Goal: Transaction & Acquisition: Purchase product/service

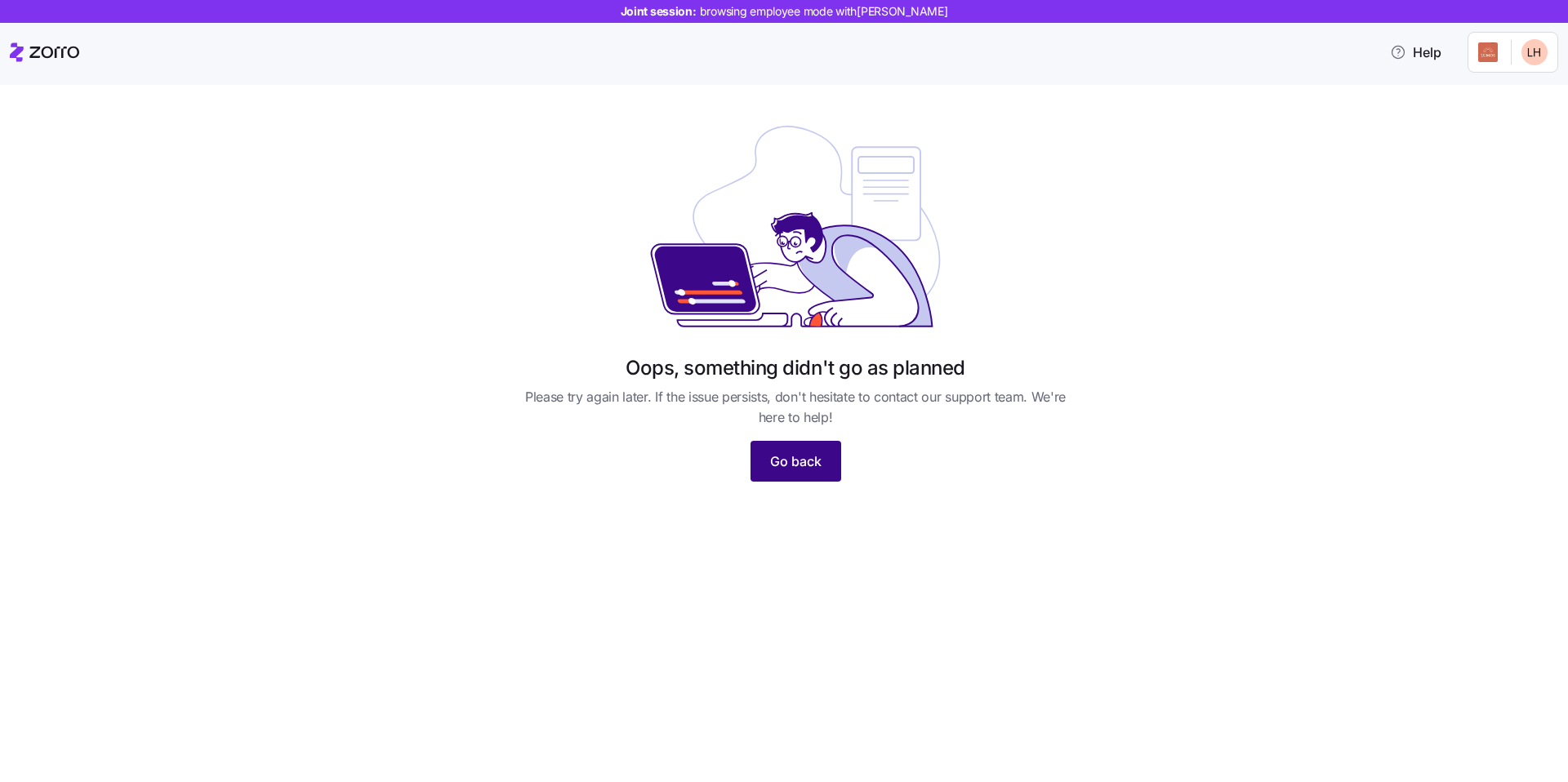
click at [777, 445] on button "Go back" at bounding box center [795, 462] width 90 height 41
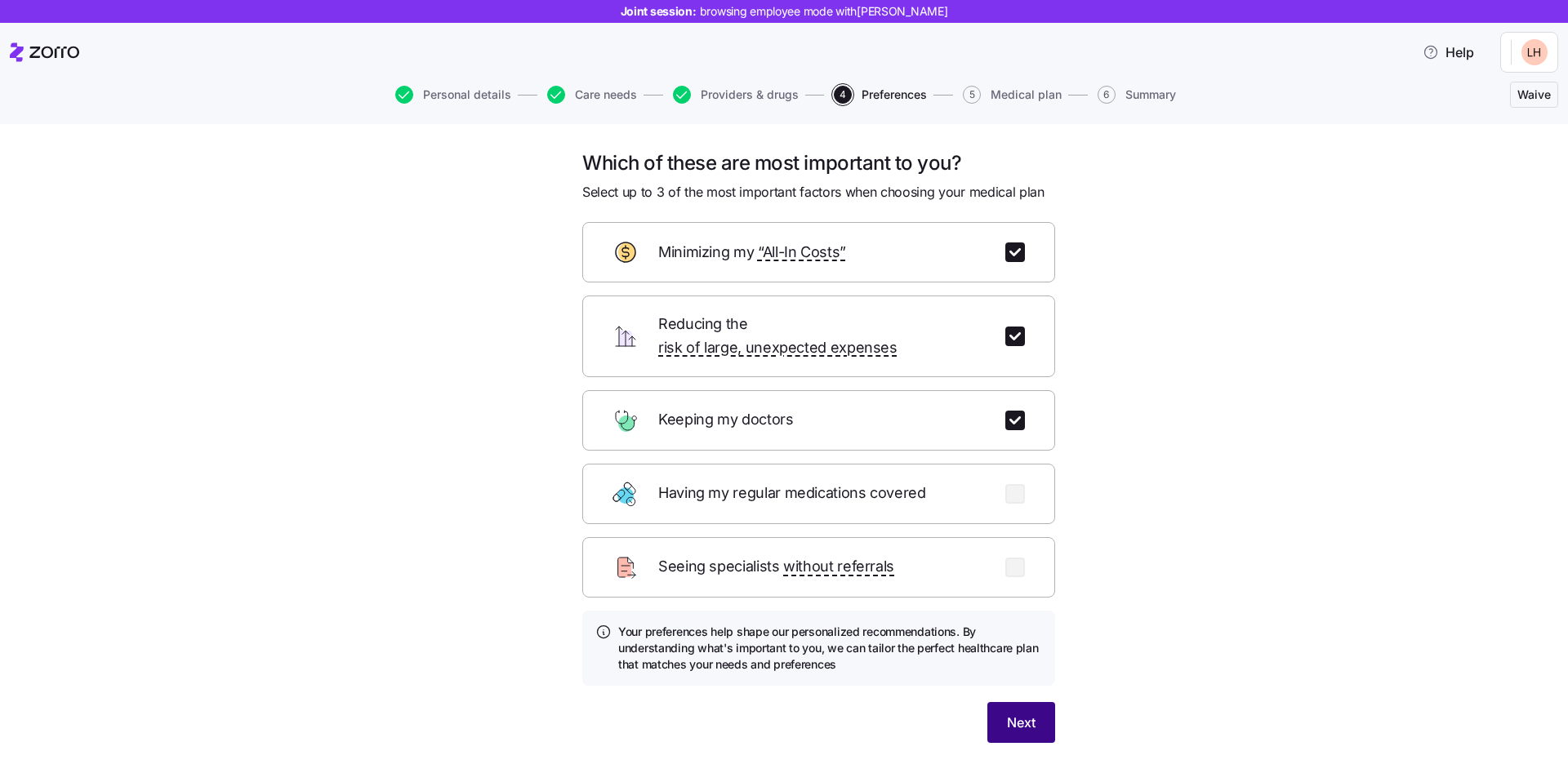
click at [1010, 713] on span "Next" at bounding box center [1021, 722] width 29 height 20
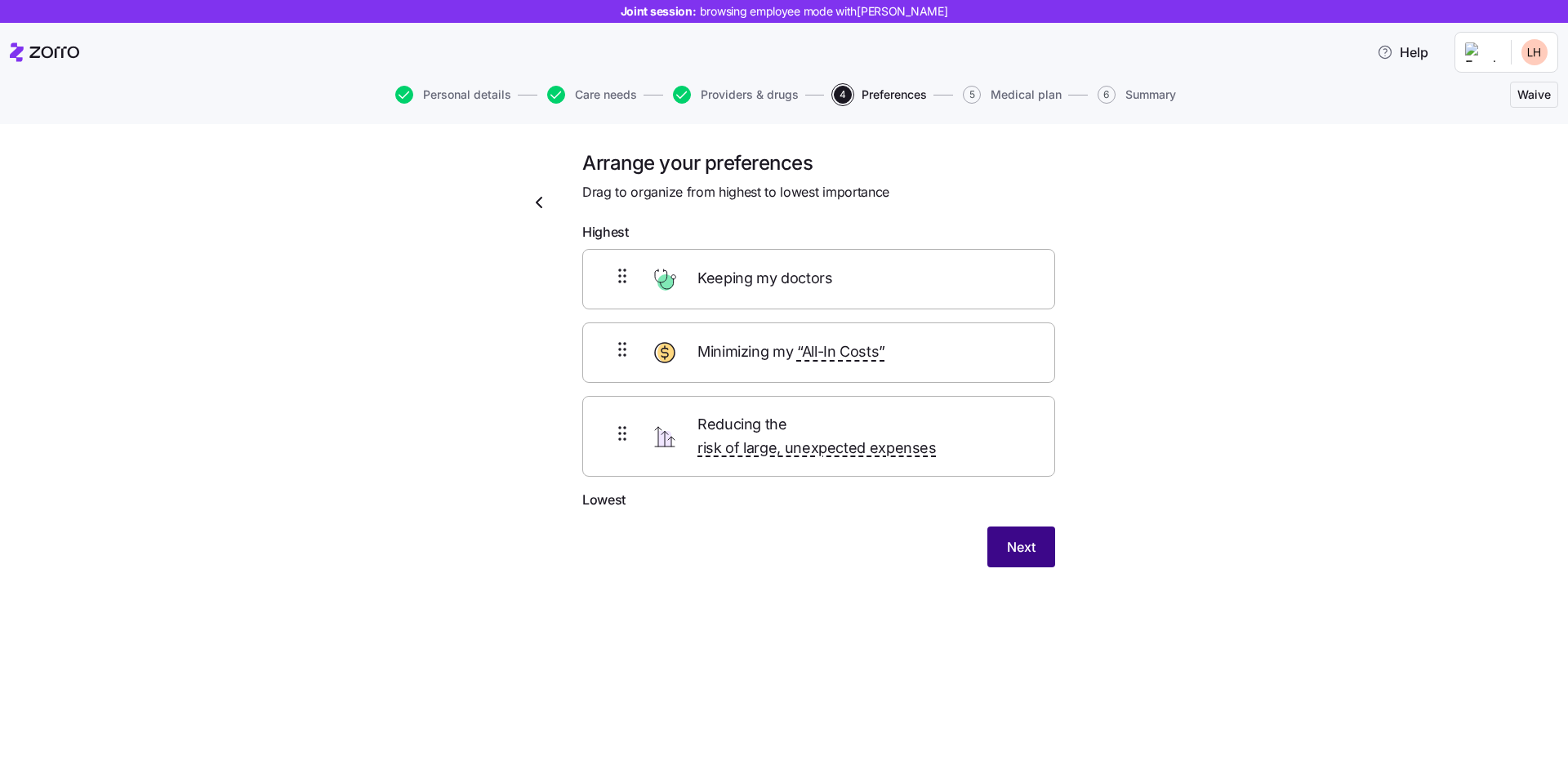
click at [1028, 537] on span "Next" at bounding box center [1021, 546] width 29 height 20
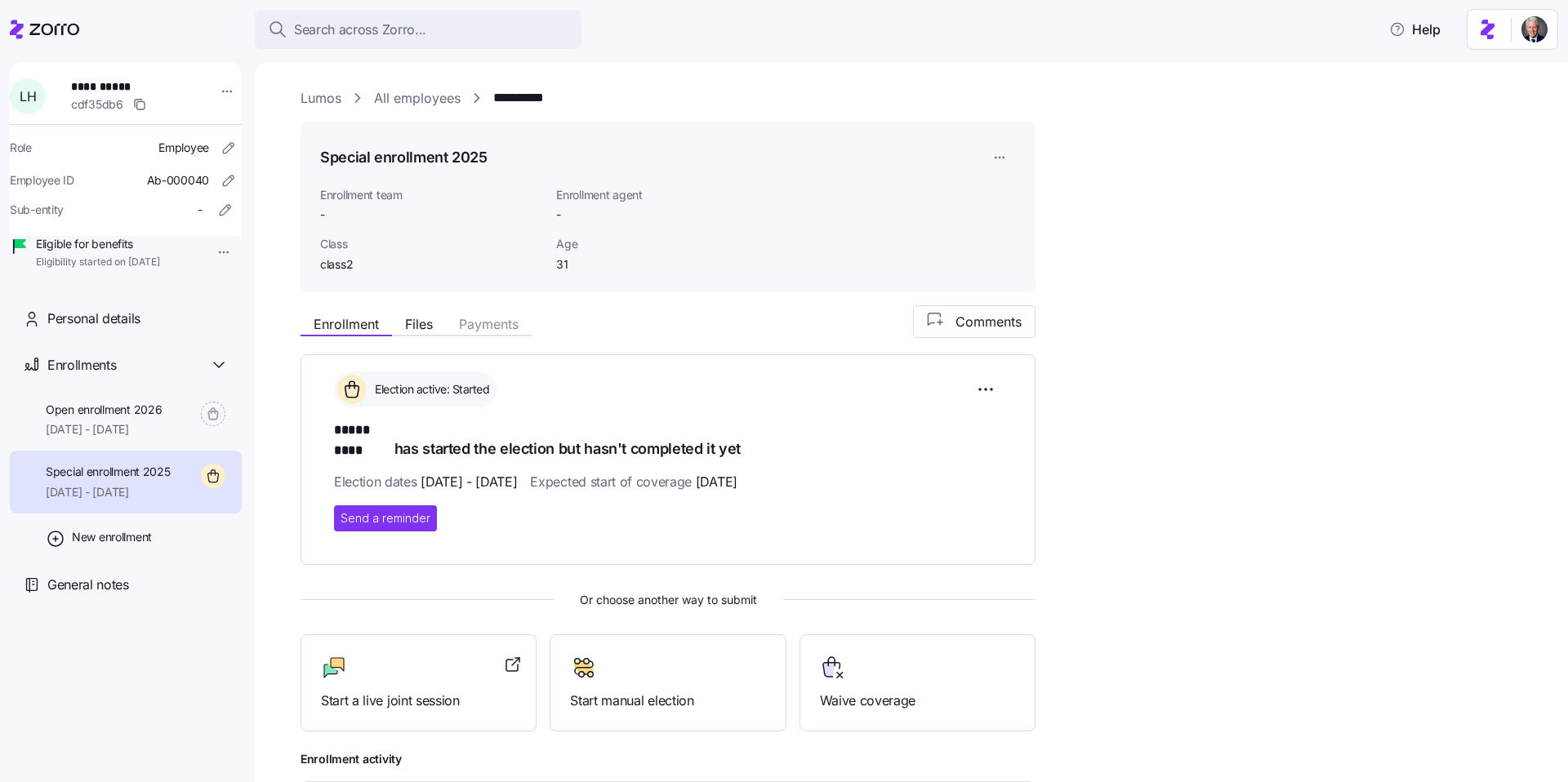
click at [1323, 389] on div "Enrollment Files Payments Comments Election active: Started ***** **** has star…" at bounding box center [923, 593] width 1245 height 575
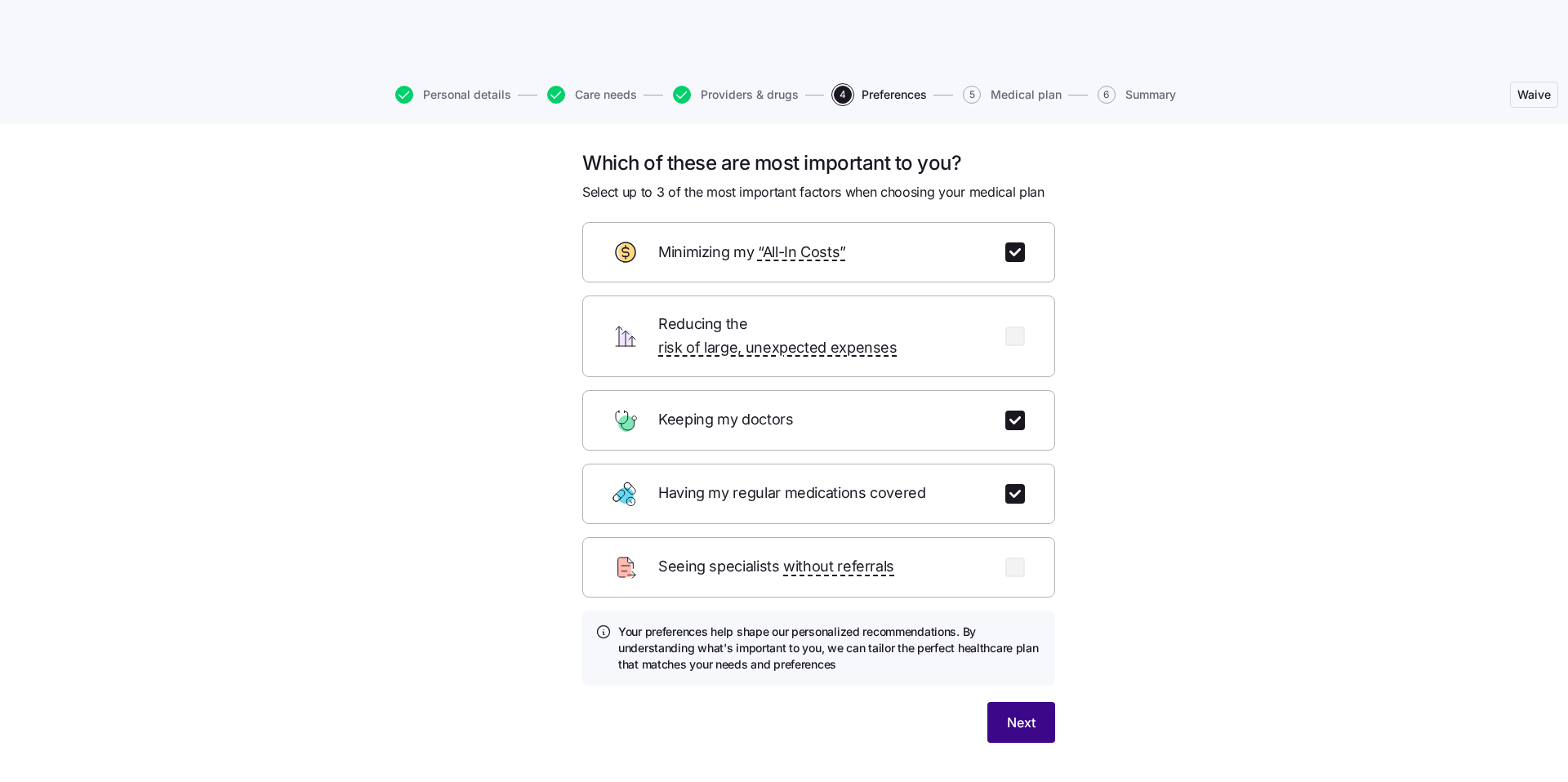
click at [1018, 713] on span "Next" at bounding box center [1021, 722] width 29 height 20
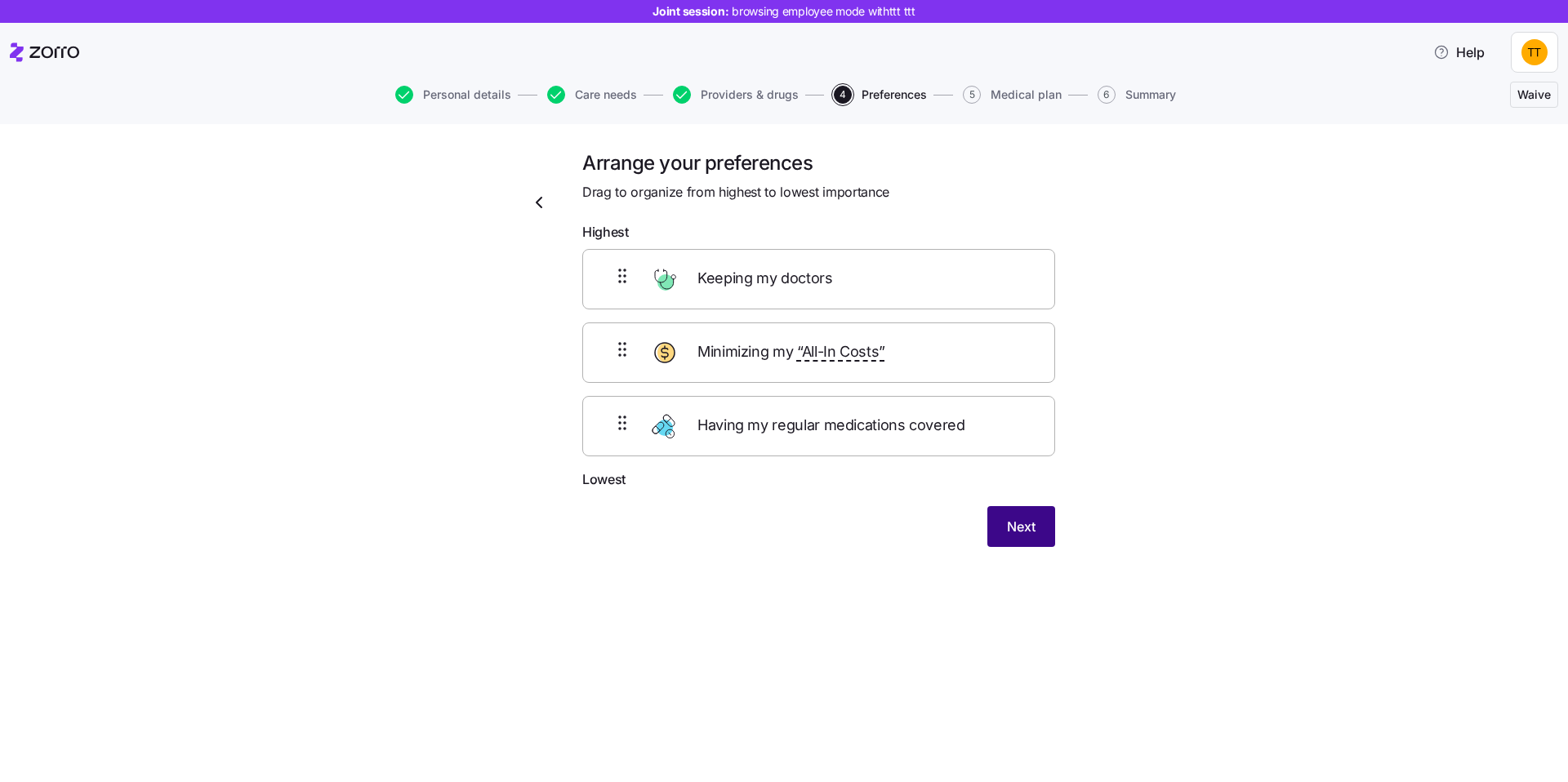
click at [1019, 543] on button "Next" at bounding box center [1021, 527] width 68 height 41
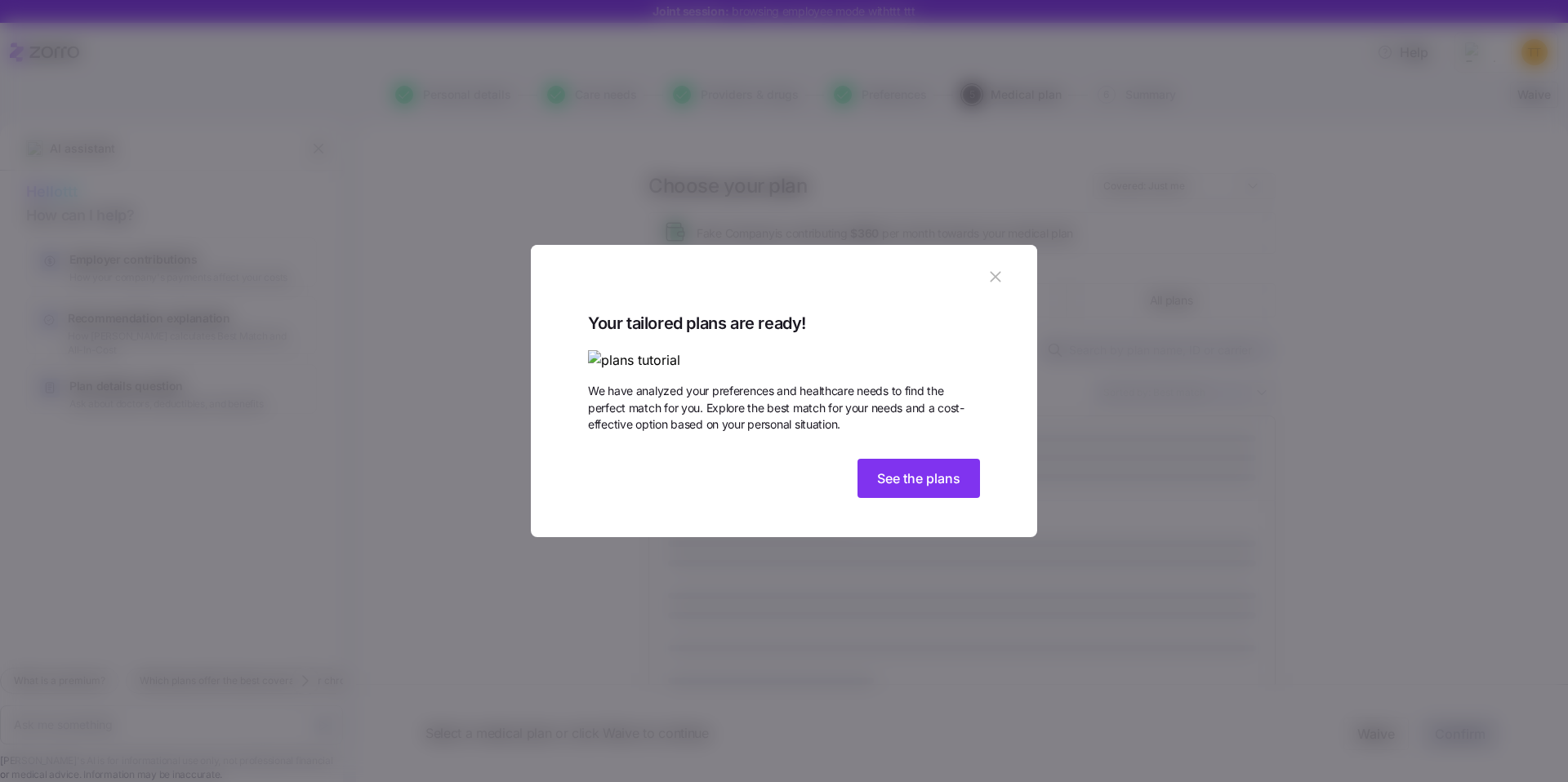
click at [991, 268] on icon "button" at bounding box center [995, 276] width 18 height 18
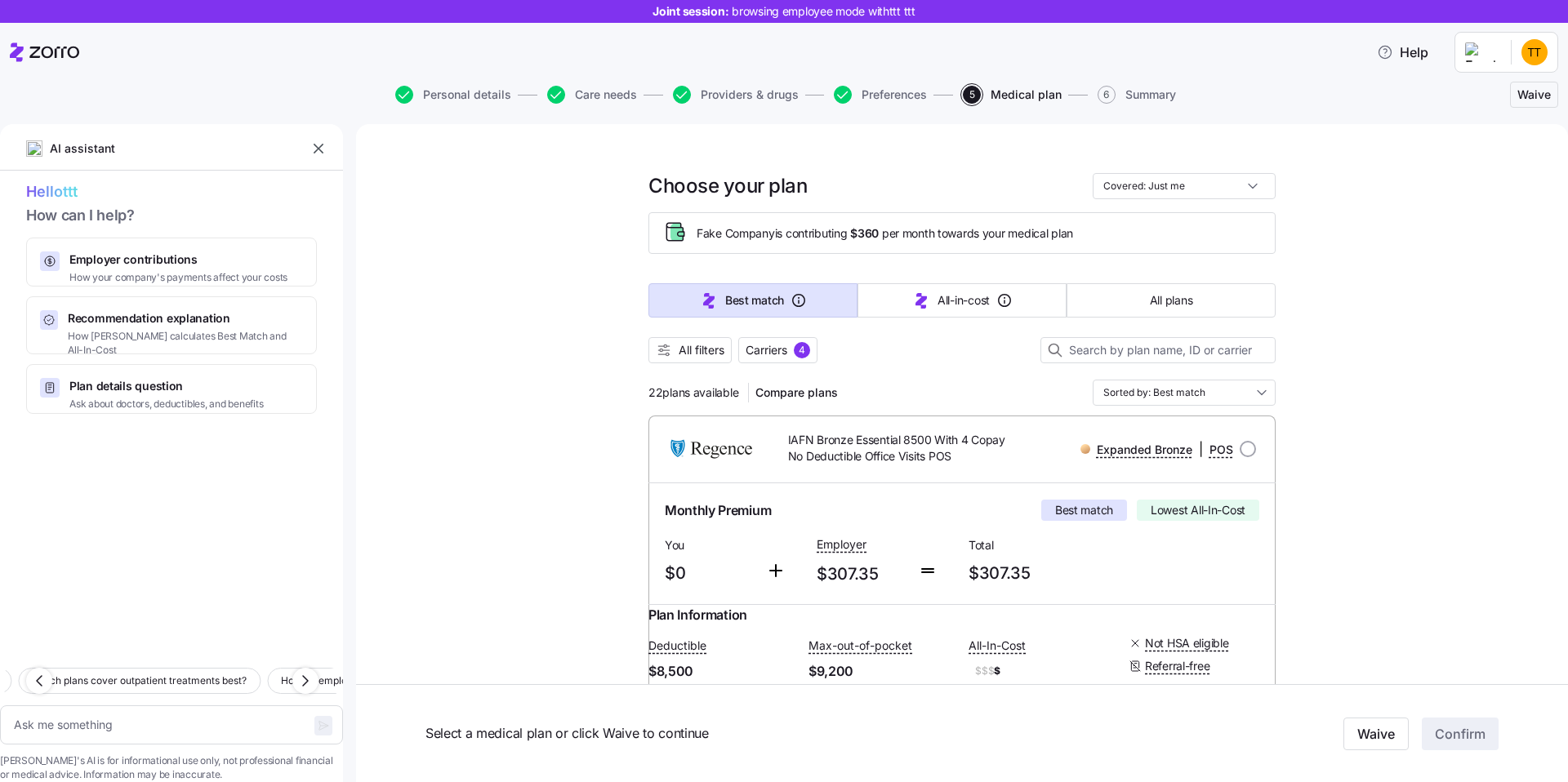
type textarea "x"
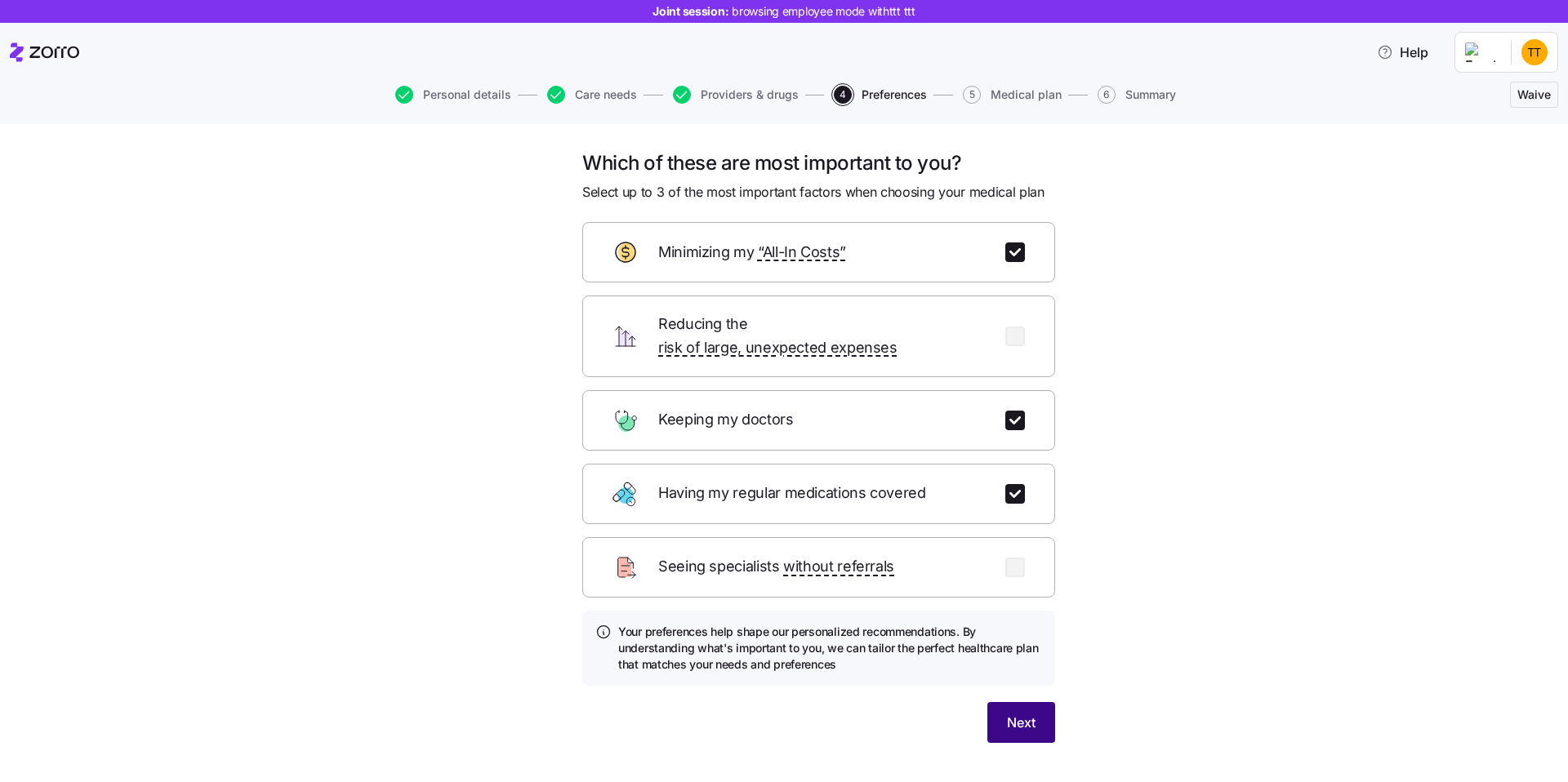
click at [1022, 713] on span "Next" at bounding box center [1021, 722] width 29 height 20
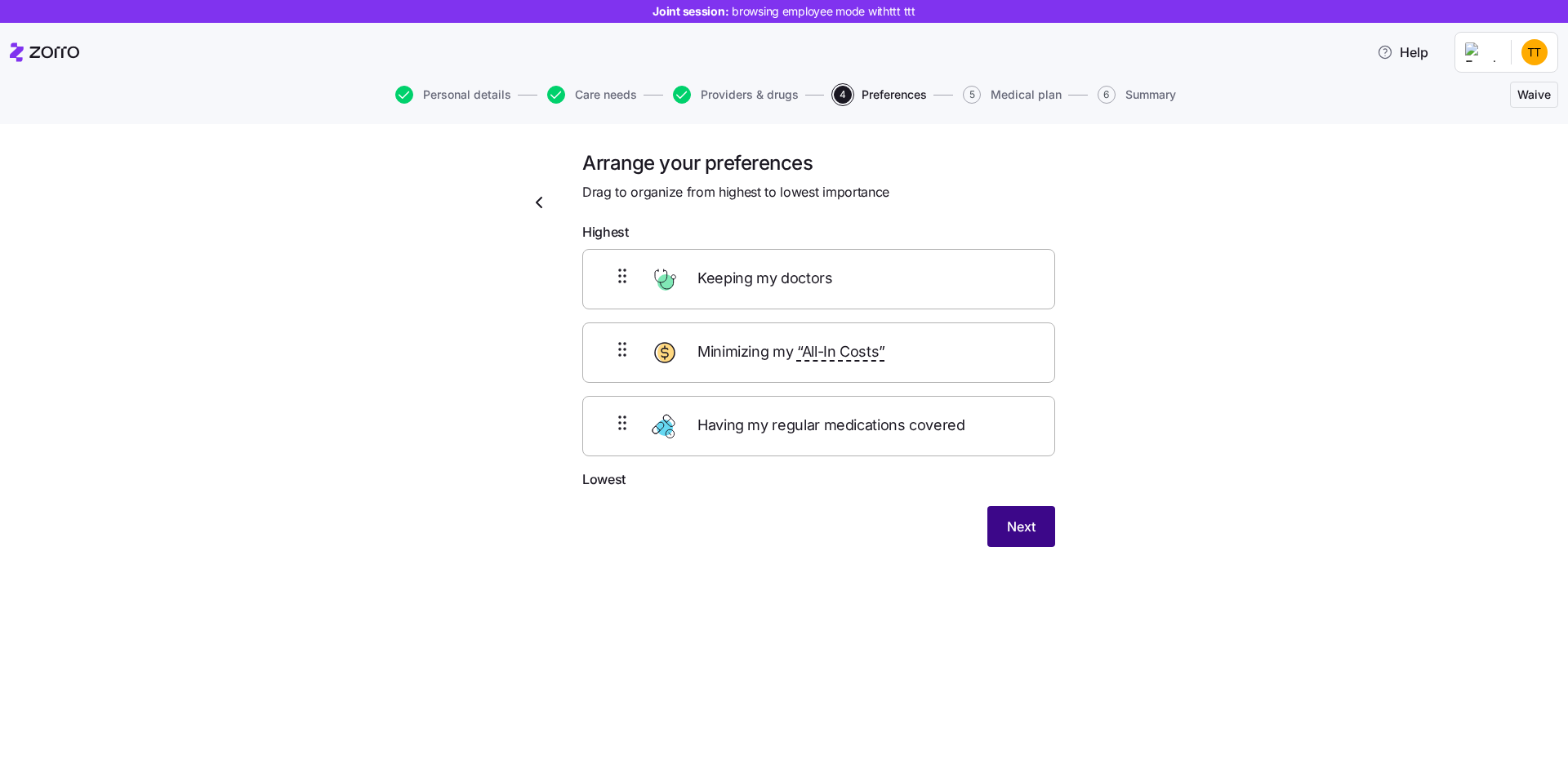
click at [1012, 531] on span "Next" at bounding box center [1021, 526] width 29 height 20
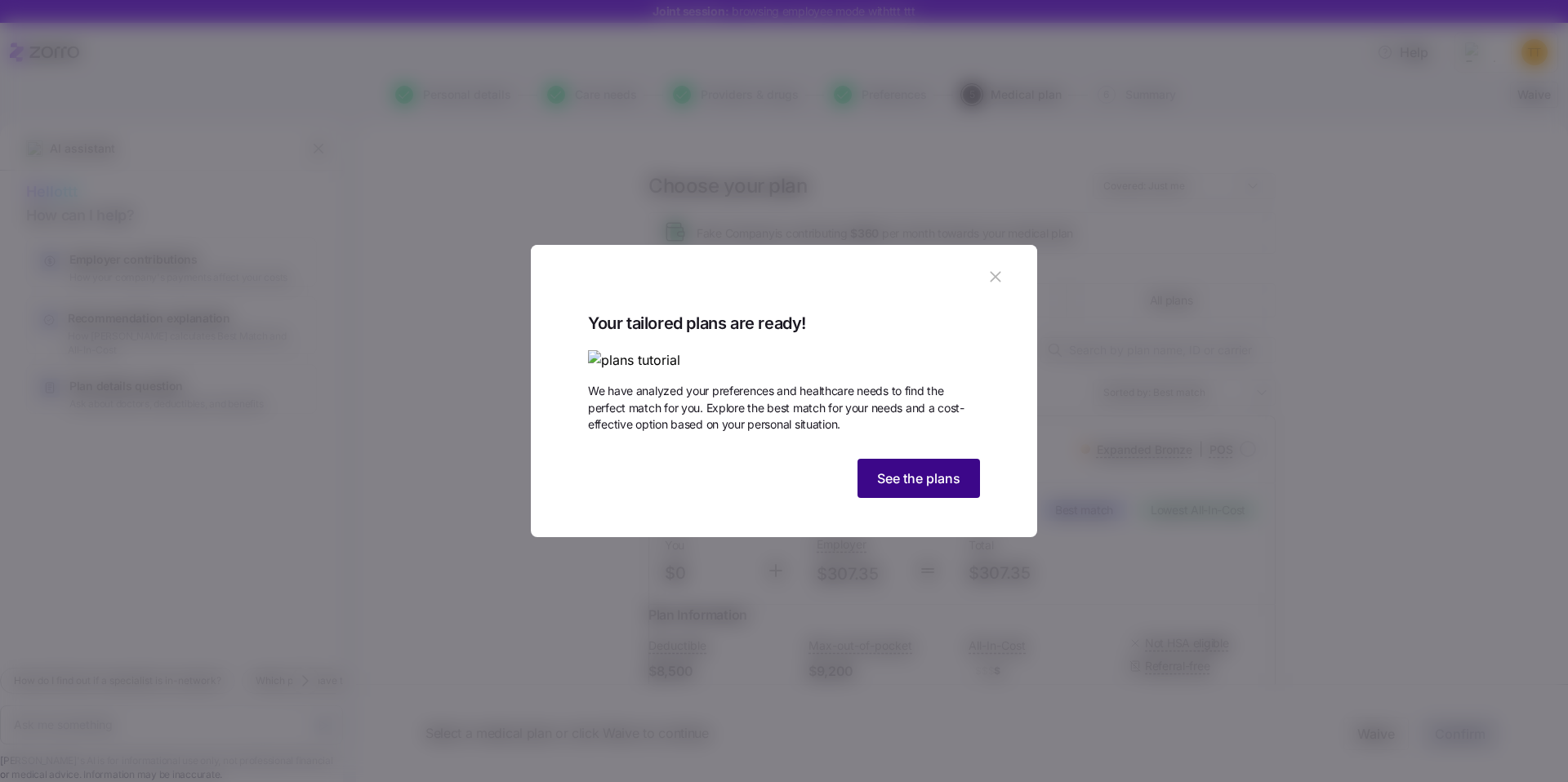
click at [937, 489] on span "See the plans" at bounding box center [918, 479] width 83 height 20
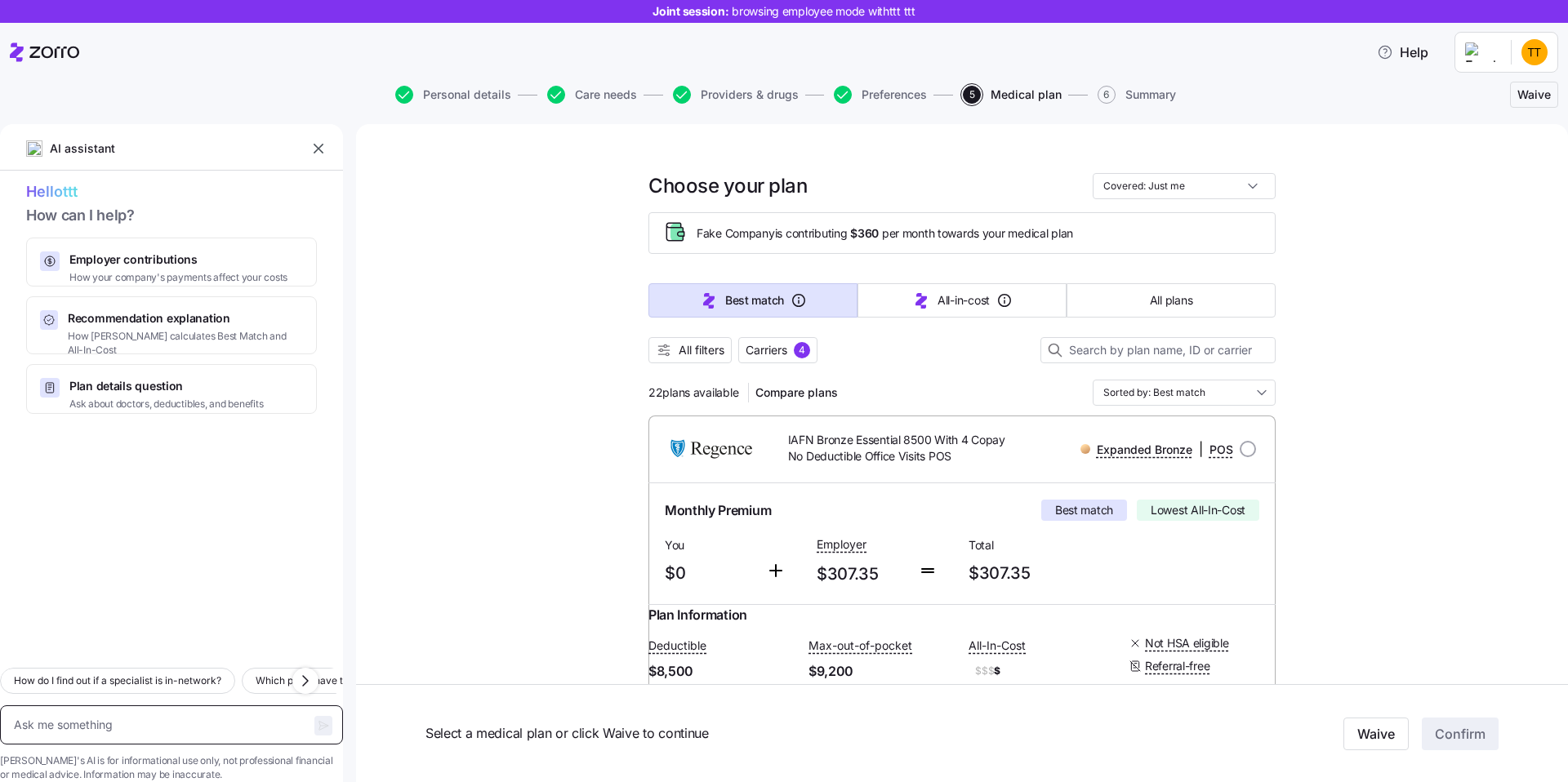
click at [184, 706] on textarea at bounding box center [171, 725] width 343 height 39
type textarea "x"
type textarea "ק"
type textarea "x"
type textarea "קי"
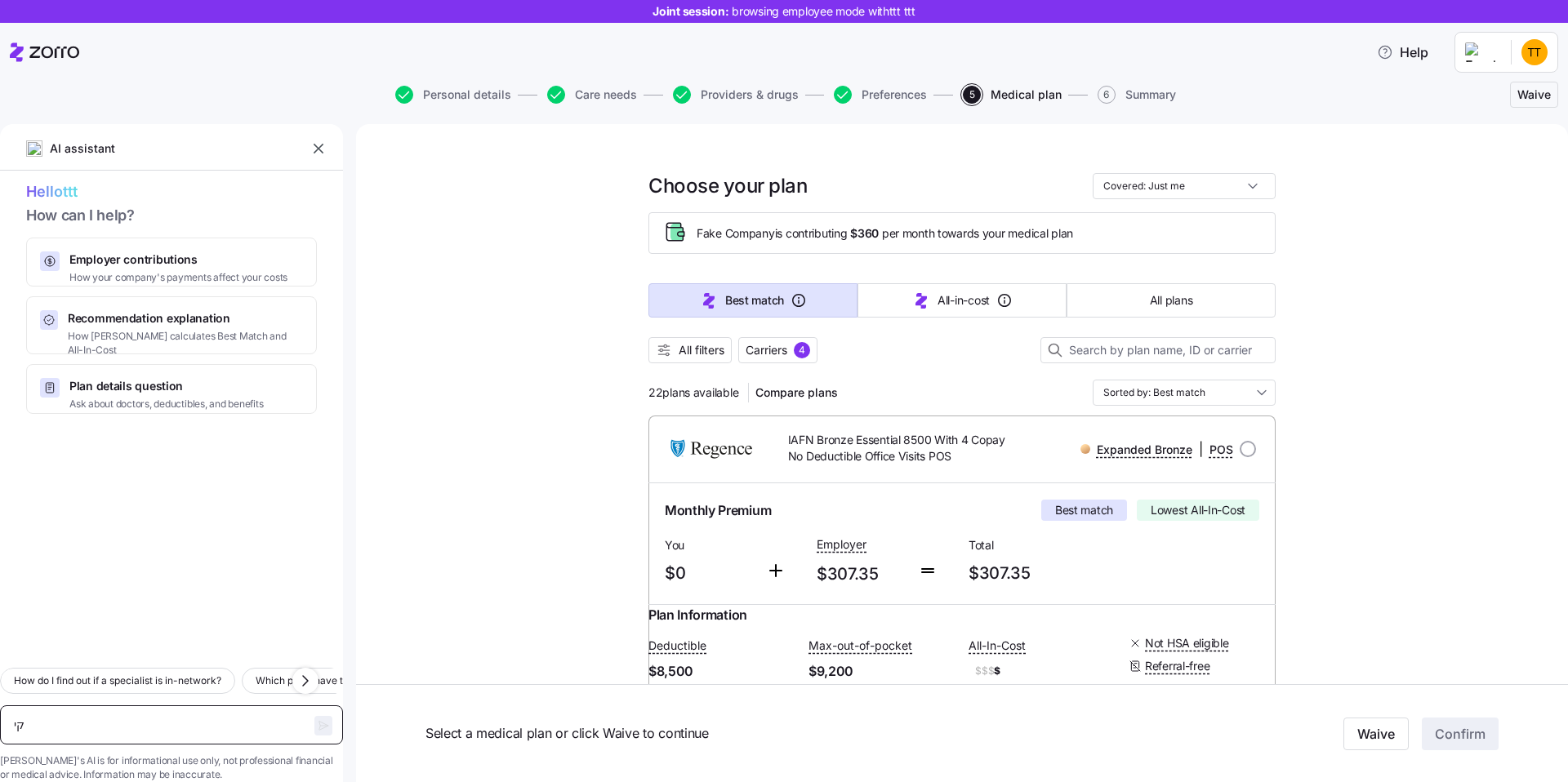
type textarea "x"
type textarea "קין"
type textarea "x"
type textarea "קיןה"
type textarea "x"
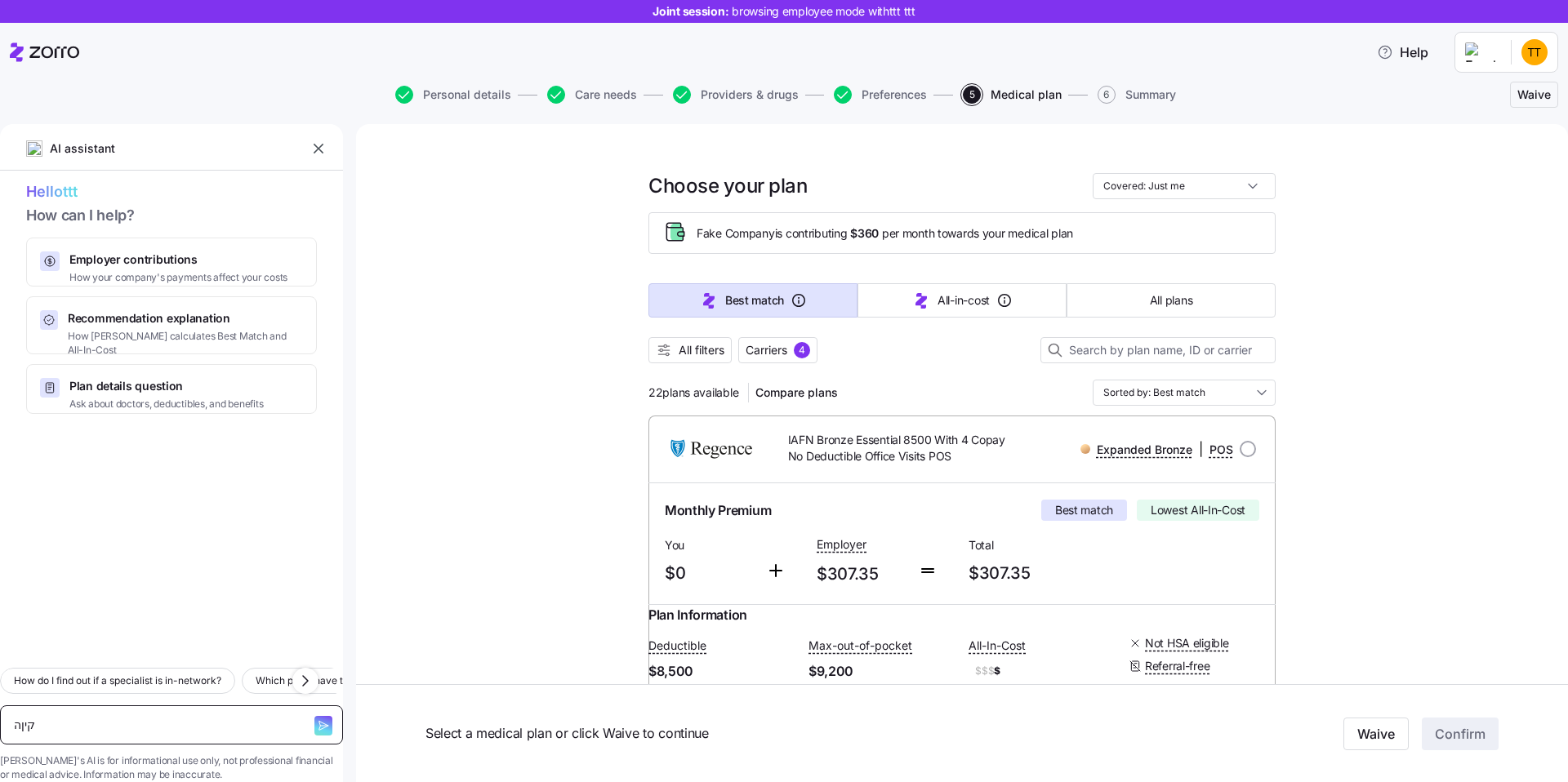
type textarea "קיןהי"
type textarea "x"
type textarea "קיןהי"
type textarea "x"
type textarea "קיןהי"
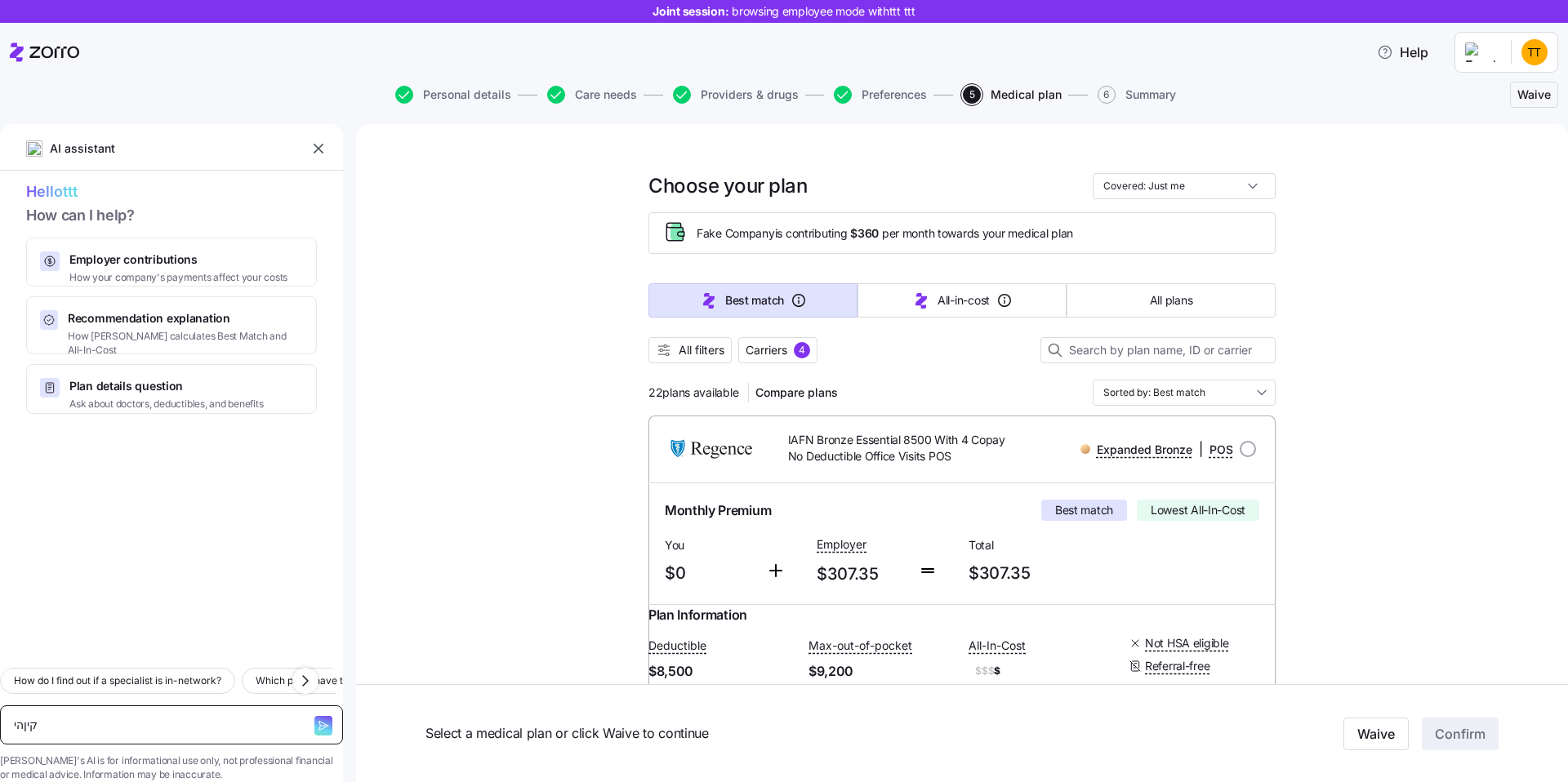
type textarea "x"
type textarea "קיןה"
type textarea "x"
type textarea "קין"
type textarea "x"
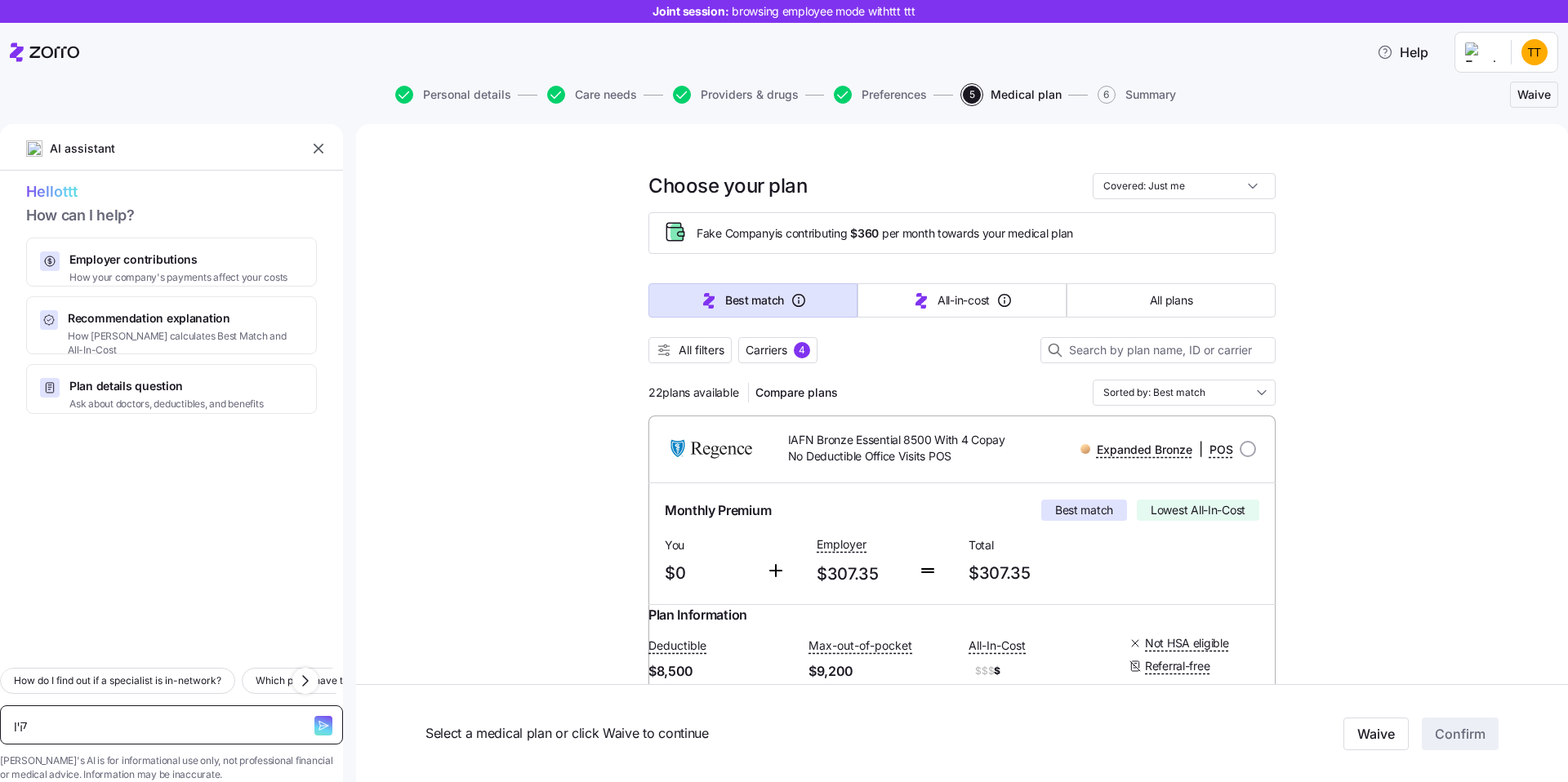
type textarea "קי"
type textarea "x"
type textarea "ק"
type textarea "x"
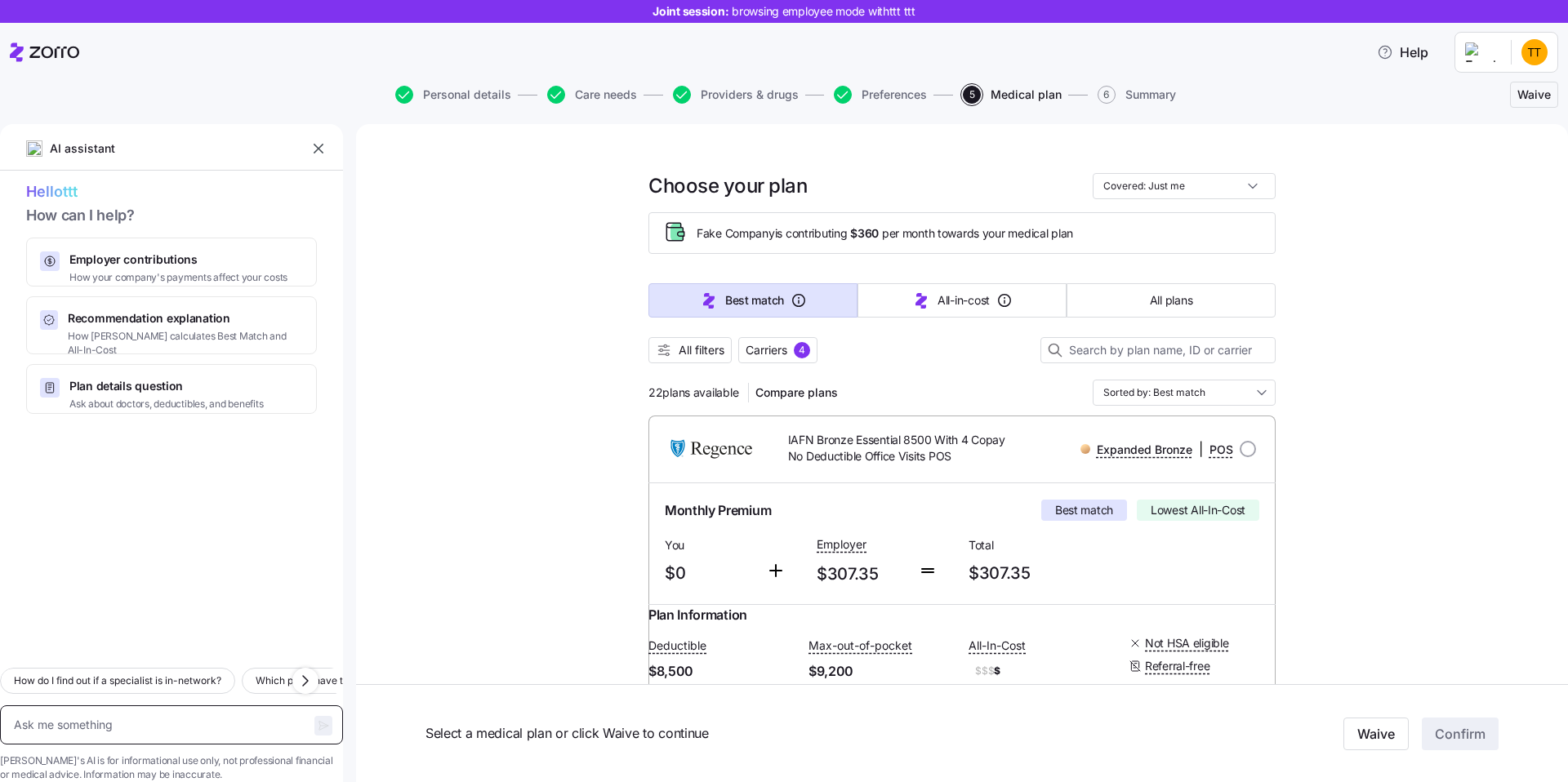
type textarea "e"
type textarea "x"
type textarea "w"
type textarea "x"
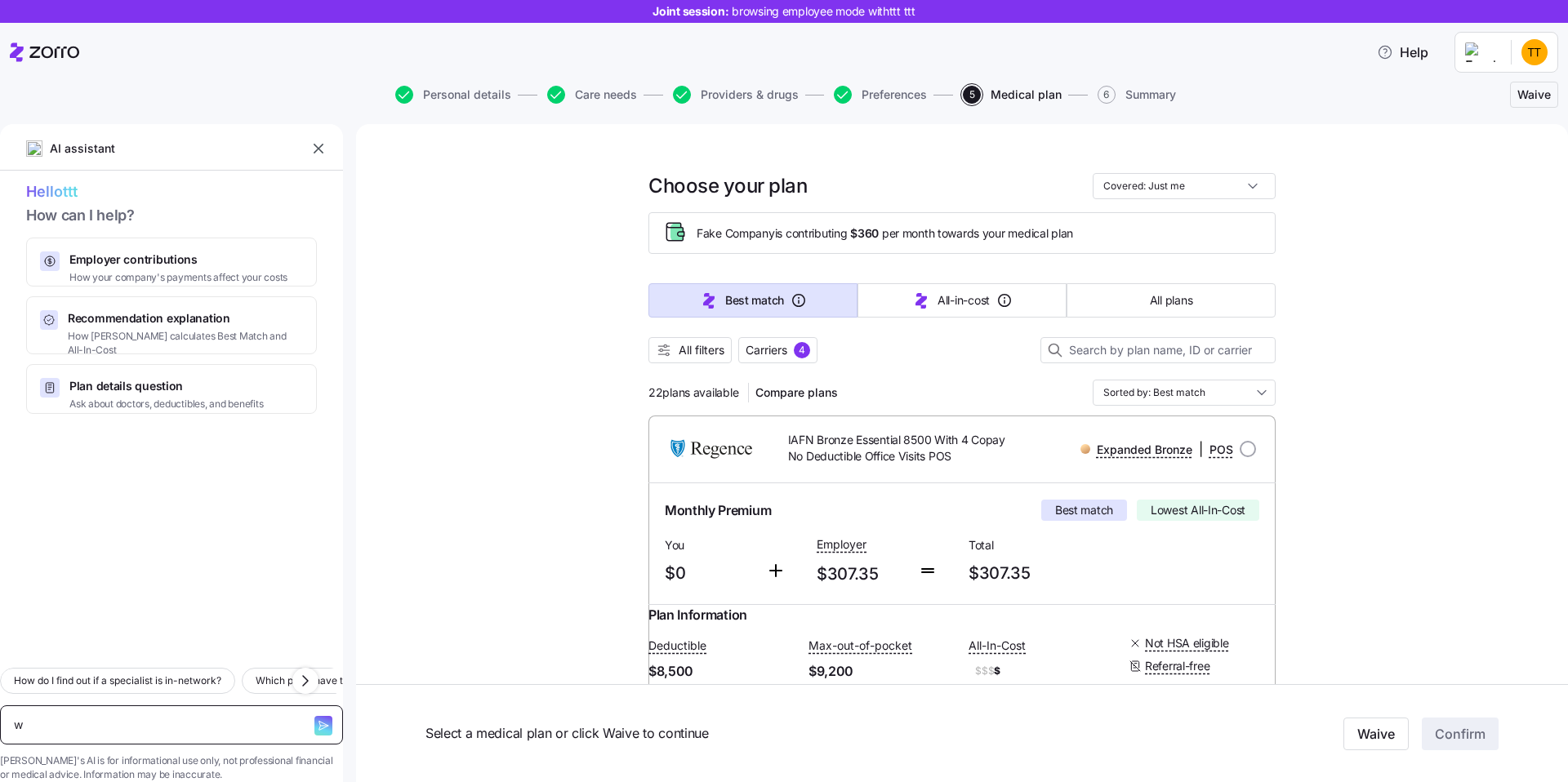
type textarea "wh"
type textarea "x"
type textarea "whi"
type textarea "x"
type textarea "whic"
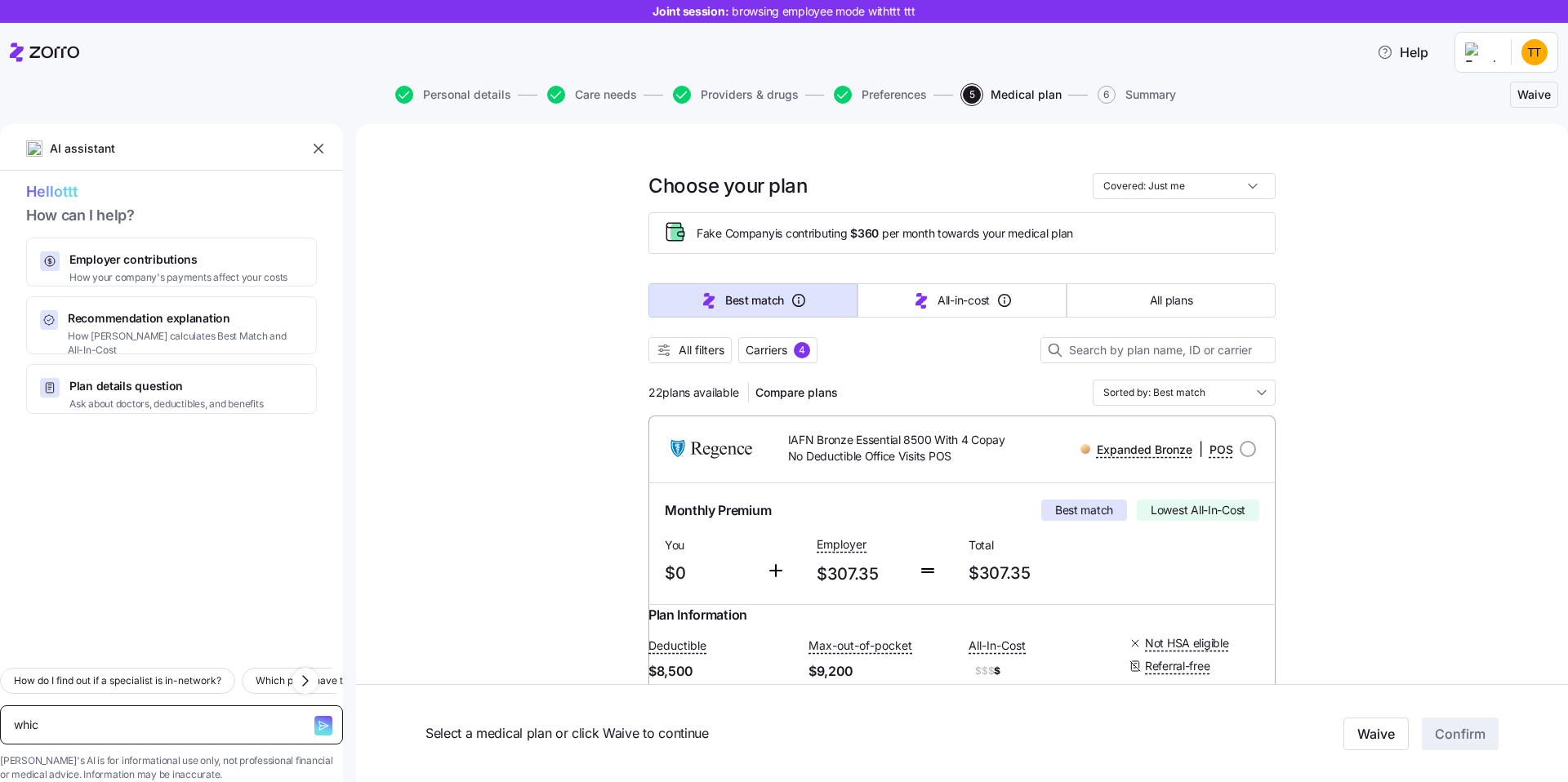
type textarea "x"
type textarea "which"
type textarea "x"
type textarea "which p"
type textarea "x"
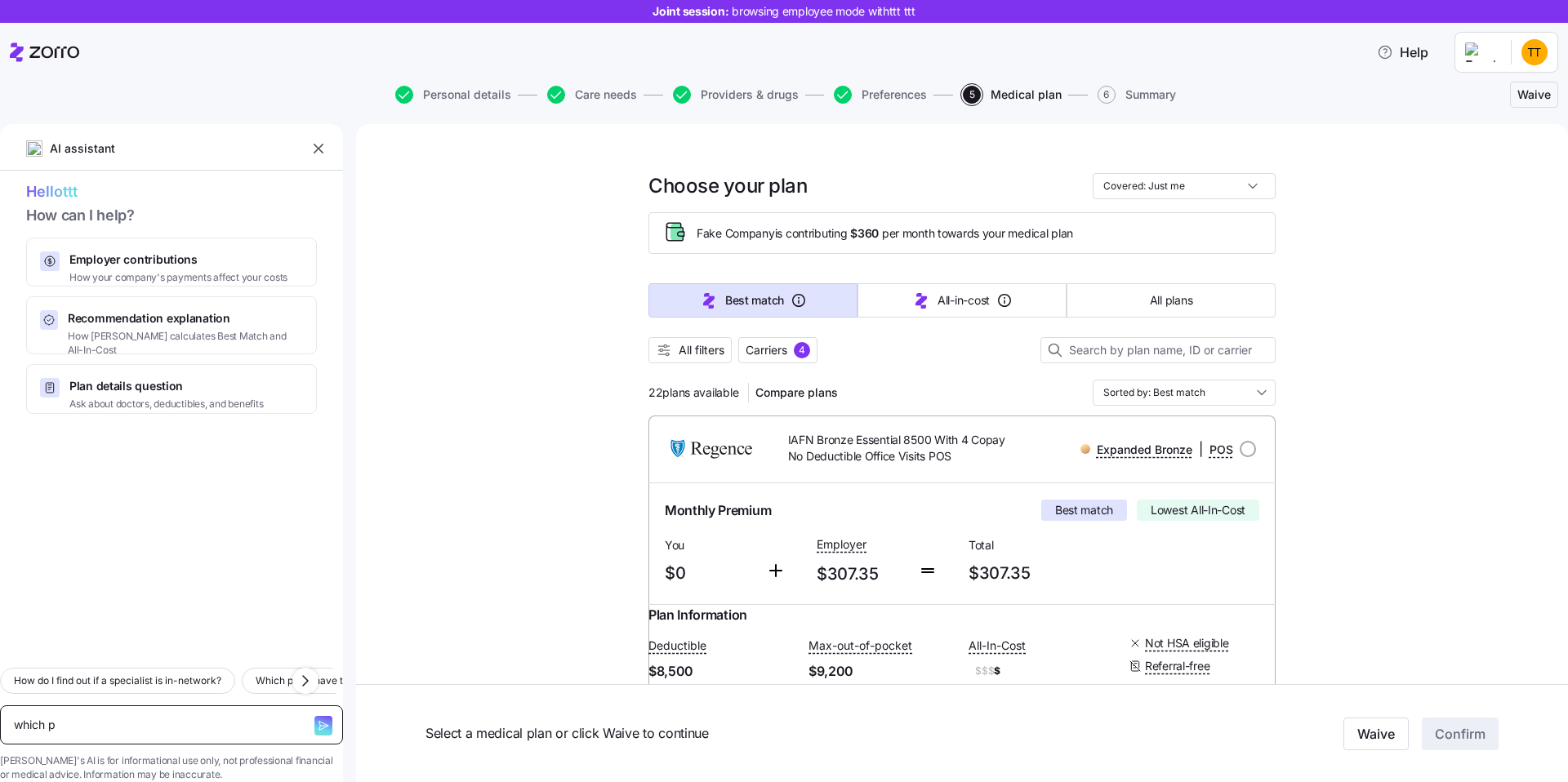
type textarea "which pl"
type textarea "x"
type textarea "which pla"
type textarea "x"
type textarea "which plan"
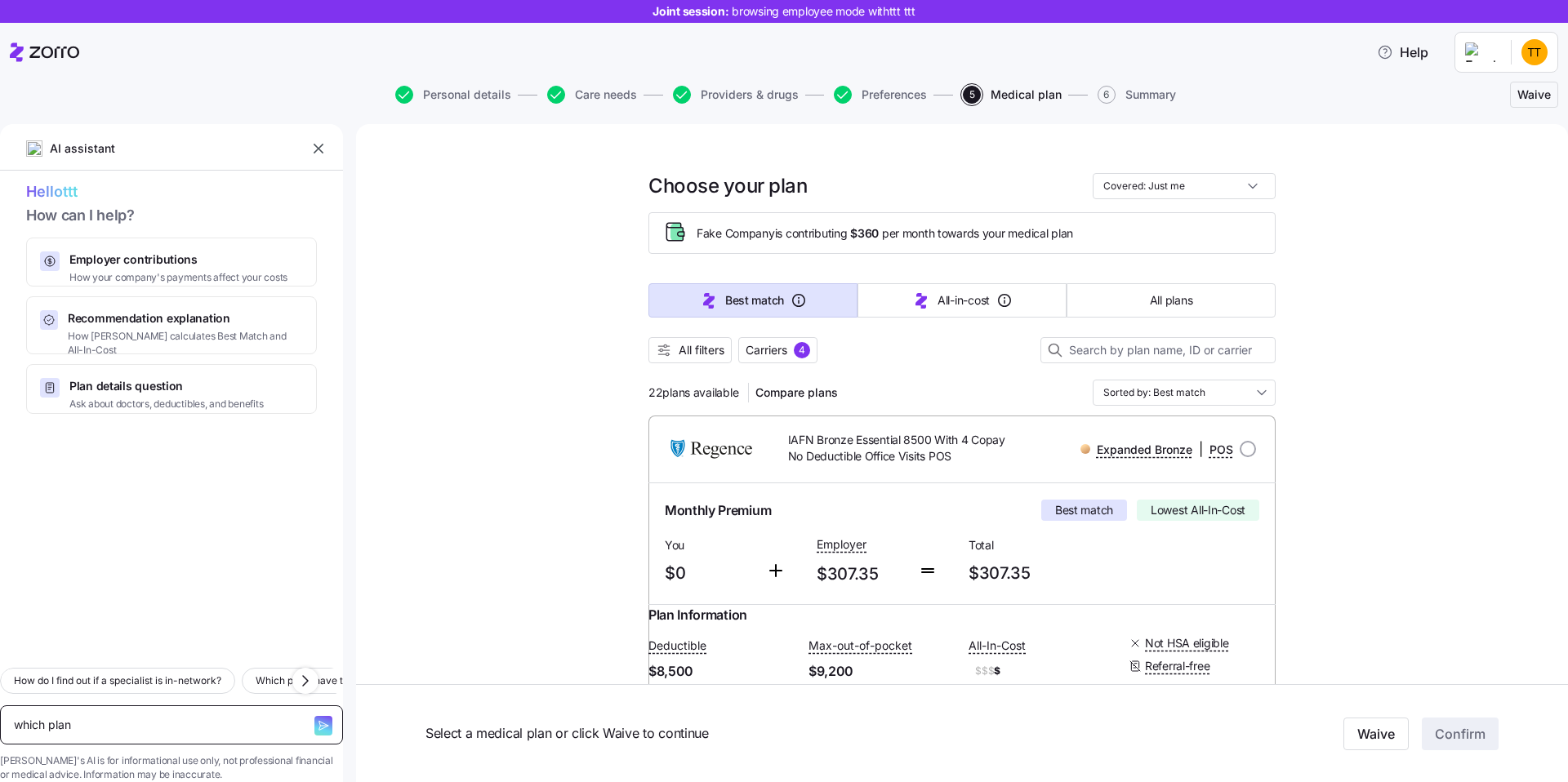
type textarea "x"
type textarea "which plans"
type textarea "x"
type textarea "which plans"
type textarea "x"
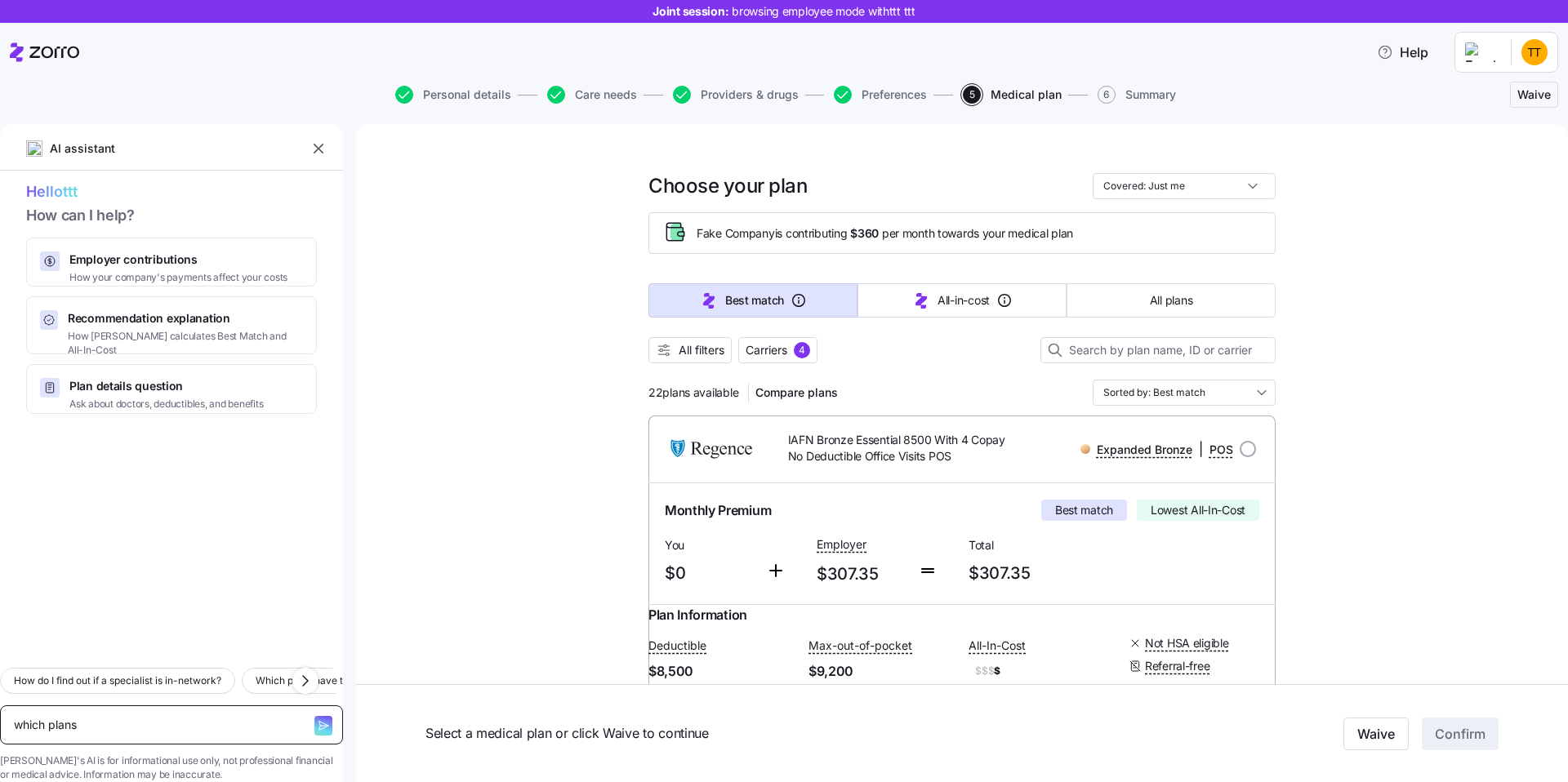
type textarea "which plans h"
type textarea "x"
type textarea "which plans ha"
type textarea "x"
type textarea "which plans hav"
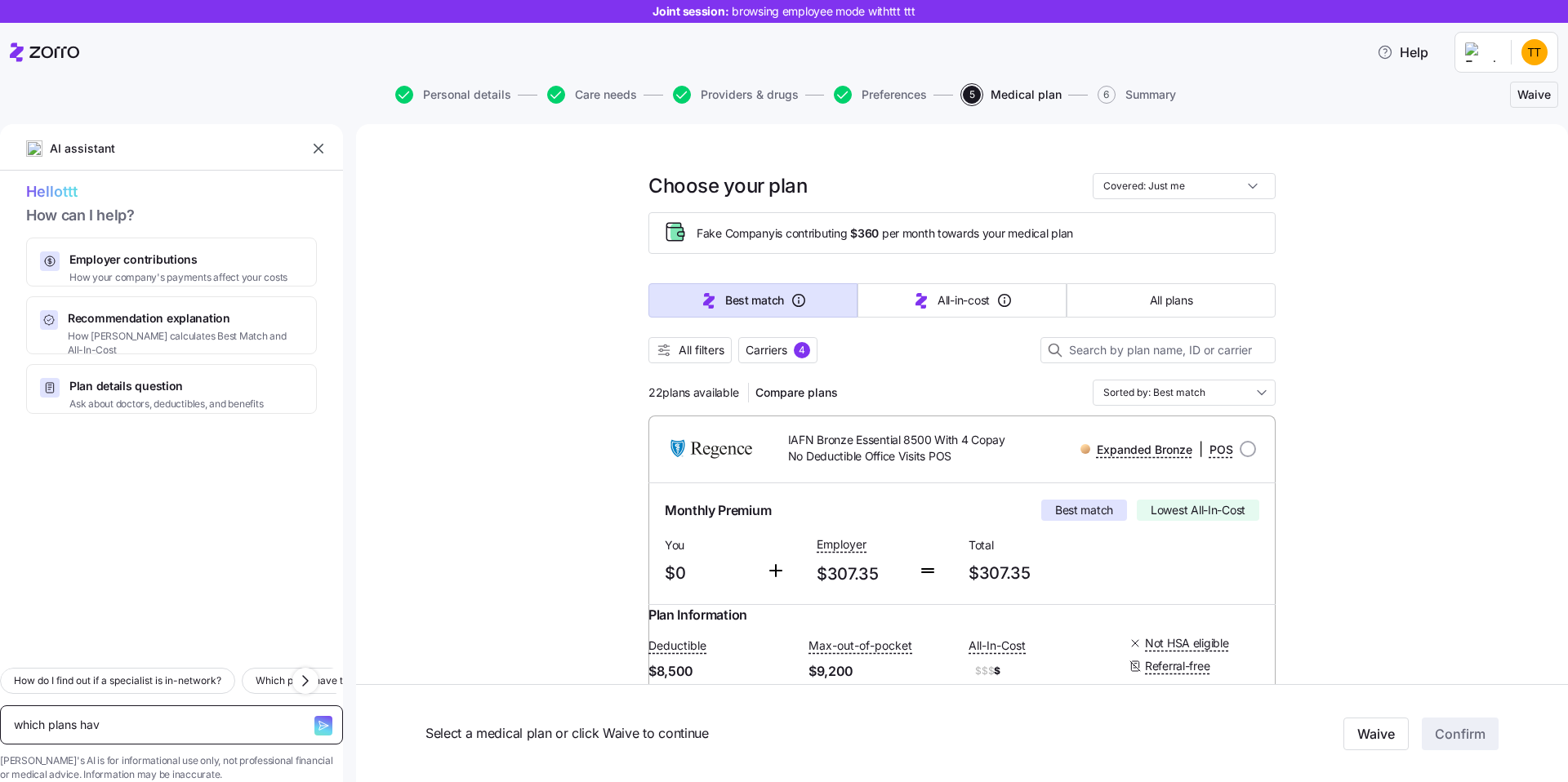
type textarea "x"
type textarea "which plans have"
type textarea "x"
type textarea "which plans have"
type textarea "x"
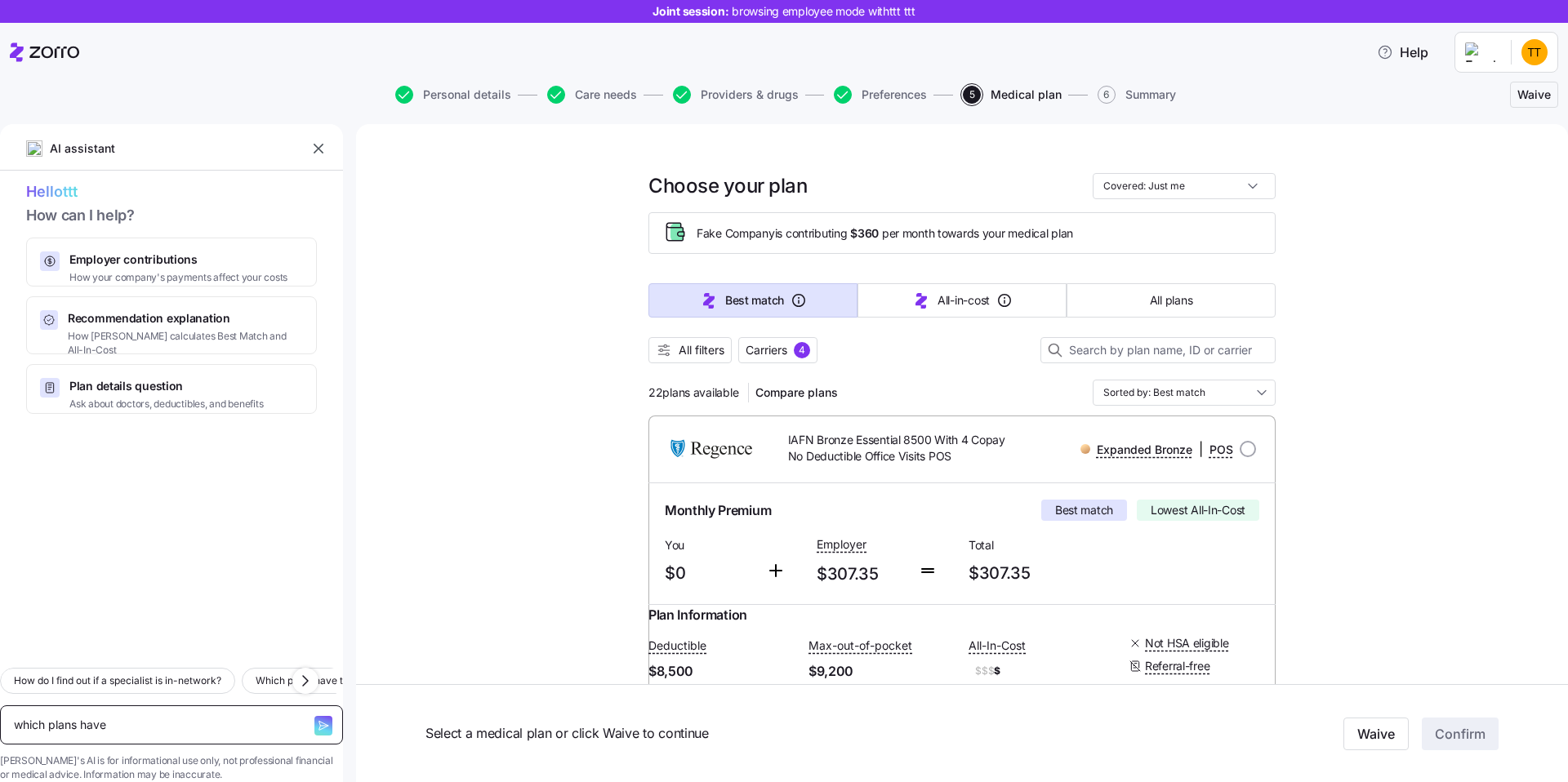
type textarea "which plans have m"
type textarea "x"
type textarea "which plans have my"
type textarea "x"
type textarea "which plans have my"
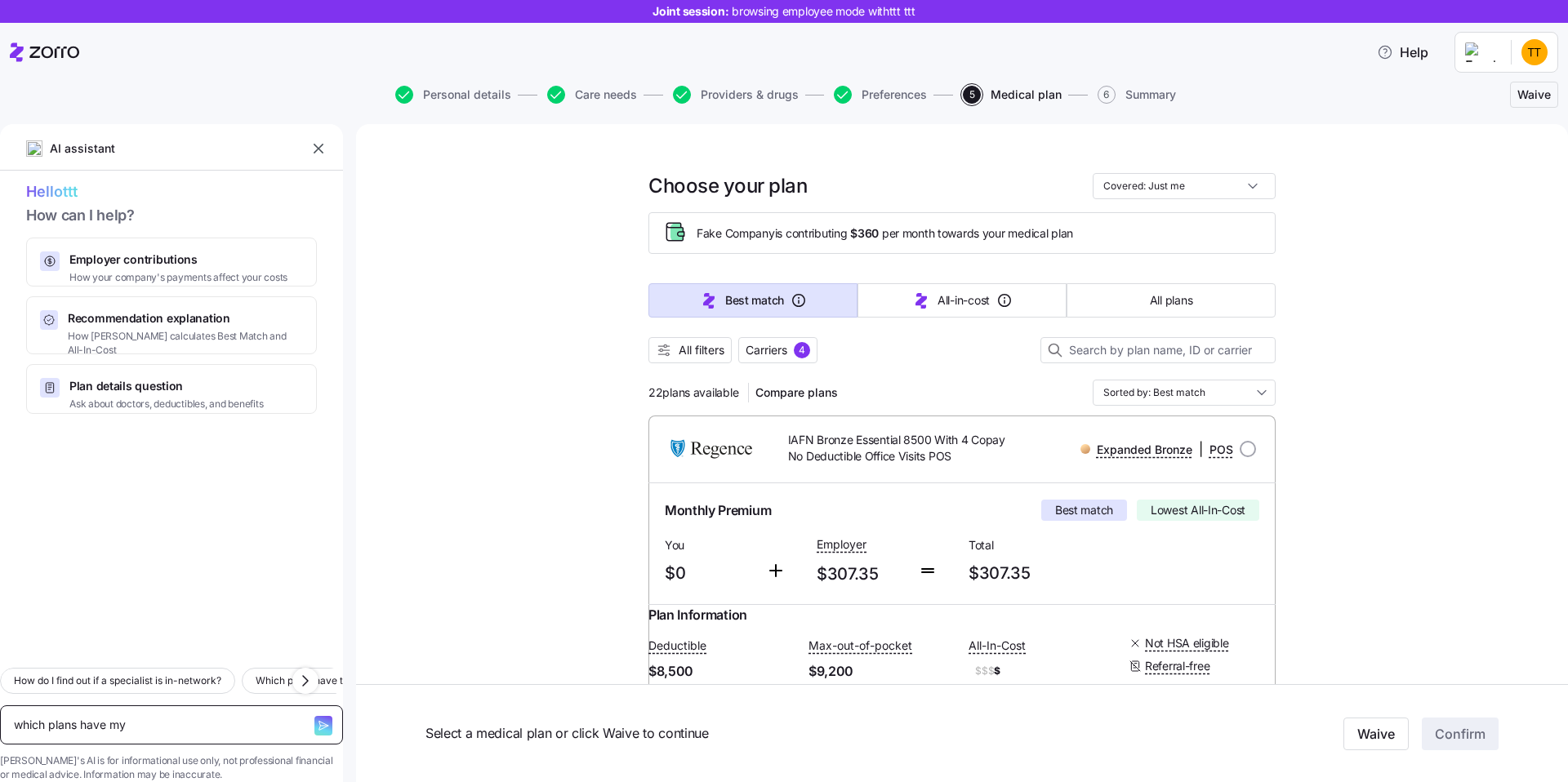
type textarea "x"
type textarea "which plans have my d"
type textarea "x"
type textarea "which plans have my do"
type textarea "x"
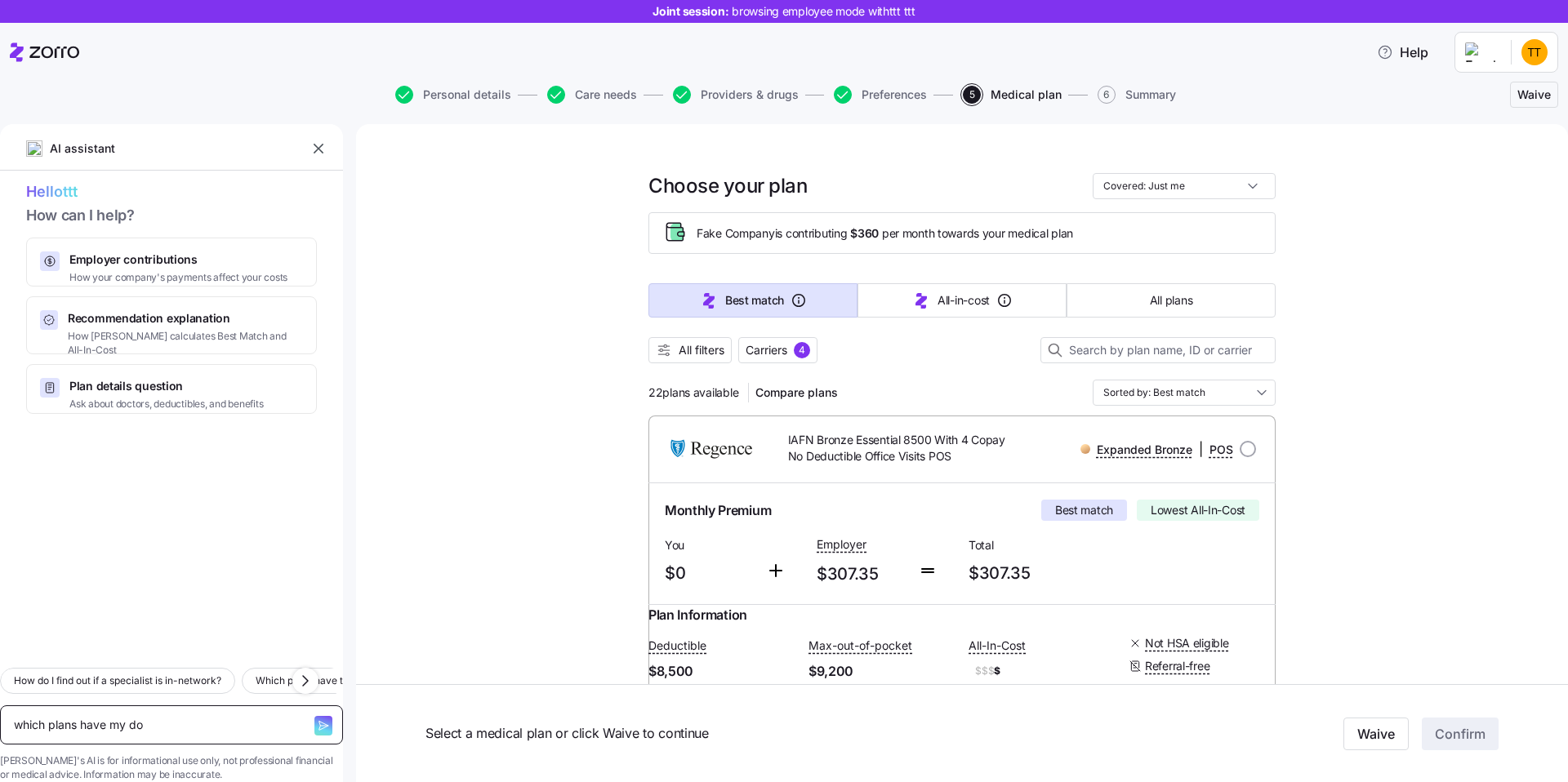
type textarea "which plans have my doc"
type textarea "x"
type textarea "which plans have my doct"
type textarea "x"
type textarea "which plans have my docto"
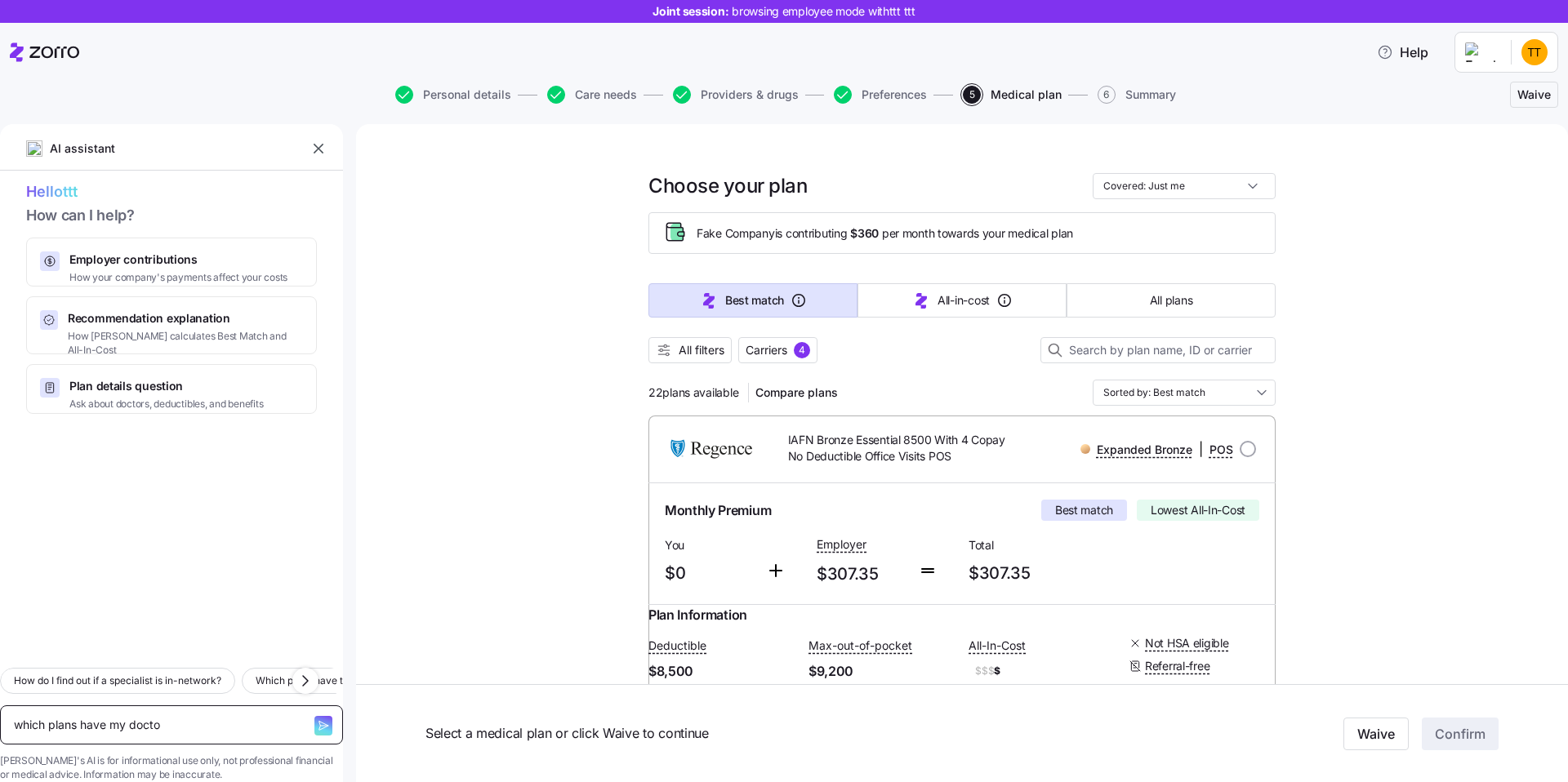
type textarea "x"
type textarea "which plans have my doctor"
type textarea "x"
type textarea "which plans have my doctor"
type textarea "x"
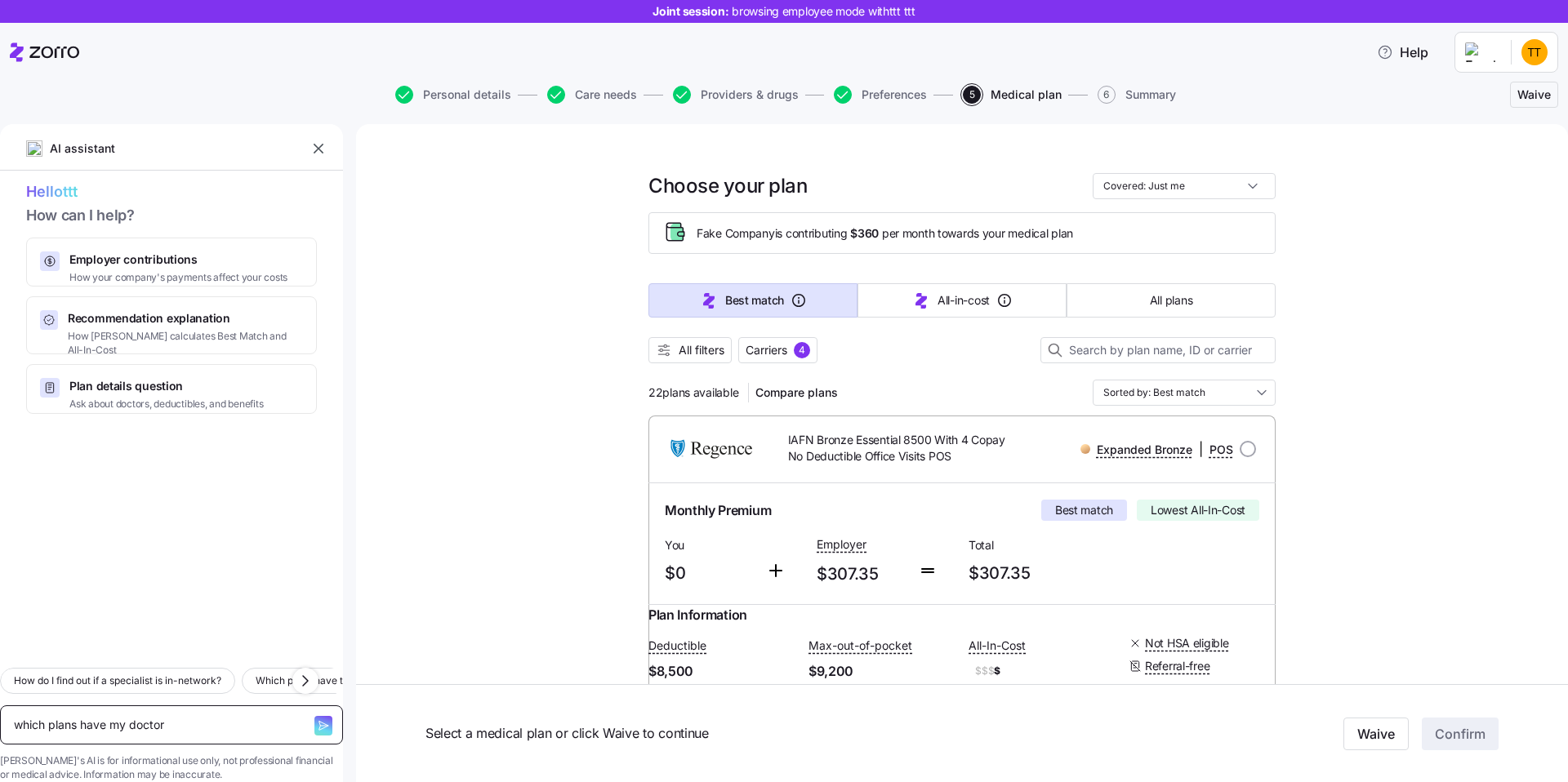
type textarea "which plans have my doctor a"
type textarea "x"
type textarea "which plans have my doctor an"
type textarea "x"
type textarea "which plans have my doctor and"
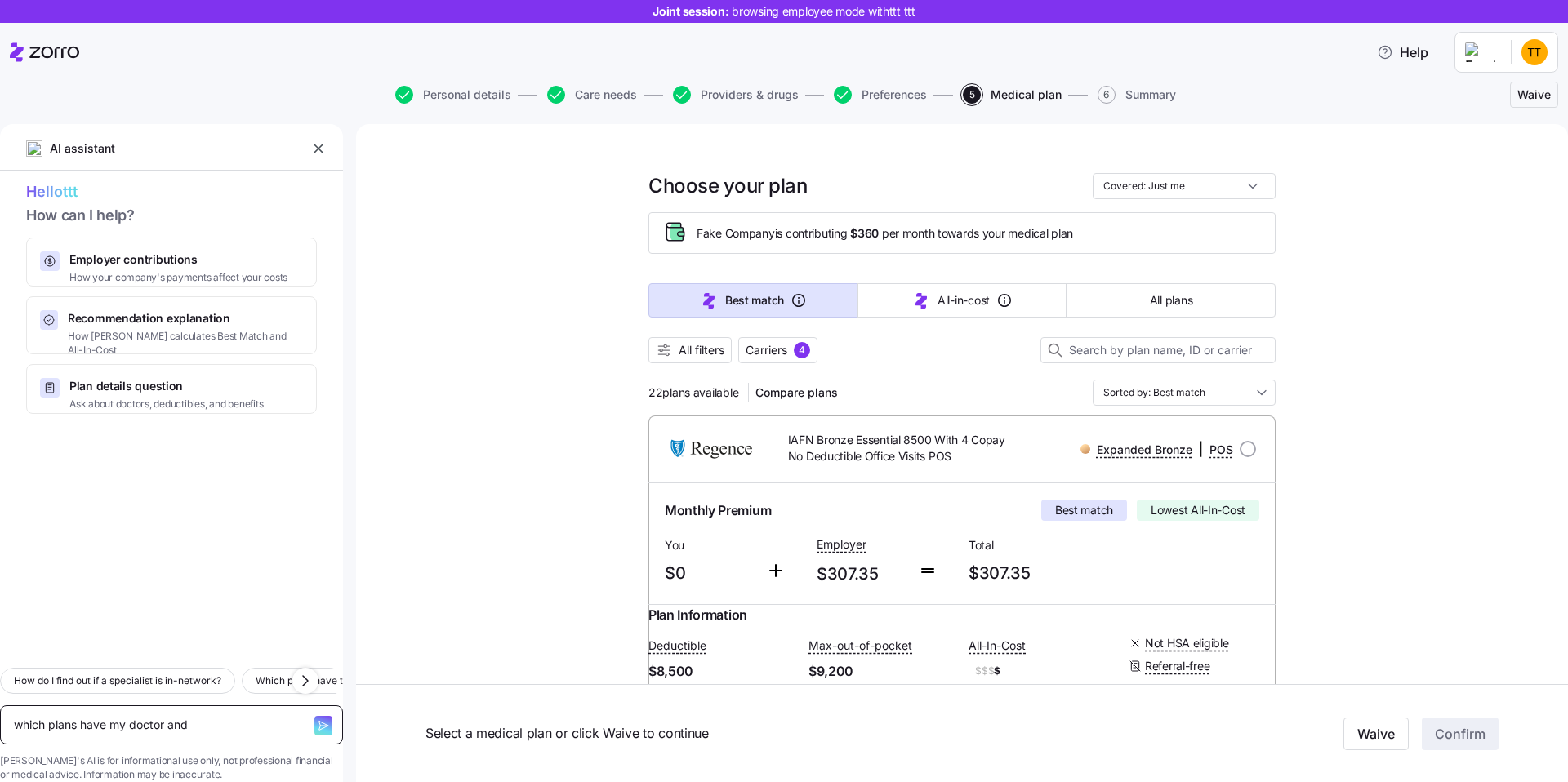
type textarea "x"
type textarea "which plans have my doctor and"
type textarea "x"
type textarea "which plans have my doctor and l"
type textarea "x"
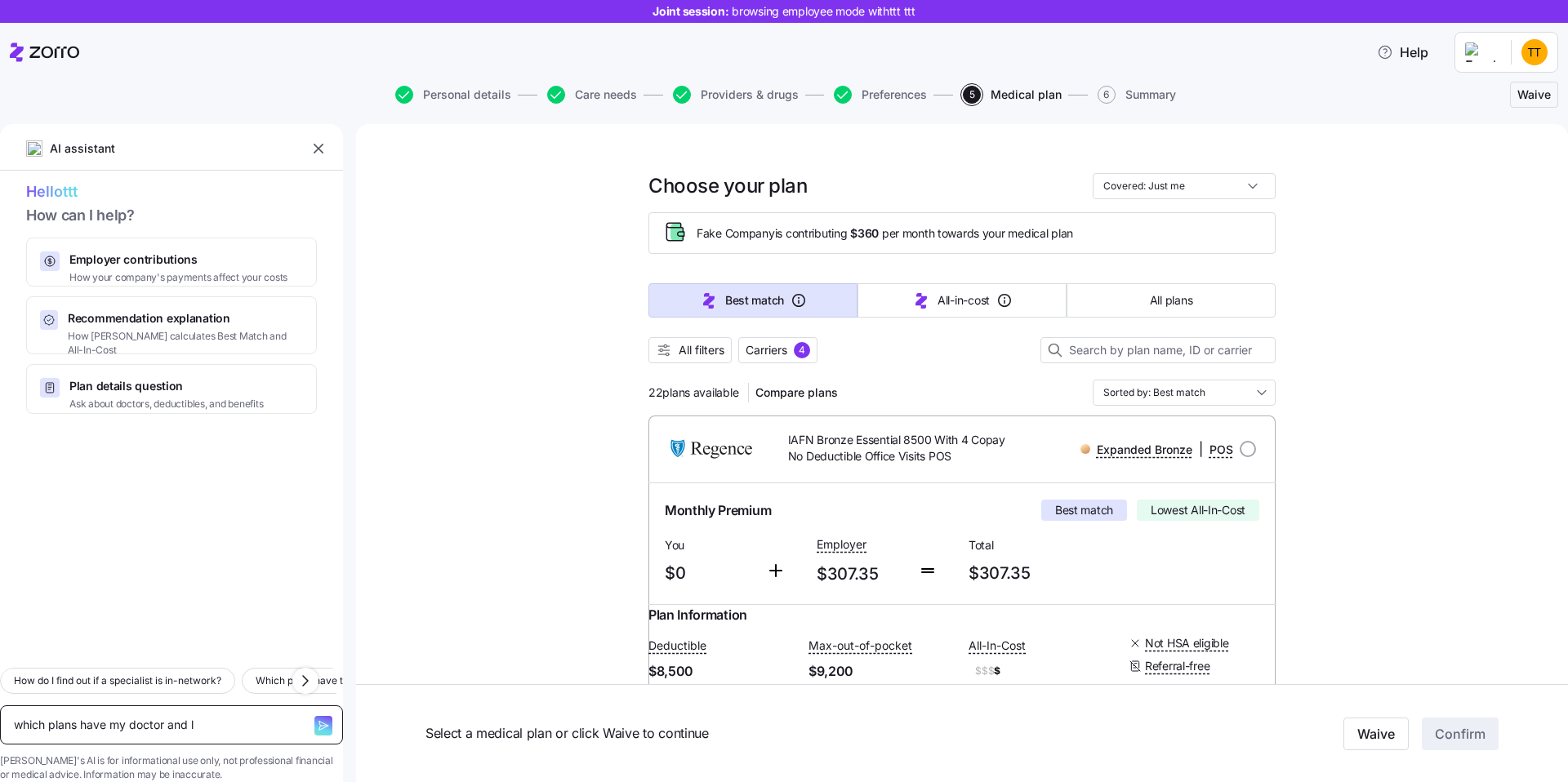
type textarea "which plans have my doctor and lo"
type textarea "x"
type textarea "which plans have my doctor and low"
type textarea "x"
type textarea "which plans have my doctor and [PERSON_NAME]"
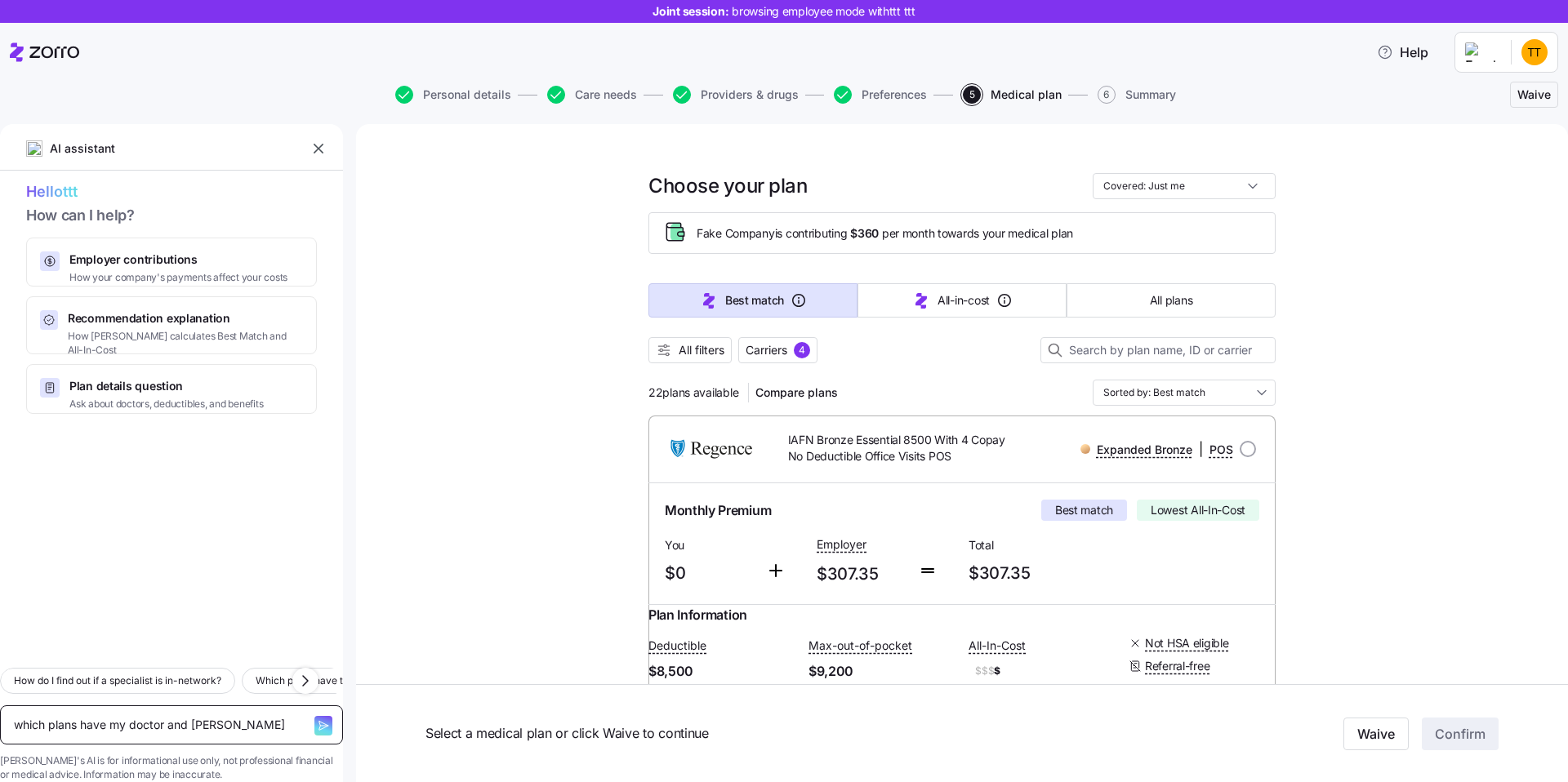
type textarea "x"
type textarea "which plans have my doctor and [PERSON_NAME]"
type textarea "x"
type textarea "which plans have my doctor and lowest"
type textarea "x"
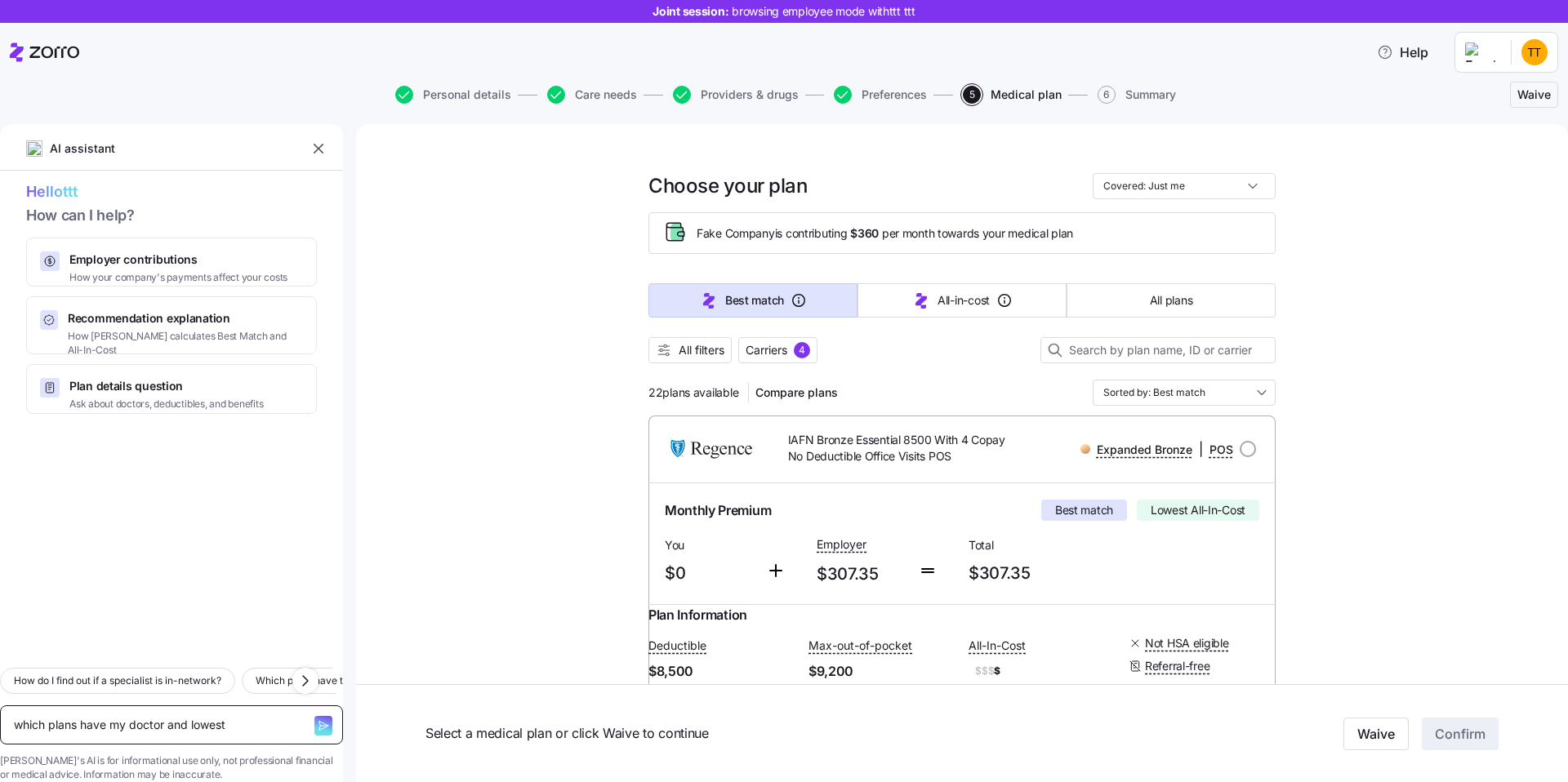
type textarea "which plans have my doctor and lowest"
type textarea "x"
type textarea "which plans have my doctor and lowest de"
type textarea "x"
type textarea "which plans have my doctor and lowest ded"
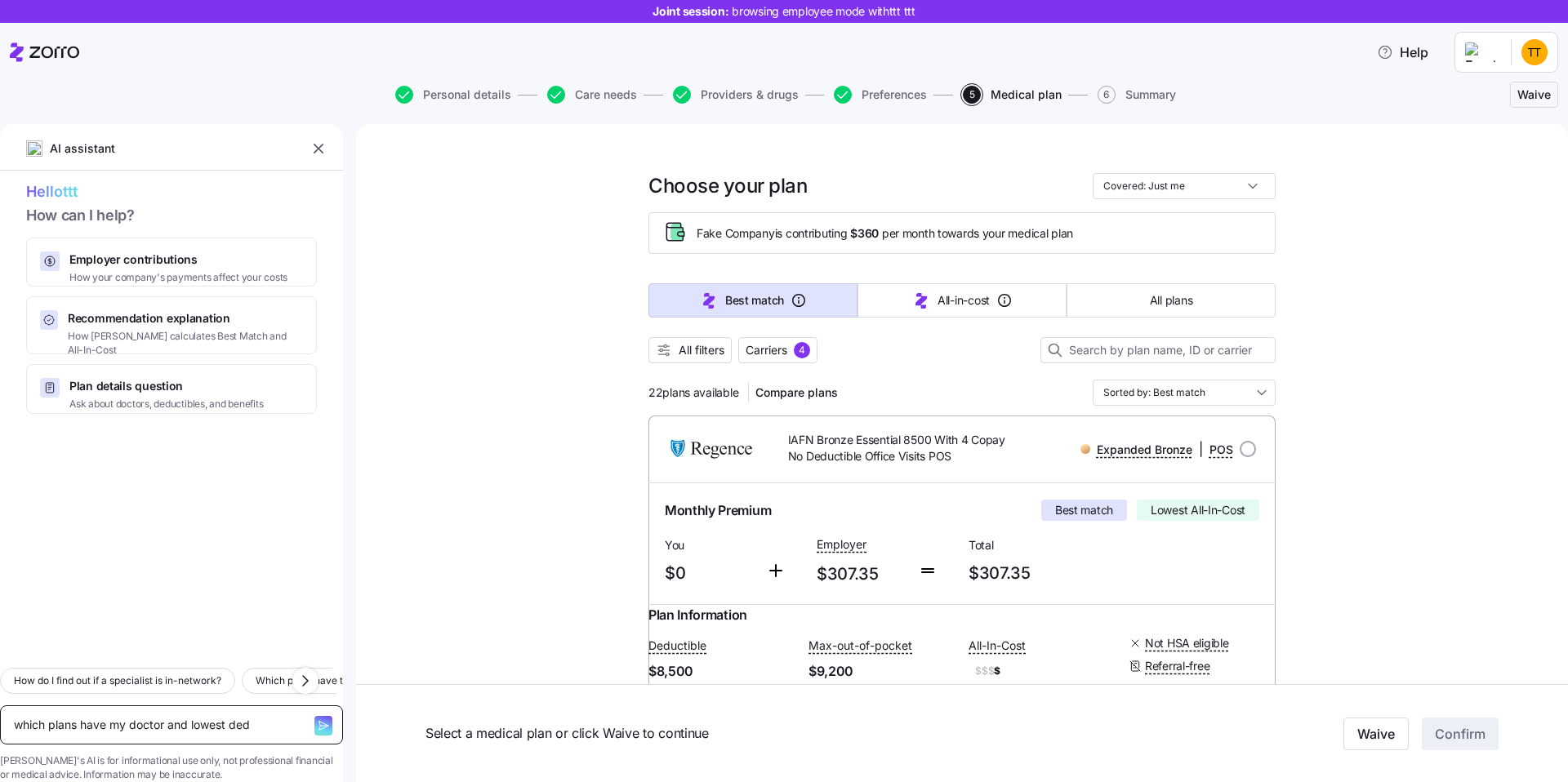
type textarea "x"
type textarea "which plans have my doctor and lowest dedu"
type textarea "x"
type textarea "which plans have my doctor and lowest deduc"
type textarea "x"
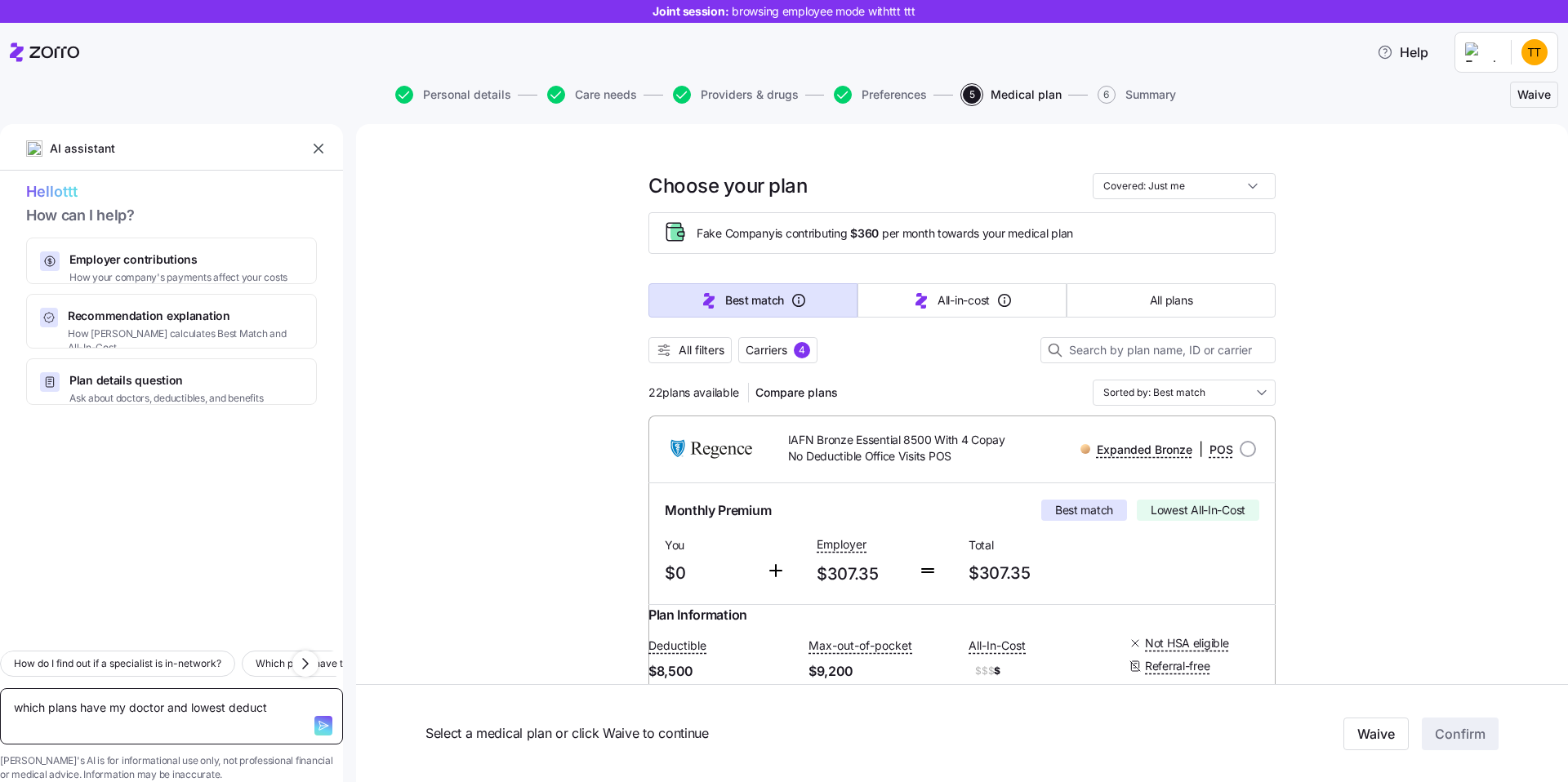
type textarea "which plans have my doctor and lowest deducti"
type textarea "x"
type textarea "which plans have my doctor and lowest deductib"
type textarea "x"
type textarea "which plans have my doctor and lowest deductibl"
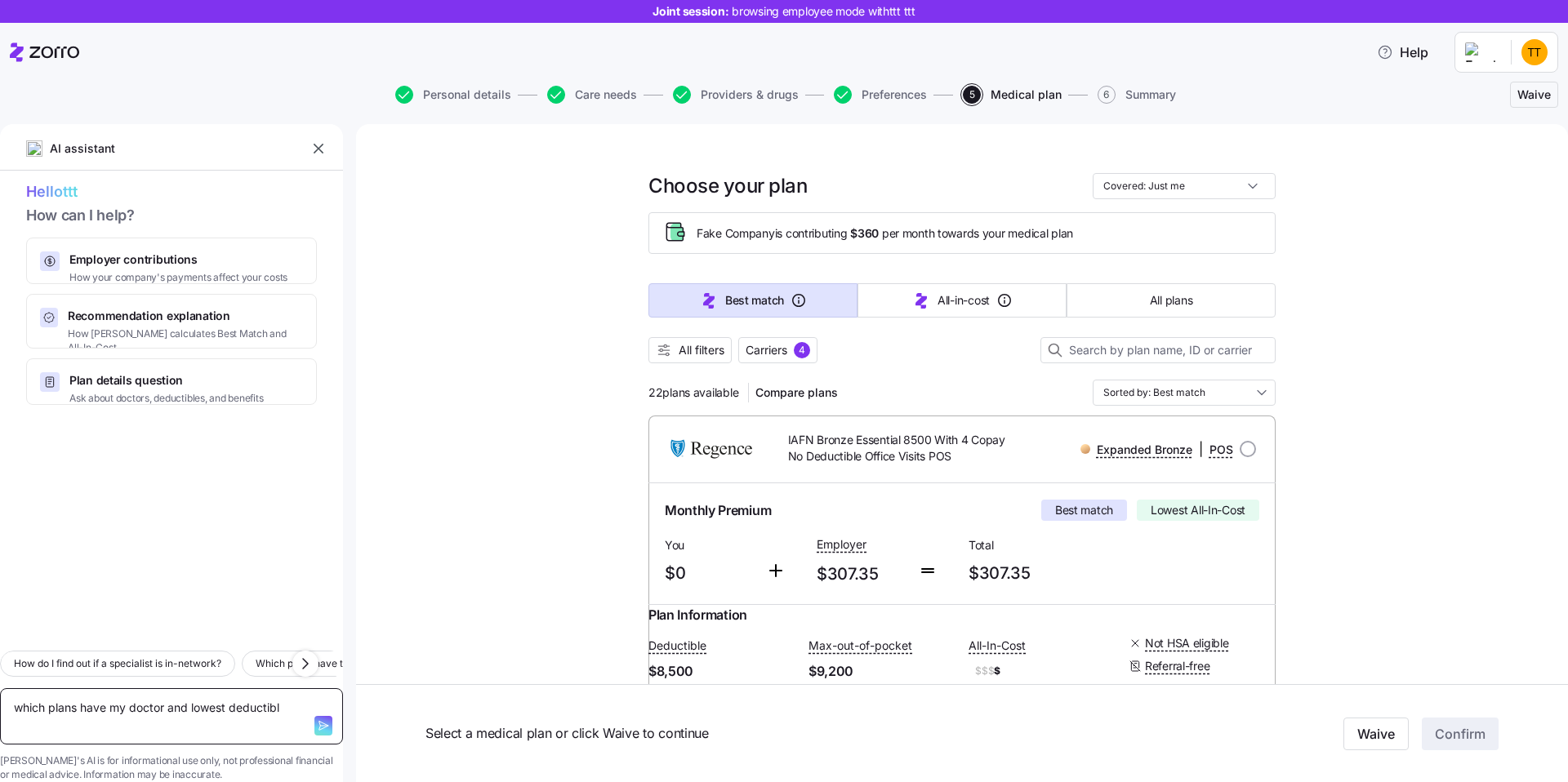
type textarea "x"
type textarea "which plans have my doctor and lowest deductible"
type textarea "x"
type textarea "which plans have my doctor and lowest deductible?"
type textarea "x"
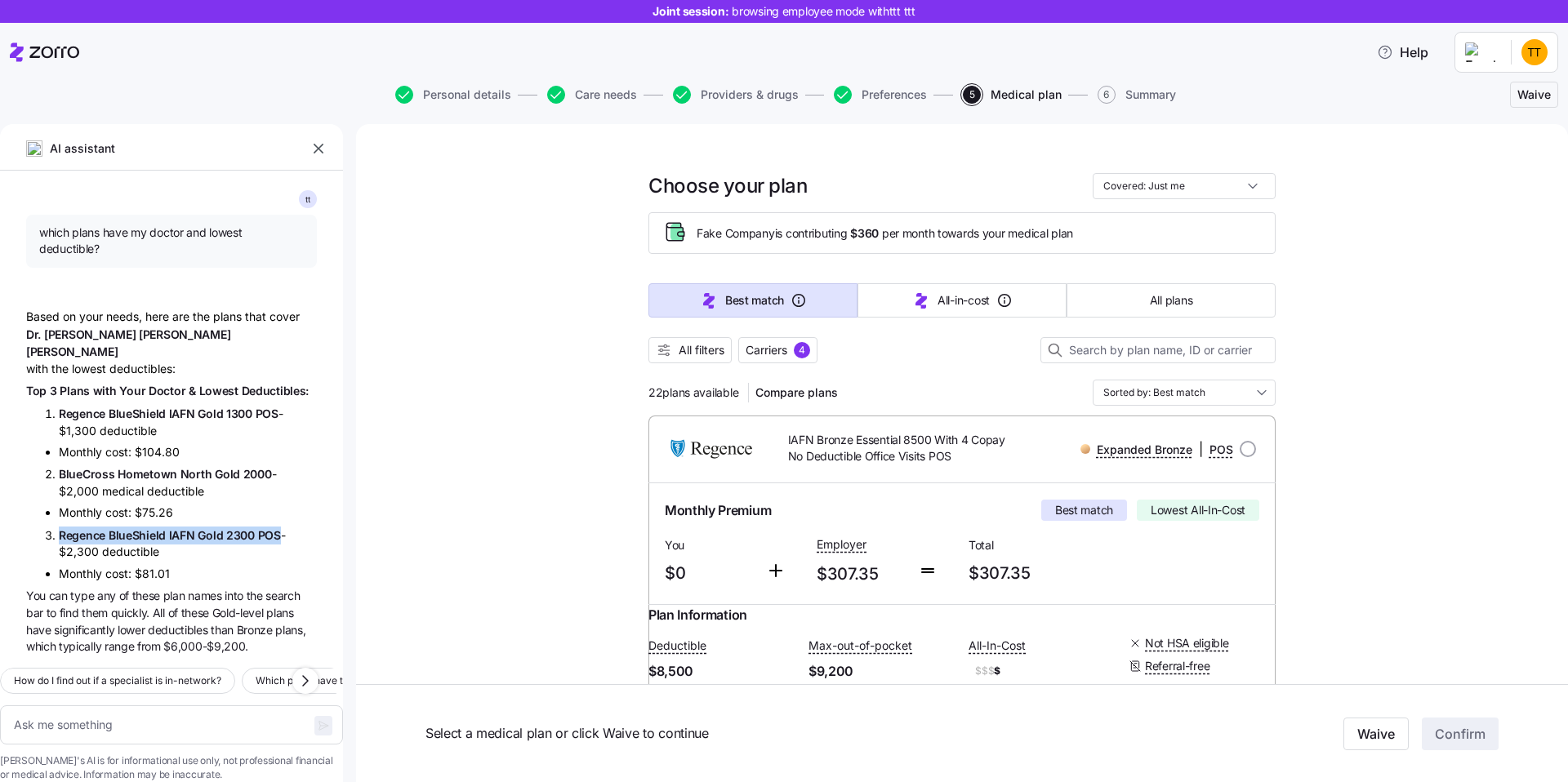
drag, startPoint x: 277, startPoint y: 501, endPoint x: 59, endPoint y: 501, distance: 218.0
click at [59, 527] on li "Regence BlueShield IAFN Gold 2300 POS - $2,300 deductible" at bounding box center [187, 544] width 258 height 34
copy span "Regence BlueShield IAFN Gold 2300 POS"
click at [1116, 354] on input at bounding box center [1158, 350] width 236 height 26
paste input "Regence BlueShield IAFN Gold 2300 POS"
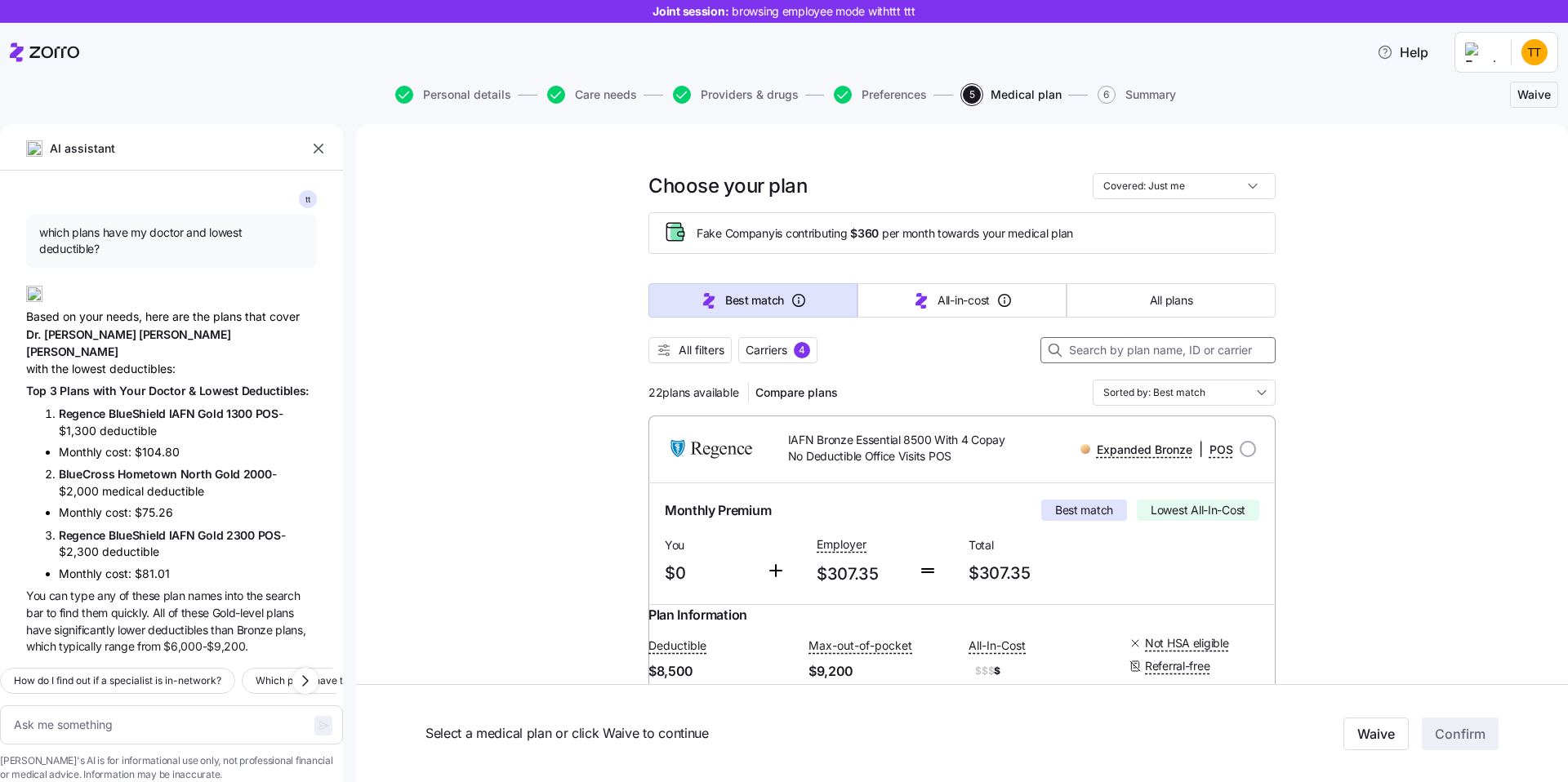
type textarea "x"
type input "Regence BlueShield IAFN Gold 2300 POS"
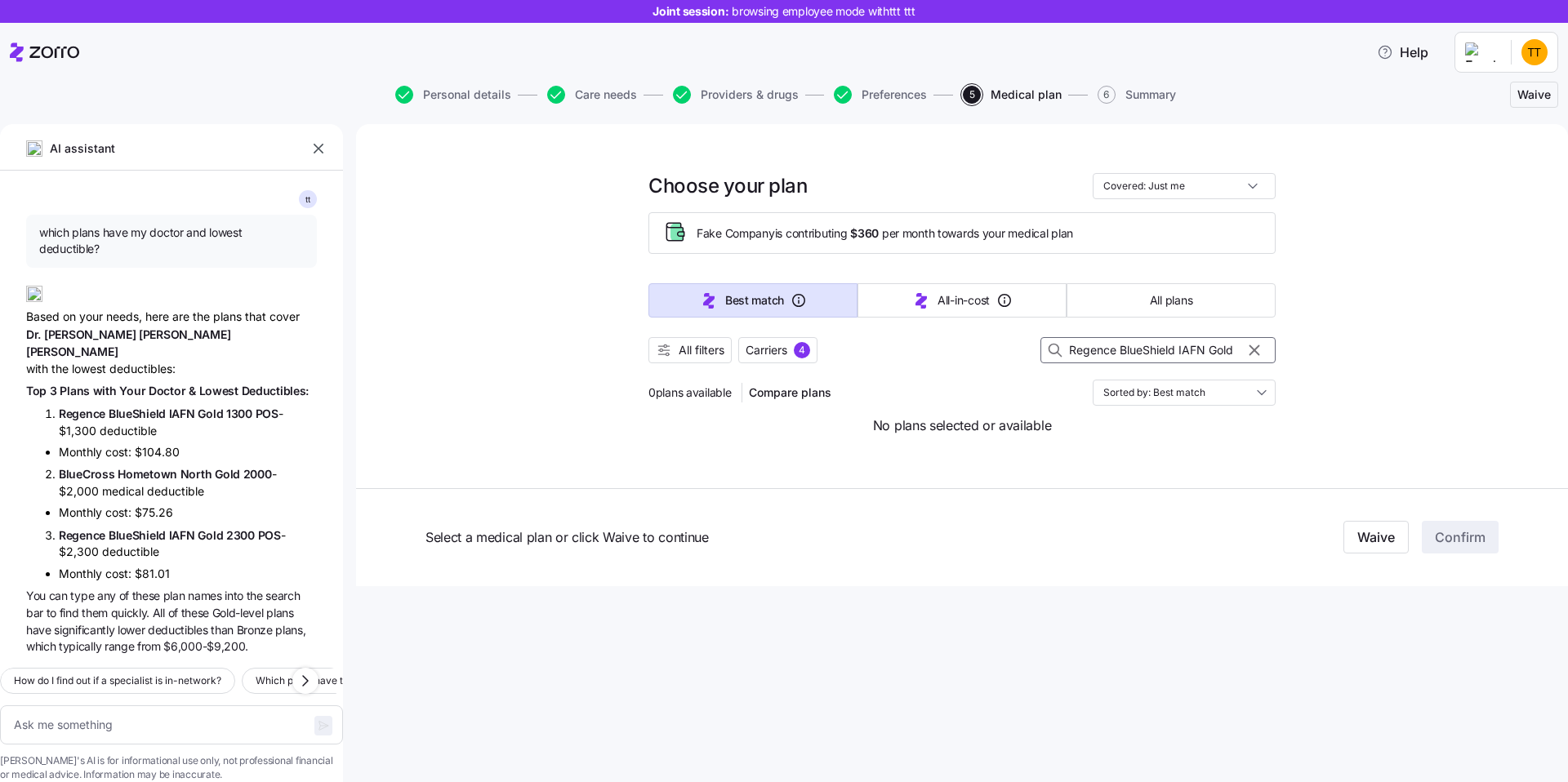
drag, startPoint x: 1119, startPoint y: 351, endPoint x: 922, endPoint y: 345, distance: 197.1
click at [922, 345] on div "All filters Carriers 4 Regence BlueShield IAFN Gold 2300 POS" at bounding box center [963, 350] width 628 height 26
type textarea "x"
type input "IAFN Gold 2300 POS"
type textarea "x"
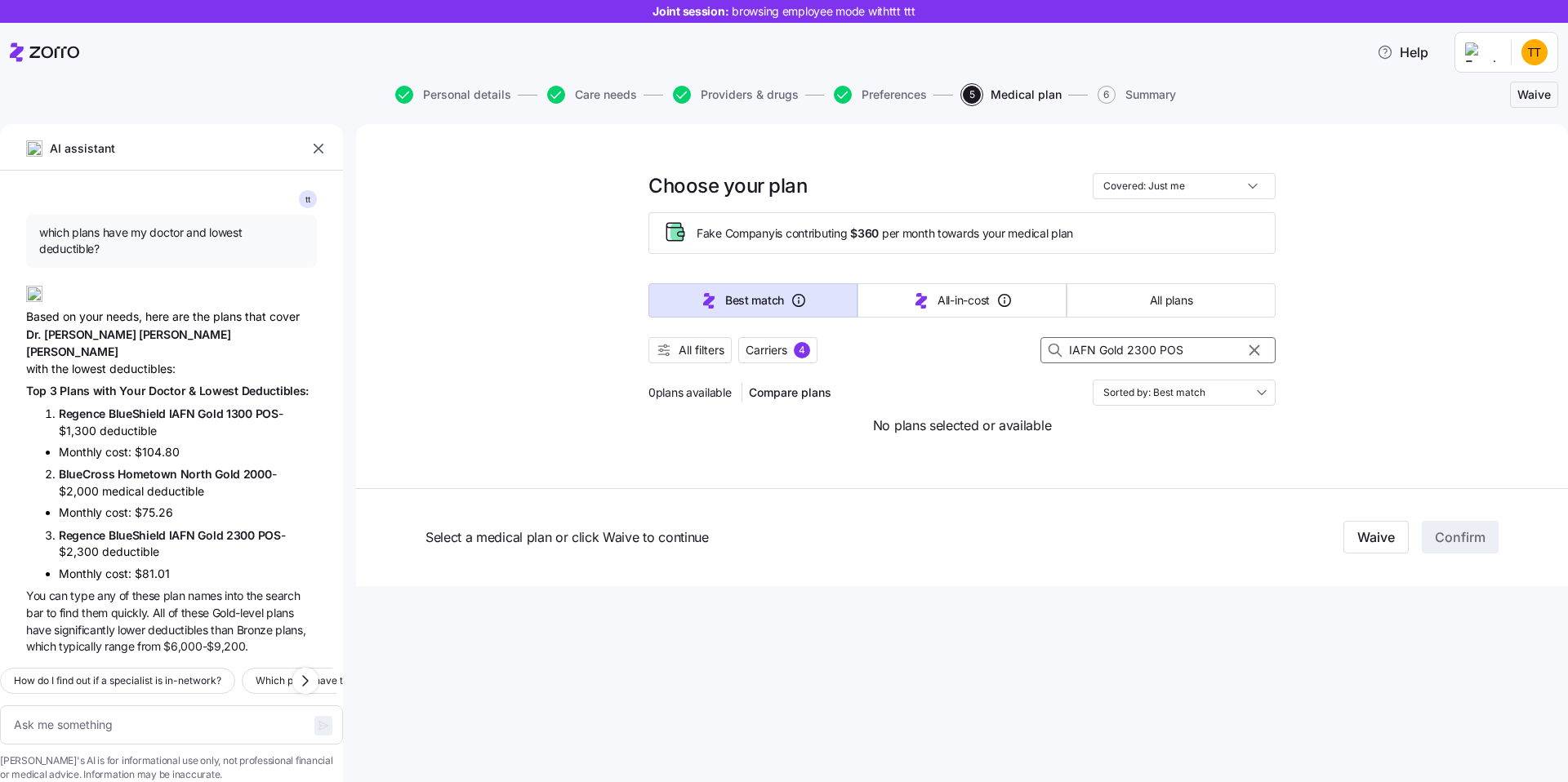
type input "IAFN Gold 2300 POS"
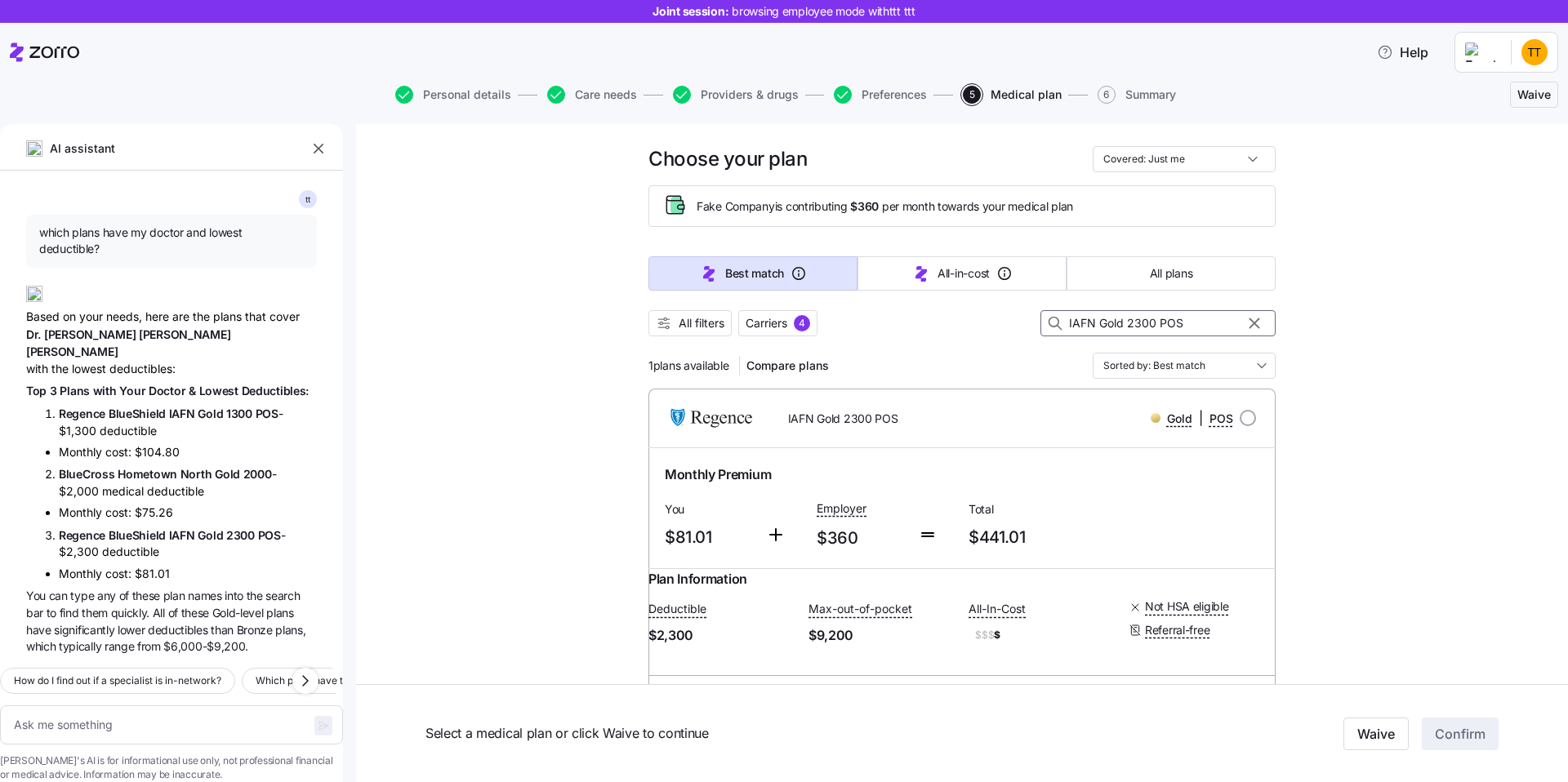
scroll to position [29, 0]
paste input "Regence BlueShield IAFN Gold 2300 POS"
type textarea "x"
type input "Regence BlueShield IAFN Gold 2300 POSIAFN Gold 2300 POS"
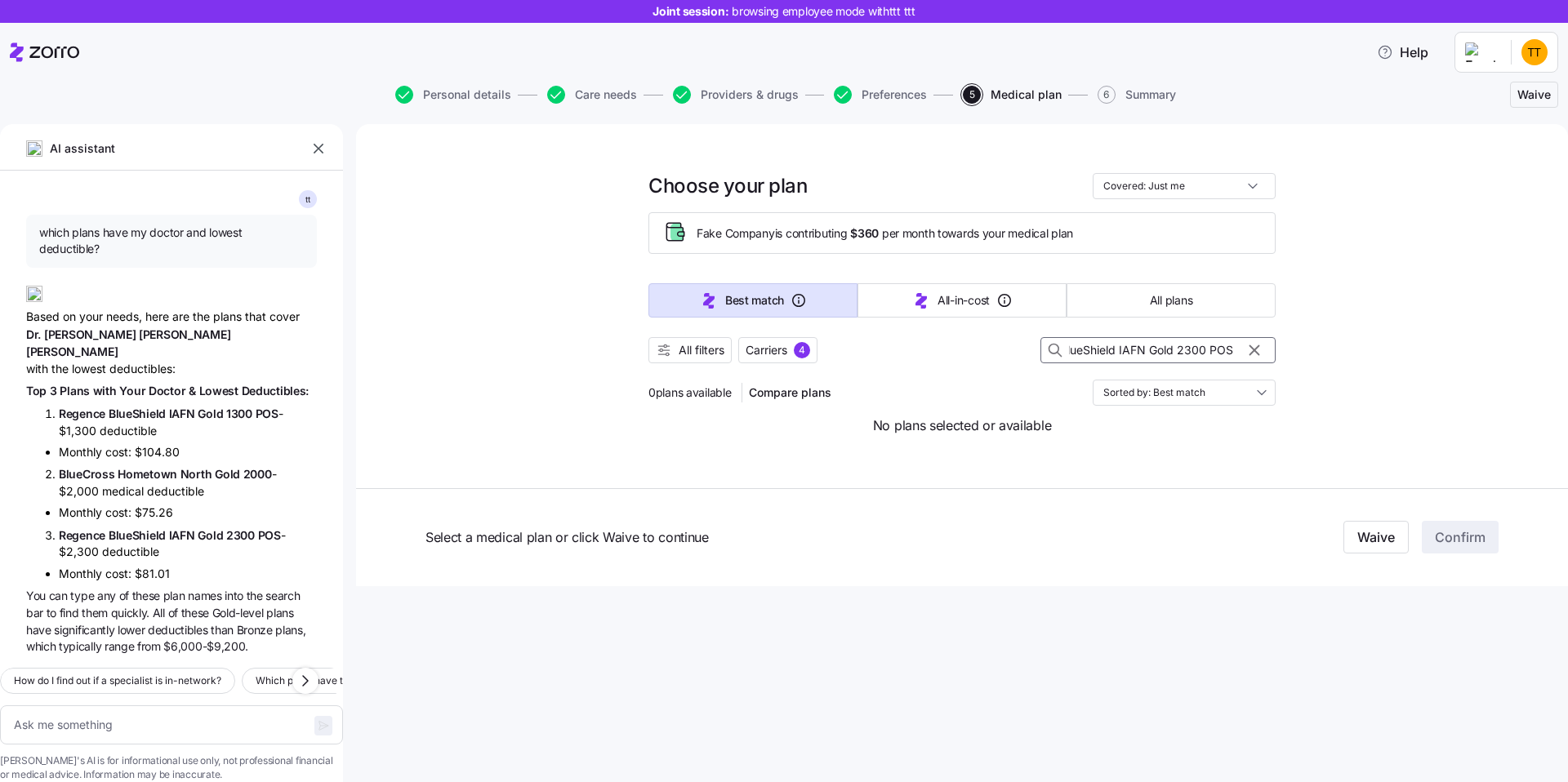
scroll to position [0, 0]
click at [1120, 351] on input "Regence BlueShield IAFN Gold 2300 POSIAFN Gold 2300 POS" at bounding box center [1158, 350] width 236 height 26
type textarea "x"
type input "Regence BlueShieldIAFN Gold 2300 POSIAFN Gold 2300 POS"
type textarea "x"
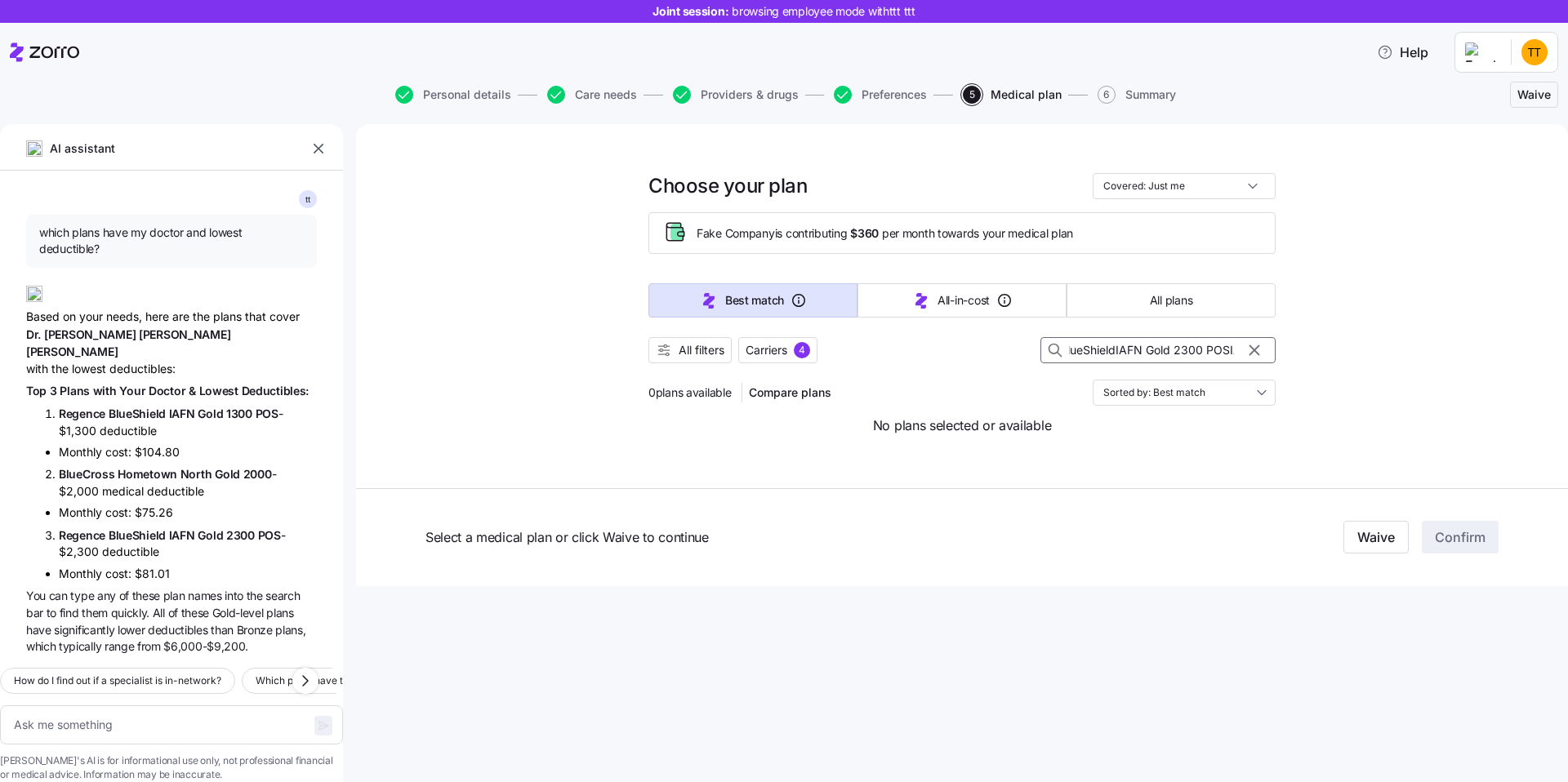
type input "Regence BlueShield IAFN Gold 2300 POSIAFN Gold 2300 POS"
drag, startPoint x: 1122, startPoint y: 354, endPoint x: 998, endPoint y: 356, distance: 124.0
click at [998, 356] on div "All filters Carriers 4 Regence BlueShield IAFN Gold 2300 POSIAFN Gold 2300 POS" at bounding box center [963, 350] width 628 height 26
click at [1112, 354] on input "Regence BlueShield IAFN Gold 2300 POSIAFN Gold 2300 POS" at bounding box center [1158, 350] width 236 height 26
click at [1142, 353] on input "Regence BlueShield IAFN Gold 2300 POSIAFN Gold 2300 POS" at bounding box center [1158, 350] width 236 height 26
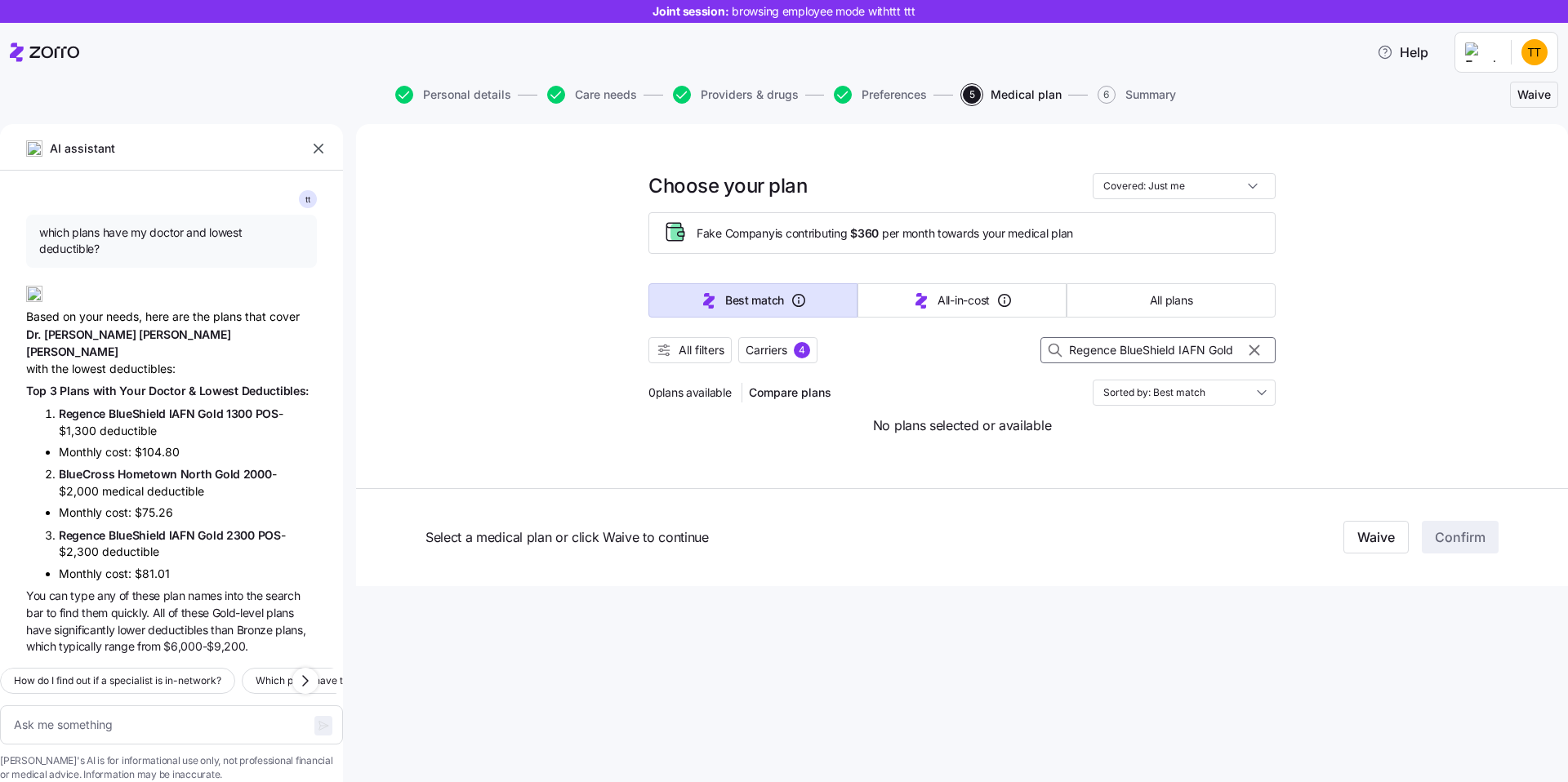
click at [1142, 353] on input "Regence BlueShield IAFN Gold 2300 POSIAFN Gold 2300 POS" at bounding box center [1158, 350] width 236 height 26
type textarea "x"
type input "Regence IAFN Gold 2300 POSIAFN Gold 2300 POS"
drag, startPoint x: 1118, startPoint y: 351, endPoint x: 1346, endPoint y: 370, distance: 228.8
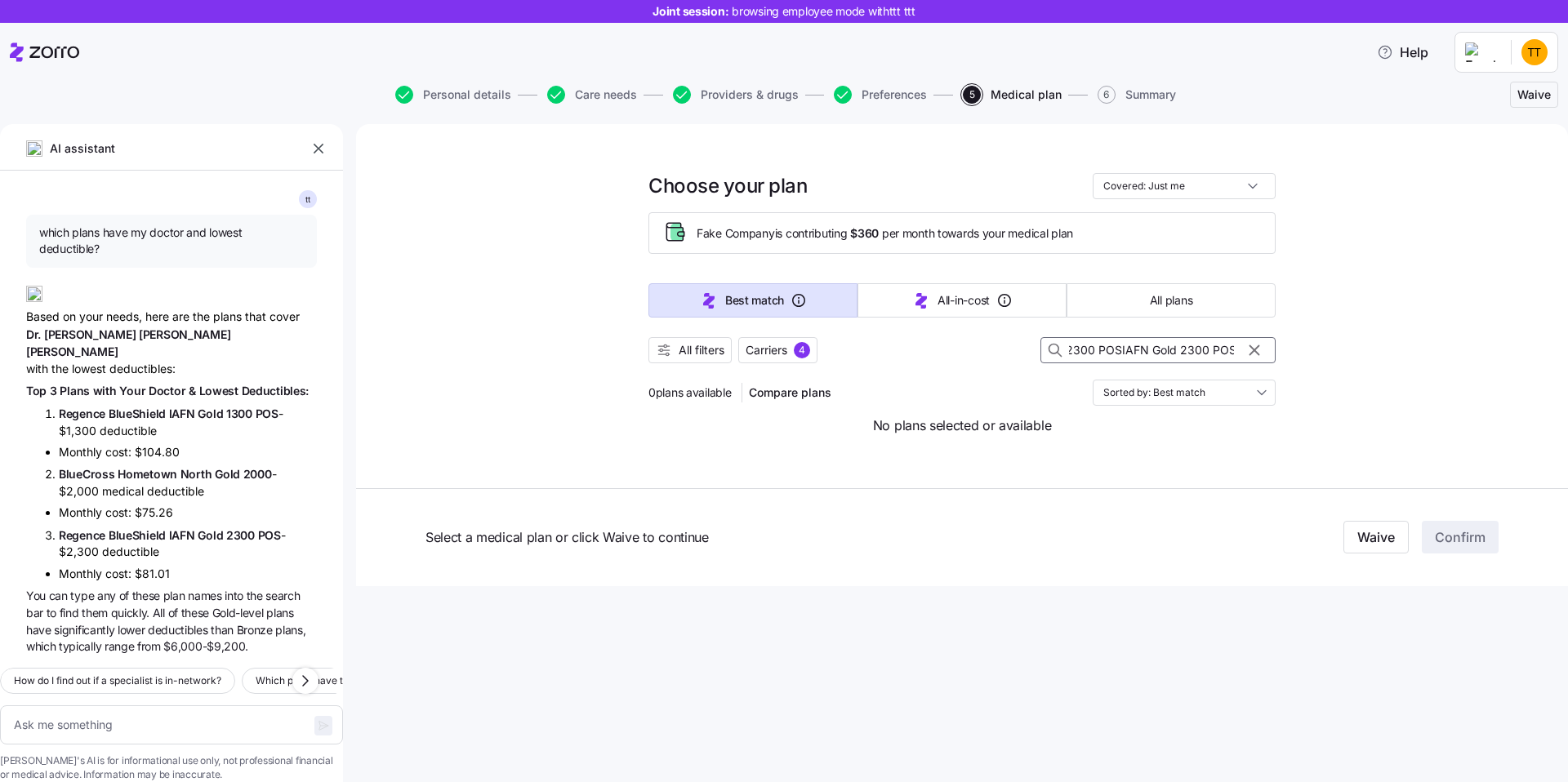
click at [1346, 370] on div "Choose your plan Covered: Just me Fake Company is contributing $360 per month t…" at bounding box center [962, 355] width 1212 height 463
type textarea "x"
type input "Regence"
type textarea "x"
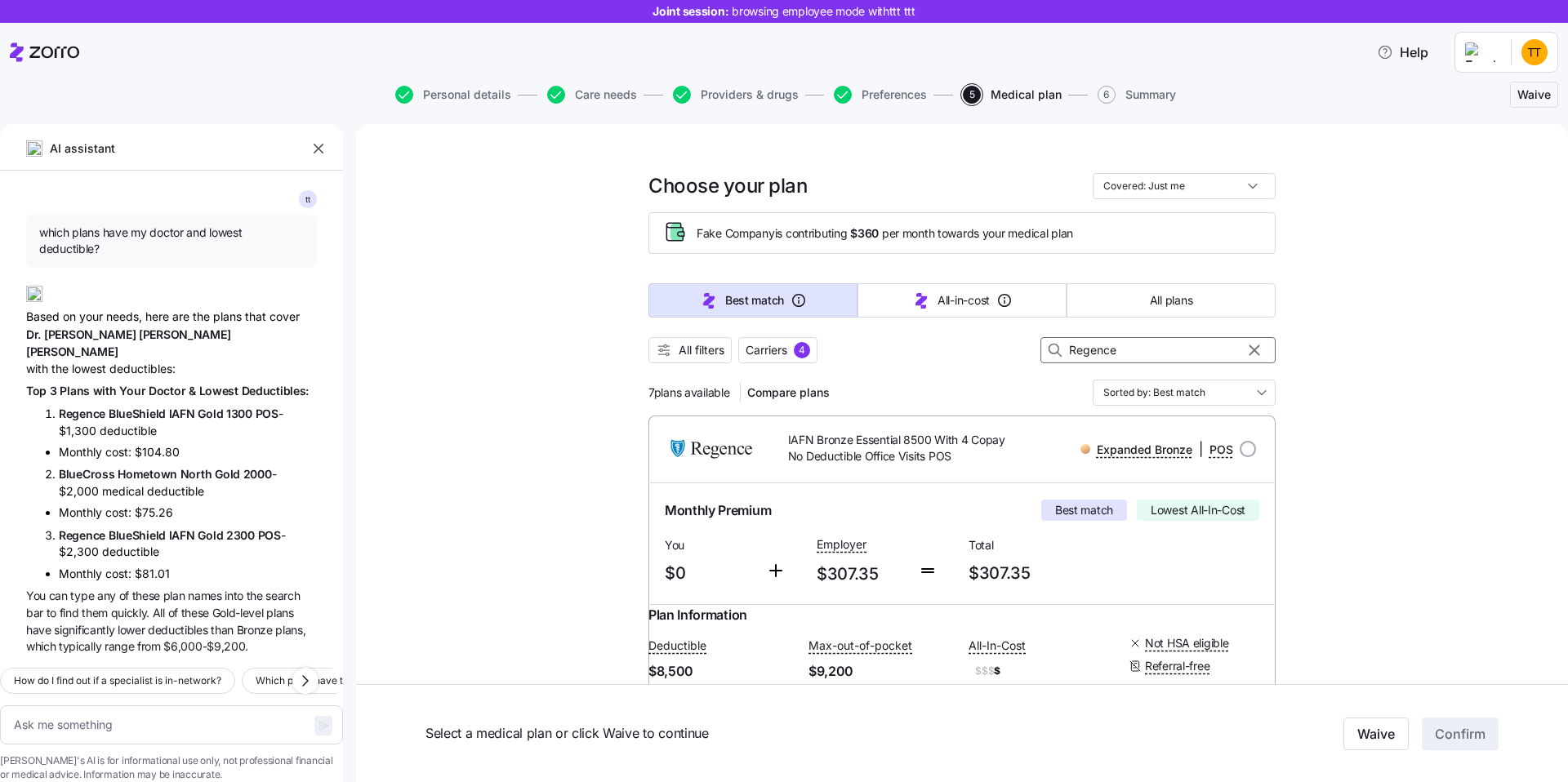
type input "Regence"
drag, startPoint x: 116, startPoint y: 437, endPoint x: 264, endPoint y: 442, distance: 148.1
click at [264, 465] on span "BlueCross Hometown North Gold 2000" at bounding box center [165, 474] width 213 height 18
copy span "Hometown North Gold 2000"
click at [1146, 352] on input "Regence" at bounding box center [1158, 350] width 236 height 26
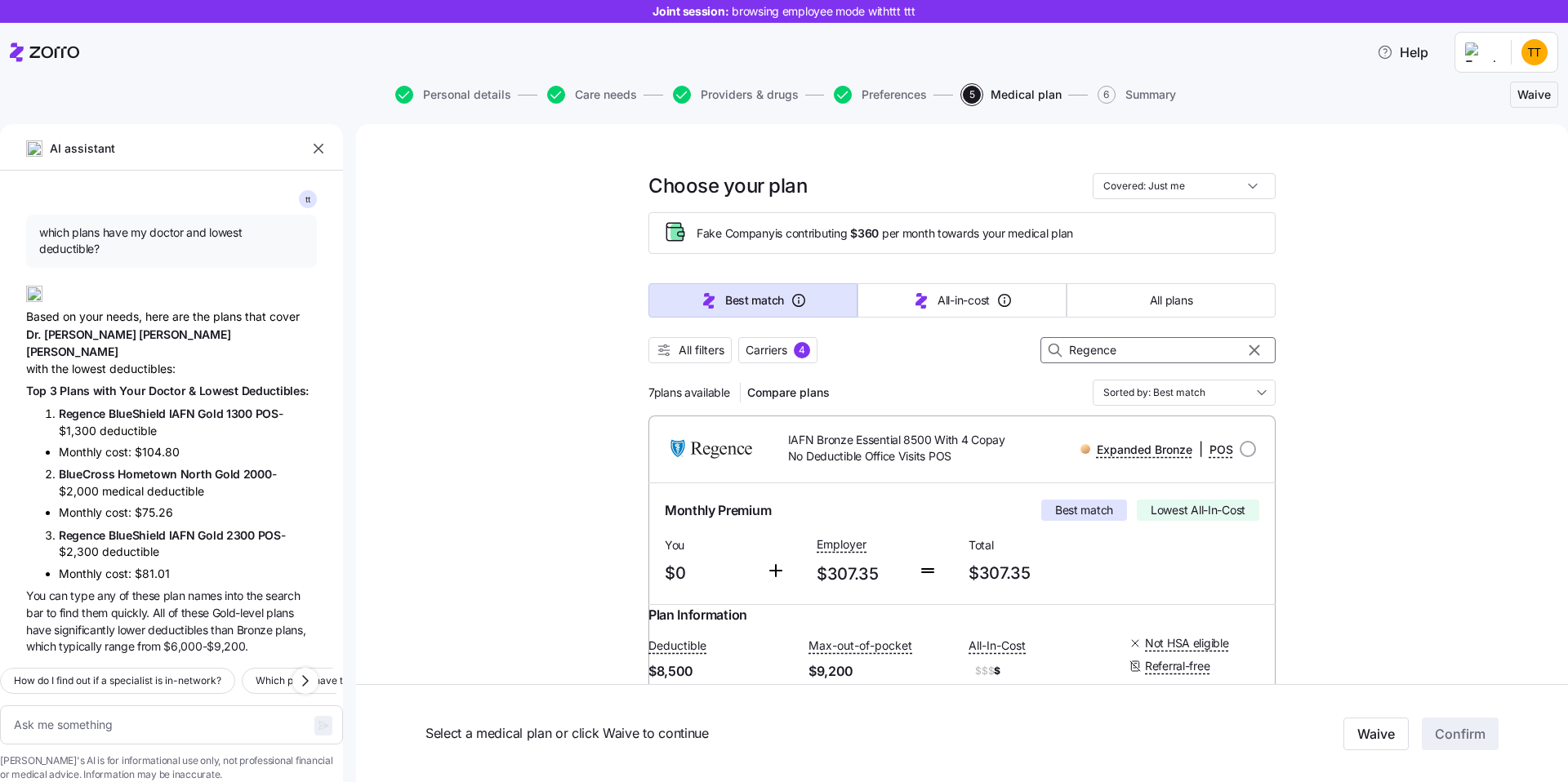
click at [1146, 352] on input "Regence" at bounding box center [1158, 350] width 236 height 26
paste input "Hometown North Gold 2000"
type textarea "x"
type input "Hometown North Gold 2000"
type textarea "x"
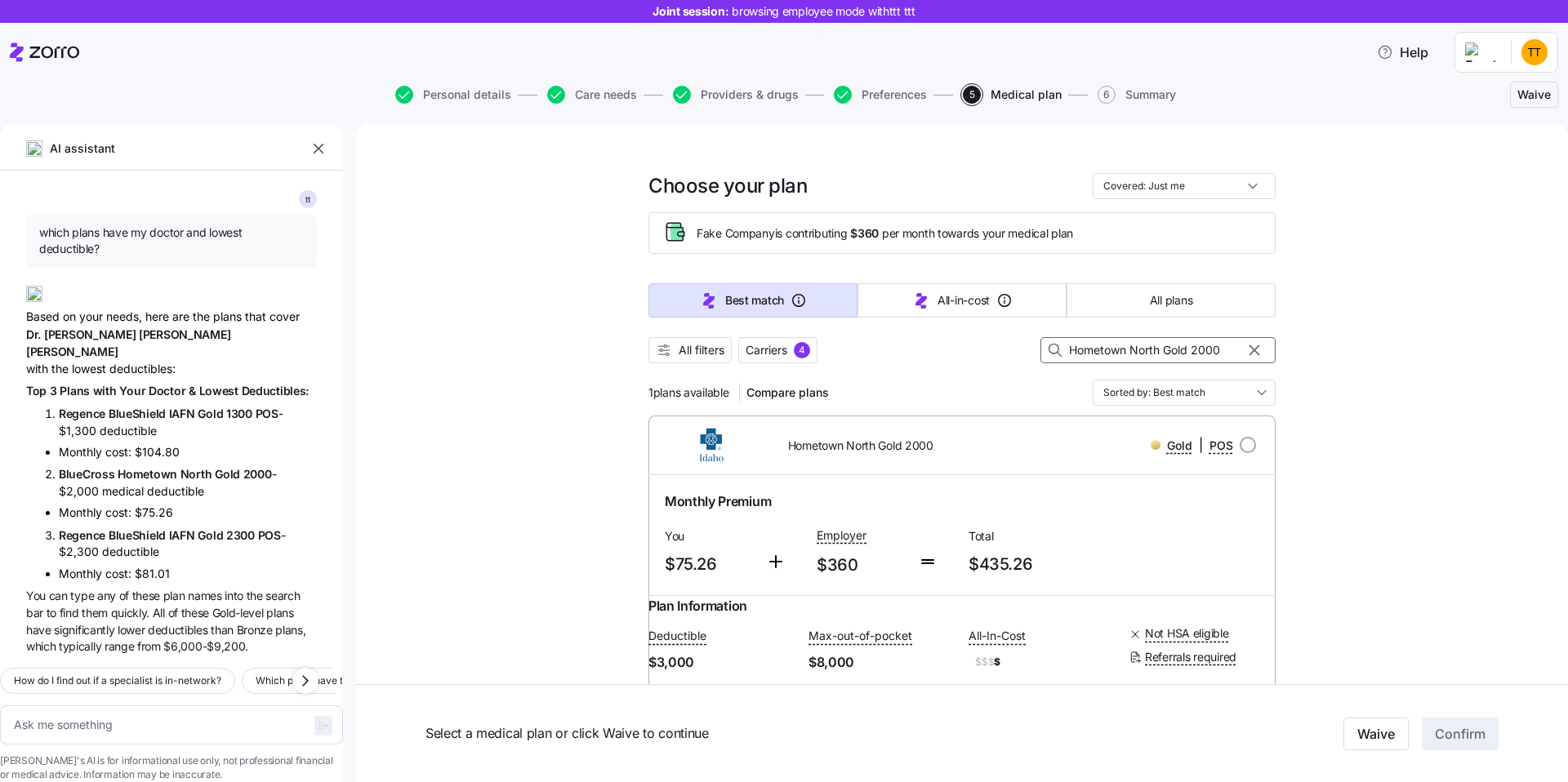
type input "Hometown North Gold 2000"
click at [71, 467] on span "BlueCross" at bounding box center [88, 474] width 59 height 14
copy span "BlueCross"
click at [1118, 349] on input "Hometown North Gold 2000" at bounding box center [1158, 350] width 236 height 26
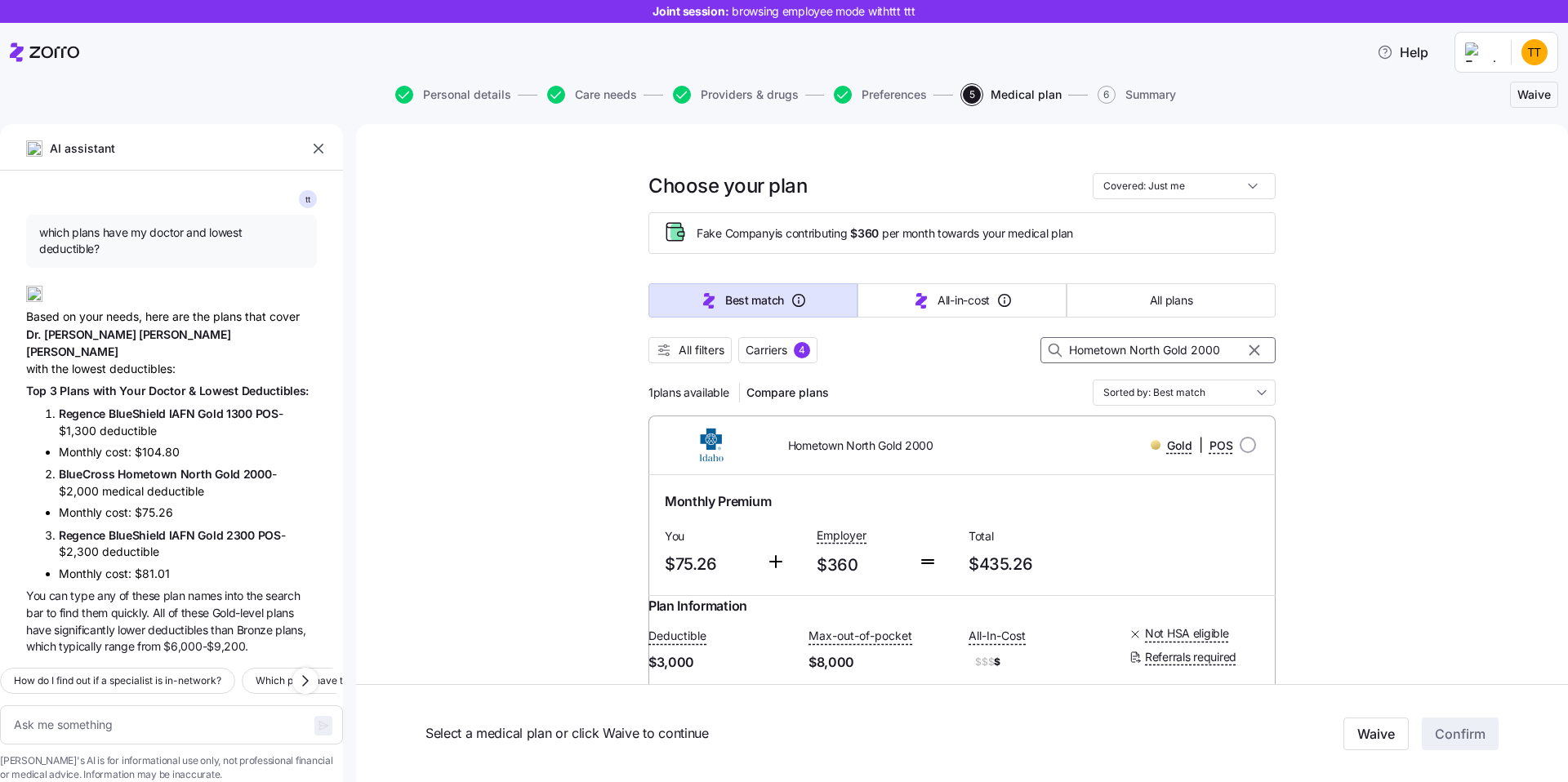
click at [1118, 349] on input "Hometown North Gold 2000" at bounding box center [1158, 350] width 236 height 26
paste input "BlueCross"
type textarea "x"
type input "BlueCross"
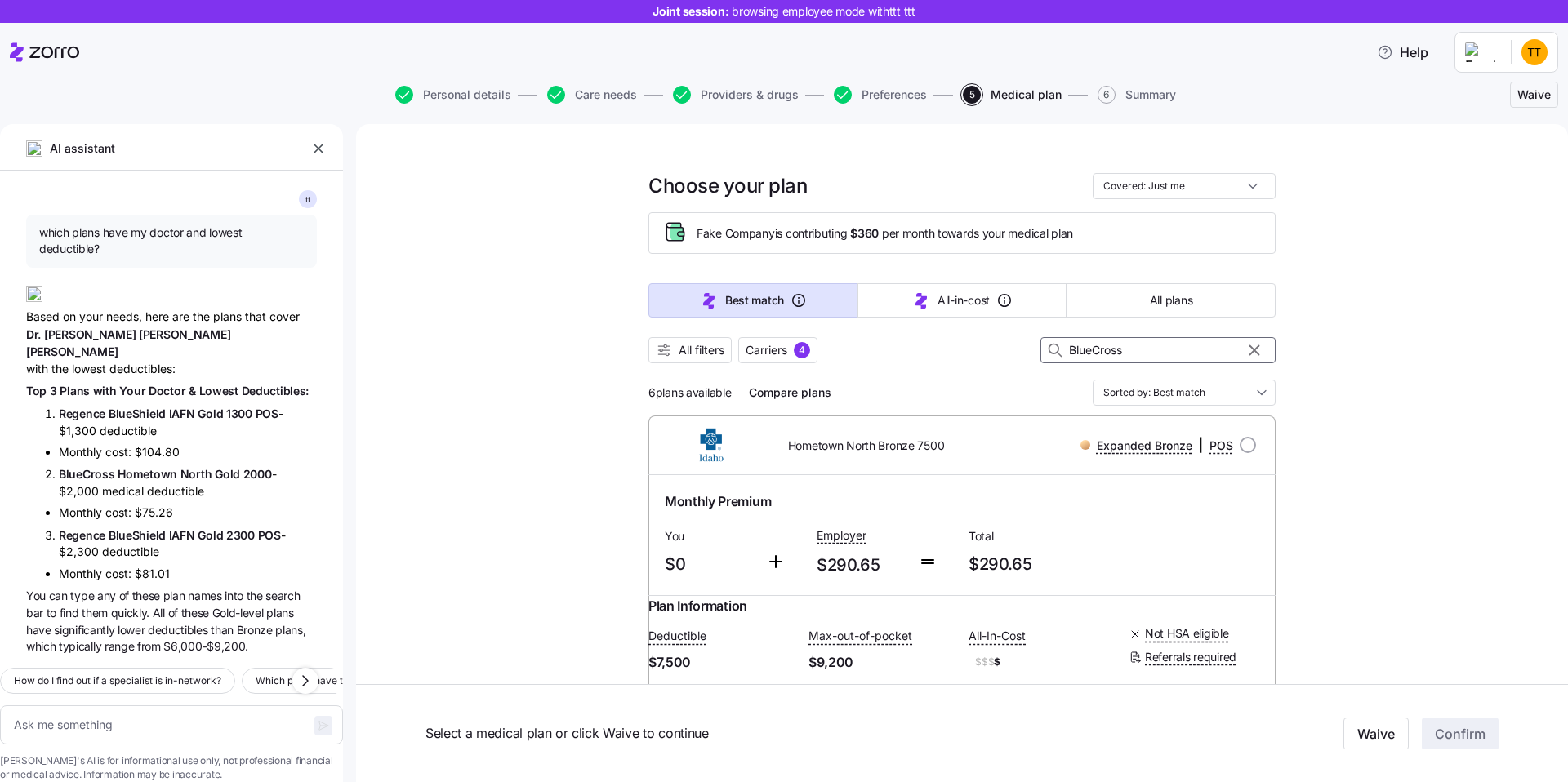
type textarea "x"
type input "BlueCross"
click at [1257, 349] on icon "button" at bounding box center [1254, 350] width 18 height 20
type textarea "x"
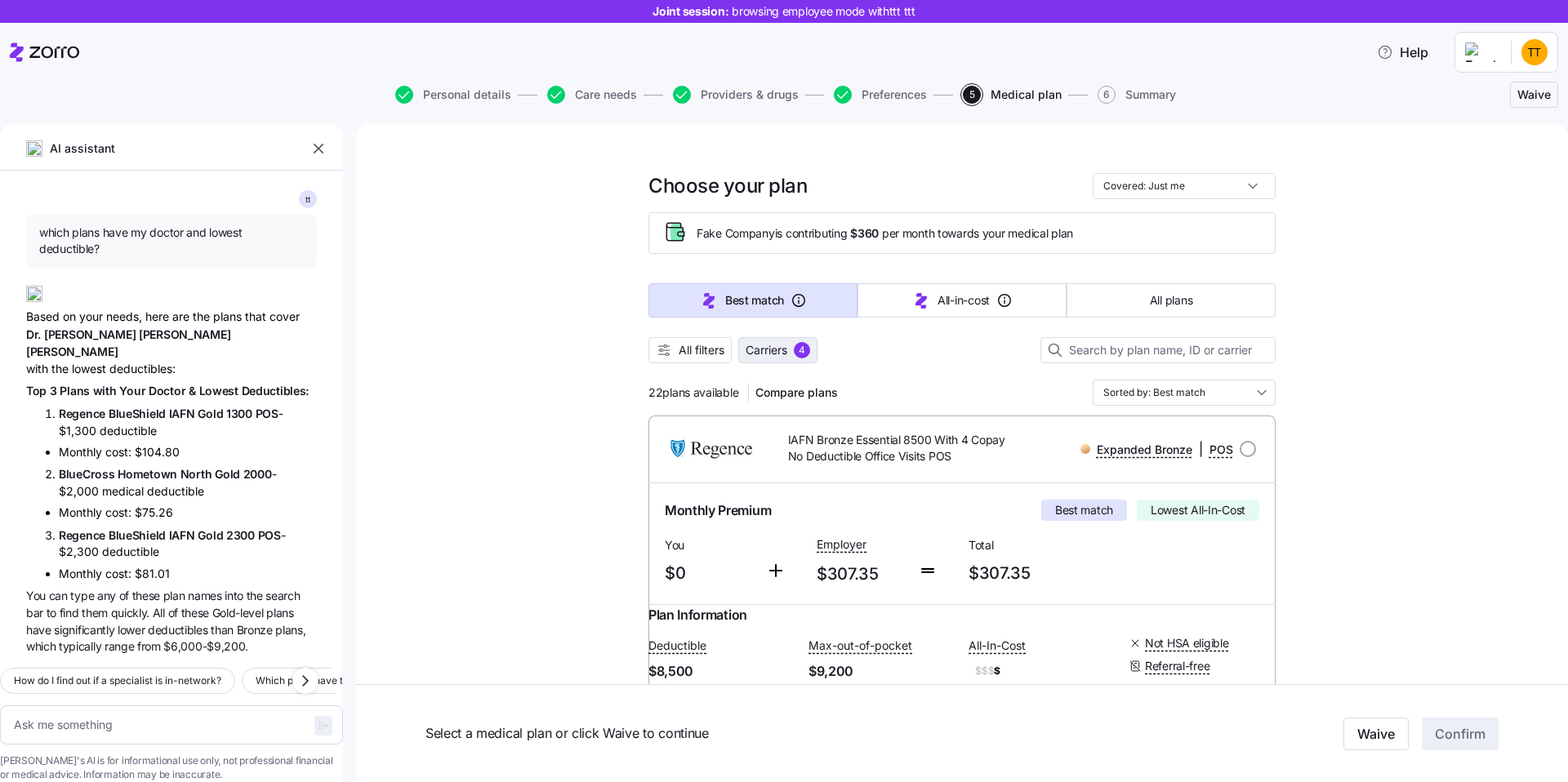
click at [784, 352] on span "Carriers" at bounding box center [766, 351] width 42 height 17
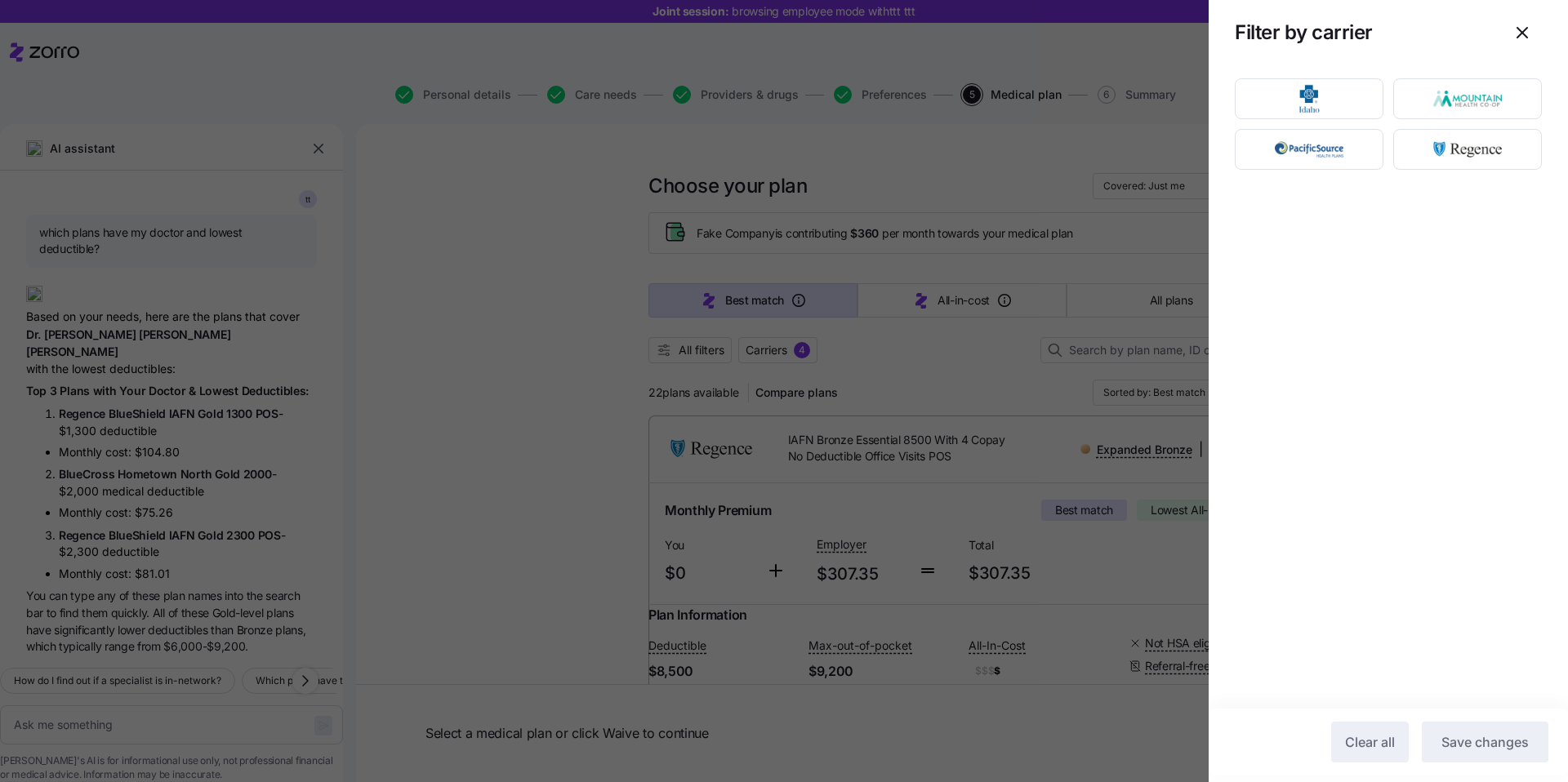
click at [583, 441] on div at bounding box center [784, 391] width 1568 height 782
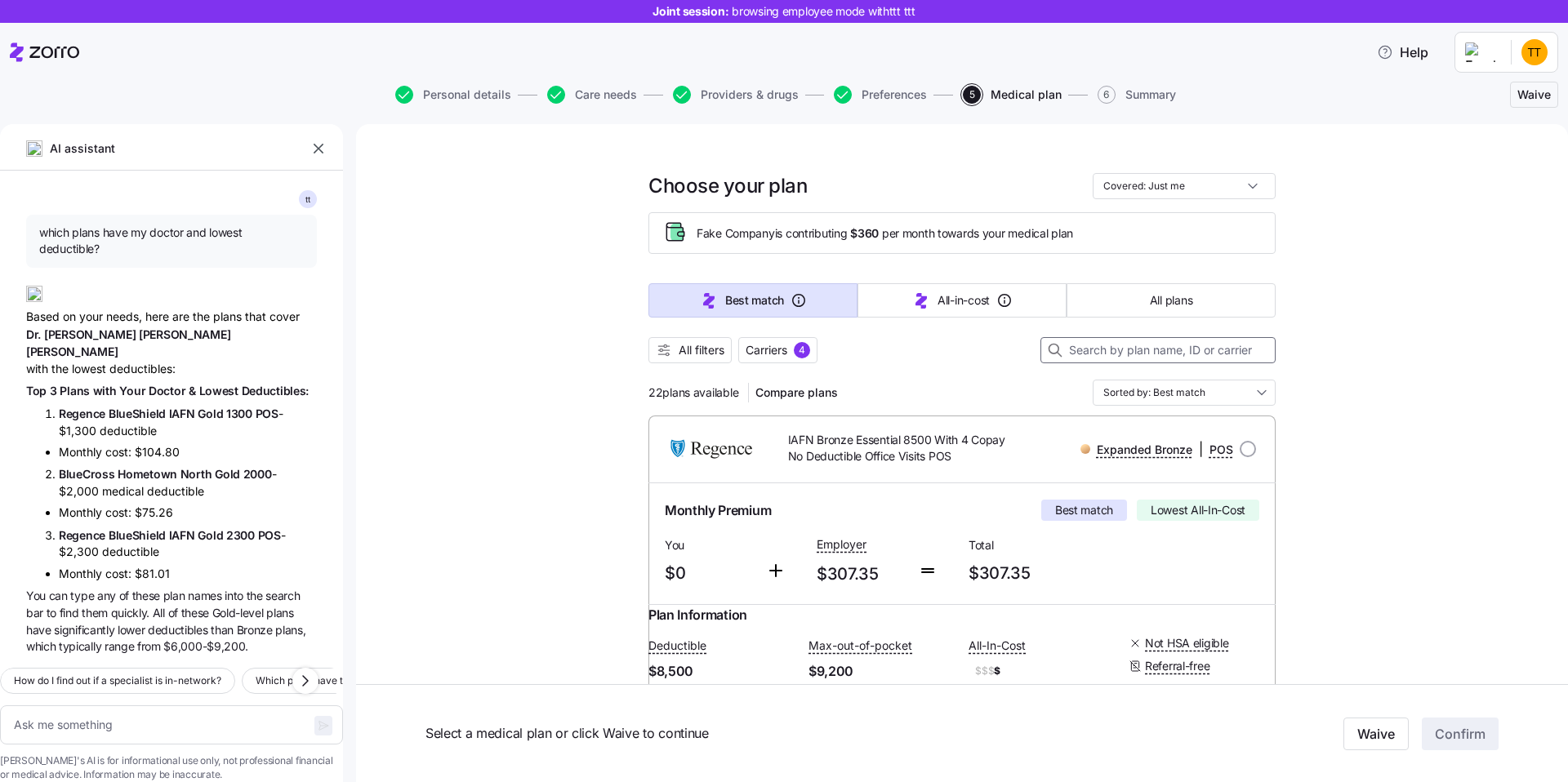
click at [1175, 356] on input at bounding box center [1158, 350] width 236 height 26
drag, startPoint x: 117, startPoint y: 442, endPoint x: 264, endPoint y: 438, distance: 147.1
click at [264, 465] on span "BlueCross Hometown North Gold 2000" at bounding box center [165, 474] width 213 height 18
copy span "Hometown North Gold 2000"
click at [1105, 356] on input at bounding box center [1158, 350] width 236 height 26
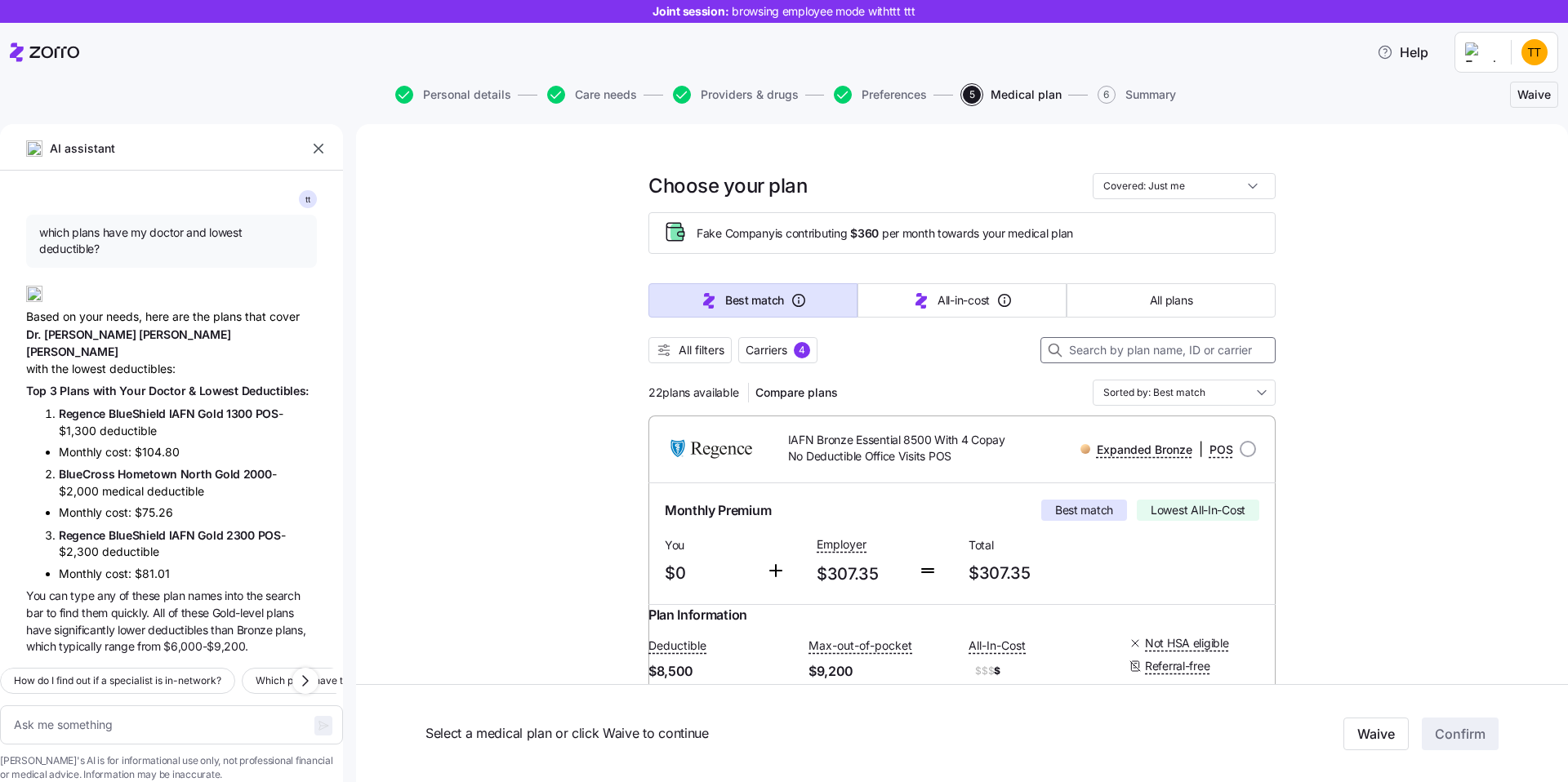
paste input "Hometown North Gold 2000"
type textarea "x"
type input "Hometown North Gold 2000"
type textarea "x"
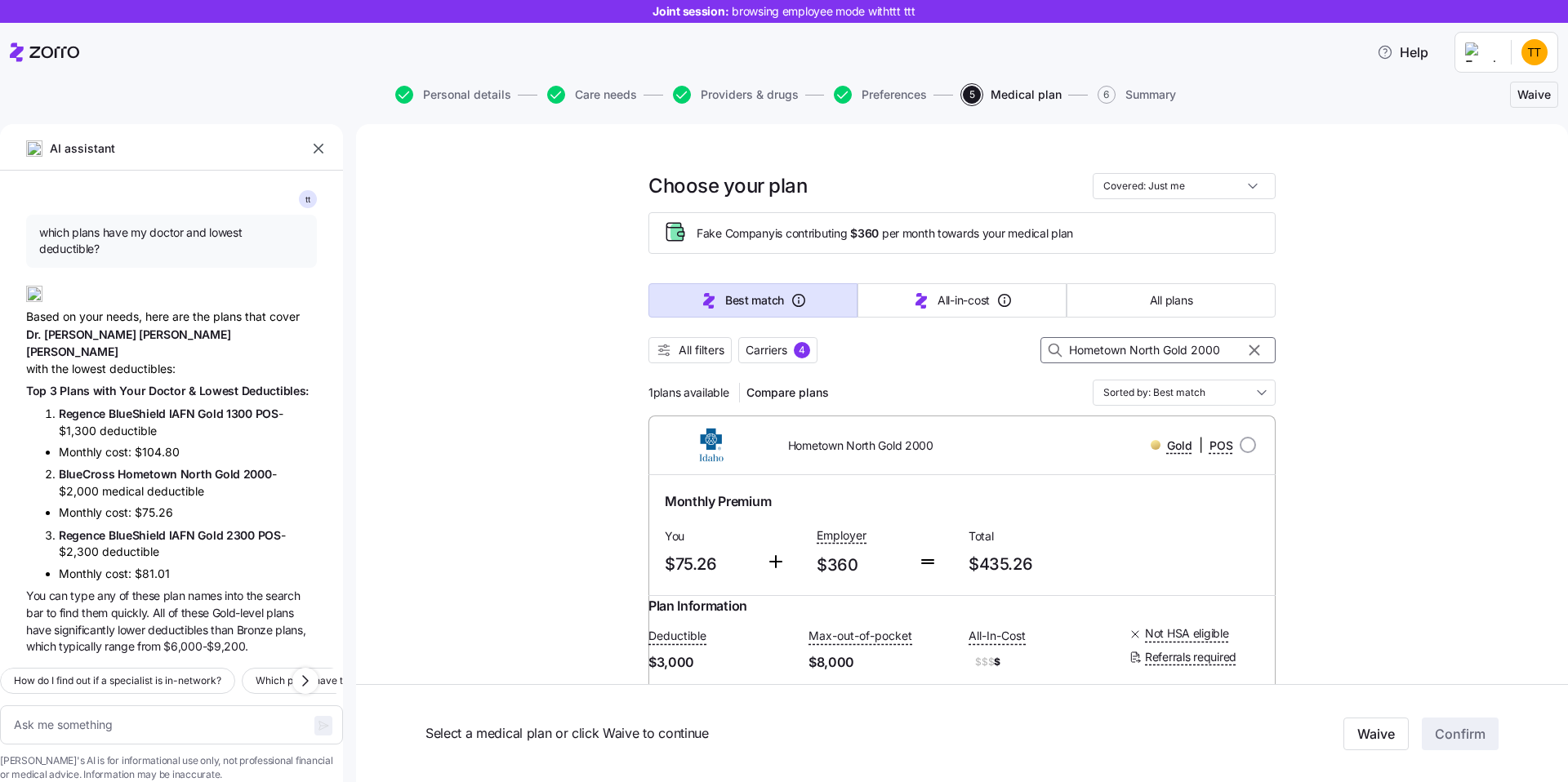
click at [1075, 352] on input "Hometown North Gold 2000" at bounding box center [1158, 350] width 236 height 26
click at [1071, 352] on input "Hometown North Gold 2000" at bounding box center [1158, 350] width 236 height 26
type input "Hometown North Gold 2000"
click at [70, 467] on span "BlueCross" at bounding box center [88, 474] width 59 height 14
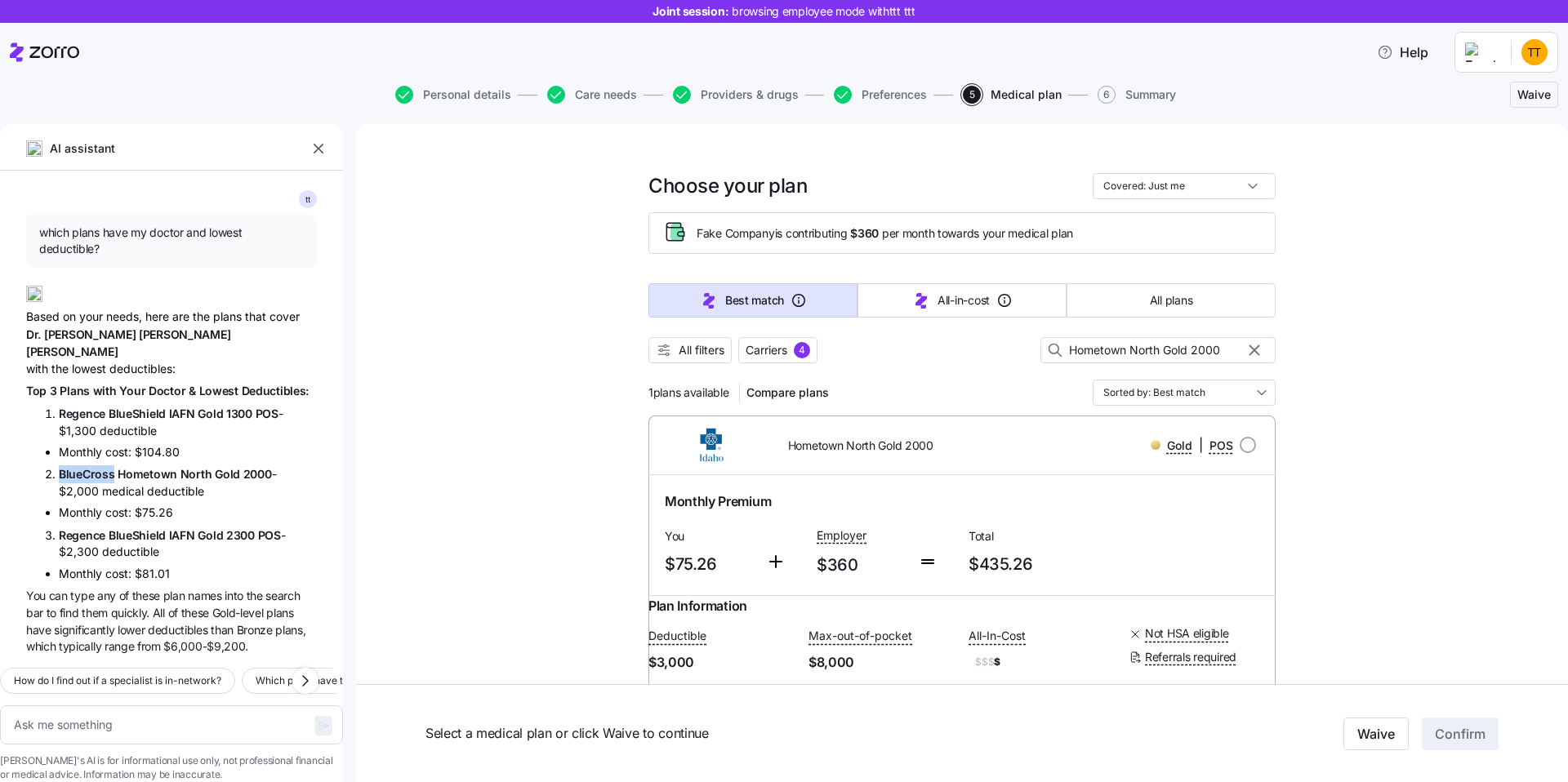
copy span "BlueCross"
click at [1066, 353] on div at bounding box center [1056, 350] width 28 height 24
click at [1075, 351] on input "Hometown North Gold 2000" at bounding box center [1158, 350] width 236 height 26
click at [1071, 351] on input "Hometown North Gold 2000" at bounding box center [1158, 350] width 236 height 26
paste input "BlueCross"
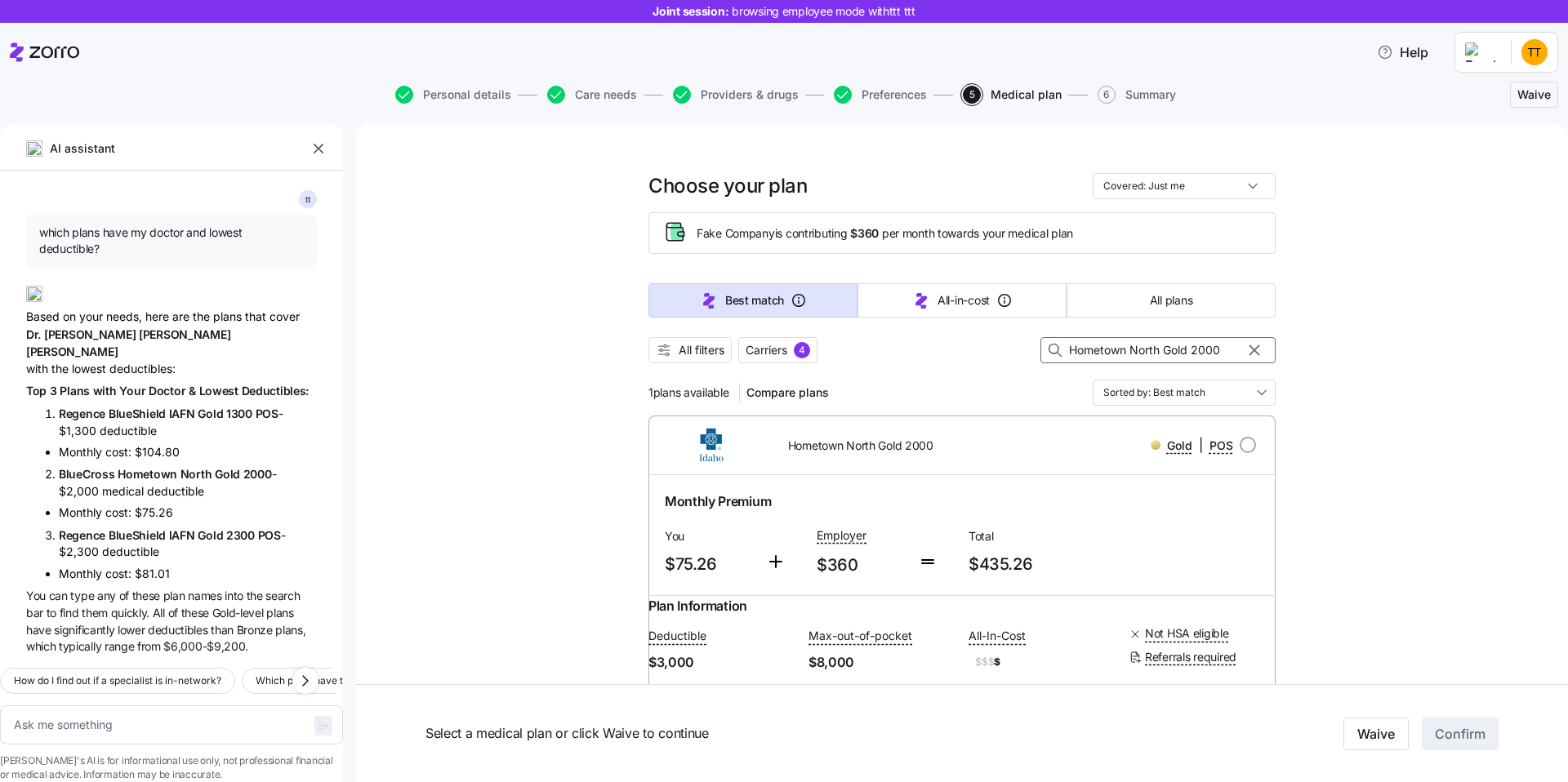
type textarea "x"
type input "BlueCross Hometown North Gold 2000"
type textarea "x"
type input "BlueCross Hometown North Gold 2000"
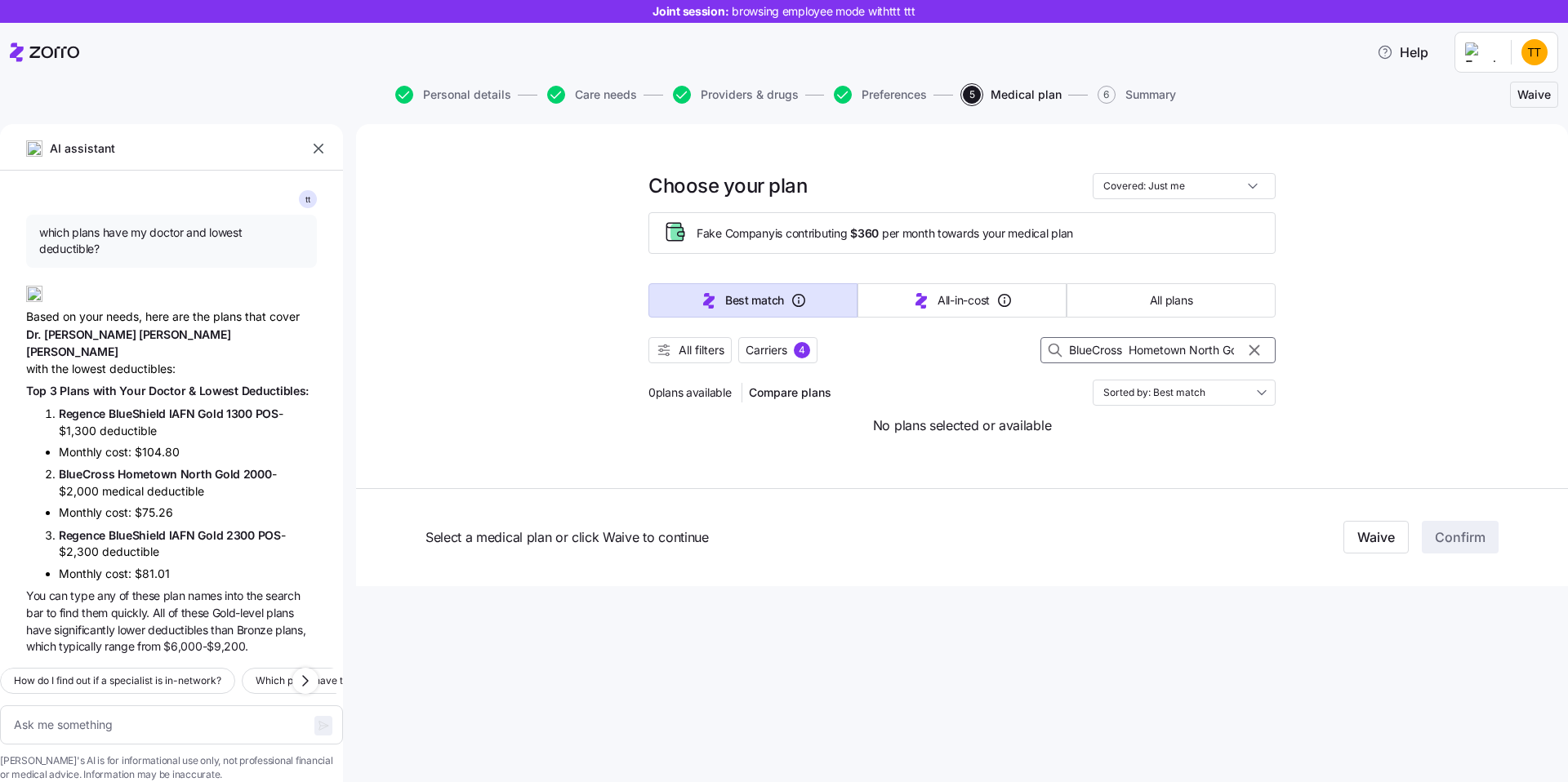
type textarea "x"
type input "BlueCross Hometown North Gold 2000"
type textarea "x"
type input "BlueCross oHometown North Gold 2000"
type textarea "x"
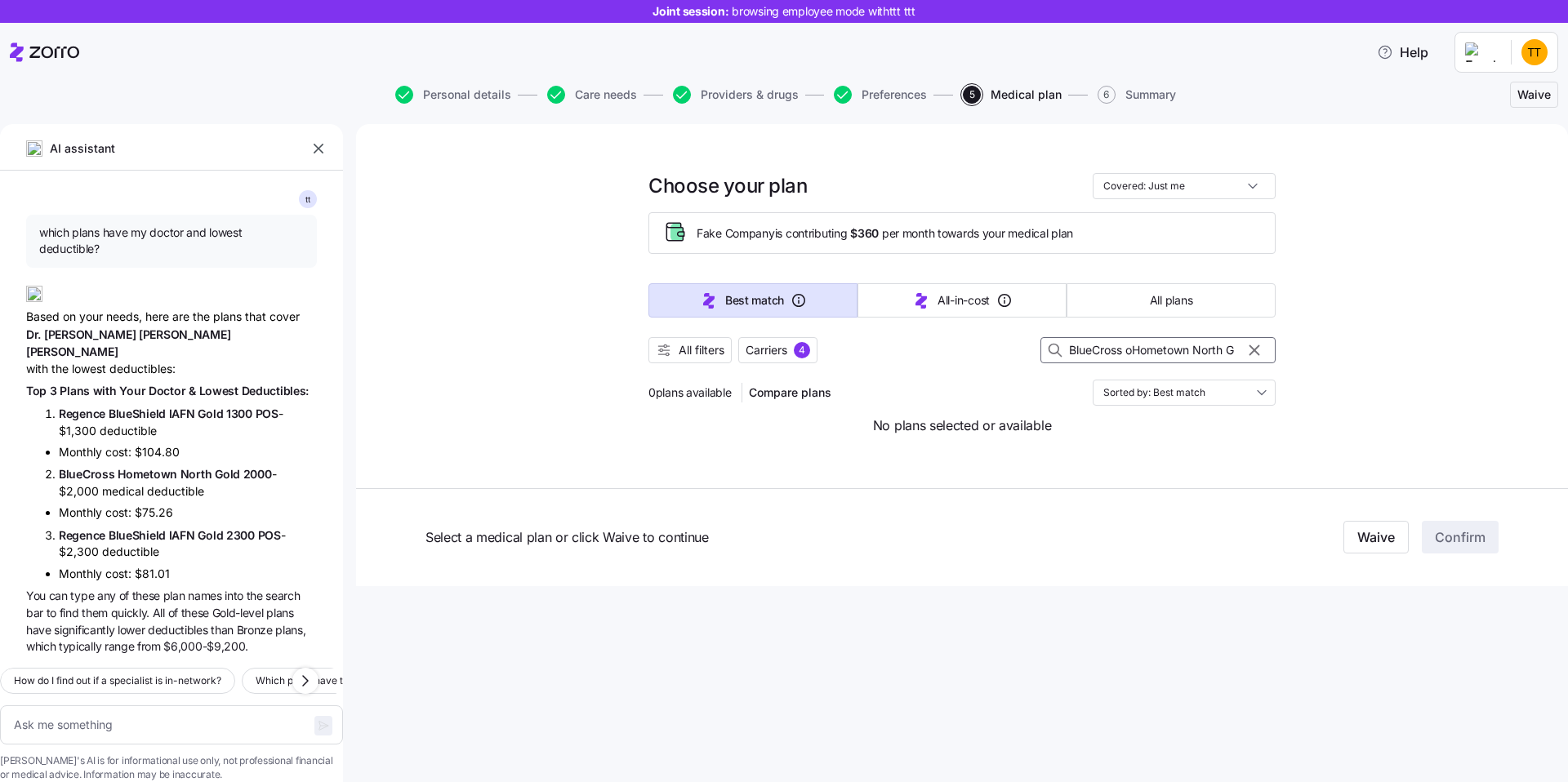
type input "BlueCross ofHometown North Gold 2000"
type textarea "x"
type input "BlueCross of Hometown North Gold 2000"
type textarea "x"
type input "BlueCross of IHometown North Gold 2000"
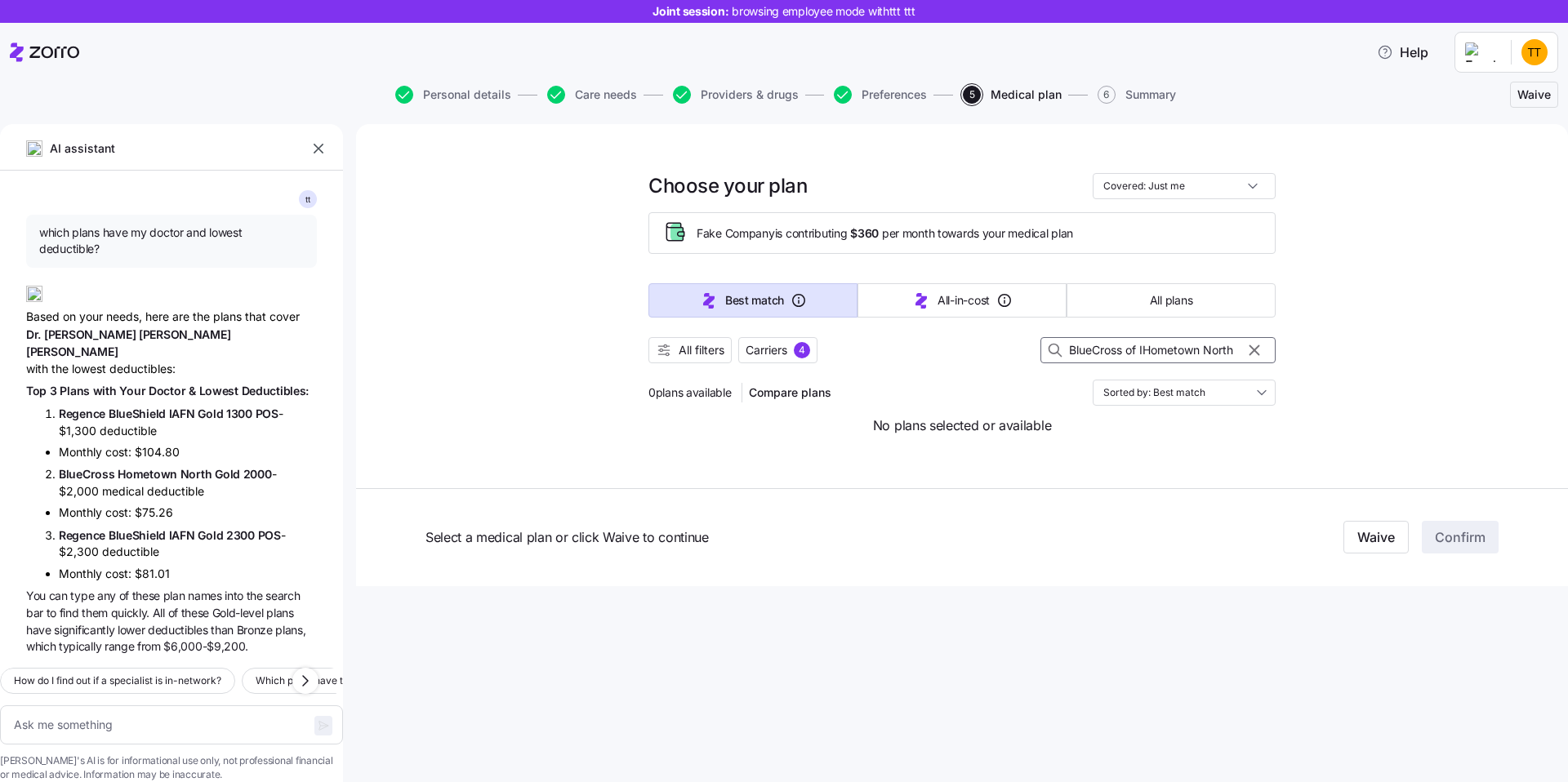
type textarea "x"
type input "BlueCross of IdHometown North Gold 2000"
type textarea "x"
type input "BlueCross of IdaHometown North Gold 2000"
type textarea "x"
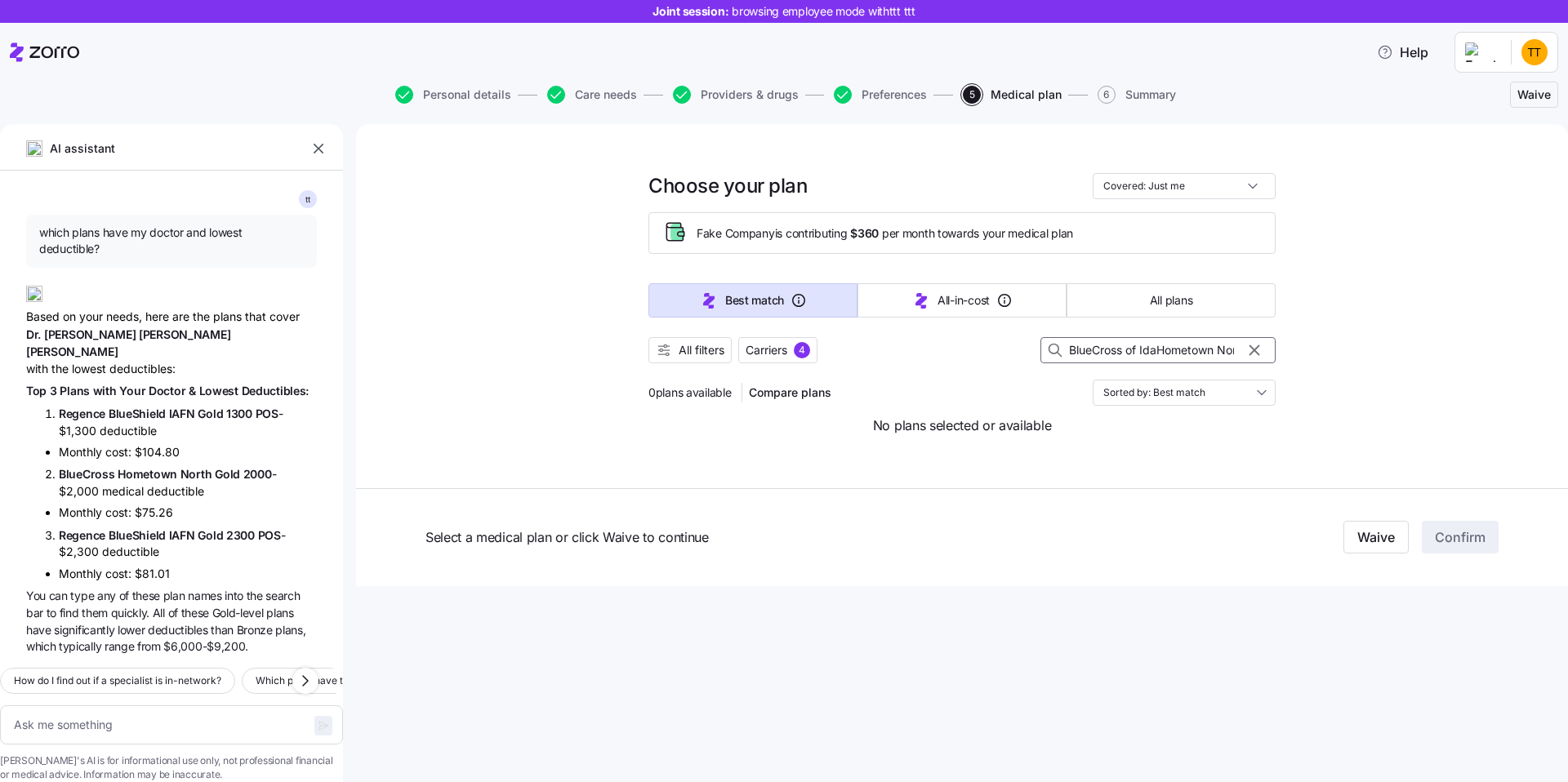
type input "BlueCross of IdahHometown North Gold 2000"
type textarea "x"
type input "BlueCross of IdahoHometown North Gold 2000"
type textarea "x"
type input "BlueCross of [US_STATE] [GEOGRAPHIC_DATA] North Gold 2000"
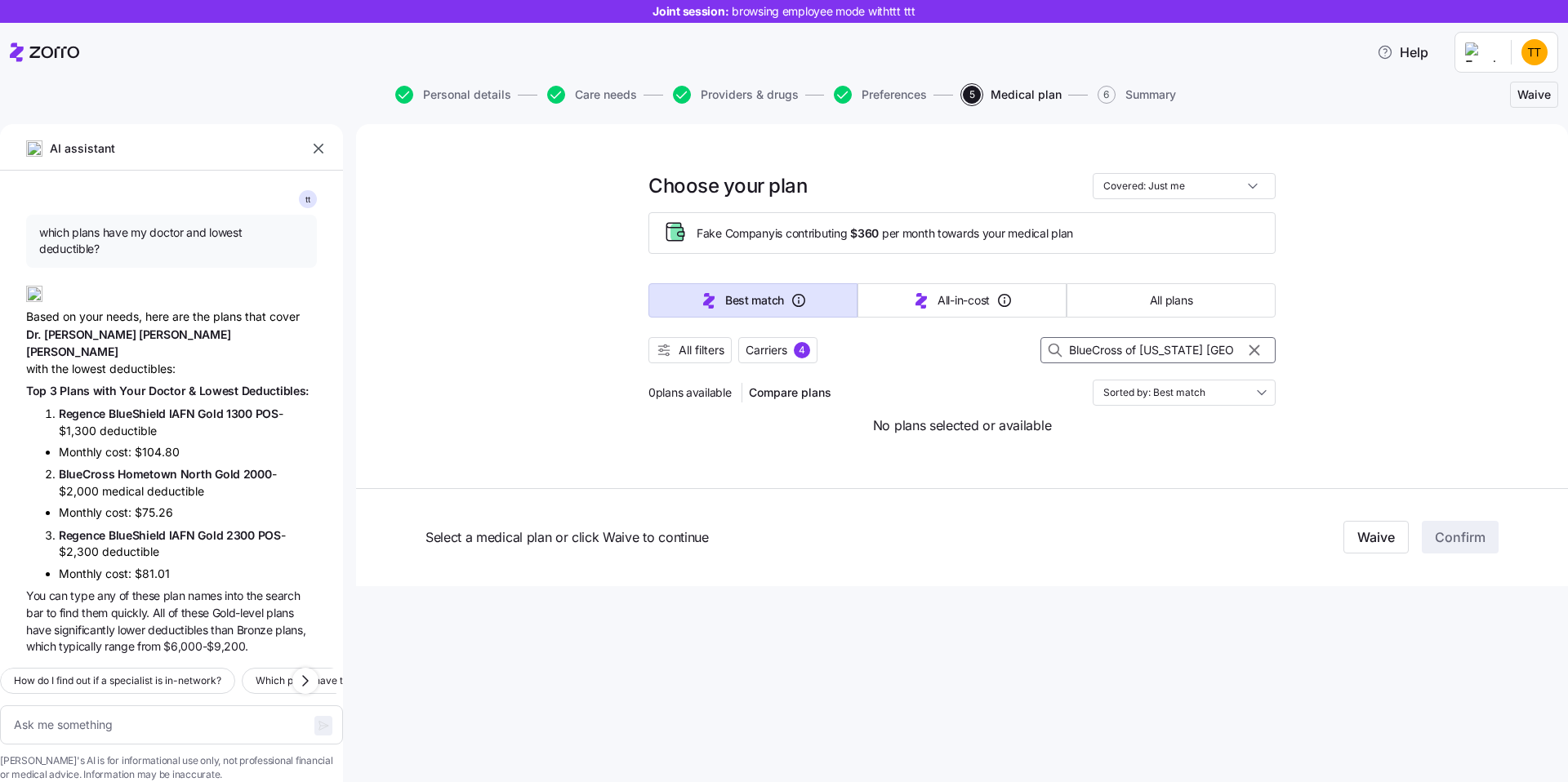
type textarea "x"
click at [1178, 349] on input "BlueCross of [US_STATE] [GEOGRAPHIC_DATA] North Gold 2000" at bounding box center [1158, 350] width 236 height 26
type input "BlueCross of [US_STATE] [GEOGRAPHIC_DATA] North Gold 2000"
click at [753, 344] on span "Carriers" at bounding box center [766, 351] width 42 height 17
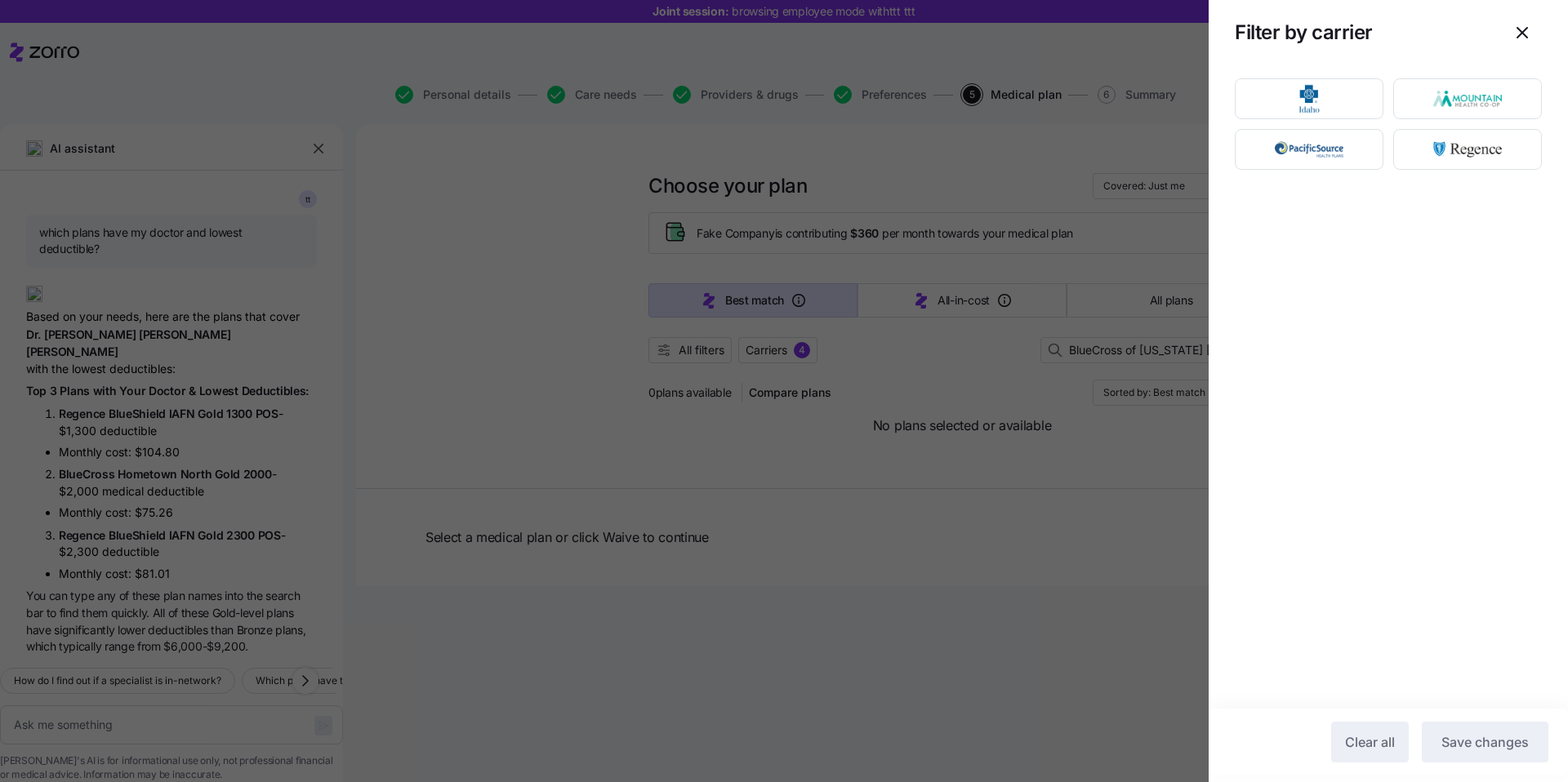
click at [1147, 252] on div at bounding box center [784, 391] width 1568 height 782
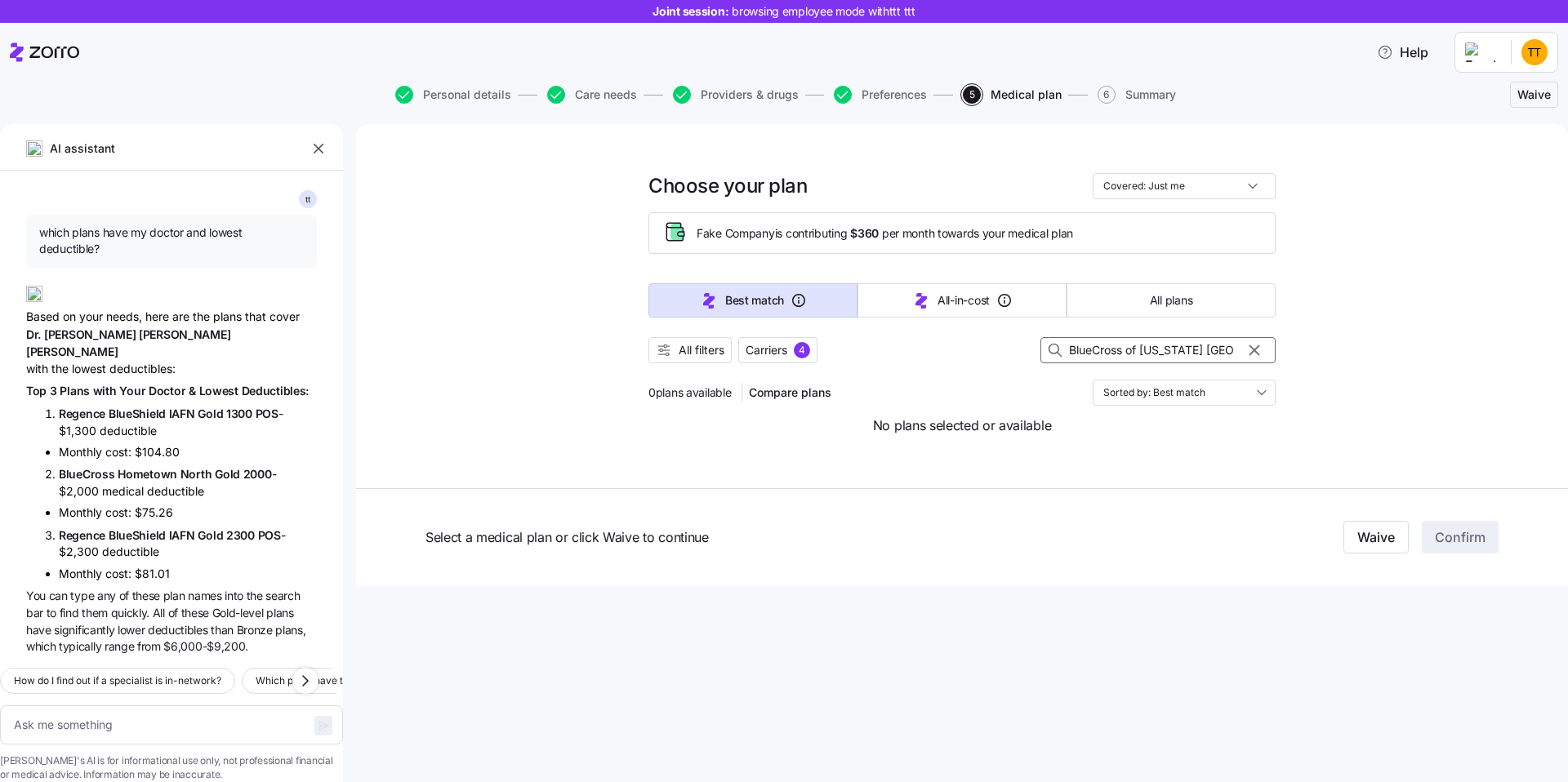
click at [1155, 354] on input "BlueCross of [US_STATE] [GEOGRAPHIC_DATA] North Gold 2000" at bounding box center [1158, 350] width 236 height 26
drag, startPoint x: 1172, startPoint y: 352, endPoint x: 1288, endPoint y: 349, distance: 116.0
click at [1288, 350] on div "Choose your plan Covered: Just me Fake Company is contributing $360 per month t…" at bounding box center [962, 355] width 1212 height 463
click at [1169, 343] on input "BlueCross of [US_STATE] [GEOGRAPHIC_DATA] North Gold 2000" at bounding box center [1158, 350] width 236 height 26
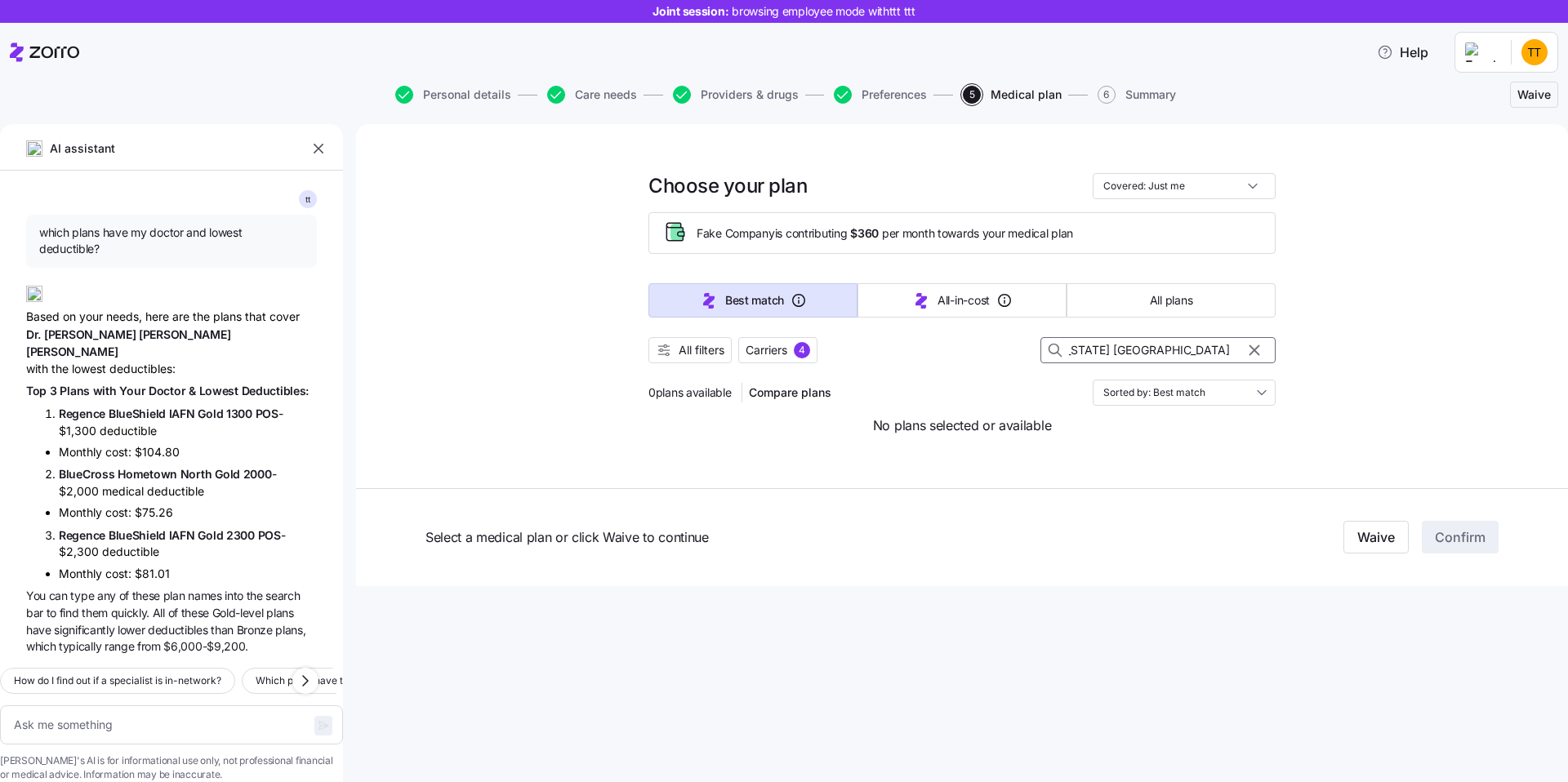
scroll to position [0, 0]
drag, startPoint x: 1155, startPoint y: 347, endPoint x: 1028, endPoint y: 347, distance: 127.0
click at [1028, 347] on div "All filters Carriers 4 BlueCross of [US_STATE] [GEOGRAPHIC_DATA] North Gold 2000" at bounding box center [963, 350] width 628 height 26
click at [1162, 355] on input "BlueCross of [US_STATE] [GEOGRAPHIC_DATA] North Gold 2000" at bounding box center [1158, 350] width 236 height 26
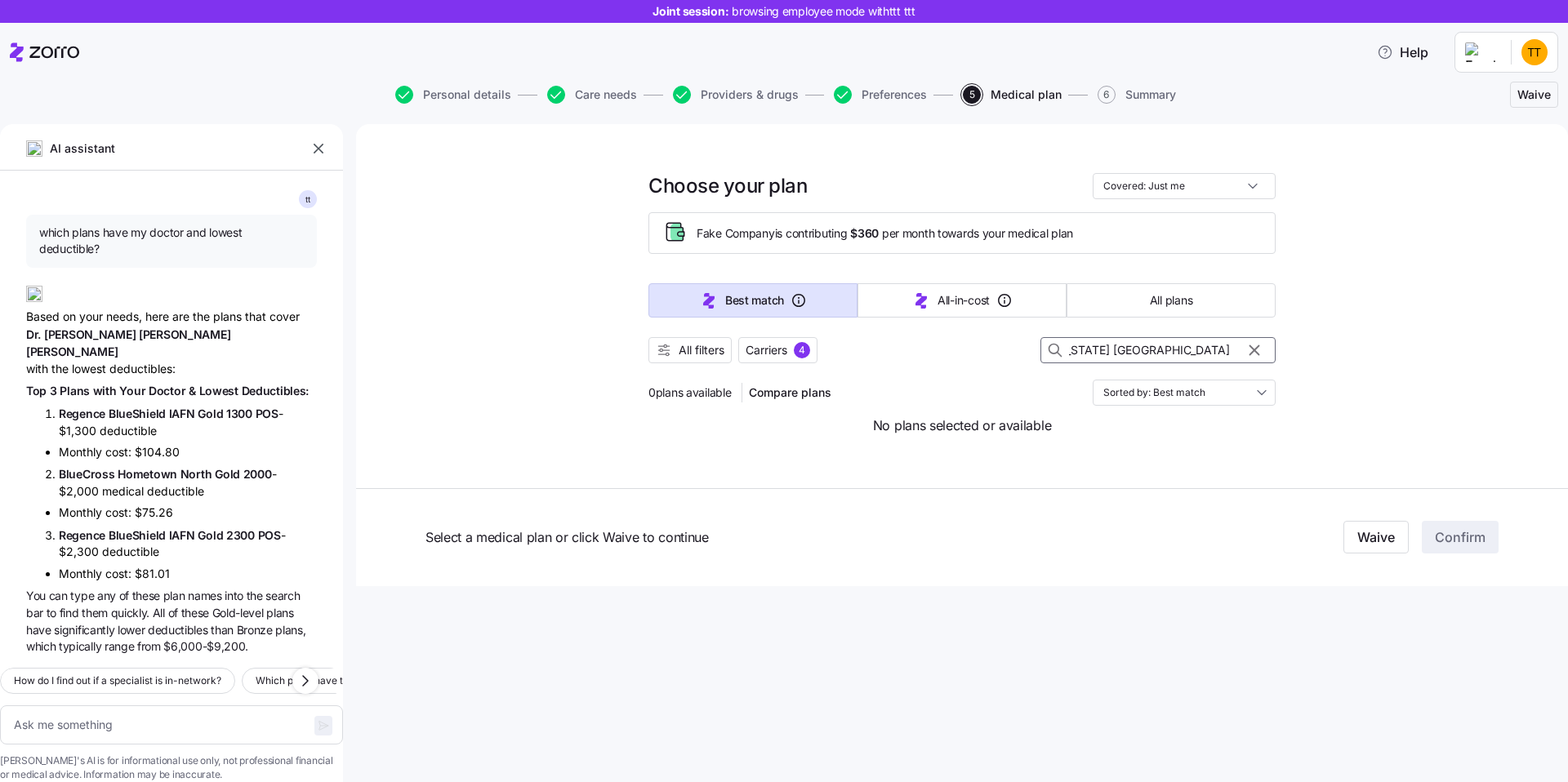
drag, startPoint x: 1178, startPoint y: 352, endPoint x: 1374, endPoint y: 354, distance: 196.0
click at [1387, 352] on div "Choose your plan Covered: Just me Fake Company is contributing $360 per month t…" at bounding box center [962, 355] width 1212 height 463
type textarea "x"
type input "BlueCross of [US_STATE]"
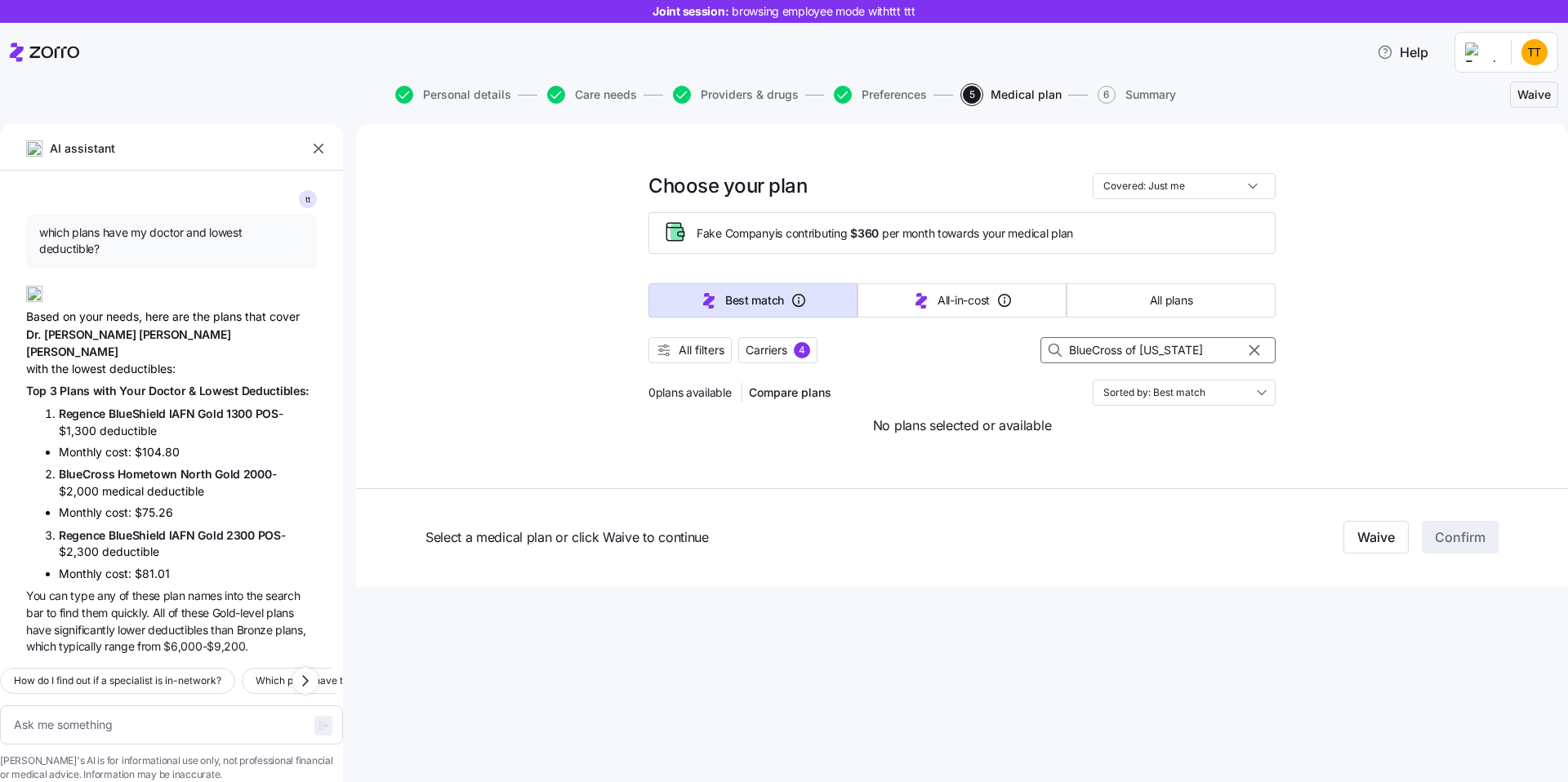
type textarea "x"
type input "BlueCross of [US_STATE]"
type textarea "x"
type input "BlueCross of Idah"
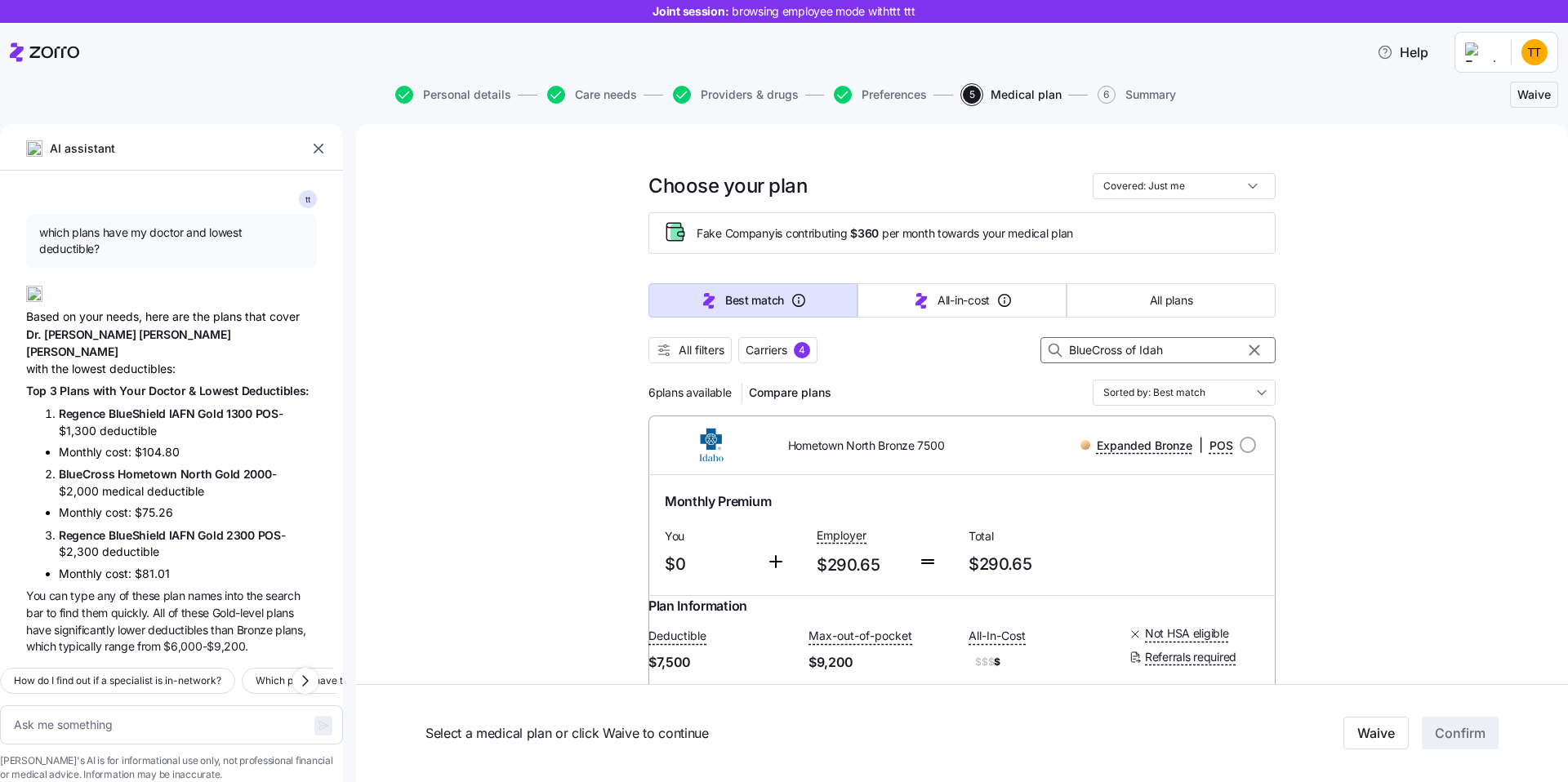
type textarea "x"
type input "BlueCross of [US_STATE]"
type textarea "x"
type input "BlueCross of [US_STATE] ho"
type textarea "x"
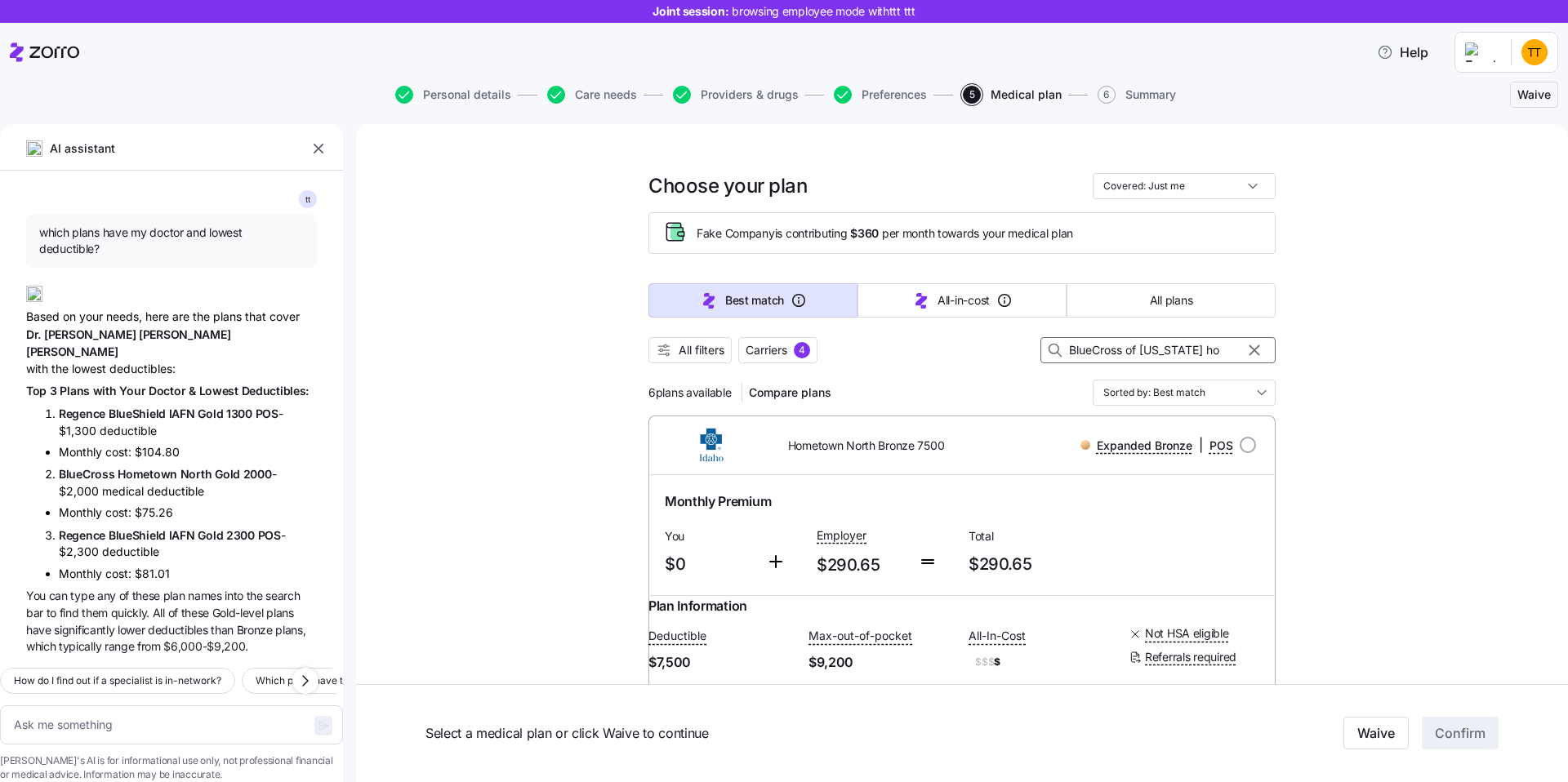
type input "BlueCross of [US_STATE] hom"
type textarea "x"
type input "BlueCross of [US_STATE] home"
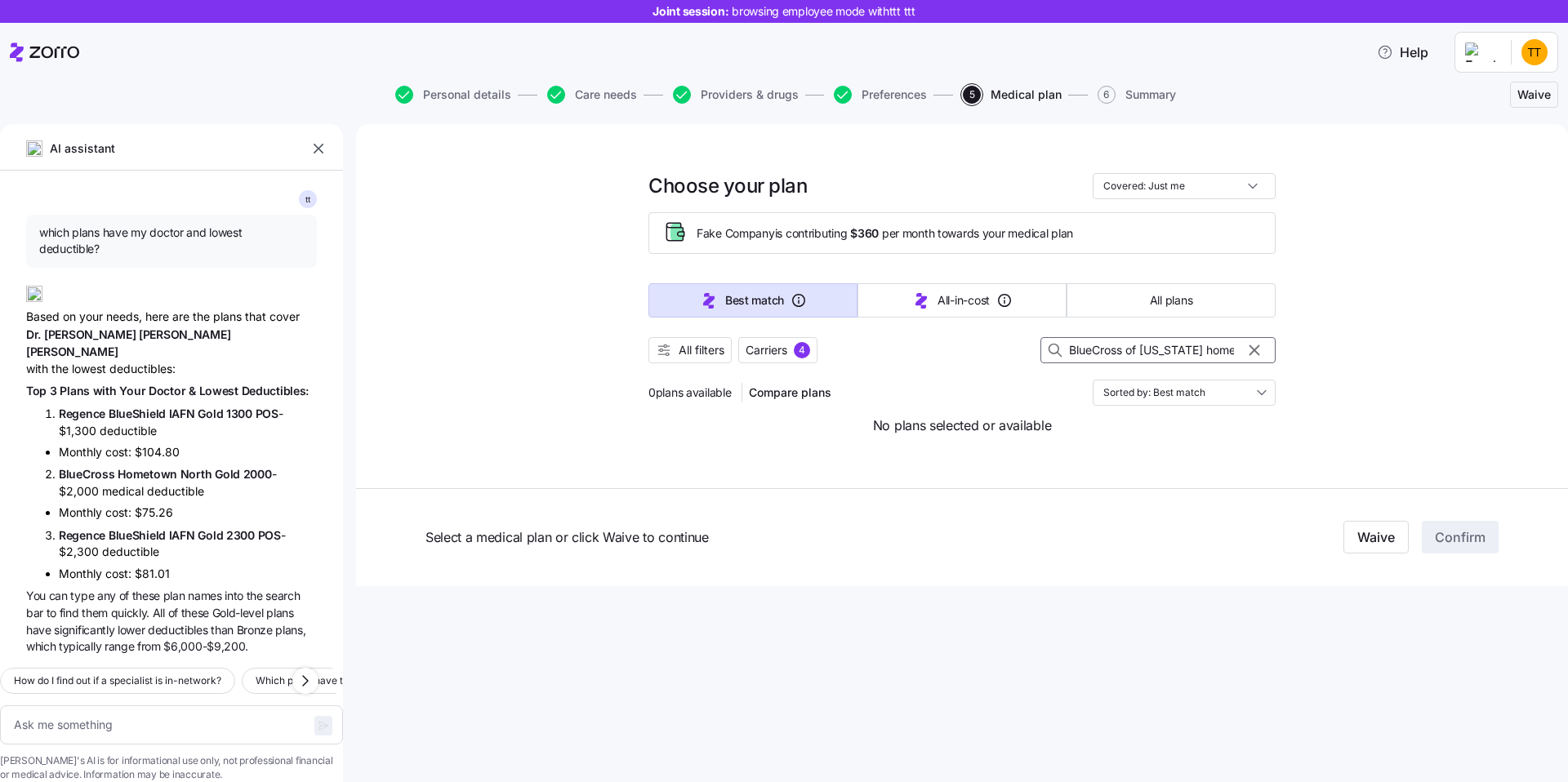
type textarea "x"
type input "BlueCross of [US_STATE] hom"
type textarea "x"
type input "BlueCross of [US_STATE] h"
type textarea "x"
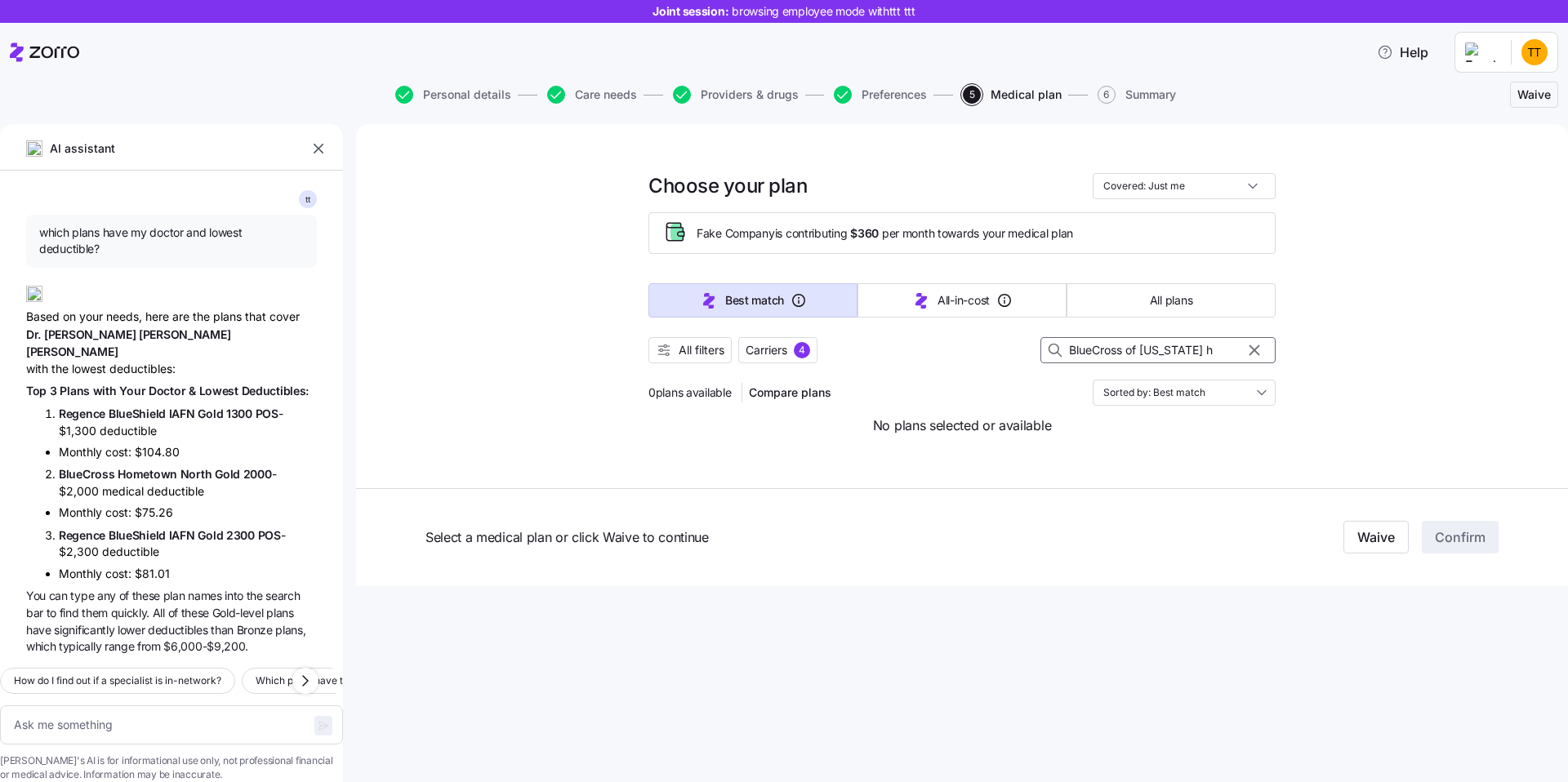
type input "BlueCross of [US_STATE]"
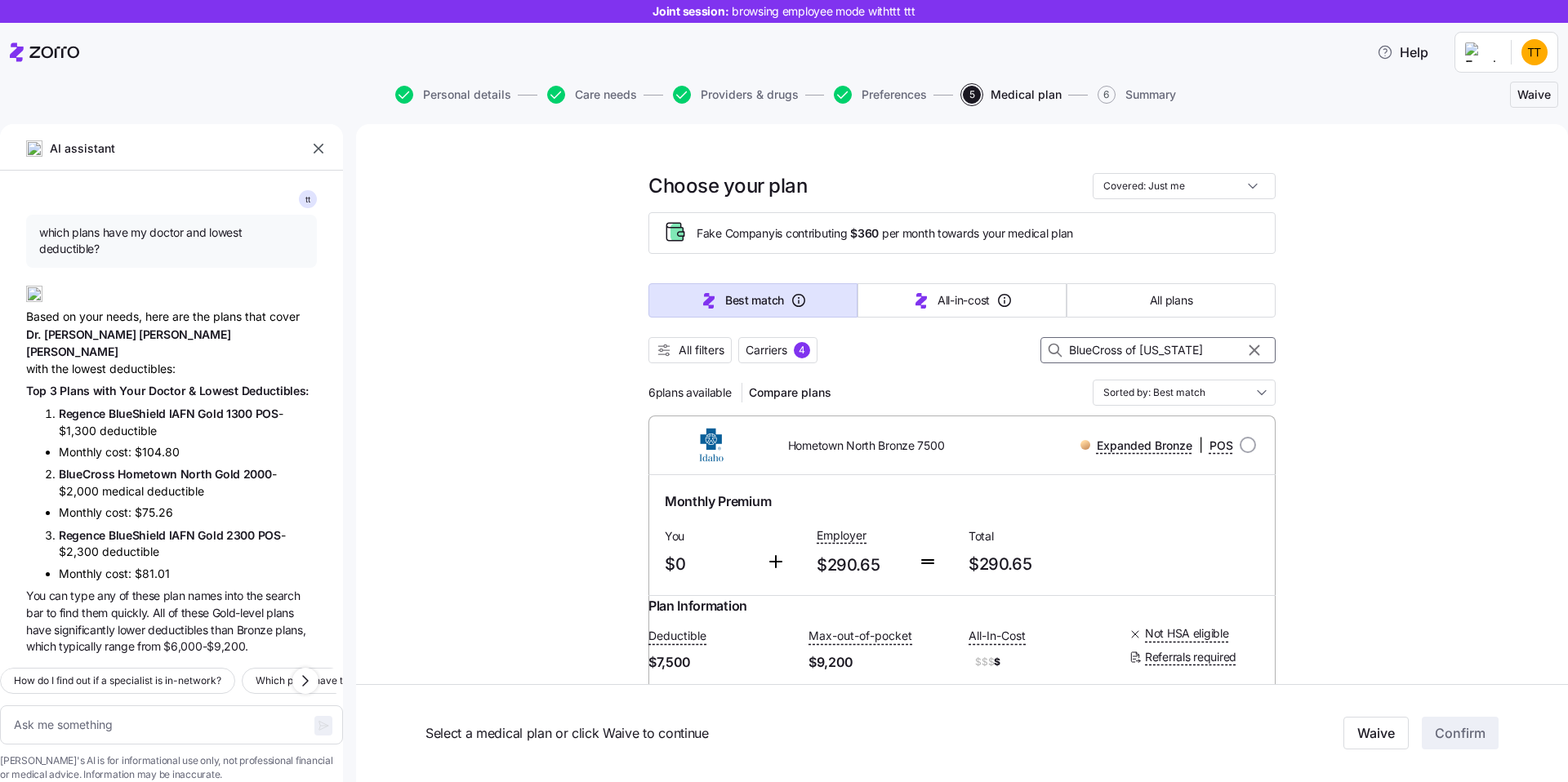
click at [1137, 339] on input "BlueCross of [US_STATE]" at bounding box center [1158, 350] width 236 height 26
click at [1169, 344] on input "BlueCross of [US_STATE]" at bounding box center [1158, 350] width 236 height 26
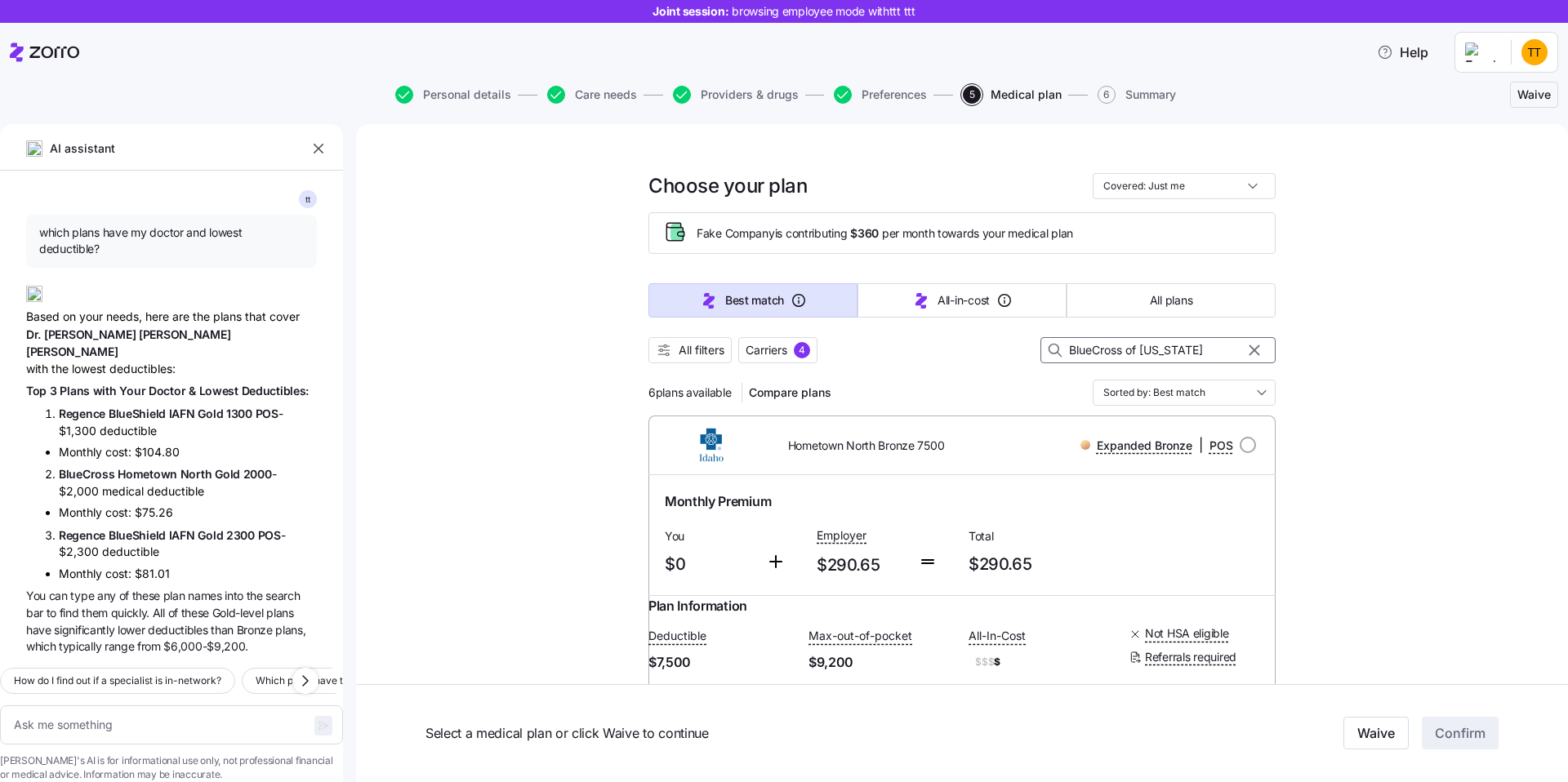
click at [1169, 344] on input "BlueCross of [US_STATE]" at bounding box center [1158, 350] width 236 height 26
click at [1203, 358] on input "BlueCross of [US_STATE]" at bounding box center [1158, 350] width 236 height 26
click at [1171, 352] on input "BlueCross of [US_STATE]" at bounding box center [1158, 350] width 236 height 26
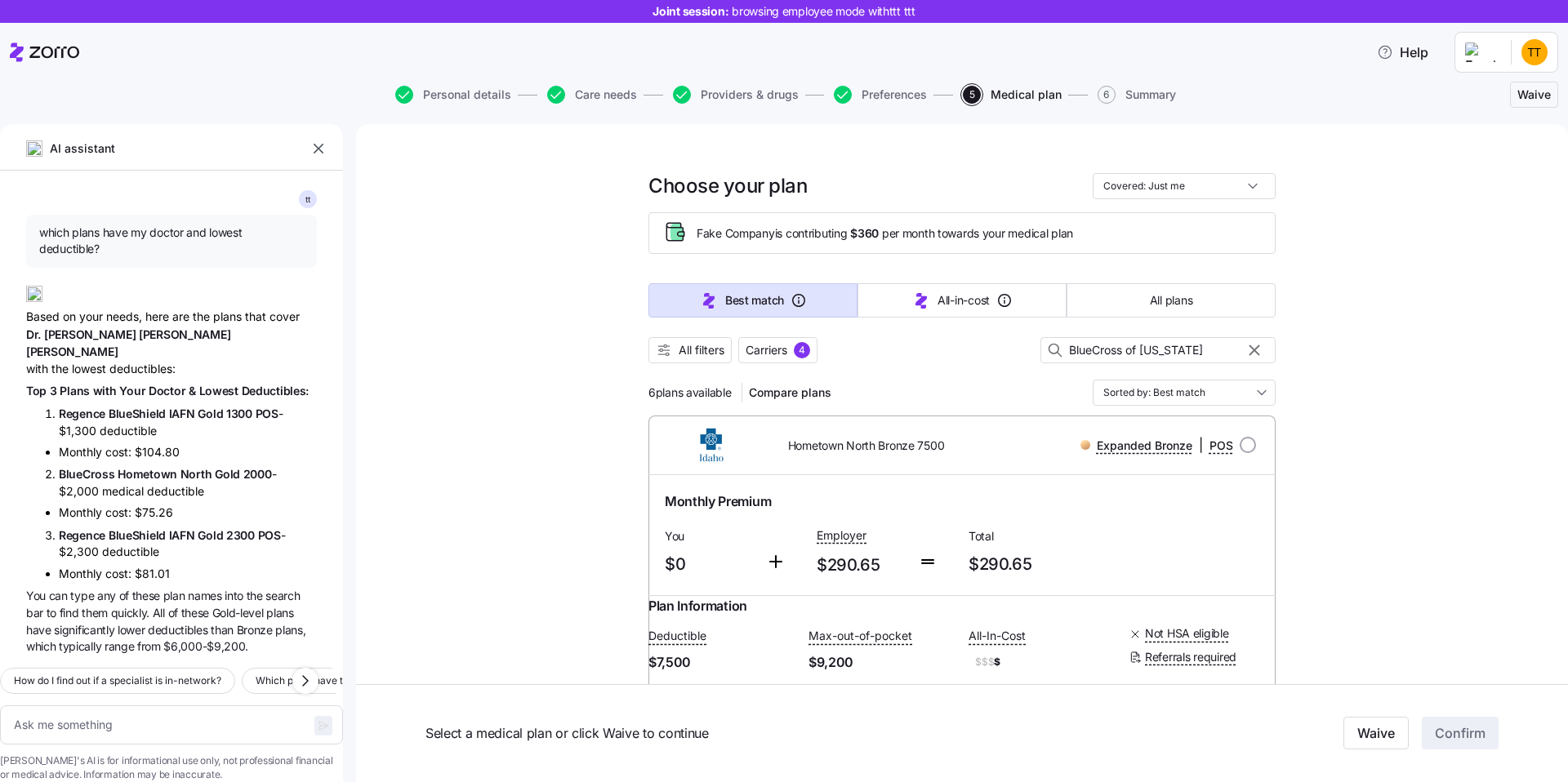
click at [814, 445] on span "Hometown North Bronze 7500" at bounding box center [867, 446] width 156 height 17
click at [848, 445] on span "Hometown North Bronze 7500" at bounding box center [867, 446] width 156 height 17
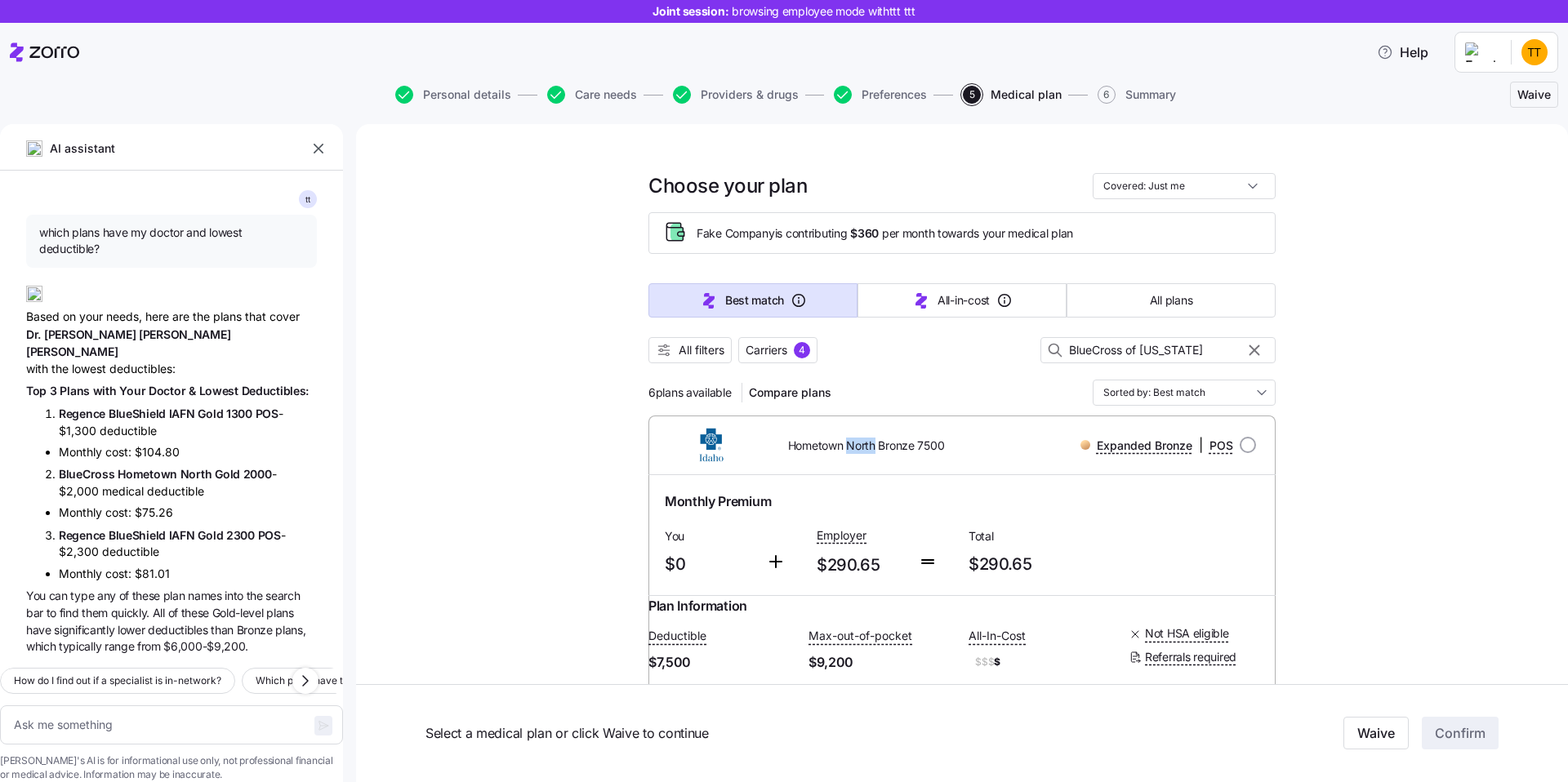
click at [848, 445] on span "Hometown North Bronze 7500" at bounding box center [867, 446] width 156 height 17
click at [867, 445] on span "Hometown North Bronze 7500" at bounding box center [867, 446] width 156 height 17
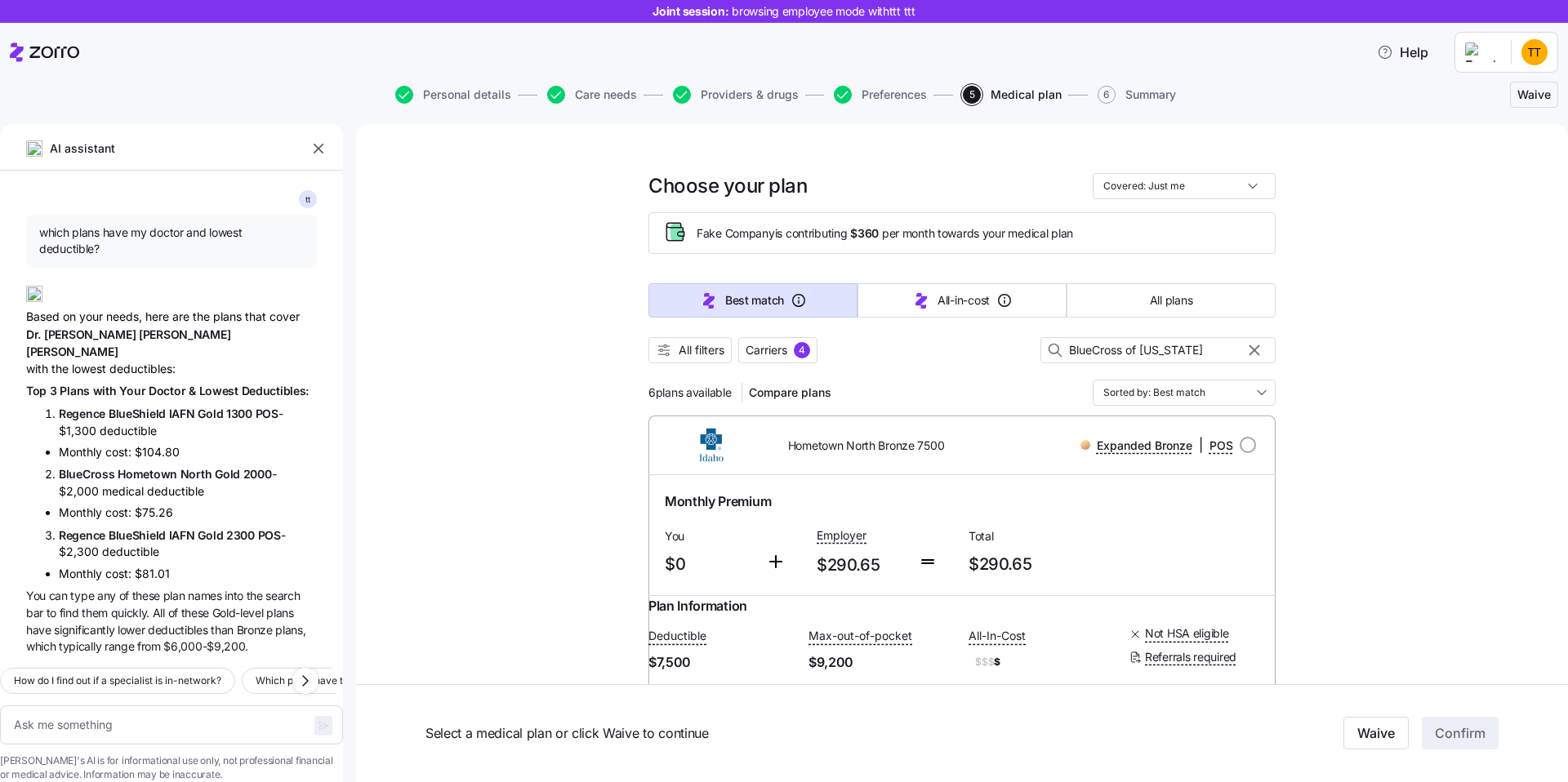
click at [867, 445] on span "Hometown North Bronze 7500" at bounding box center [867, 446] width 156 height 17
drag, startPoint x: 1204, startPoint y: 345, endPoint x: 1128, endPoint y: 353, distance: 76.4
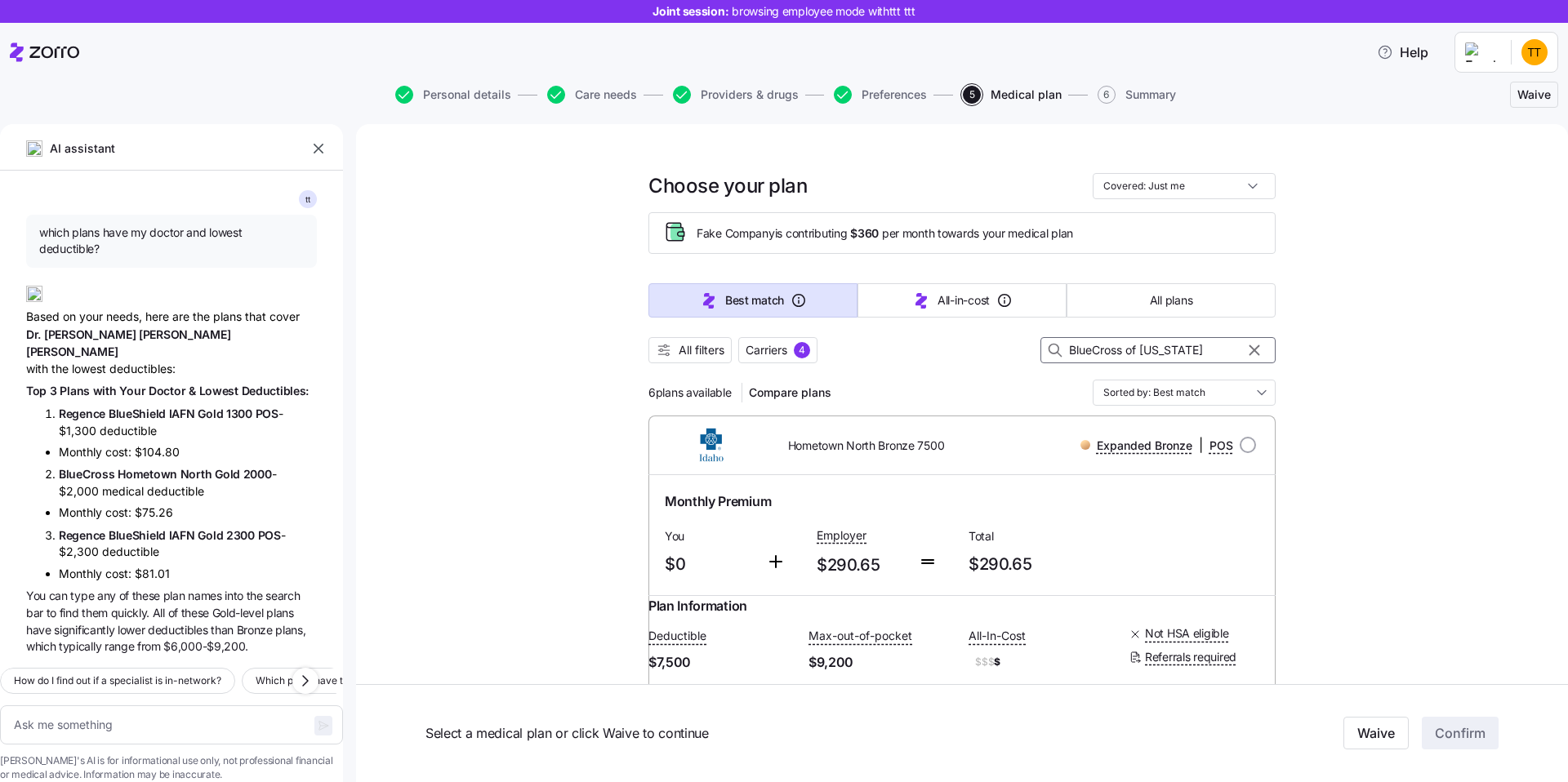
click at [1128, 353] on input "BlueCross of [US_STATE]" at bounding box center [1158, 350] width 236 height 26
click at [916, 443] on span "Hometown North Bronze 7500" at bounding box center [867, 446] width 156 height 17
click at [860, 450] on span "Hometown North Bronze 7500" at bounding box center [867, 446] width 156 height 17
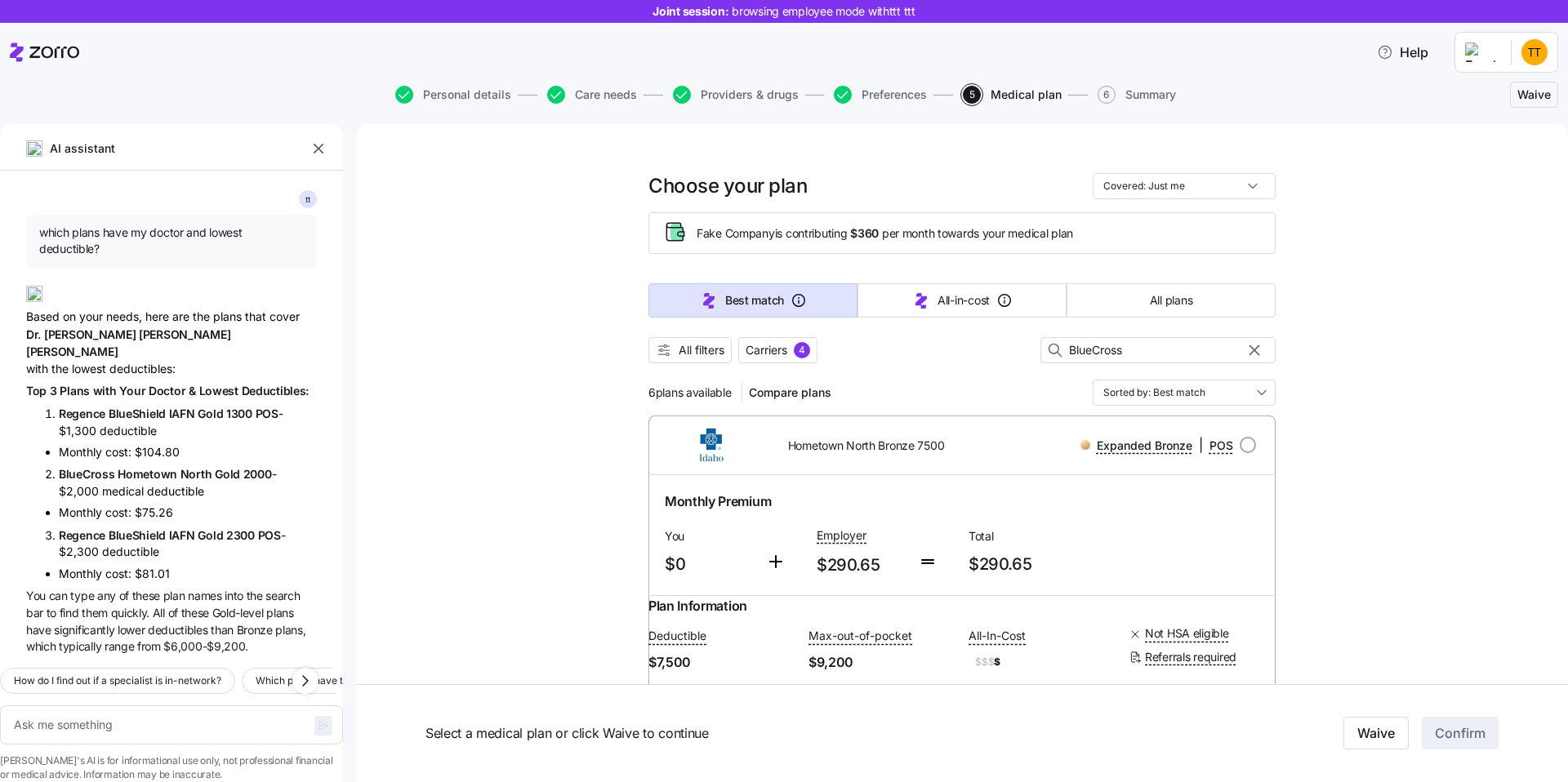
click at [860, 450] on span "Hometown North Bronze 7500" at bounding box center [867, 446] width 156 height 17
click at [1144, 347] on input "BlueCross" at bounding box center [1158, 350] width 236 height 26
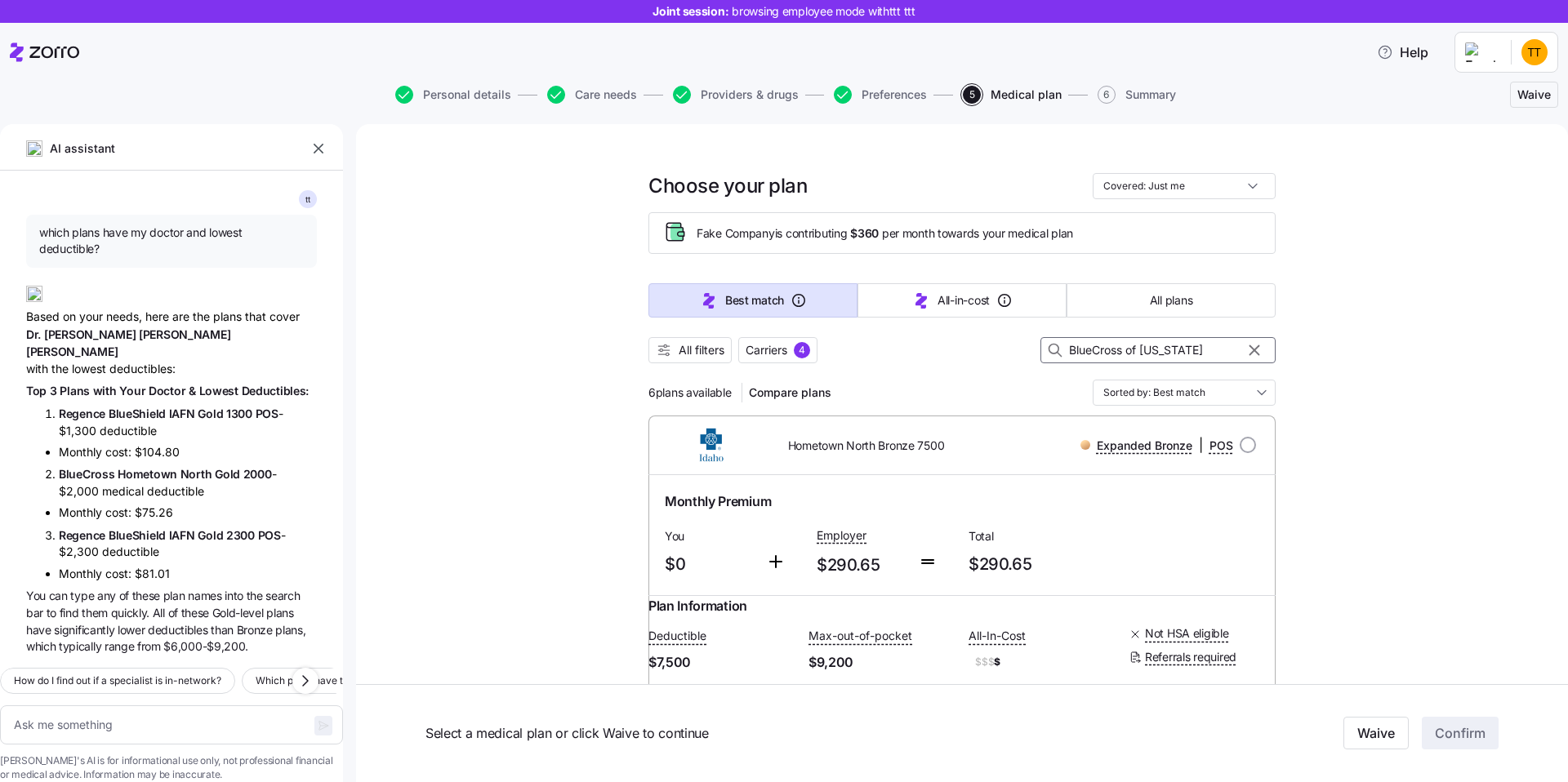
click at [1127, 349] on input "BlueCross of [US_STATE]" at bounding box center [1158, 350] width 236 height 26
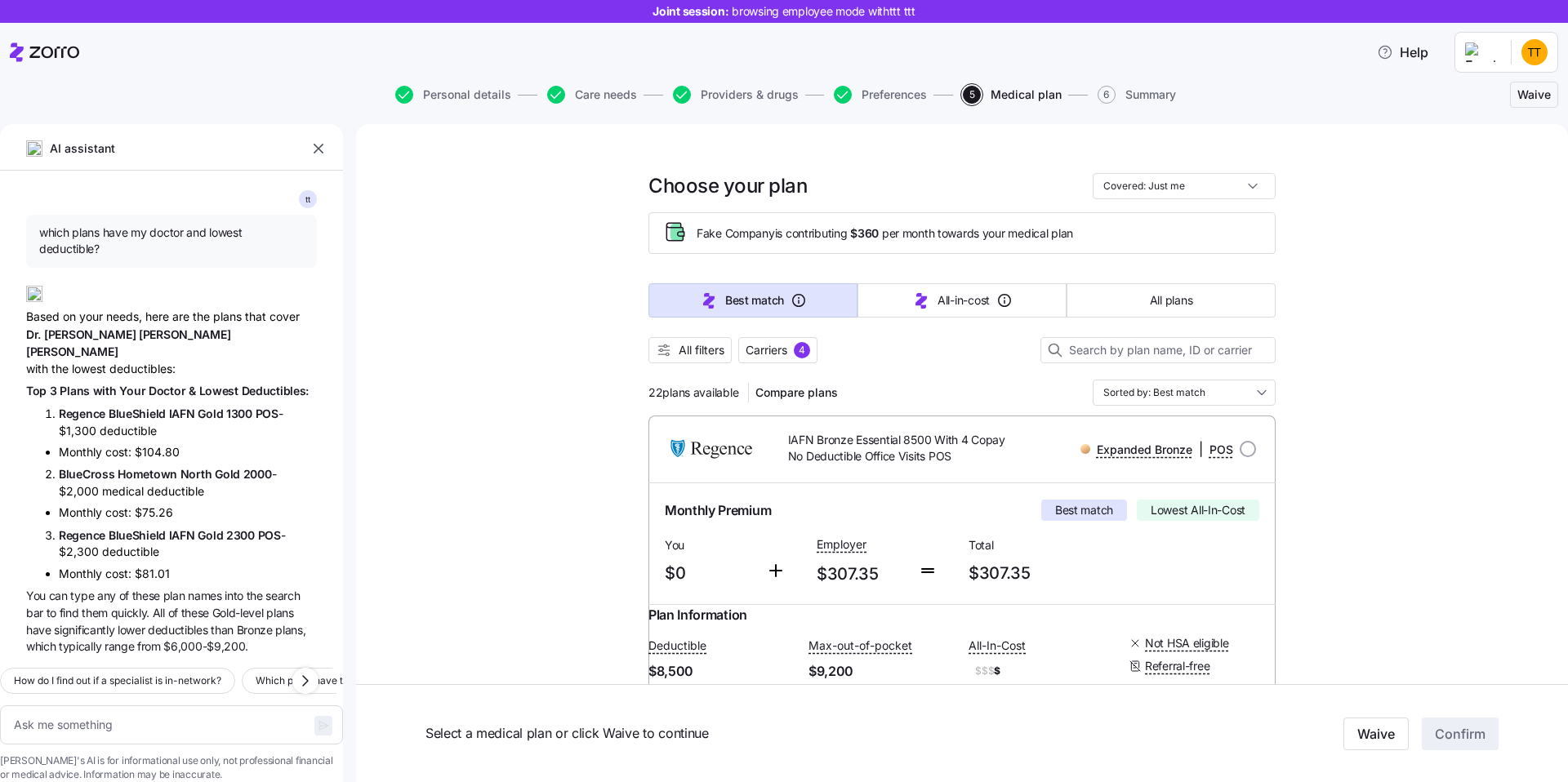
click at [79, 407] on span "Regence" at bounding box center [84, 413] width 50 height 14
click at [765, 341] on button "Carriers 4" at bounding box center [777, 350] width 79 height 26
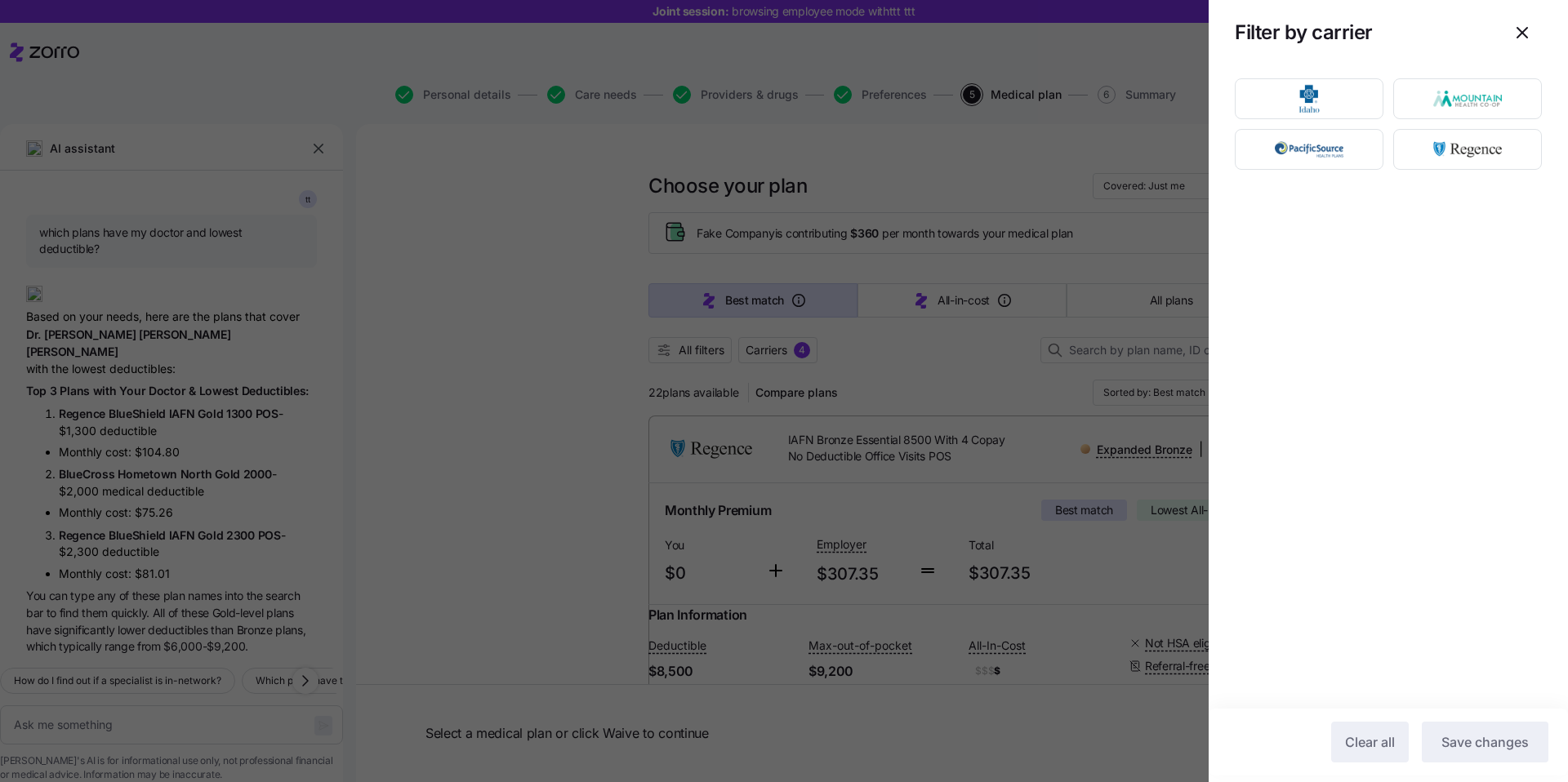
click at [845, 456] on div at bounding box center [784, 391] width 1568 height 782
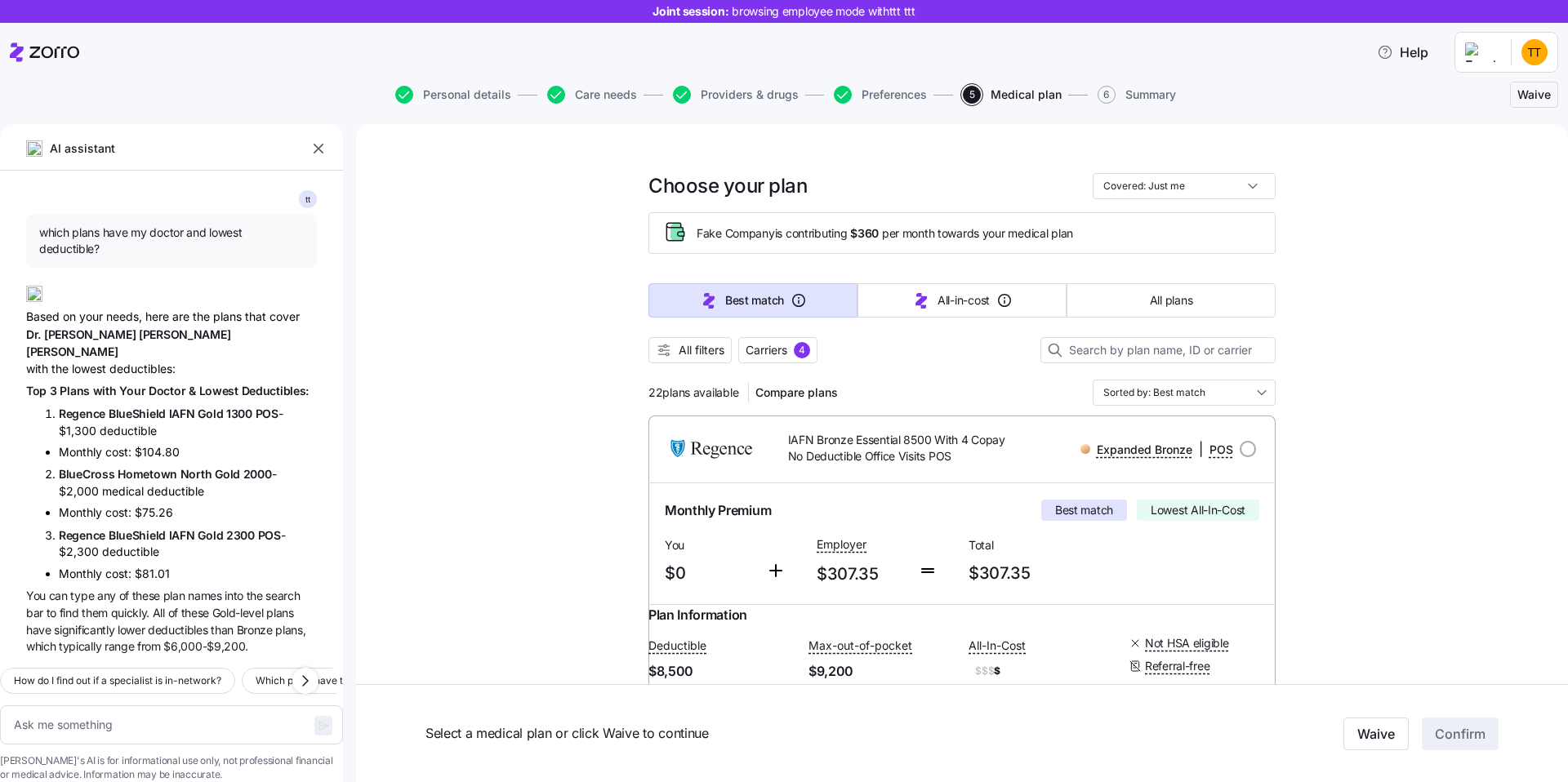
click at [809, 449] on span "IAFN Bronze Essential 8500 With 4 Copay No Deductible Office Visits POS" at bounding box center [898, 449] width 218 height 34
copy span "Copay"
click at [1103, 345] on input at bounding box center [1158, 350] width 236 height 26
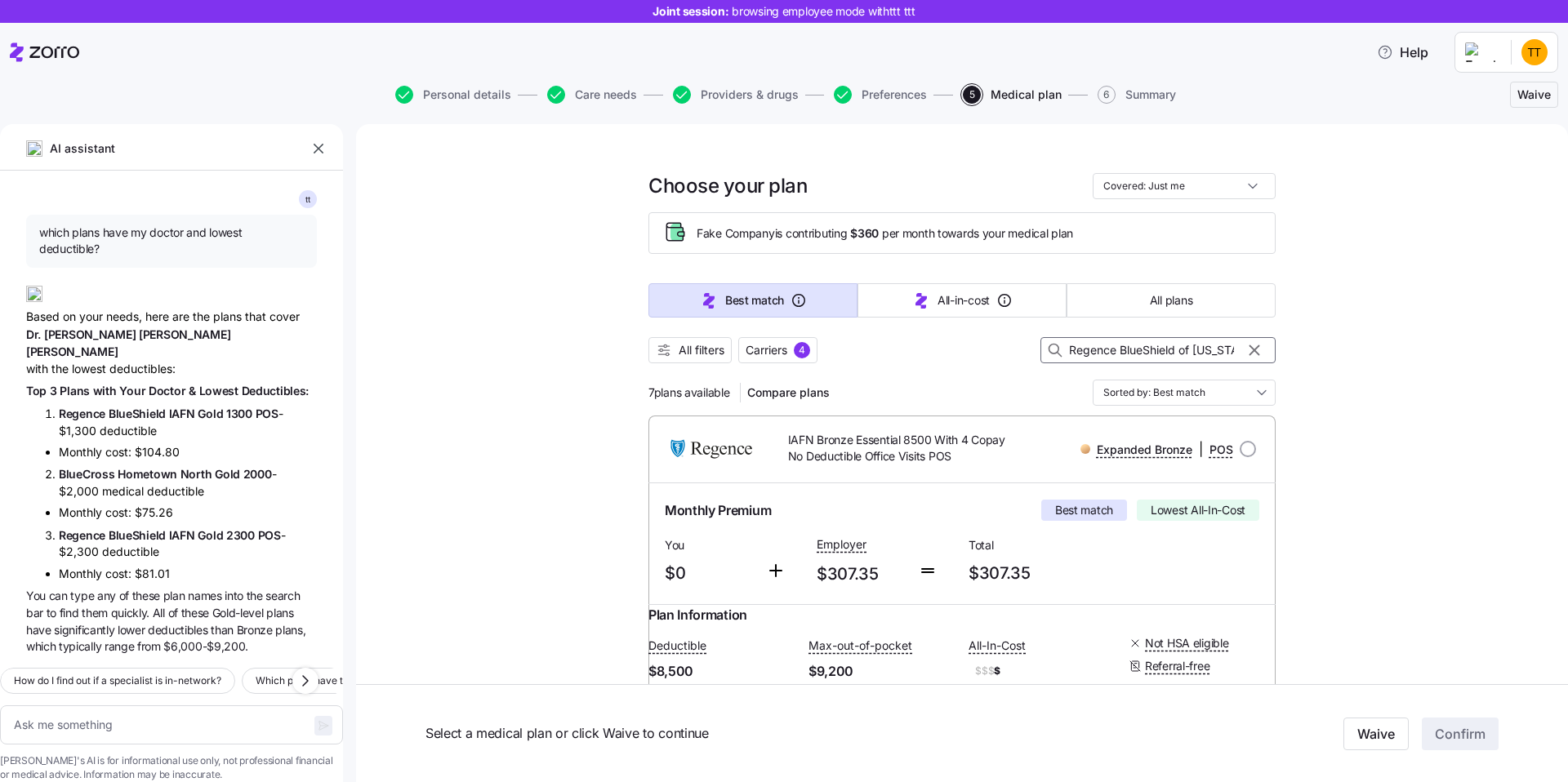
click at [1103, 345] on input "Regence BlueShield of [US_STATE]" at bounding box center [1158, 350] width 236 height 26
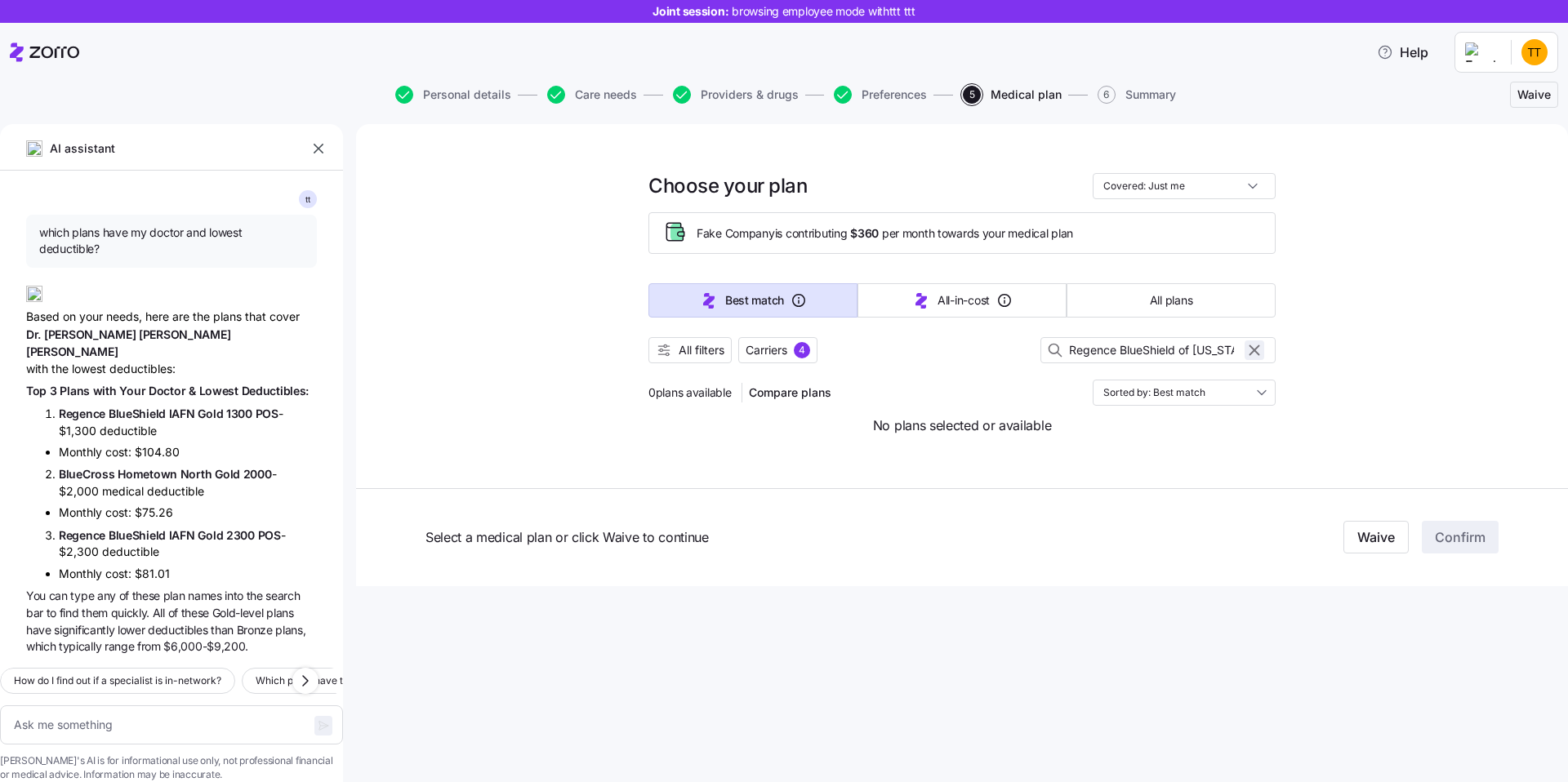
click at [1260, 346] on icon "button" at bounding box center [1254, 350] width 18 height 20
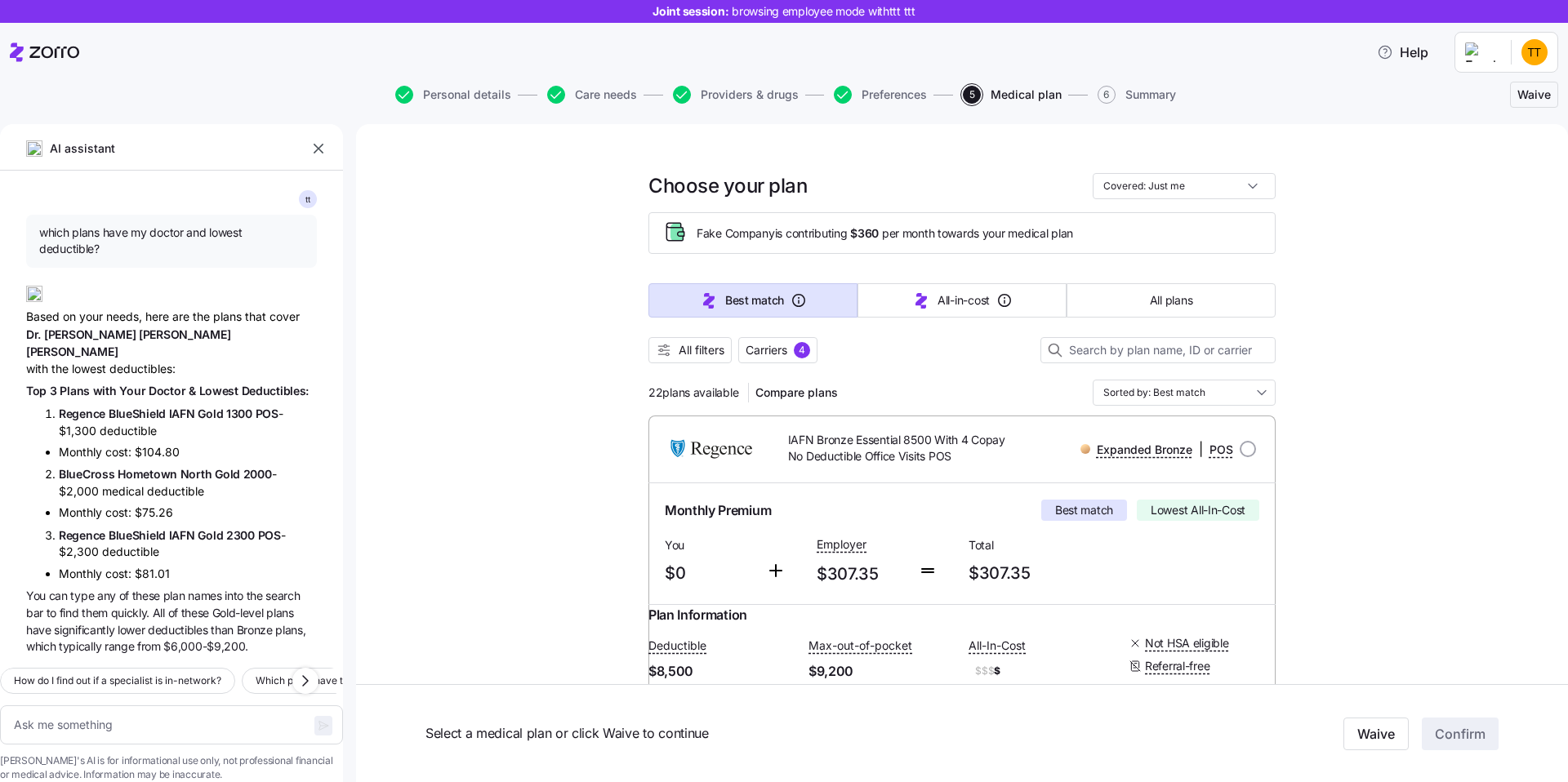
click at [65, 529] on span "Regence" at bounding box center [84, 535] width 50 height 14
click at [88, 405] on li "Regence BlueShield IAFN Gold 1300 POS - $1,300 deductible" at bounding box center [187, 422] width 258 height 34
click at [112, 406] on div "t t which plans have my doctor and lowest deductible? Based on your needs, here…" at bounding box center [171, 412] width 343 height 484
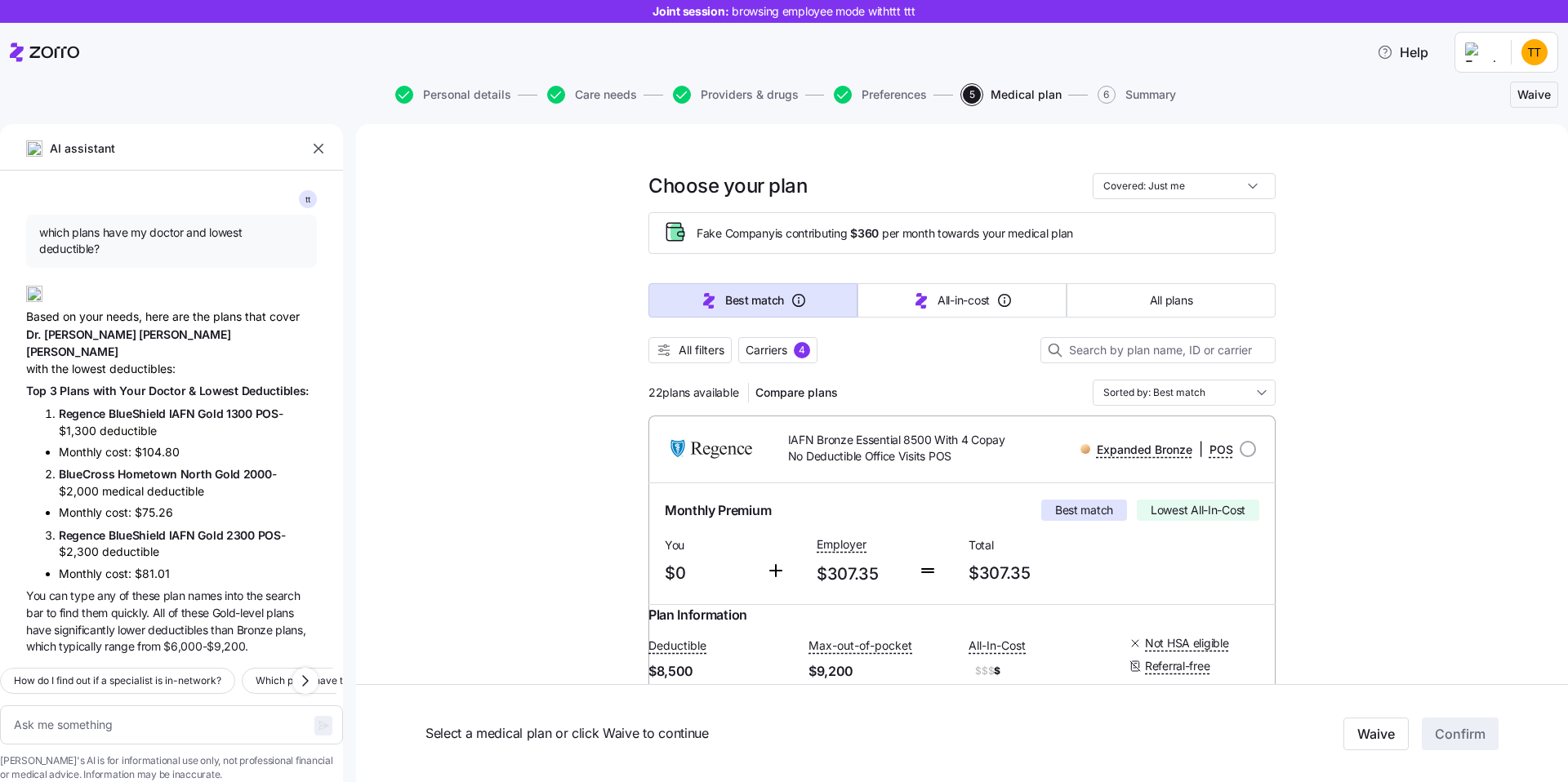
click at [118, 445] on span "cost:" at bounding box center [120, 452] width 30 height 14
click at [182, 444] on li "Monthly cost: $104.80" at bounding box center [187, 452] width 258 height 17
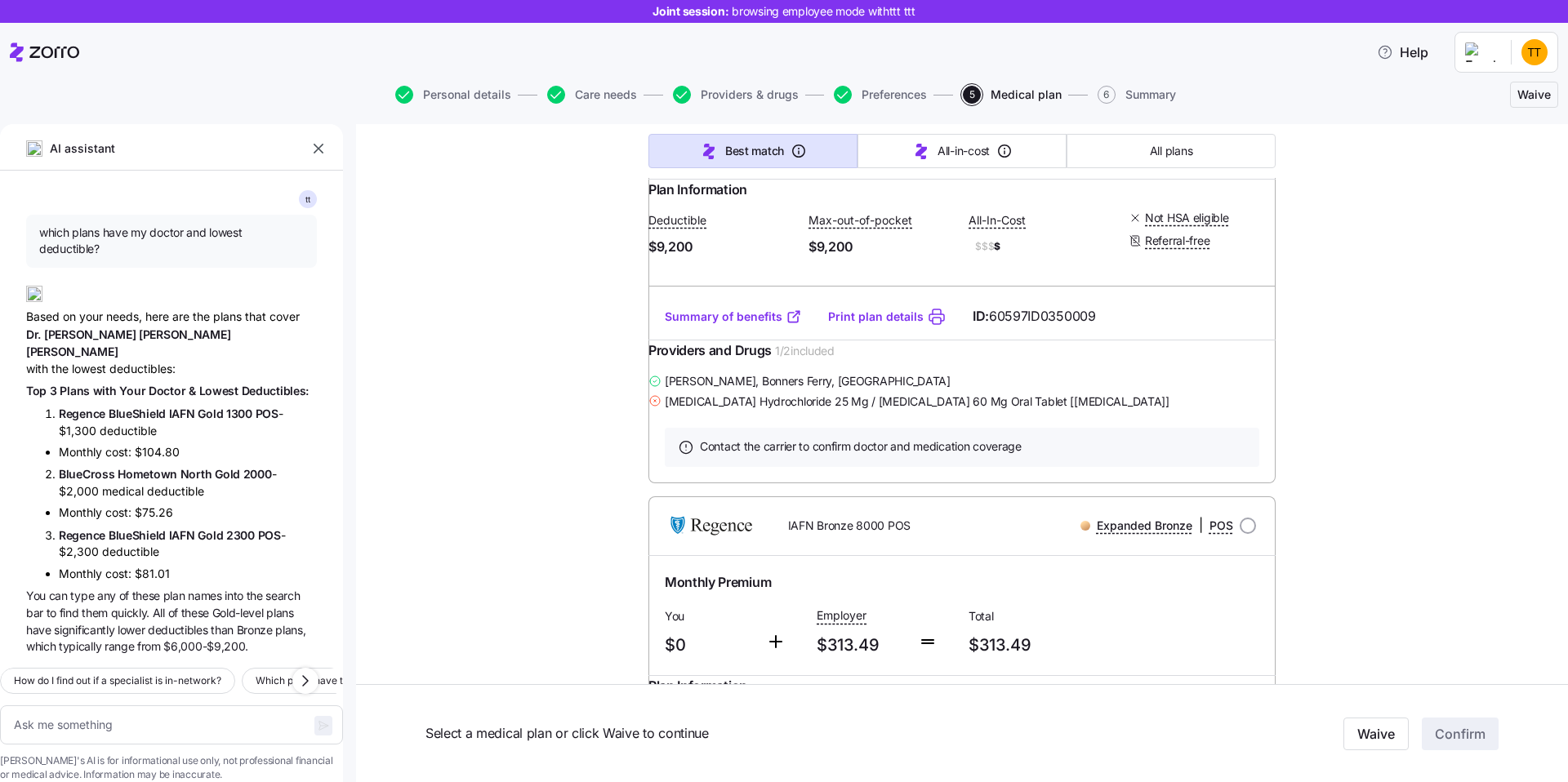
scroll to position [996, 0]
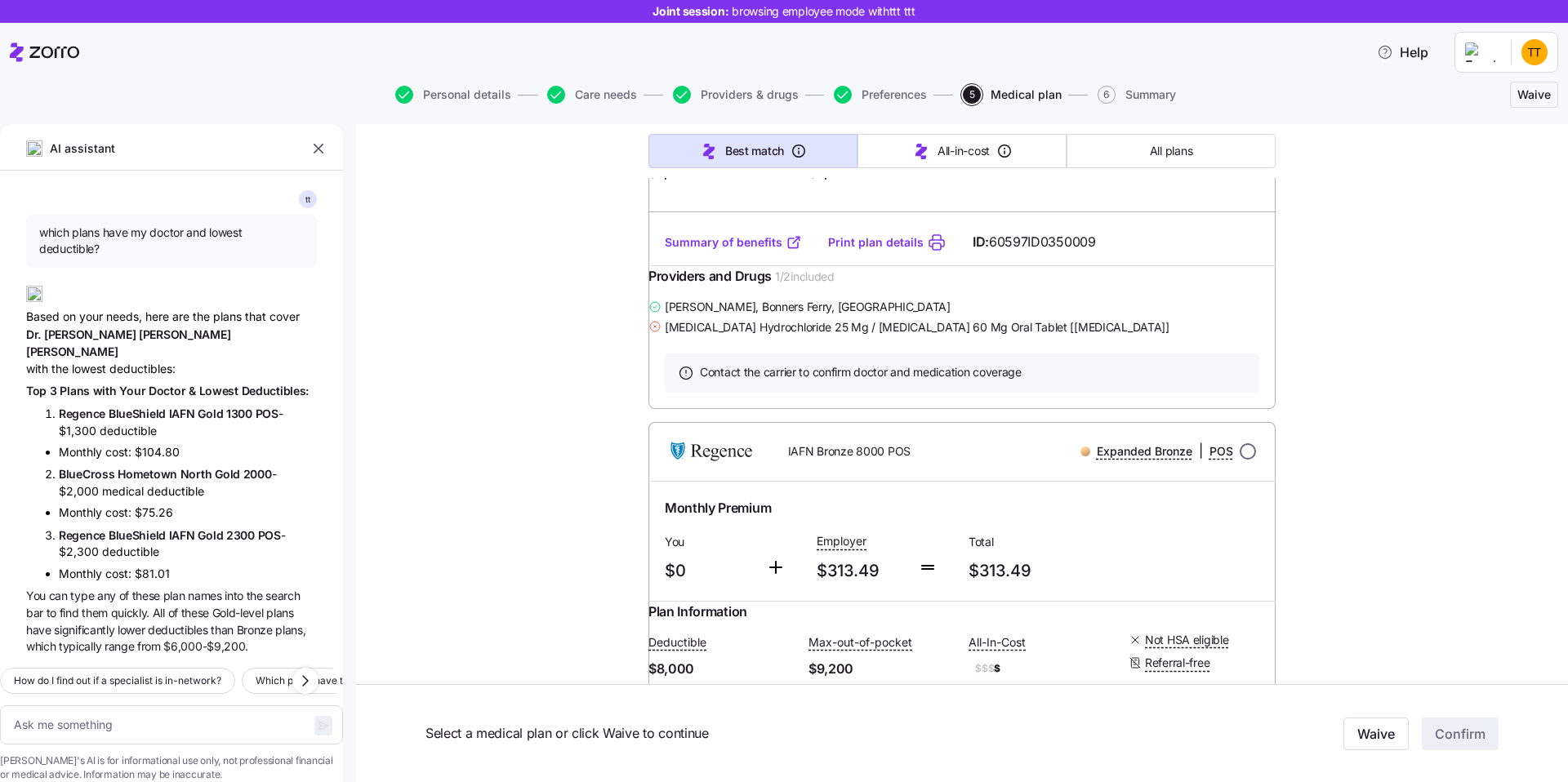
click at [1253, 460] on input "radio" at bounding box center [1249, 452] width 17 height 17
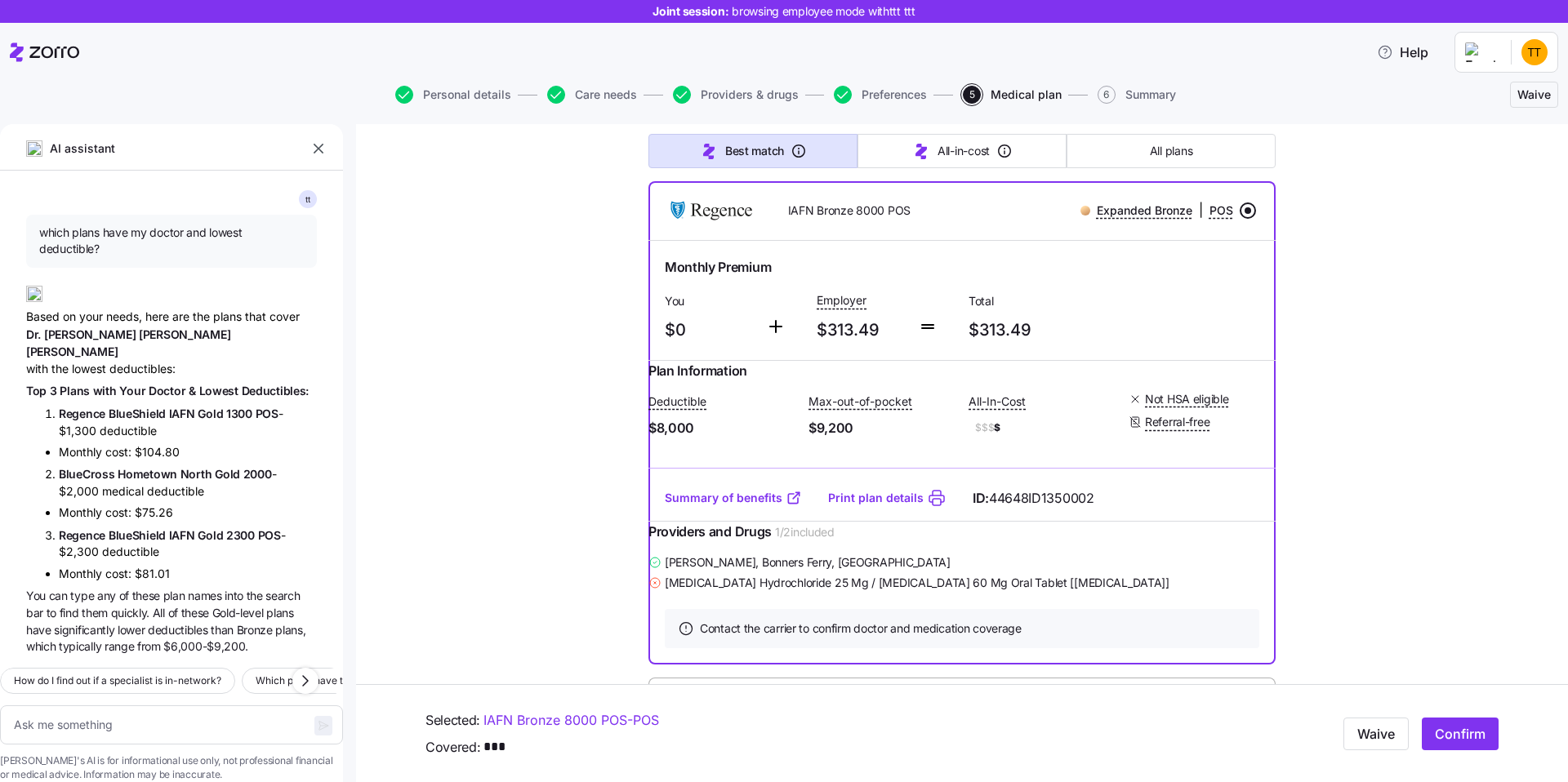
scroll to position [1246, 0]
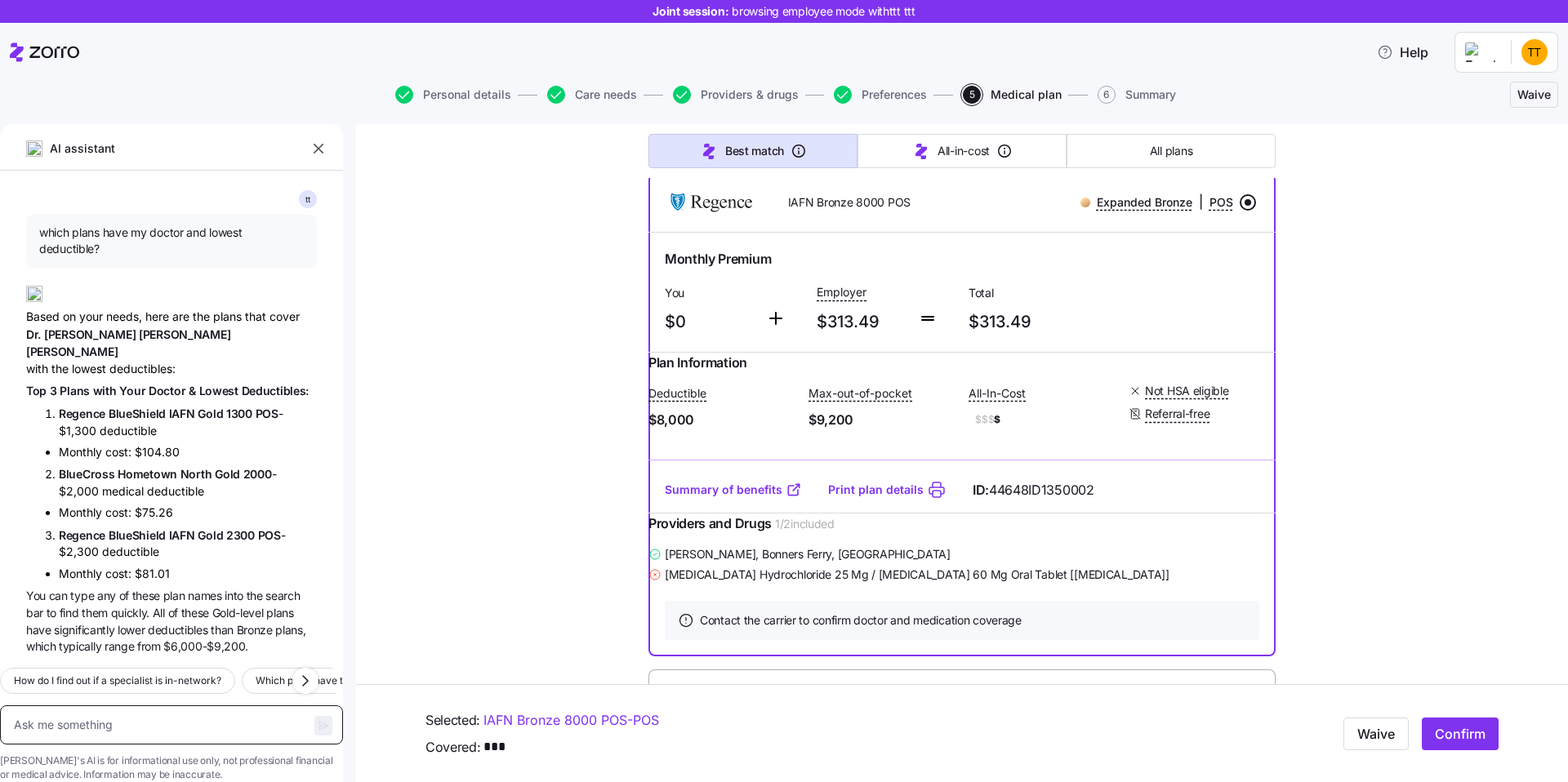
click at [130, 706] on textarea at bounding box center [171, 725] width 343 height 39
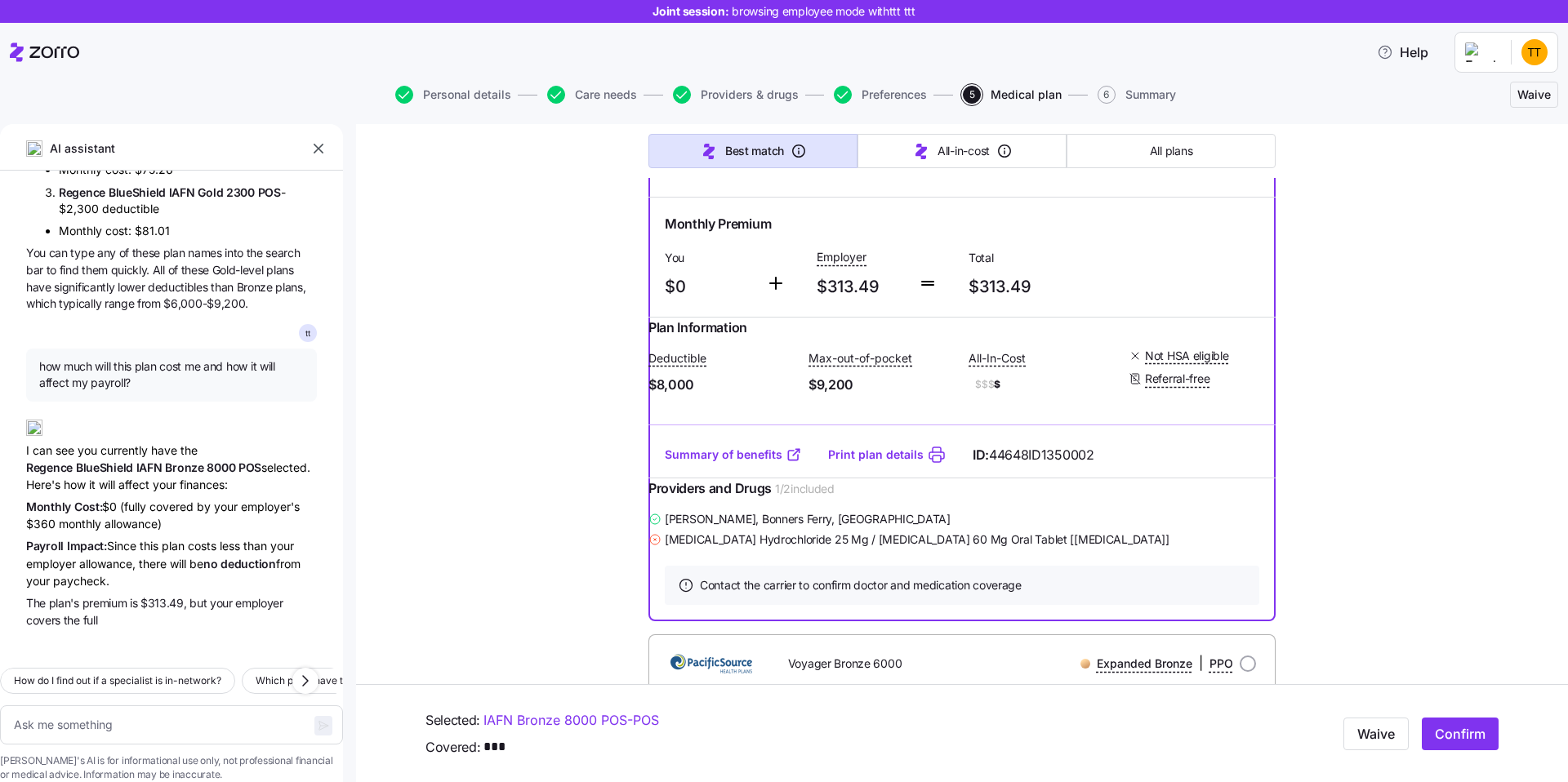
scroll to position [399, 0]
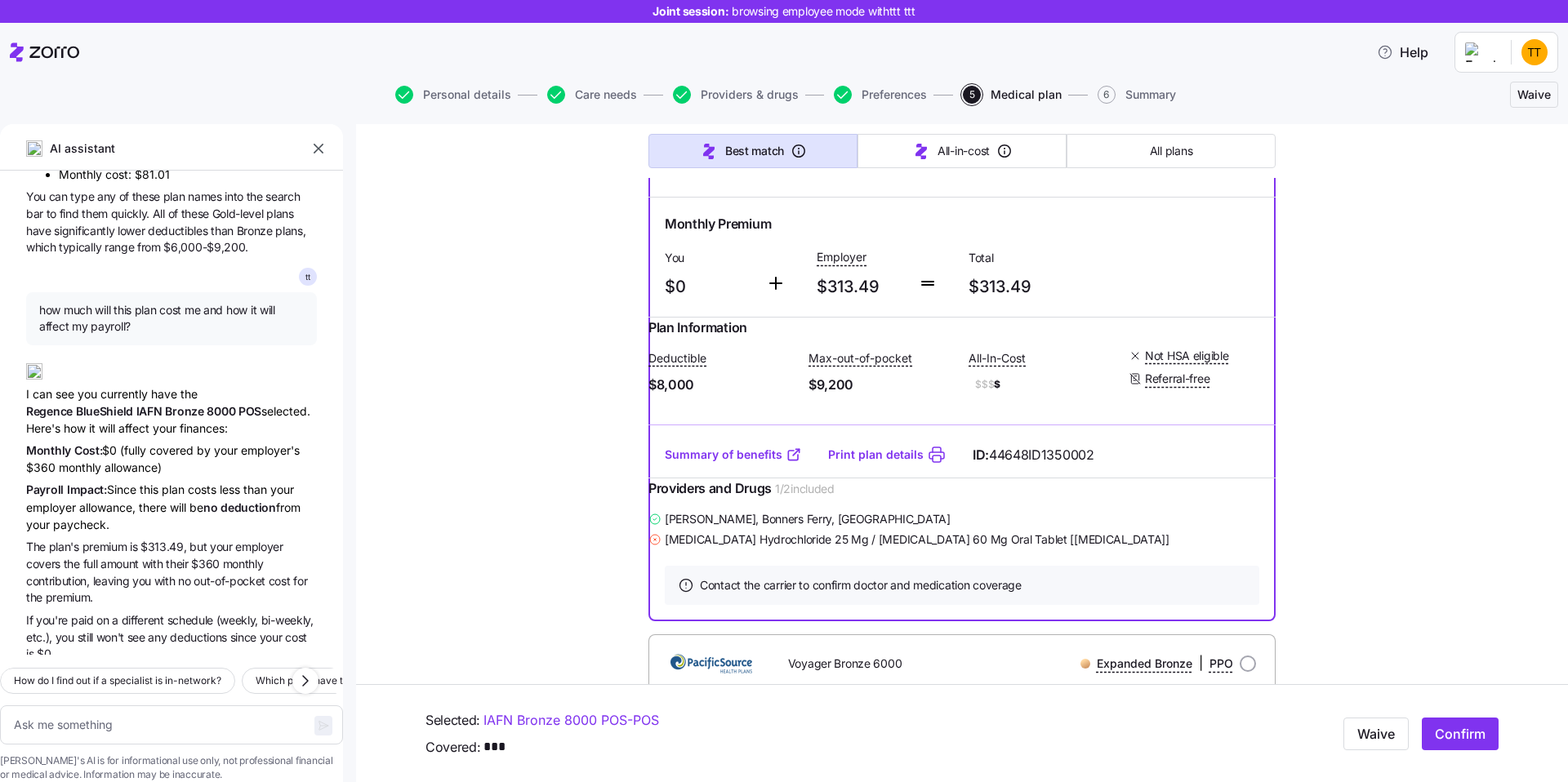
click at [191, 396] on div "I can see you currently have the Regence BlueShield IAFN Bronze 8000 POS select…" at bounding box center [171, 393] width 291 height 87
click at [123, 392] on div "I can see you currently have the Regence BlueShield IAFN Bronze 8000 POS select…" at bounding box center [171, 393] width 291 height 87
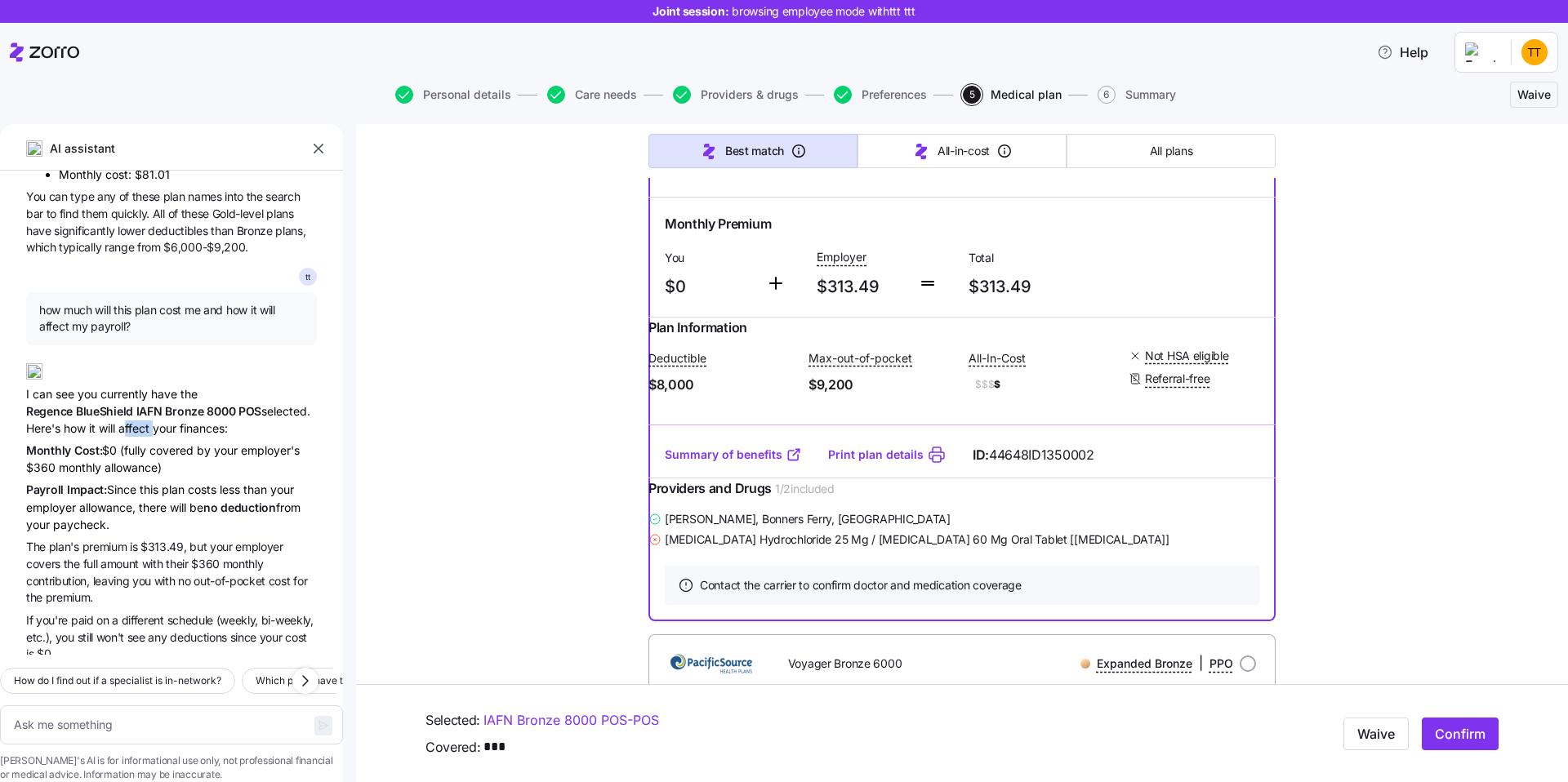
click at [123, 392] on div "I can see you currently have the Regence BlueShield IAFN Bronze 8000 POS select…" at bounding box center [171, 393] width 291 height 87
click at [125, 442] on div "Monthly Cost: $0 (fully covered by your employer's $360 monthly allowance)" at bounding box center [171, 459] width 291 height 34
click at [163, 442] on div "Monthly Cost: $0 (fully covered by your employer's $360 monthly allowance)" at bounding box center [171, 459] width 291 height 34
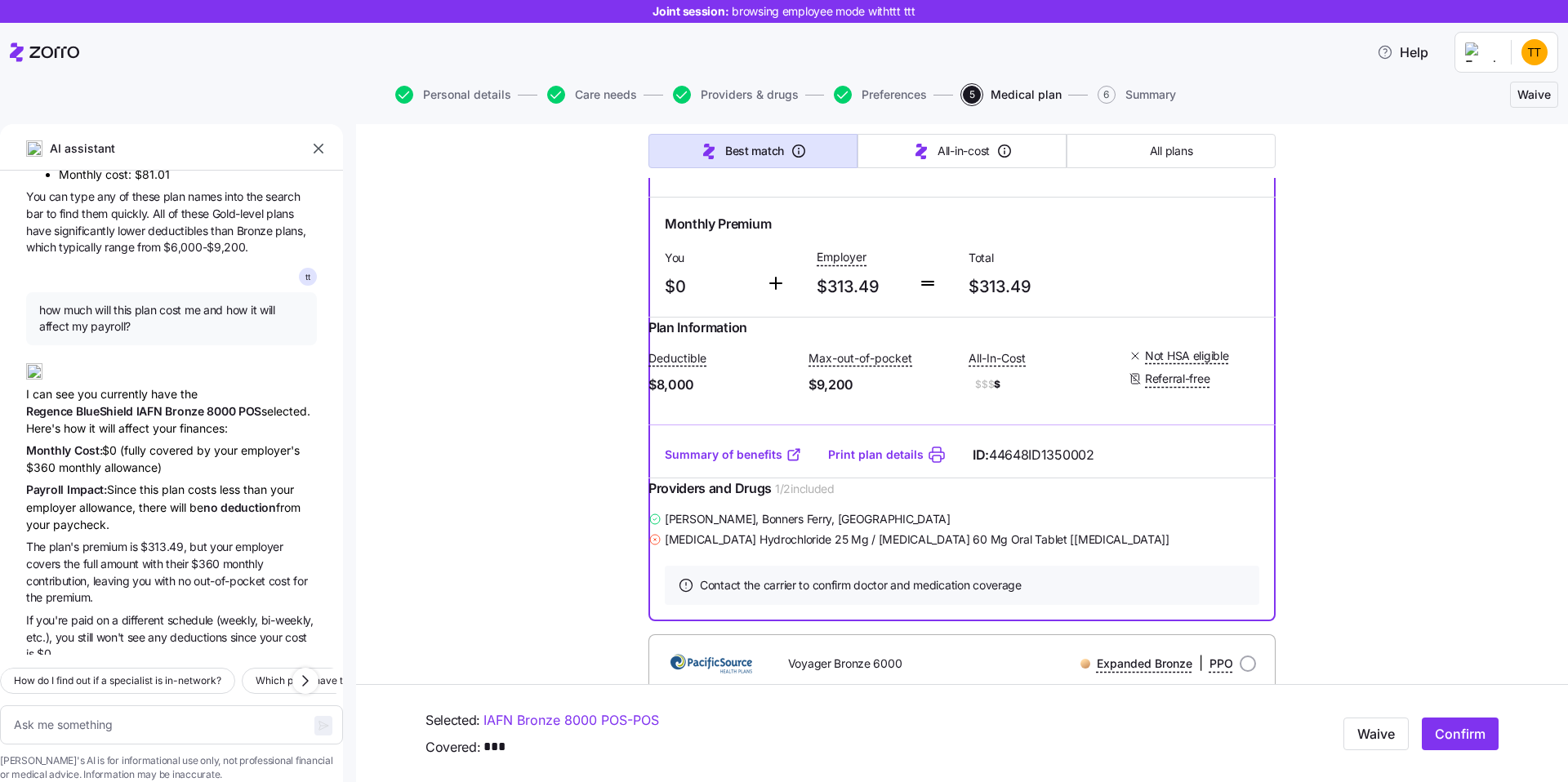
click at [163, 442] on div "Monthly Cost: $0 (fully covered by your employer's $360 monthly allowance)" at bounding box center [171, 459] width 291 height 34
click at [129, 442] on div "Monthly Cost: $0 (fully covered by your employer's $360 monthly allowance)" at bounding box center [171, 459] width 291 height 34
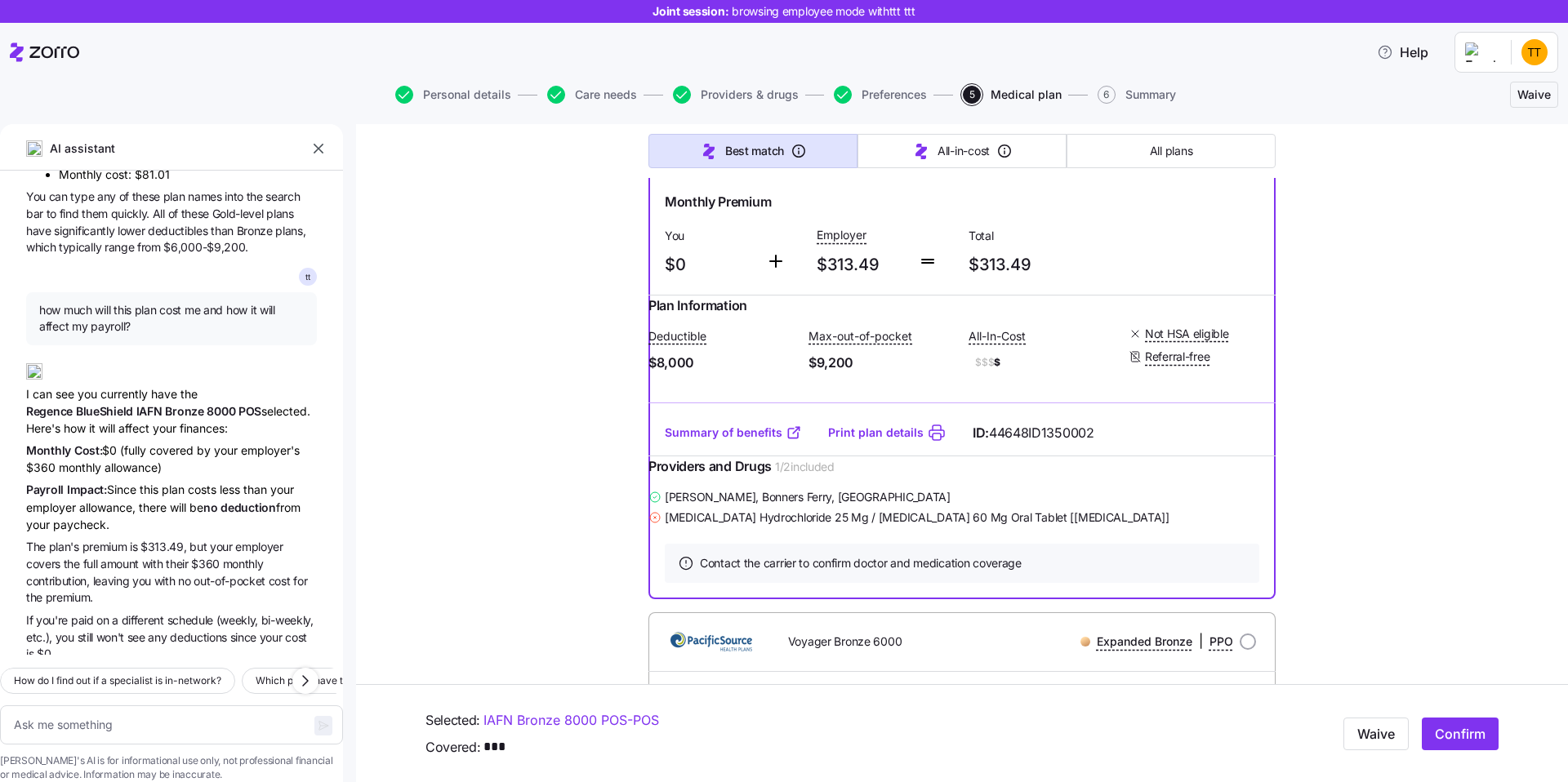
scroll to position [1308, 0]
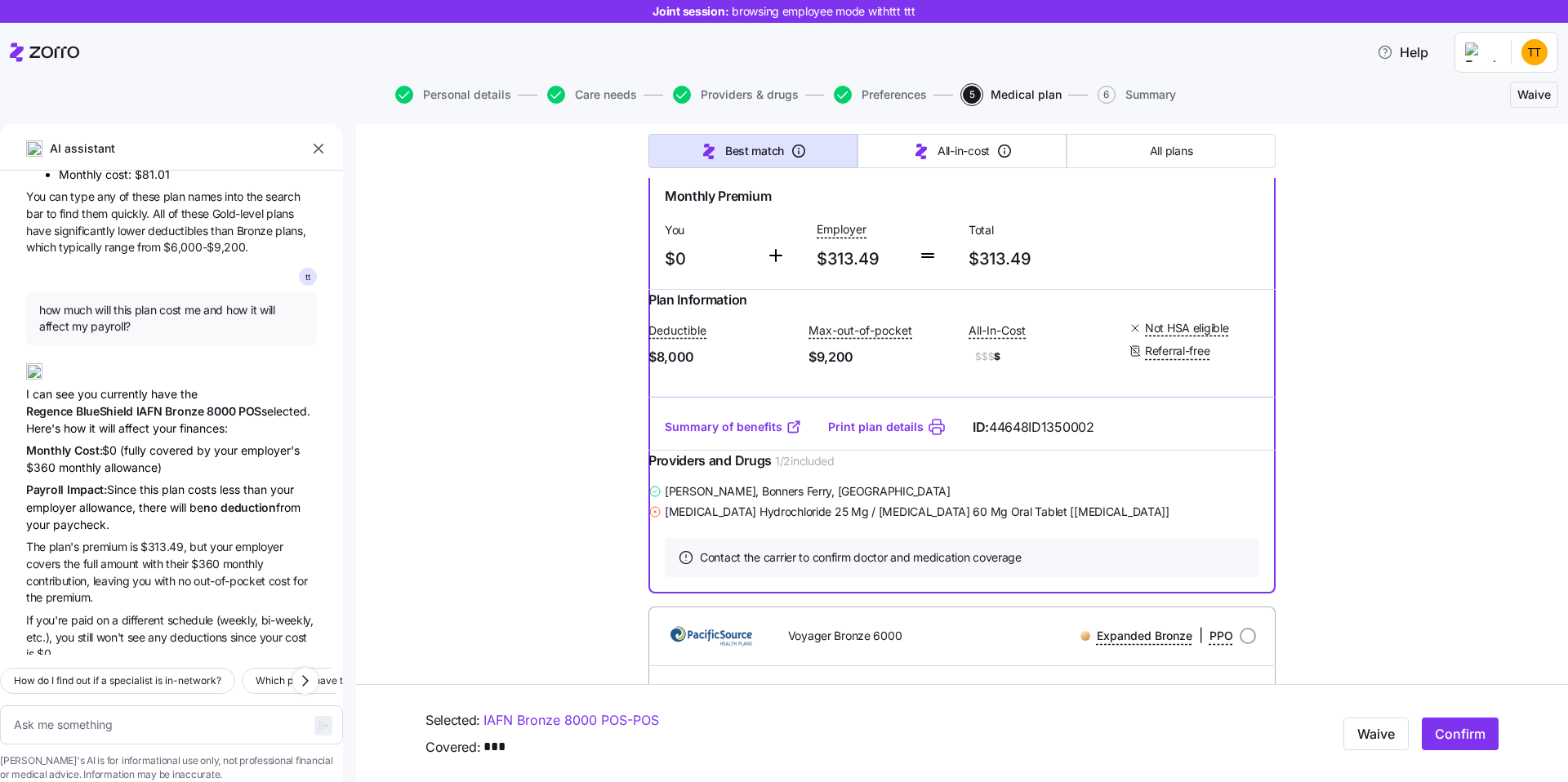
click at [90, 443] on span "Cost:" at bounding box center [88, 450] width 29 height 14
click at [133, 481] on div "Payroll Impact: Since this plan costs less than your employer allowance, there …" at bounding box center [171, 507] width 291 height 52
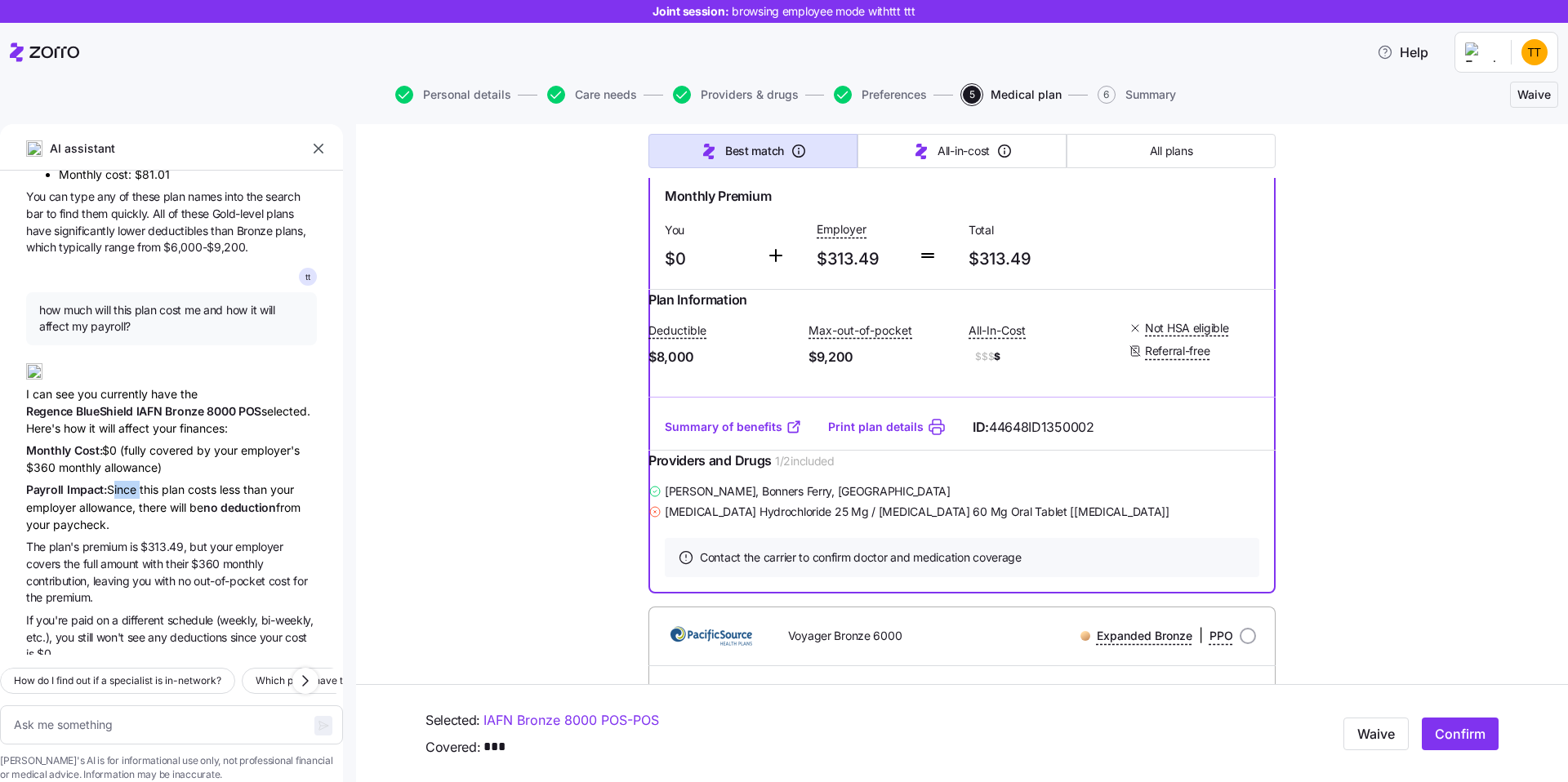
click at [133, 481] on div "Payroll Impact: Since this plan costs less than your employer allowance, there …" at bounding box center [171, 507] width 291 height 52
click at [182, 481] on div "Payroll Impact: Since this plan costs less than your employer allowance, there …" at bounding box center [171, 507] width 291 height 52
click at [128, 481] on div "Payroll Impact: Since this plan costs less than your employer allowance, there …" at bounding box center [171, 507] width 291 height 52
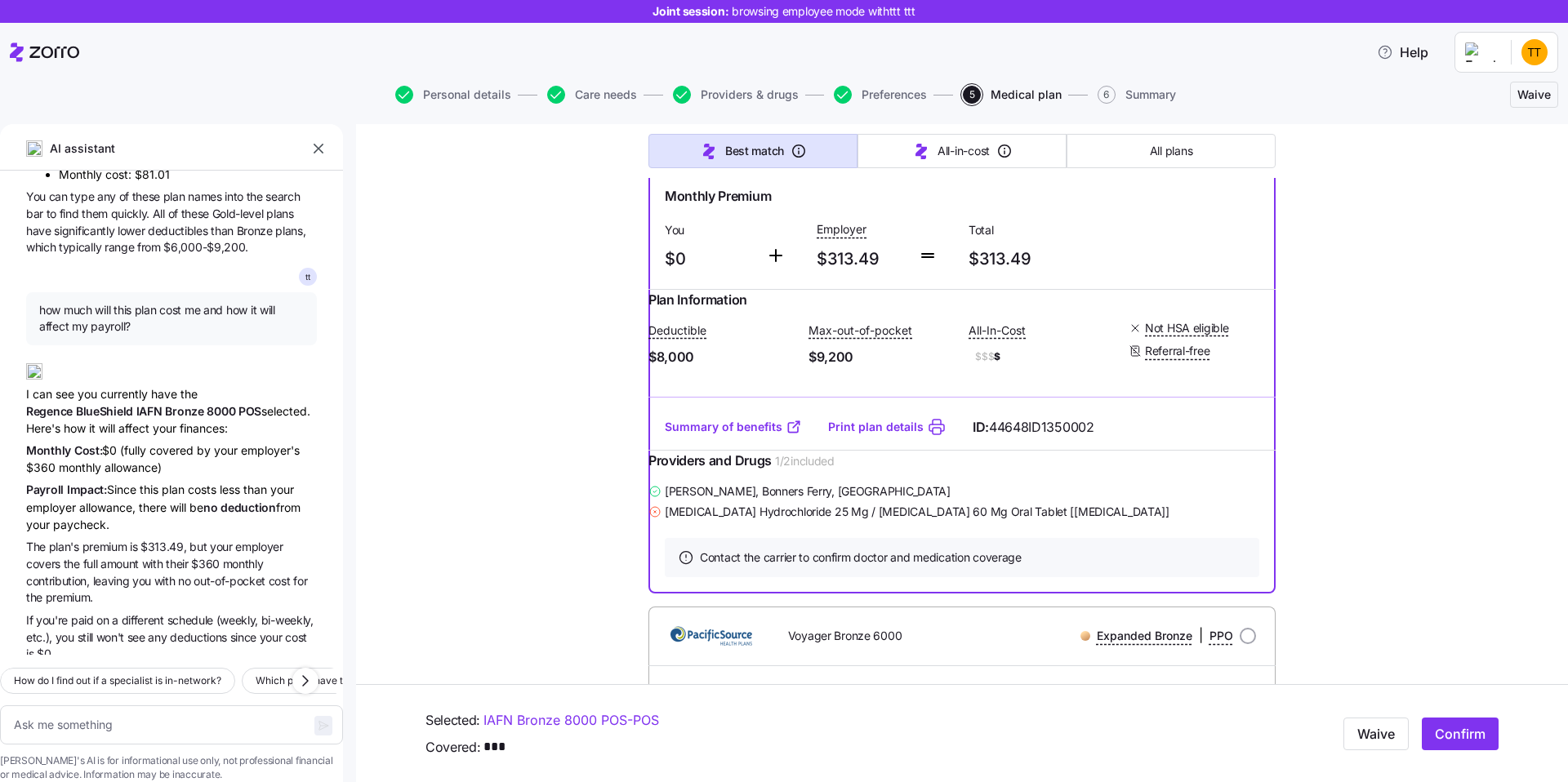
click at [128, 481] on div "Payroll Impact: Since this plan costs less than your employer allowance, there …" at bounding box center [171, 507] width 291 height 52
click at [59, 481] on div "Payroll Impact: Since this plan costs less than your employer allowance, there …" at bounding box center [171, 507] width 291 height 52
click at [95, 557] on span "full" at bounding box center [91, 563] width 17 height 14
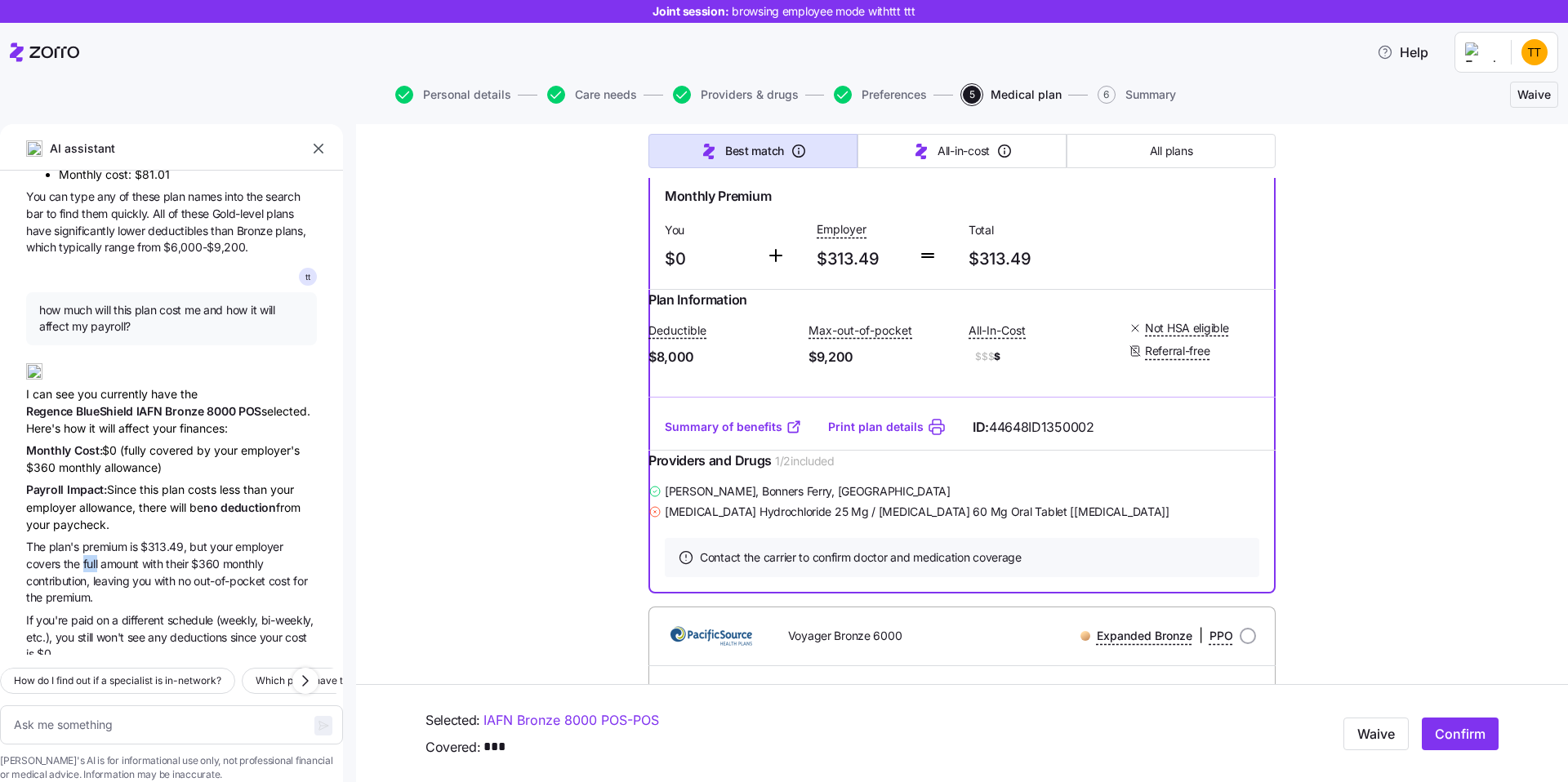
click at [95, 557] on span "full" at bounding box center [91, 563] width 17 height 14
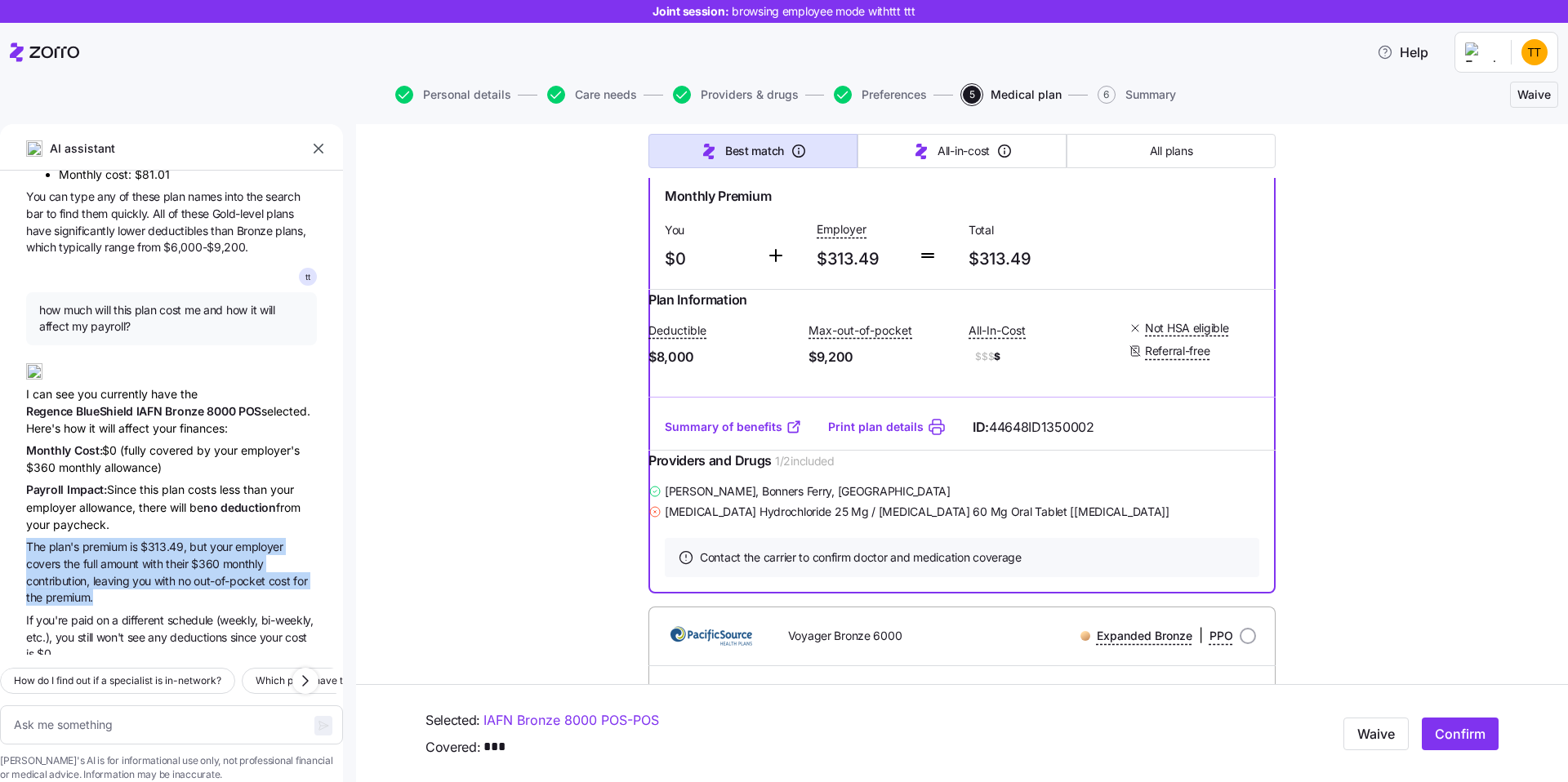
click at [183, 557] on span "their" at bounding box center [178, 563] width 25 height 14
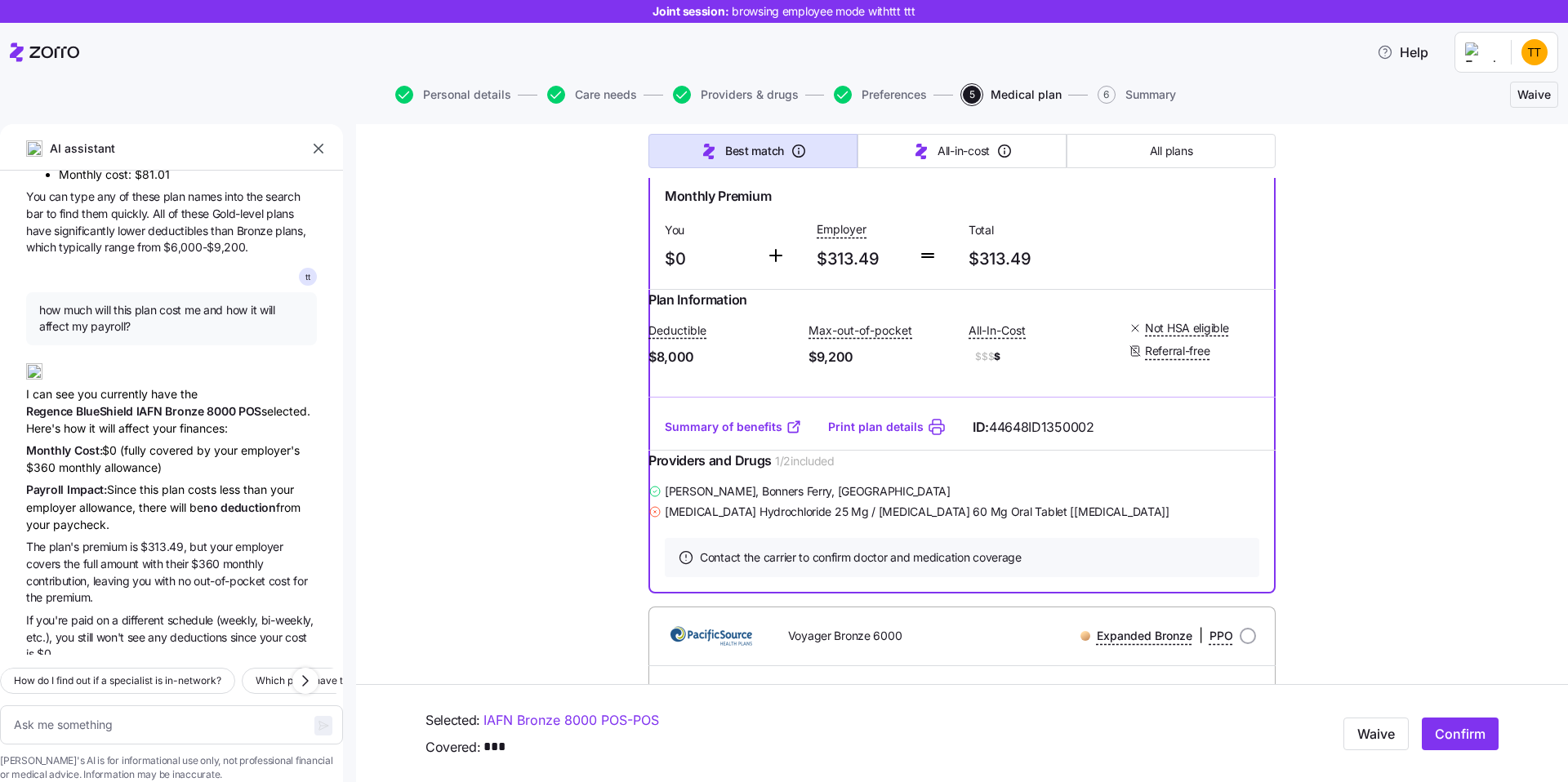
click at [183, 557] on span "their" at bounding box center [178, 563] width 25 height 14
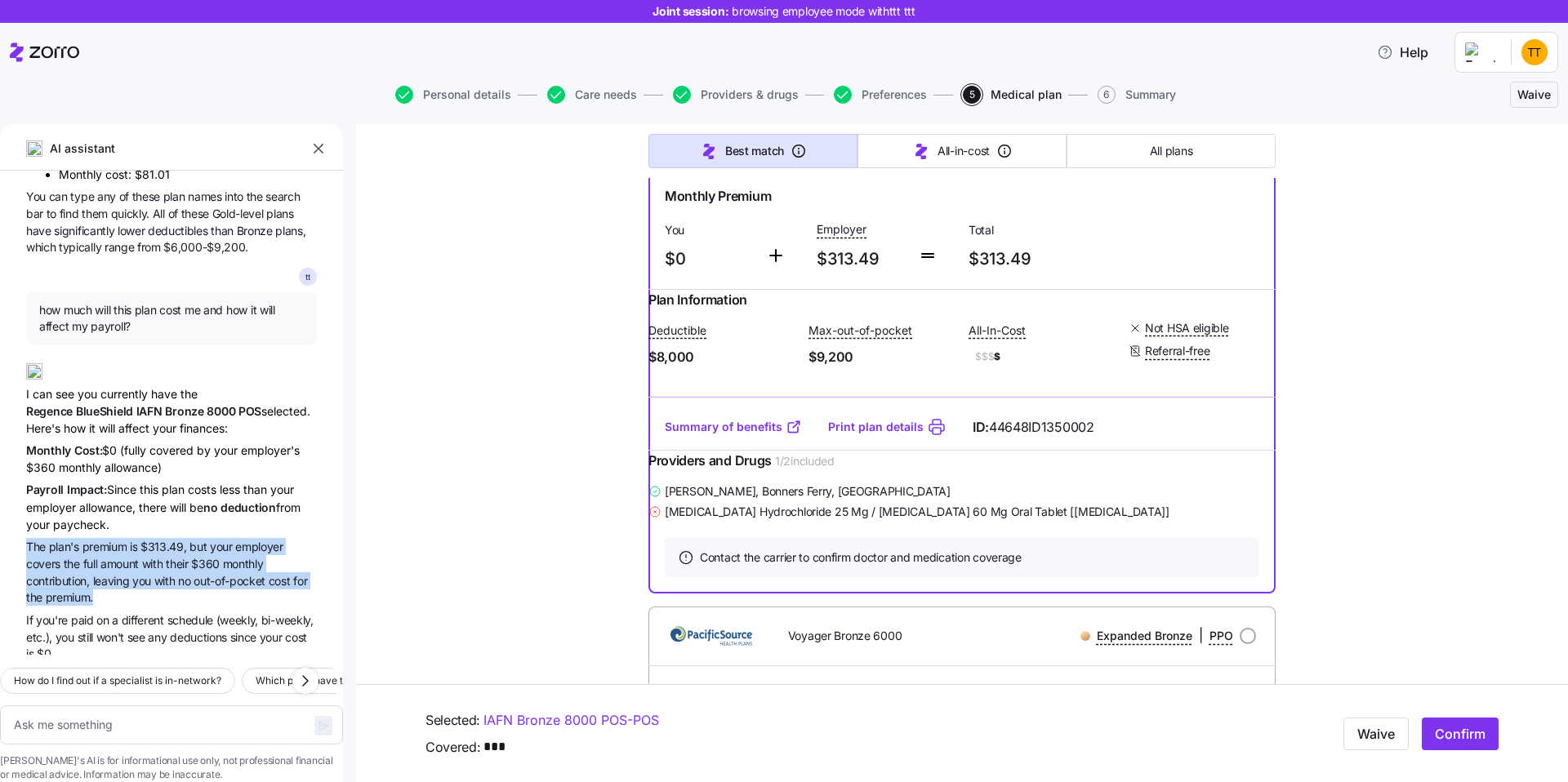
click at [96, 557] on span "full" at bounding box center [91, 563] width 17 height 14
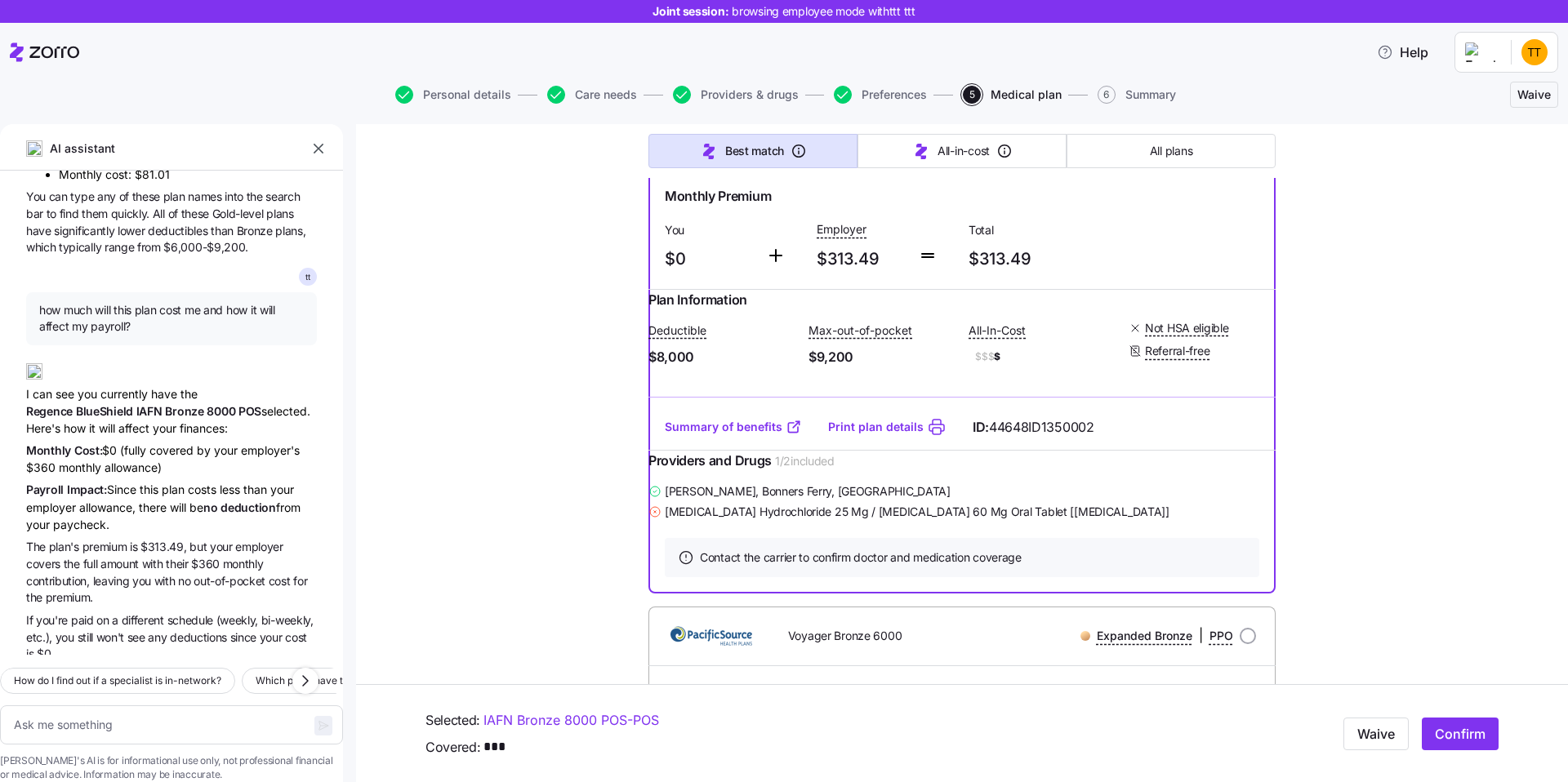
click at [96, 557] on span "full" at bounding box center [91, 563] width 17 height 14
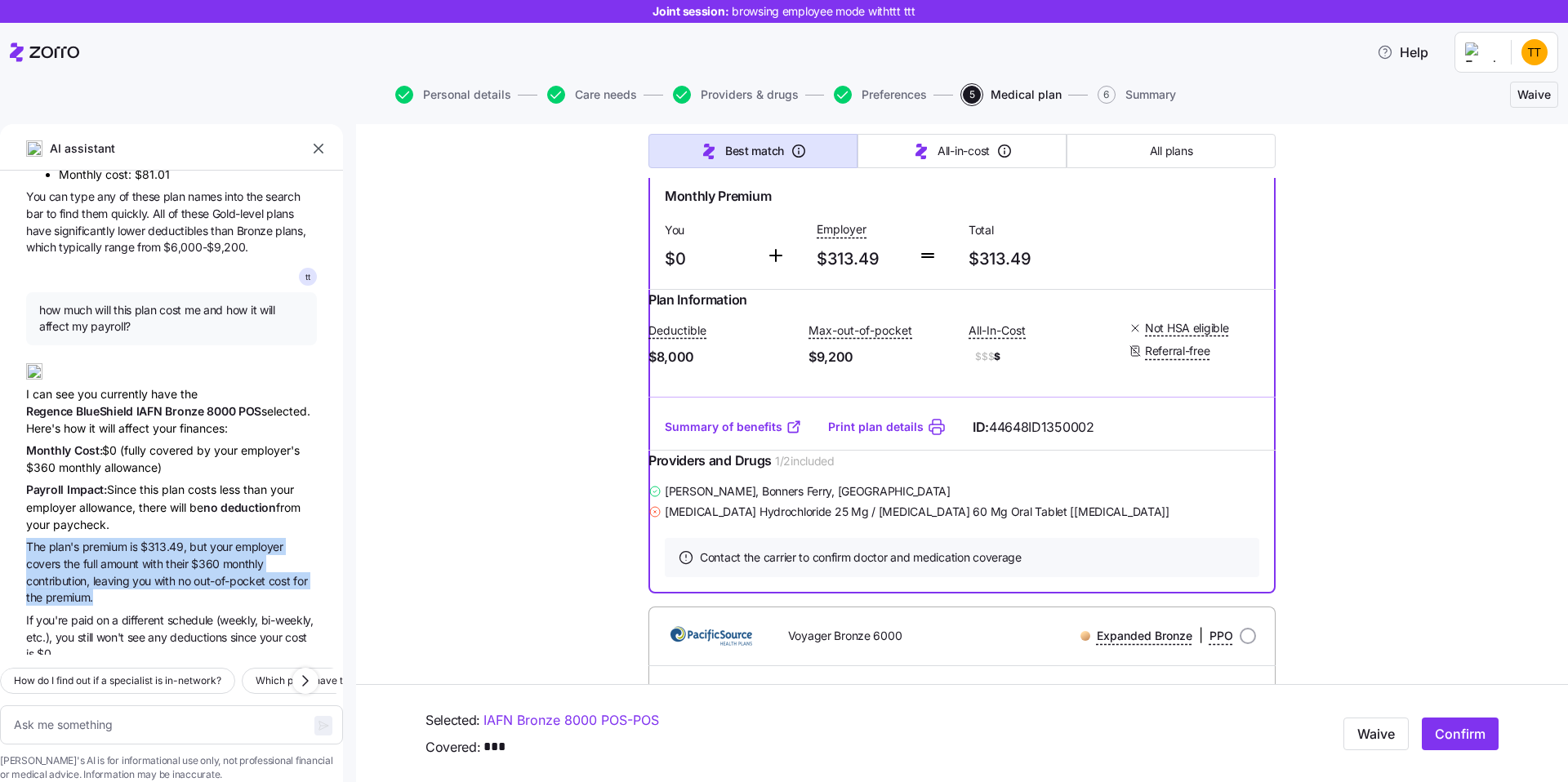
click at [170, 557] on span "their" at bounding box center [178, 563] width 25 height 14
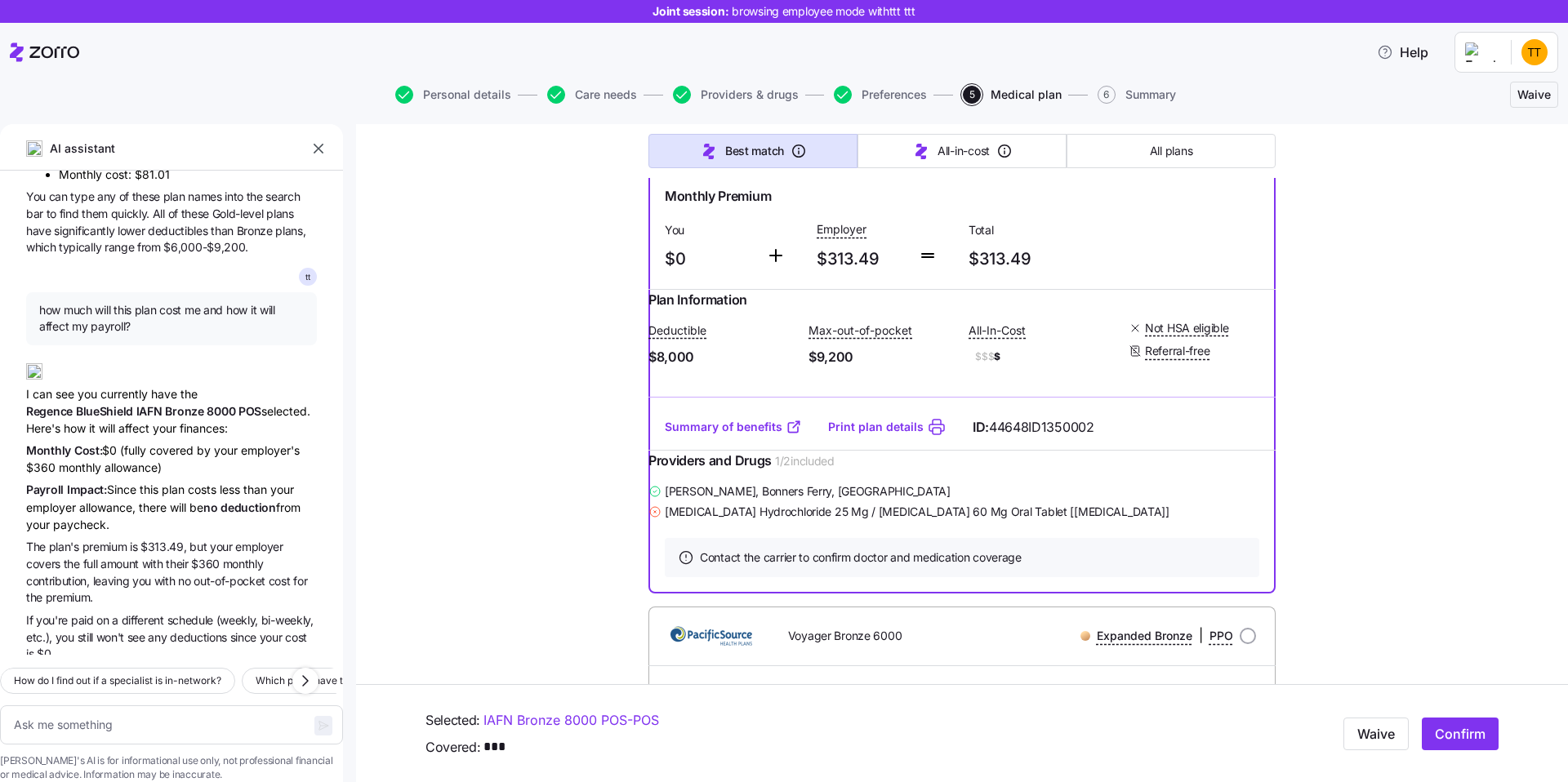
click at [191, 557] on span "their" at bounding box center [178, 563] width 25 height 14
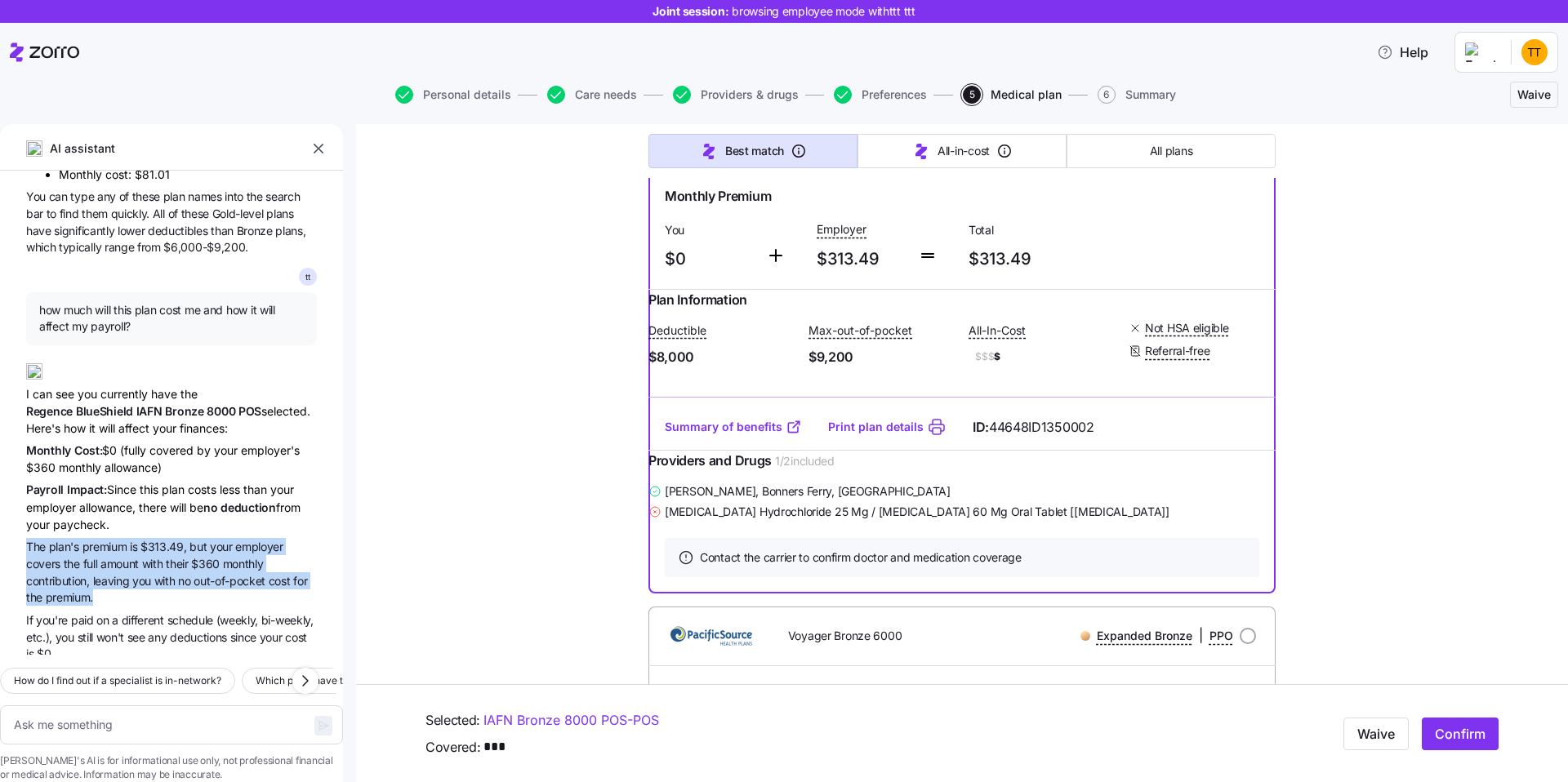
click at [115, 612] on span "If you're paid on a different schedule (weekly, bi-weekly, etc.), you still won…" at bounding box center [171, 637] width 291 height 50
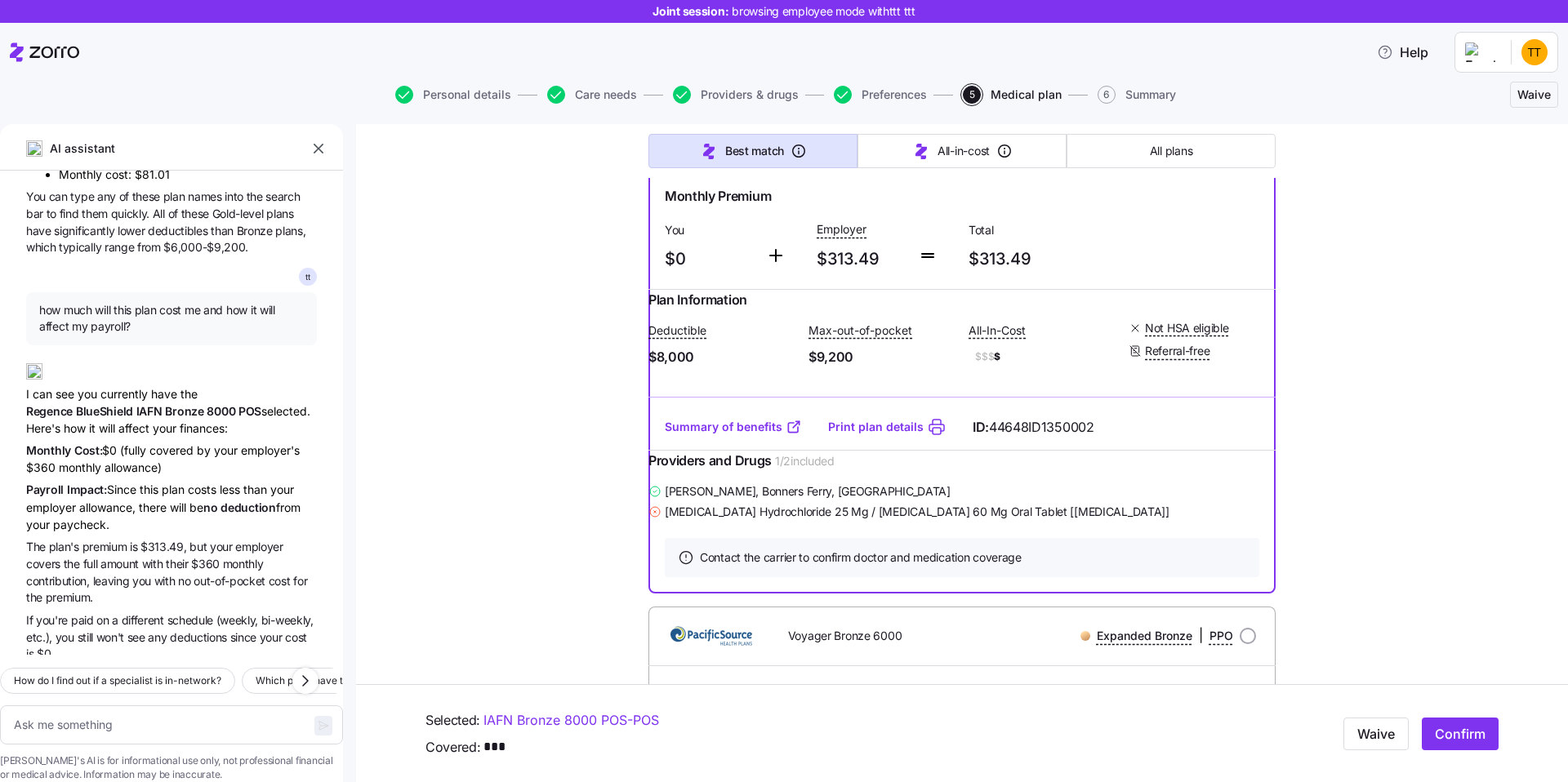
click at [115, 612] on span "If you're paid on a different schedule (weekly, bi-weekly, etc.), you still won…" at bounding box center [171, 637] width 291 height 50
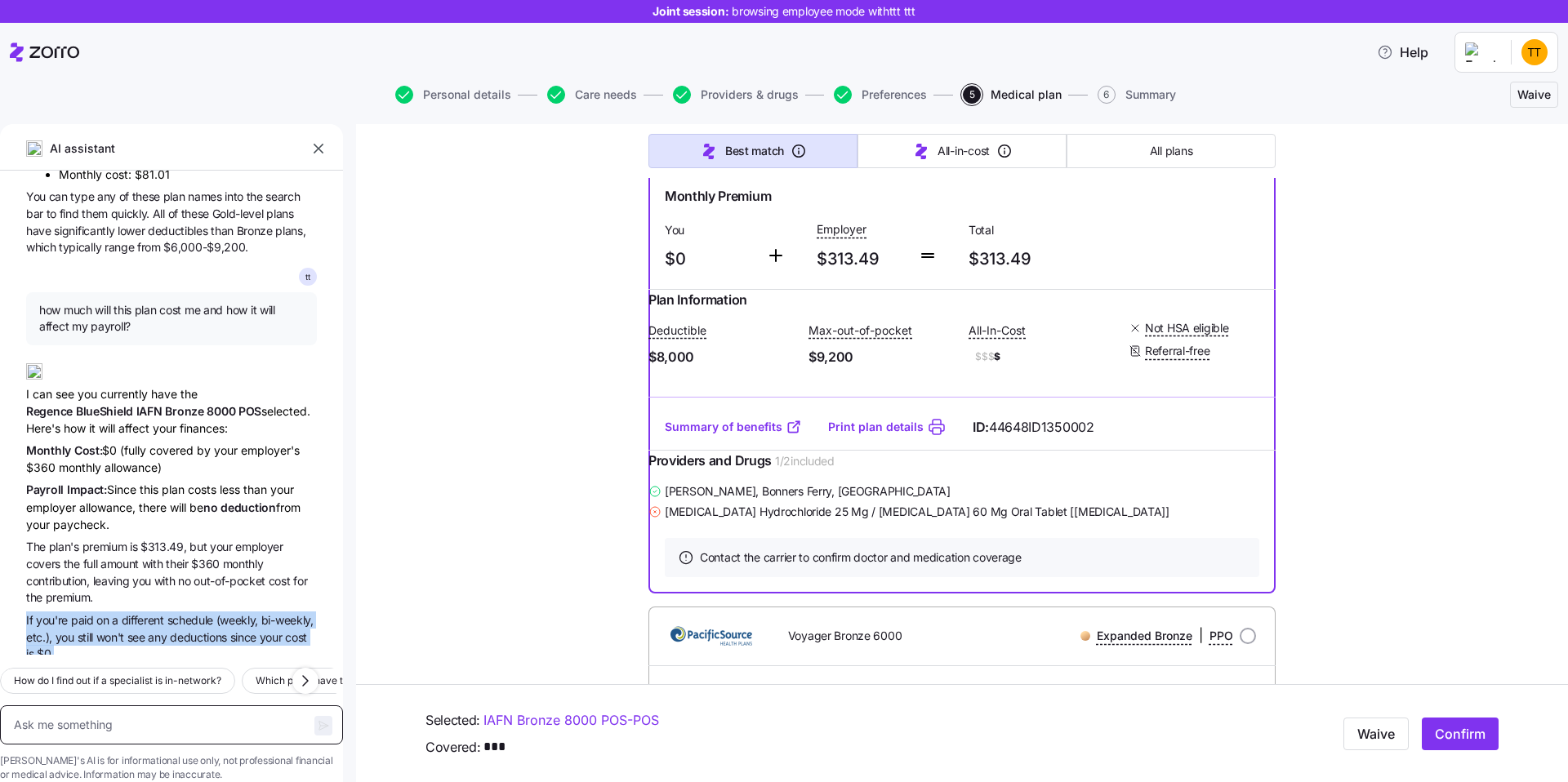
click at [99, 706] on textarea at bounding box center [171, 725] width 343 height 39
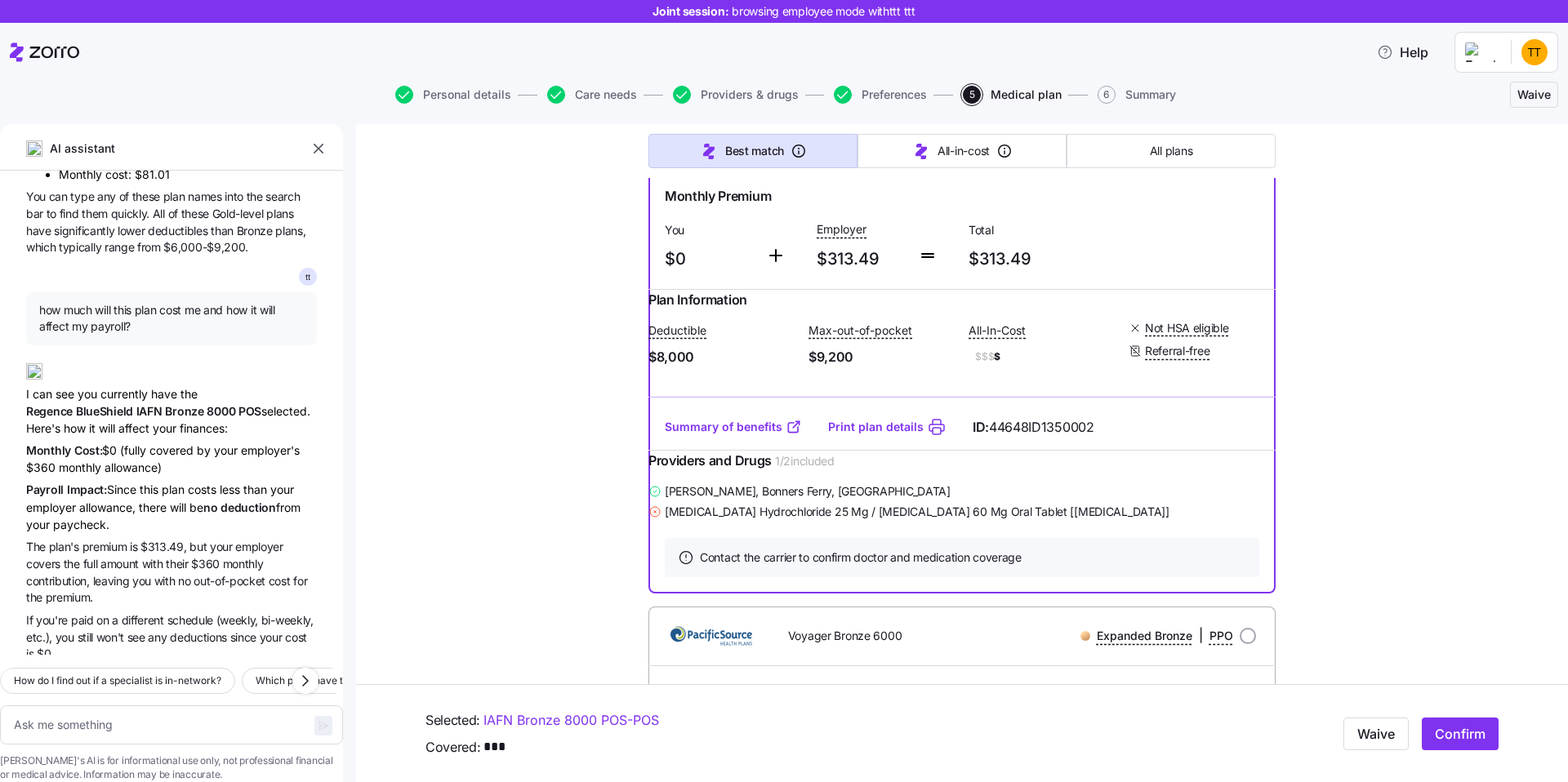
click at [150, 613] on span "different" at bounding box center [144, 620] width 46 height 14
click at [121, 630] on span "won't" at bounding box center [112, 637] width 31 height 14
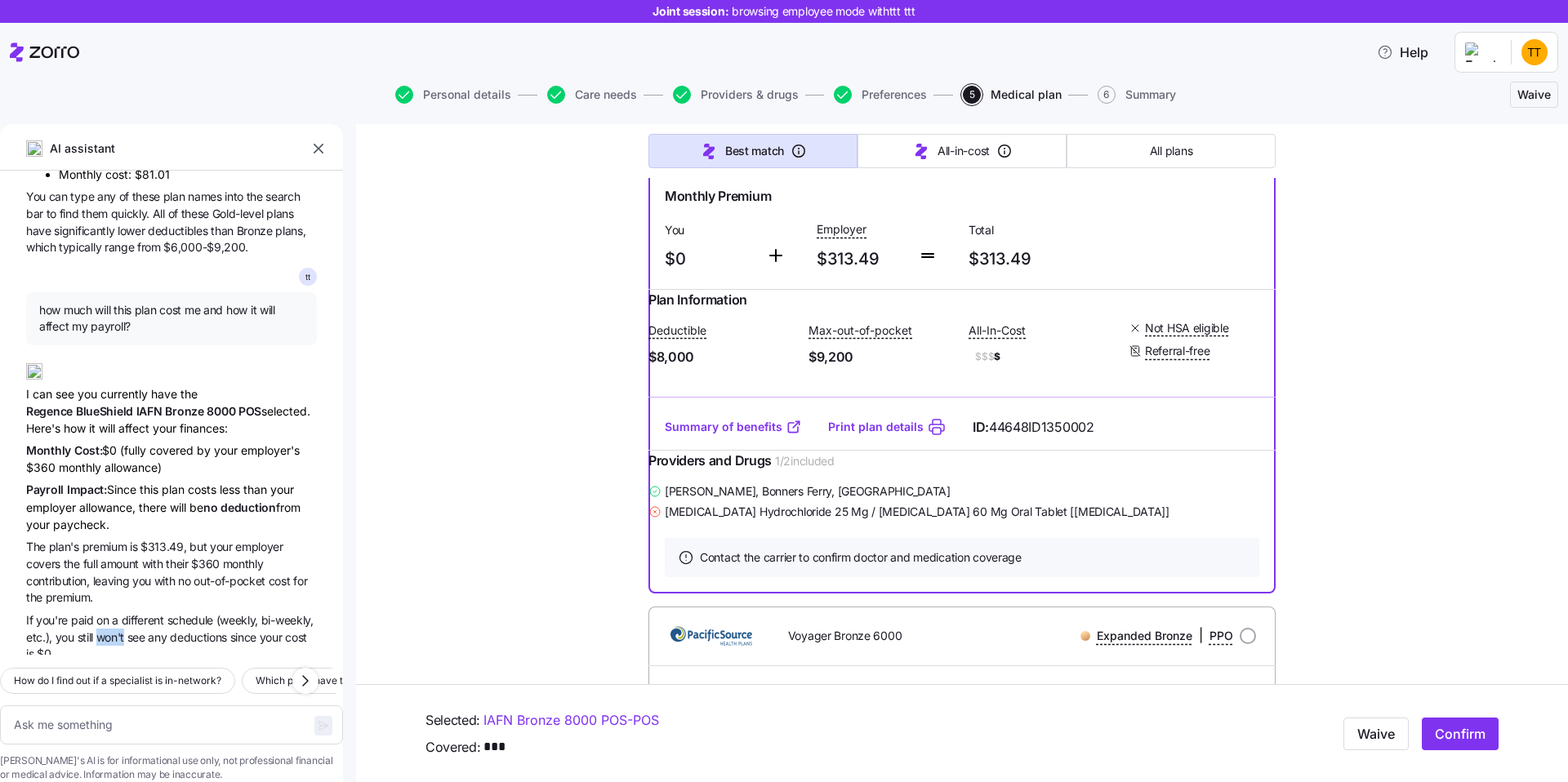
click at [121, 630] on span "won't" at bounding box center [112, 637] width 31 height 14
click at [244, 630] on span "since" at bounding box center [245, 637] width 30 height 14
click at [233, 714] on textarea at bounding box center [171, 725] width 343 height 39
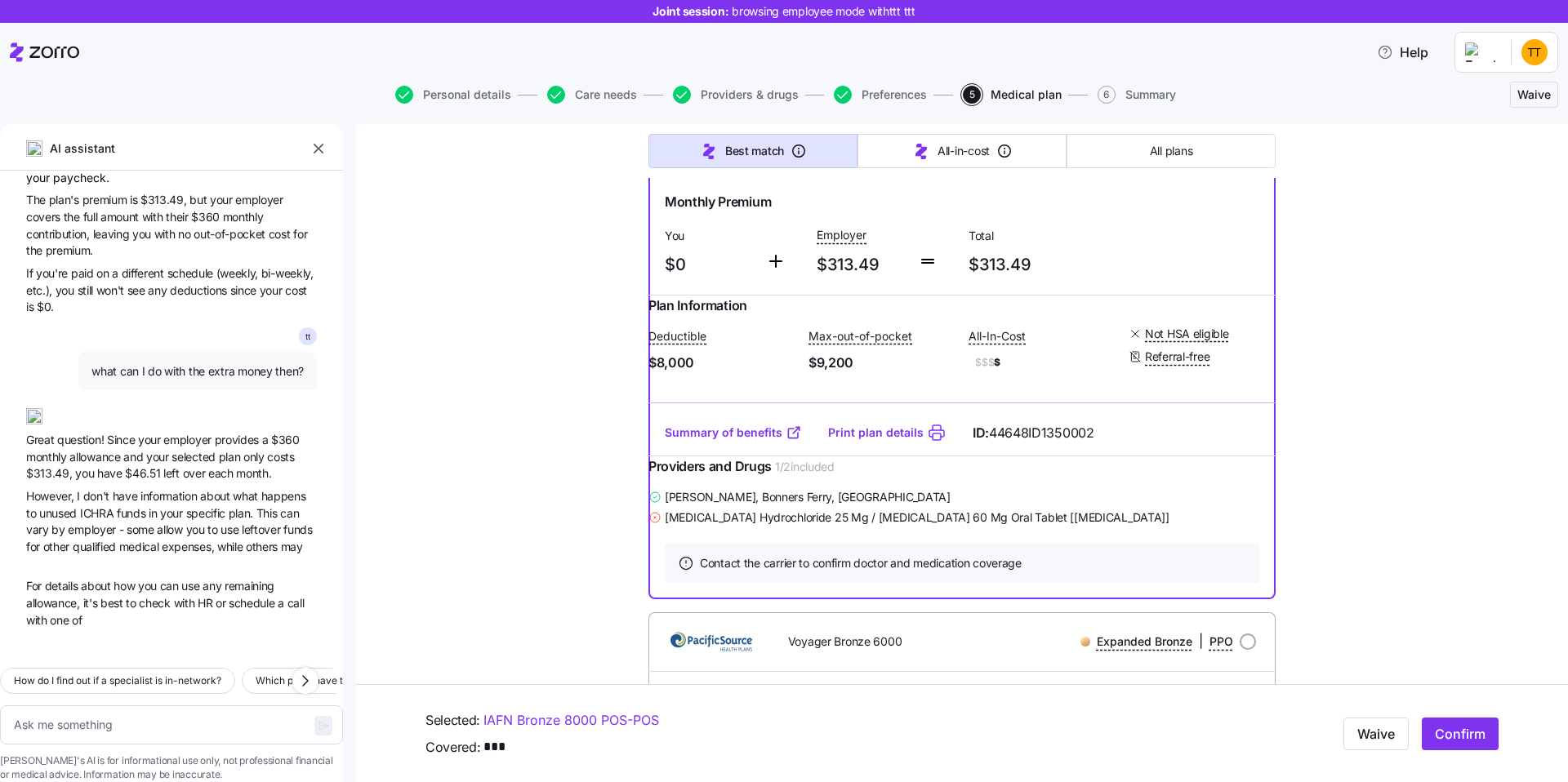
scroll to position [1301, 0]
click at [181, 450] on span "selected" at bounding box center [195, 456] width 47 height 14
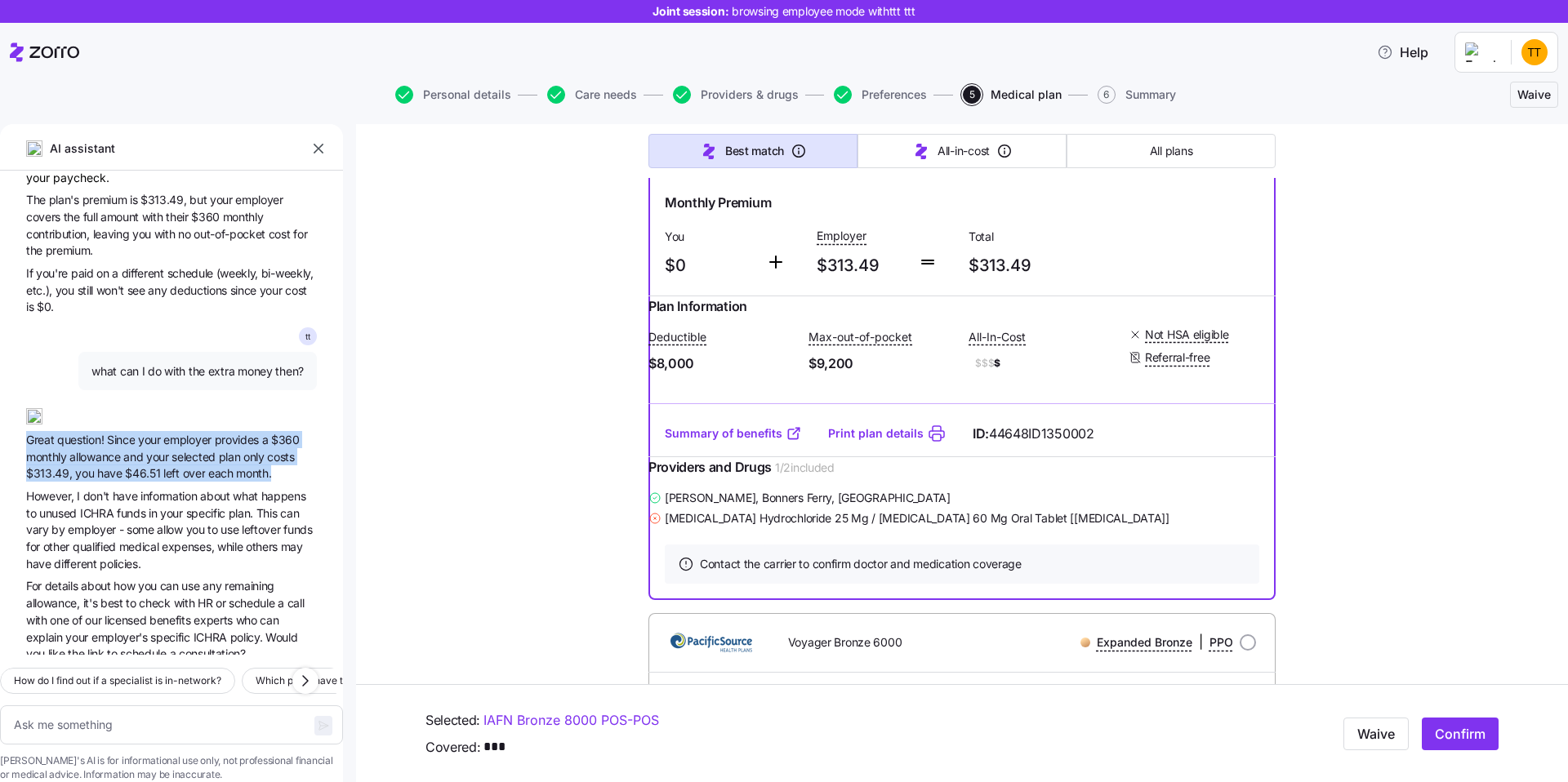
click at [217, 450] on span "selected" at bounding box center [195, 456] width 47 height 14
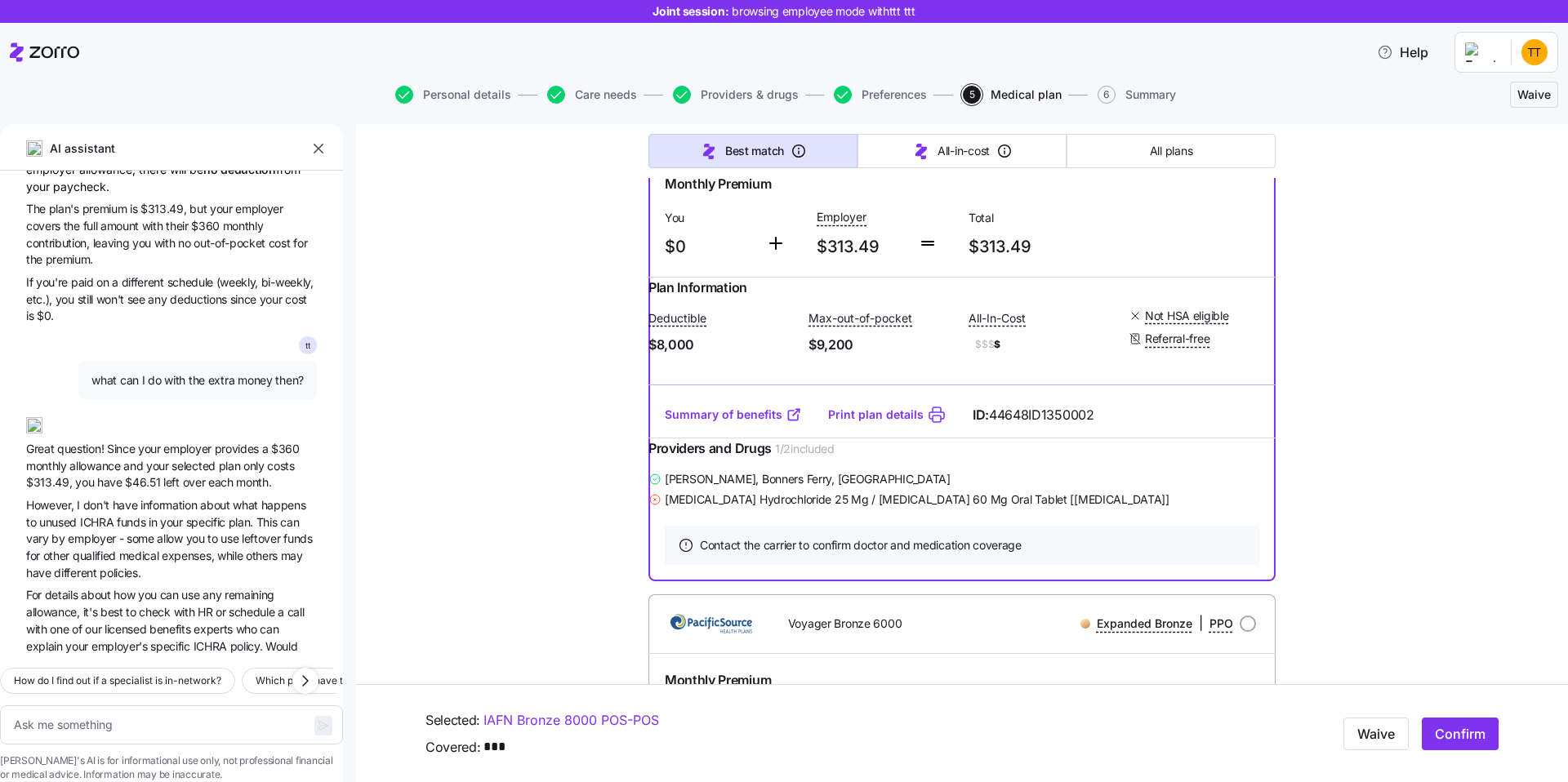
scroll to position [747, 0]
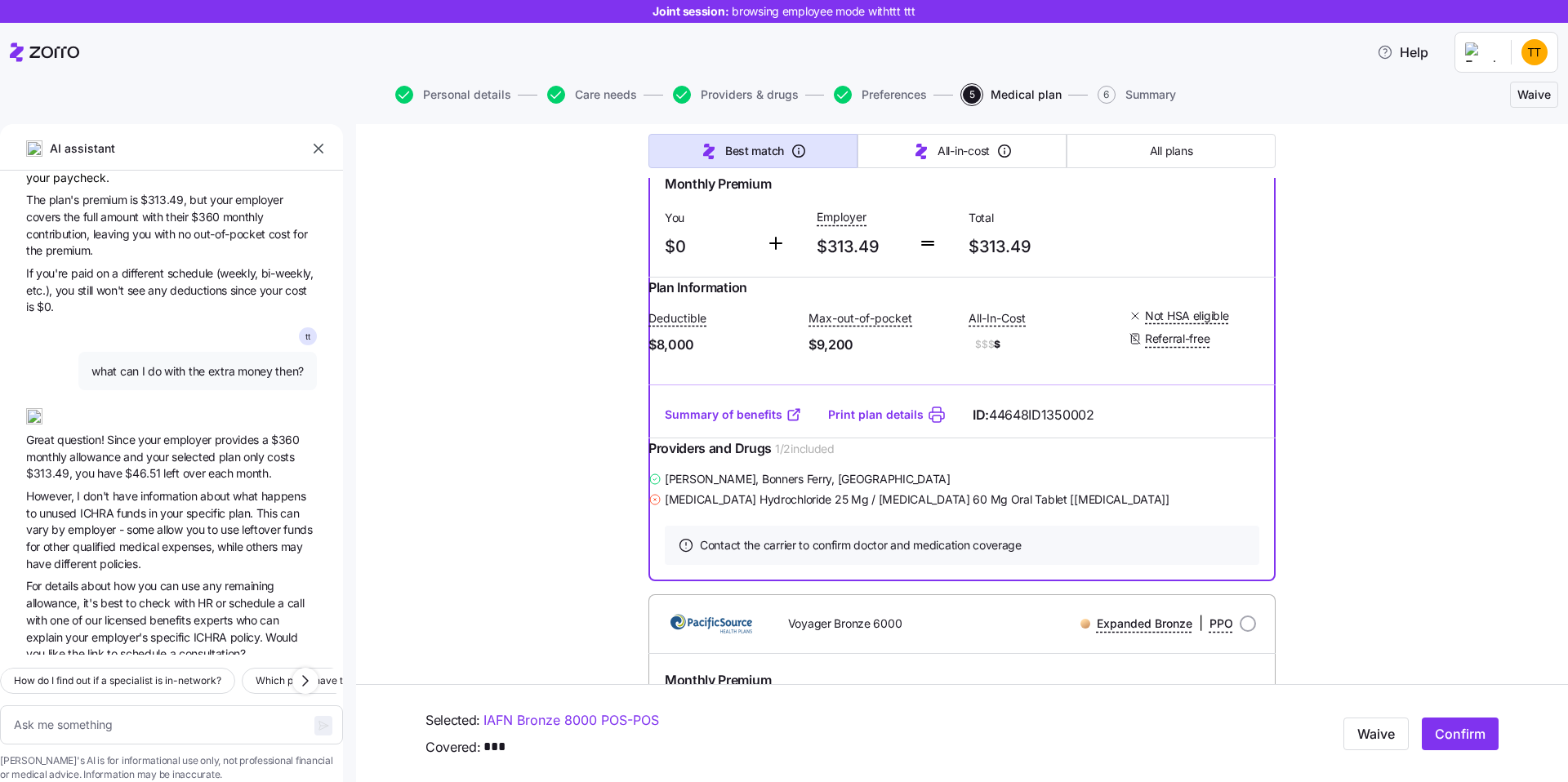
click at [171, 506] on span "your" at bounding box center [172, 513] width 25 height 14
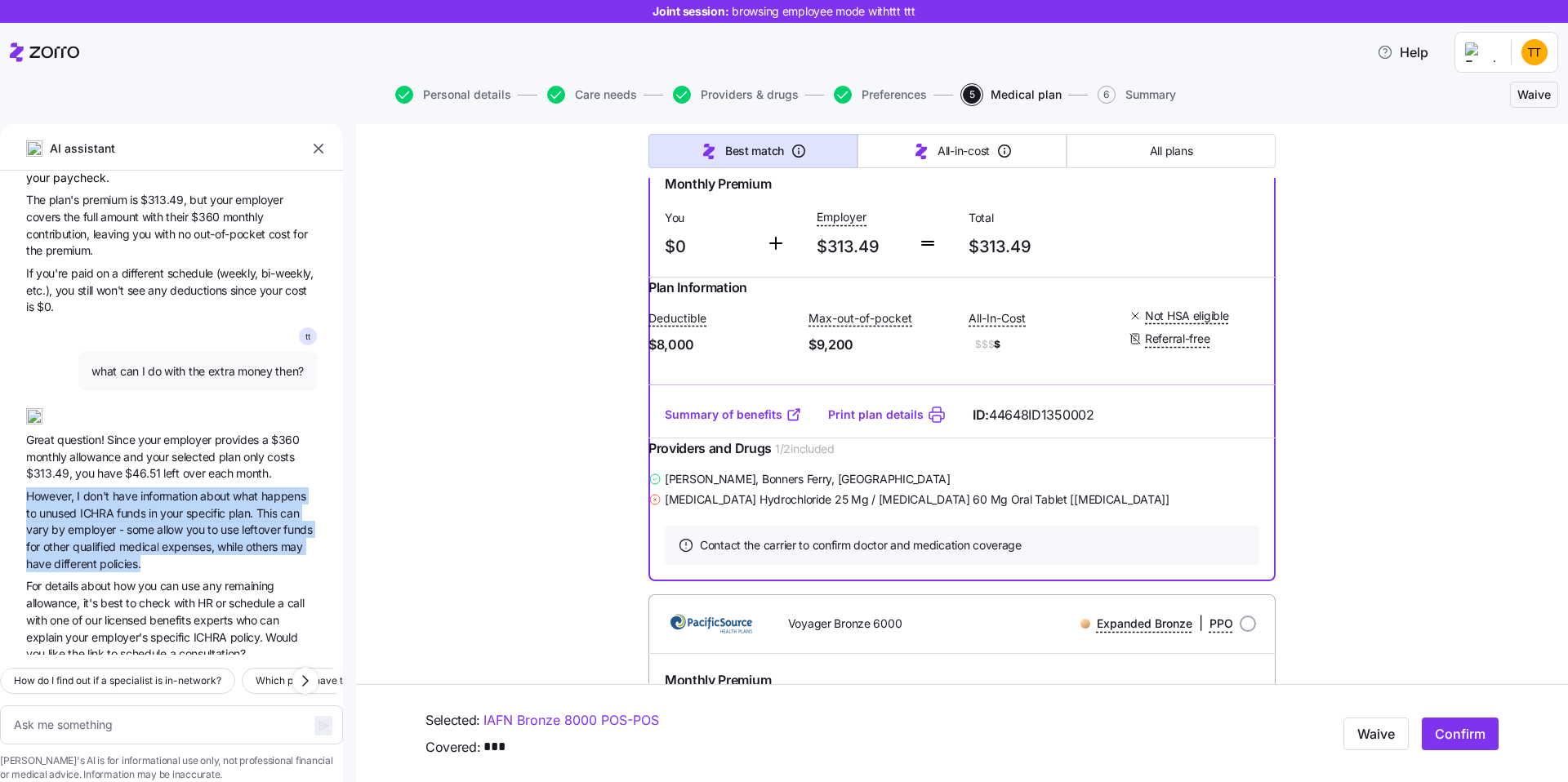
click at [144, 489] on span "information" at bounding box center [170, 495] width 60 height 14
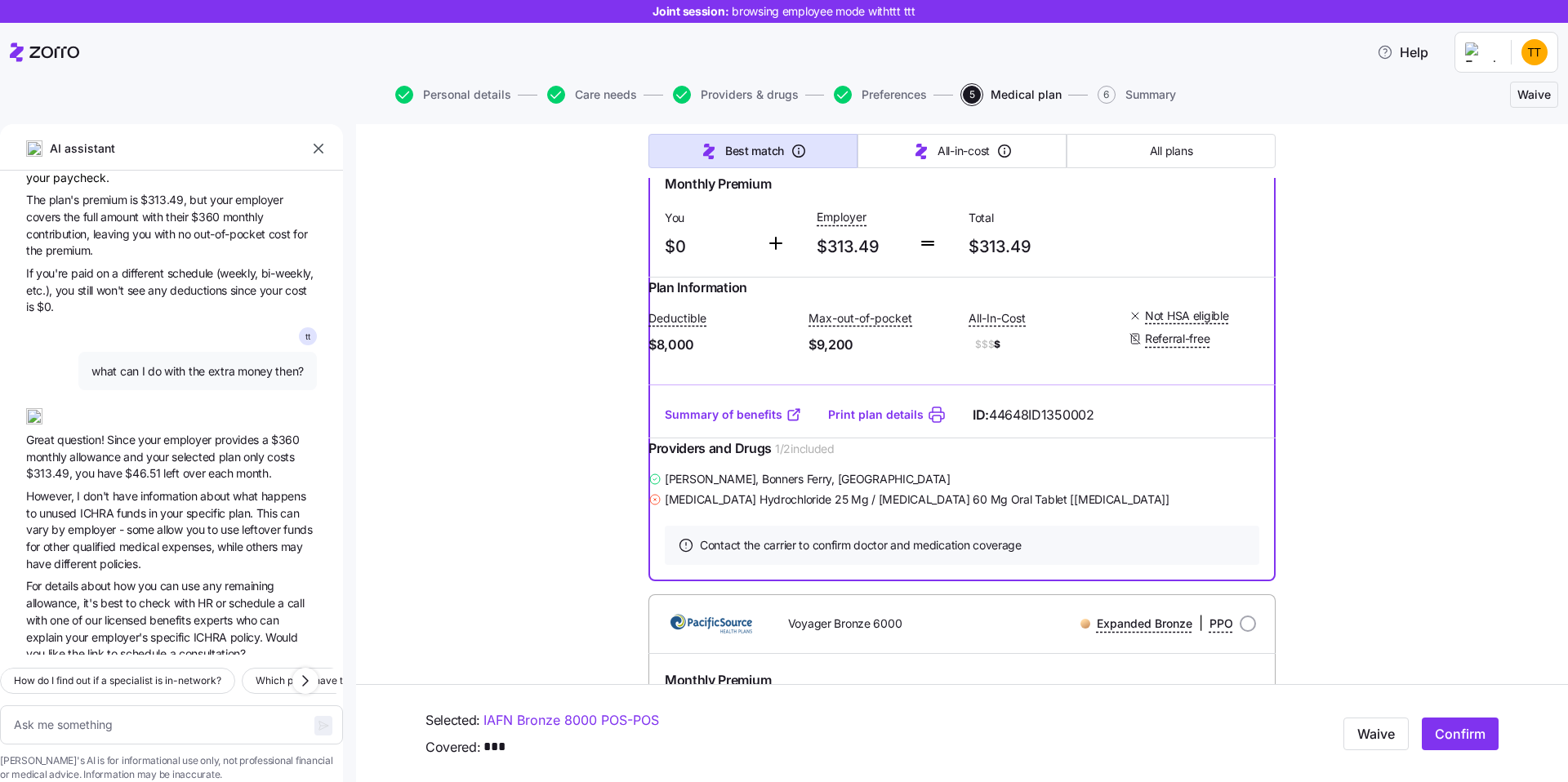
click at [144, 489] on span "information" at bounding box center [170, 495] width 60 height 14
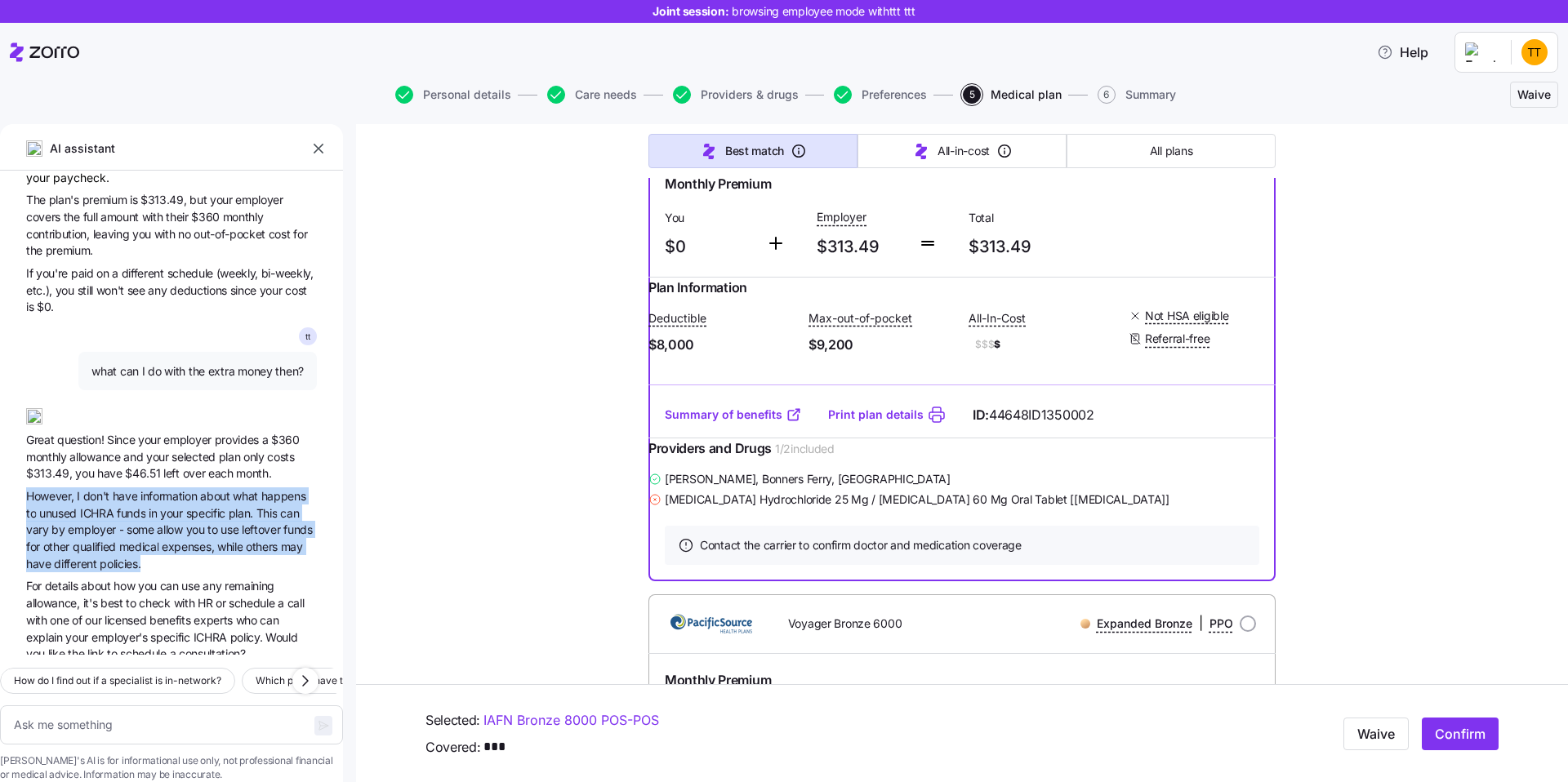
click at [101, 488] on span "However, I don't have information about what happens to unused ICHRA funds in y…" at bounding box center [171, 530] width 291 height 85
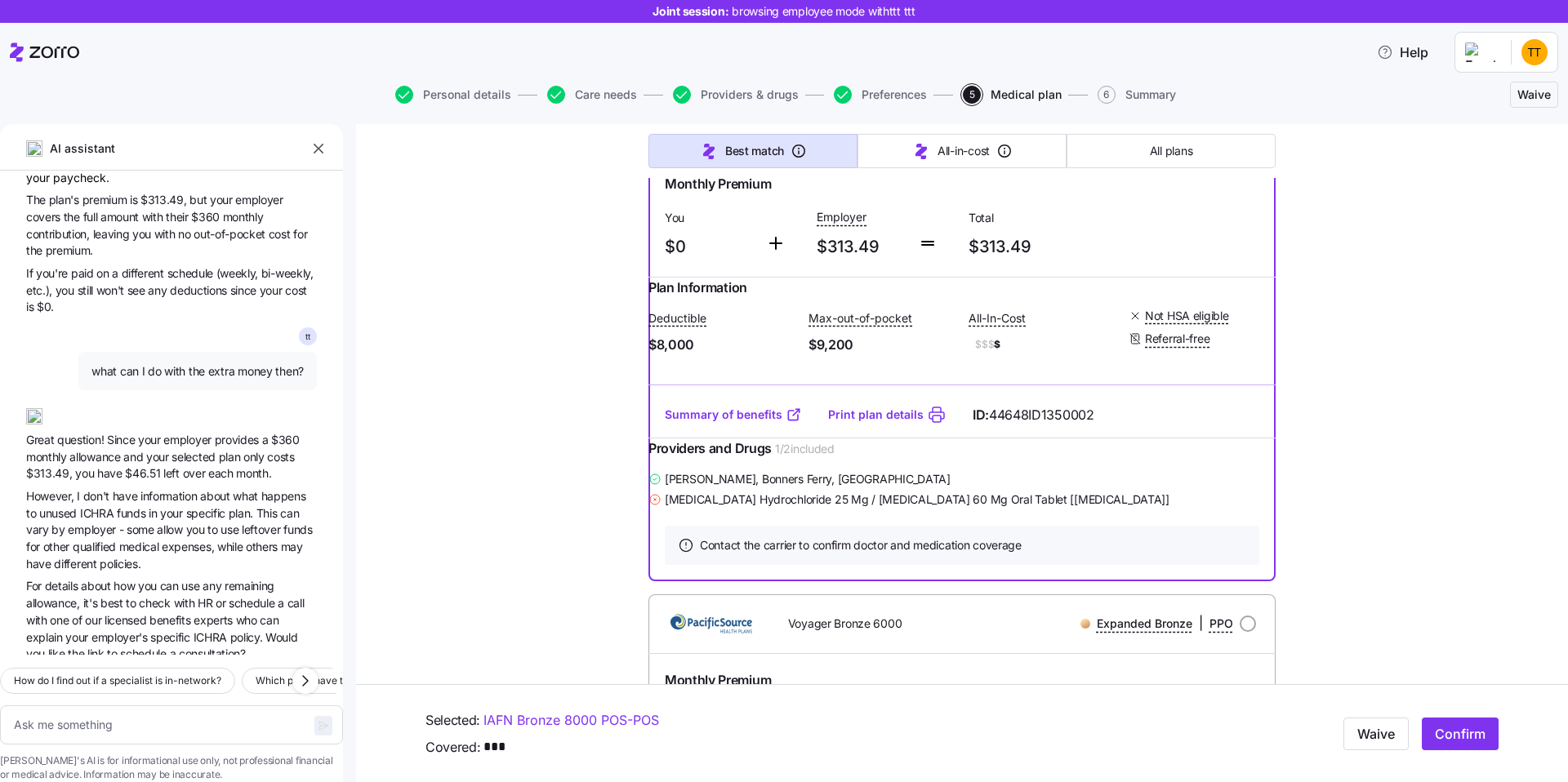
click at [101, 488] on span "However, I don't have information about what happens to unused ICHRA funds in y…" at bounding box center [171, 530] width 291 height 85
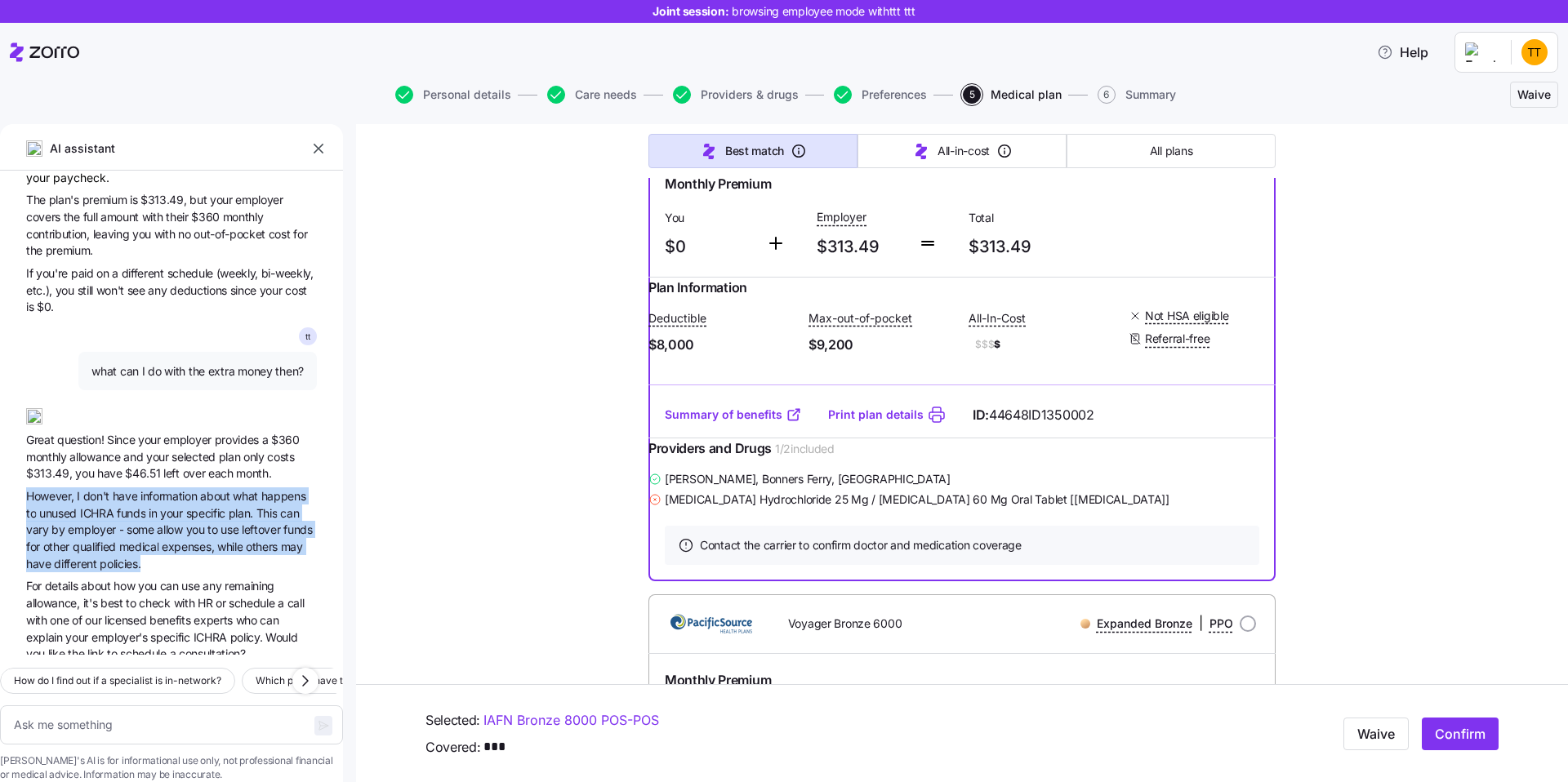
click at [98, 506] on span "ICHRA" at bounding box center [98, 513] width 36 height 14
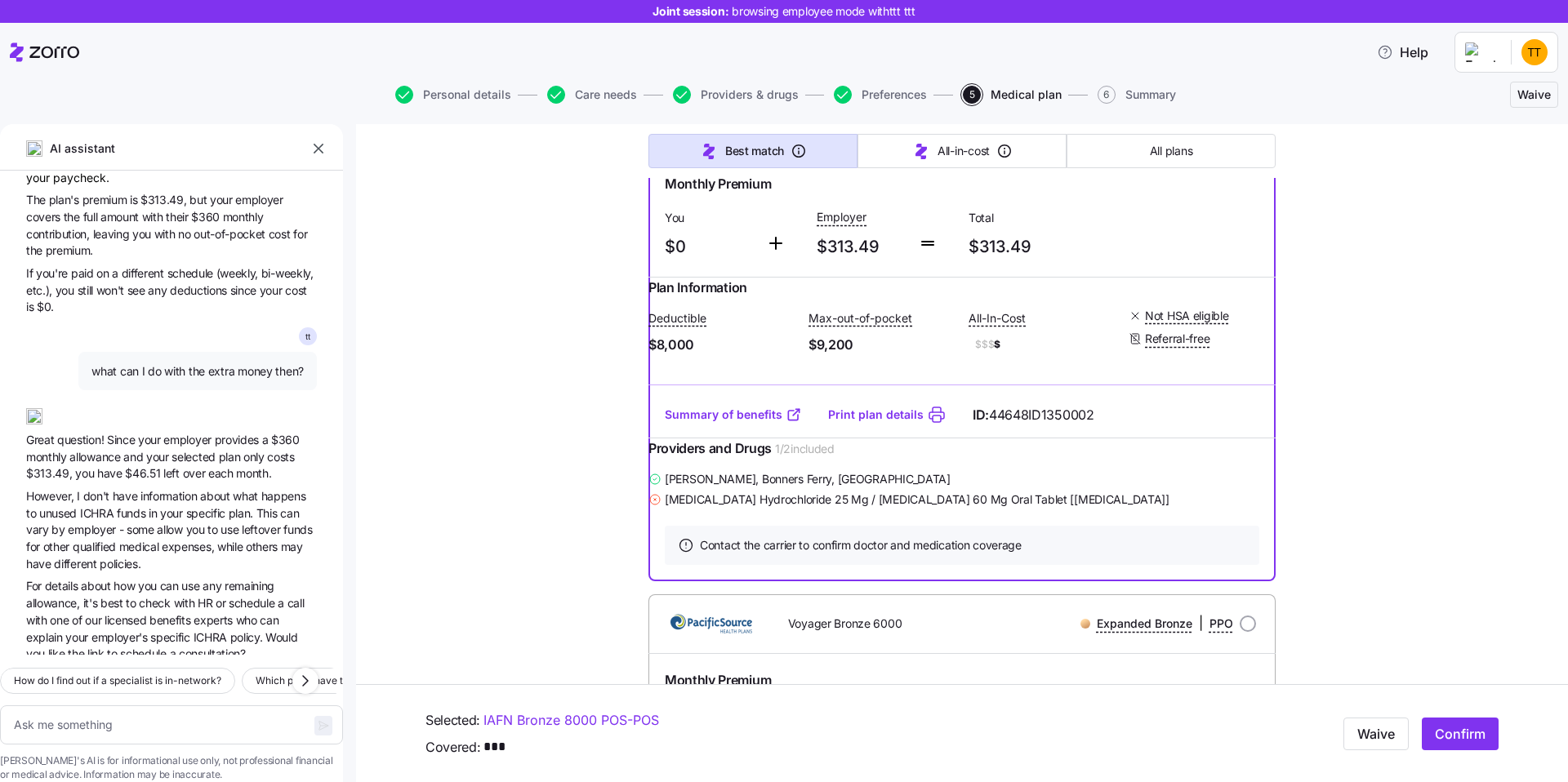
click at [98, 506] on span "ICHRA" at bounding box center [98, 513] width 36 height 14
click at [167, 506] on span "your" at bounding box center [172, 513] width 25 height 14
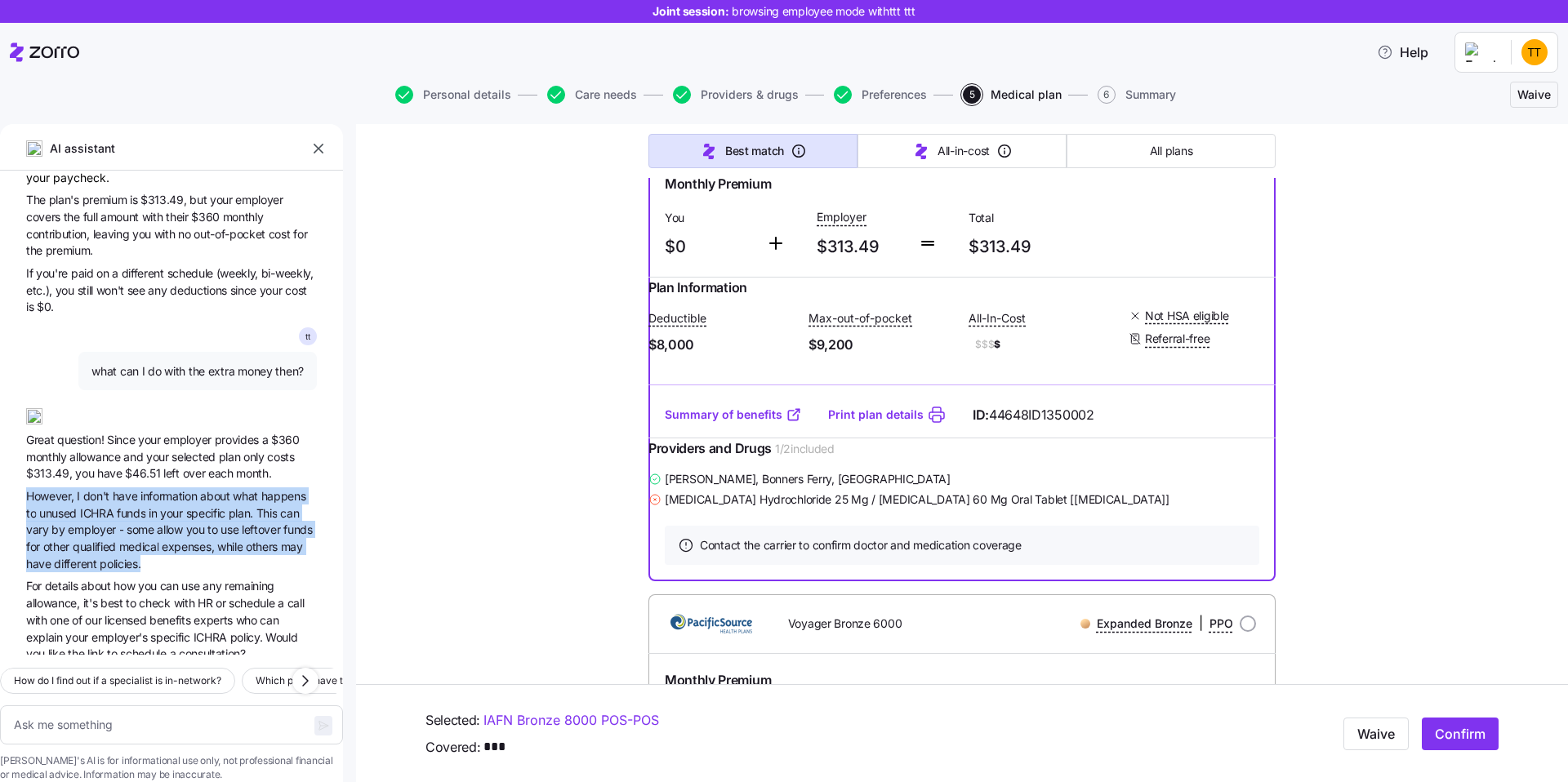
click at [210, 506] on span "specific" at bounding box center [208, 513] width 43 height 14
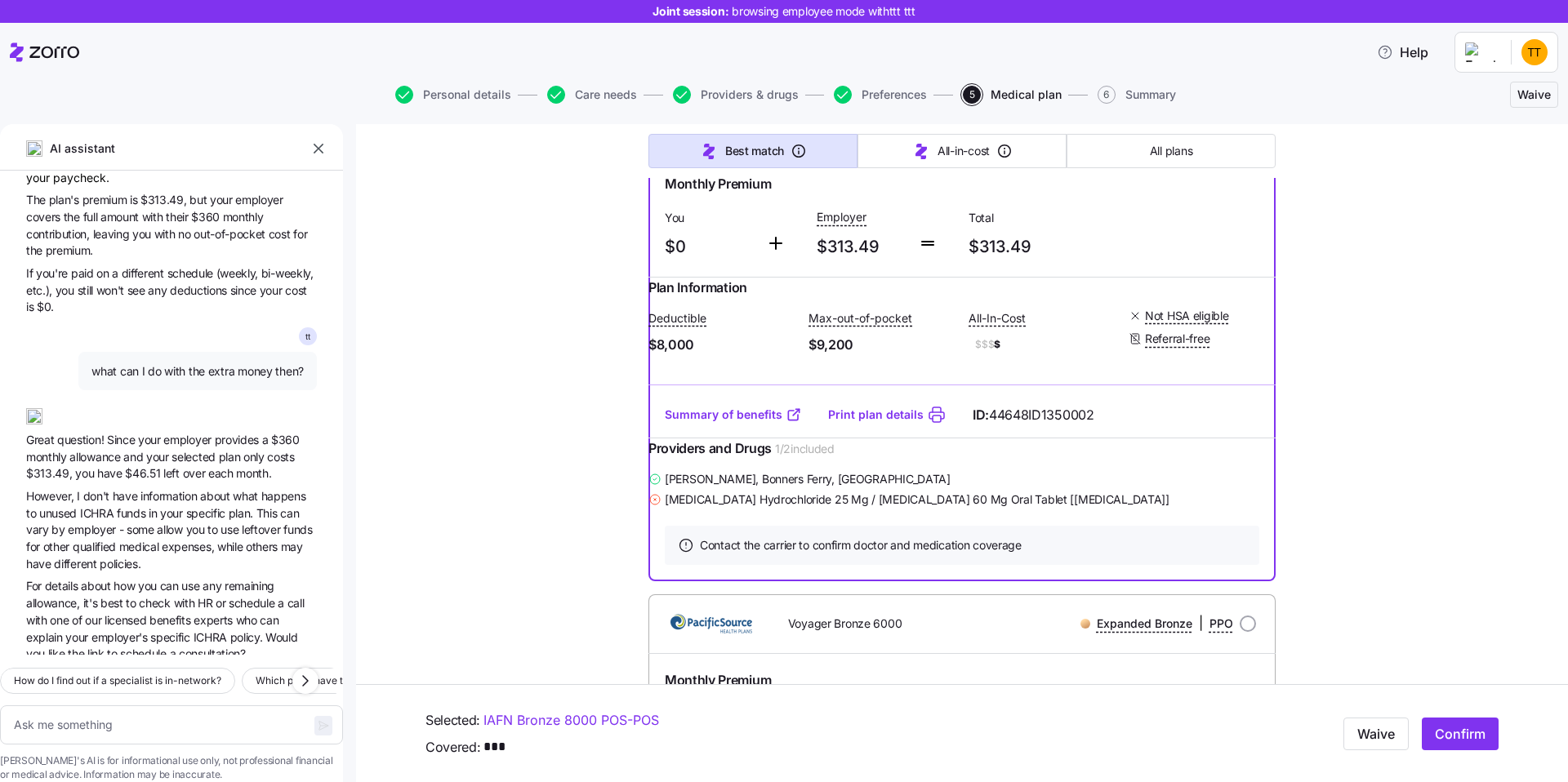
click at [210, 506] on span "specific" at bounding box center [208, 513] width 43 height 14
click at [129, 506] on span "funds" at bounding box center [132, 513] width 32 height 14
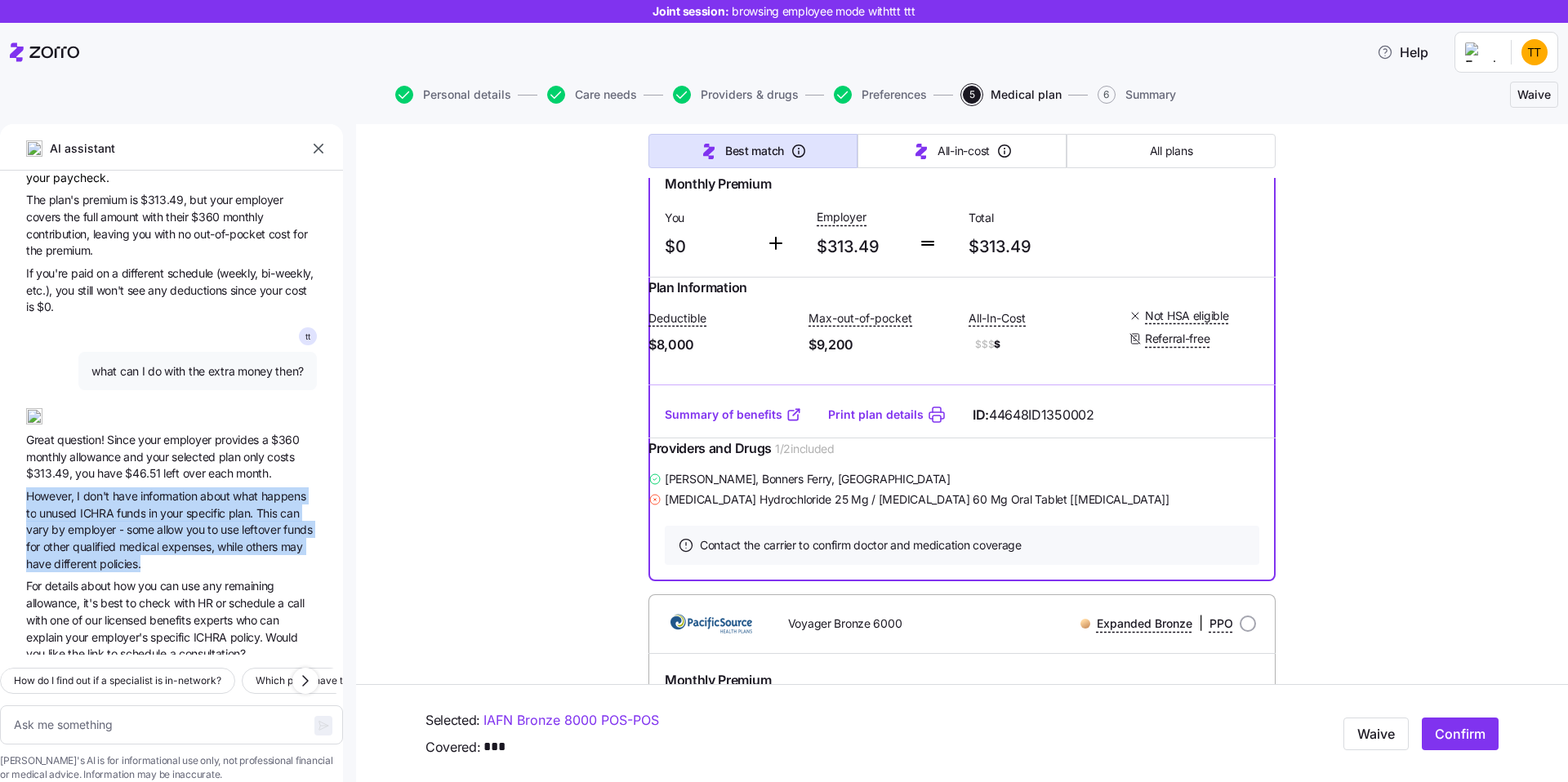
click at [112, 522] on span "employer" at bounding box center [93, 529] width 50 height 14
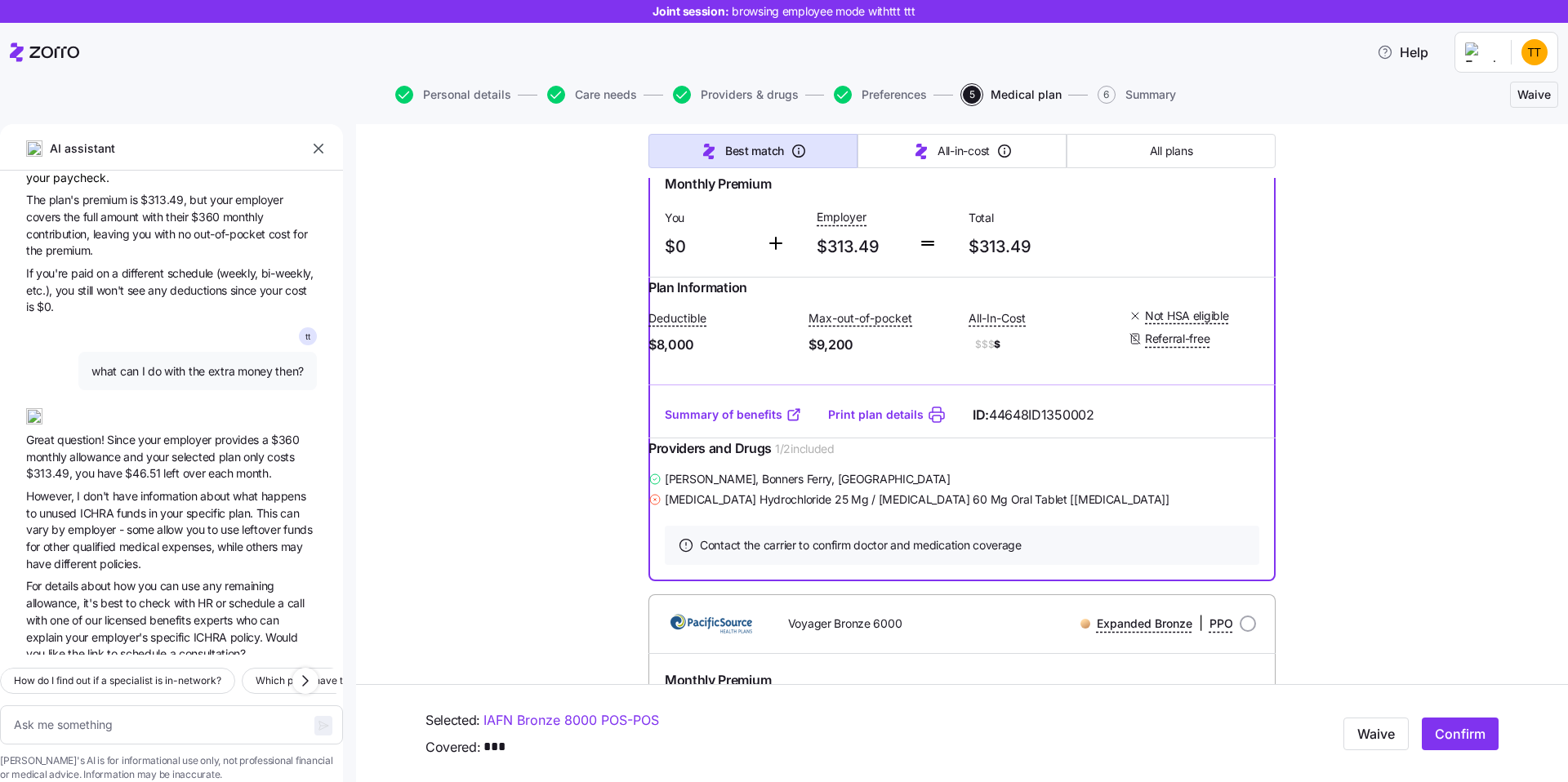
click at [112, 522] on span "employer" at bounding box center [93, 529] width 50 height 14
click at [216, 522] on span "to" at bounding box center [214, 529] width 13 height 14
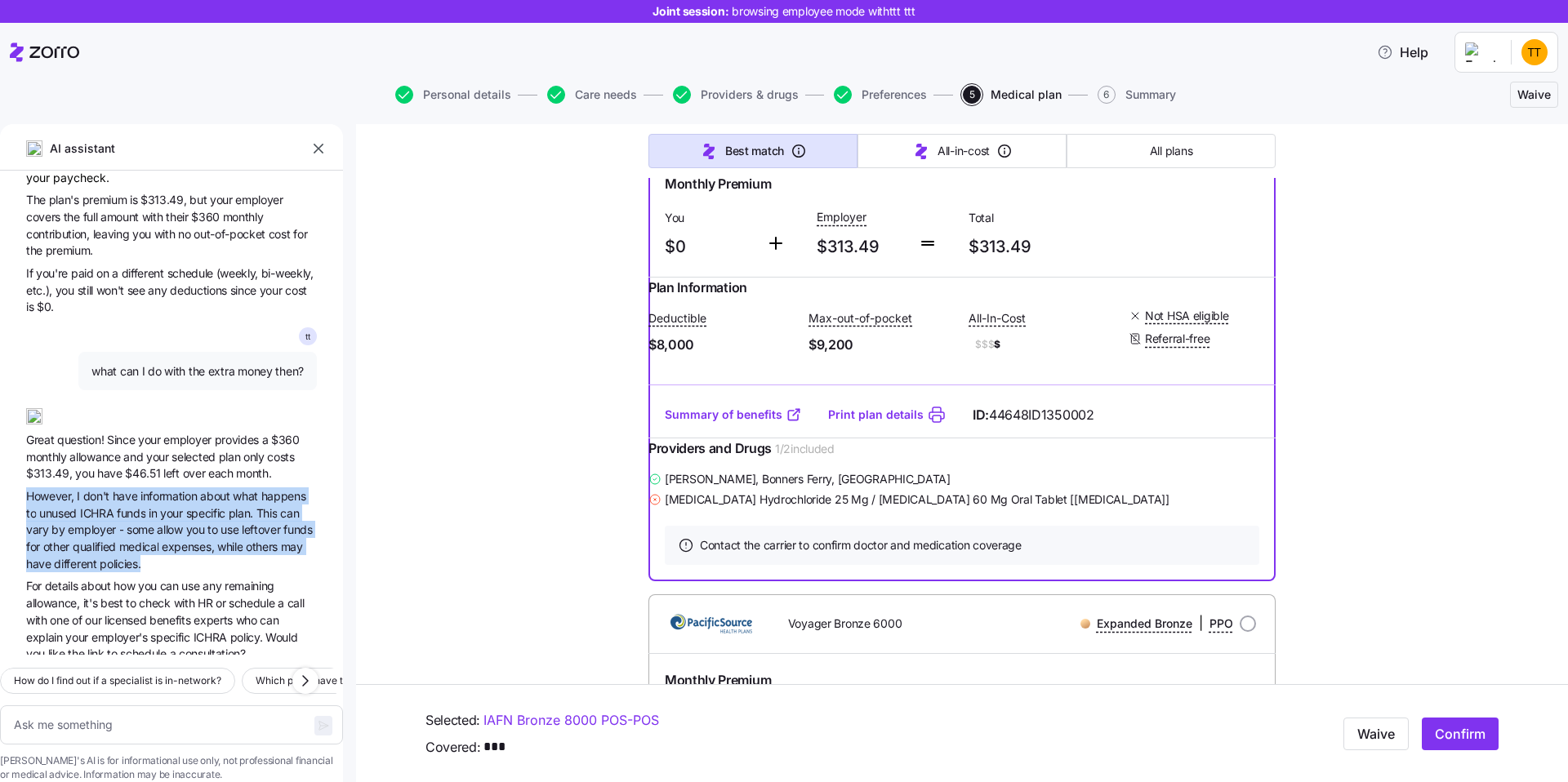
click at [175, 522] on span "allow" at bounding box center [170, 529] width 29 height 14
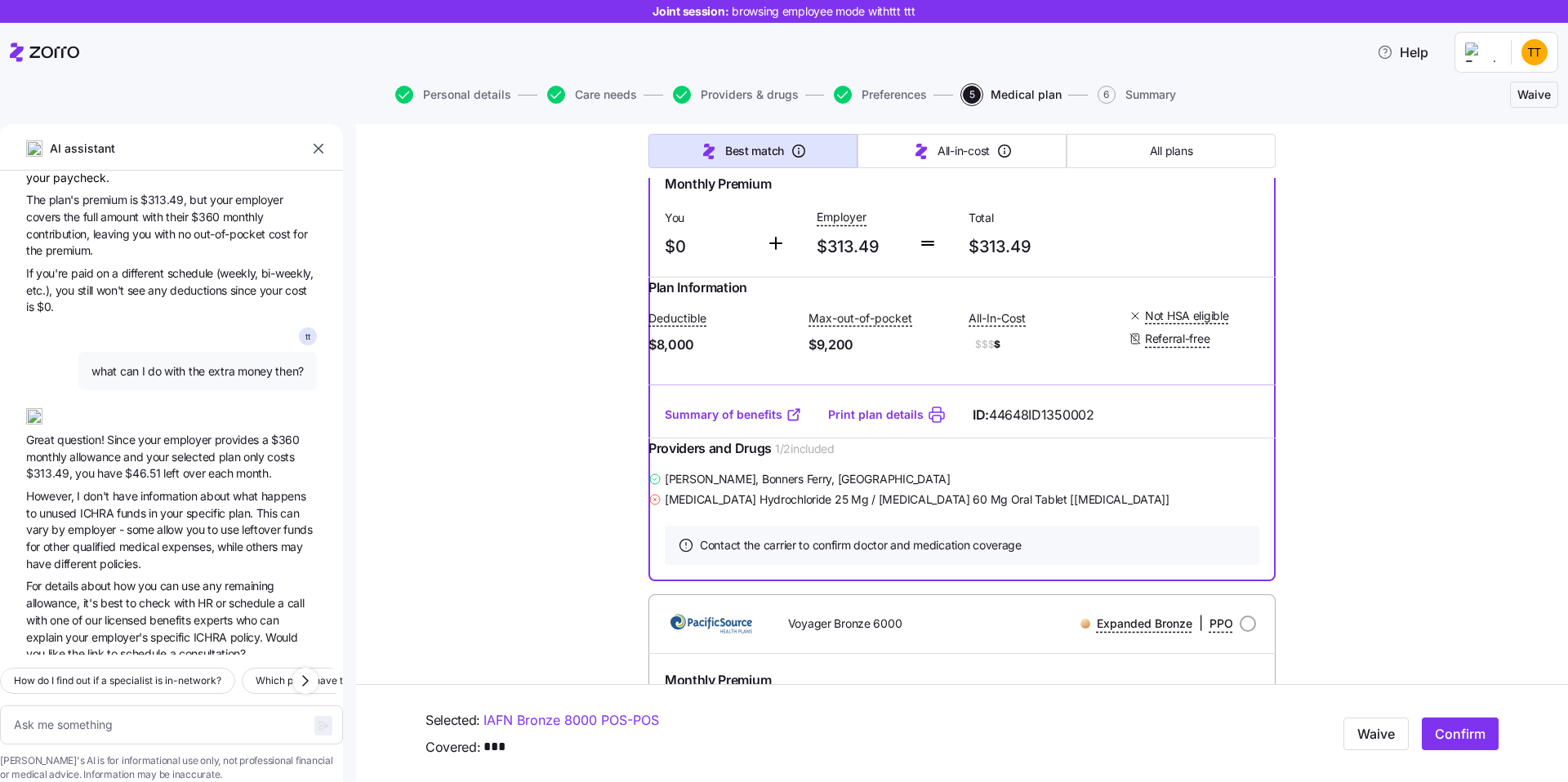
click at [175, 522] on span "allow" at bounding box center [170, 529] width 29 height 14
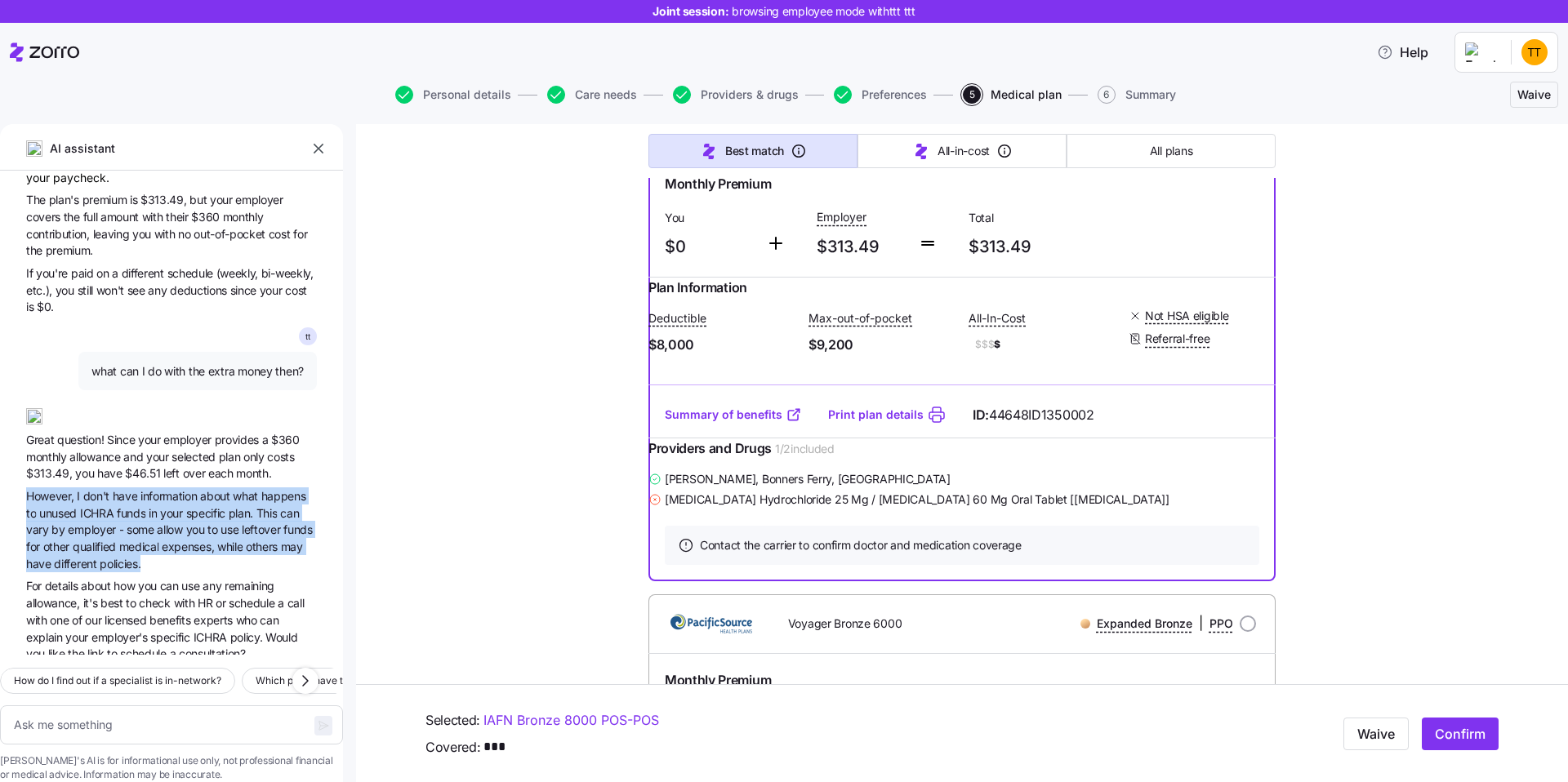
click at [121, 522] on span "-" at bounding box center [123, 529] width 7 height 14
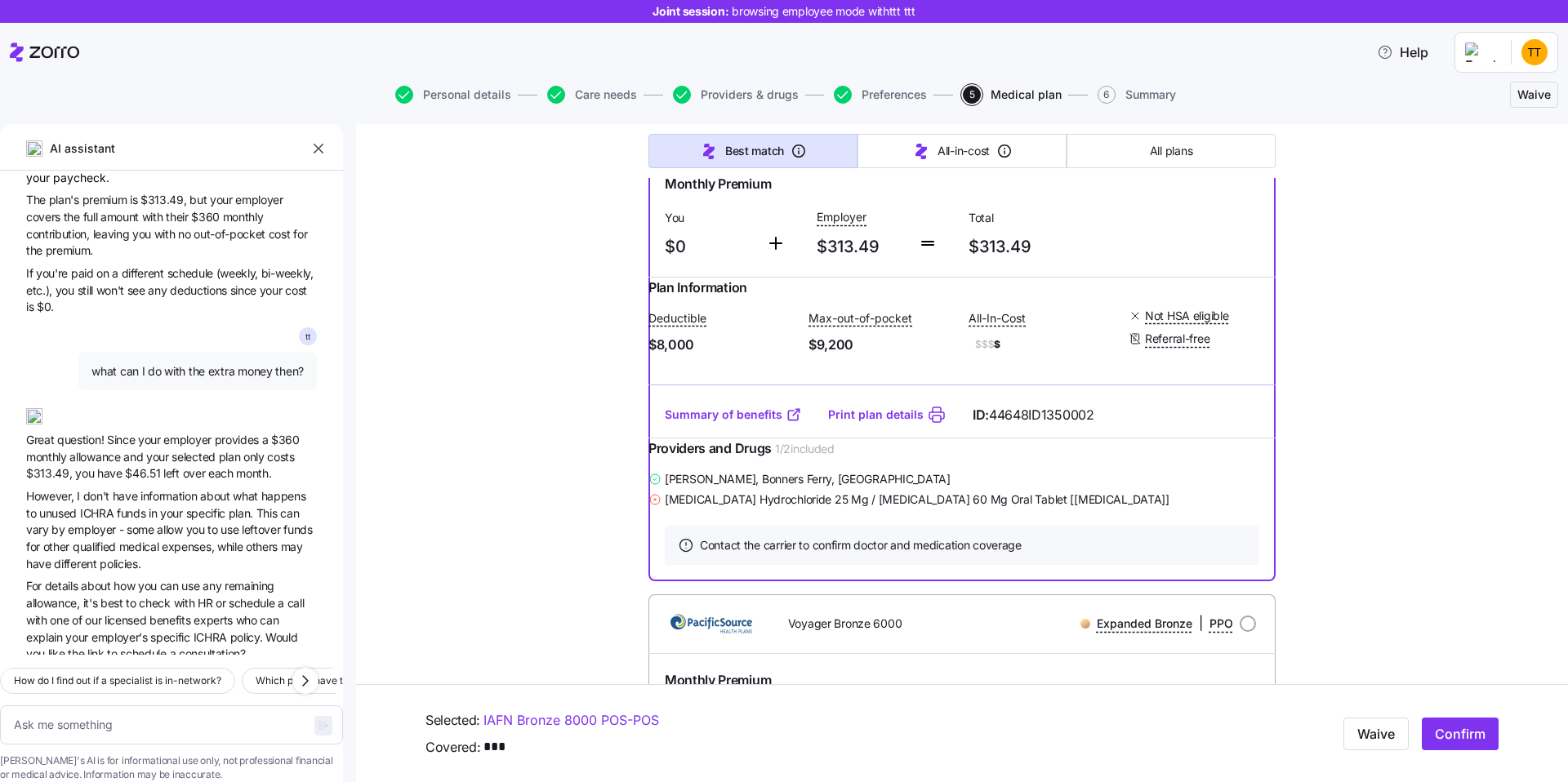
click at [121, 522] on span "-" at bounding box center [123, 529] width 7 height 14
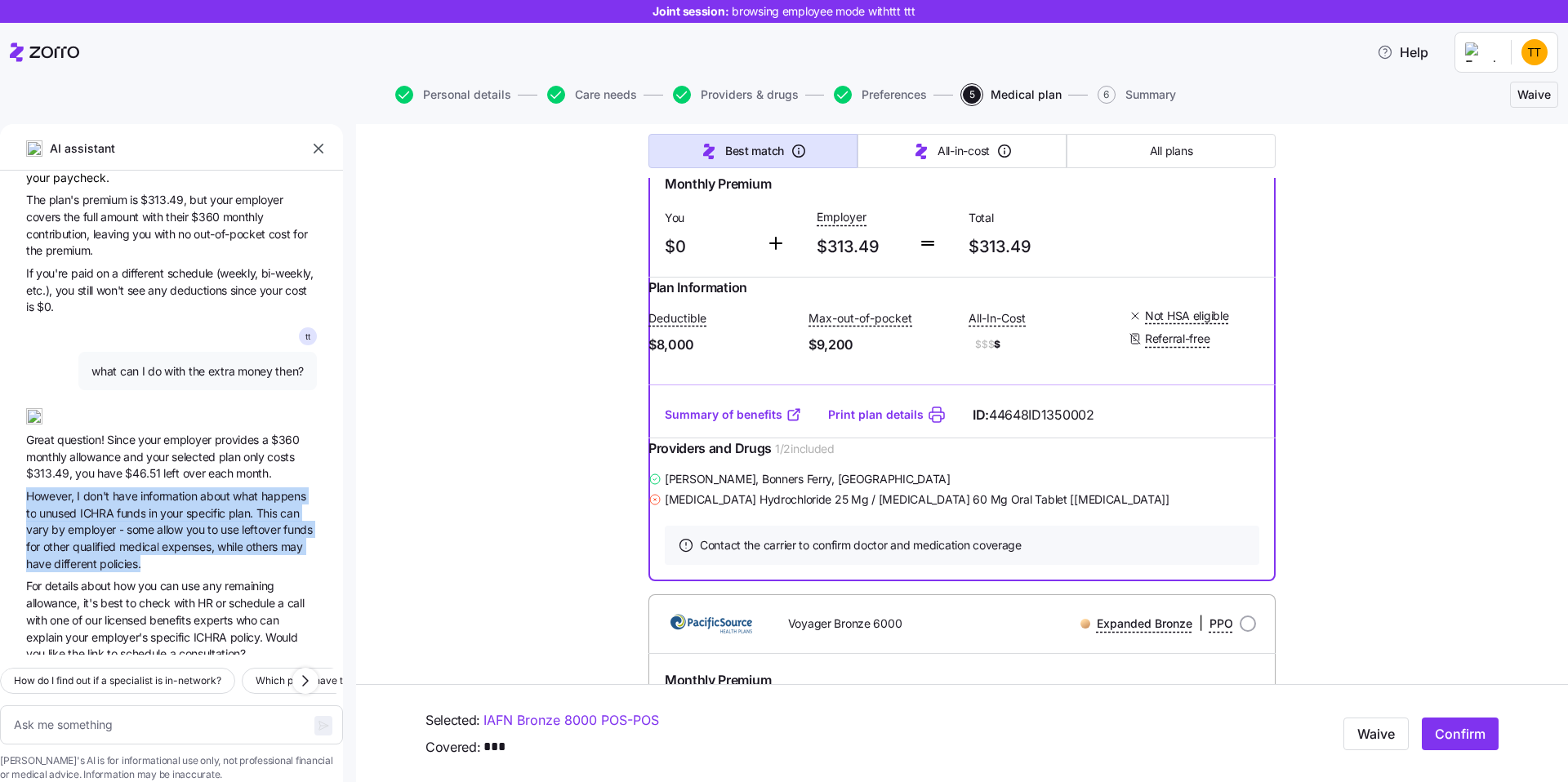
click at [193, 540] on span "expenses," at bounding box center [190, 546] width 56 height 14
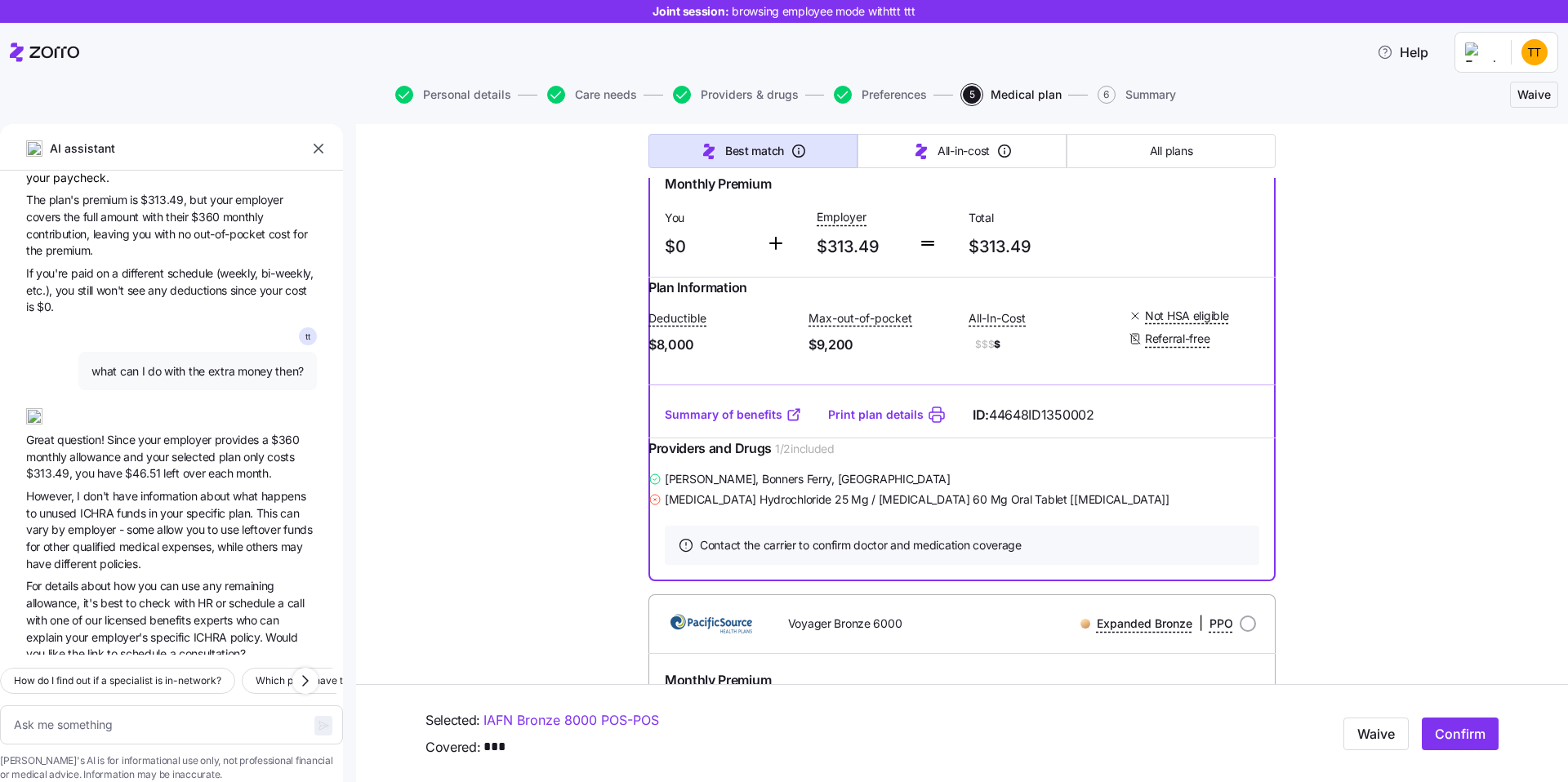
click at [193, 540] on span "expenses," at bounding box center [190, 546] width 56 height 14
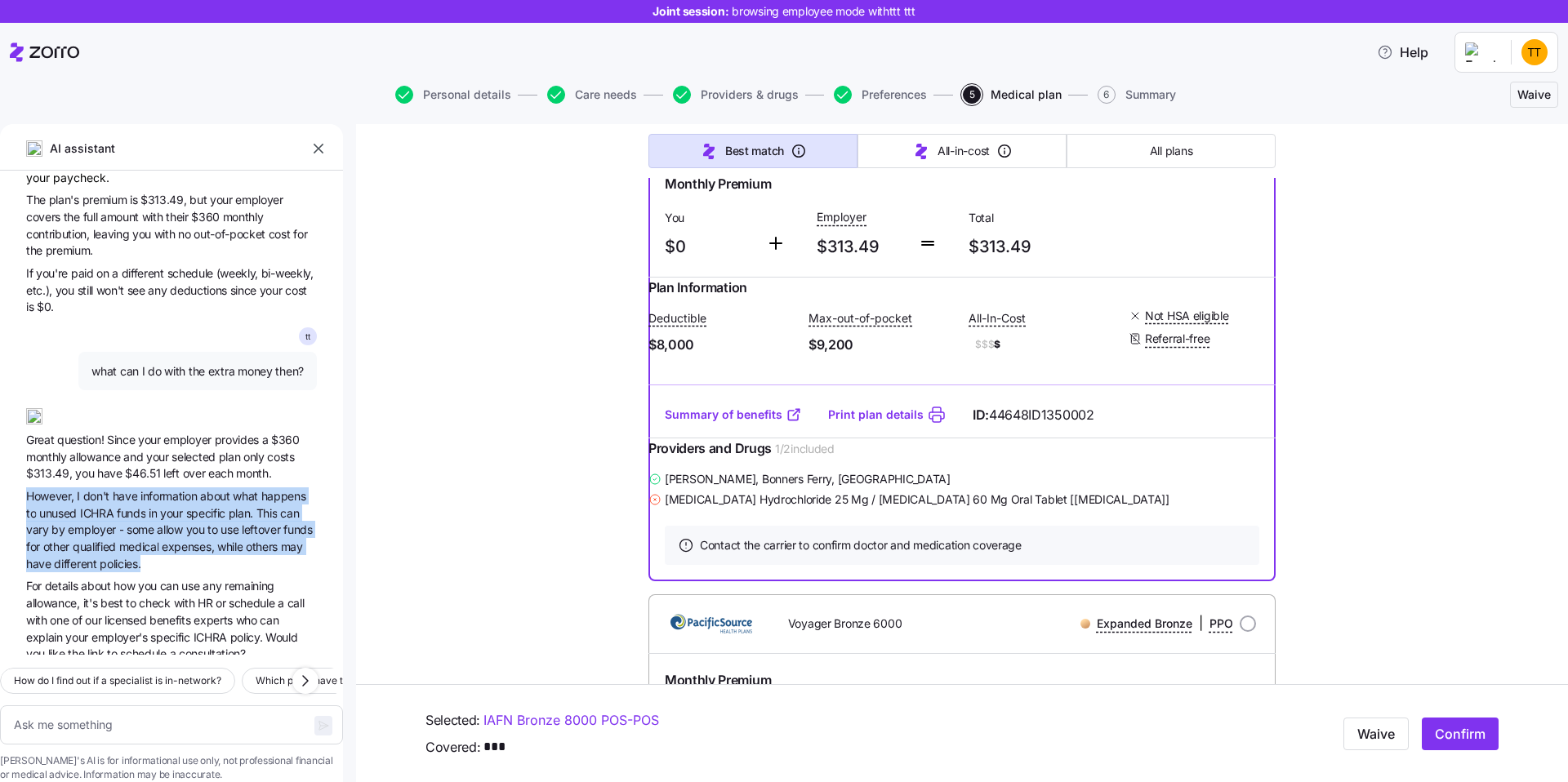
click at [118, 540] on span "qualified" at bounding box center [96, 546] width 47 height 14
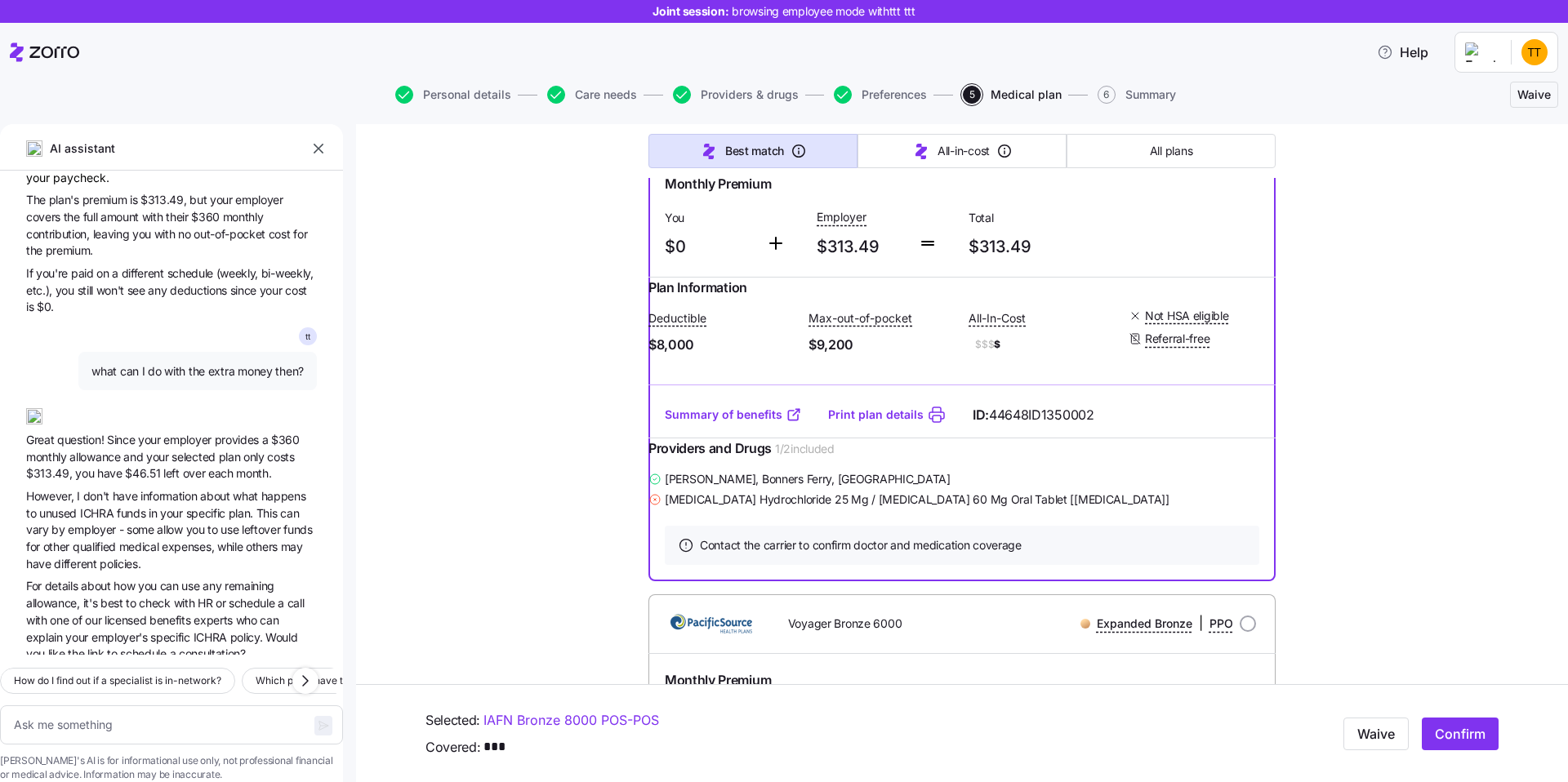
click at [118, 540] on span "qualified" at bounding box center [96, 546] width 47 height 14
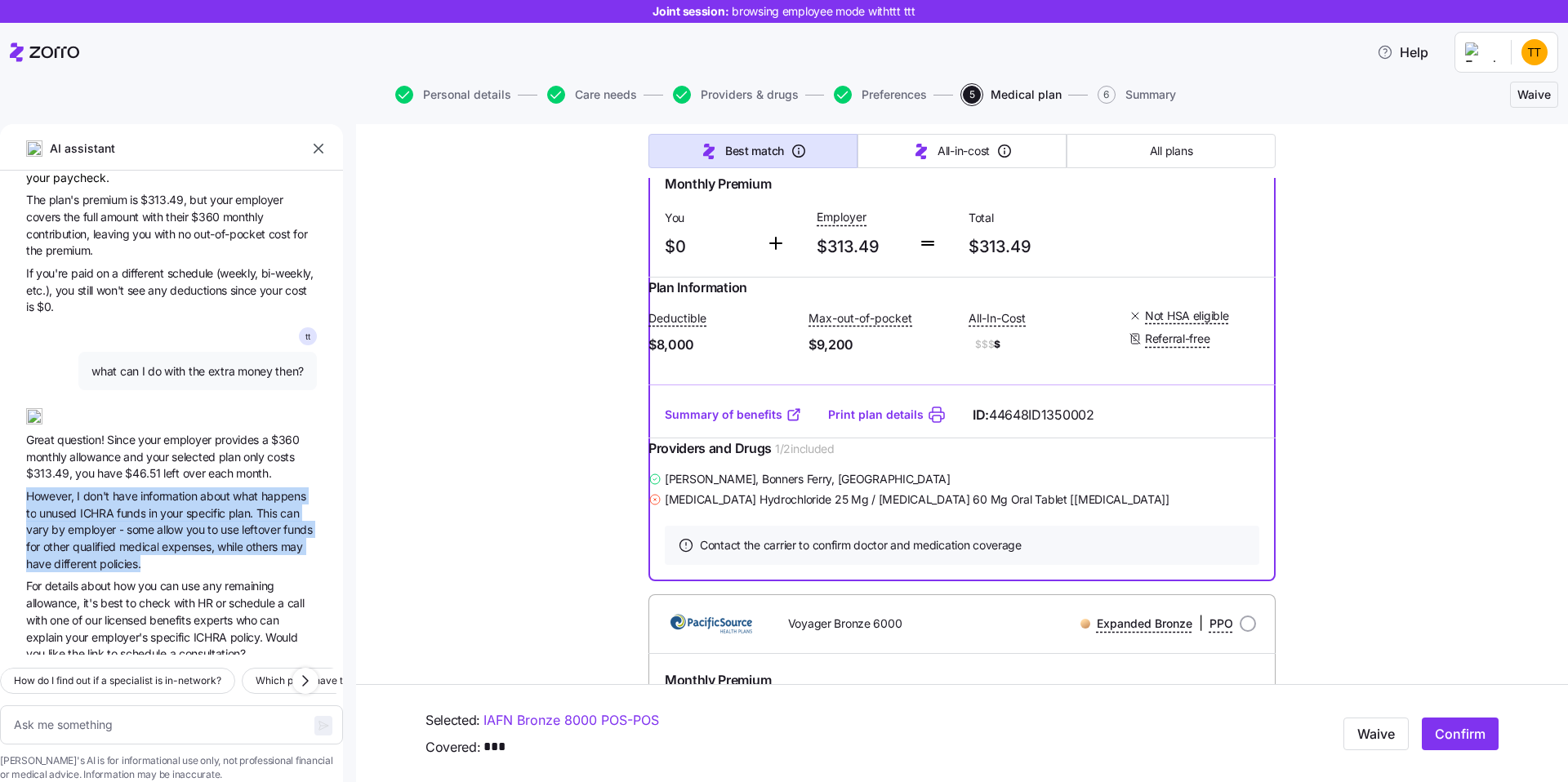
click at [54, 557] on span "different" at bounding box center [76, 563] width 46 height 14
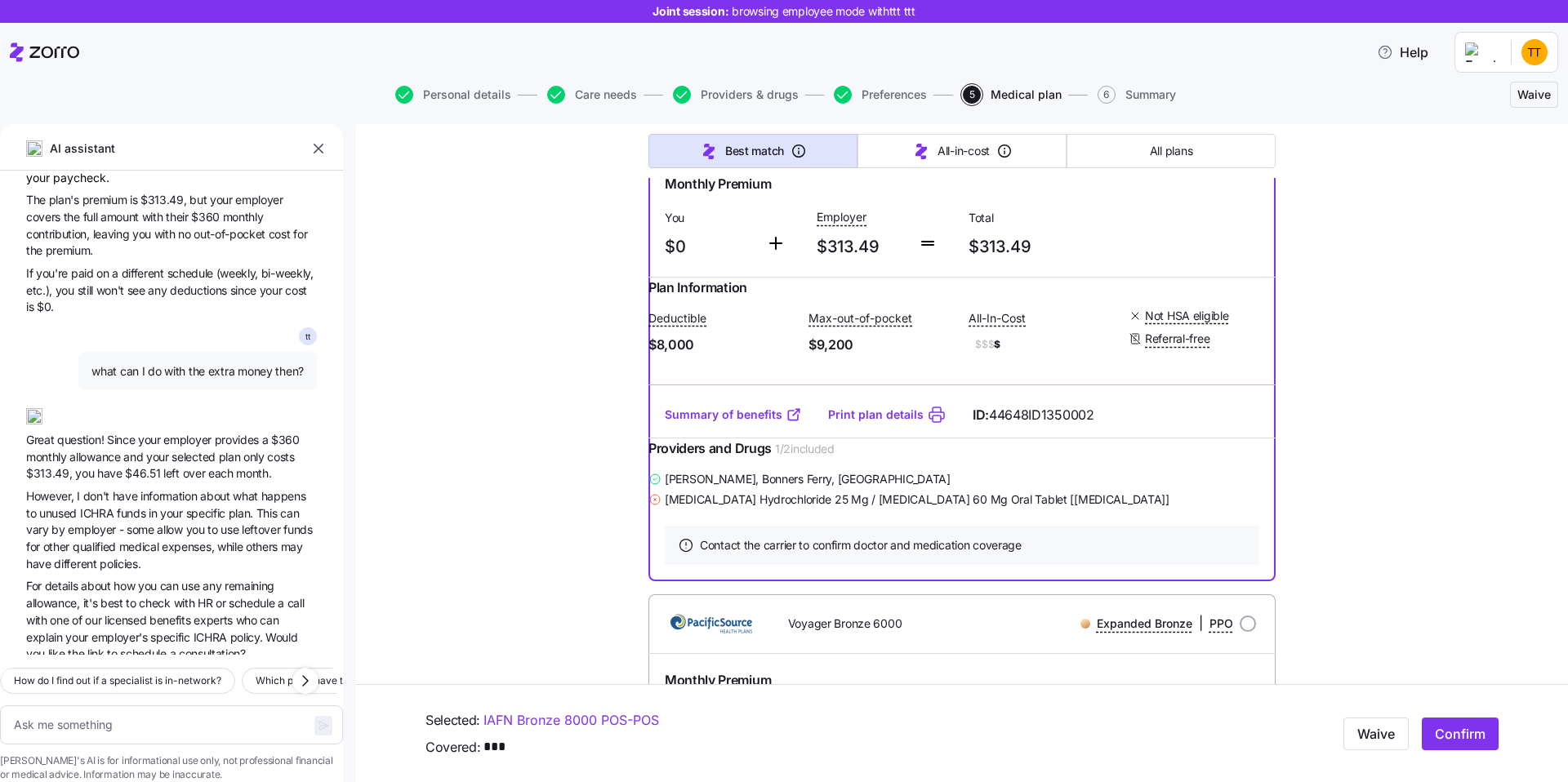
click at [54, 557] on span "different" at bounding box center [76, 563] width 46 height 14
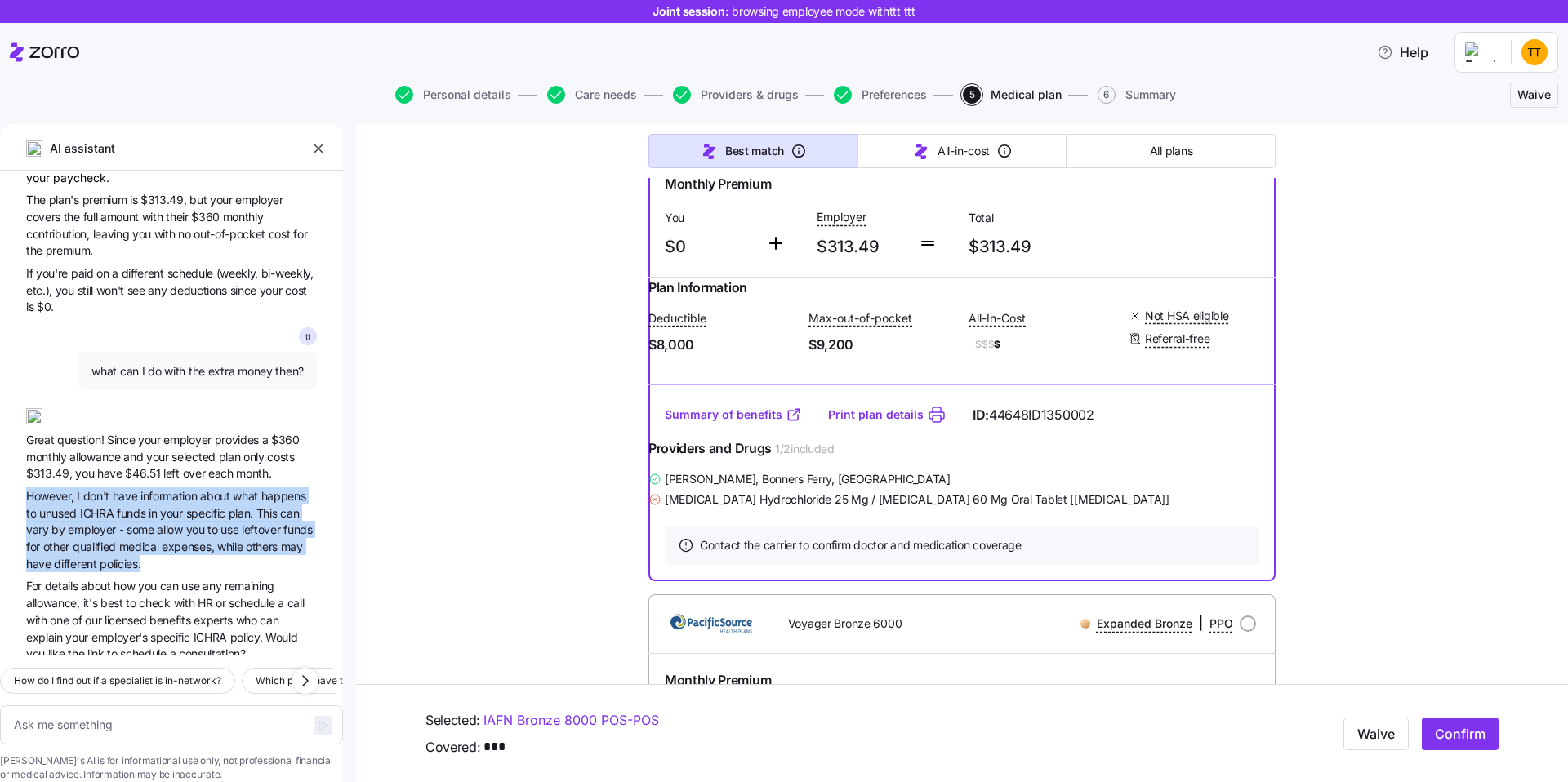
click at [113, 593] on span "For details about how you can use any remaining allowance, it's best to check w…" at bounding box center [171, 619] width 291 height 85
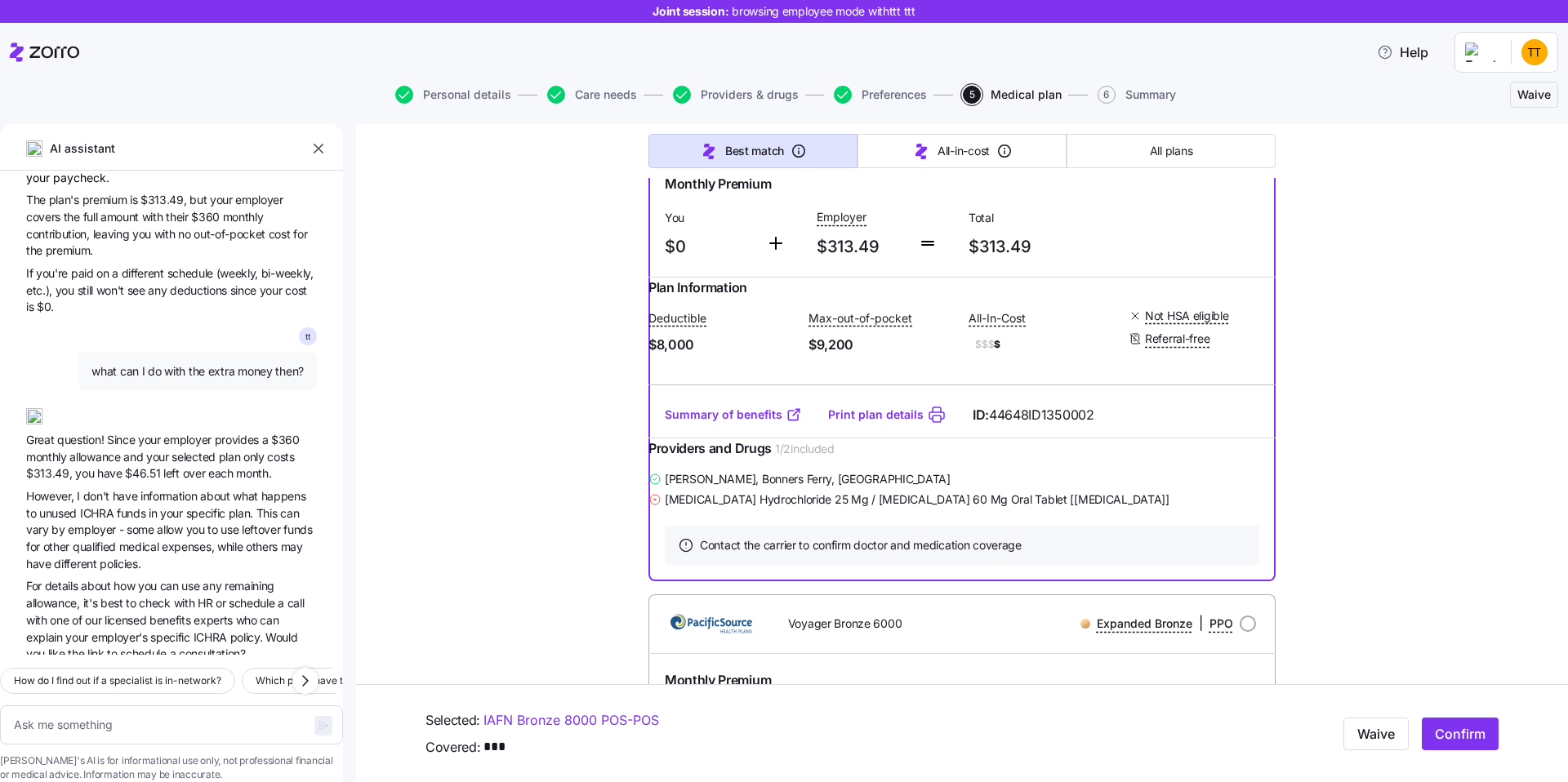
click at [113, 593] on span "For details about how you can use any remaining allowance, it's best to check w…" at bounding box center [171, 619] width 291 height 85
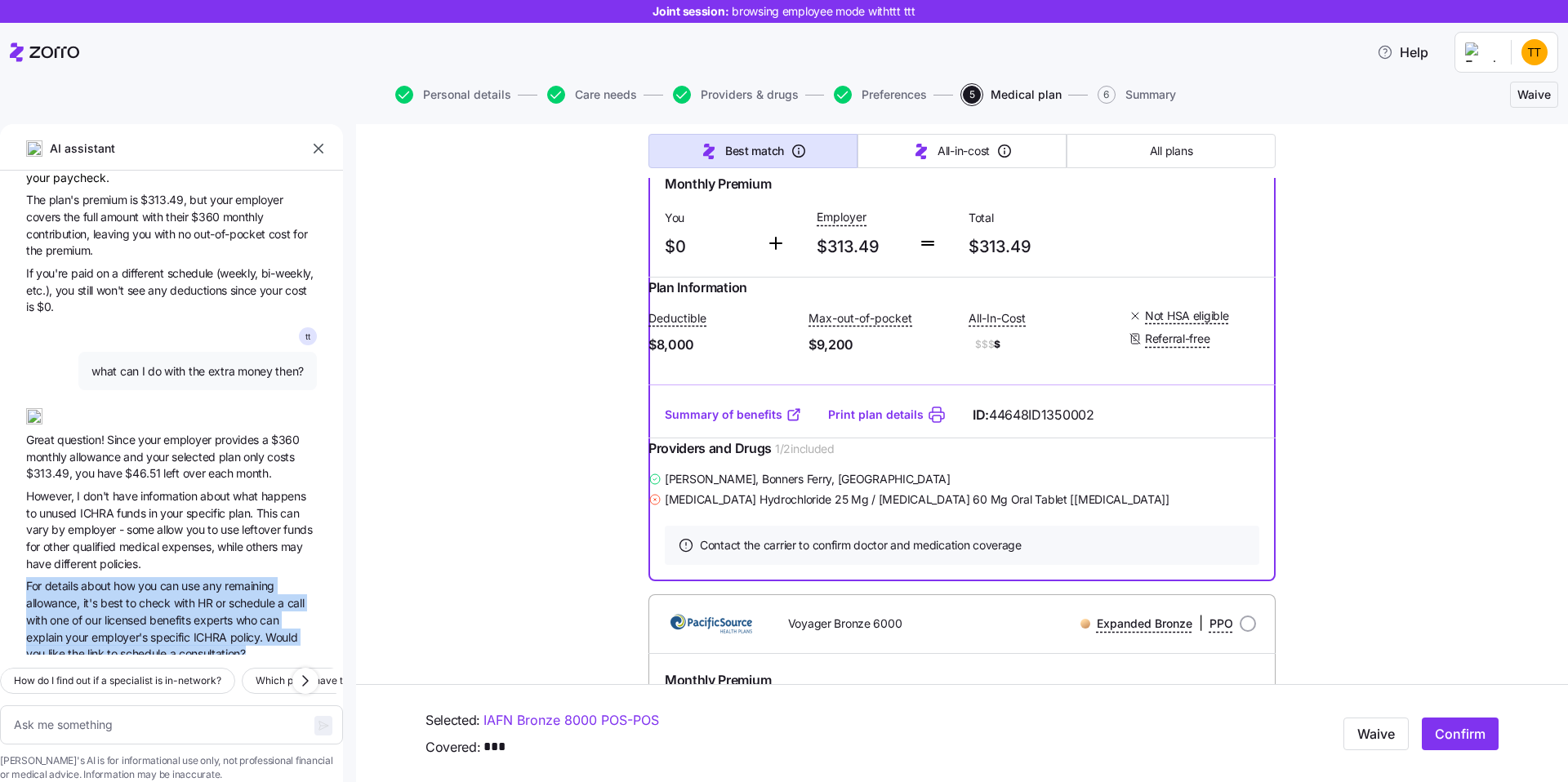
click at [109, 596] on span "best" at bounding box center [113, 602] width 25 height 14
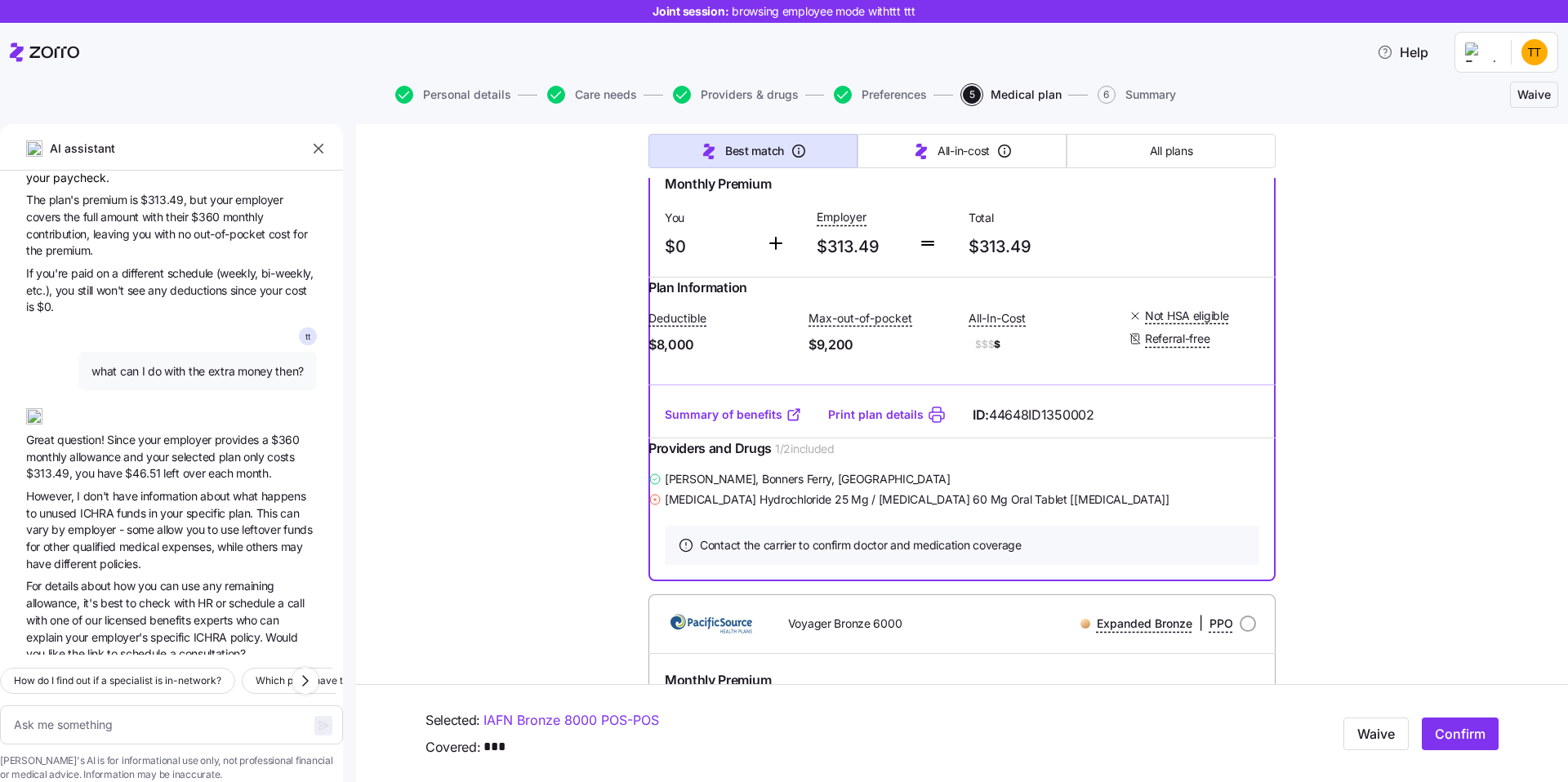
click at [109, 596] on span "best" at bounding box center [113, 602] width 25 height 14
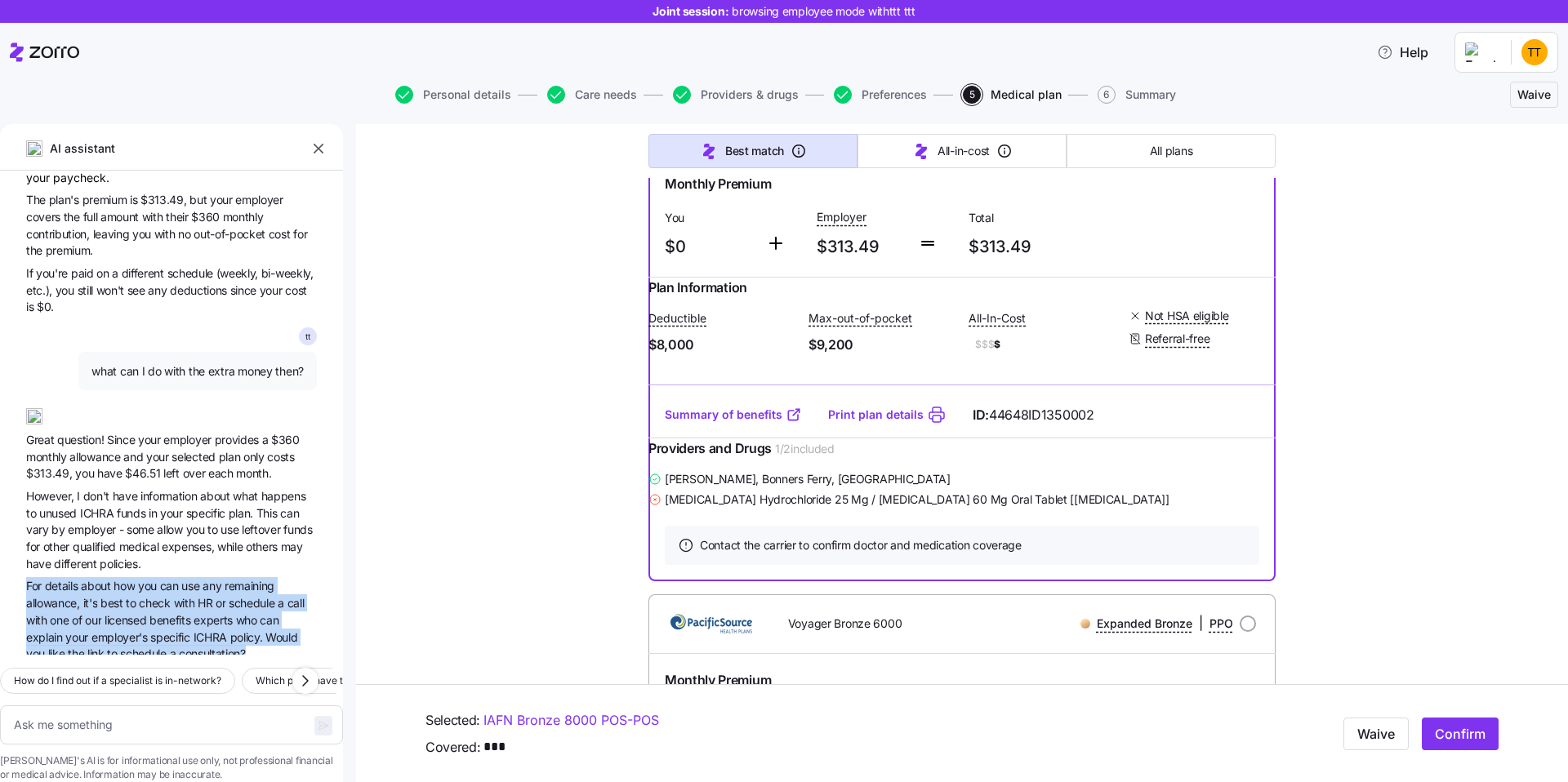
click at [73, 577] on span "For details about how you can use any remaining allowance, it's best to check w…" at bounding box center [171, 619] width 291 height 85
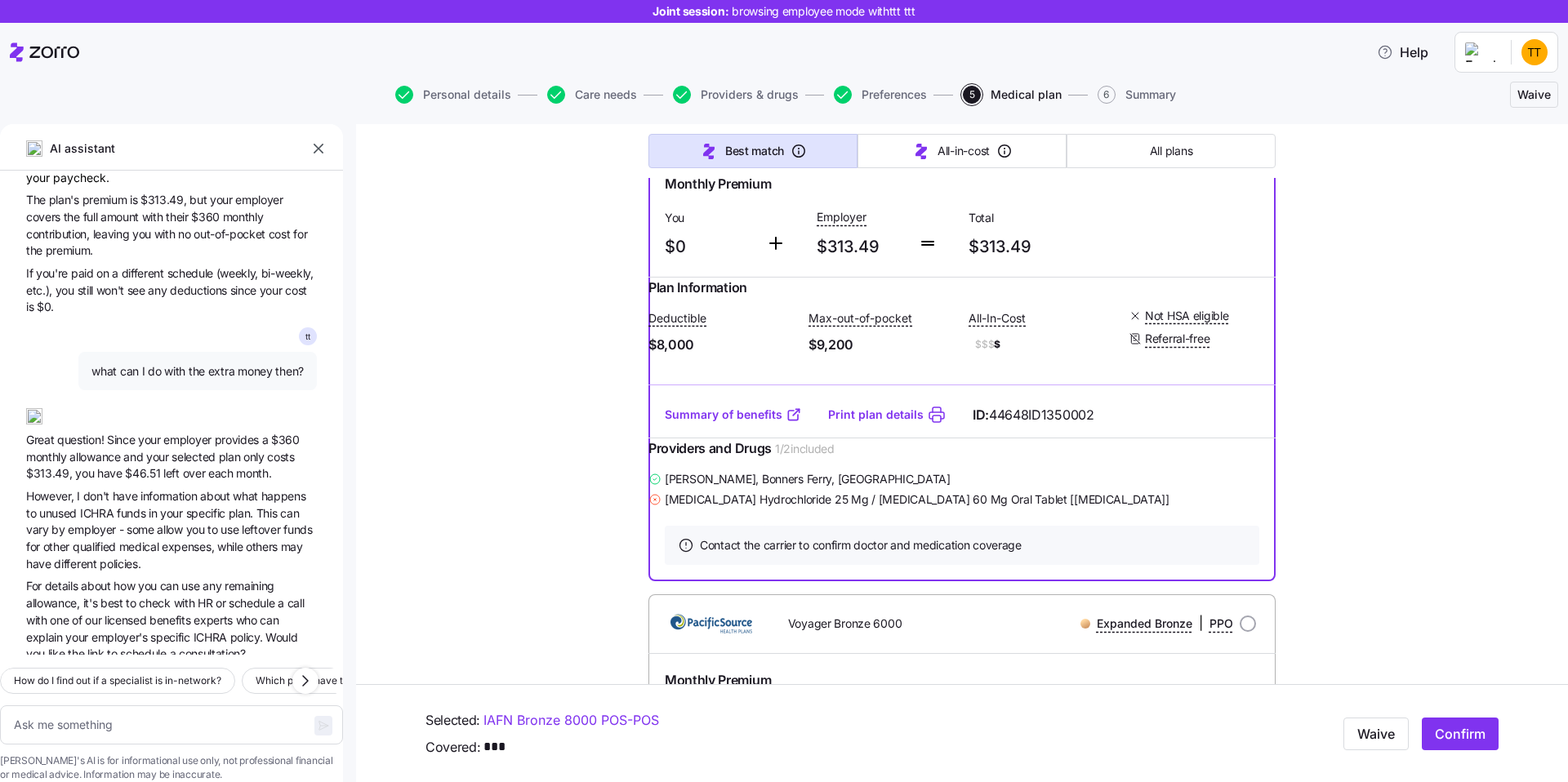
click at [73, 577] on span "For details about how you can use any remaining allowance, it's best to check w…" at bounding box center [171, 619] width 291 height 85
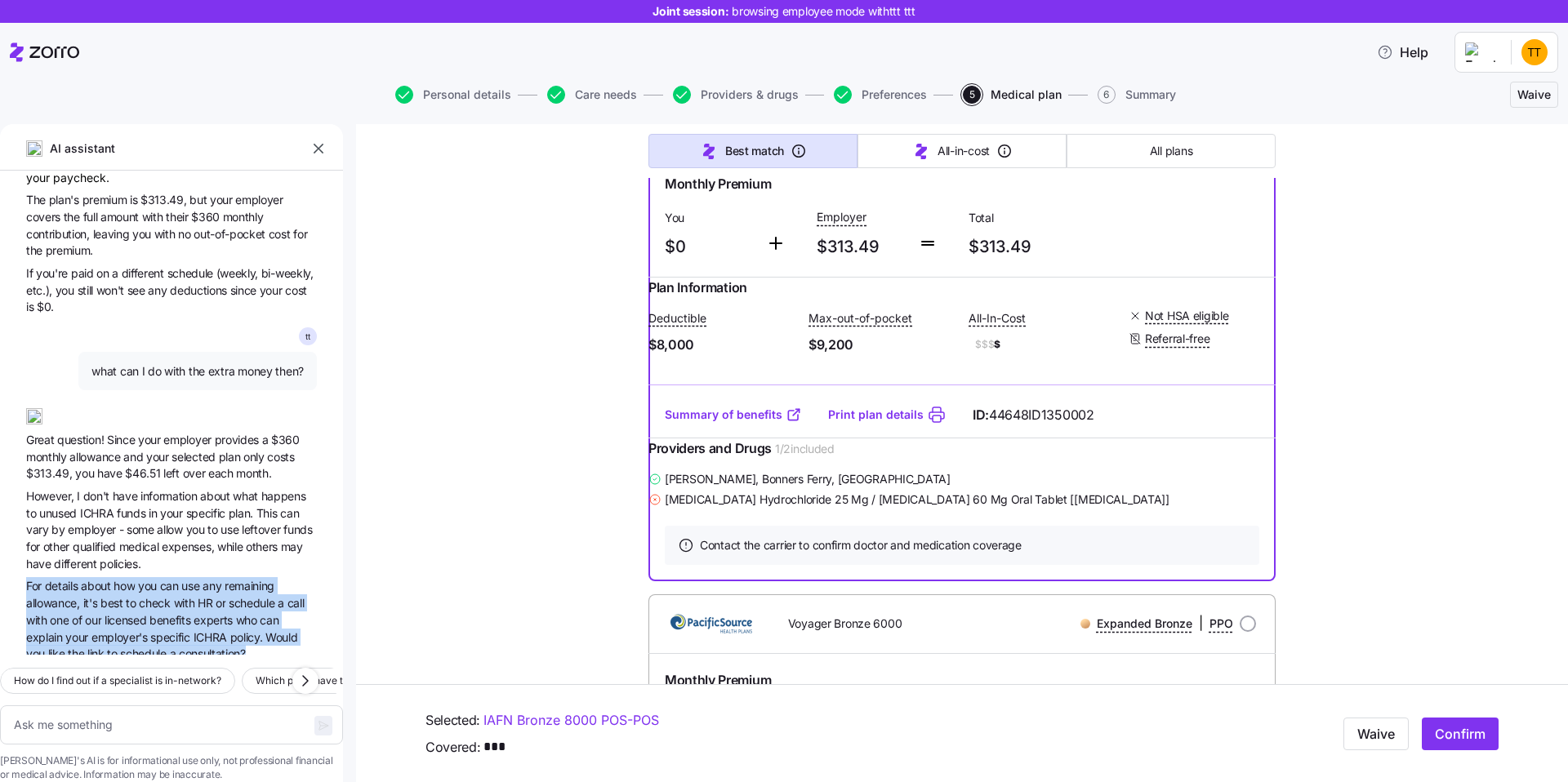
click at [155, 596] on span "check" at bounding box center [155, 602] width 34 height 14
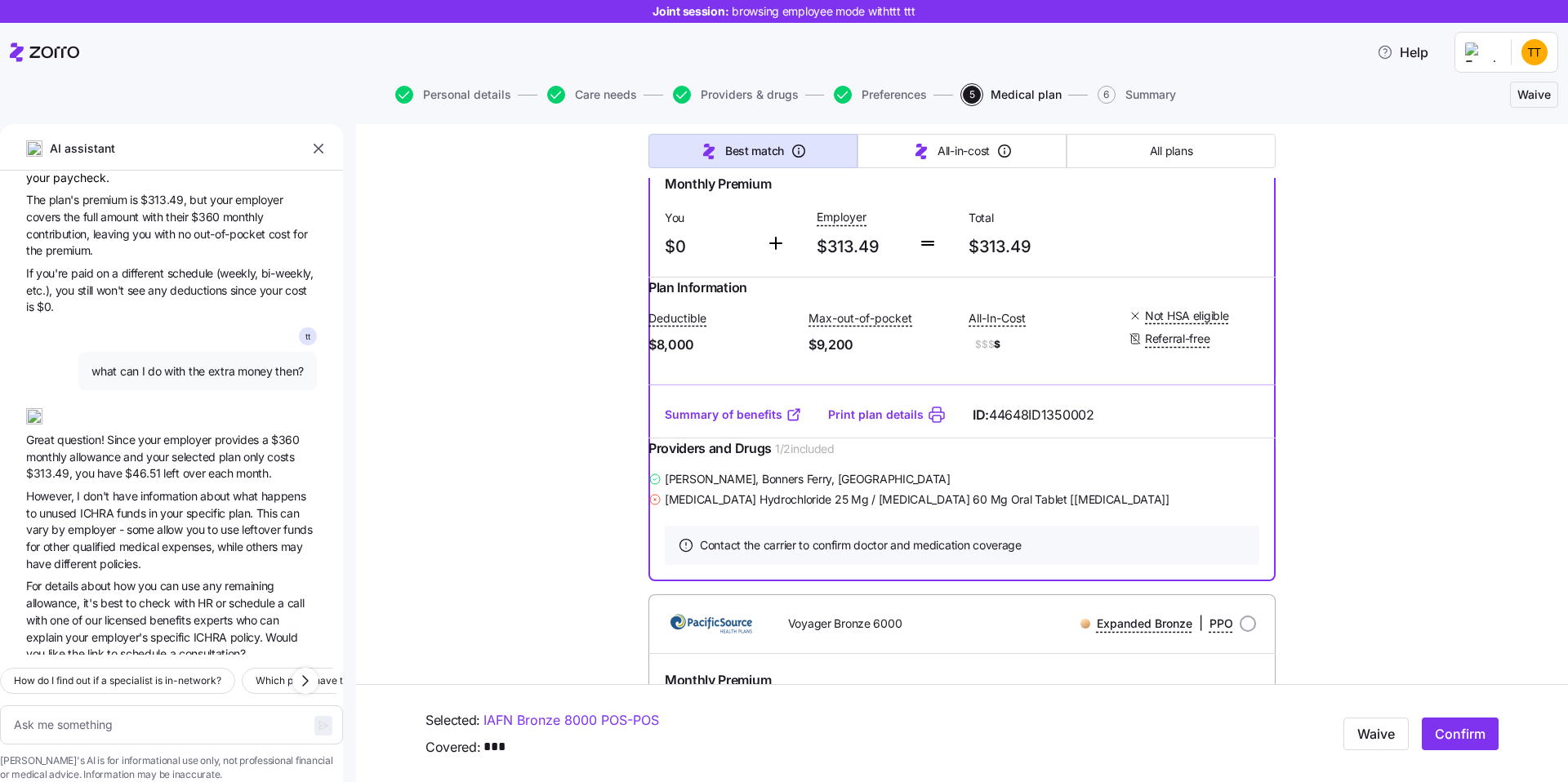
click at [155, 596] on span "check" at bounding box center [155, 602] width 34 height 14
click at [223, 596] on span "or" at bounding box center [223, 602] width 13 height 14
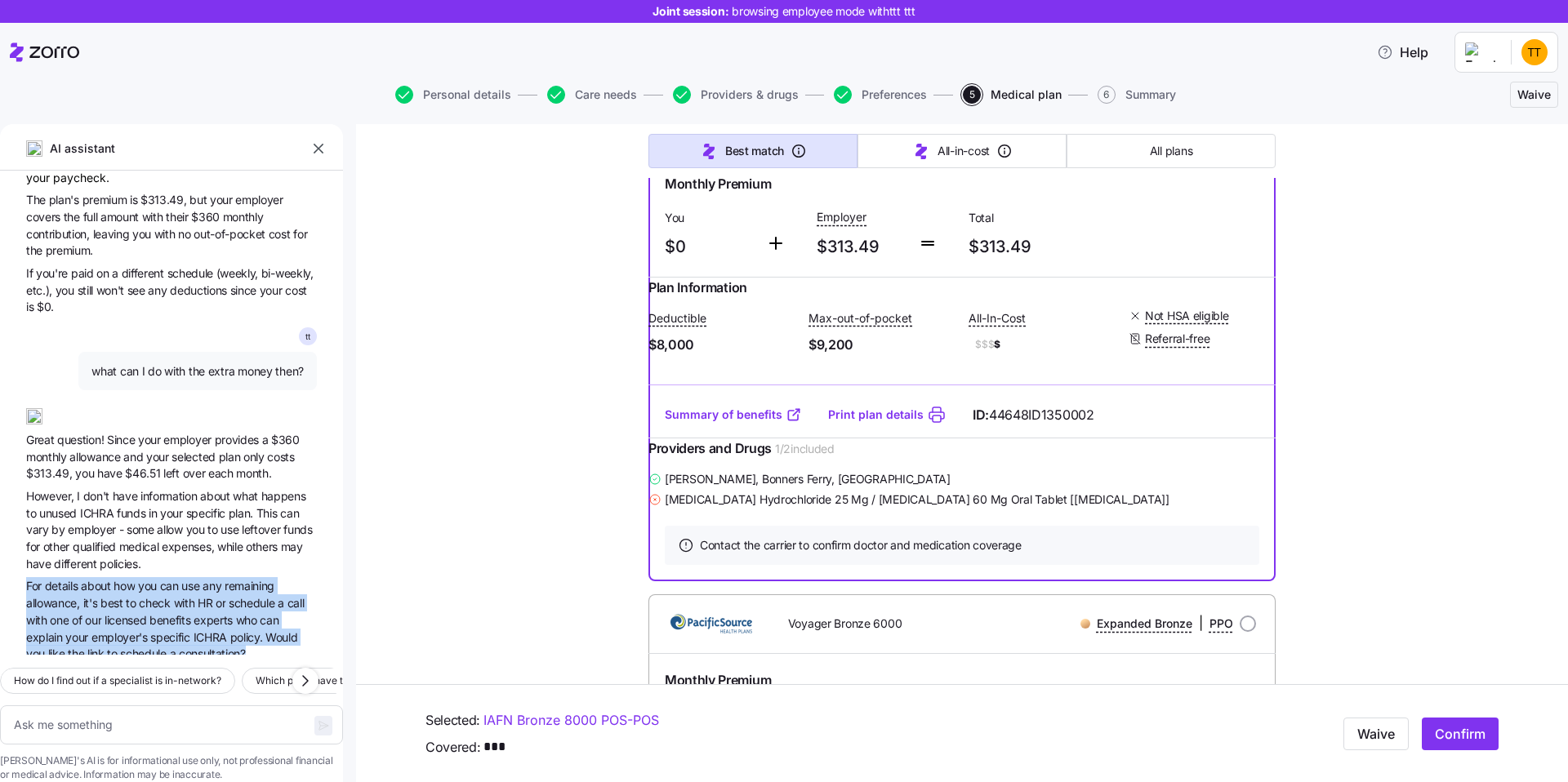
click at [156, 596] on span "check" at bounding box center [155, 602] width 34 height 14
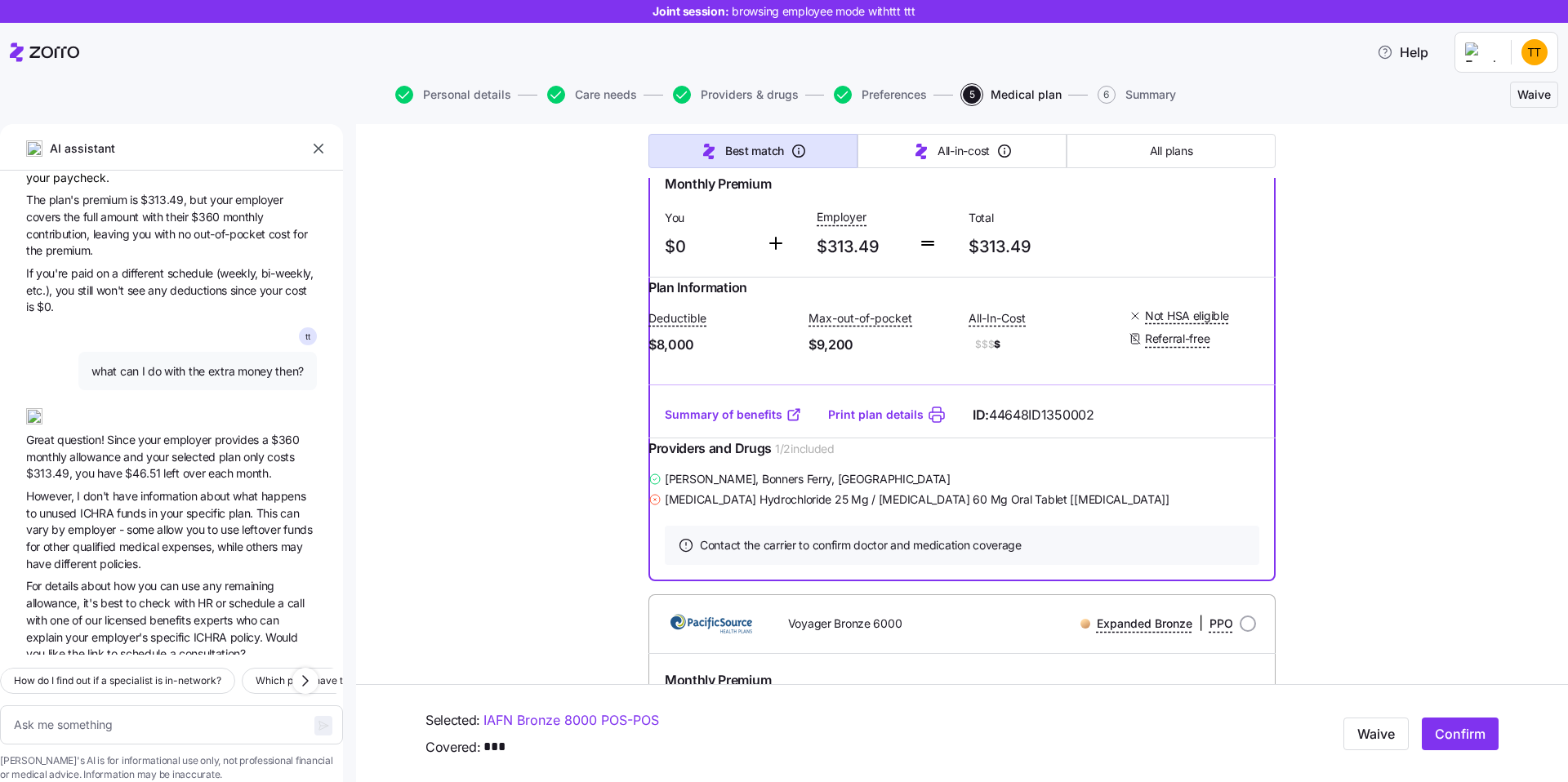
click at [156, 596] on span "check" at bounding box center [155, 602] width 34 height 14
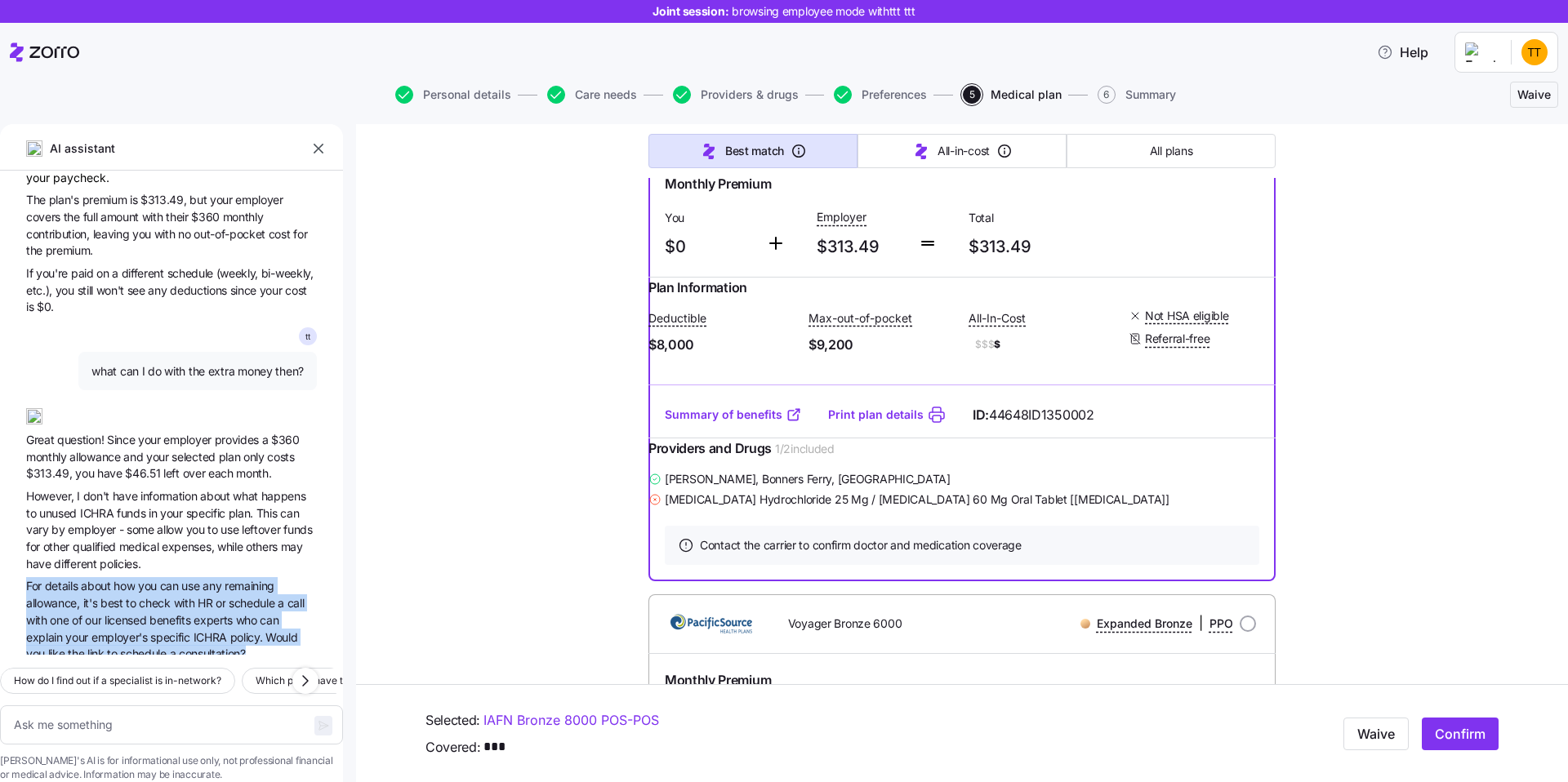
click at [86, 613] on span "our" at bounding box center [94, 620] width 20 height 14
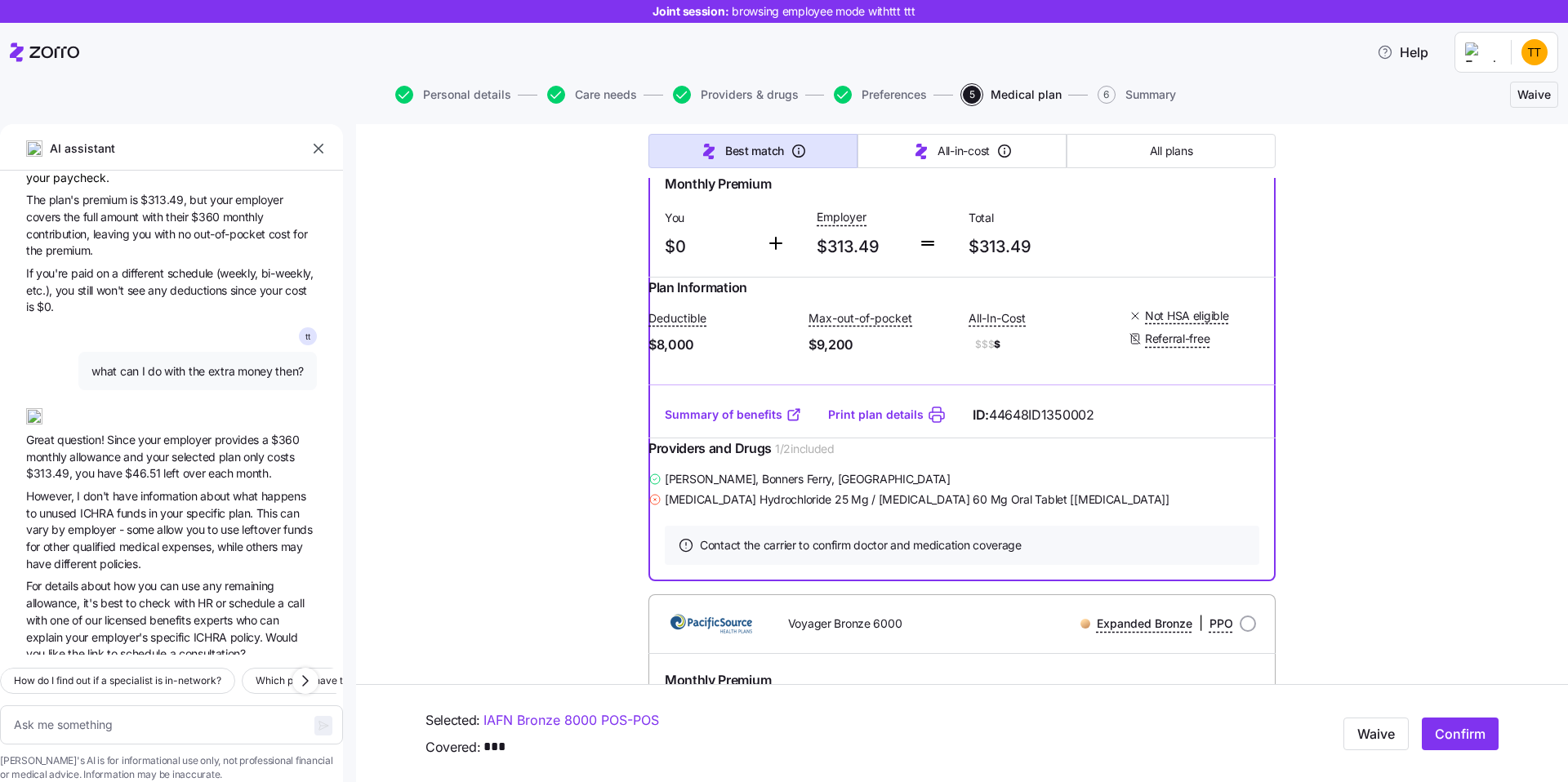
click at [86, 613] on span "our" at bounding box center [94, 620] width 20 height 14
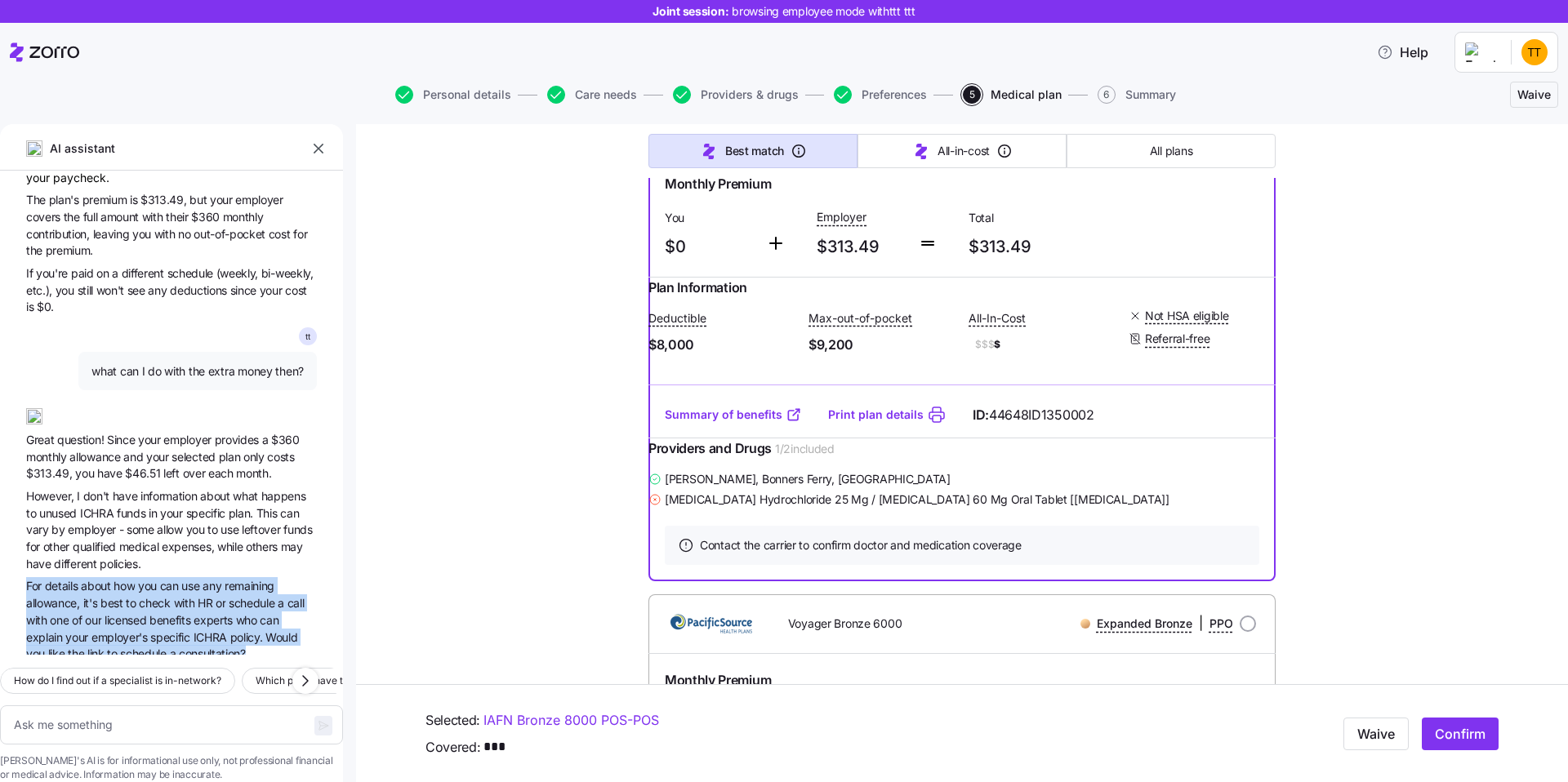
click at [153, 613] on span "benefits" at bounding box center [171, 620] width 44 height 14
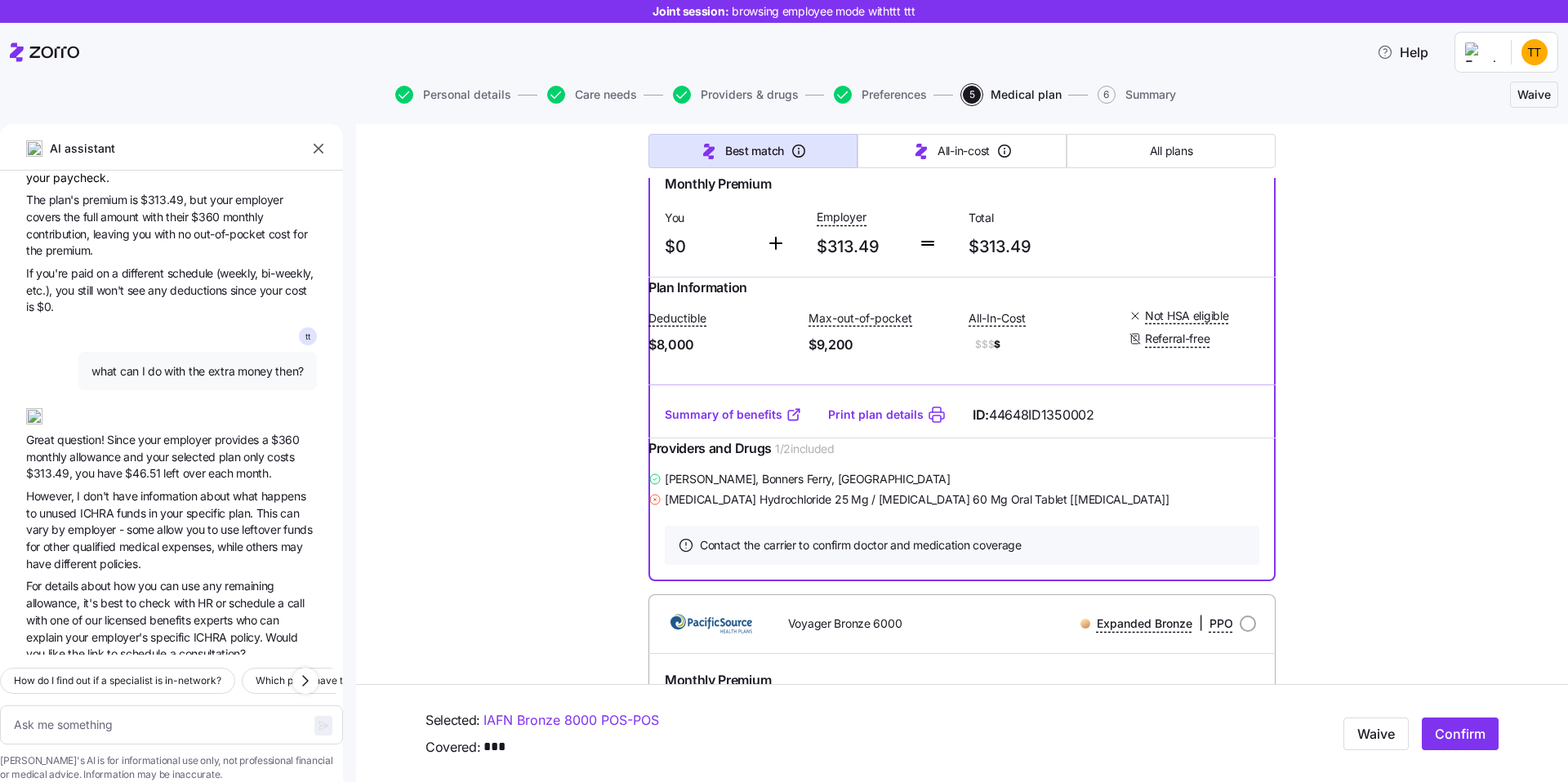
click at [153, 613] on span "benefits" at bounding box center [171, 620] width 44 height 14
click at [220, 613] on span "experts" at bounding box center [214, 620] width 42 height 14
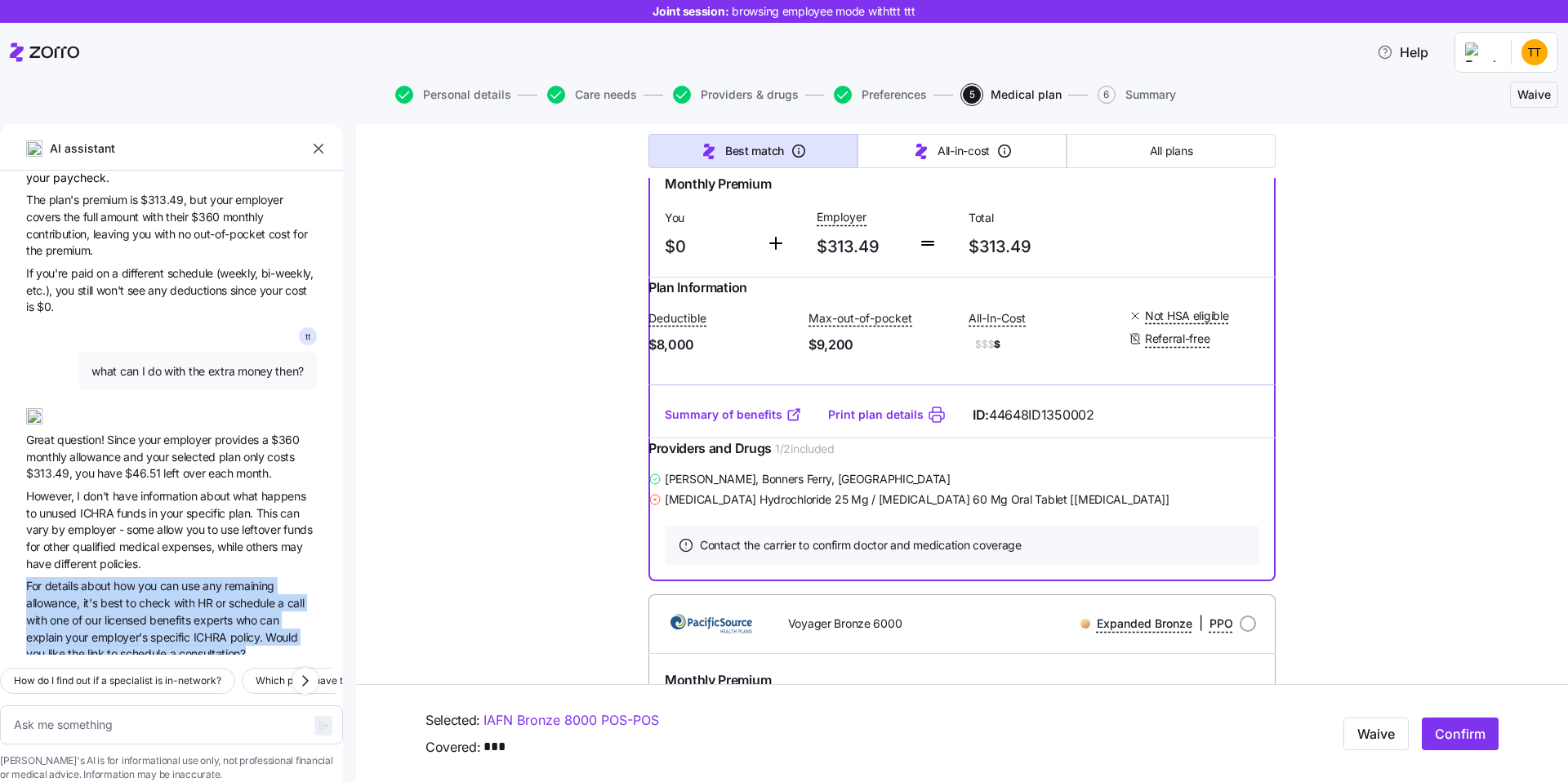
click at [134, 613] on span "licensed" at bounding box center [127, 620] width 45 height 14
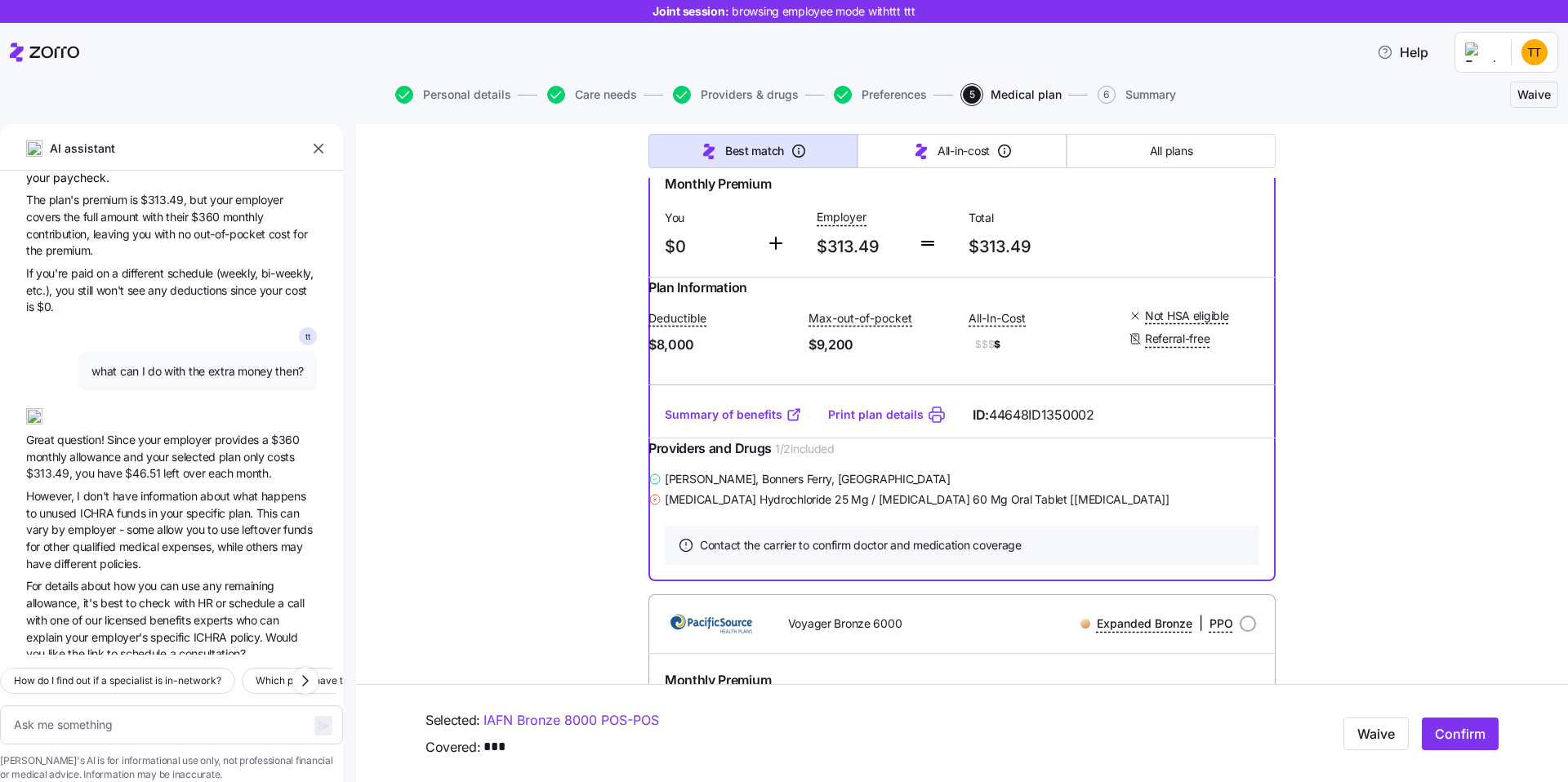
click at [134, 613] on span "licensed" at bounding box center [127, 620] width 45 height 14
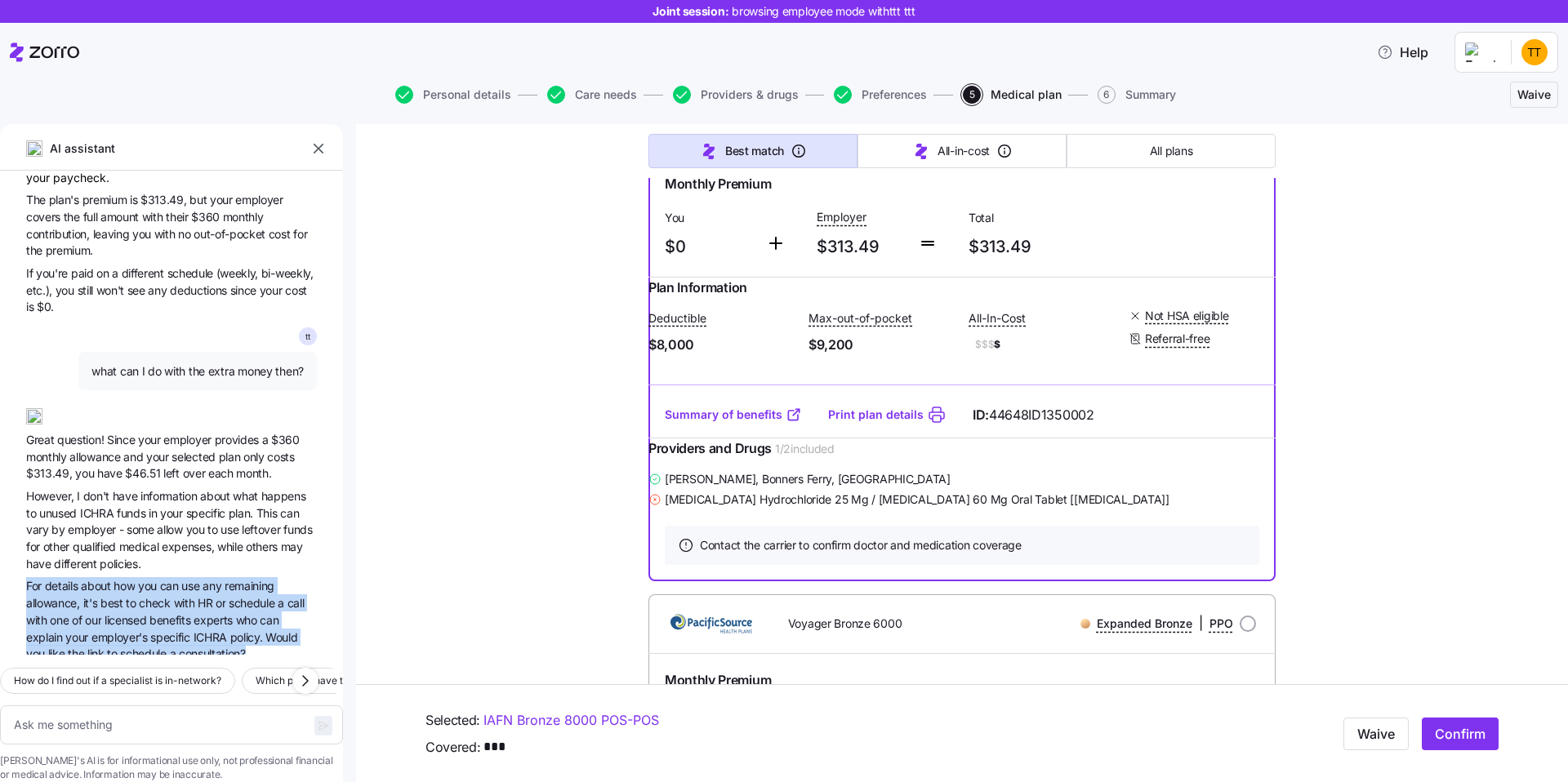
click at [232, 613] on span "experts" at bounding box center [214, 620] width 42 height 14
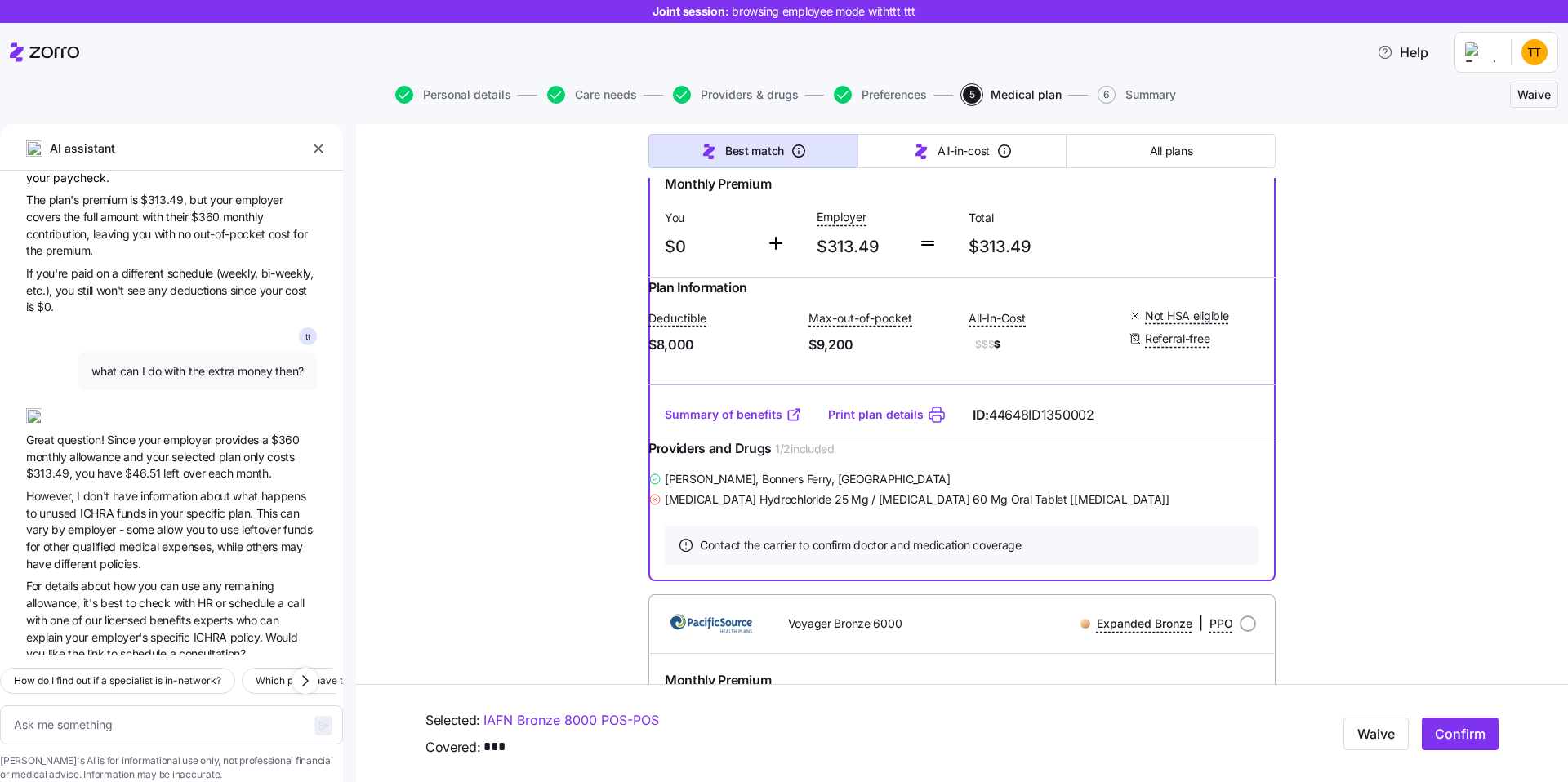
click at [232, 613] on span "experts" at bounding box center [214, 620] width 42 height 14
click at [219, 613] on span "experts" at bounding box center [214, 620] width 42 height 14
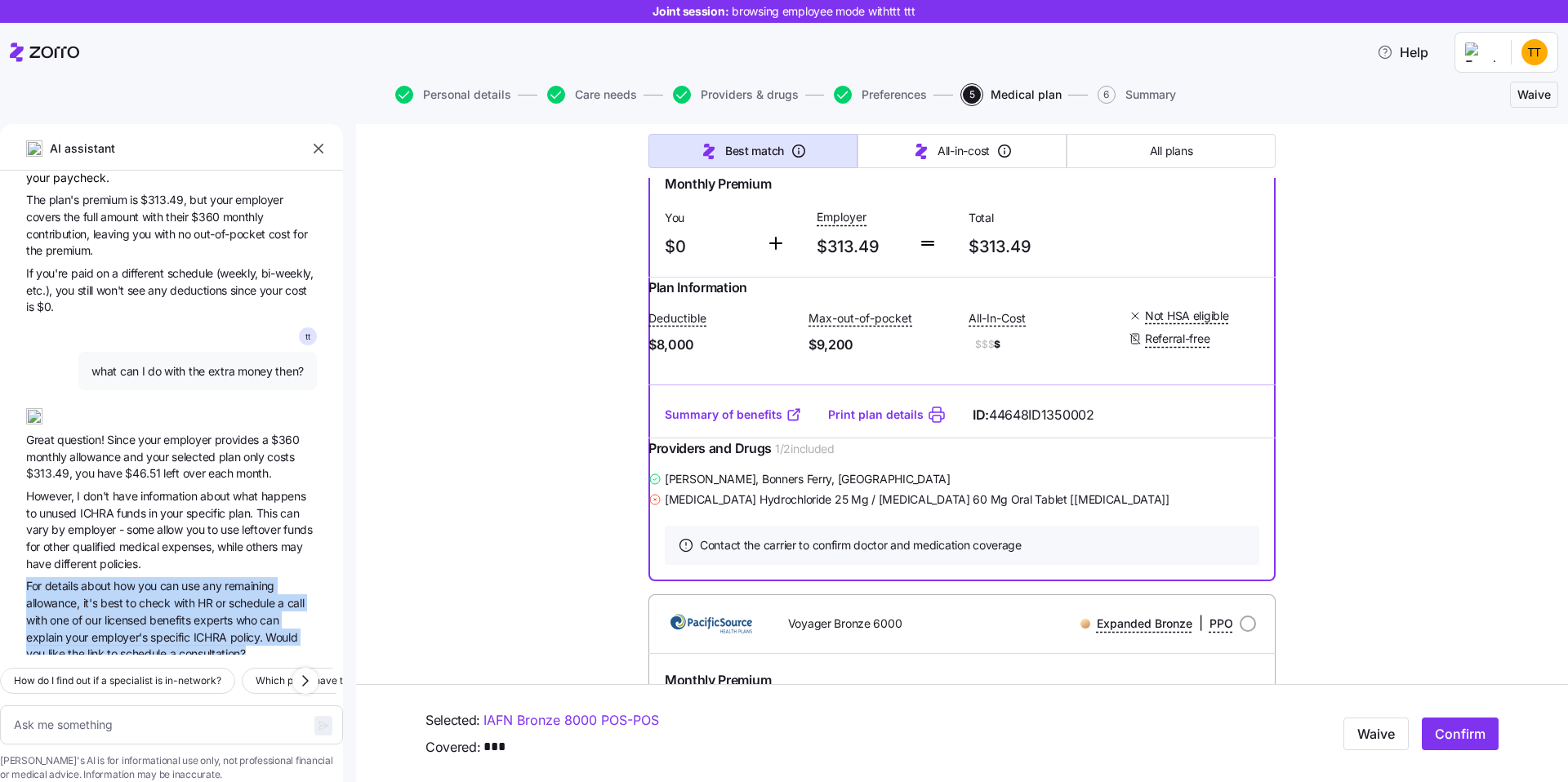
click at [175, 630] on span "specific" at bounding box center [171, 637] width 43 height 14
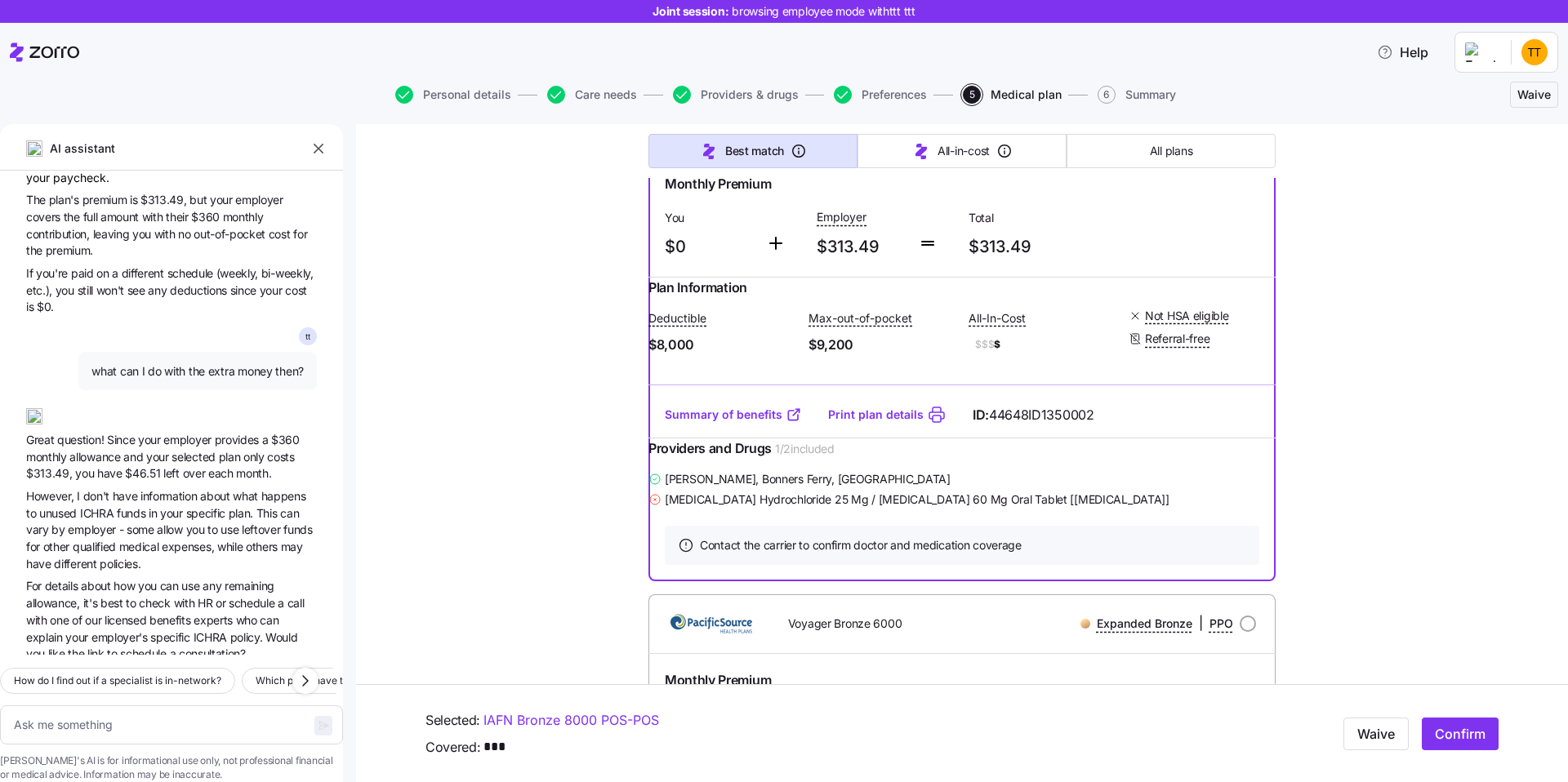
click at [175, 630] on span "specific" at bounding box center [171, 637] width 43 height 14
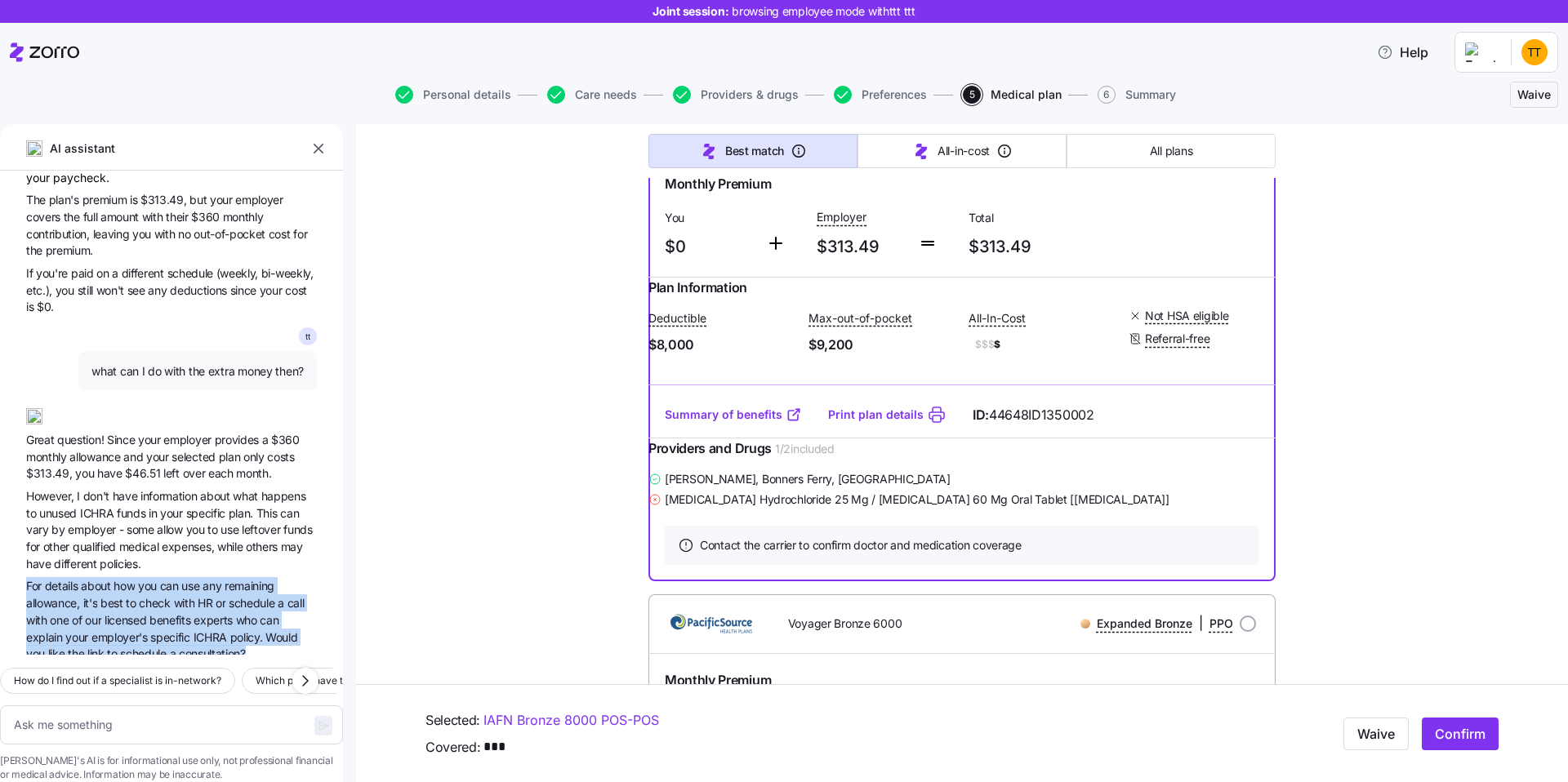
click at [111, 613] on span "licensed" at bounding box center [127, 620] width 45 height 14
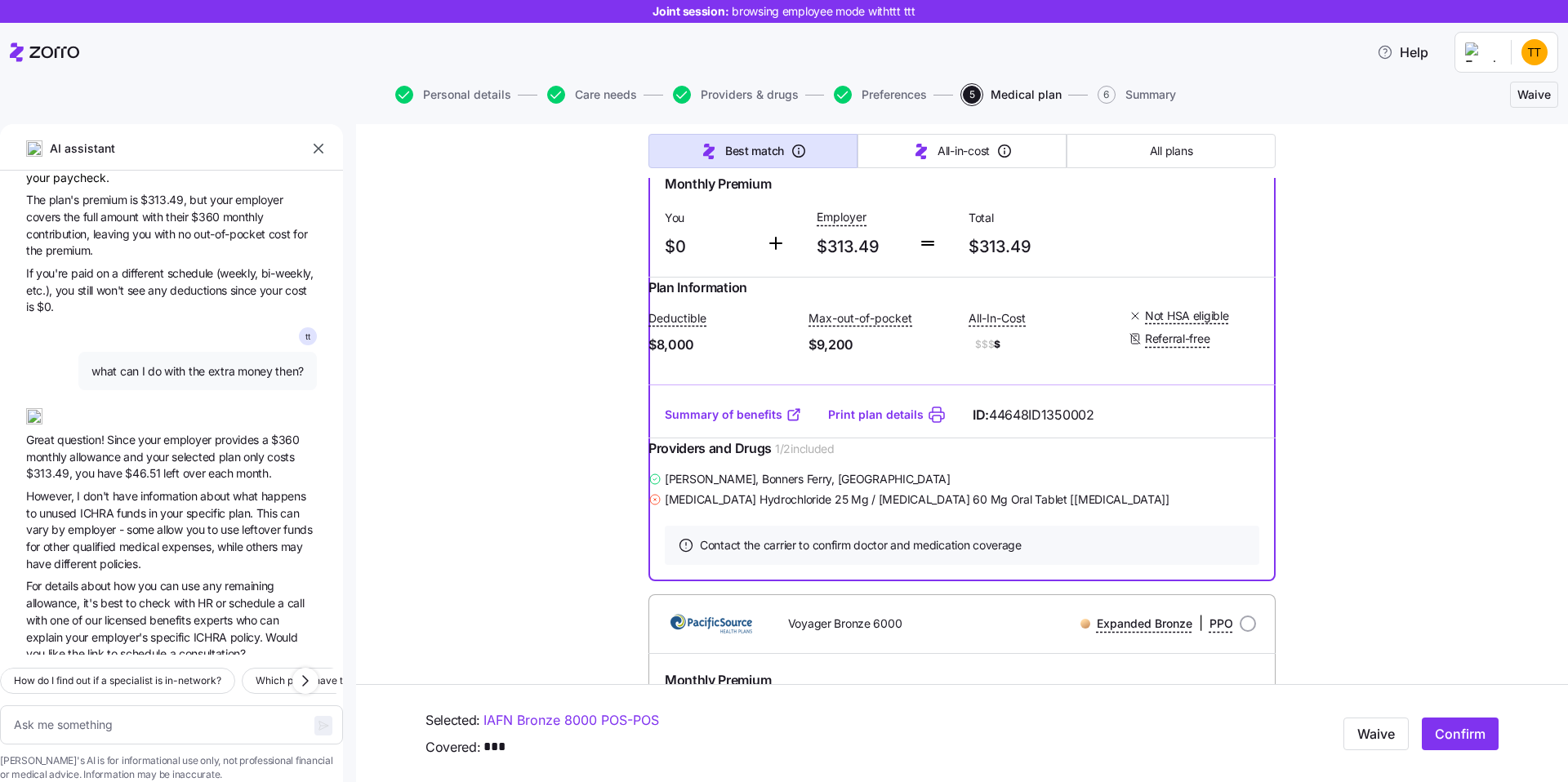
click at [111, 613] on span "licensed" at bounding box center [127, 620] width 45 height 14
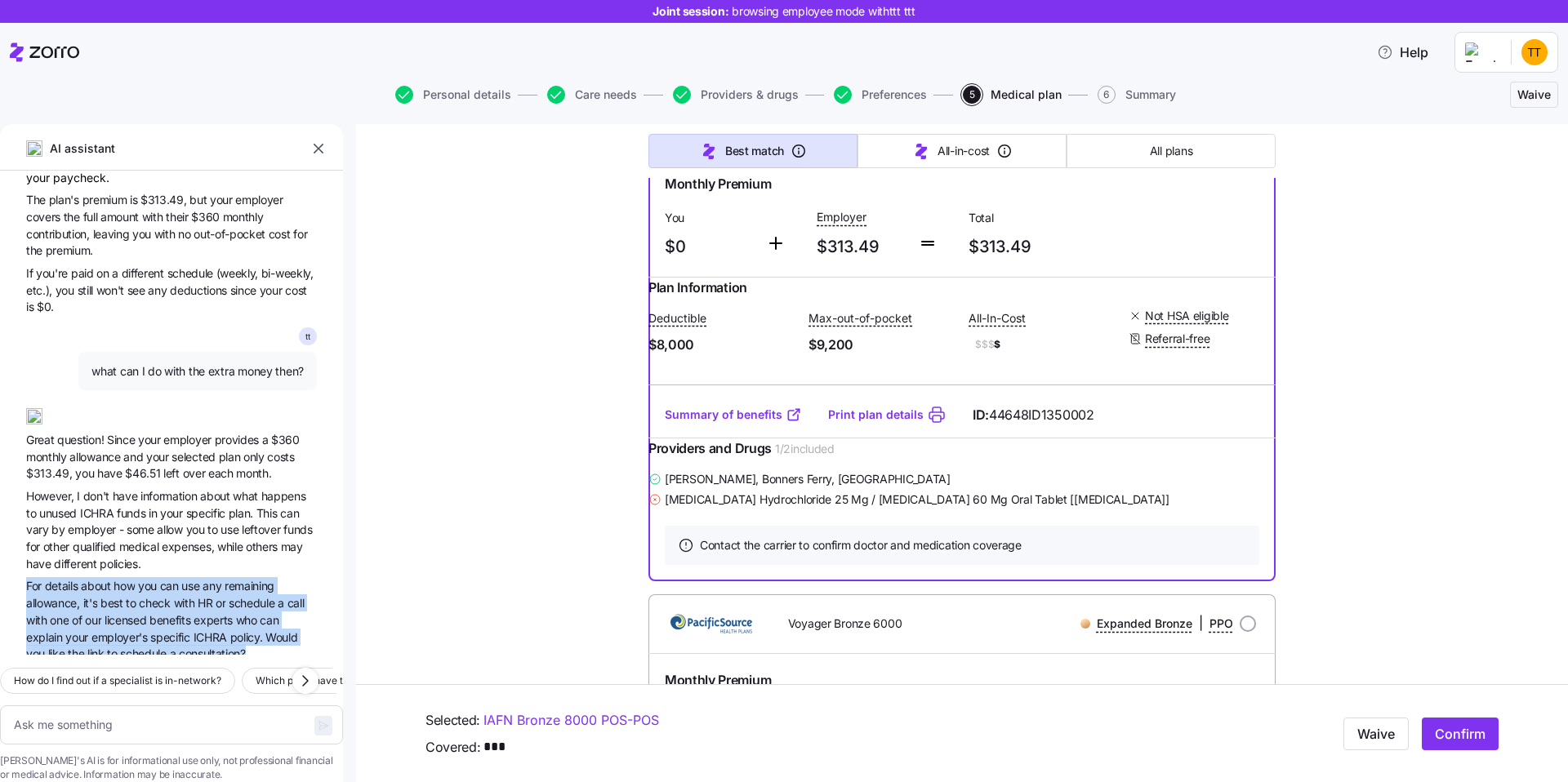
click at [151, 593] on span "For details about how you can use any remaining allowance, it's best to check w…" at bounding box center [171, 619] width 291 height 85
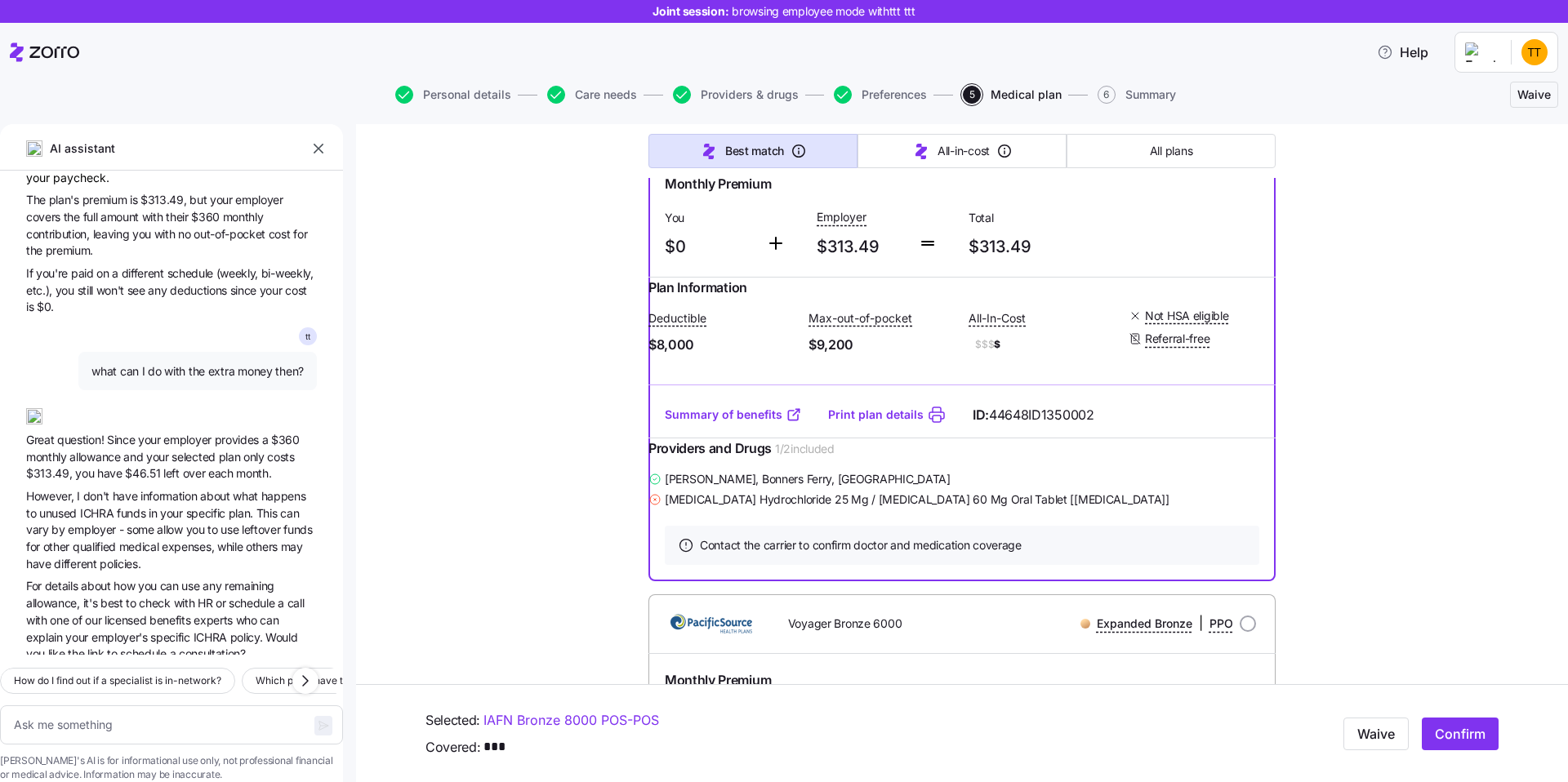
click at [164, 503] on span "However, I don't have information about what happens to unused ICHRA funds in y…" at bounding box center [171, 530] width 291 height 85
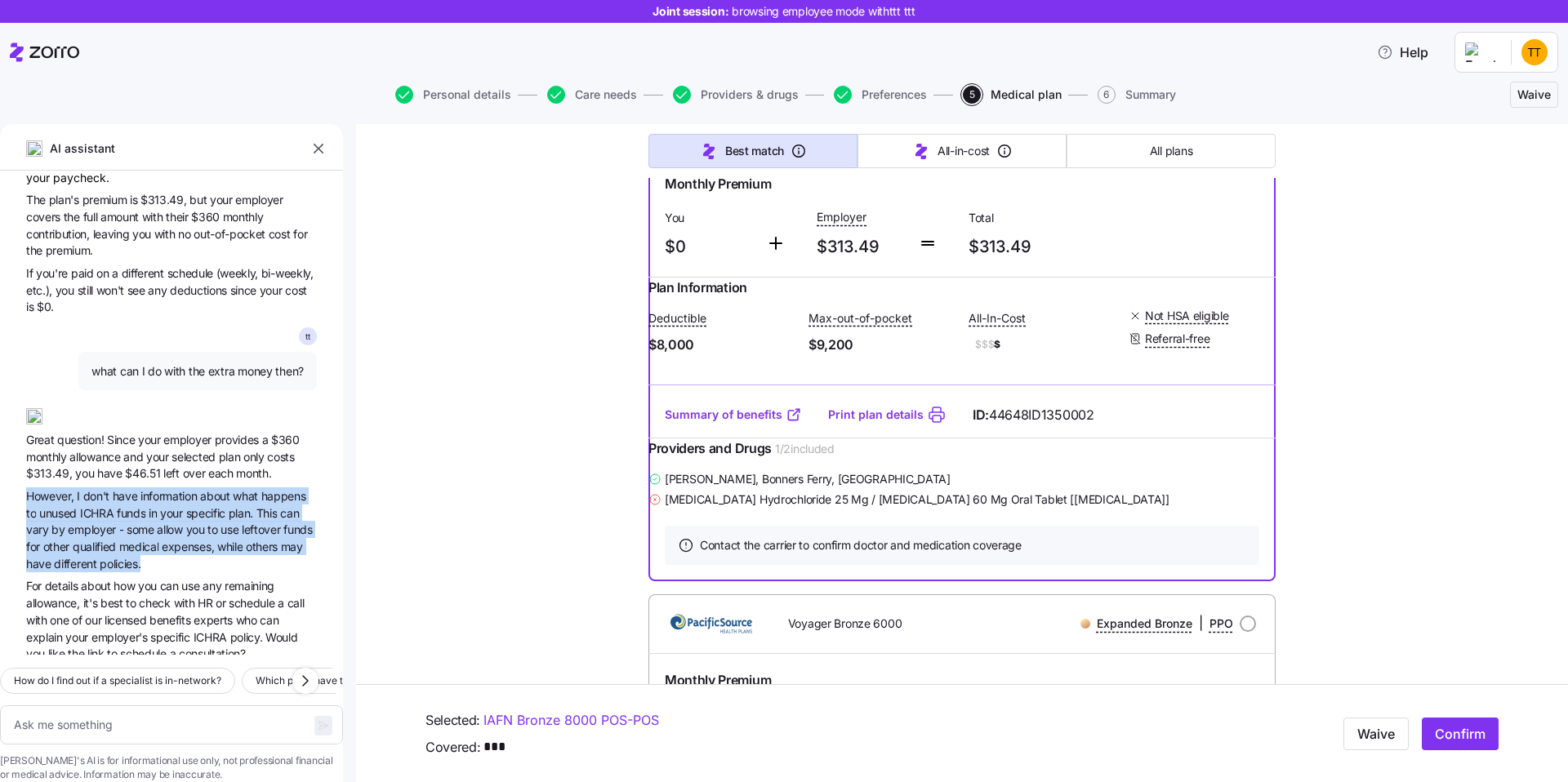
click at [175, 613] on span "benefits" at bounding box center [171, 620] width 44 height 14
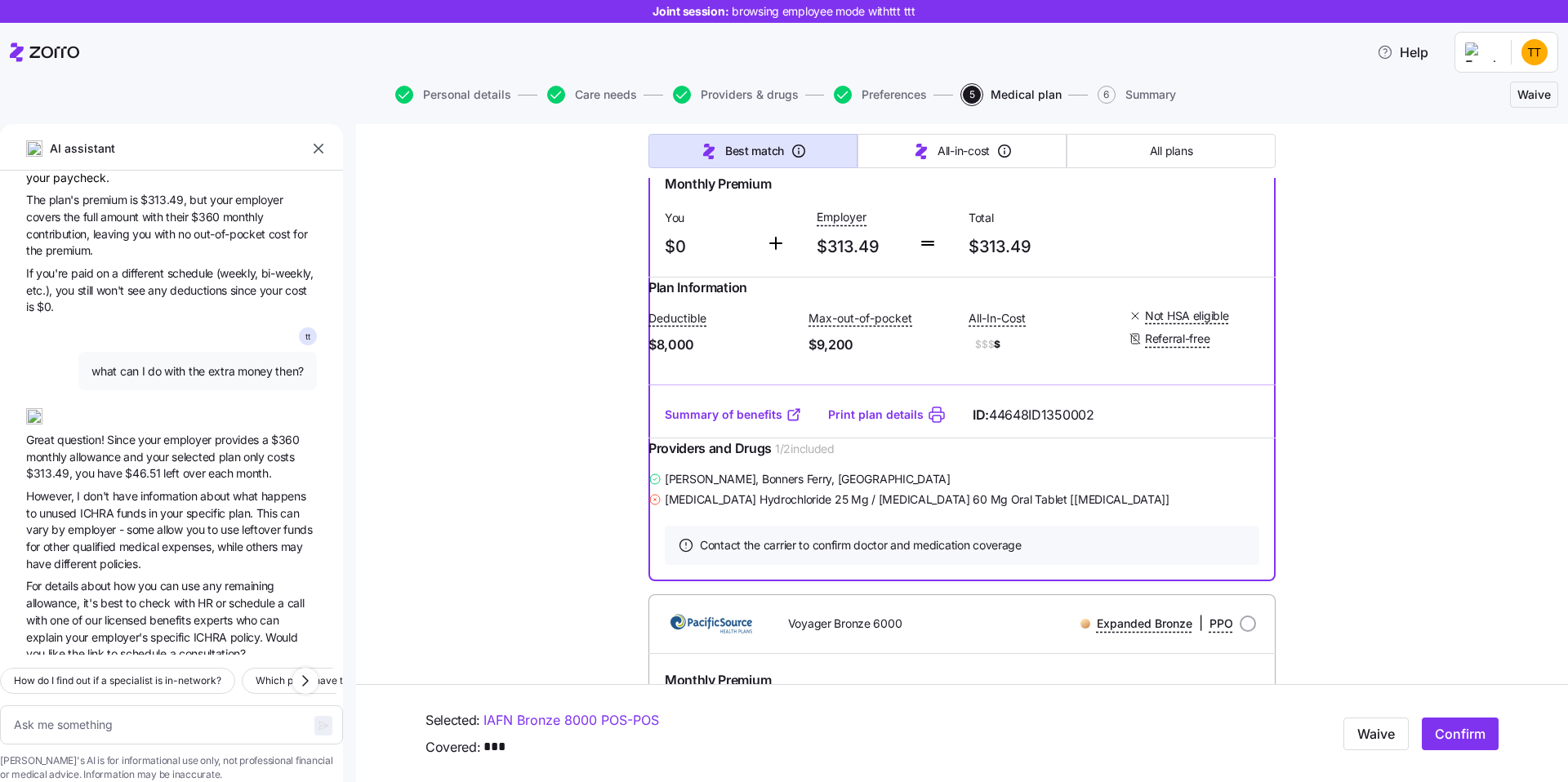
click at [175, 613] on span "benefits" at bounding box center [171, 620] width 44 height 14
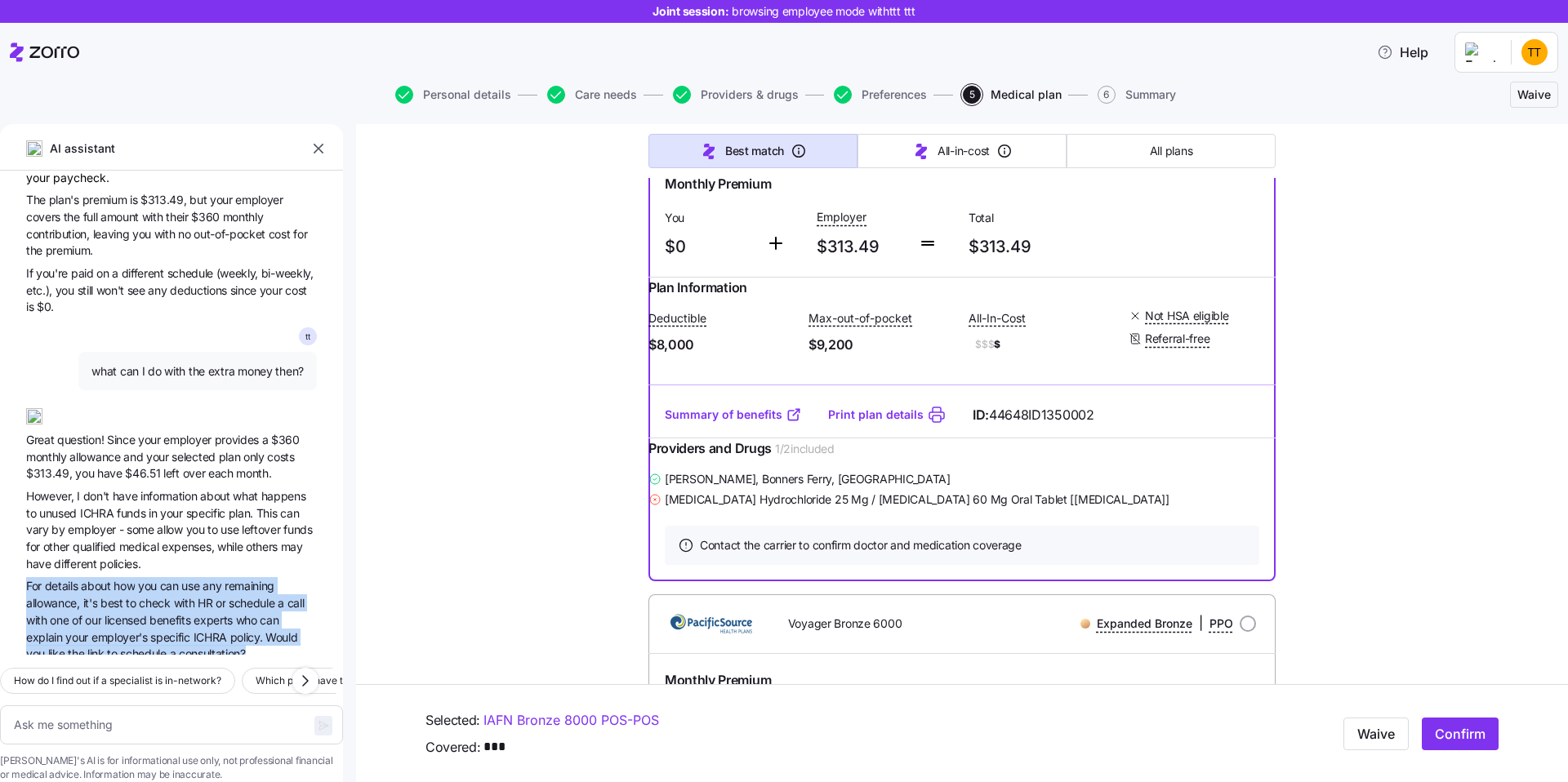
click at [156, 466] on span "$46.51" at bounding box center [143, 473] width 38 height 14
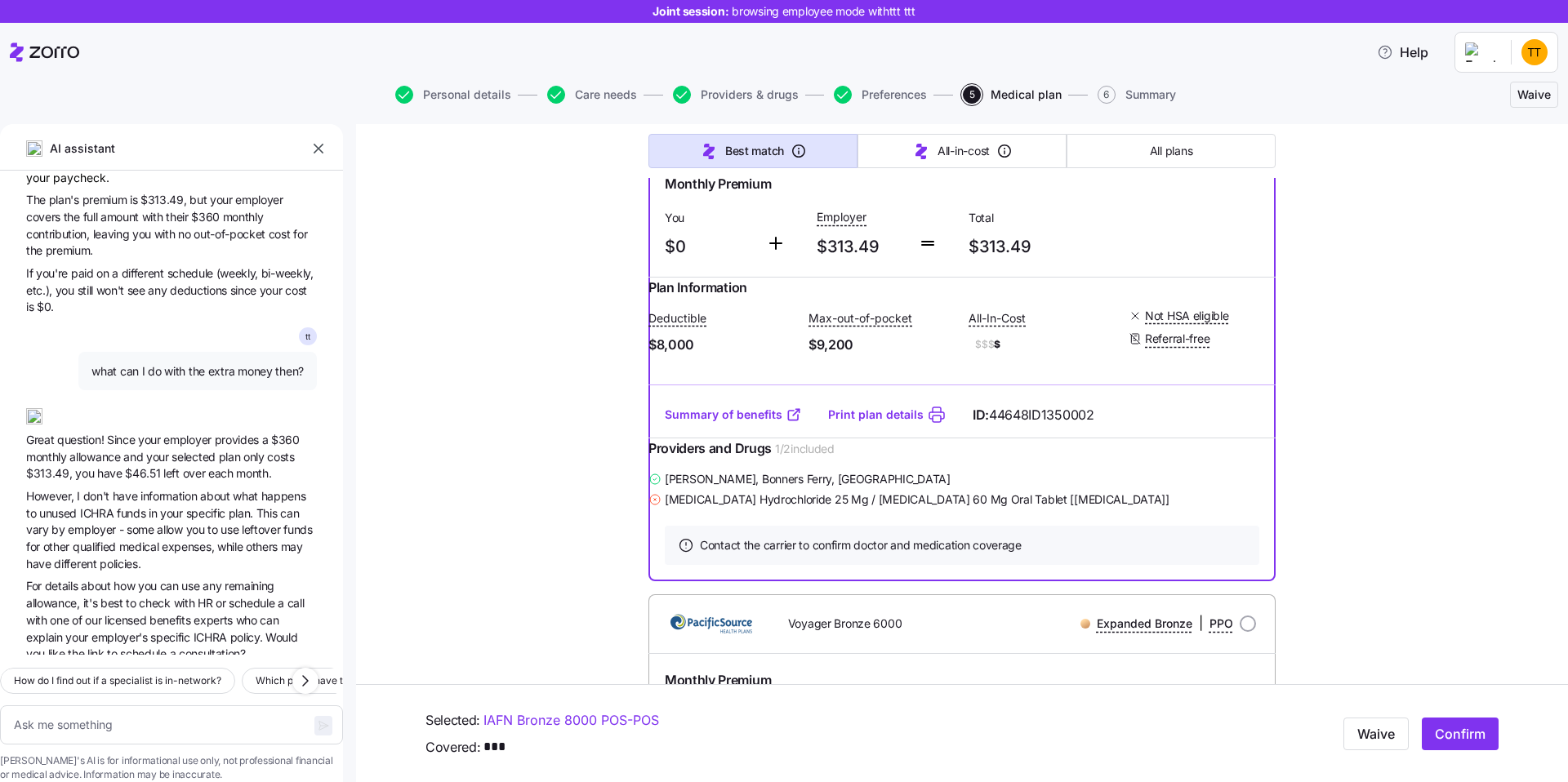
click at [156, 466] on span "$46.51" at bounding box center [143, 473] width 38 height 14
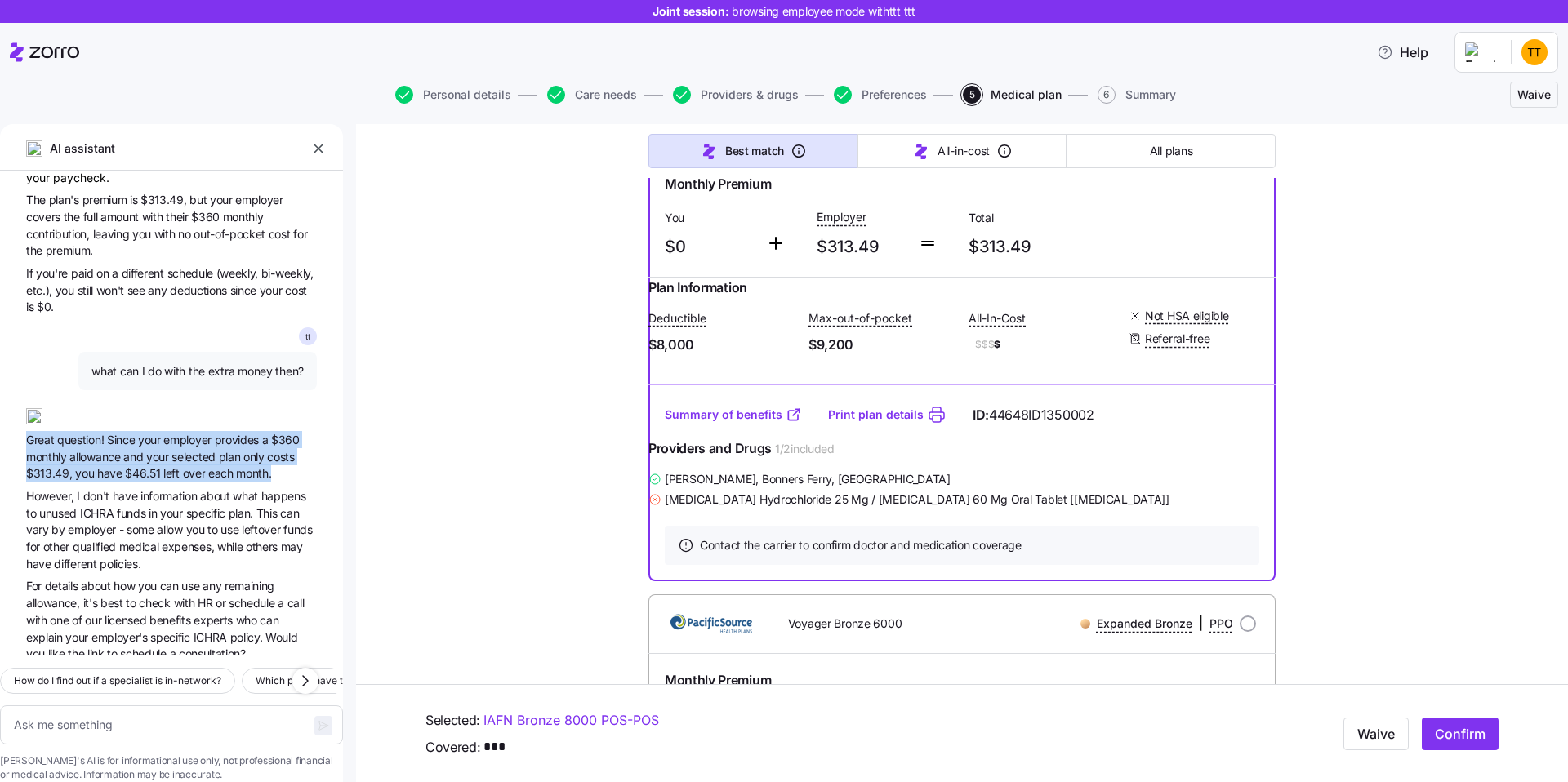
click at [198, 579] on span "use" at bounding box center [192, 586] width 21 height 14
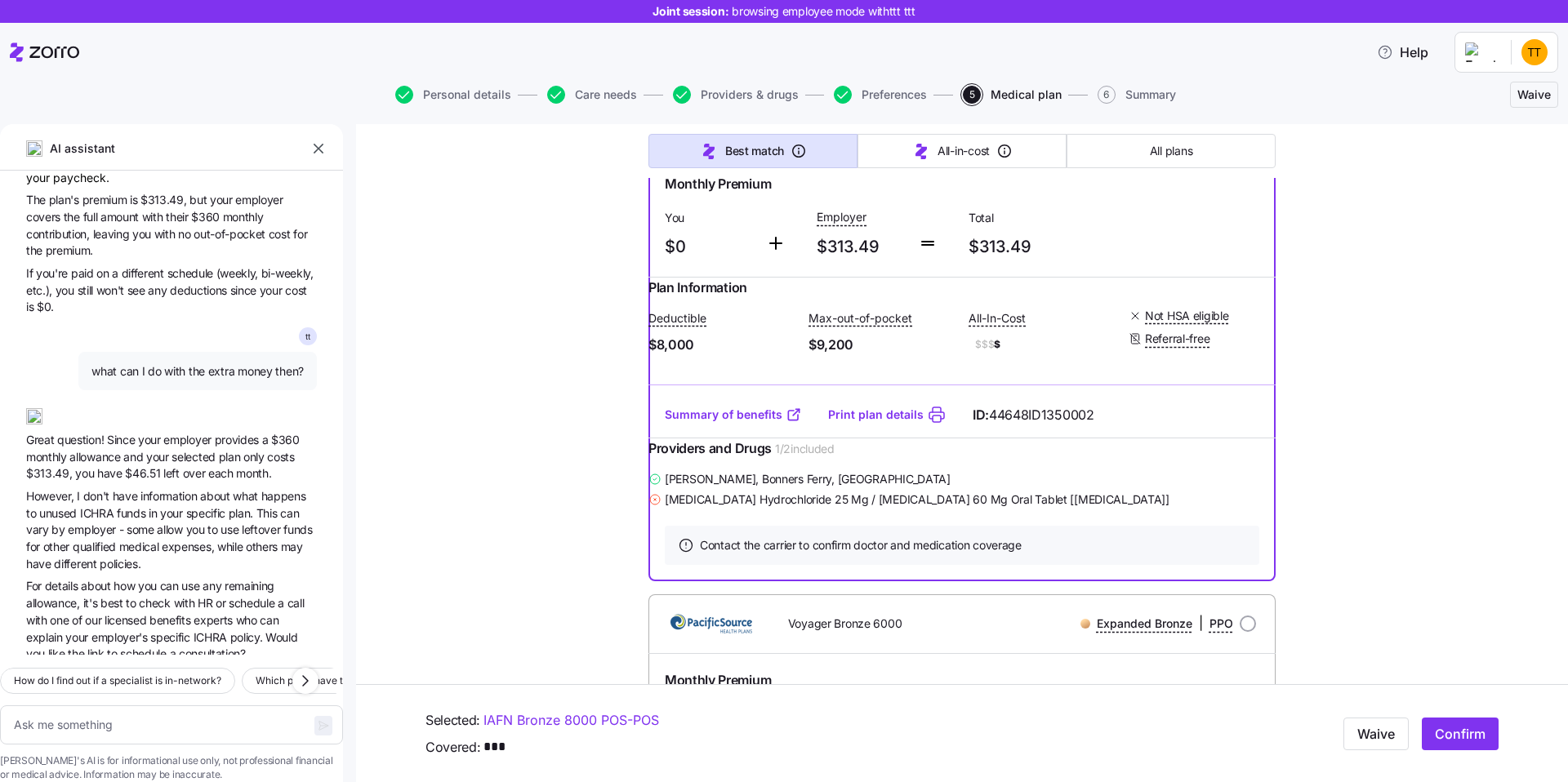
click at [198, 579] on span "use" at bounding box center [192, 586] width 21 height 14
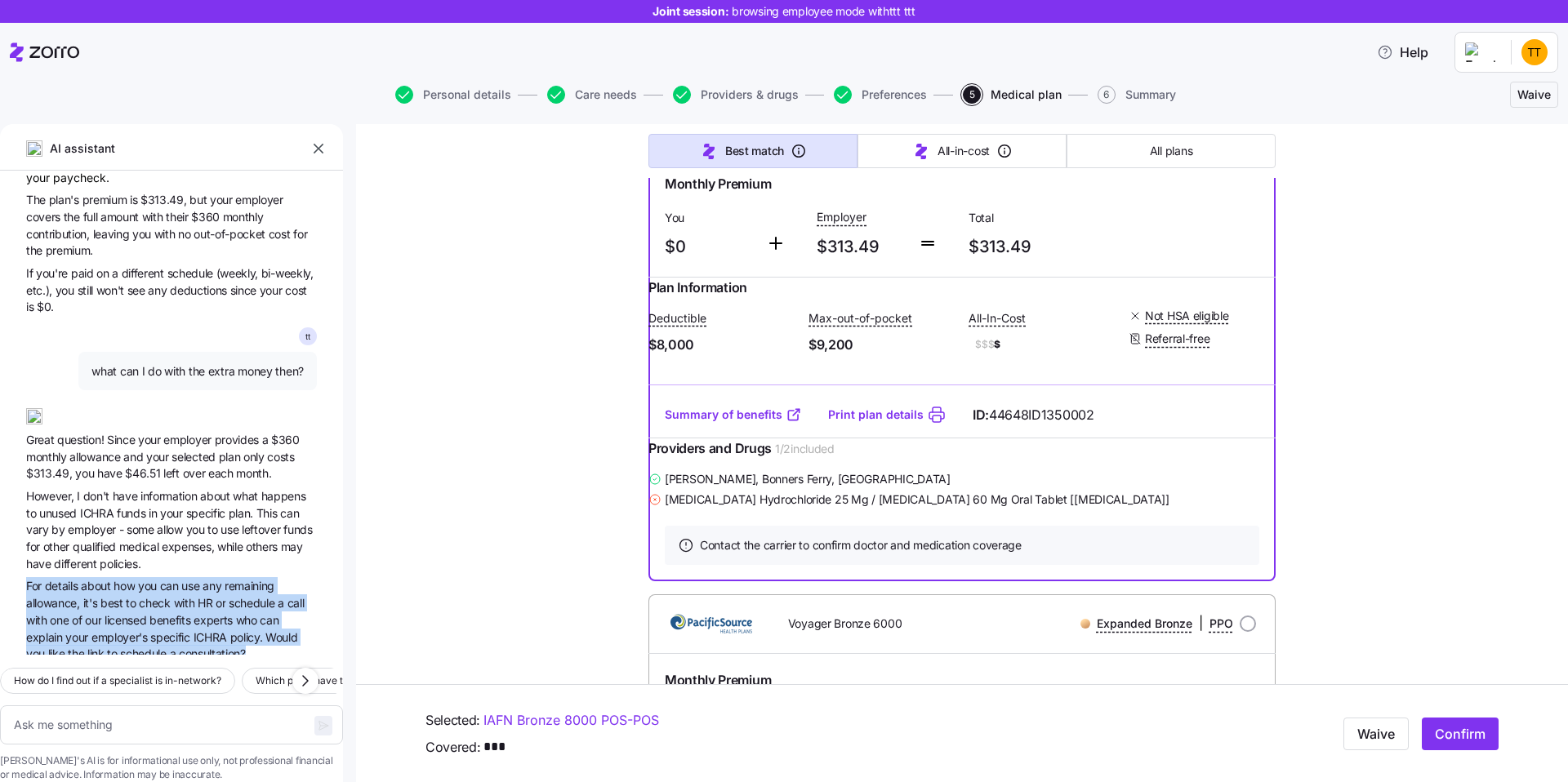
click at [250, 613] on span "who" at bounding box center [249, 620] width 24 height 14
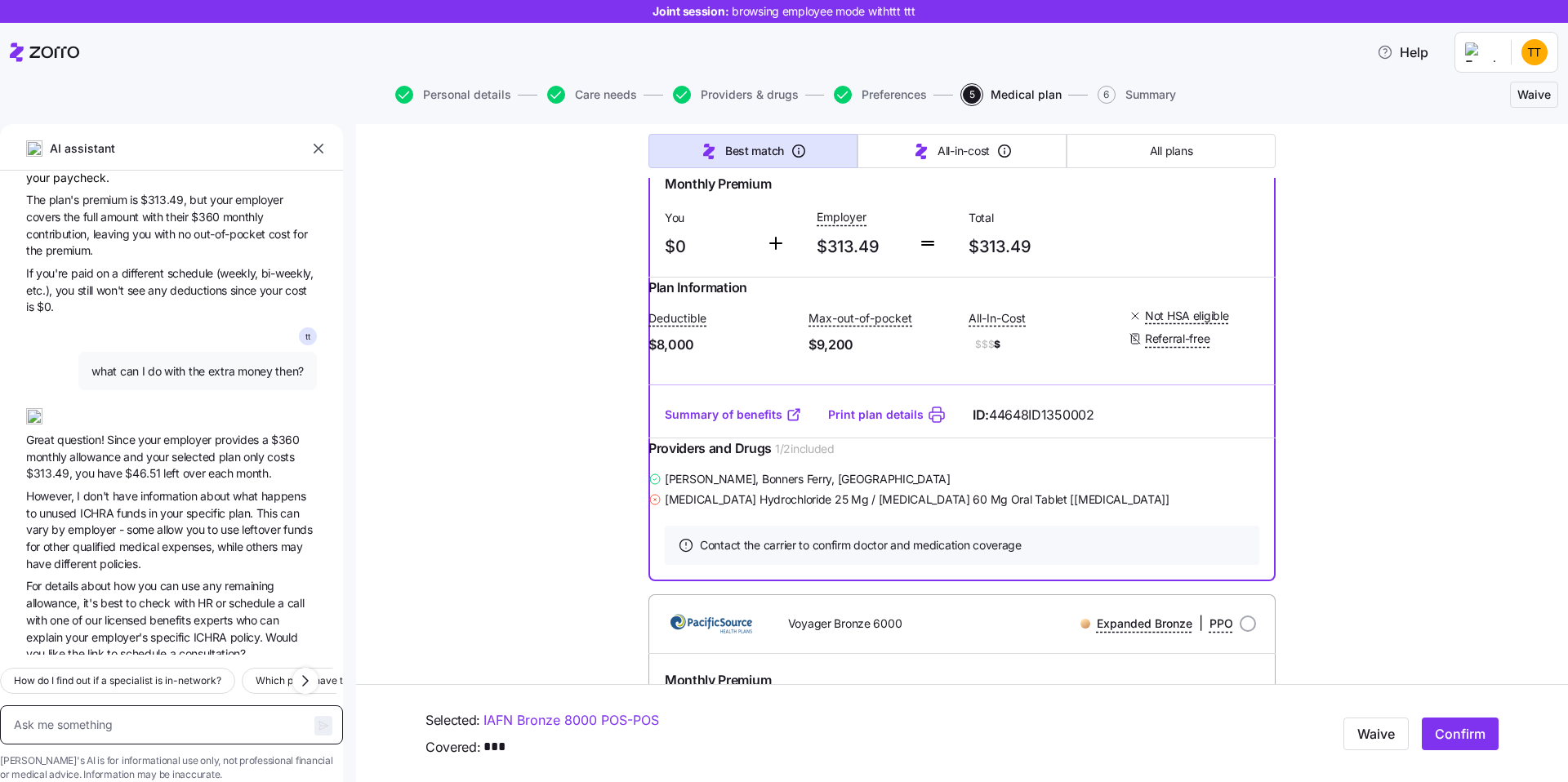
click at [182, 706] on textarea at bounding box center [171, 725] width 343 height 39
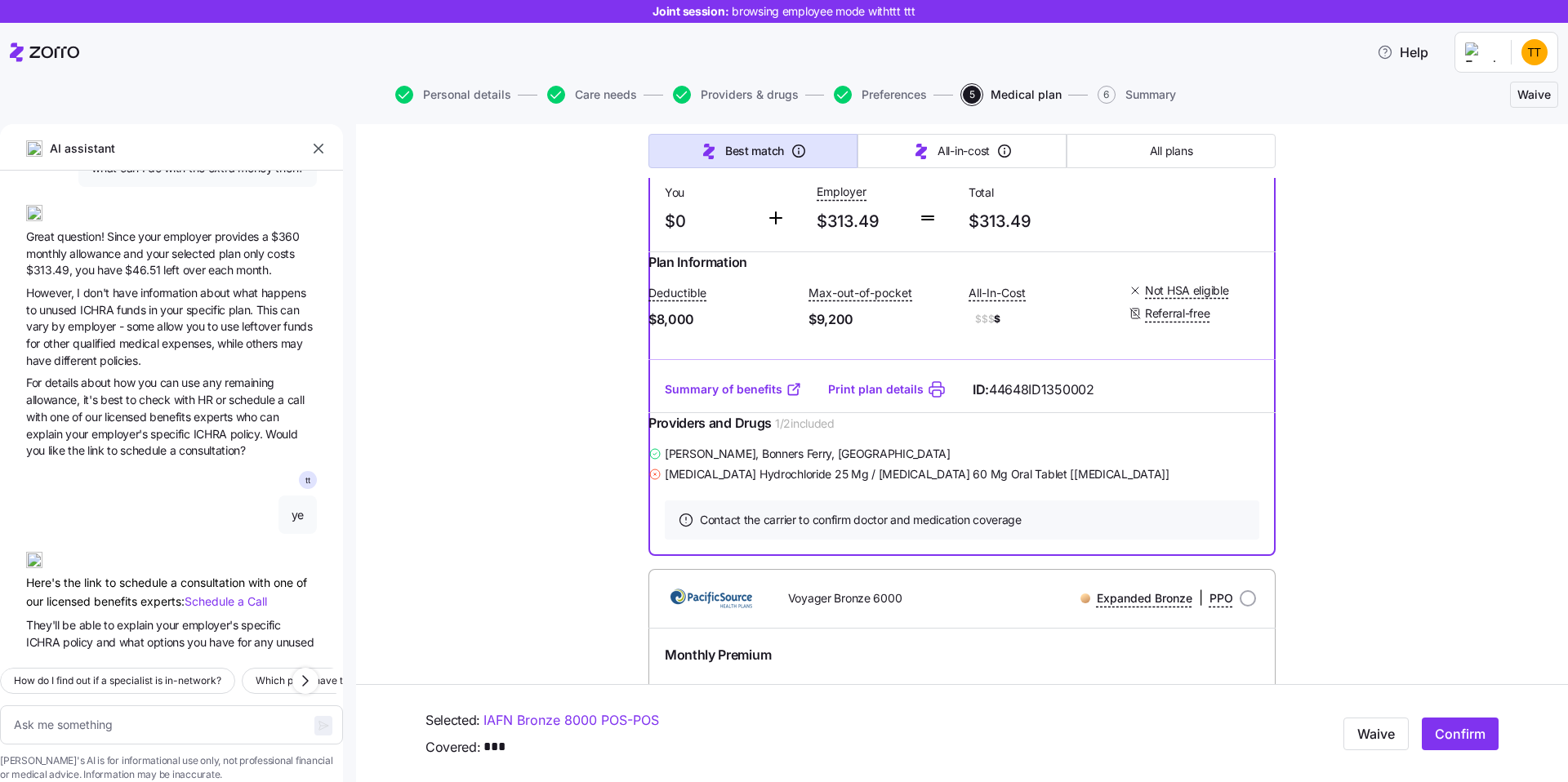
scroll to position [955, 0]
click at [99, 613] on span "able" at bounding box center [91, 620] width 24 height 14
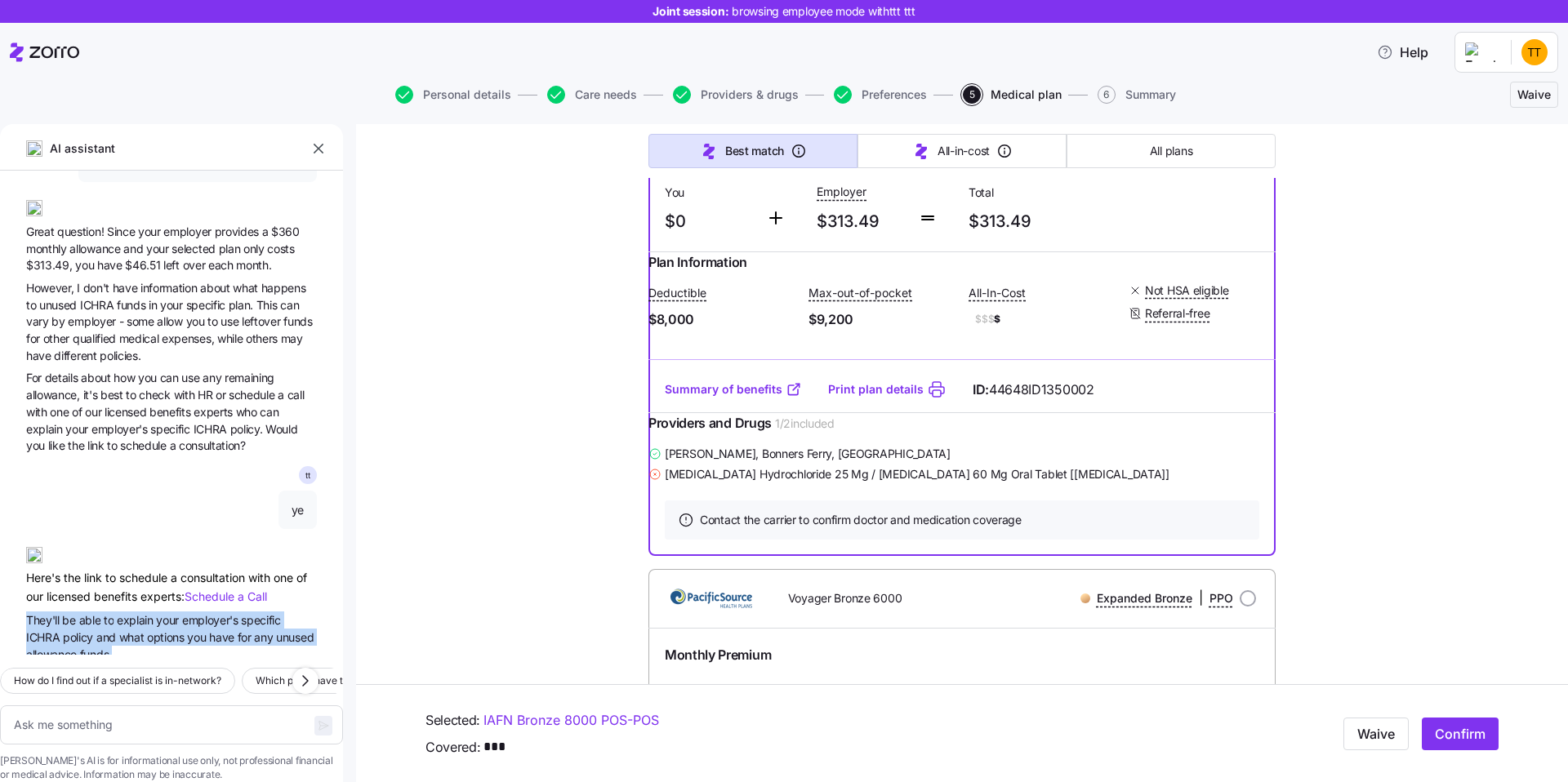
click at [130, 612] on span "They'll be able to explain your employer's specific ICHRA policy and what optio…" at bounding box center [171, 637] width 291 height 50
click at [83, 613] on span "able" at bounding box center [91, 620] width 24 height 14
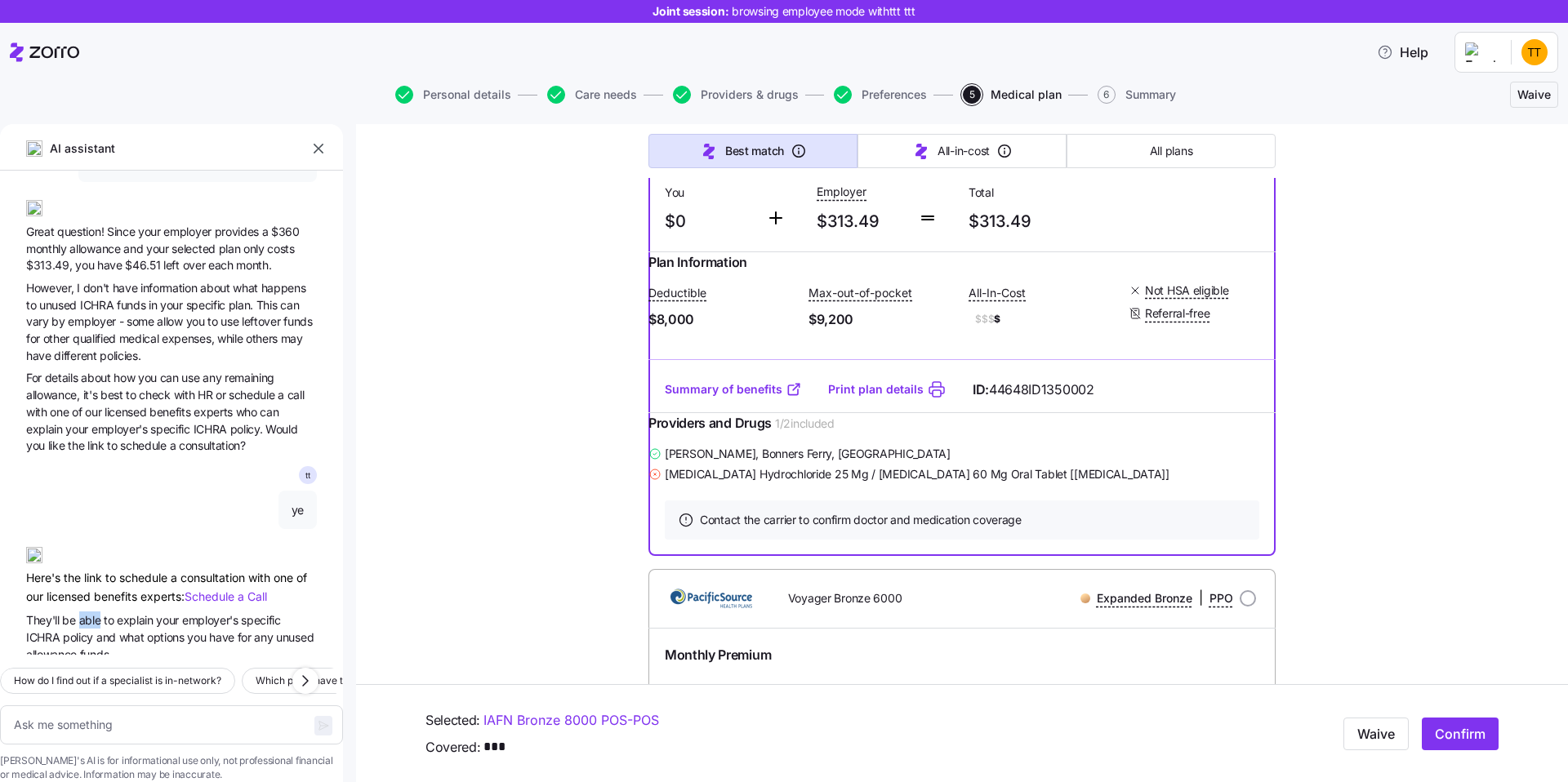
click at [83, 613] on span "able" at bounding box center [91, 620] width 24 height 14
click at [143, 612] on span "They'll be able to explain your employer's specific ICHRA policy and what optio…" at bounding box center [171, 637] width 291 height 50
click at [200, 612] on span "They'll be able to explain your employer's specific ICHRA policy and what optio…" at bounding box center [171, 637] width 291 height 50
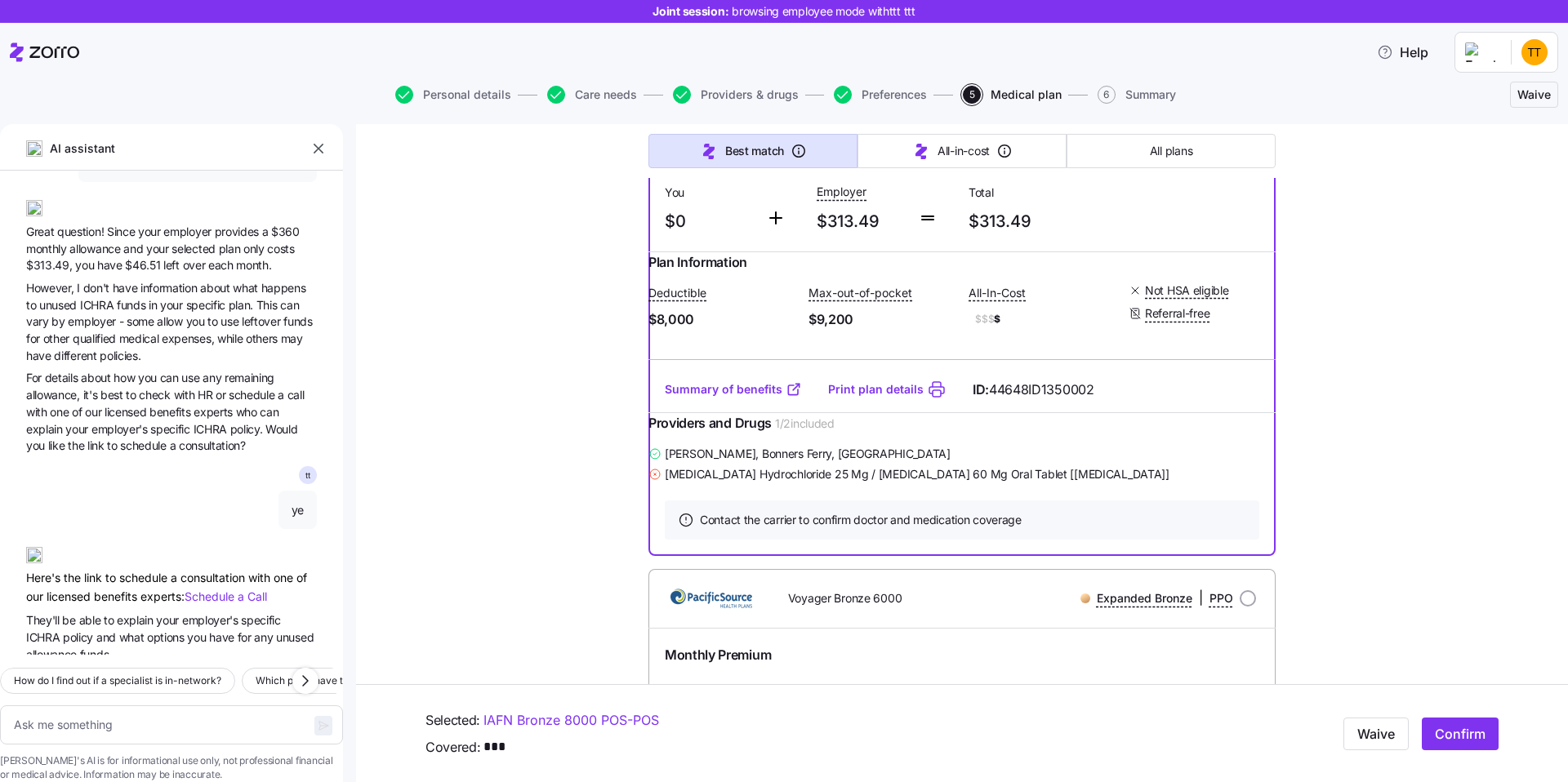
click at [258, 613] on span "specific" at bounding box center [261, 620] width 39 height 14
click at [250, 612] on span "They'll be able to explain your employer's specific ICHRA policy and what optio…" at bounding box center [171, 637] width 291 height 50
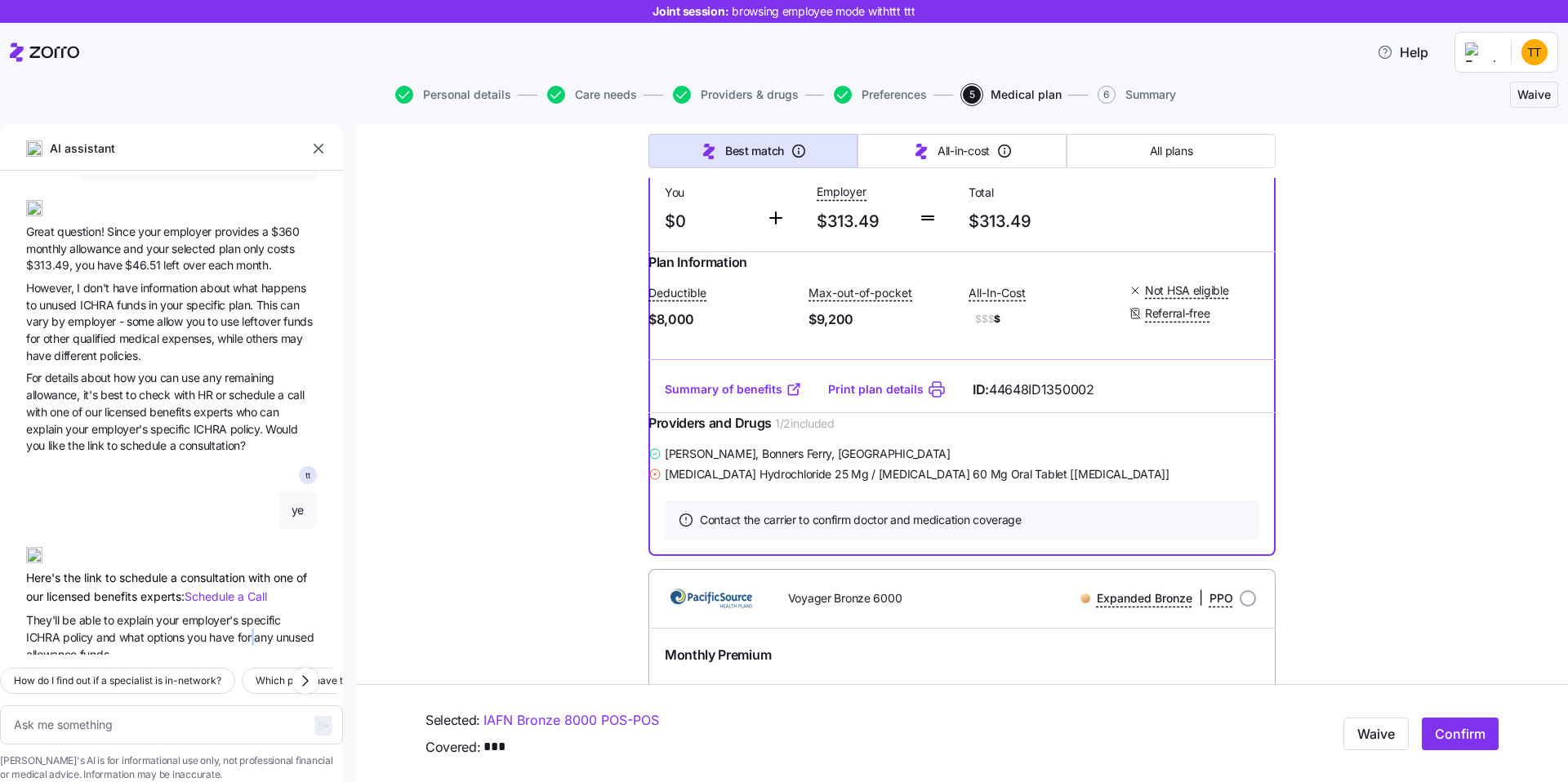
click at [250, 612] on span "They'll be able to explain your employer's specific ICHRA policy and what optio…" at bounding box center [171, 637] width 291 height 50
click at [304, 630] on span "unused" at bounding box center [295, 637] width 37 height 14
click at [267, 630] on span "any" at bounding box center [265, 637] width 22 height 14
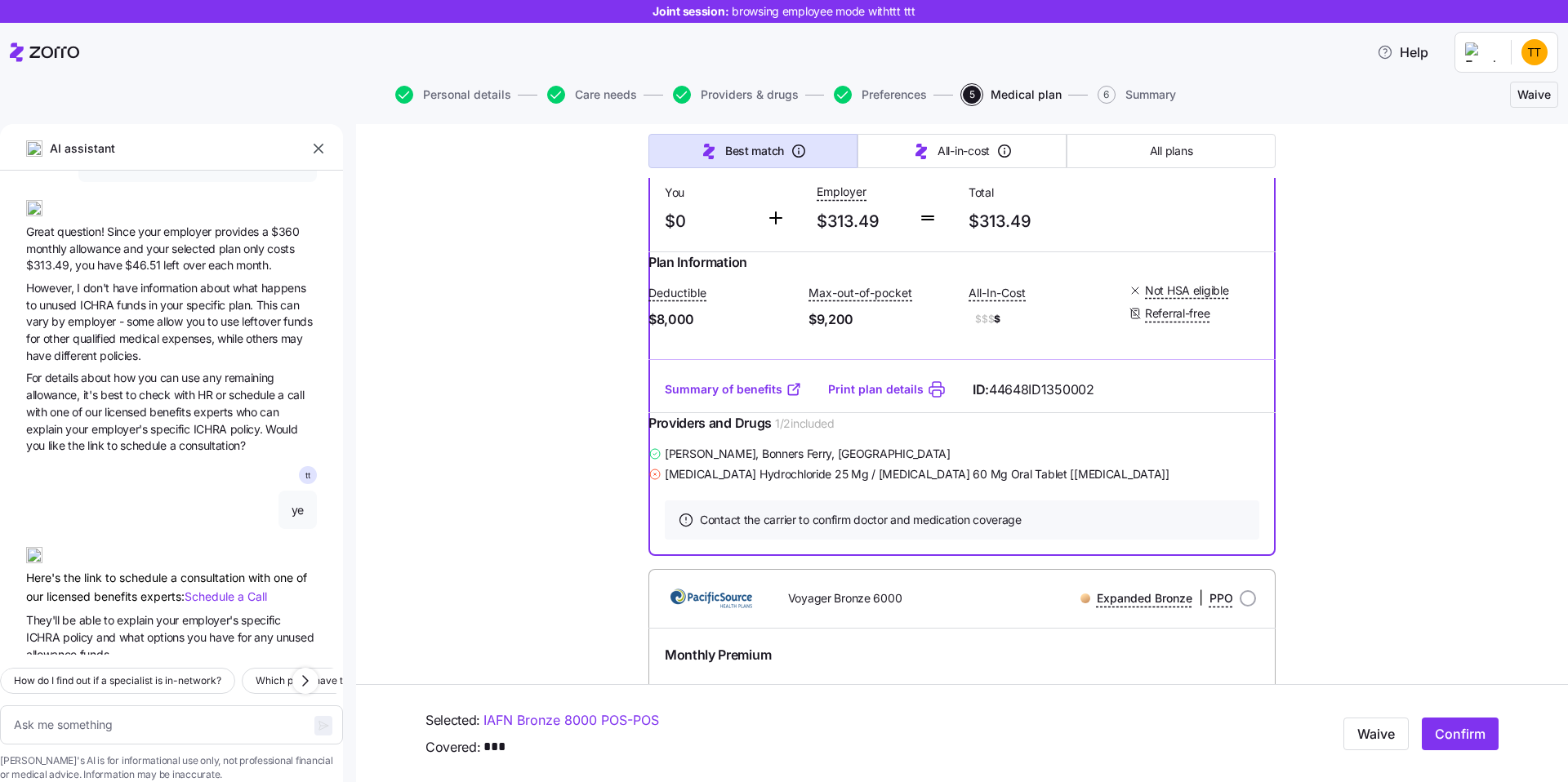
click at [267, 630] on span "any" at bounding box center [265, 637] width 22 height 14
click at [227, 612] on span "They'll be able to explain your employer's specific ICHRA policy and what optio…" at bounding box center [171, 637] width 291 height 50
click at [217, 589] on span "Schedule" at bounding box center [210, 596] width 53 height 14
click at [399, 410] on div "Choose your plan Covered: Just me Fake Company is contributing $360 per month t…" at bounding box center [962, 259] width 1212 height 2960
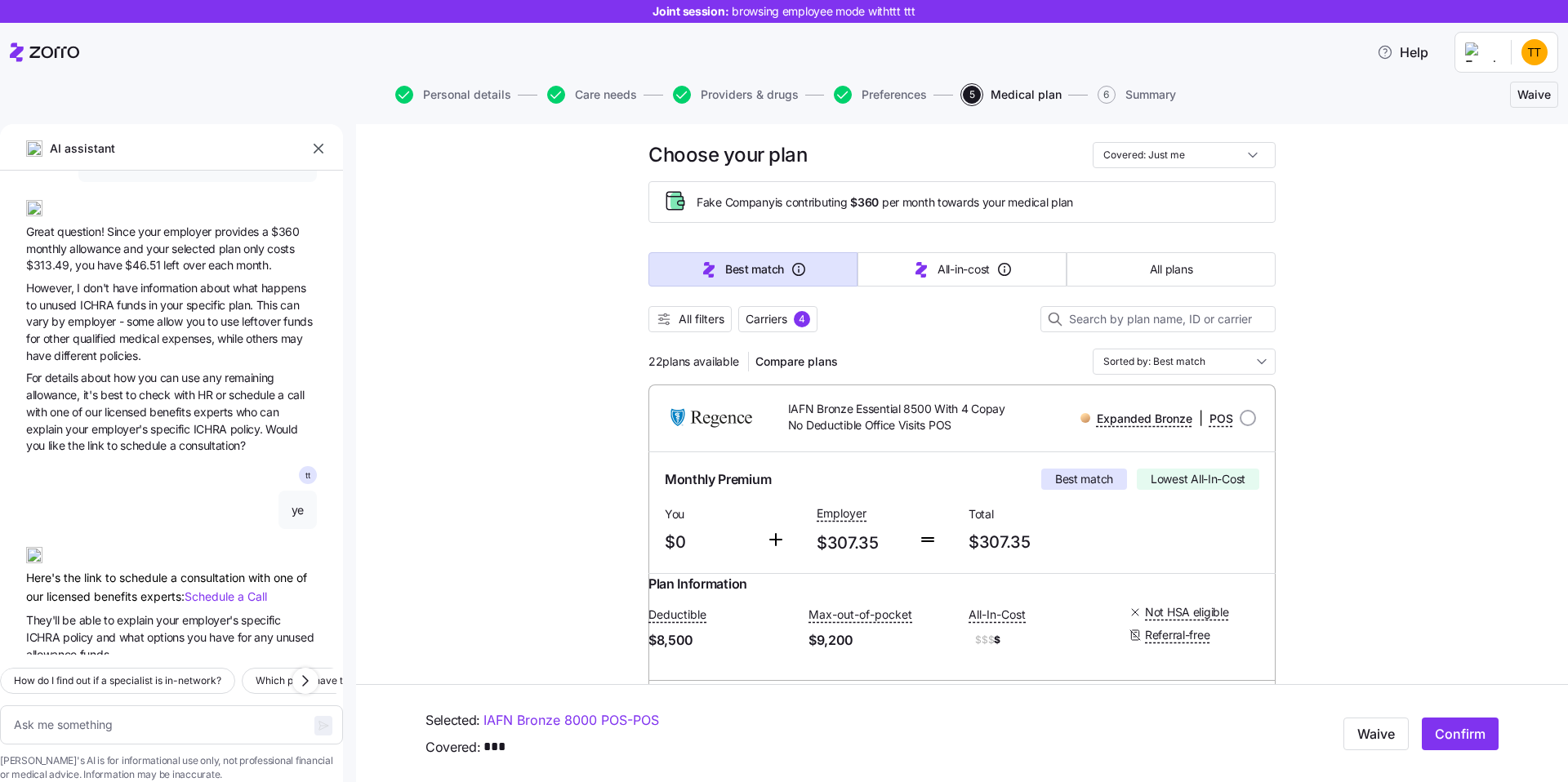
scroll to position [0, 0]
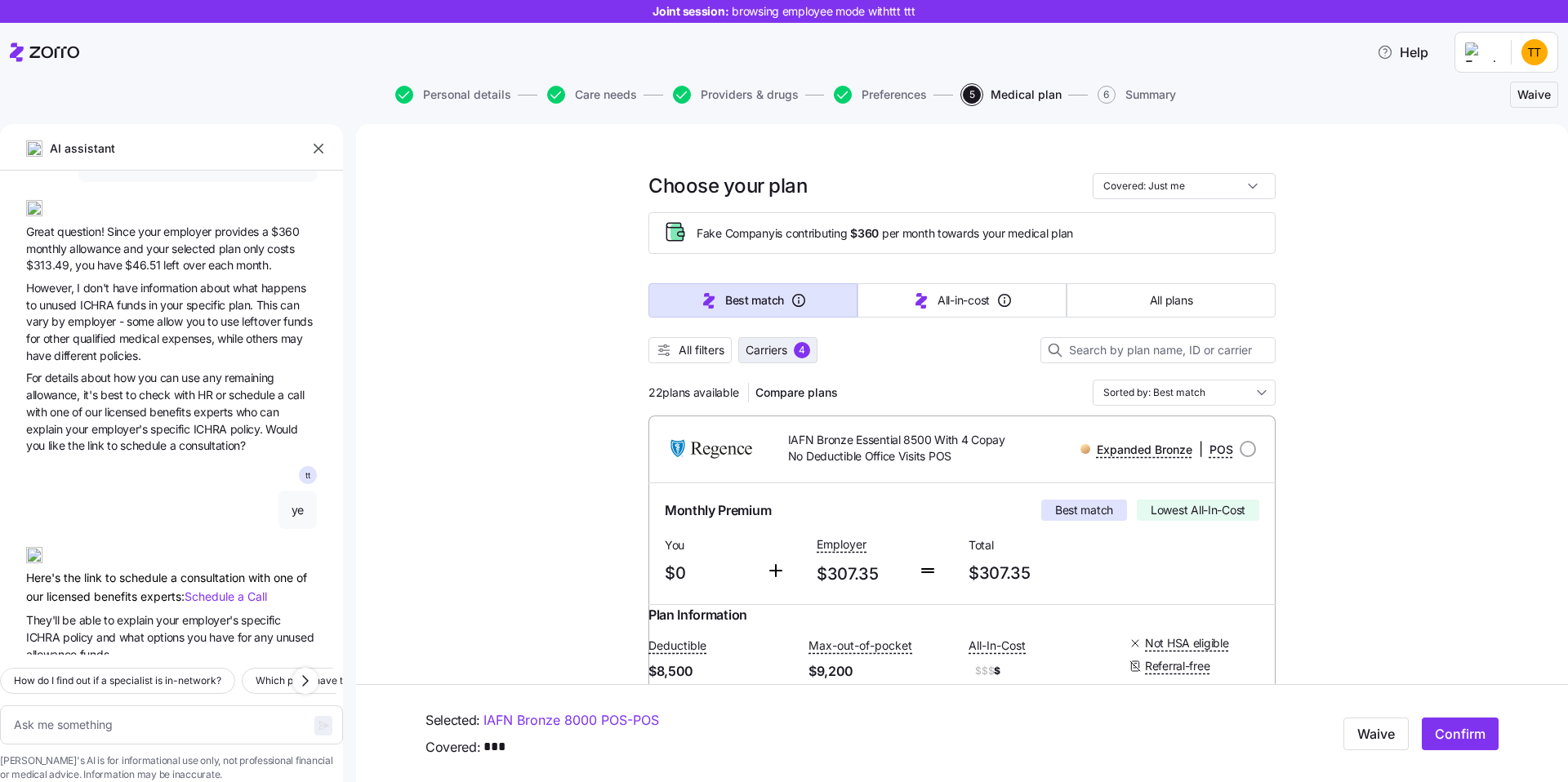
click at [777, 341] on button "Carriers 4" at bounding box center [777, 350] width 79 height 26
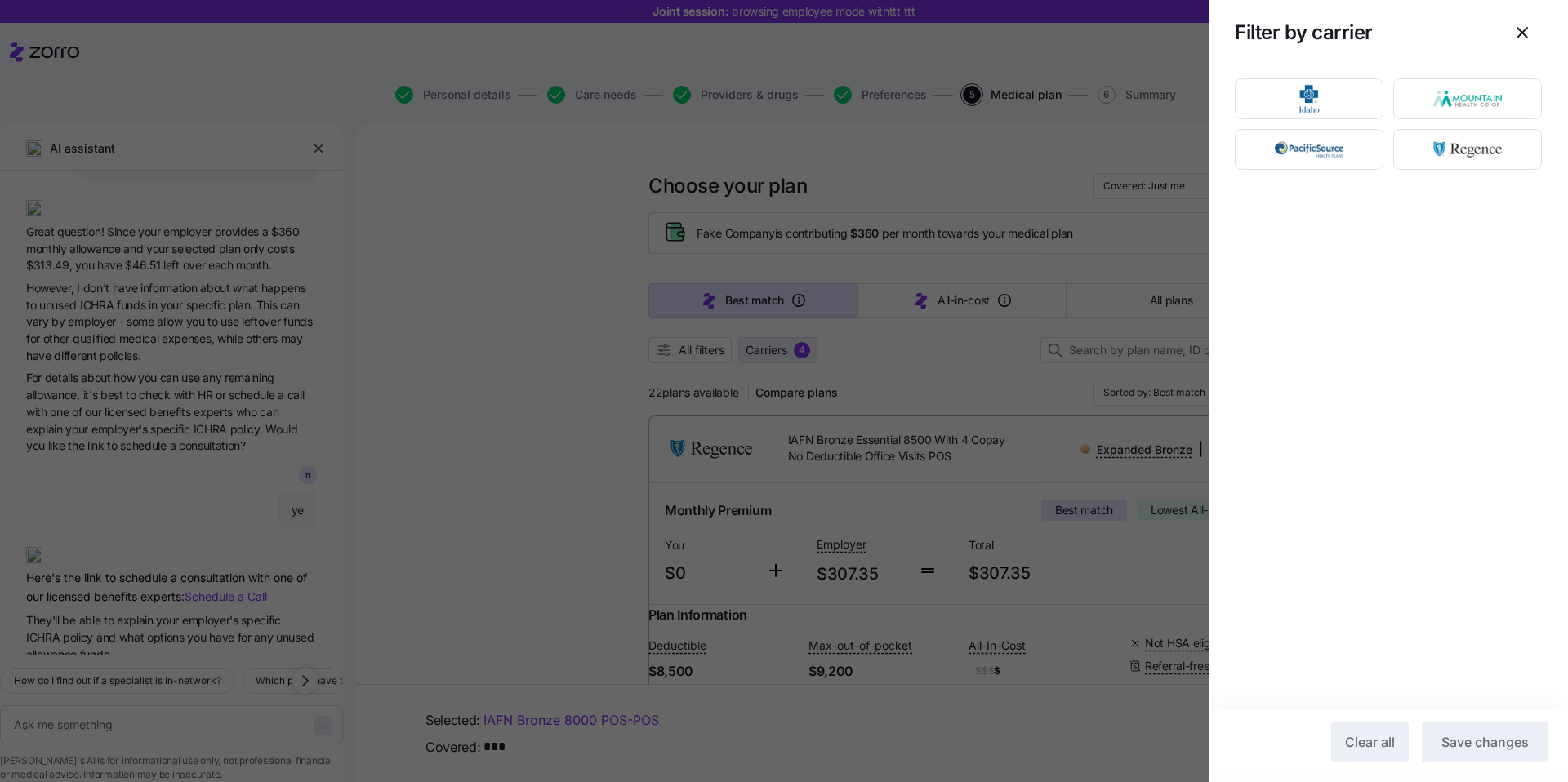
click at [777, 341] on div at bounding box center [784, 391] width 1568 height 782
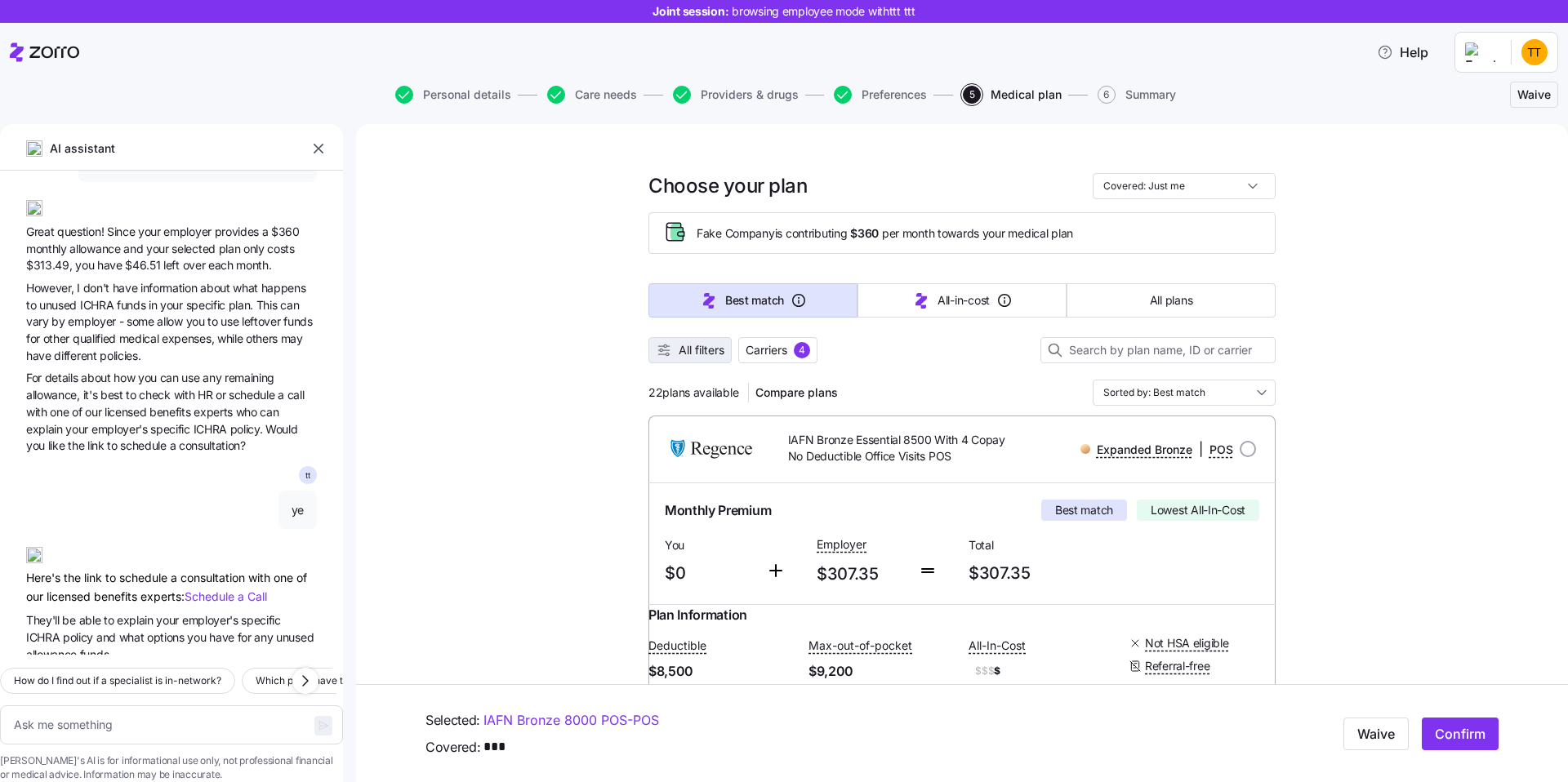
click at [670, 343] on icon "button" at bounding box center [664, 351] width 17 height 17
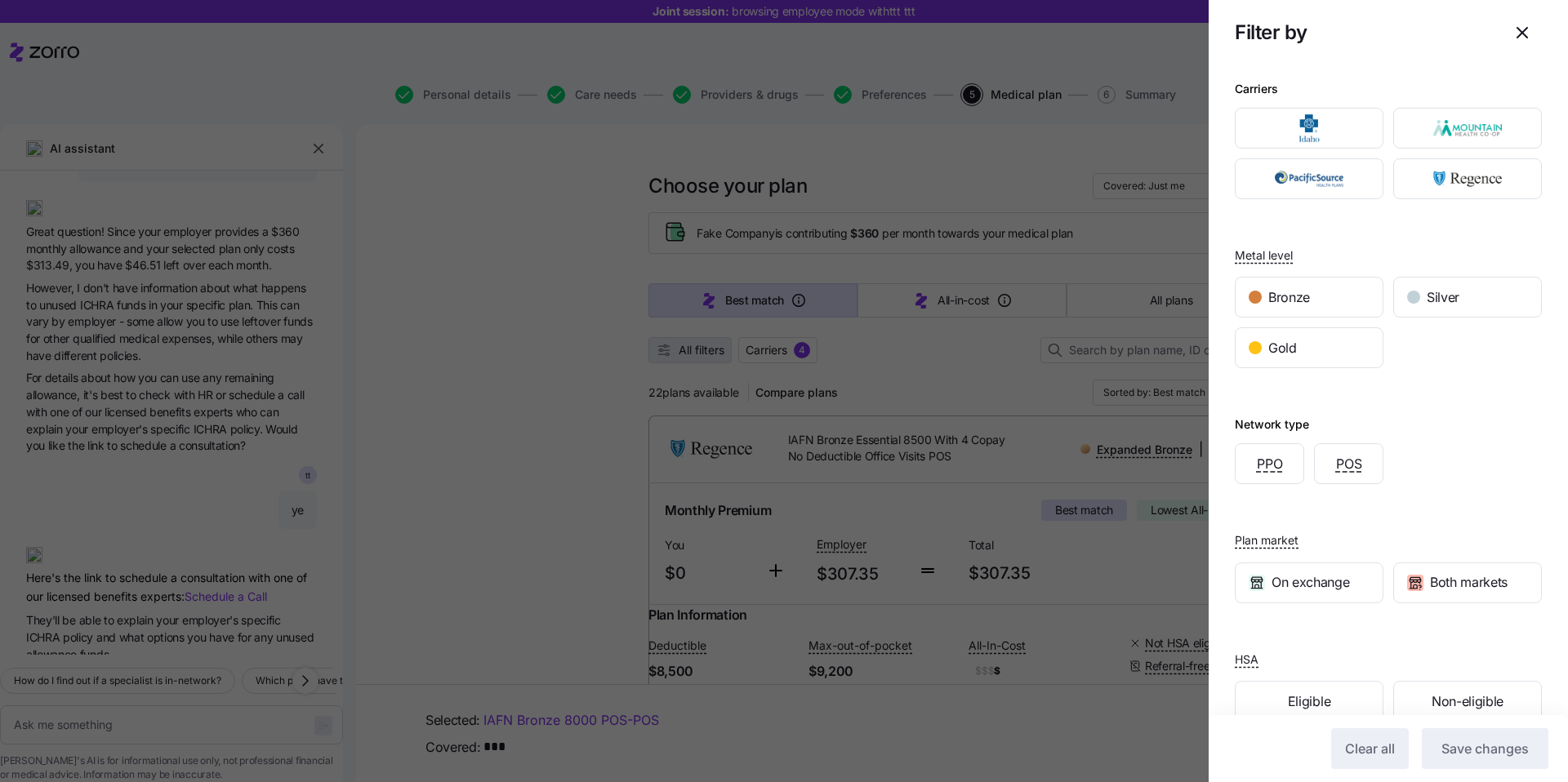
click at [670, 343] on div at bounding box center [784, 391] width 1568 height 782
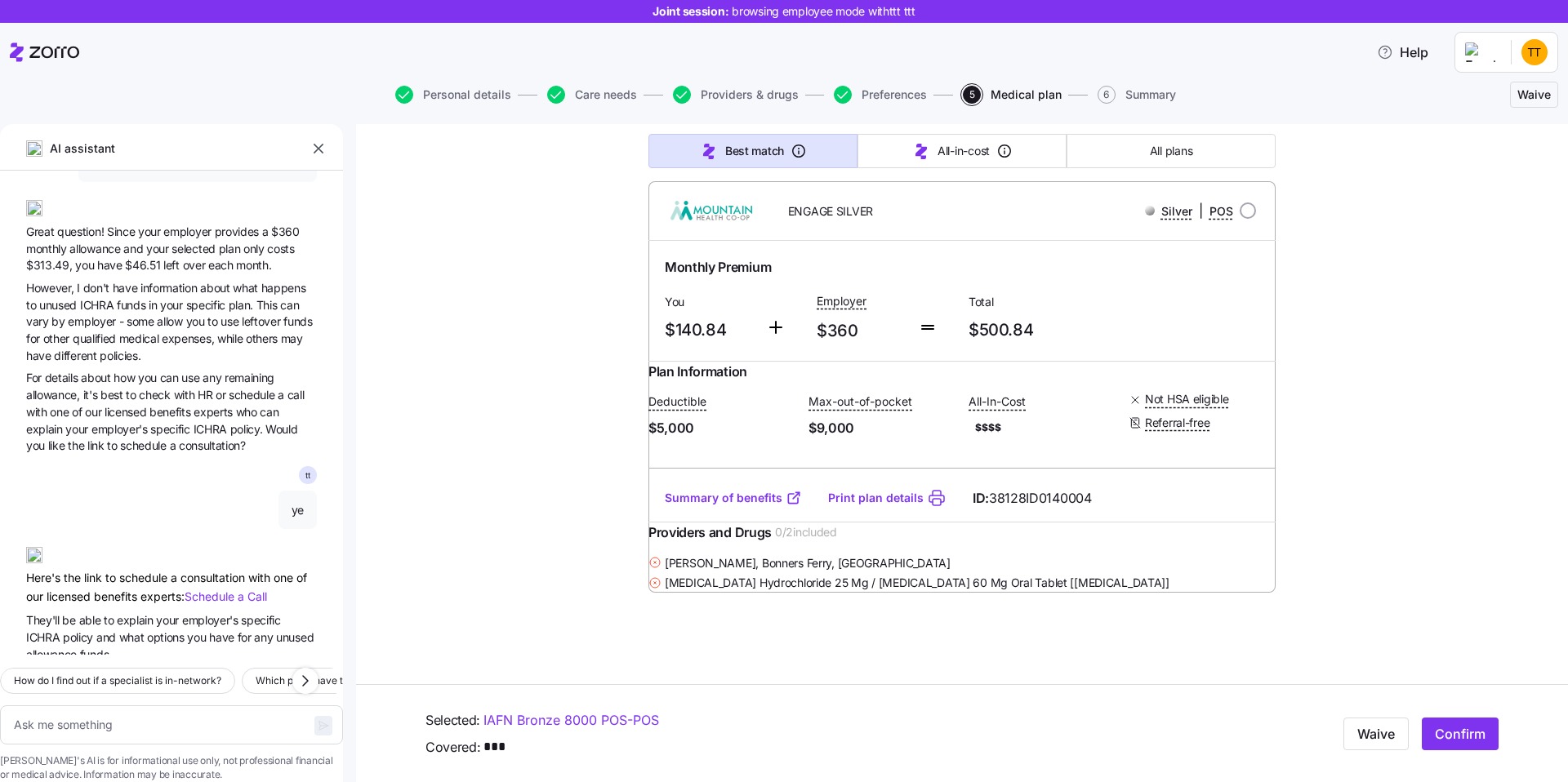
scroll to position [11455, 0]
click at [1235, 222] on div "Silver | POS" at bounding box center [1137, 211] width 237 height 20
click at [1256, 228] on div "Silver | POS" at bounding box center [1137, 211] width 250 height 34
click at [1248, 219] on input "radio" at bounding box center [1249, 211] width 17 height 17
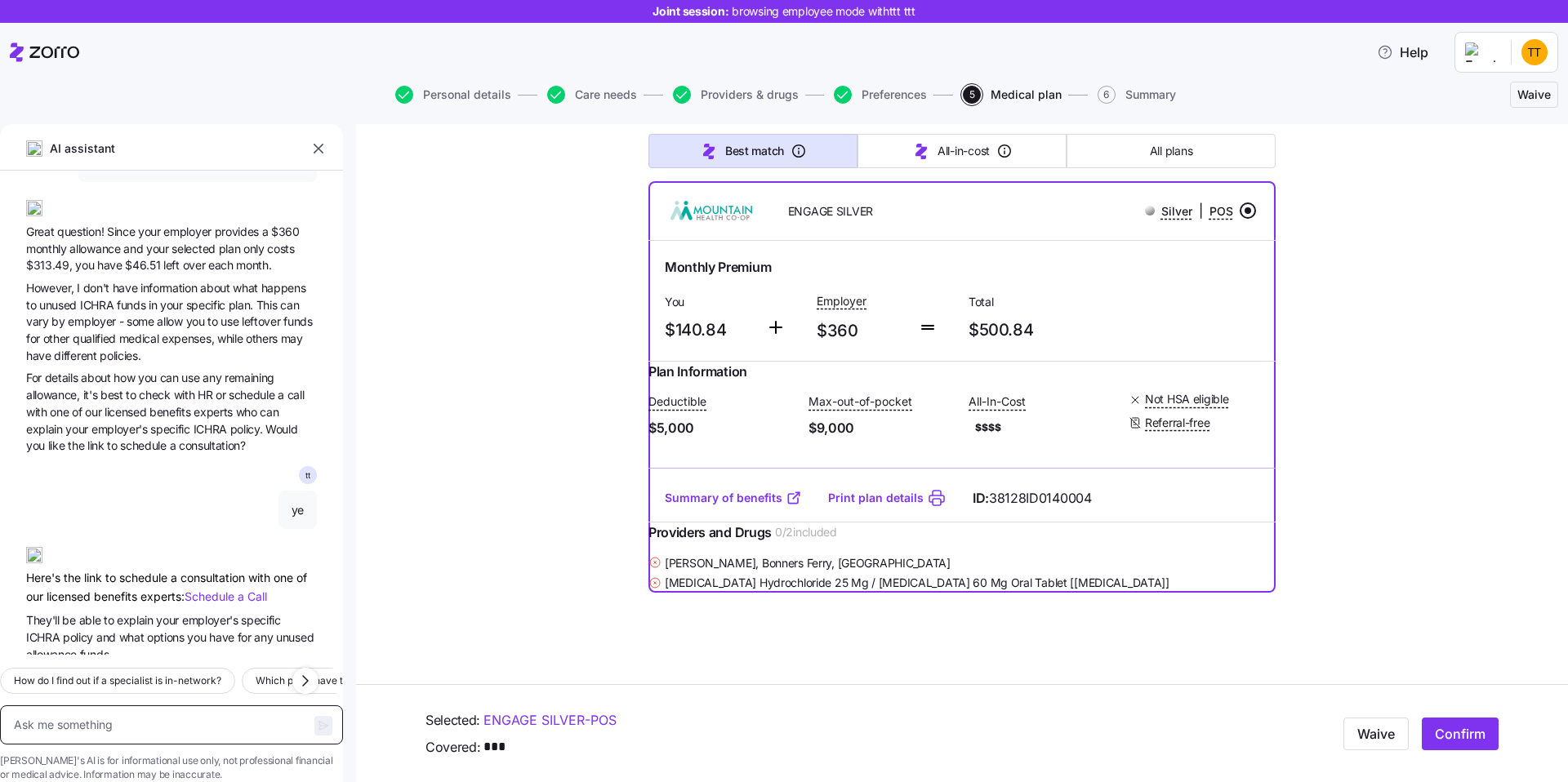
click at [116, 706] on textarea at bounding box center [171, 725] width 343 height 39
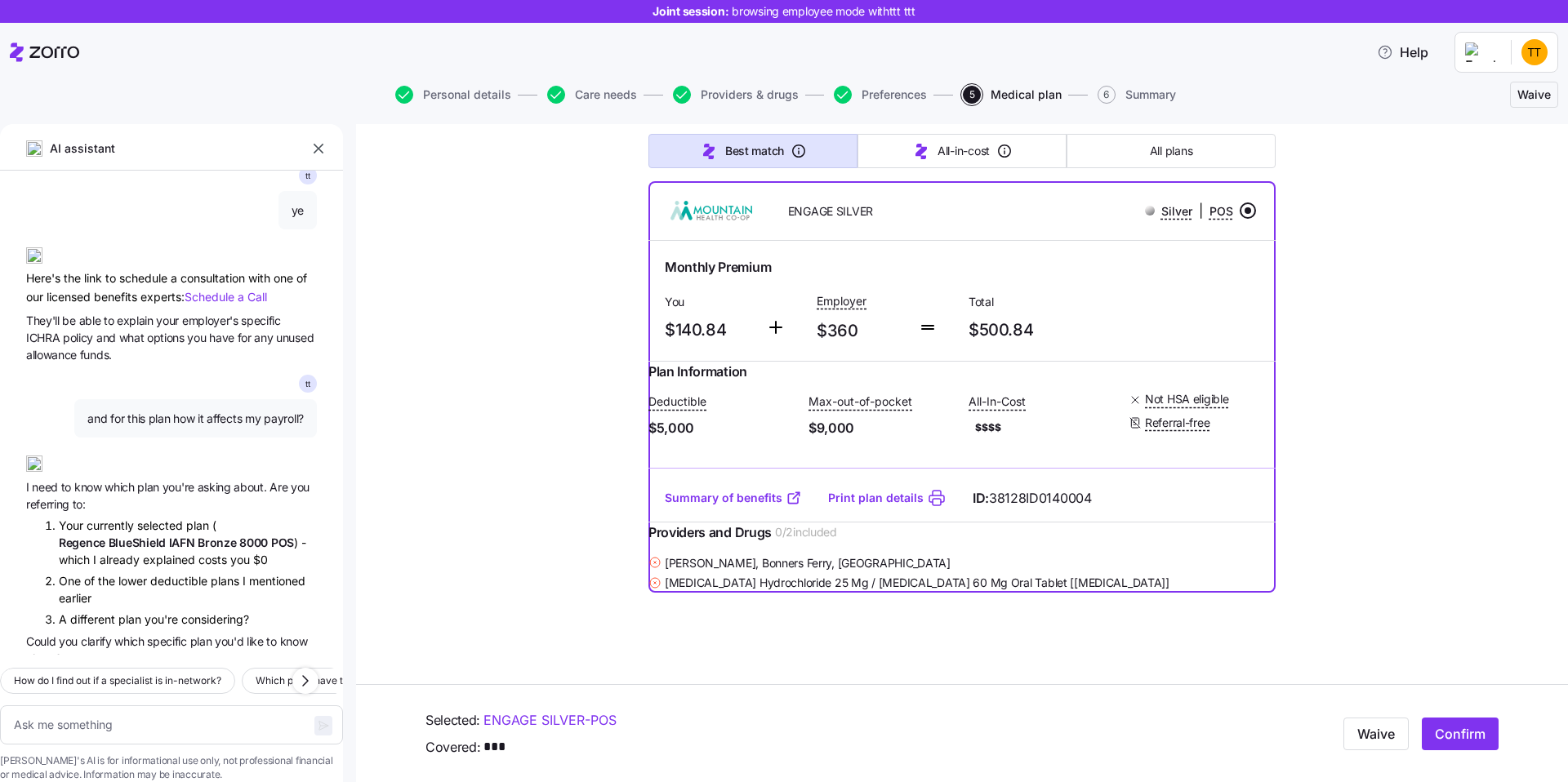
scroll to position [1259, 0]
click at [113, 476] on span "which" at bounding box center [120, 482] width 33 height 14
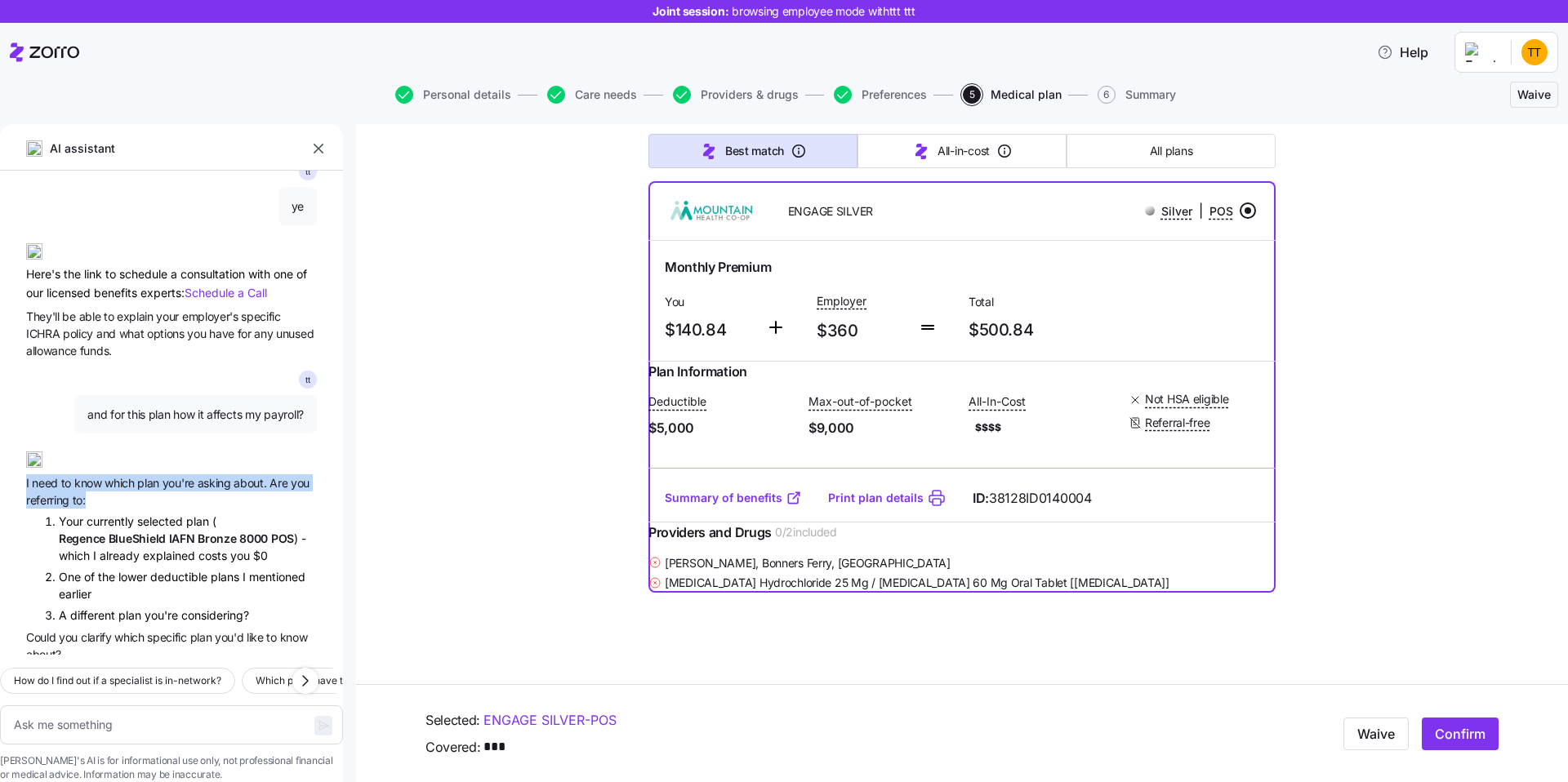
click at [118, 514] on li "Your currently selected plan ( Regence BlueShield IAFN Bronze 8000 POS ) - whic…" at bounding box center [187, 539] width 258 height 50
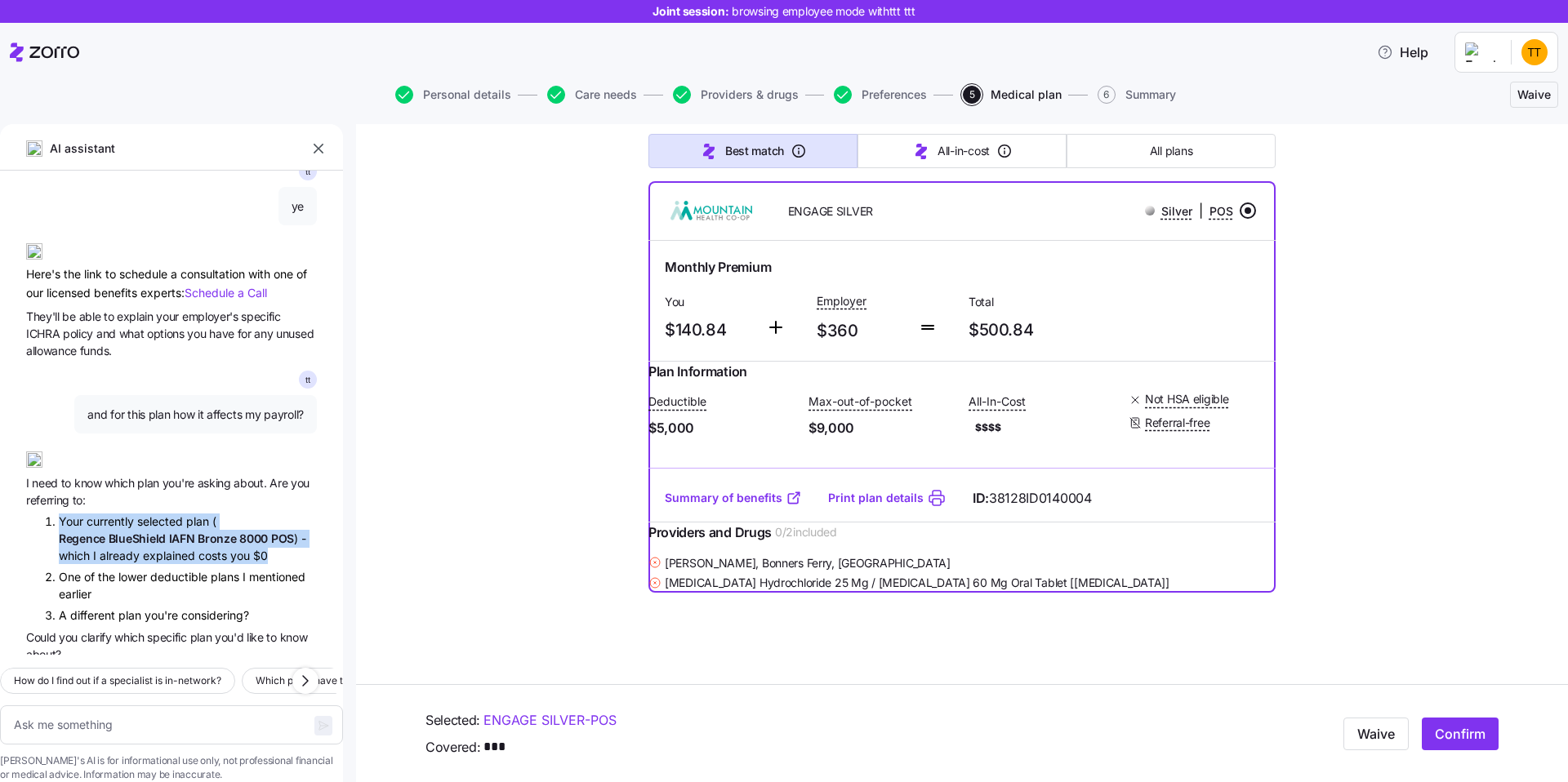
click at [171, 532] on span "Regence BlueShield IAFN Bronze 8000 POS" at bounding box center [176, 538] width 236 height 14
click at [156, 569] on li "One of the lower deductible plans I mentioned earlier" at bounding box center [187, 586] width 258 height 34
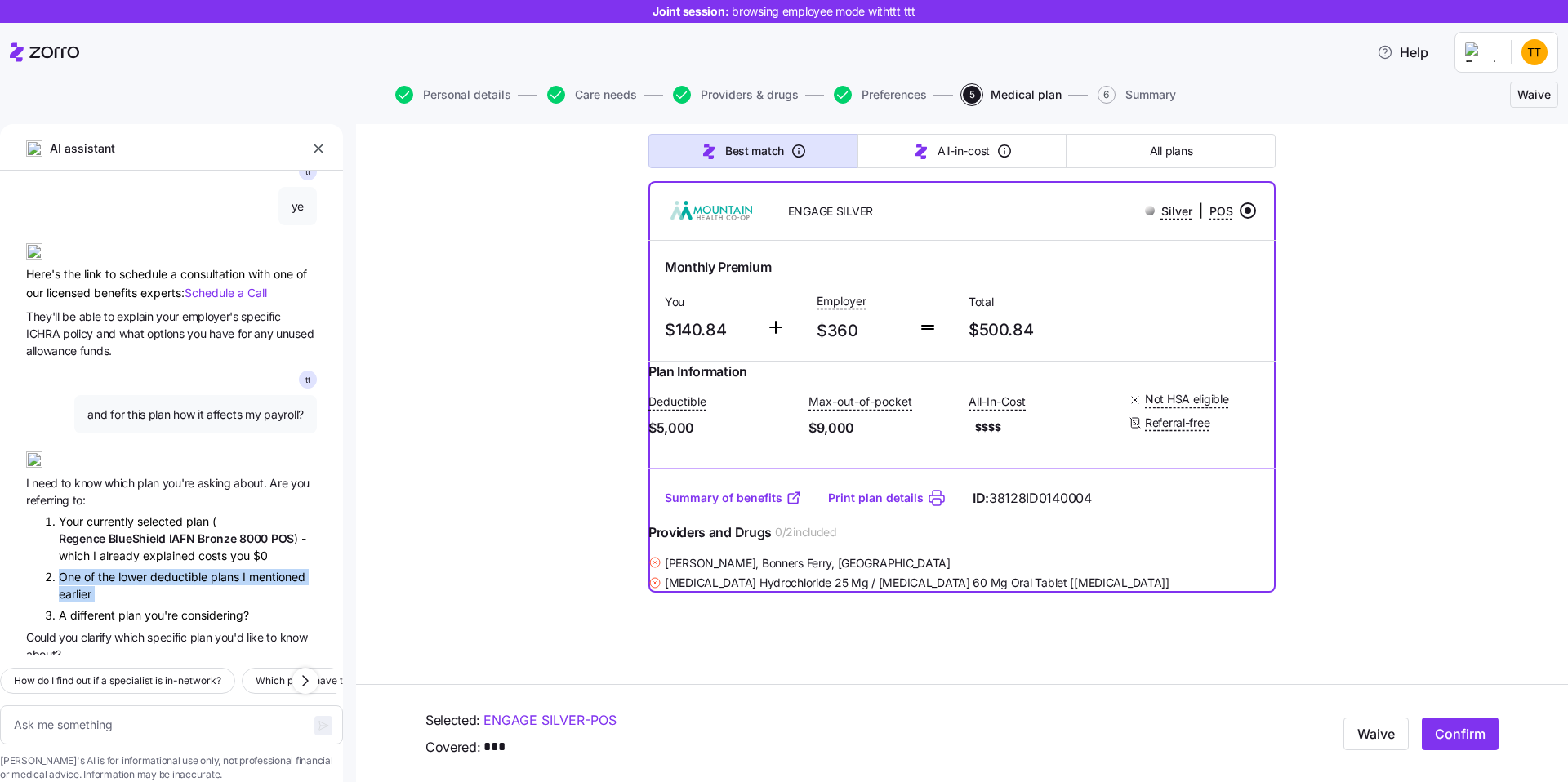
click at [191, 609] on span "considering?" at bounding box center [215, 615] width 68 height 14
click at [120, 706] on textarea at bounding box center [171, 725] width 343 height 39
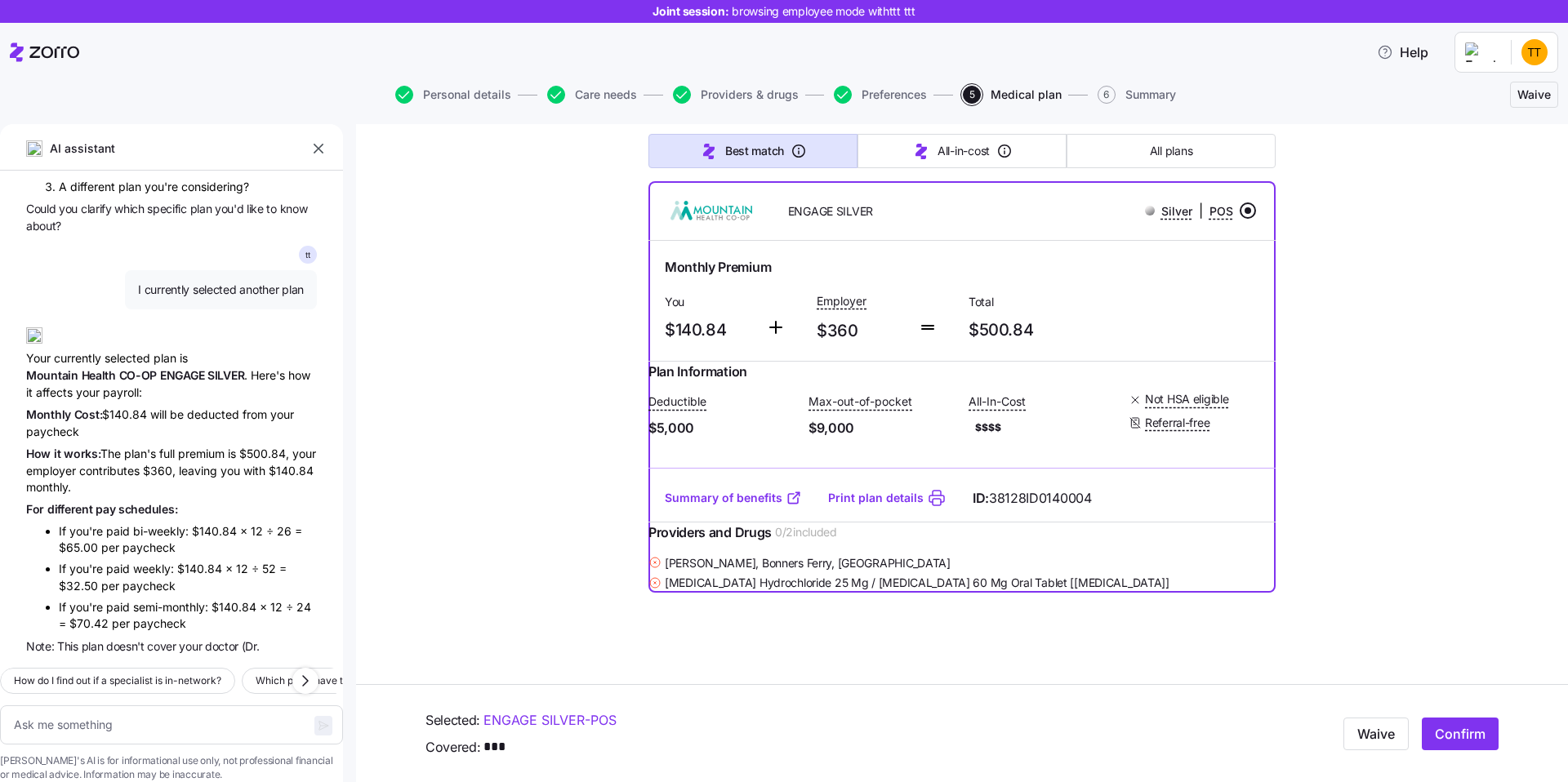
scroll to position [1696, 0]
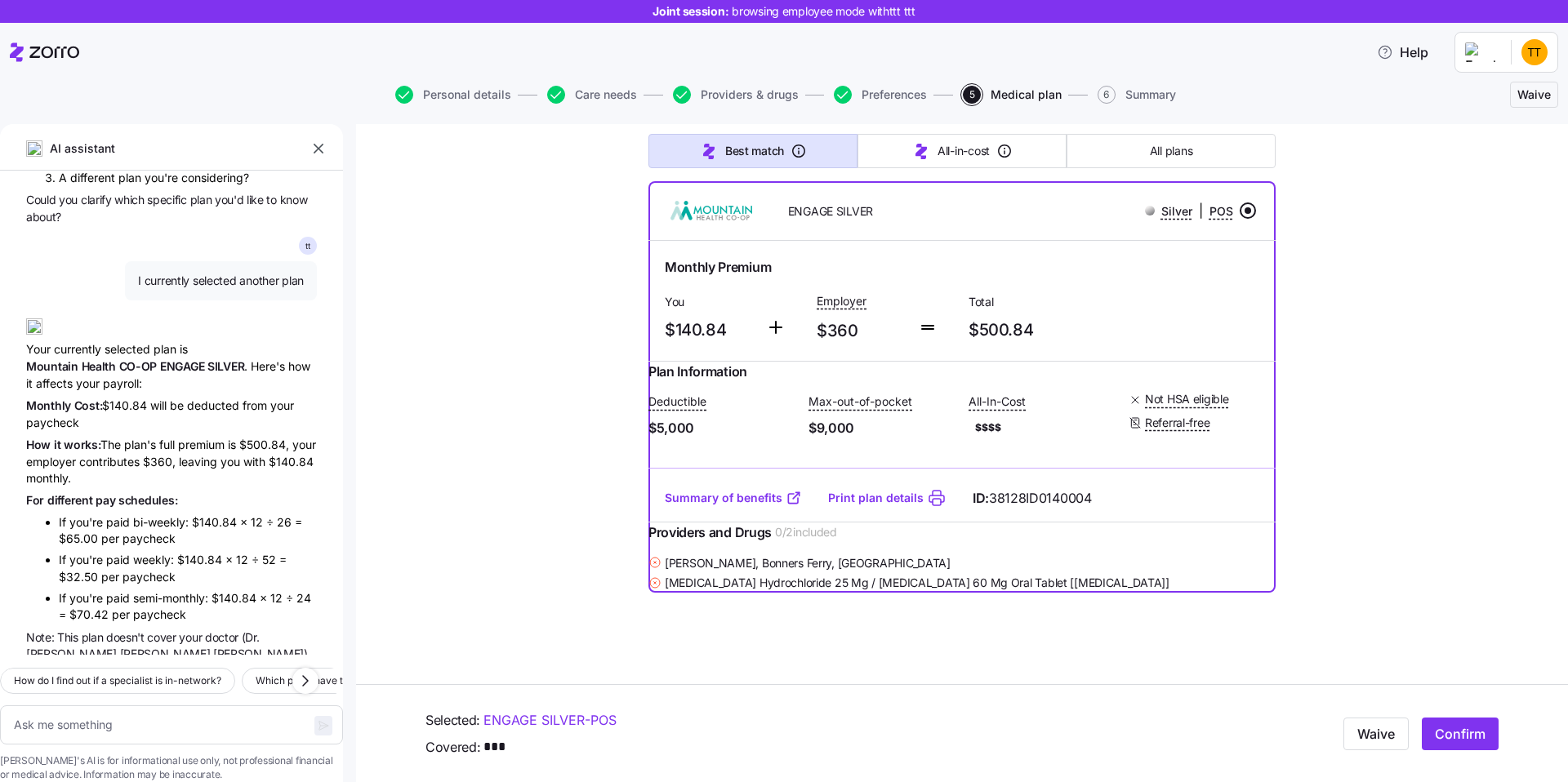
click at [154, 516] on span "bi-weekly:" at bounding box center [162, 522] width 59 height 14
click at [118, 532] on span "per" at bounding box center [112, 538] width 21 height 14
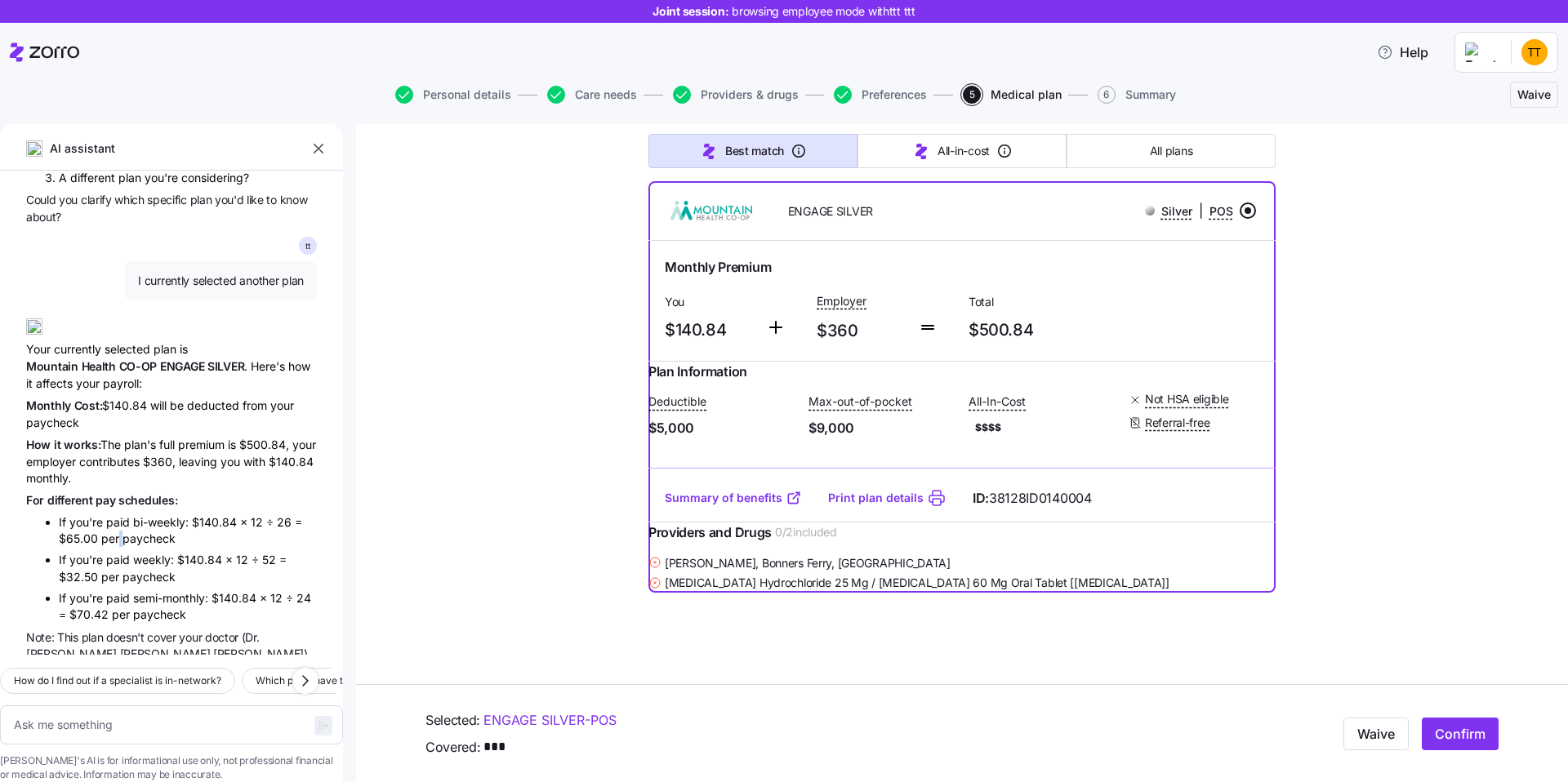
click at [127, 553] on span "paid" at bounding box center [119, 560] width 27 height 14
click at [156, 551] on div "t t which plans have my doctor and lowest deductible? Based on your needs, here…" at bounding box center [171, 412] width 343 height 484
click at [156, 591] on span "semi-monthly:" at bounding box center [172, 598] width 78 height 14
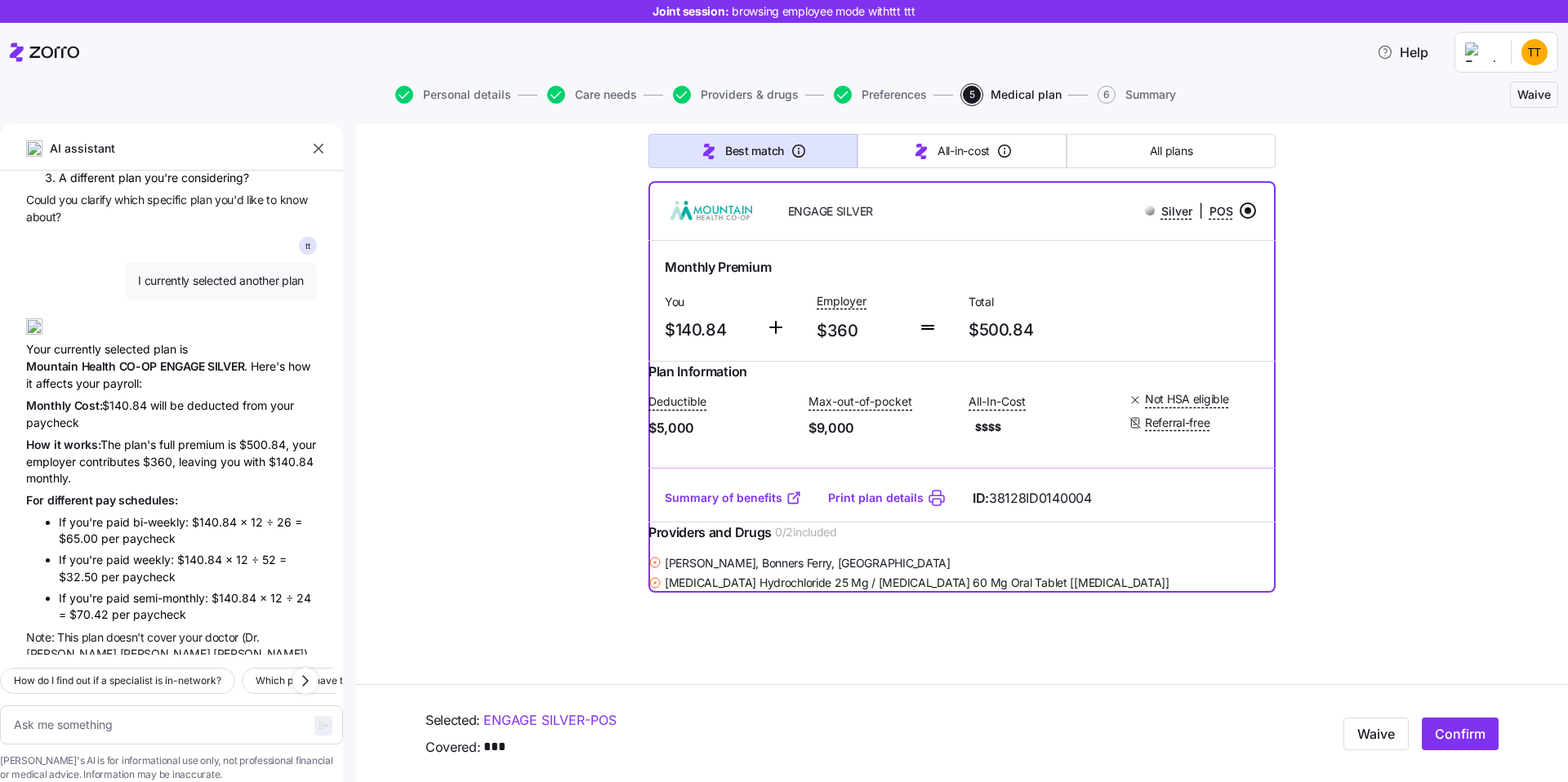
click at [156, 591] on span "semi-monthly:" at bounding box center [172, 598] width 78 height 14
click at [200, 590] on li "If you're paid semi-monthly: $140.84 × 12 ÷ 24 = $70.42 per paycheck" at bounding box center [187, 607] width 258 height 34
click at [153, 630] on span "cover" at bounding box center [163, 637] width 32 height 14
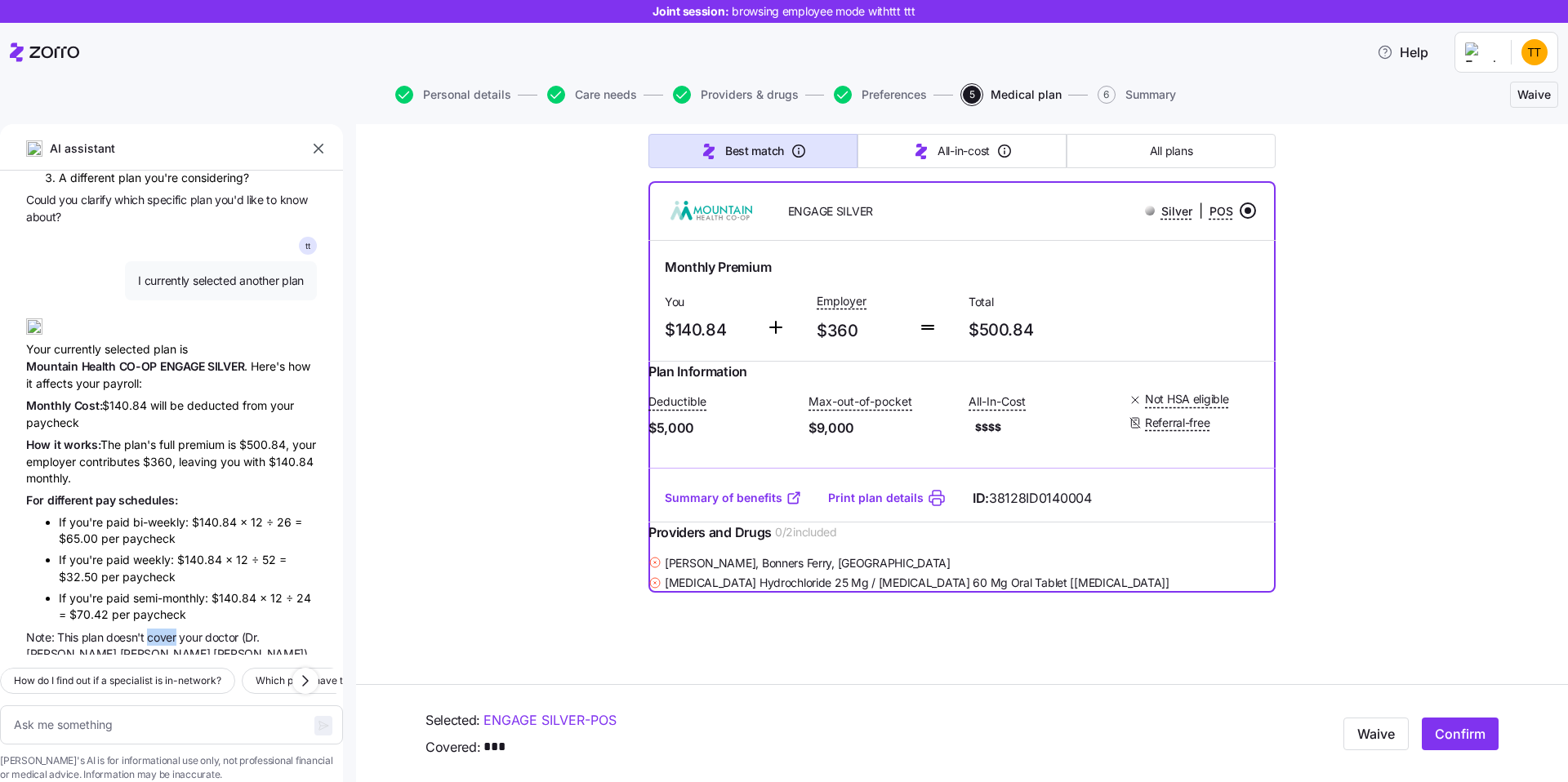
click at [153, 630] on span "cover" at bounding box center [163, 637] width 32 height 14
click at [126, 664] on span "to" at bounding box center [119, 670] width 13 height 14
click at [71, 664] on span "you" at bounding box center [61, 670] width 22 height 14
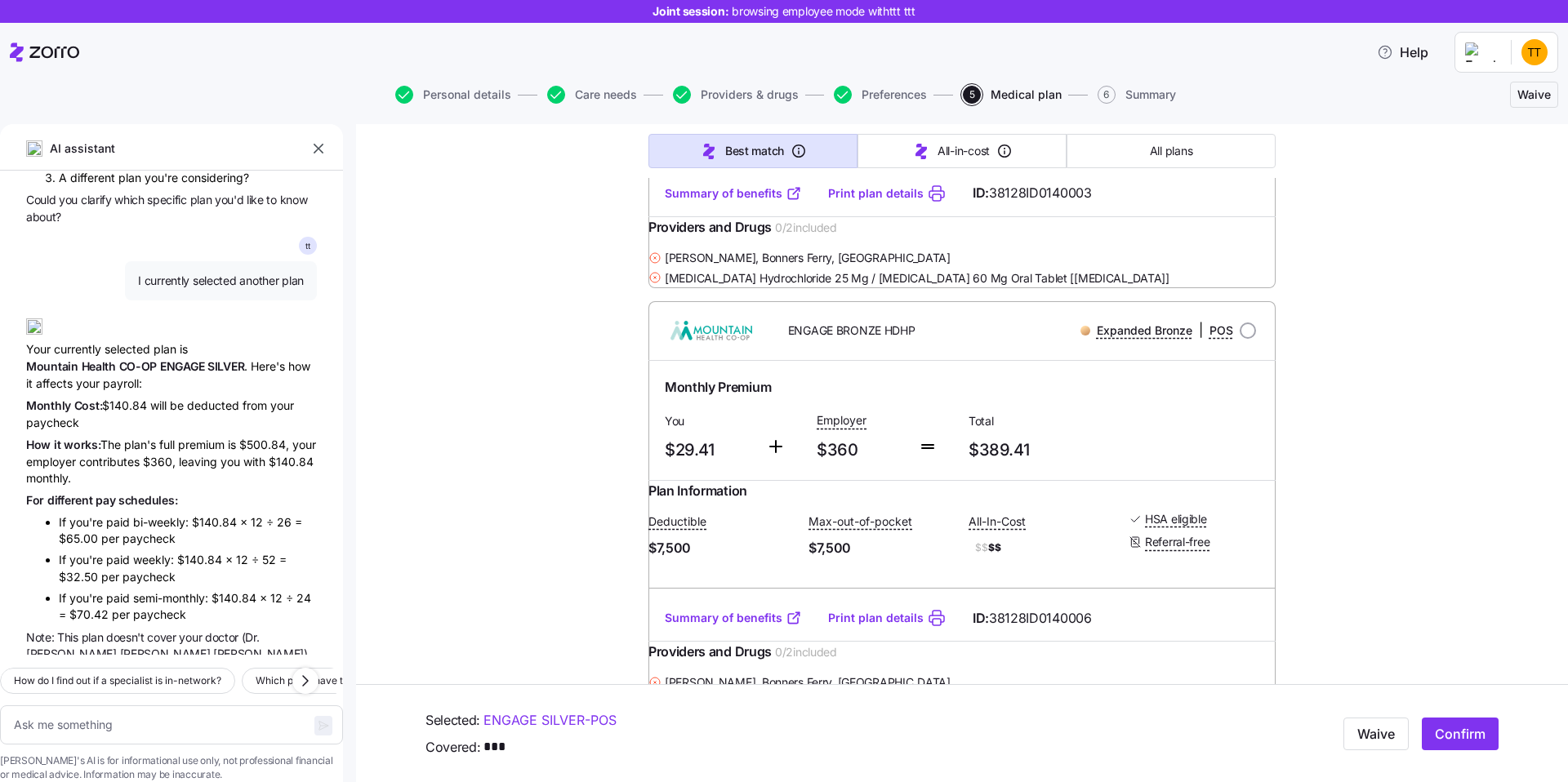
scroll to position [9512, 0]
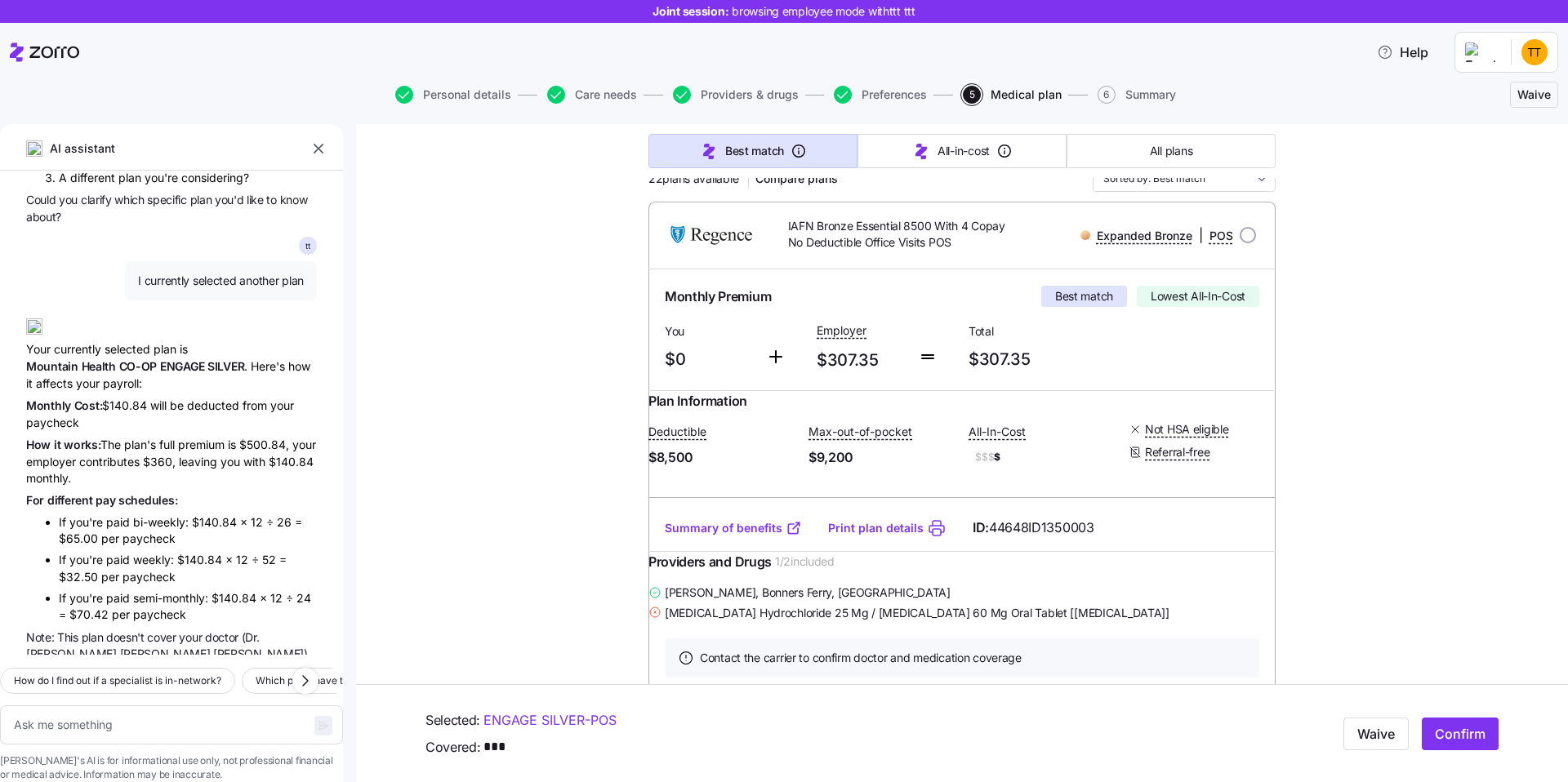
scroll to position [263, 0]
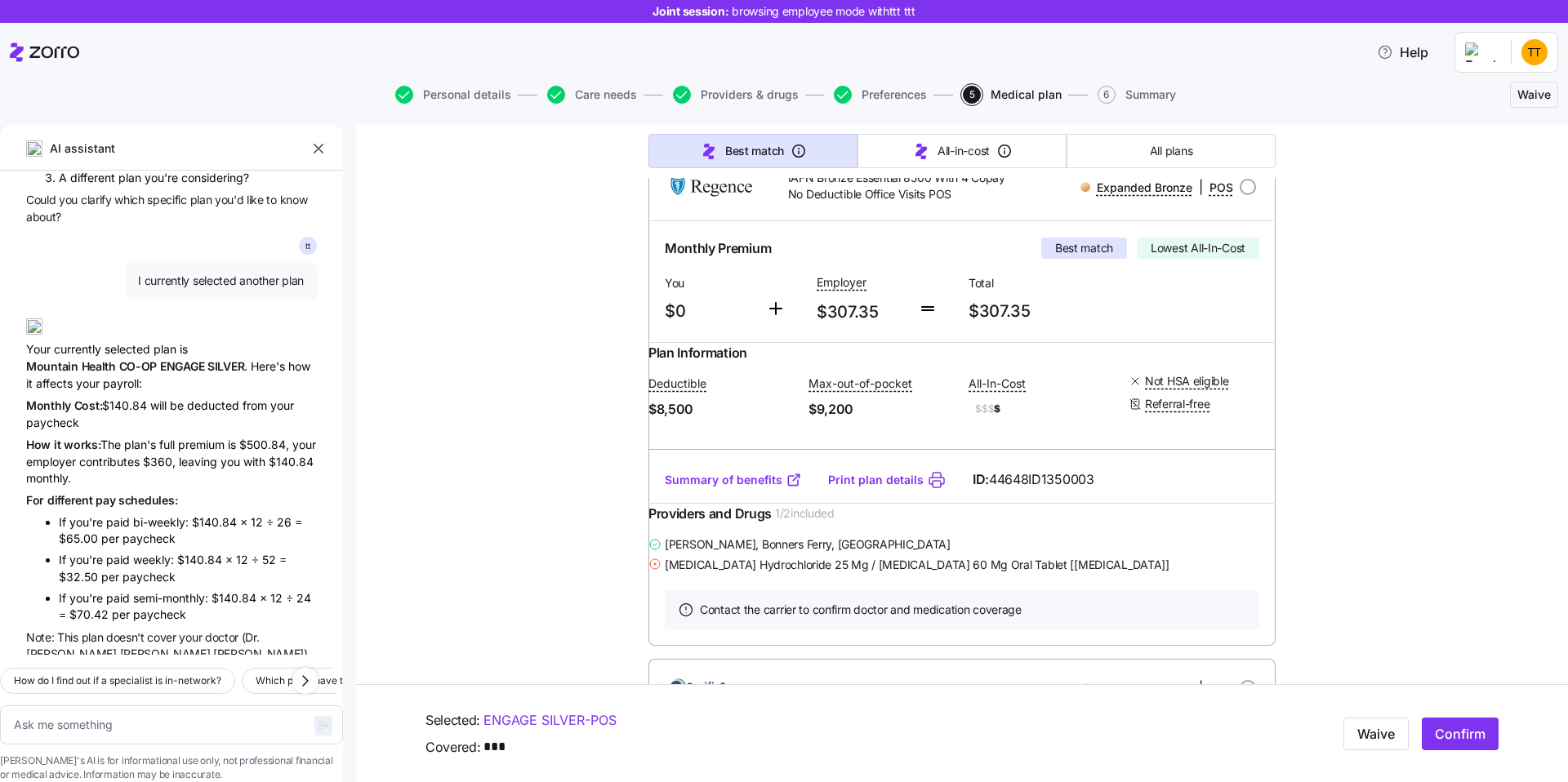
click at [777, 573] on span "[MEDICAL_DATA] Hydrochloride 25 Mg / [MEDICAL_DATA] 60 Mg Oral Tablet [[MEDICAL…" at bounding box center [917, 565] width 505 height 17
copy div "[MEDICAL_DATA] Hydrochloride 25 Mg / [MEDICAL_DATA] 60 Mg Oral Tablet [[MEDICAL…"
click at [86, 706] on textarea at bounding box center [171, 725] width 343 height 39
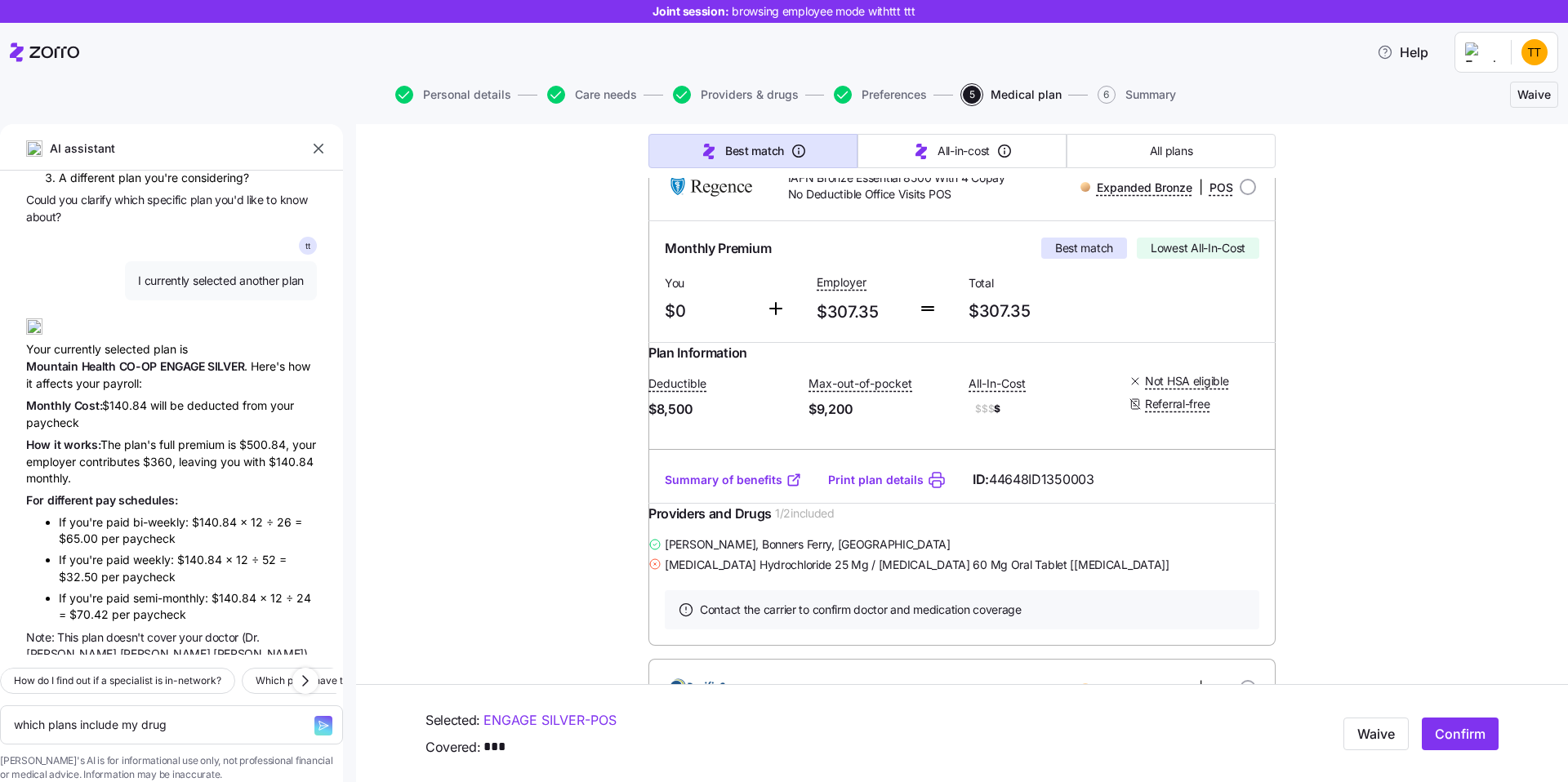
click at [727, 573] on span "[MEDICAL_DATA] Hydrochloride 25 Mg / [MEDICAL_DATA] 60 Mg Oral Tablet [[MEDICAL…" at bounding box center [917, 565] width 505 height 17
copy span "[MEDICAL_DATA]"
click at [250, 706] on textarea "which plans include my drug" at bounding box center [171, 725] width 343 height 39
paste textarea "[MEDICAL_DATA]"
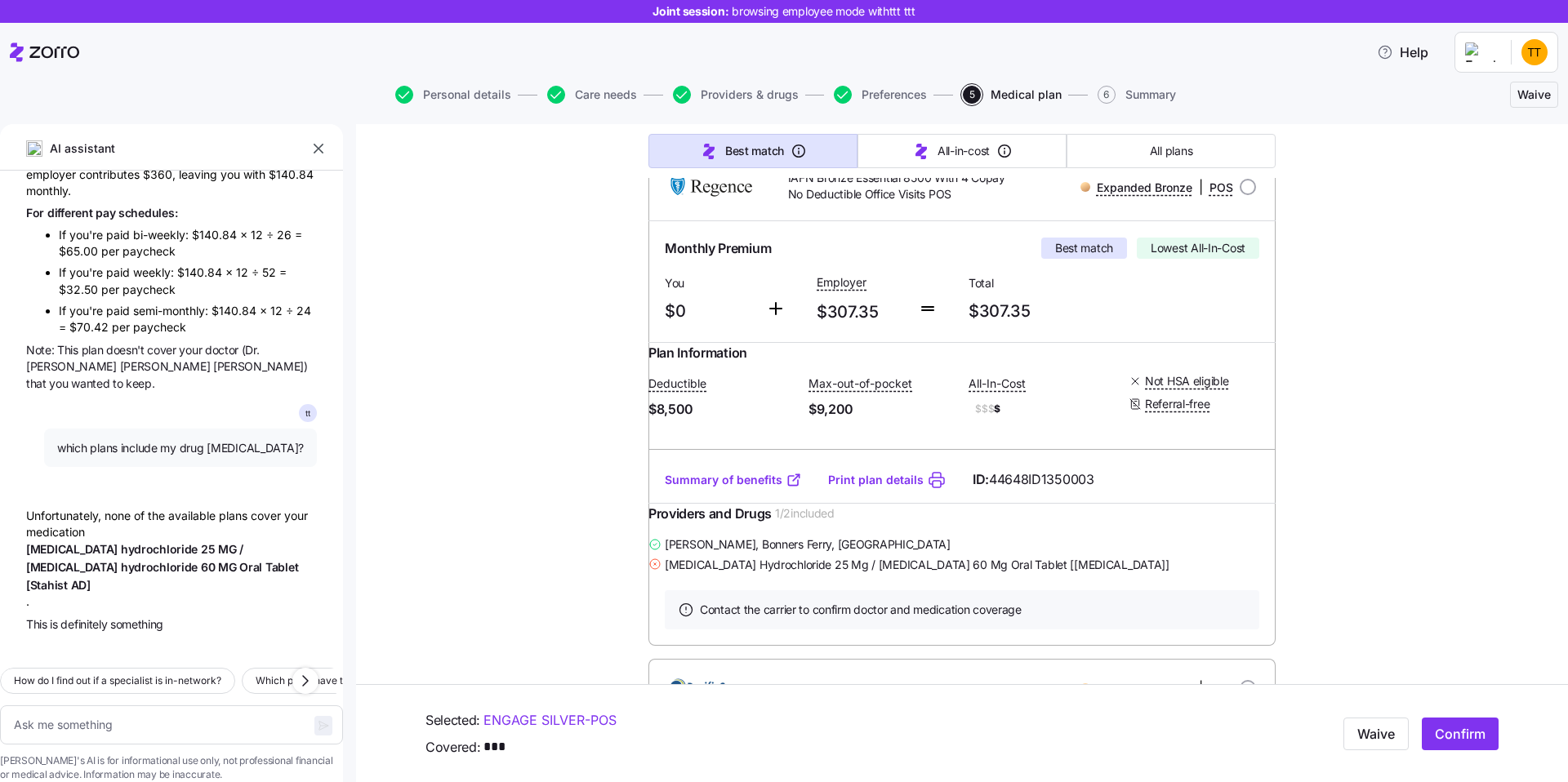
scroll to position [2004, 0]
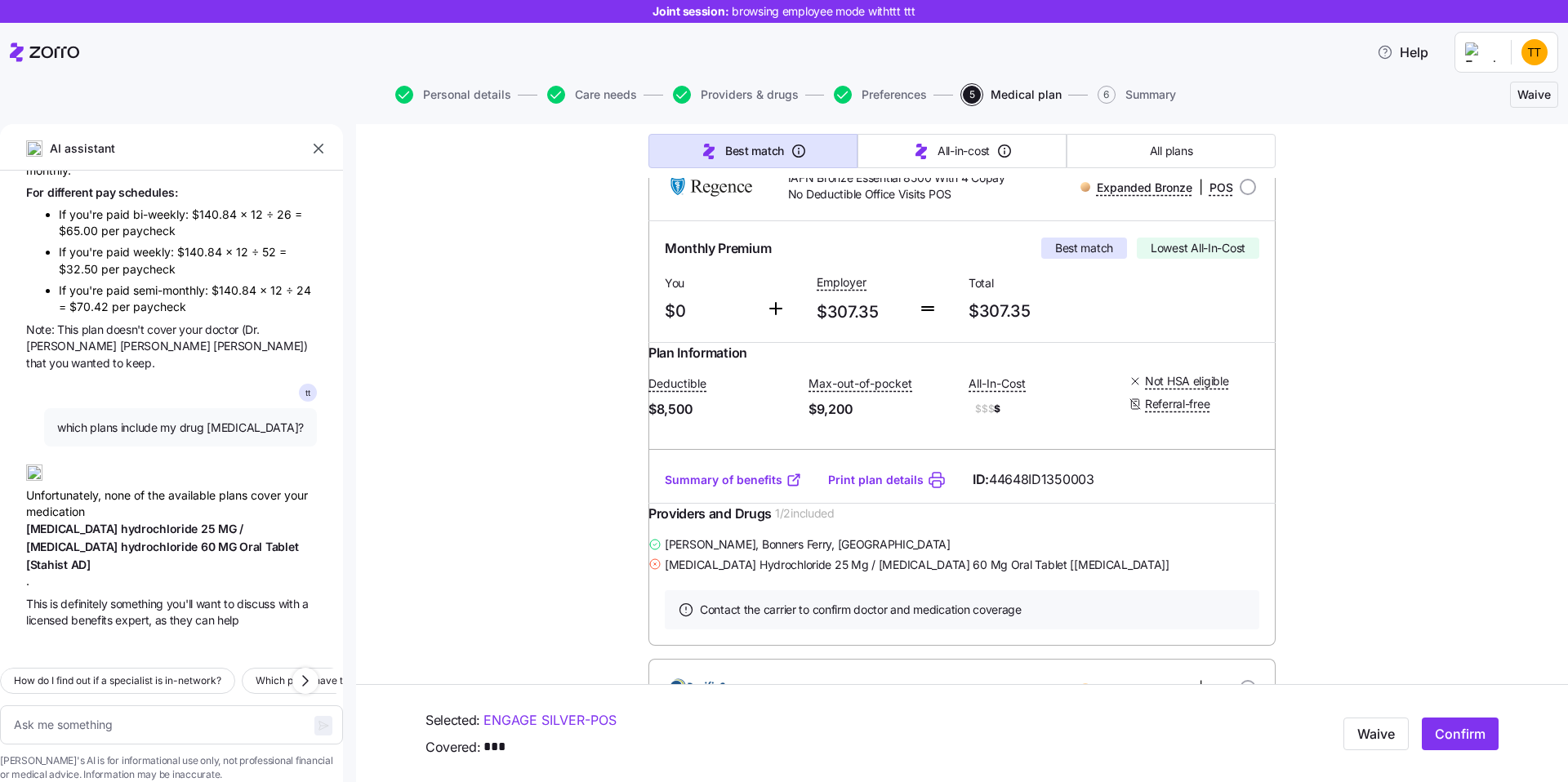
click at [213, 452] on div "Unfortunately, none of the available plans cover your medication [MEDICAL_DATA]…" at bounding box center [171, 520] width 291 height 139
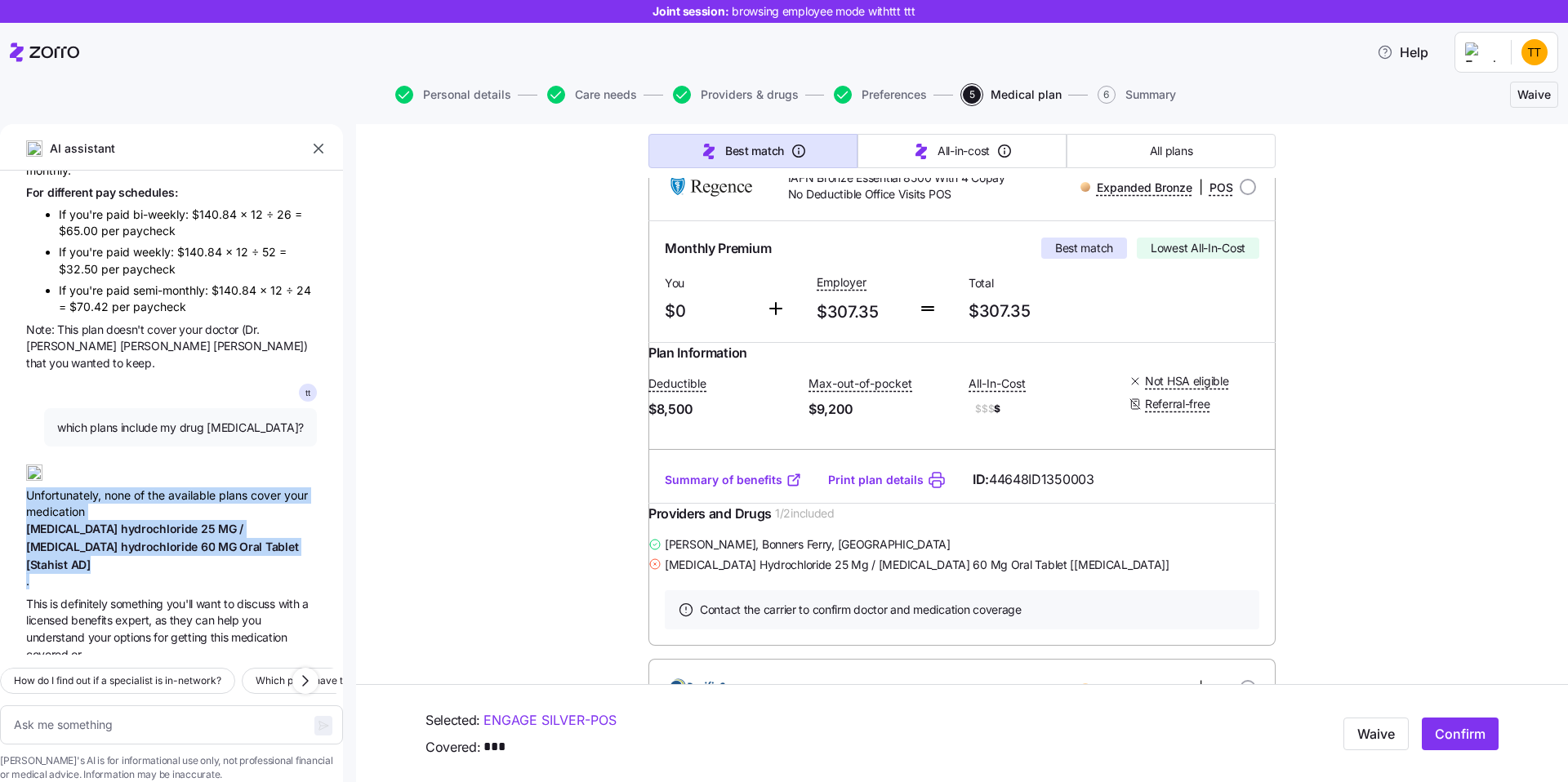
click at [130, 452] on div "Unfortunately, none of the available plans cover your medication [MEDICAL_DATA]…" at bounding box center [171, 520] width 291 height 139
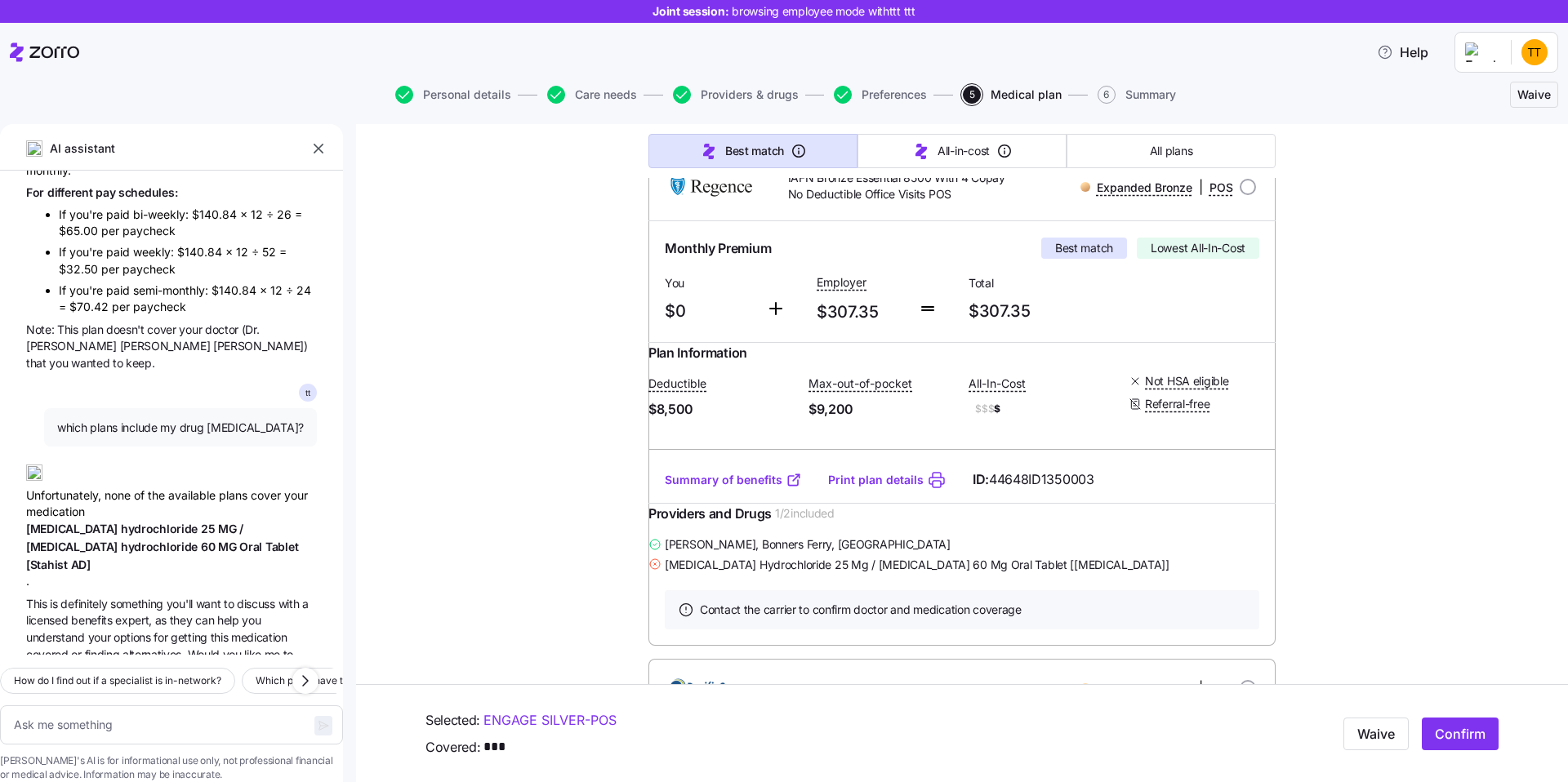
click at [147, 522] on span "hydrochloride" at bounding box center [161, 529] width 80 height 14
click at [90, 540] on span "[MEDICAL_DATA]" at bounding box center [74, 546] width 95 height 14
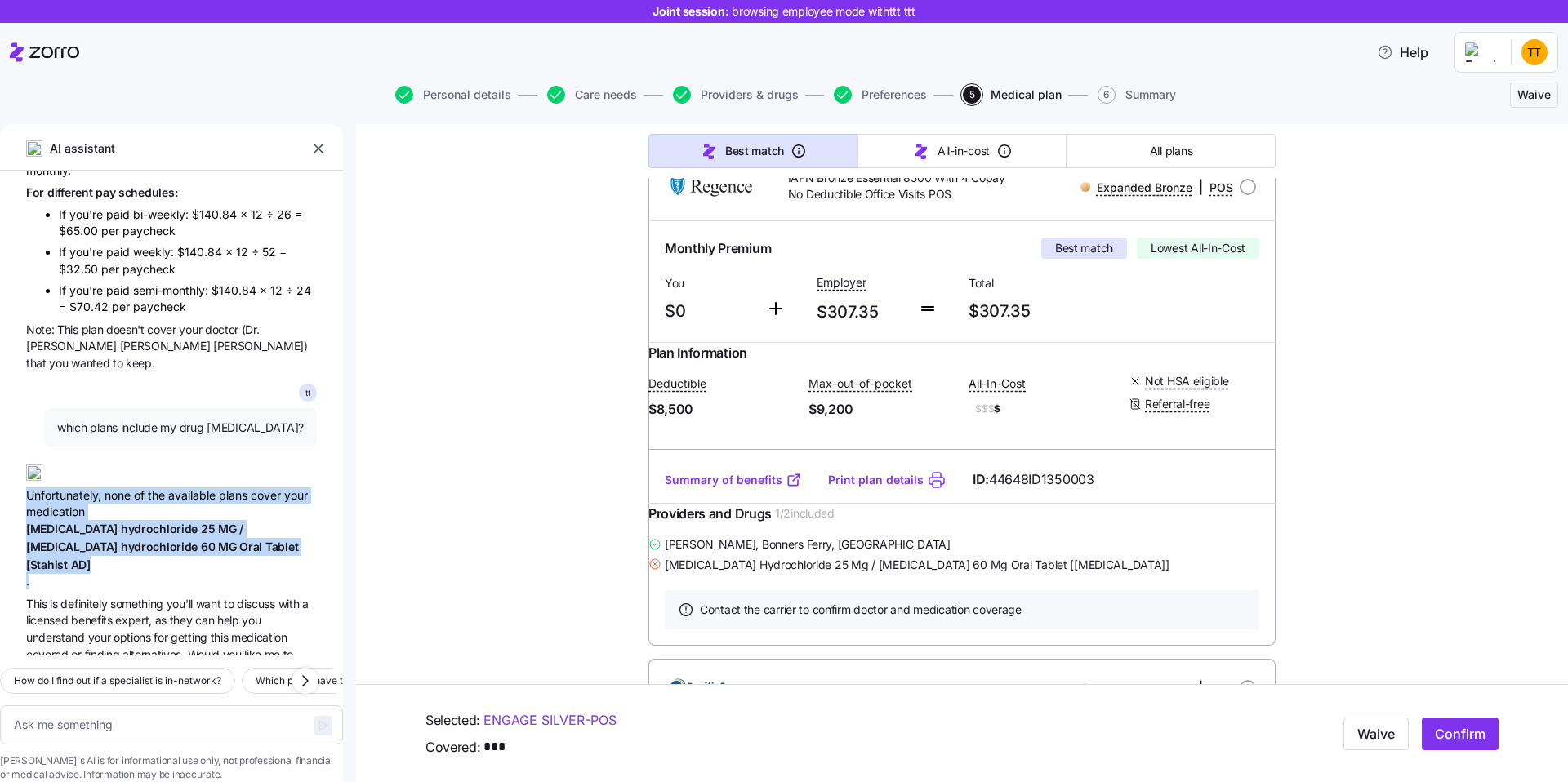
click at [190, 540] on span "hydrochloride" at bounding box center [161, 546] width 80 height 14
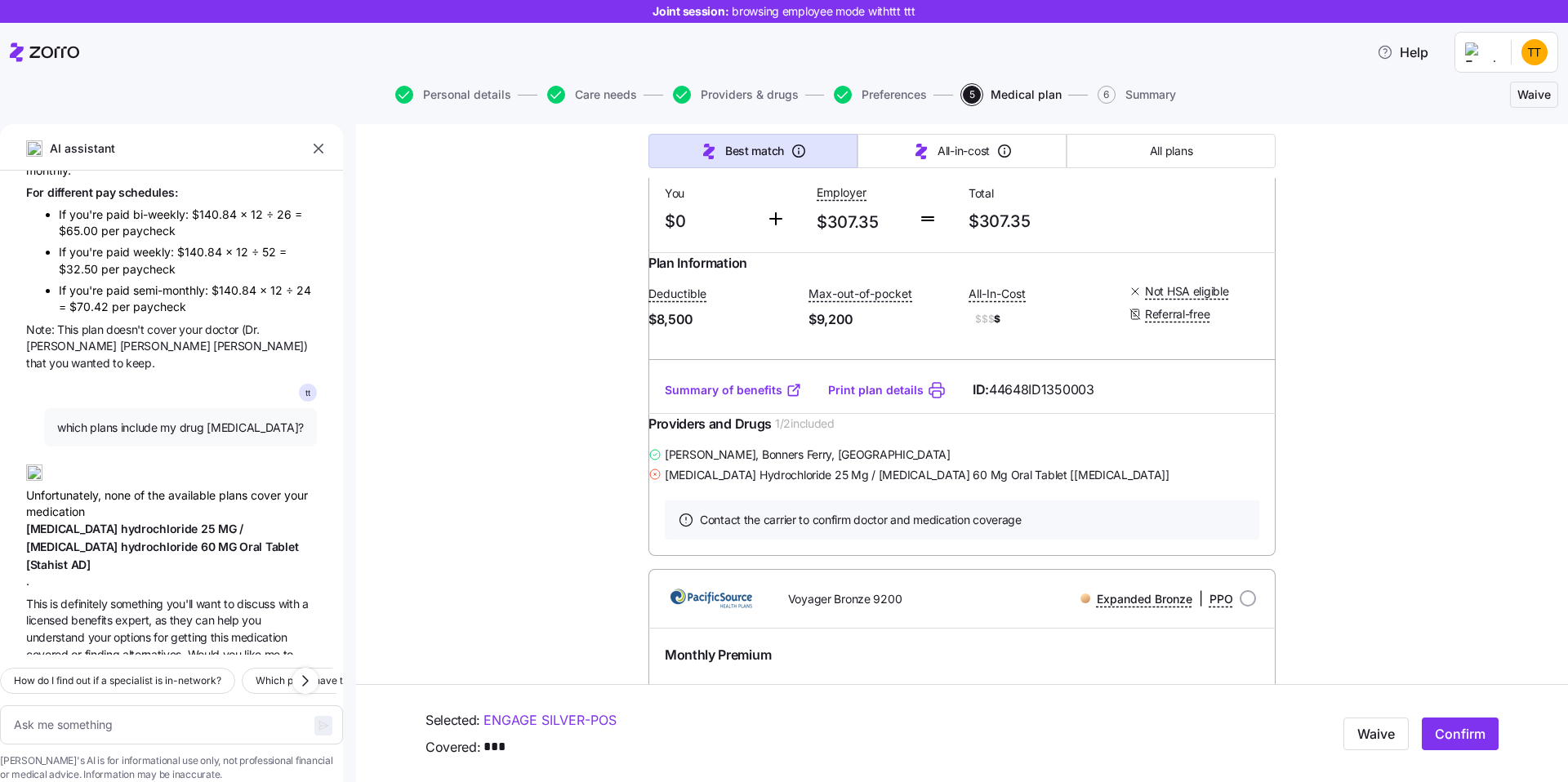
click at [135, 613] on span "expert," at bounding box center [135, 620] width 39 height 14
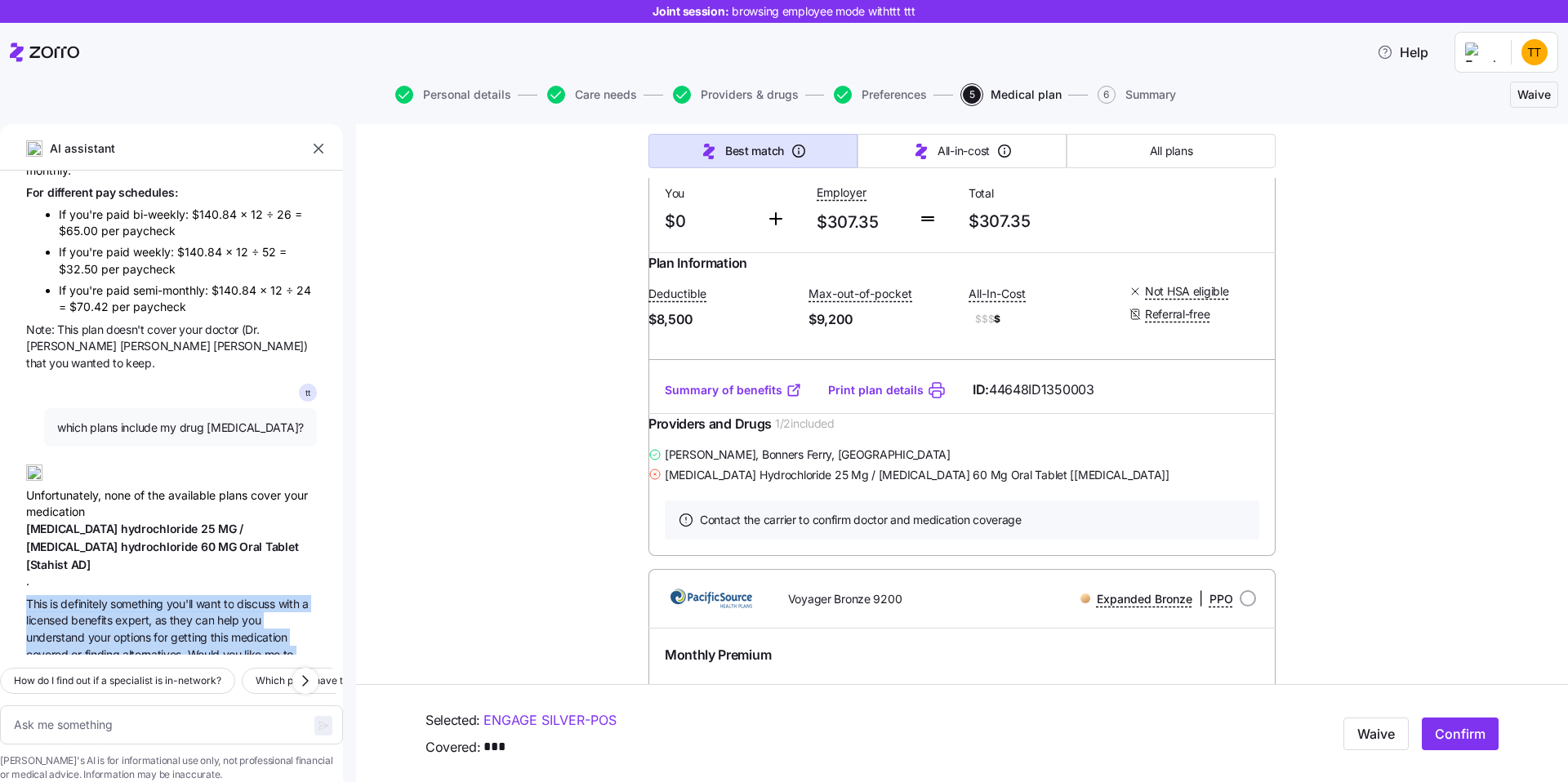
click at [94, 613] on span "benefits" at bounding box center [92, 620] width 44 height 14
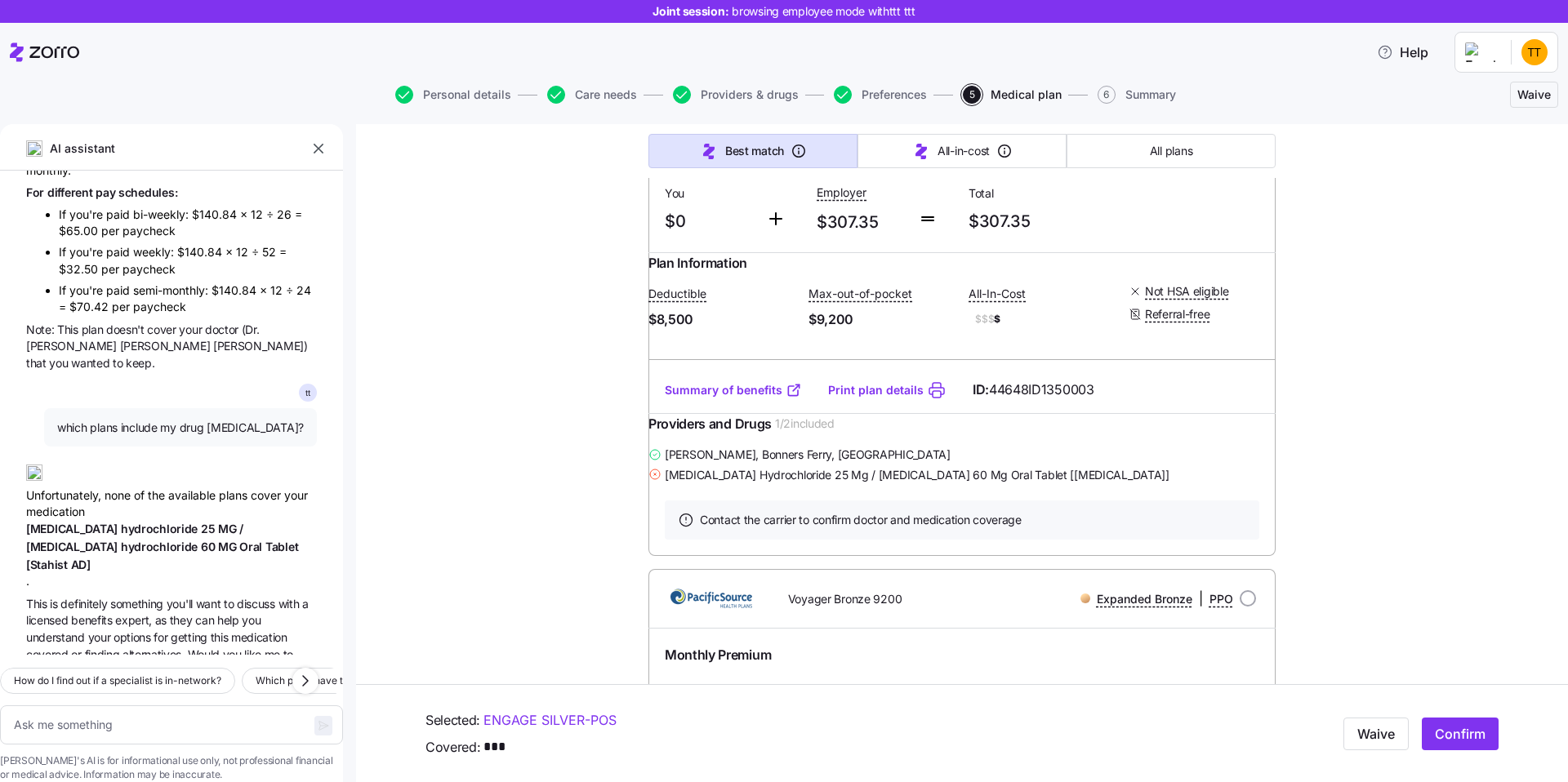
click at [94, 613] on span "benefits" at bounding box center [92, 620] width 44 height 14
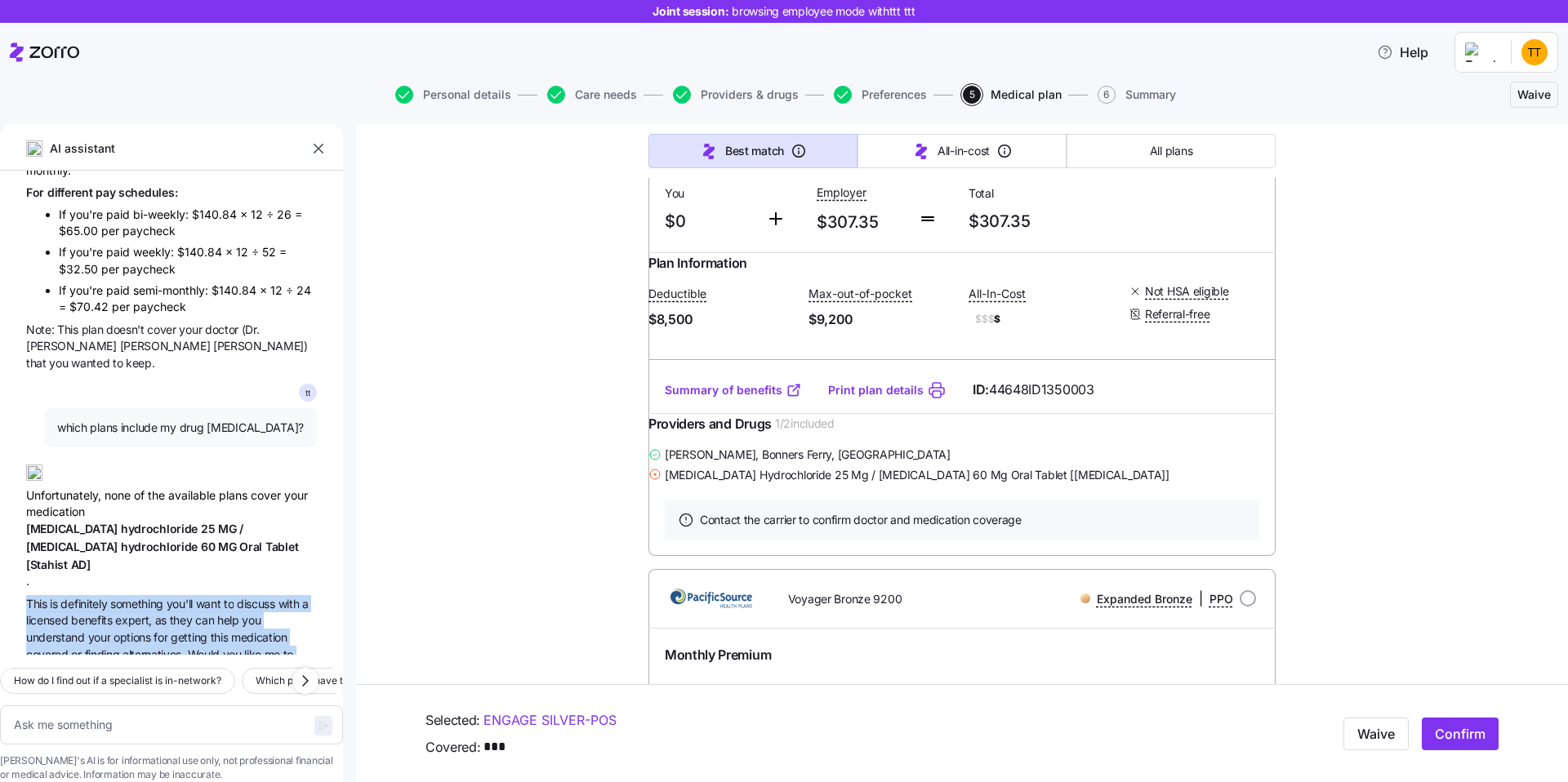
click at [172, 613] on span "they" at bounding box center [182, 620] width 25 height 14
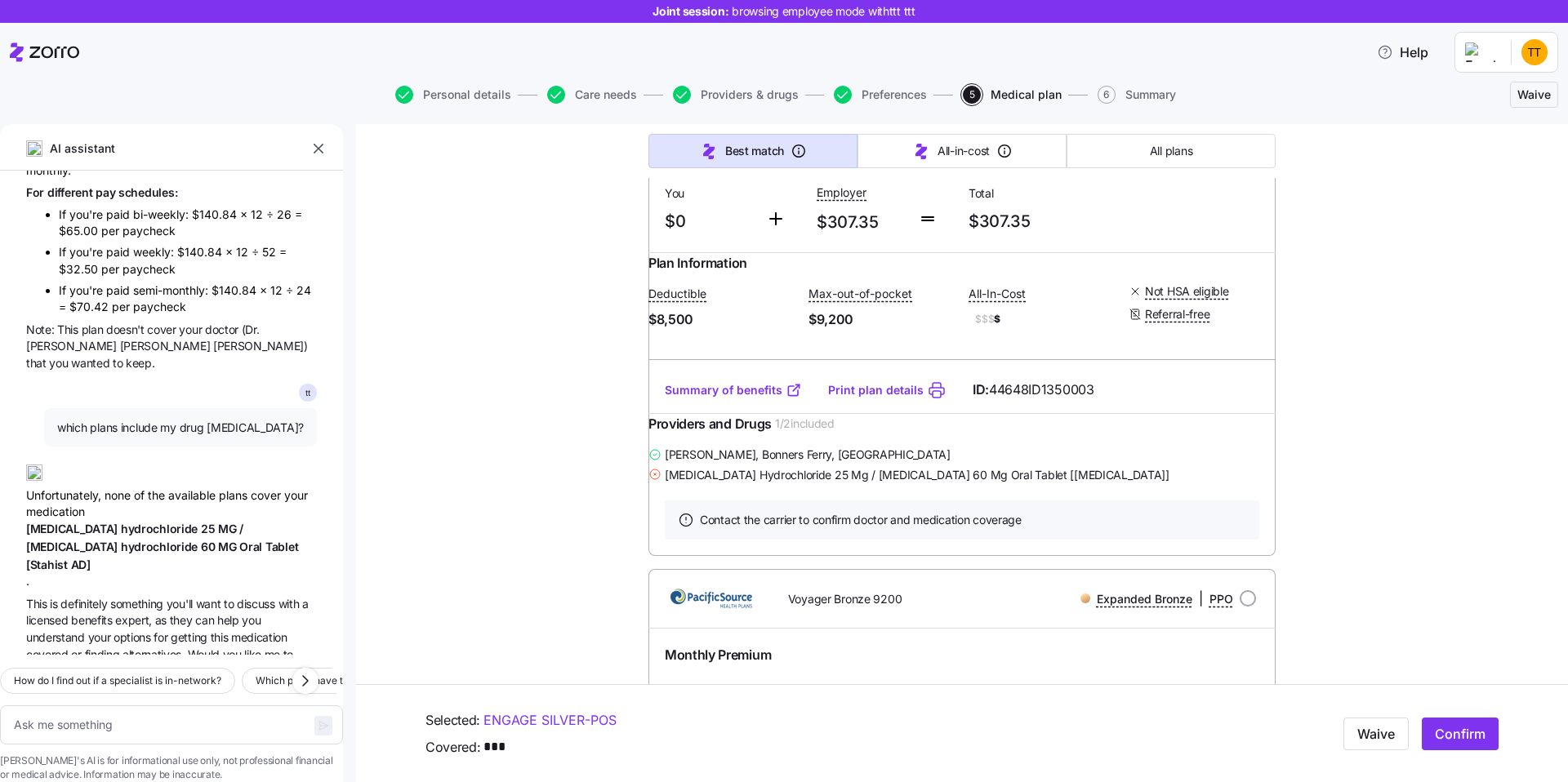
click at [172, 613] on span "they" at bounding box center [182, 620] width 25 height 14
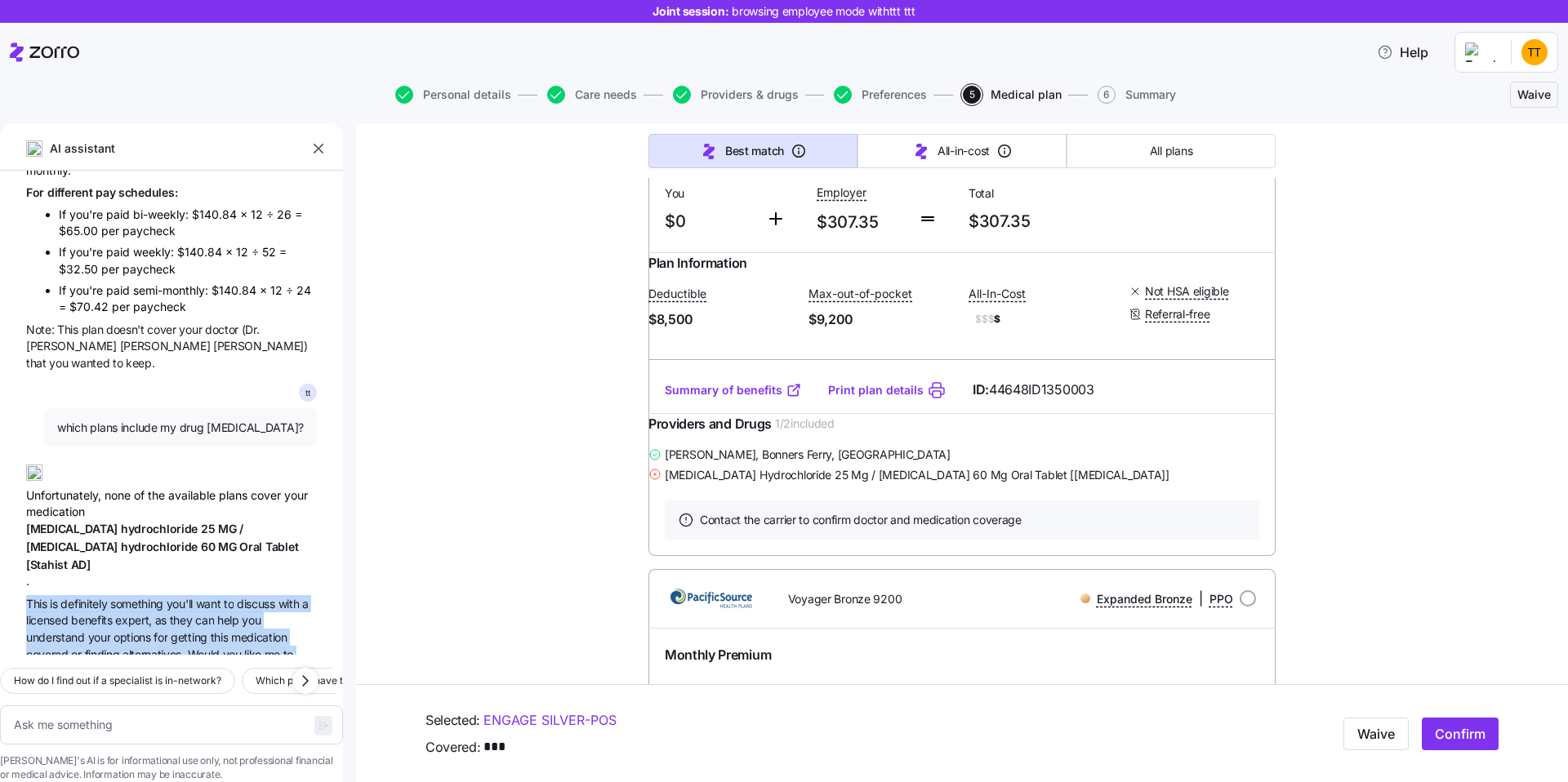
click at [244, 648] on span "you" at bounding box center [234, 654] width 22 height 14
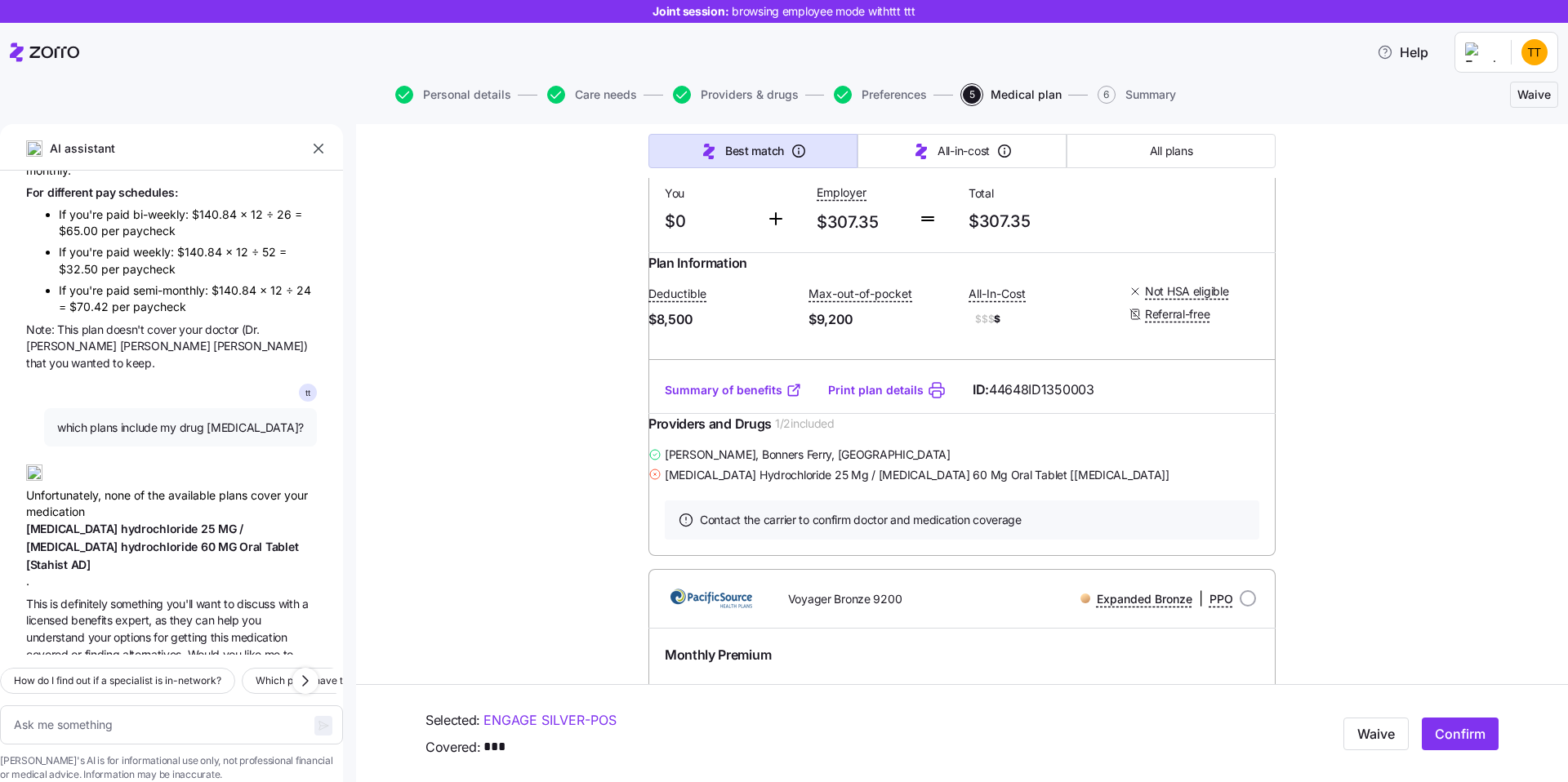
click at [244, 648] on span "you" at bounding box center [234, 654] width 22 height 14
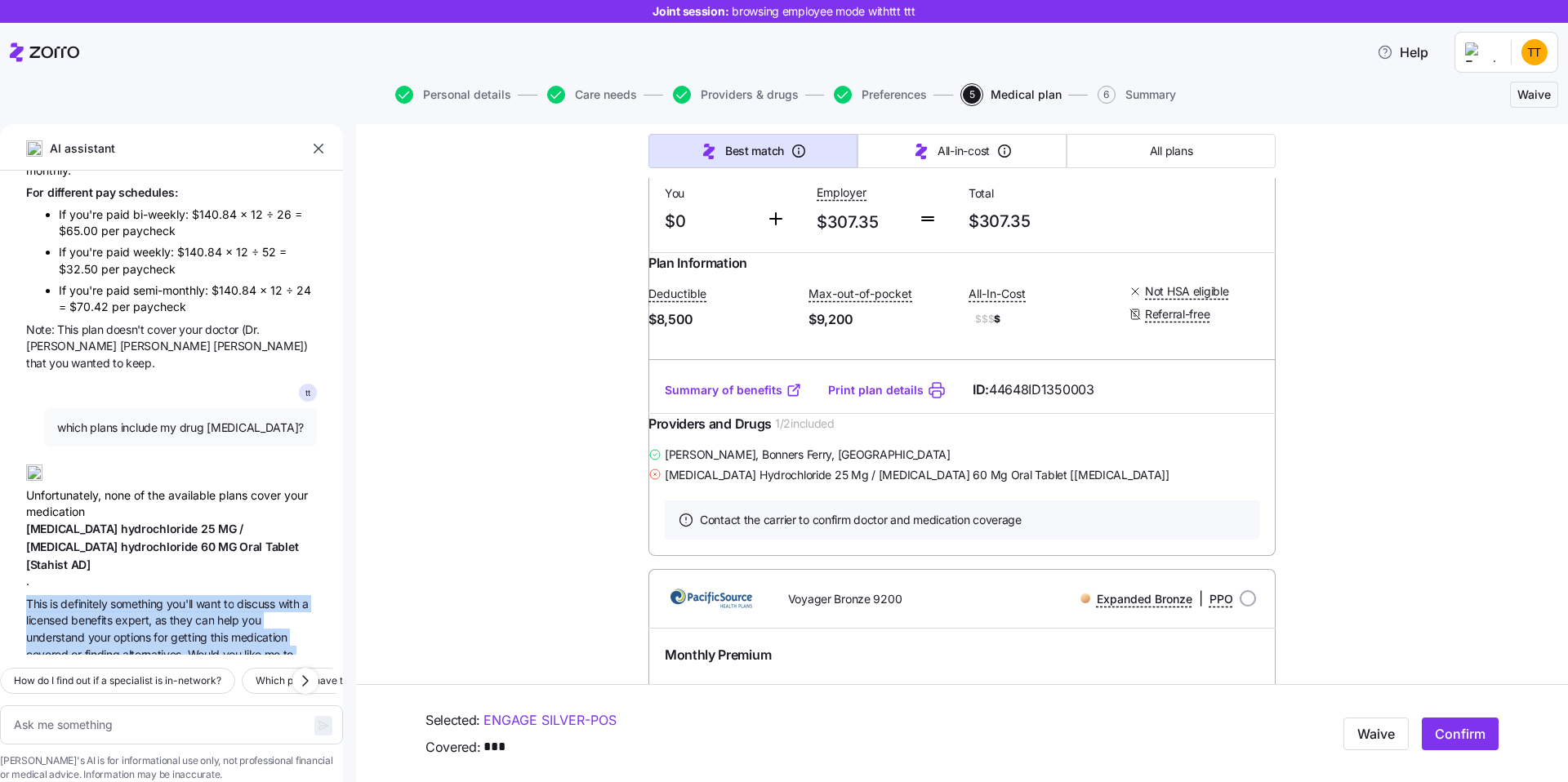
click at [157, 648] on span "alternatives." at bounding box center [155, 654] width 65 height 14
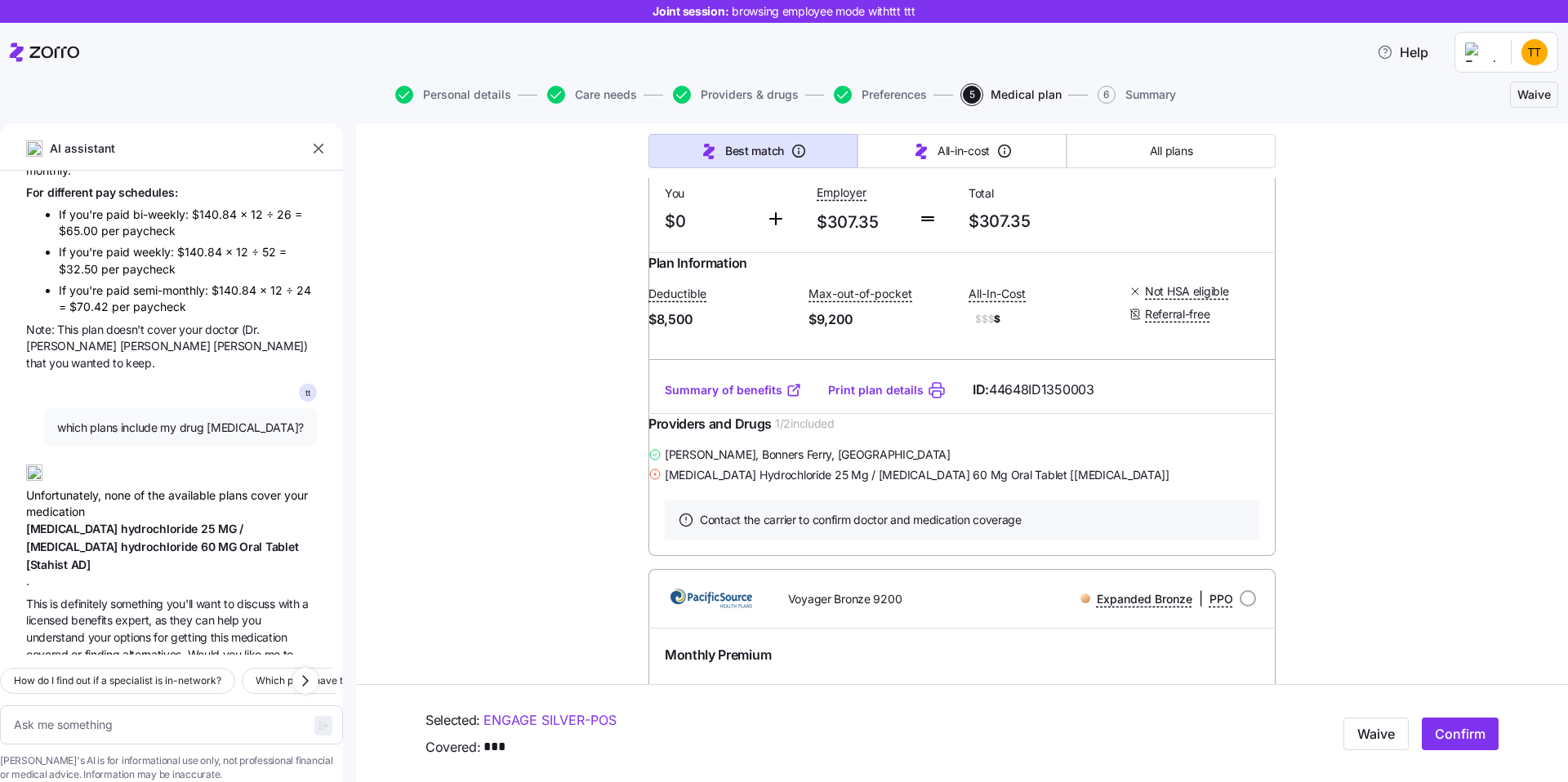
click at [157, 648] on span "alternatives." at bounding box center [155, 654] width 65 height 14
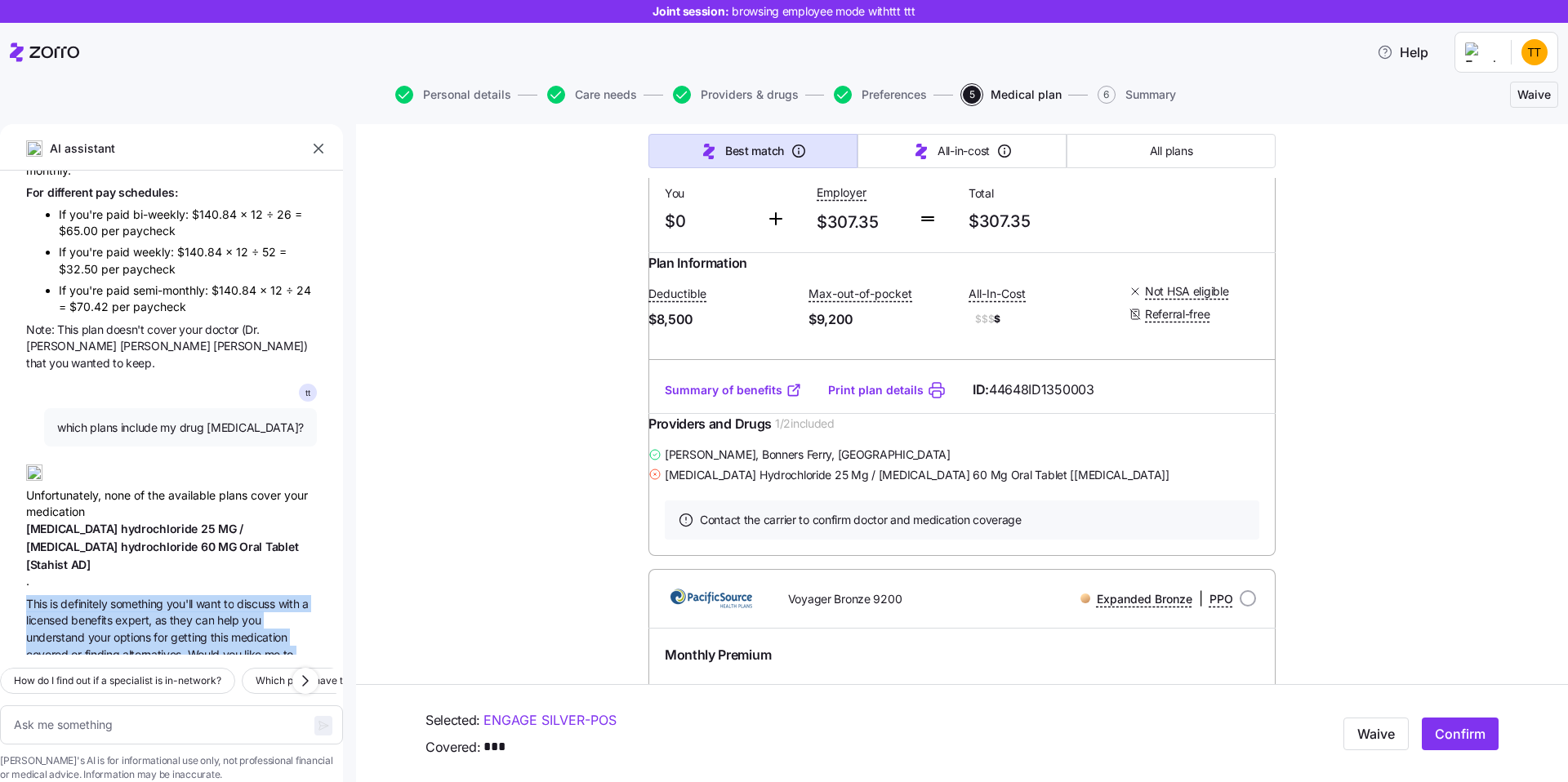
click at [208, 648] on span "Would" at bounding box center [206, 654] width 35 height 14
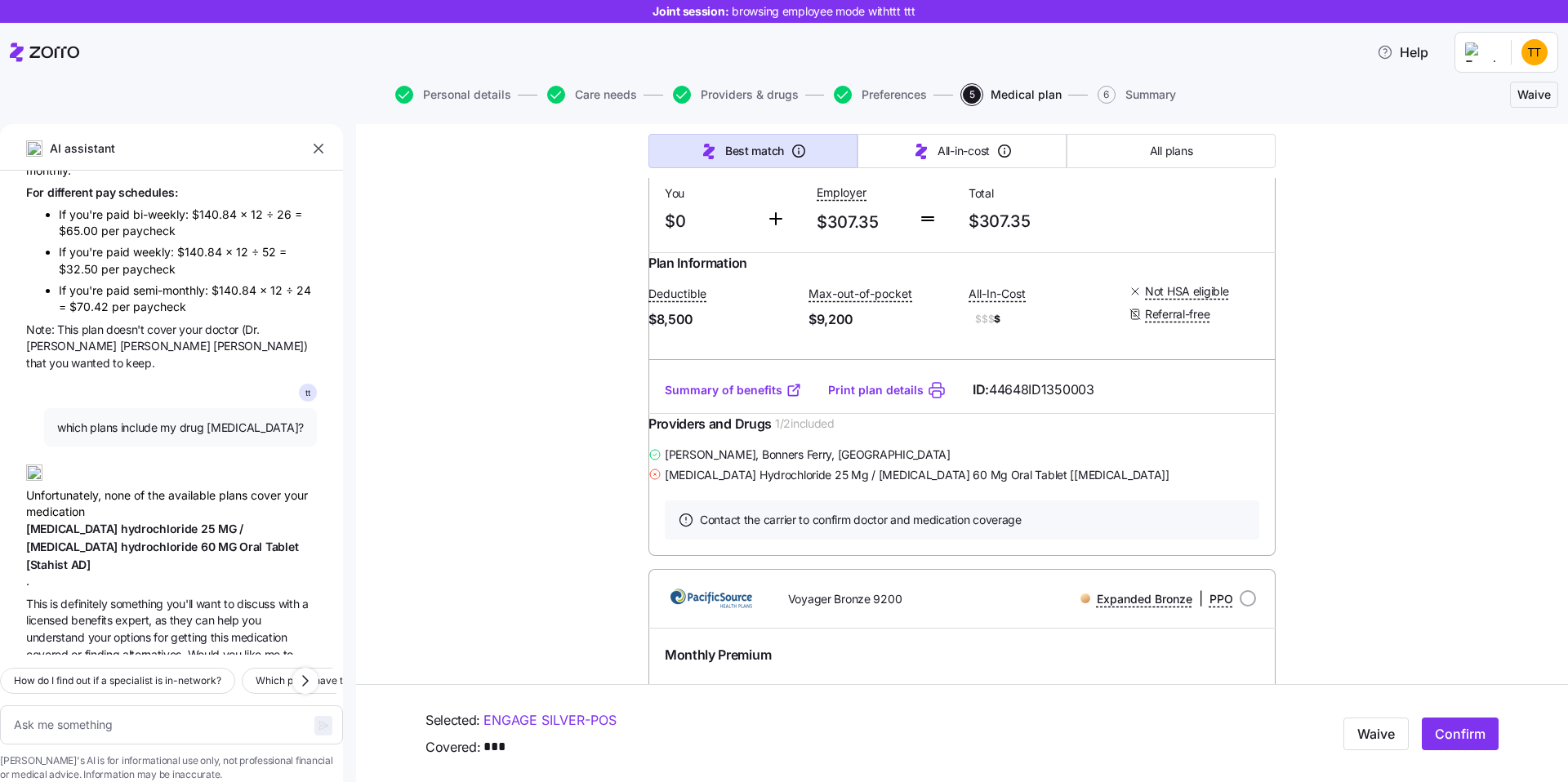
click at [133, 522] on span "hydrochloride" at bounding box center [161, 529] width 80 height 14
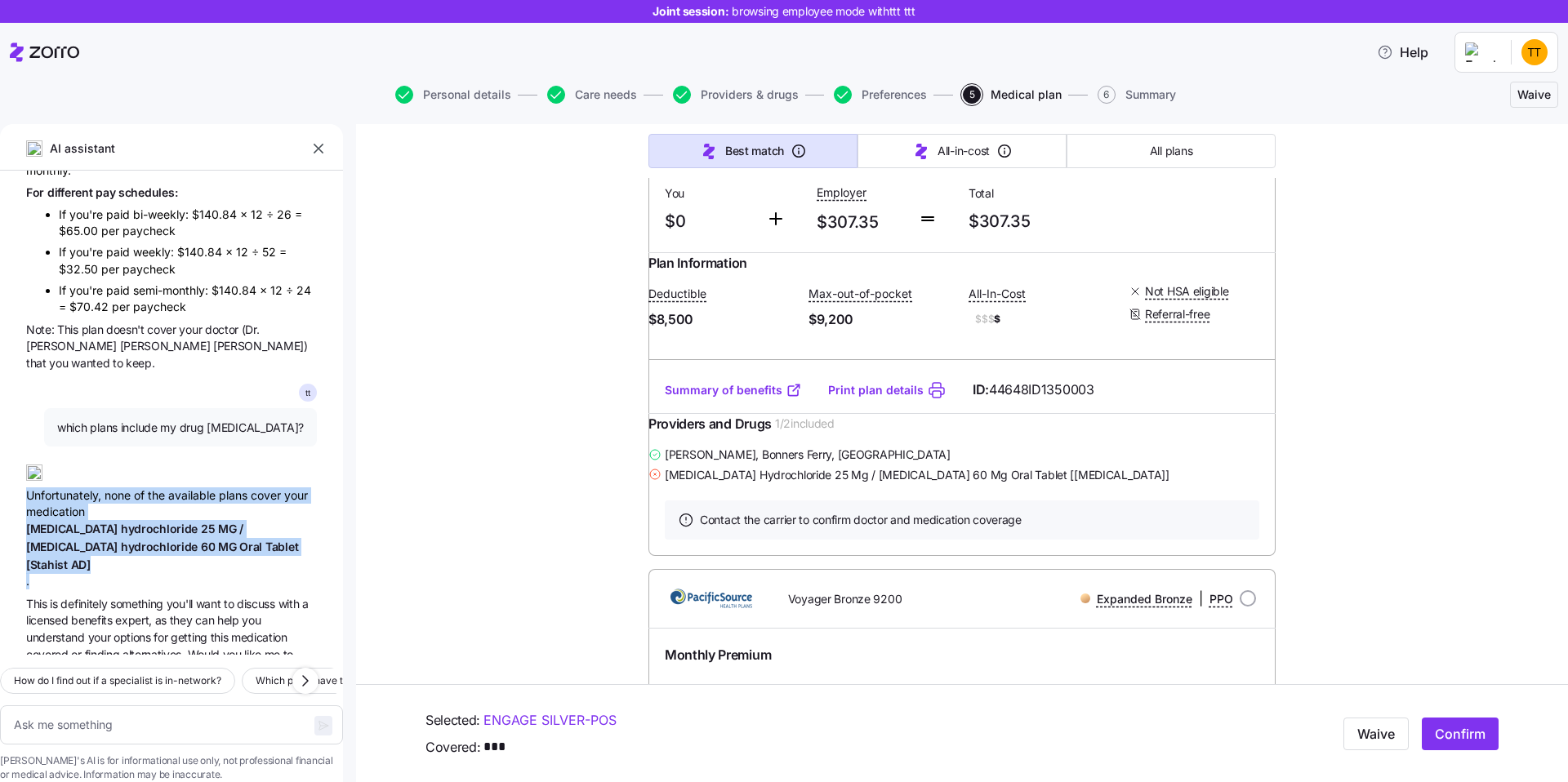
click at [156, 596] on span "This is definitely something you'll want to discuss with a licensed benefits ex…" at bounding box center [171, 638] width 291 height 85
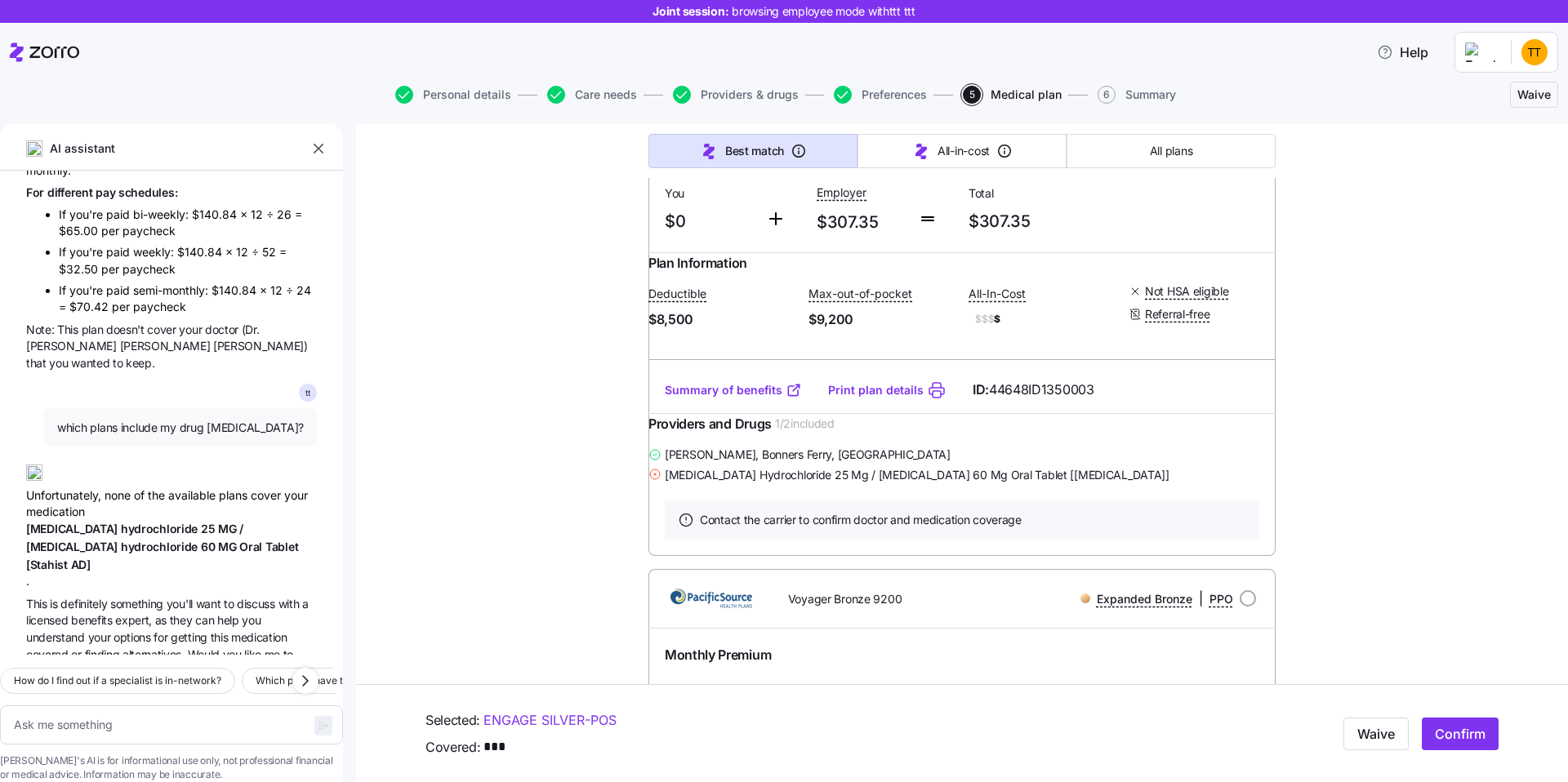
click at [156, 596] on span "This is definitely something you'll want to discuss with a licensed benefits ex…" at bounding box center [171, 638] width 291 height 85
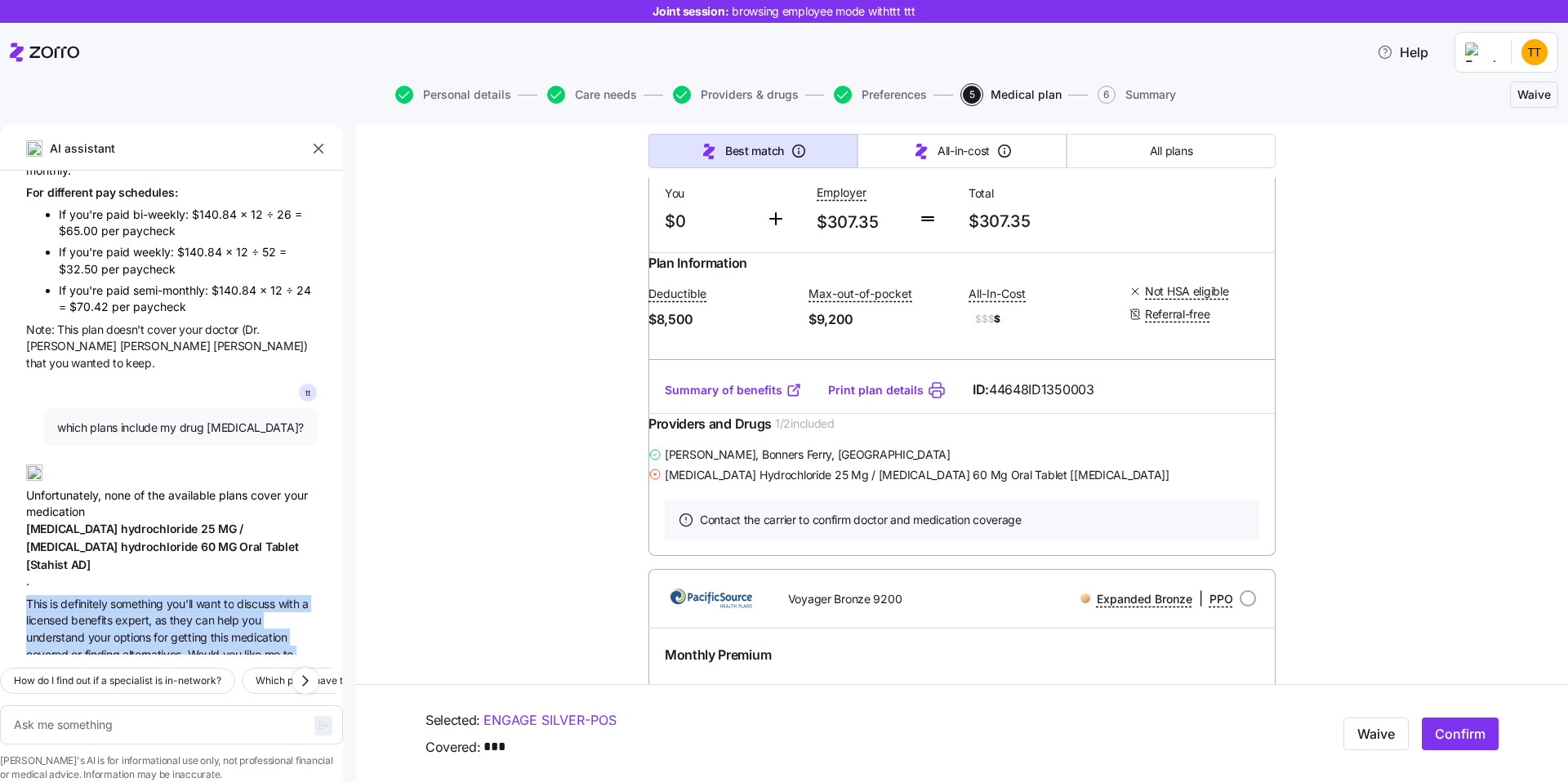
click at [199, 630] on span "getting" at bounding box center [190, 637] width 39 height 14
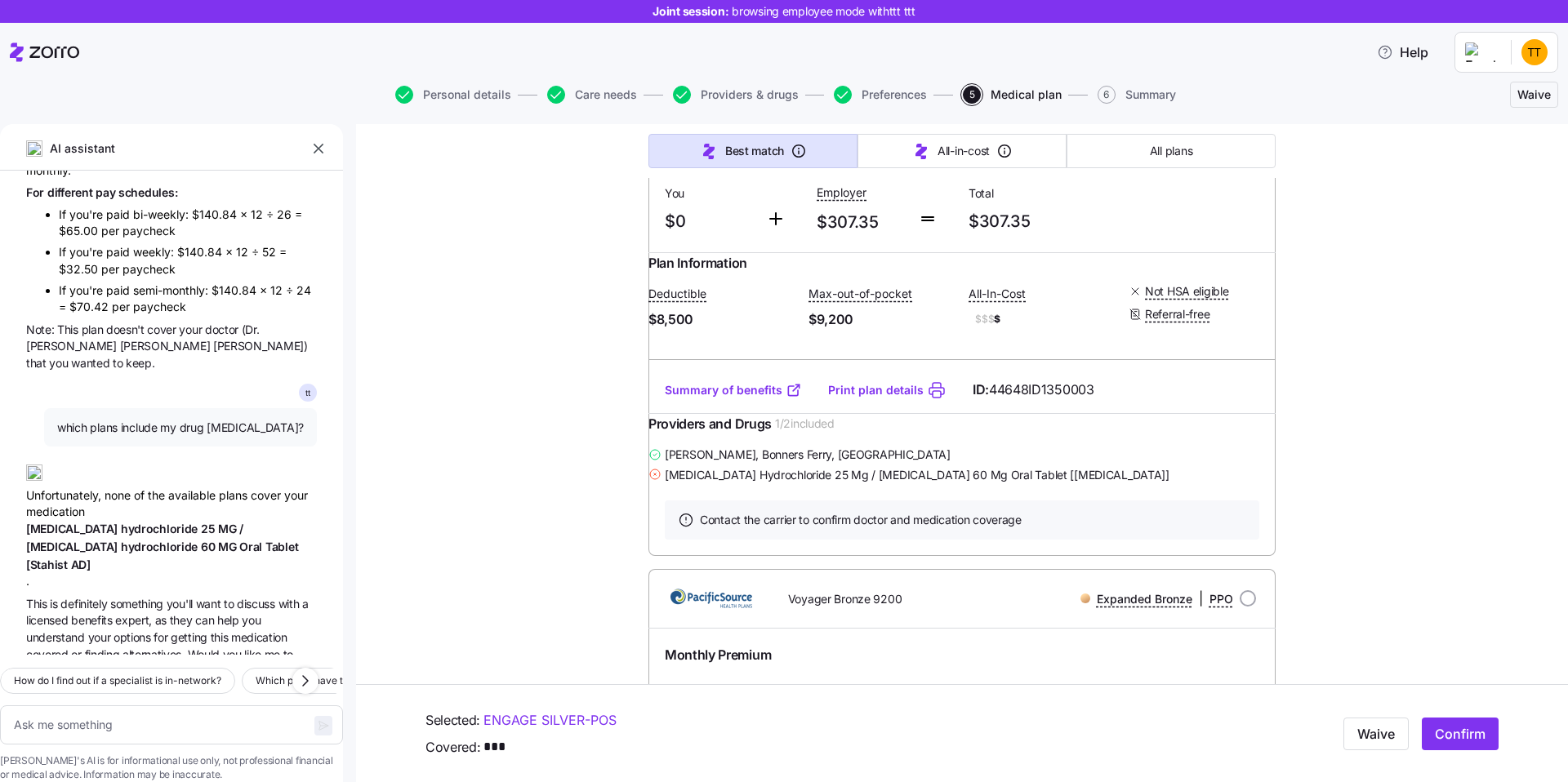
click at [199, 630] on span "getting" at bounding box center [190, 637] width 39 height 14
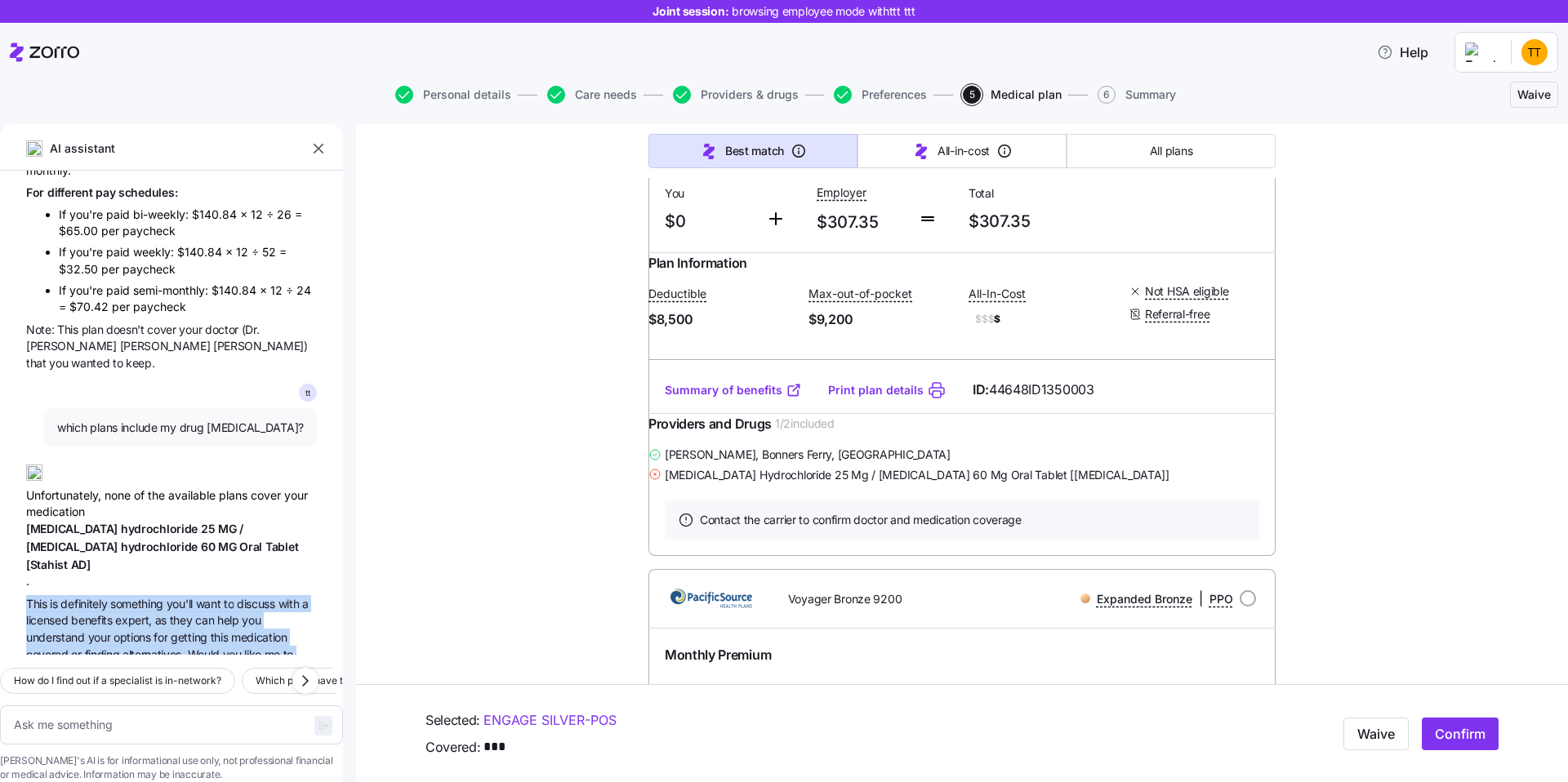
click at [115, 630] on span "options" at bounding box center [133, 637] width 40 height 14
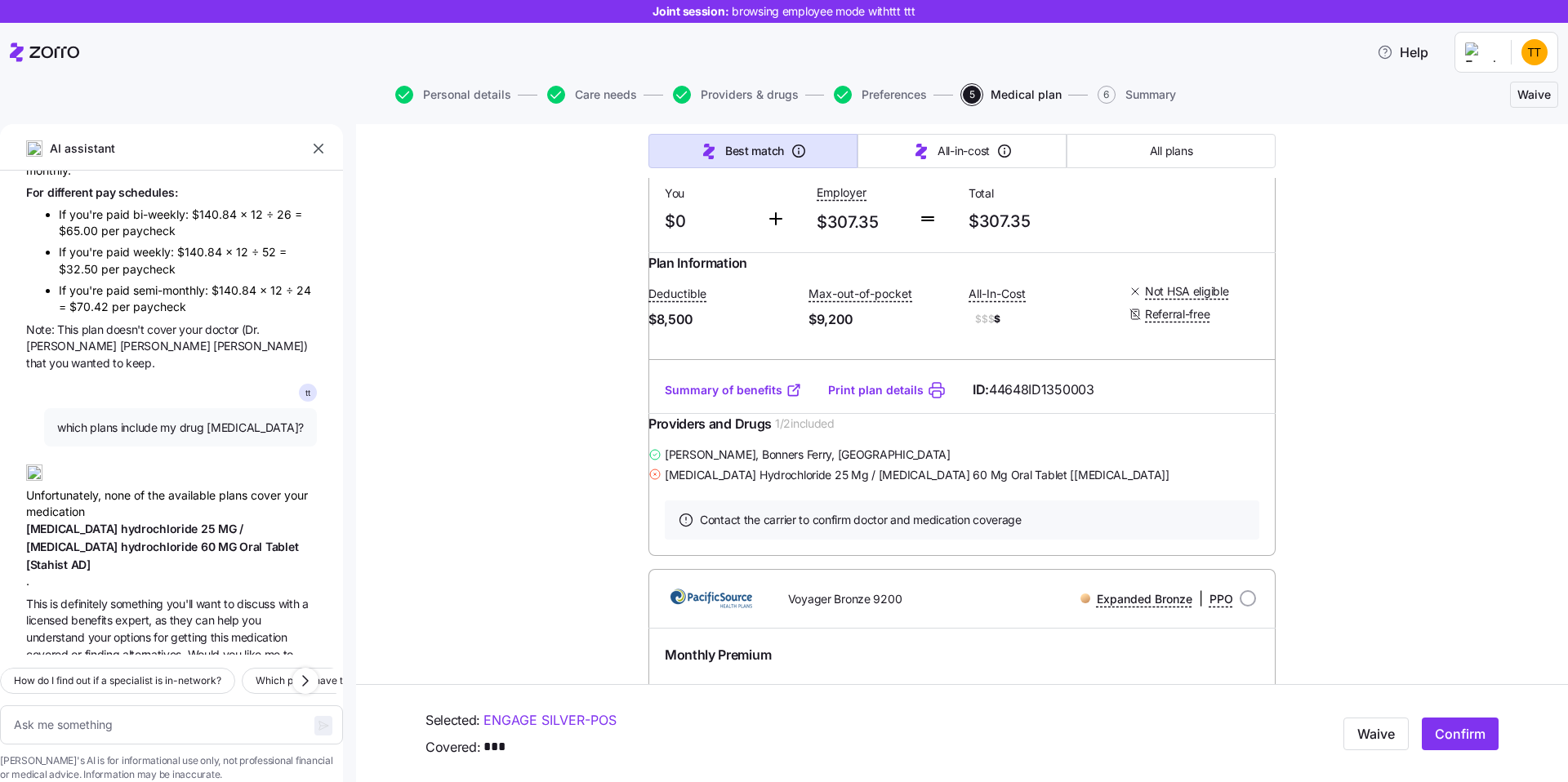
click at [83, 520] on span "[MEDICAL_DATA] hydrochloride 25 MG / [MEDICAL_DATA] 60 MG Oral Tablet [[MEDICAL…" at bounding box center [171, 546] width 291 height 53
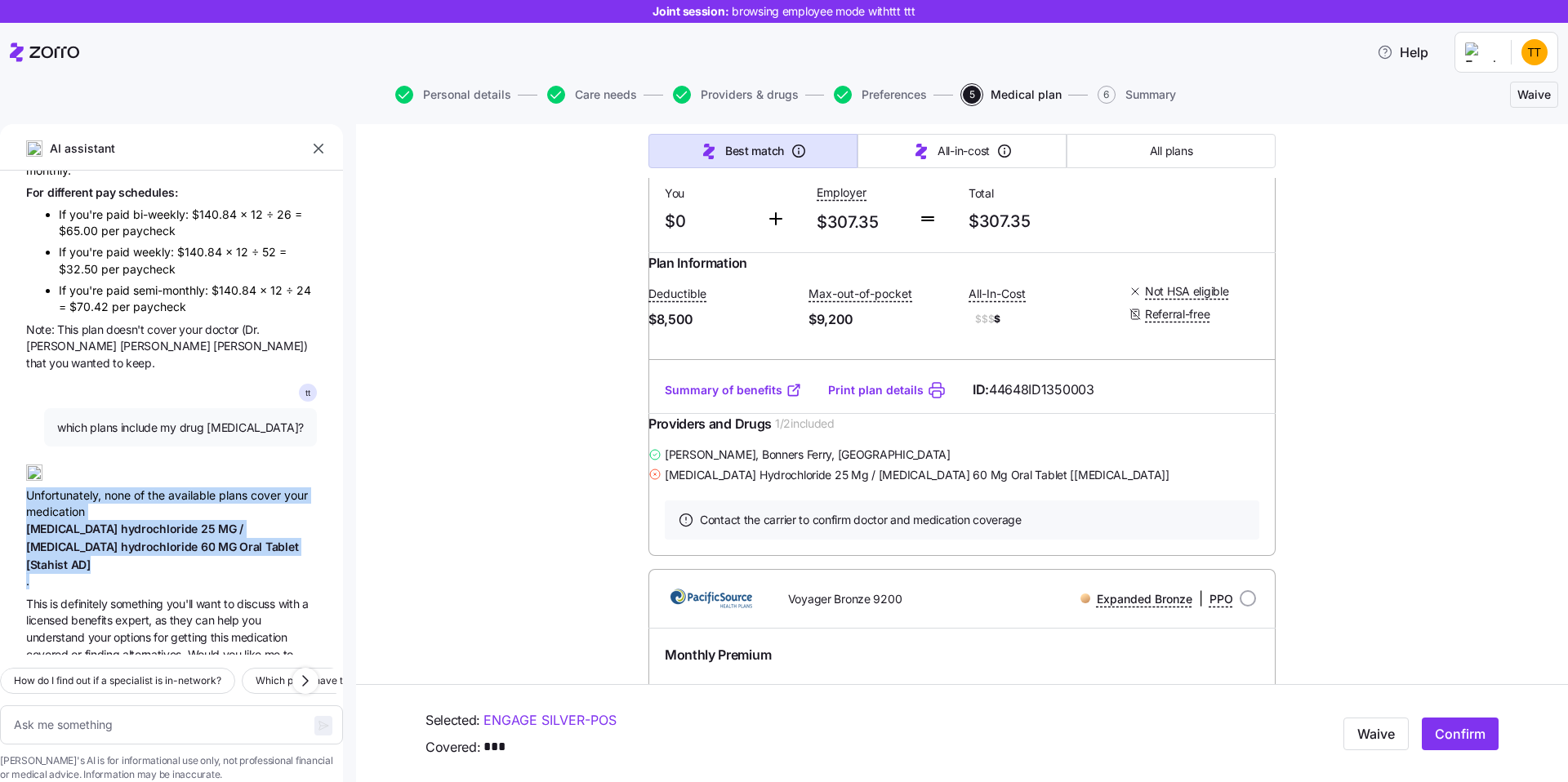
click at [63, 452] on div "Unfortunately, none of the available plans cover your medication [MEDICAL_DATA]…" at bounding box center [171, 520] width 291 height 139
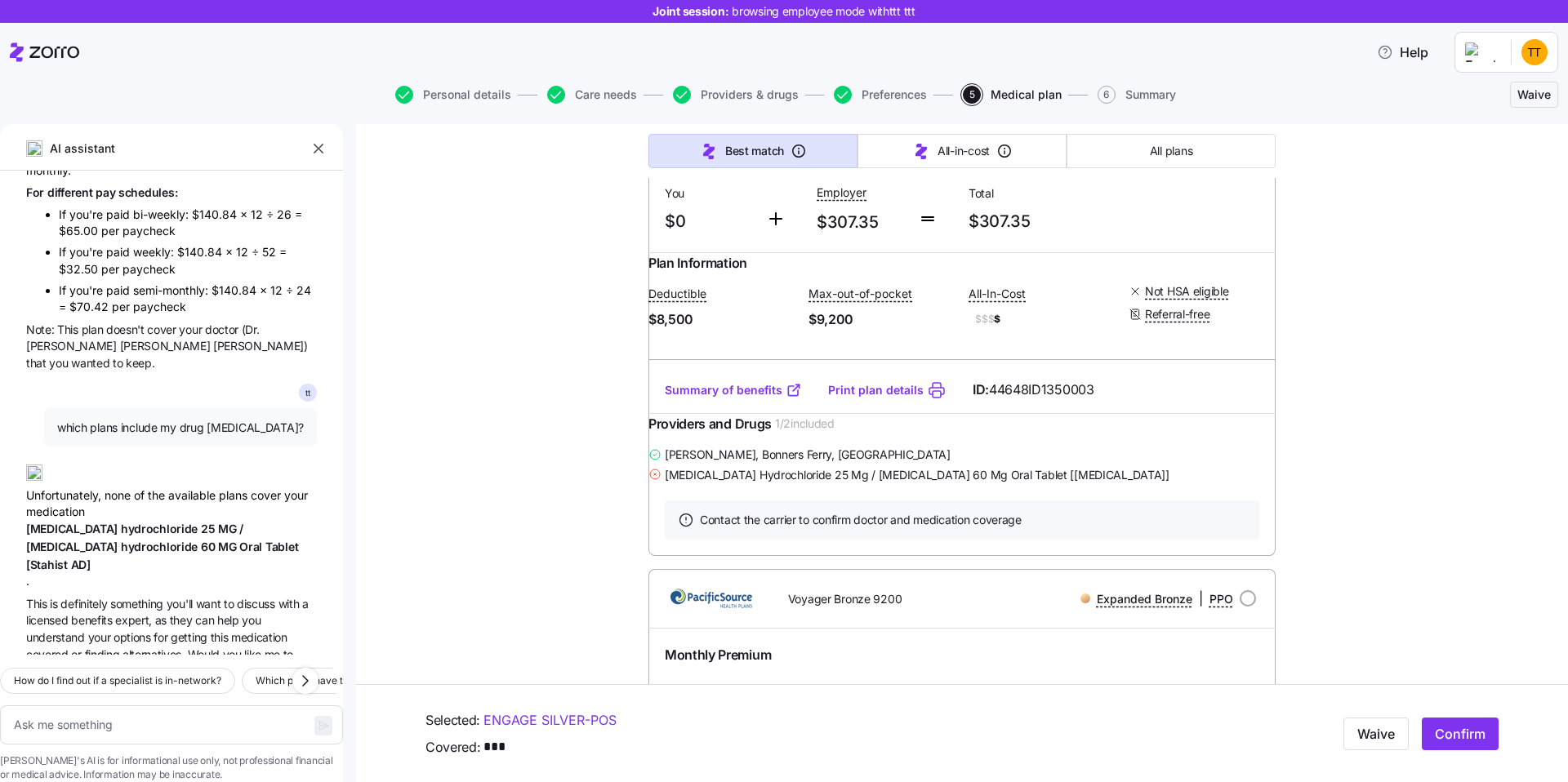
click at [63, 452] on div "Unfortunately, none of the available plans cover your medication [MEDICAL_DATA]…" at bounding box center [171, 520] width 291 height 139
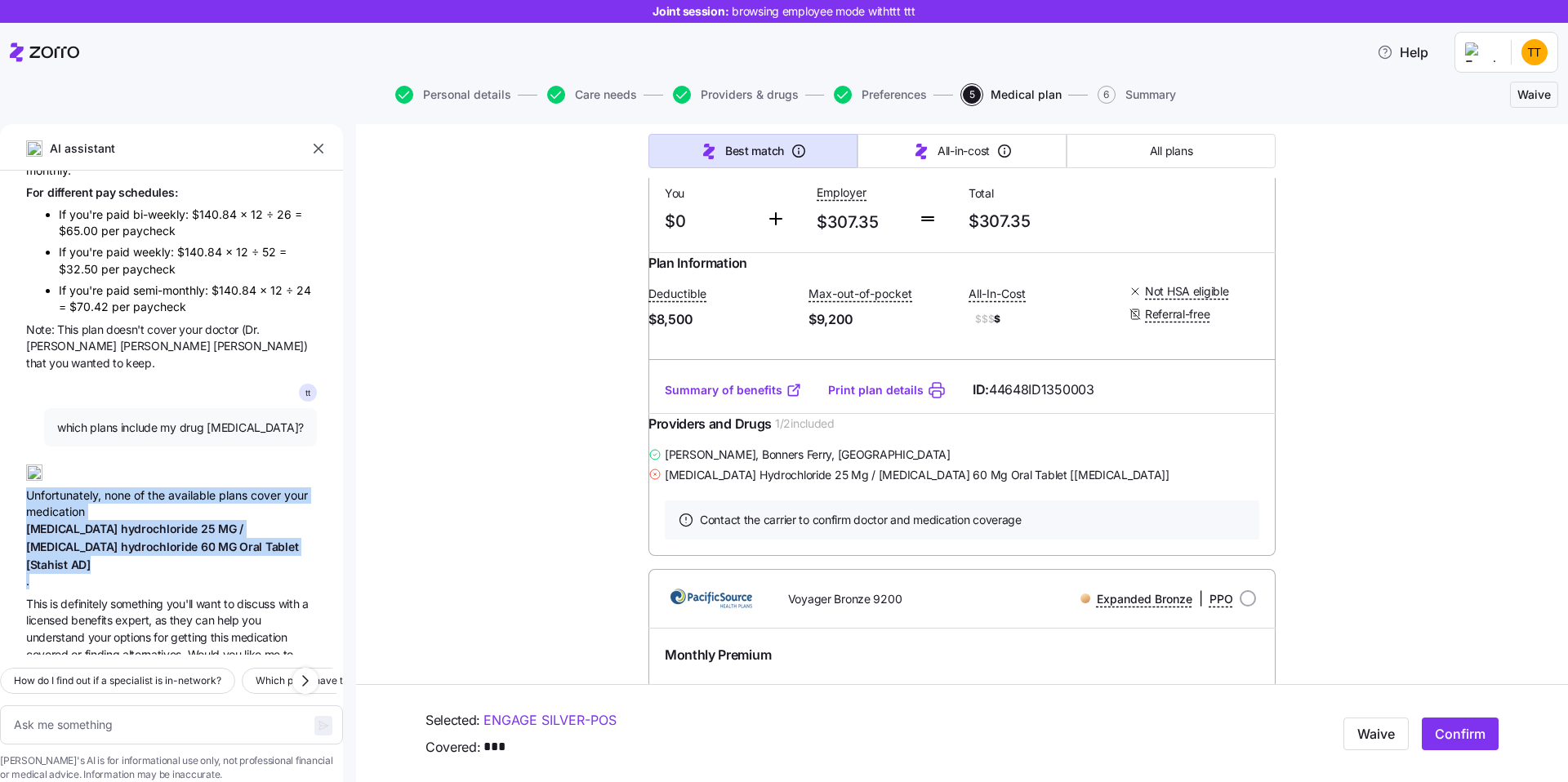
click at [96, 630] on span "your" at bounding box center [101, 637] width 25 height 14
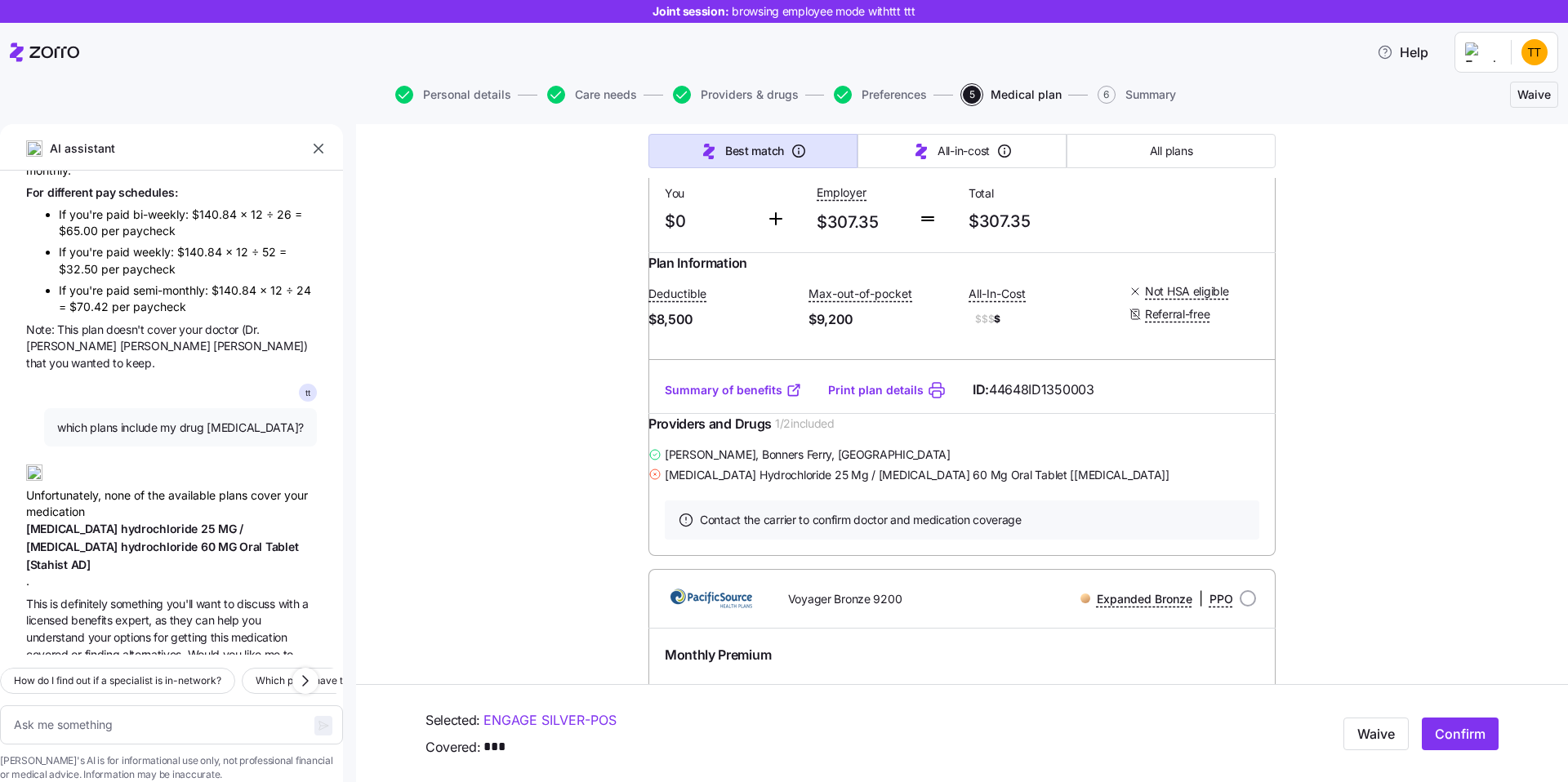
click at [96, 630] on span "your" at bounding box center [101, 637] width 25 height 14
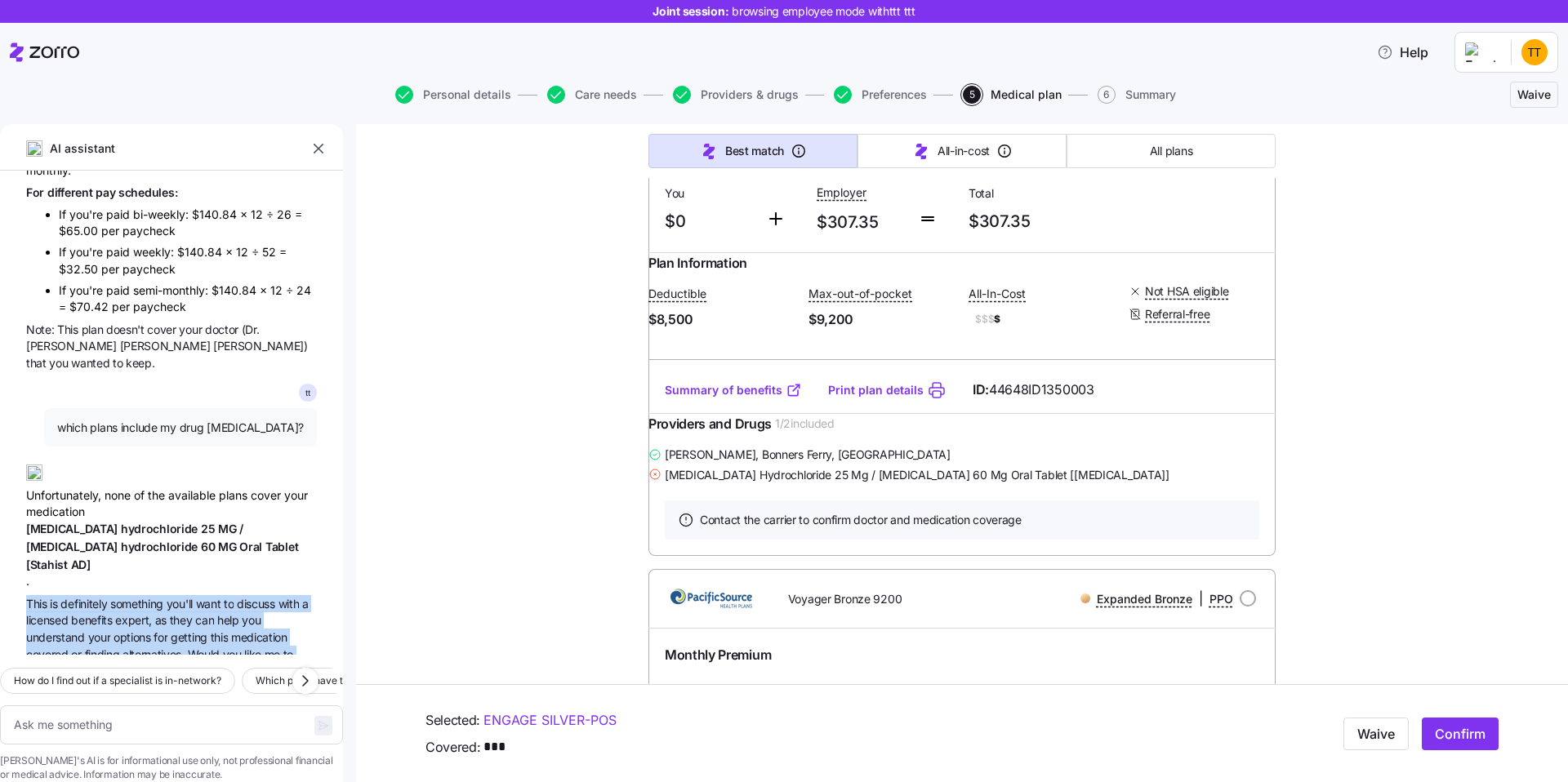
click at [72, 465] on div "Unfortunately, none of the available plans cover your medication [MEDICAL_DATA]…" at bounding box center [171, 520] width 291 height 139
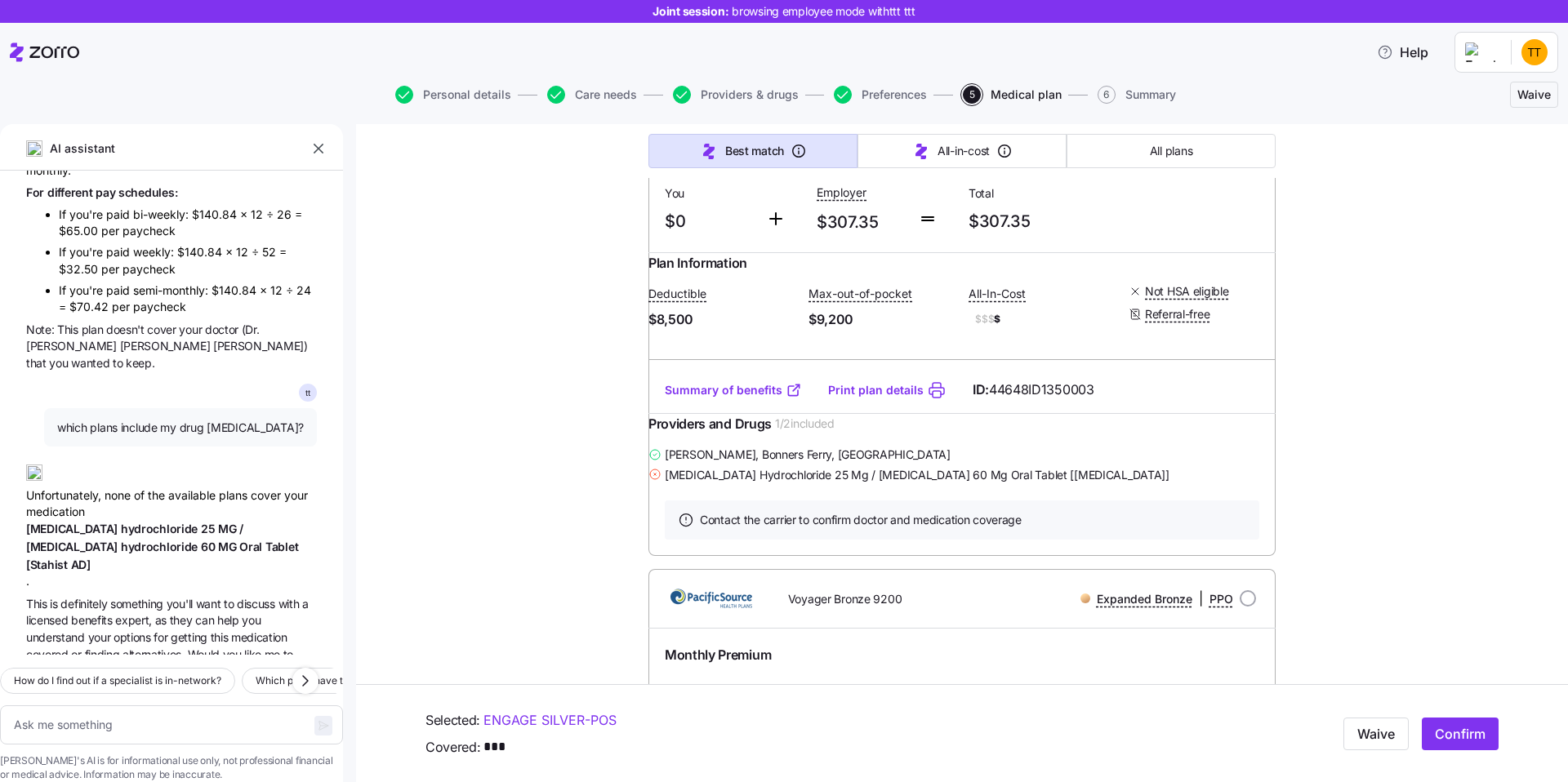
click at [72, 465] on div "Unfortunately, none of the available plans cover your medication [MEDICAL_DATA]…" at bounding box center [171, 520] width 291 height 139
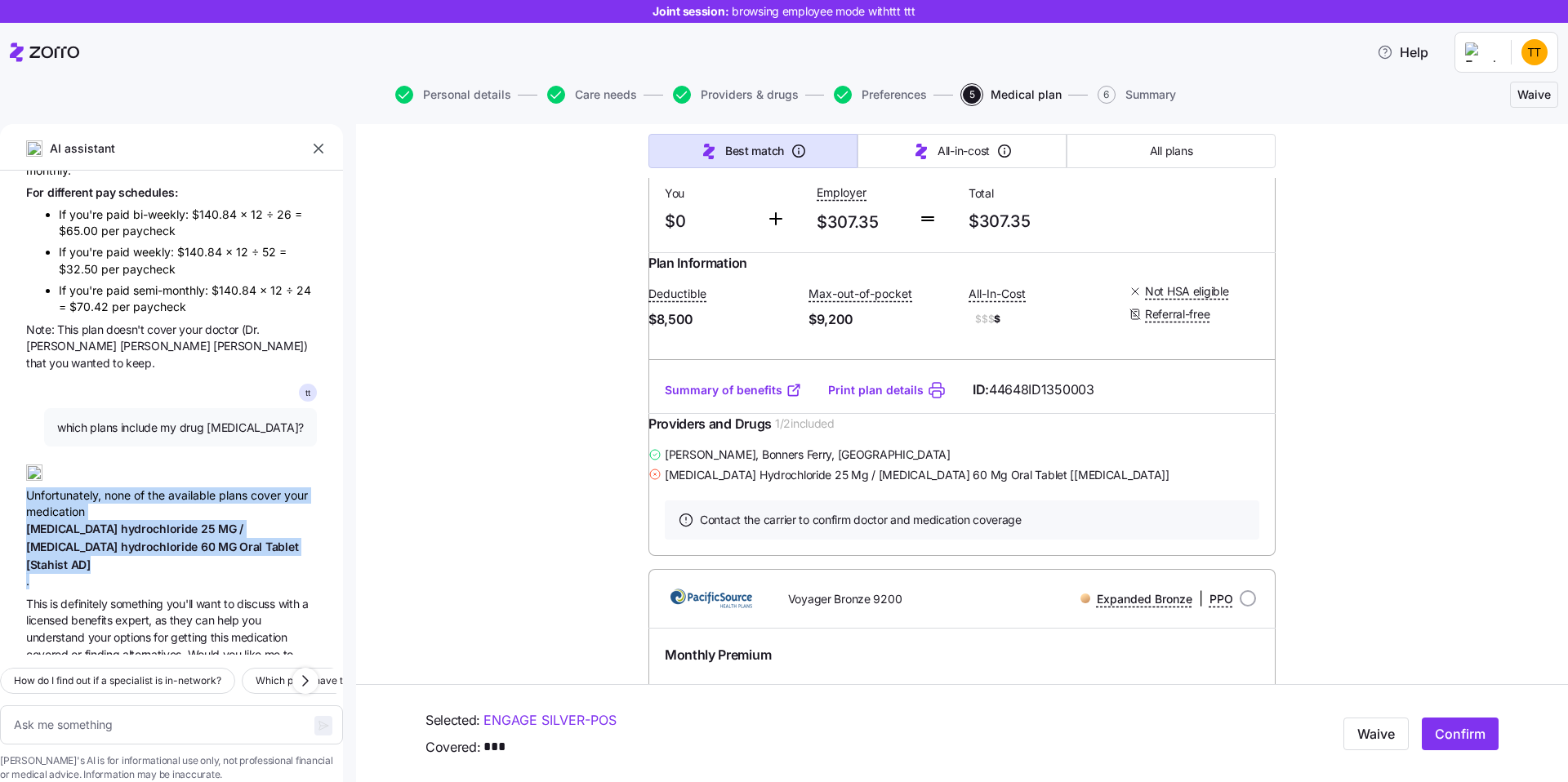
click at [90, 540] on span "[MEDICAL_DATA]" at bounding box center [74, 546] width 95 height 14
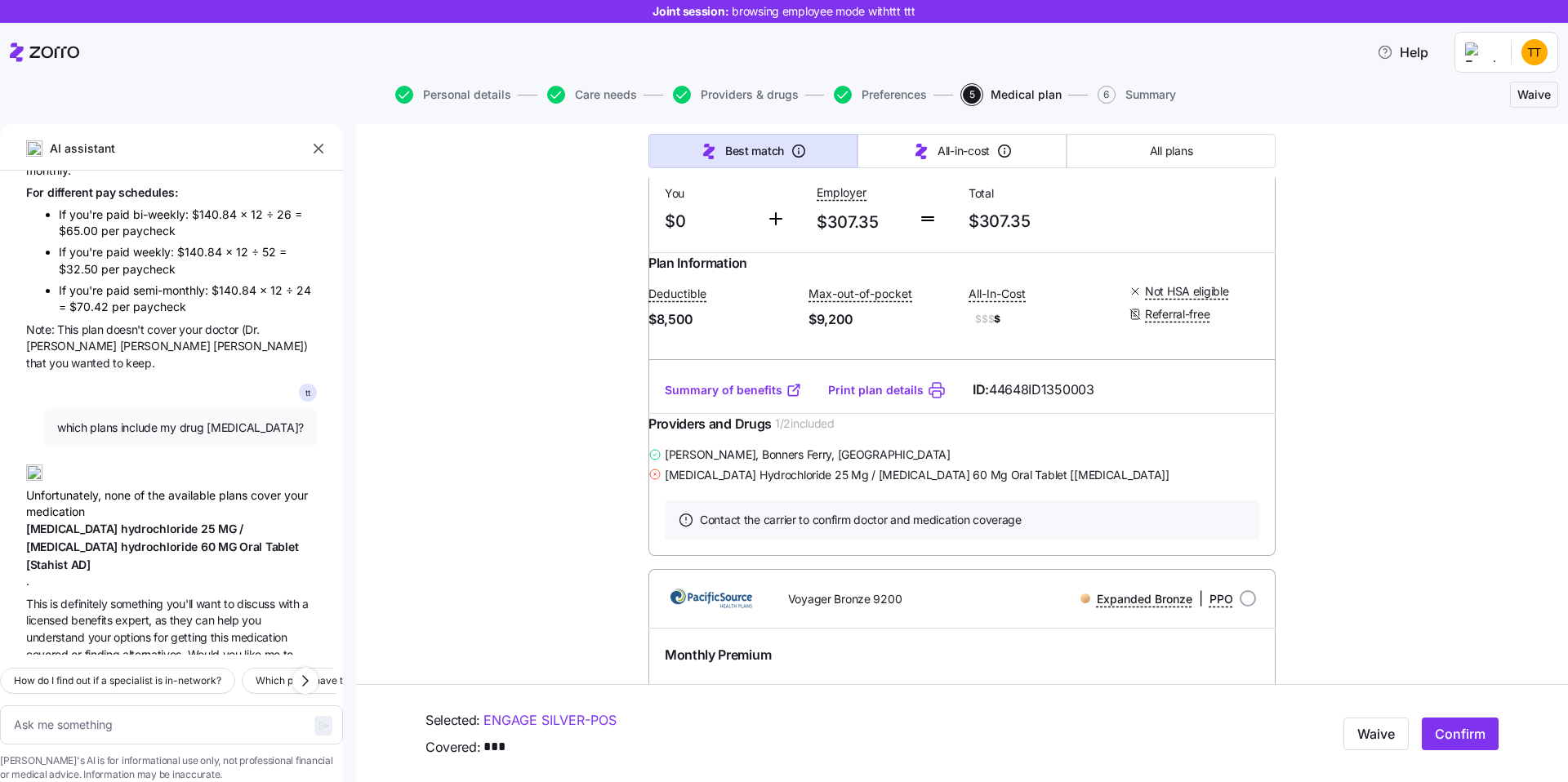
click at [90, 540] on span "[MEDICAL_DATA]" at bounding box center [74, 546] width 95 height 14
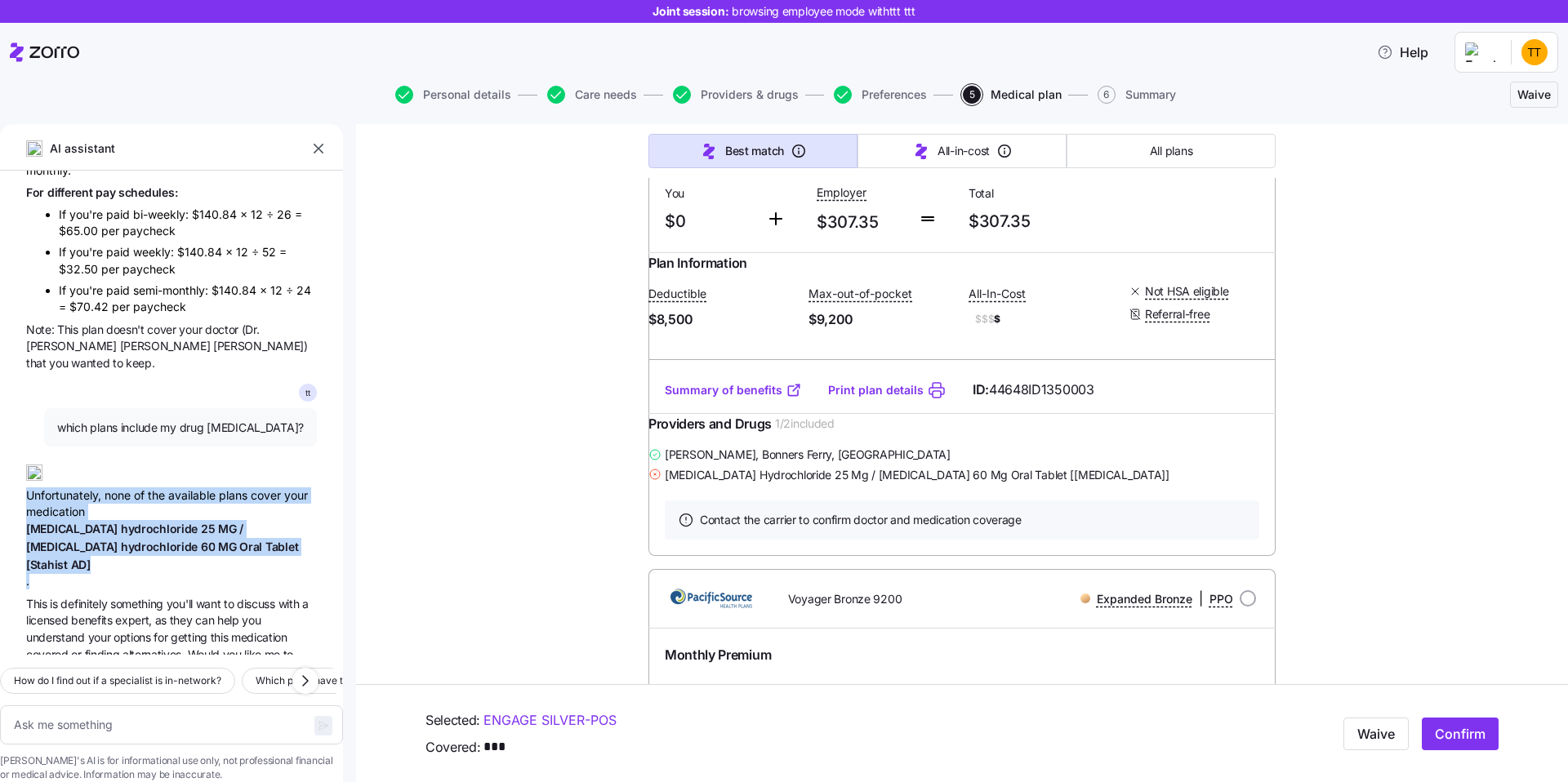
click at [131, 613] on span "expert," at bounding box center [135, 620] width 39 height 14
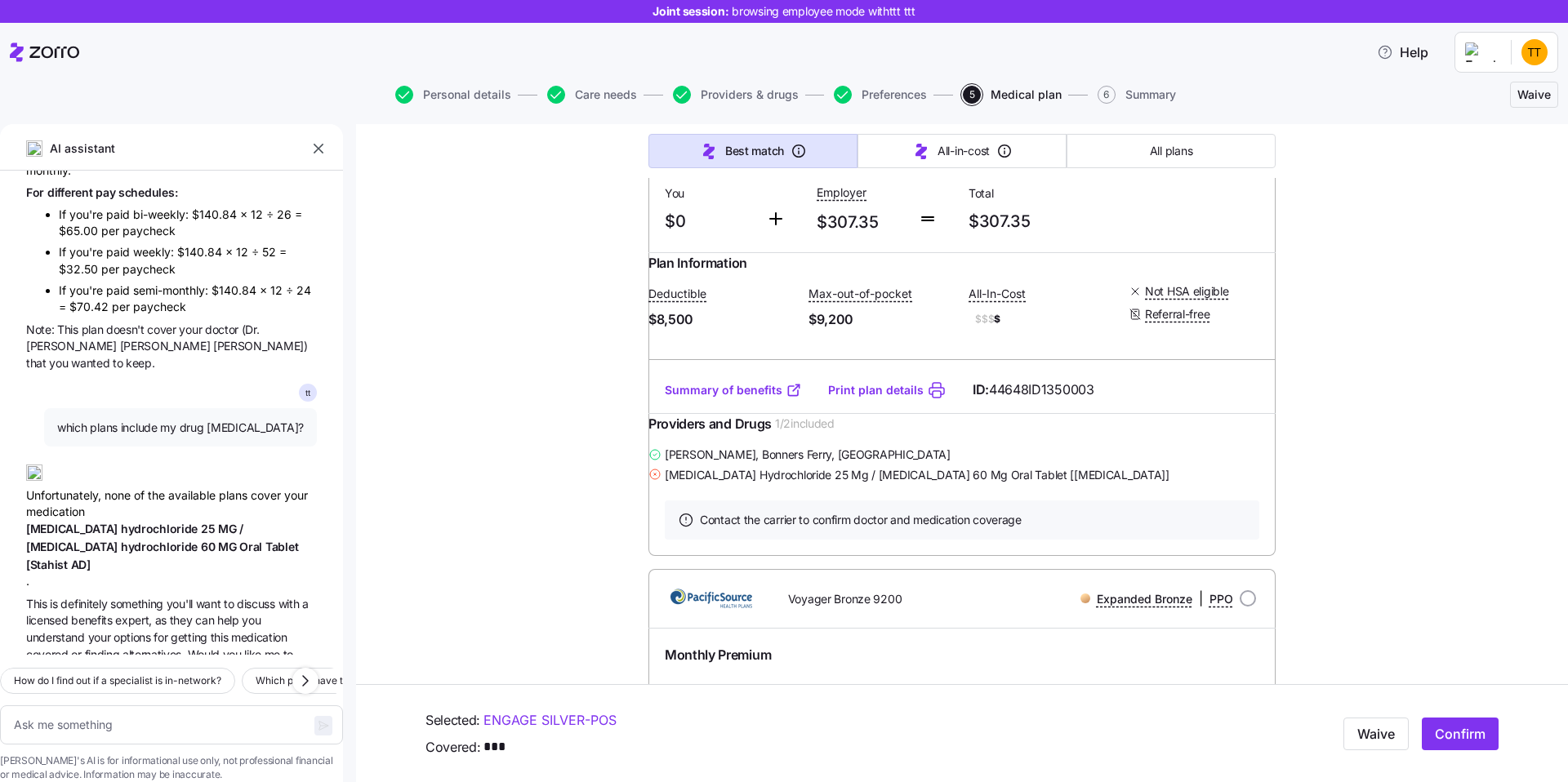
click at [131, 613] on span "expert," at bounding box center [135, 620] width 39 height 14
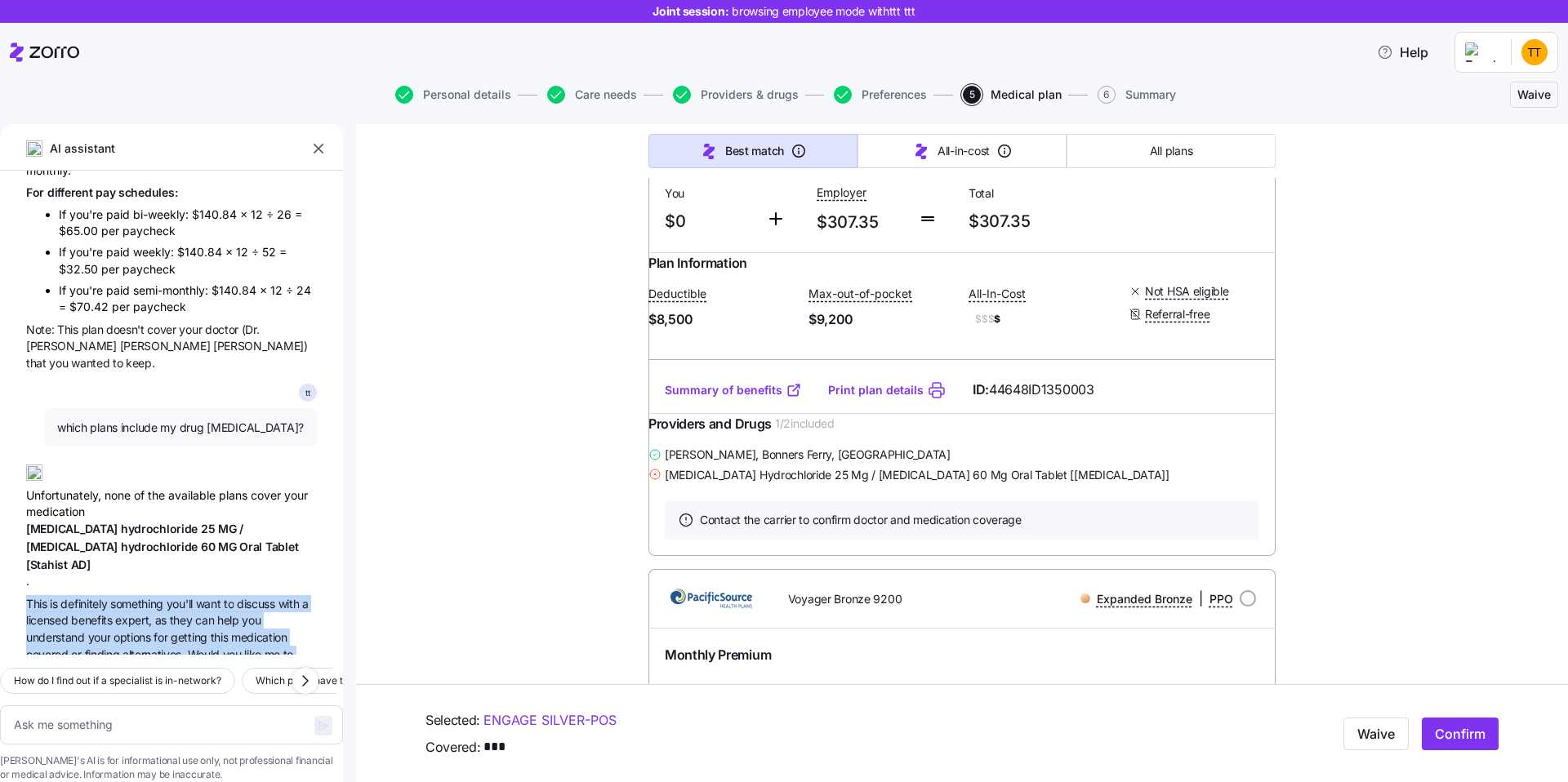
click at [114, 597] on span "something" at bounding box center [138, 603] width 57 height 14
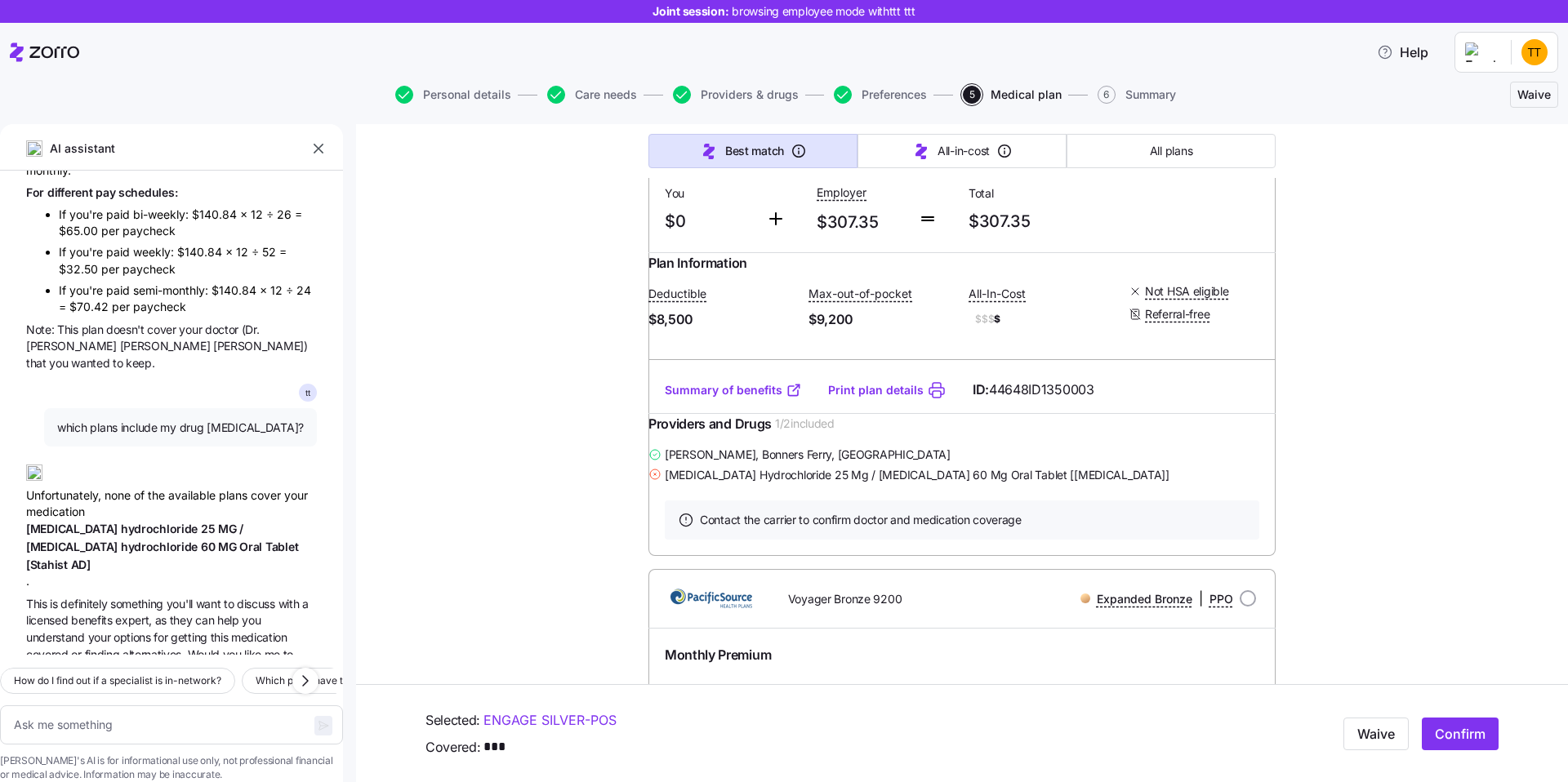
click at [114, 597] on span "something" at bounding box center [138, 603] width 57 height 14
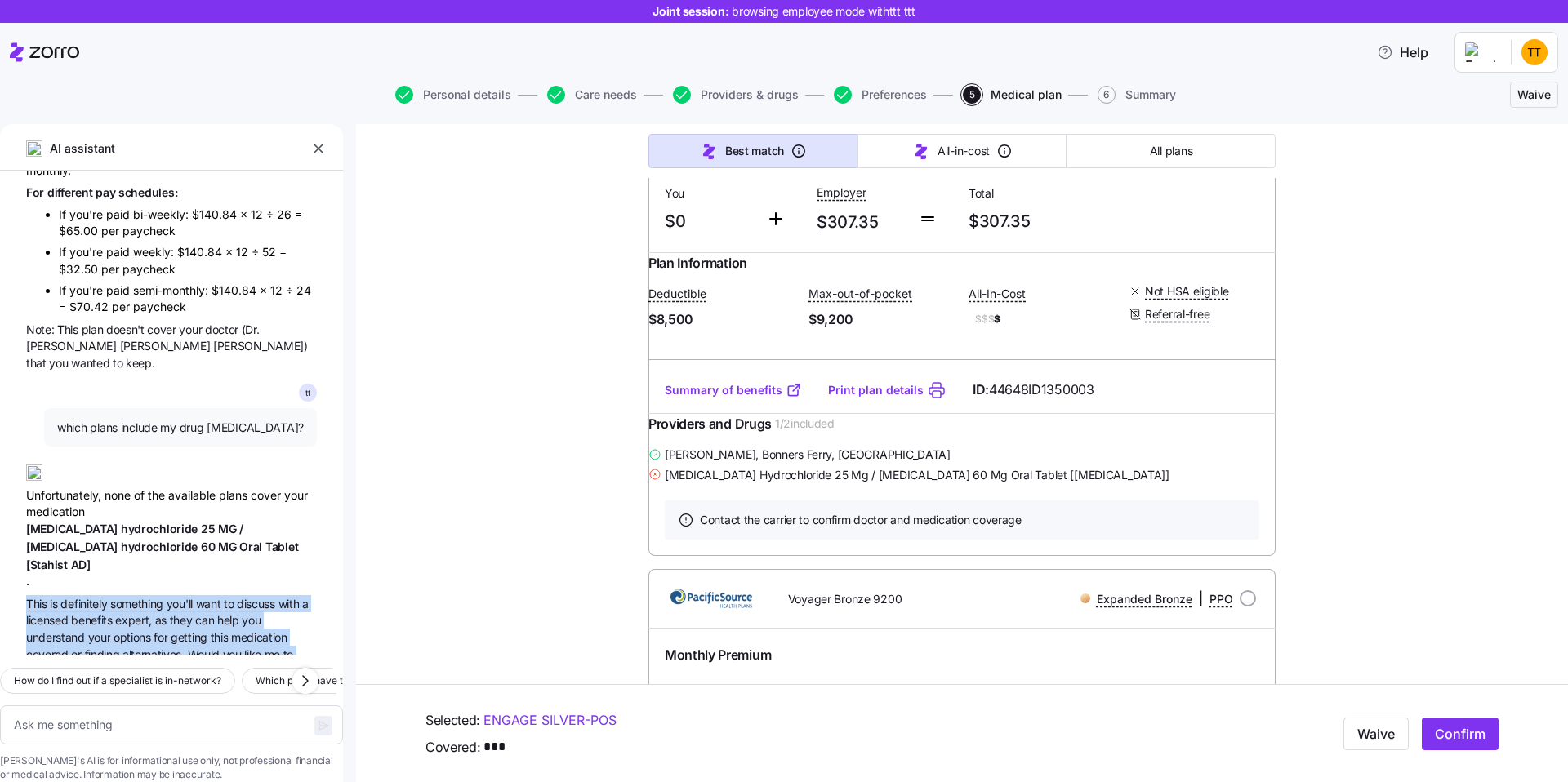
click at [53, 452] on div "Unfortunately, none of the available plans cover your medication [MEDICAL_DATA]…" at bounding box center [171, 520] width 291 height 139
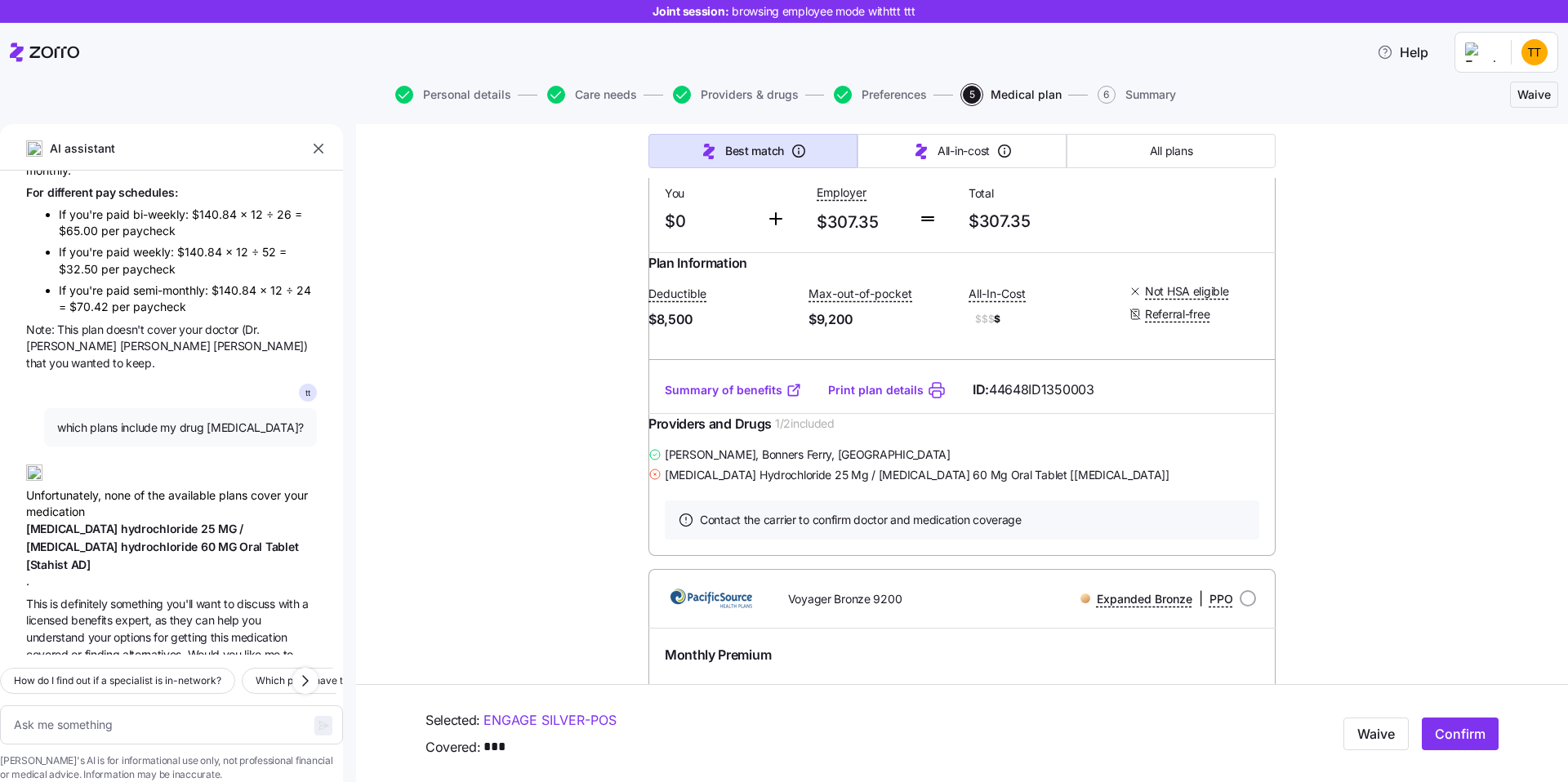
click at [57, 452] on div "Unfortunately, none of the available plans cover your medication [MEDICAL_DATA]…" at bounding box center [171, 520] width 291 height 139
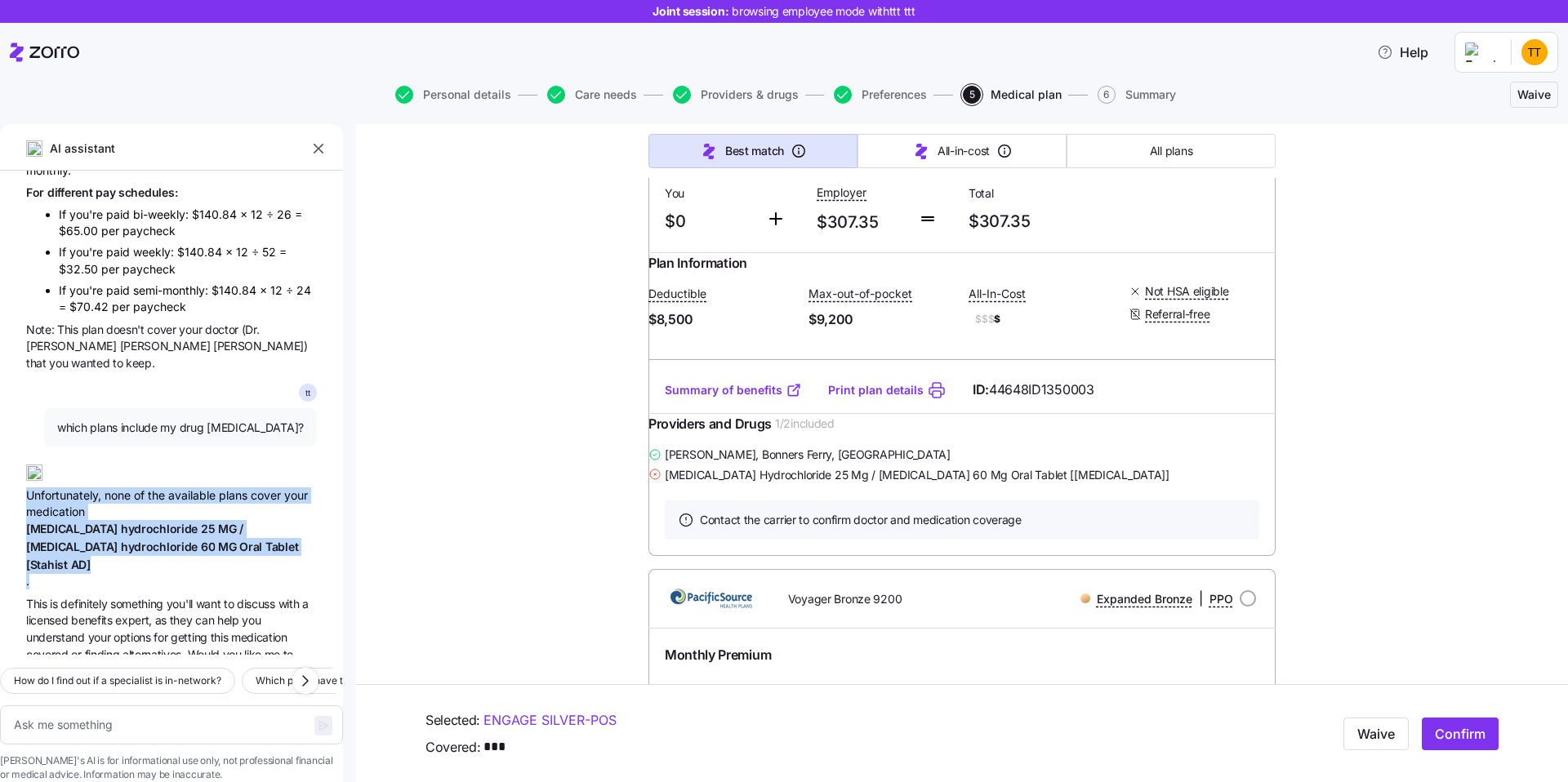
click at [117, 630] on span "options" at bounding box center [133, 637] width 40 height 14
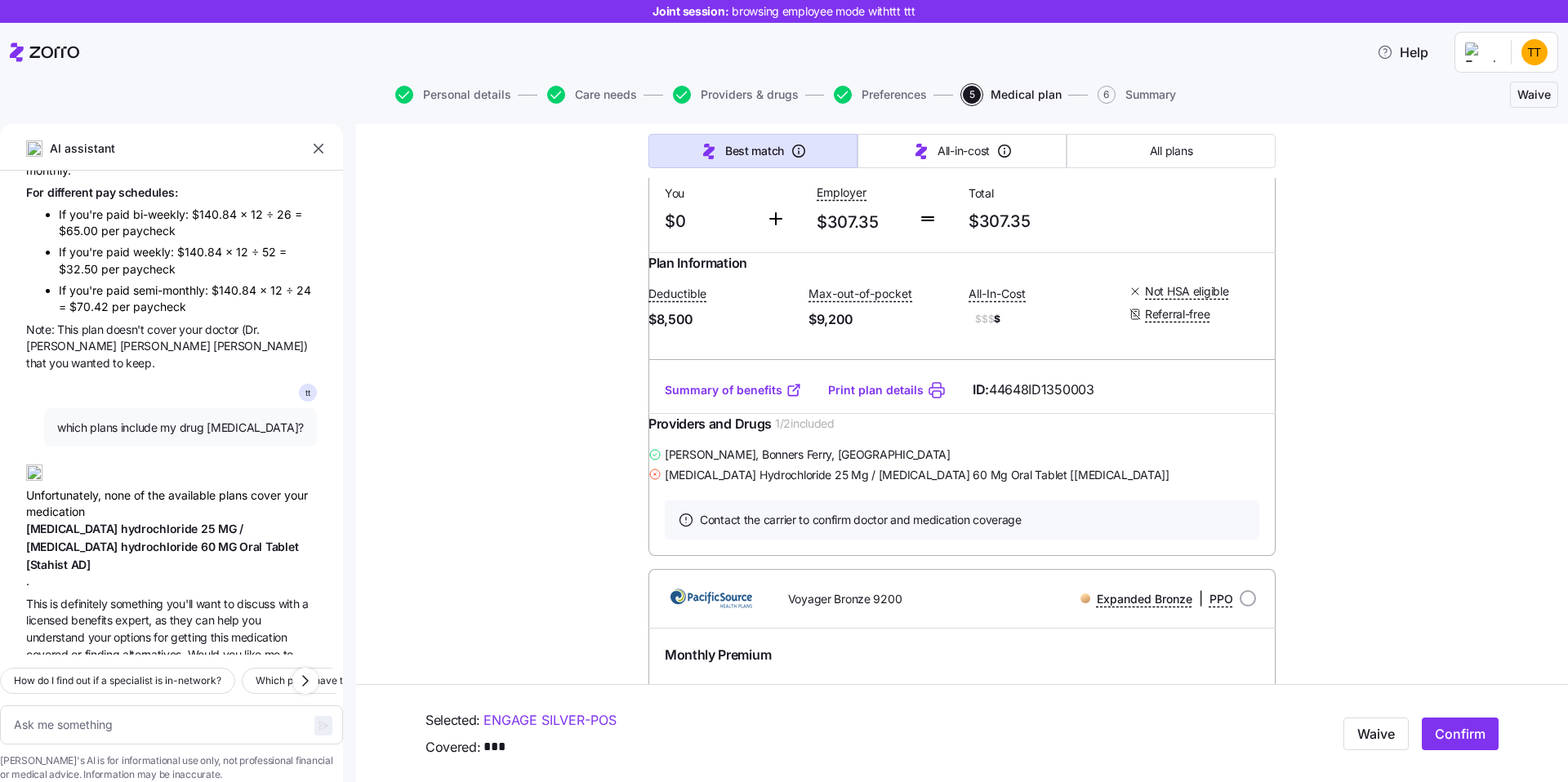
click at [117, 630] on span "options" at bounding box center [133, 637] width 40 height 14
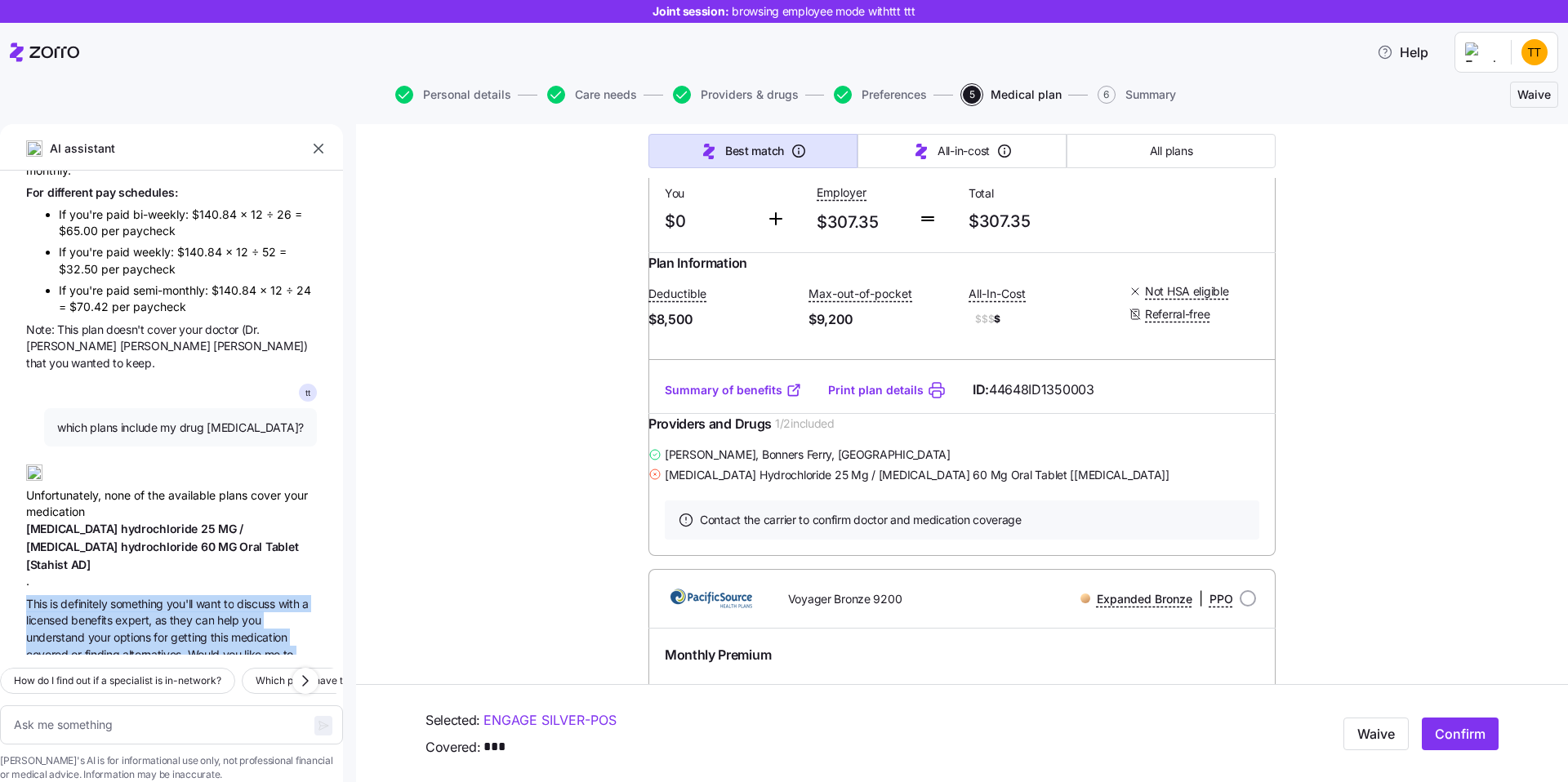
click at [47, 452] on div "Unfortunately, none of the available plans cover your medication [MEDICAL_DATA]…" at bounding box center [171, 520] width 291 height 139
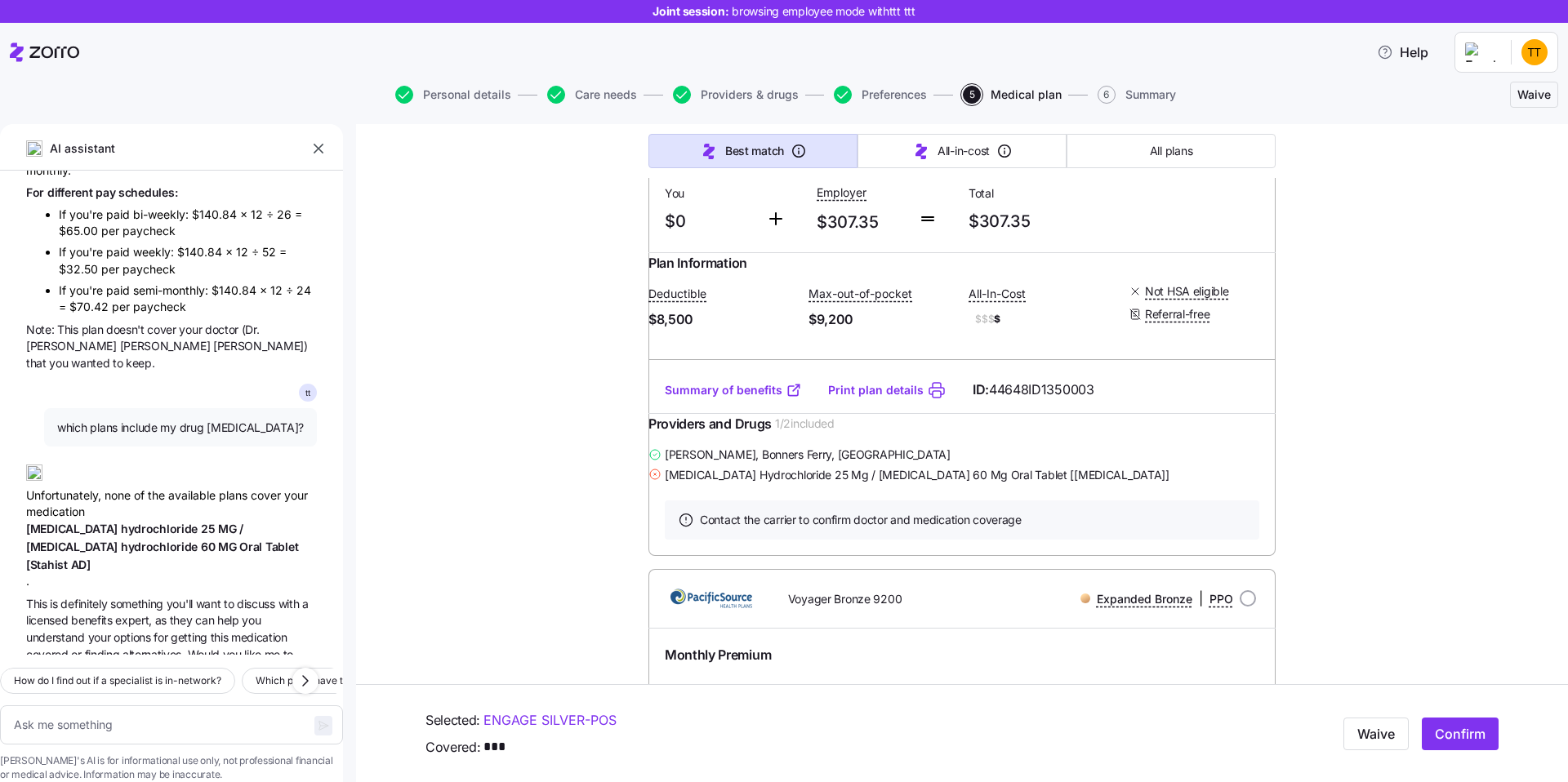
click at [47, 452] on div "Unfortunately, none of the available plans cover your medication [MEDICAL_DATA]…" at bounding box center [171, 520] width 291 height 139
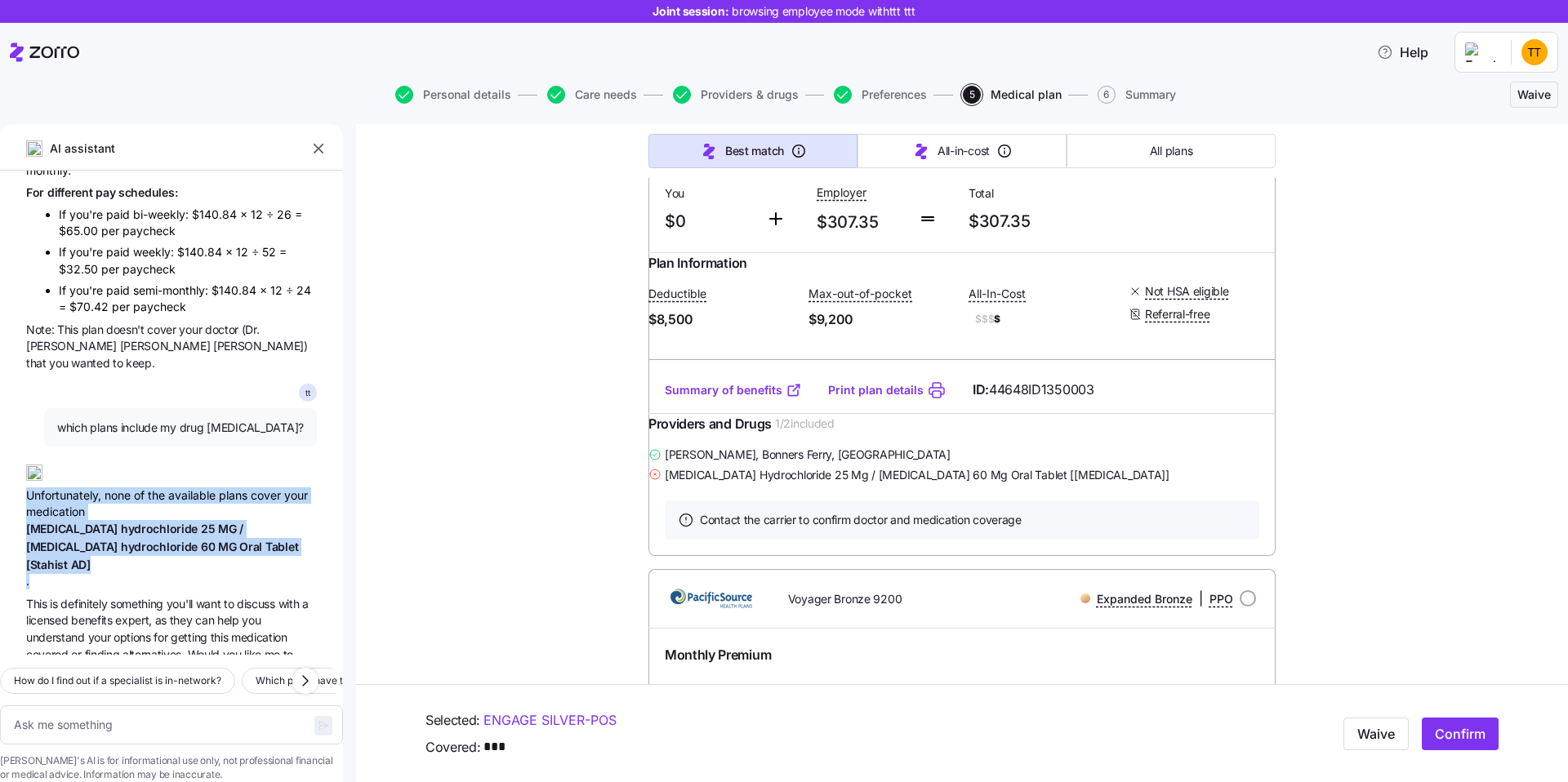
click at [111, 648] on span "finding" at bounding box center [103, 654] width 37 height 14
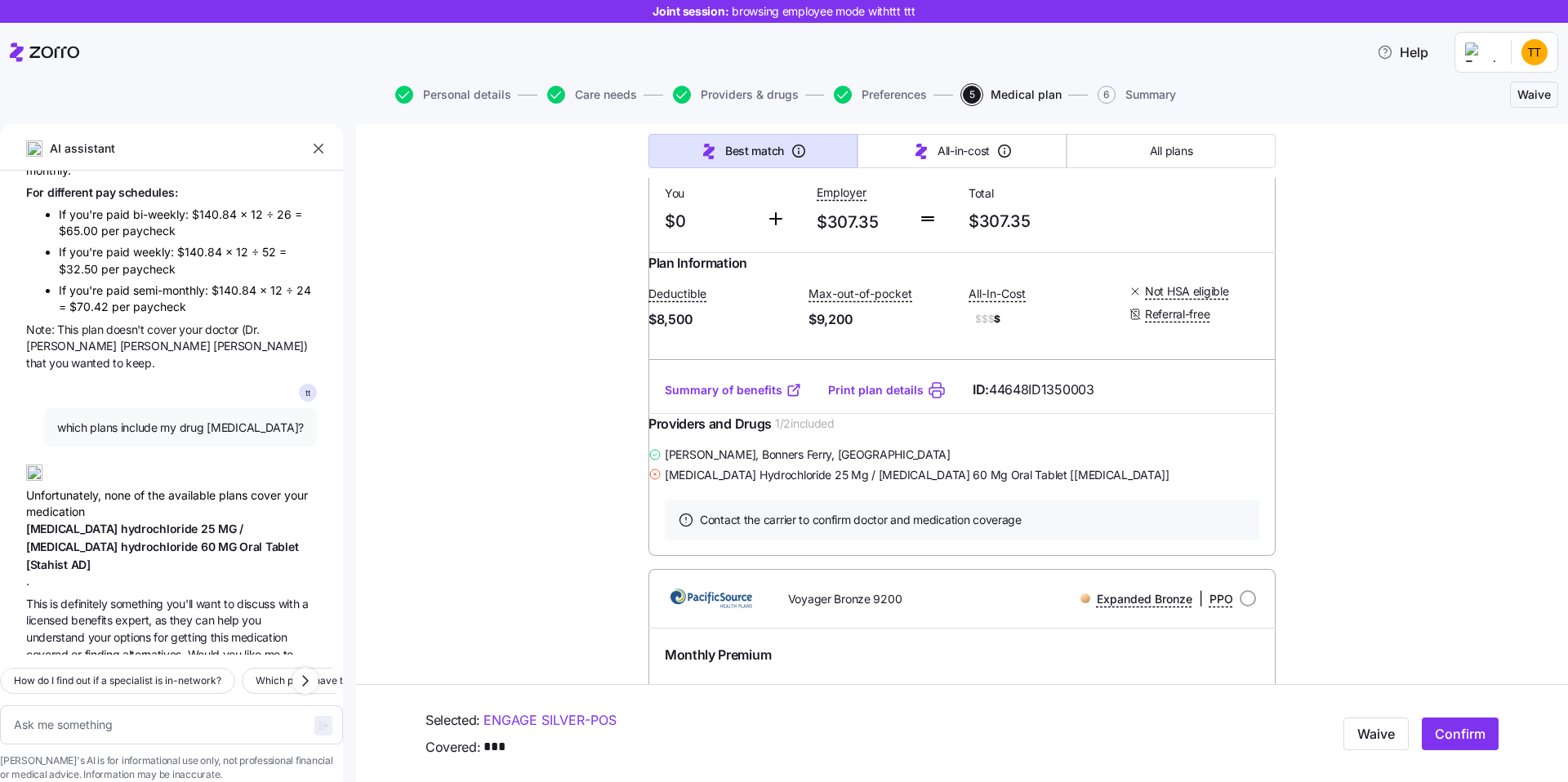
click at [111, 648] on span "finding" at bounding box center [103, 654] width 37 height 14
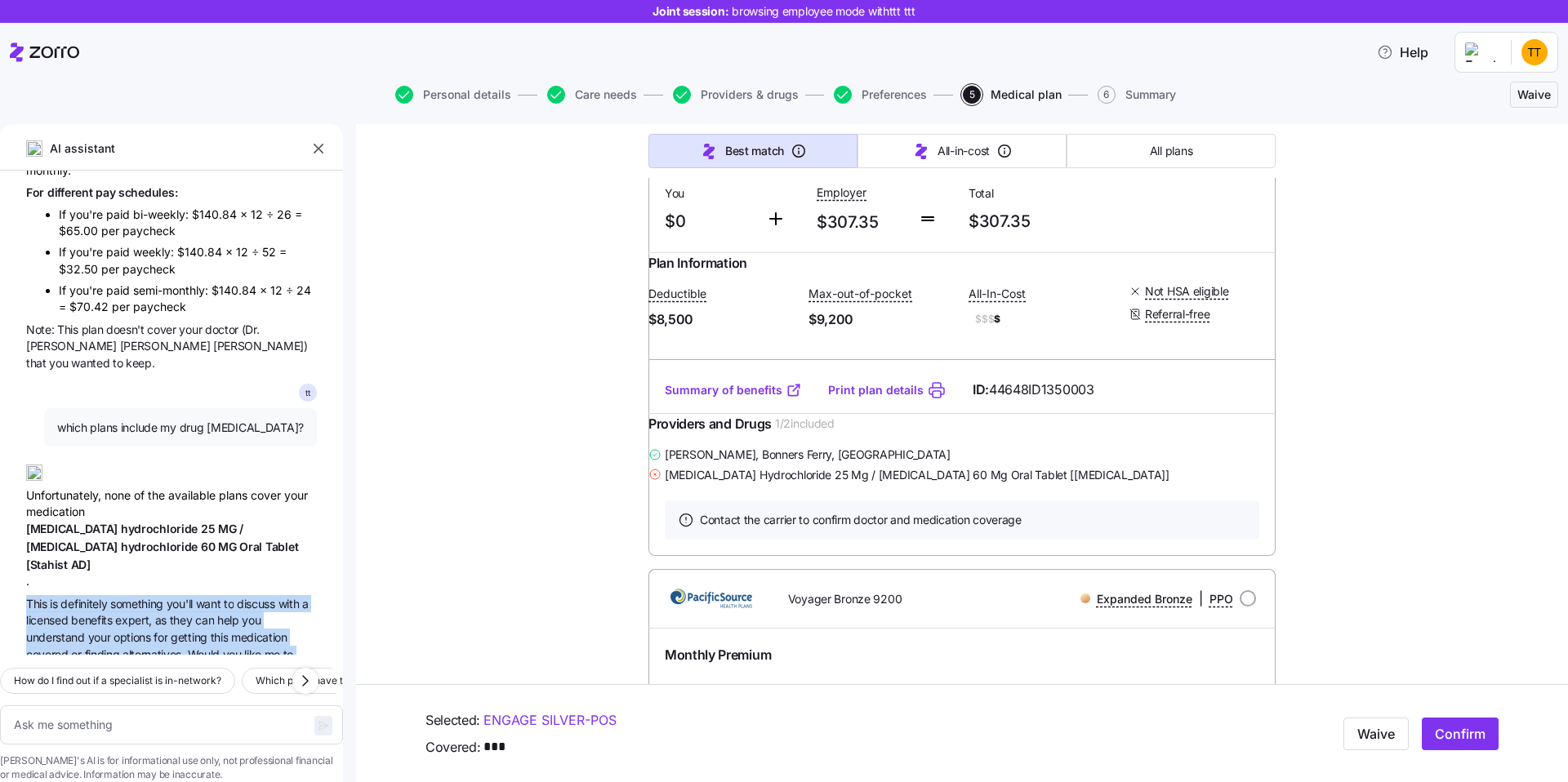
click at [65, 522] on span "[MEDICAL_DATA]" at bounding box center [74, 529] width 95 height 14
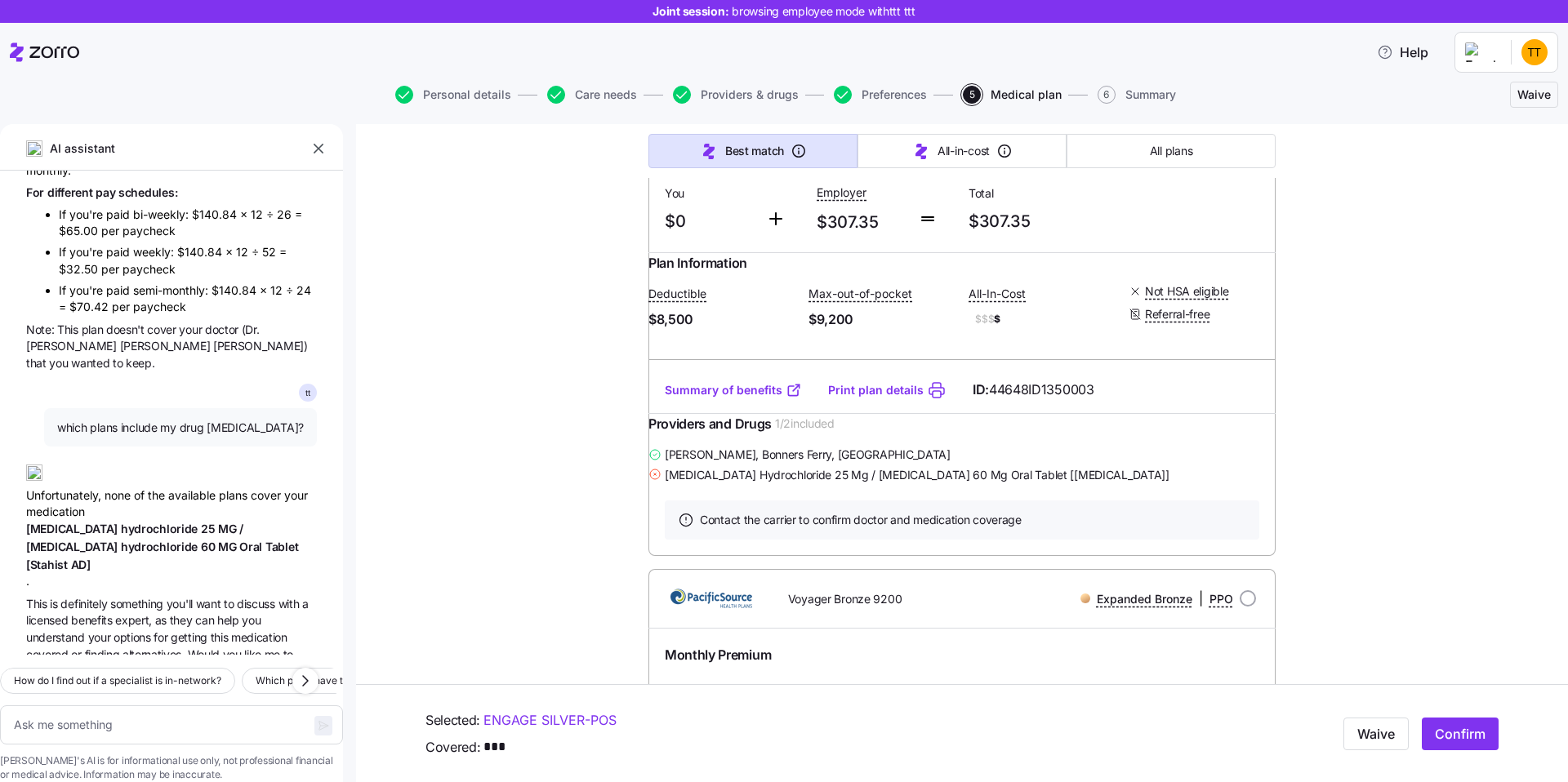
click at [65, 522] on span "[MEDICAL_DATA]" at bounding box center [74, 529] width 95 height 14
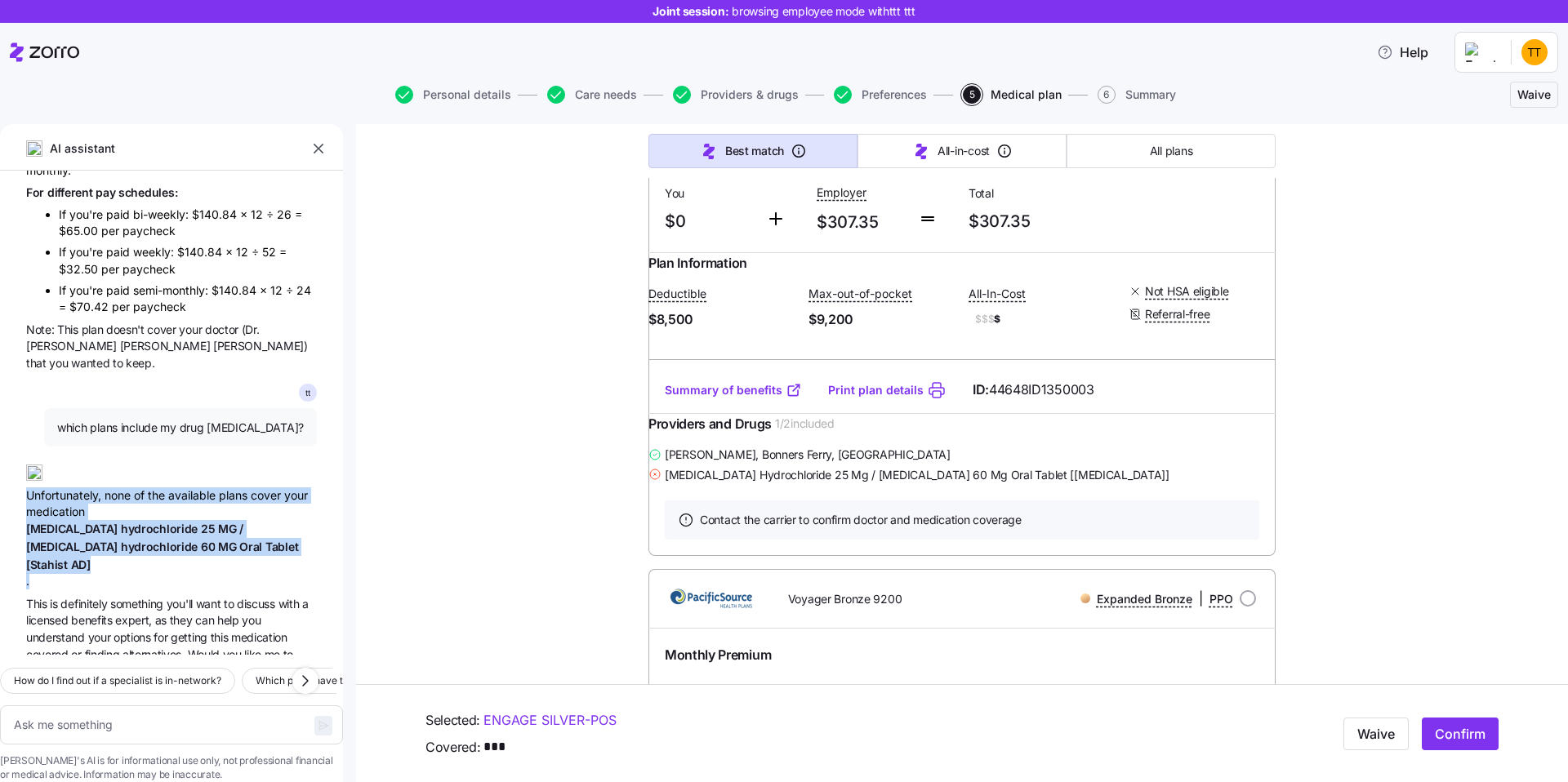
click at [95, 613] on span "benefits" at bounding box center [92, 620] width 44 height 14
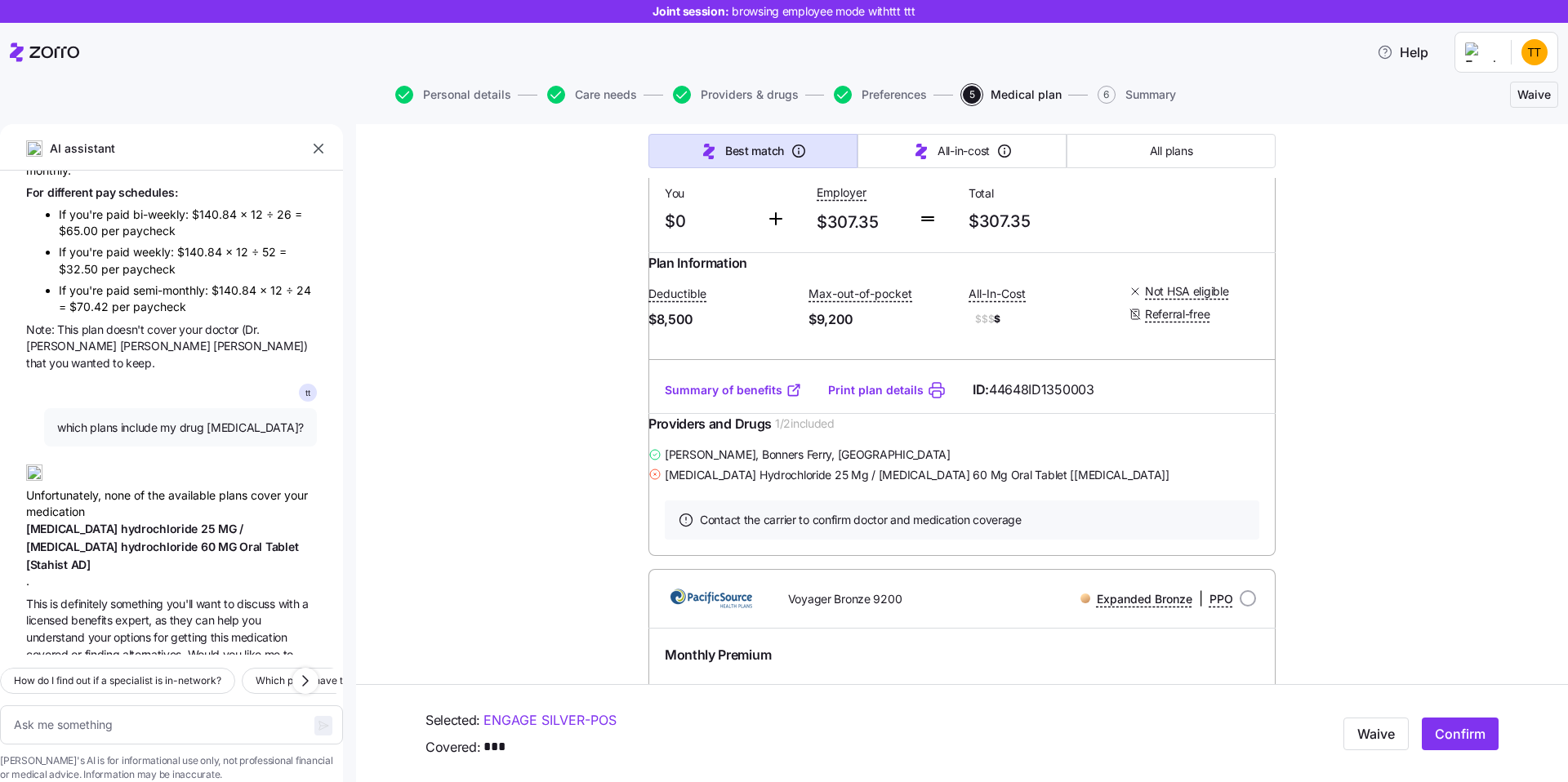
click at [95, 613] on span "benefits" at bounding box center [92, 620] width 44 height 14
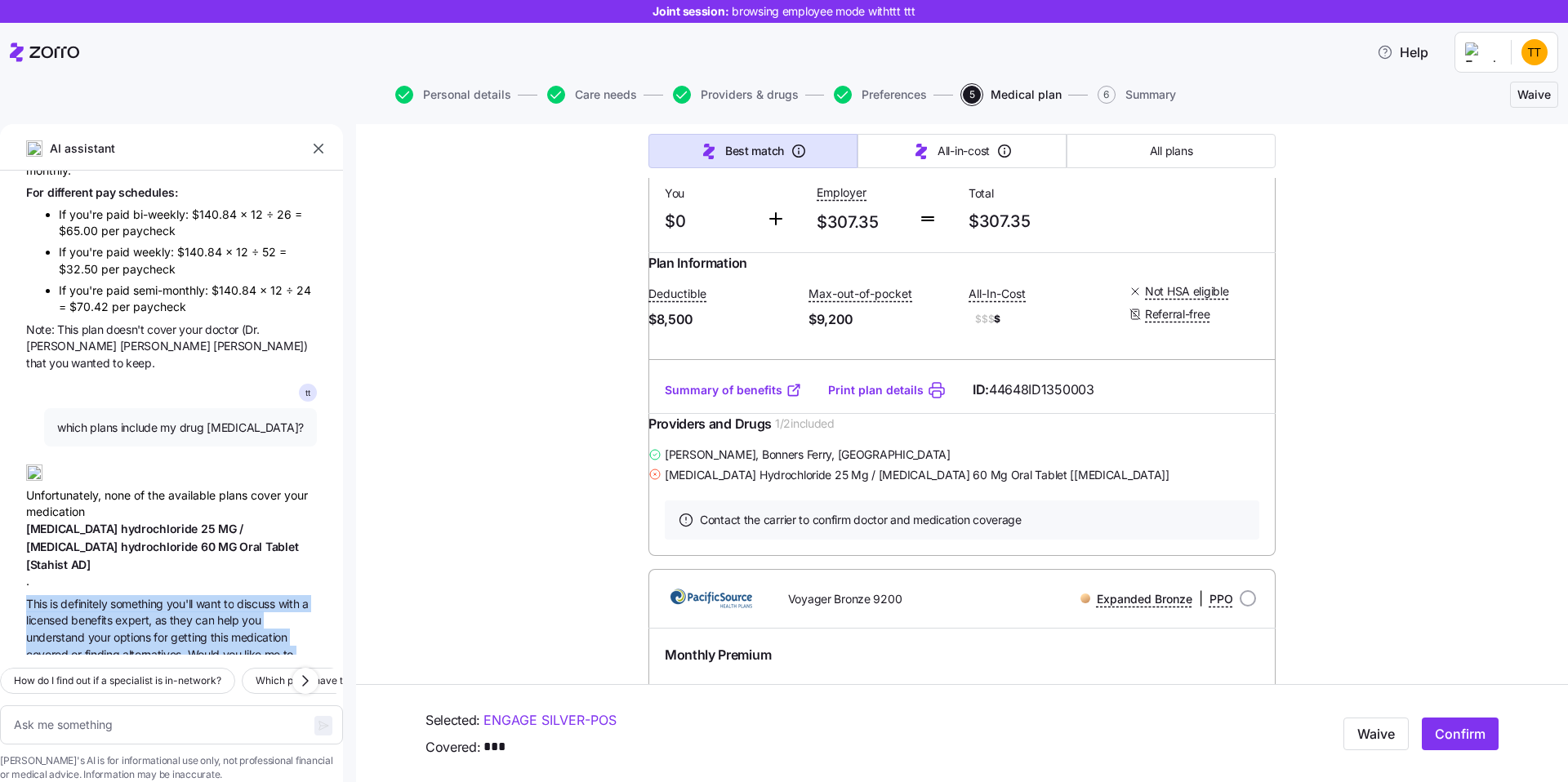
click at [63, 452] on div "Unfortunately, none of the available plans cover your medication [MEDICAL_DATA]…" at bounding box center [171, 520] width 291 height 139
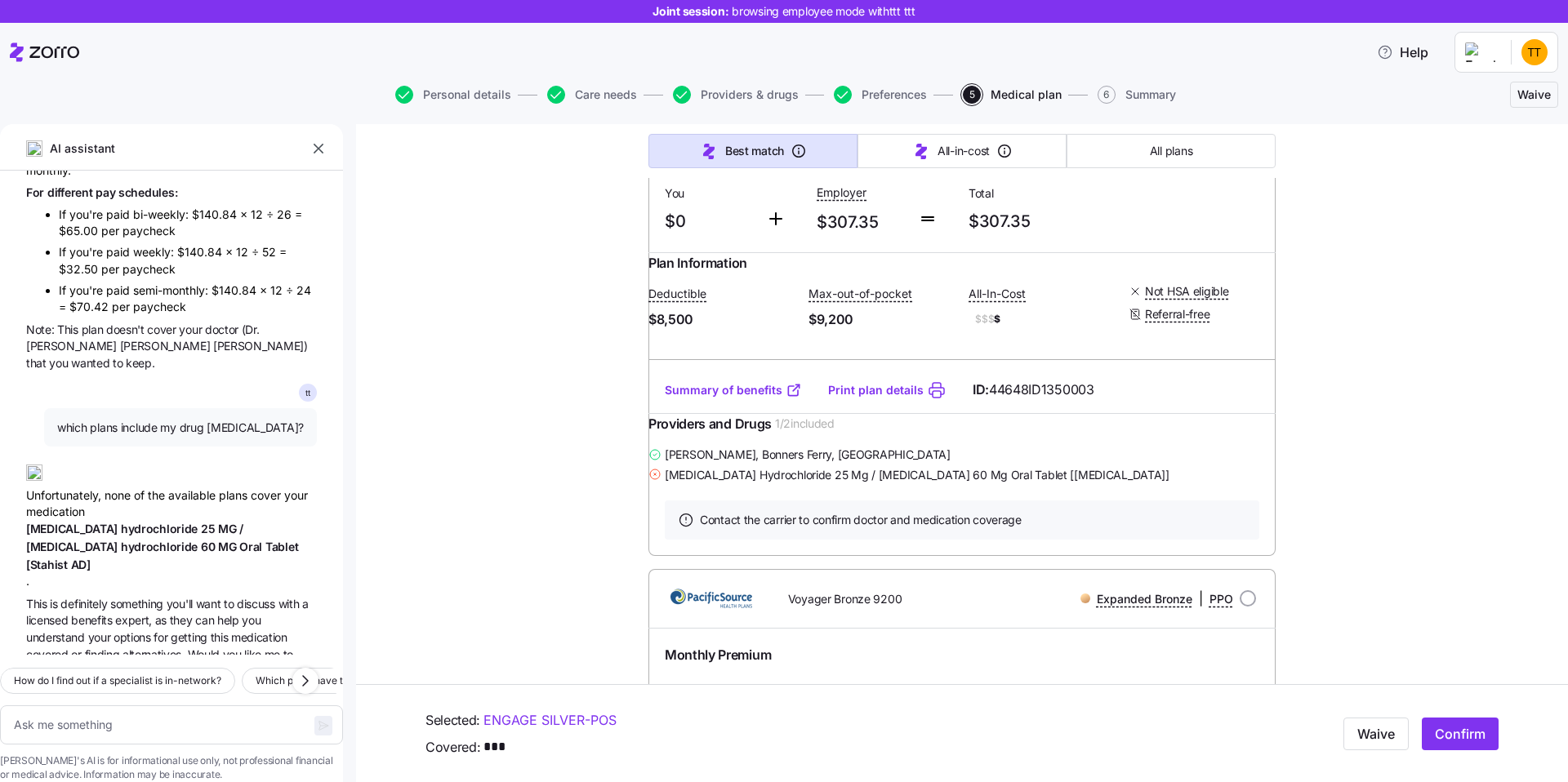
click at [63, 452] on div "Unfortunately, none of the available plans cover your medication [MEDICAL_DATA]…" at bounding box center [171, 520] width 291 height 139
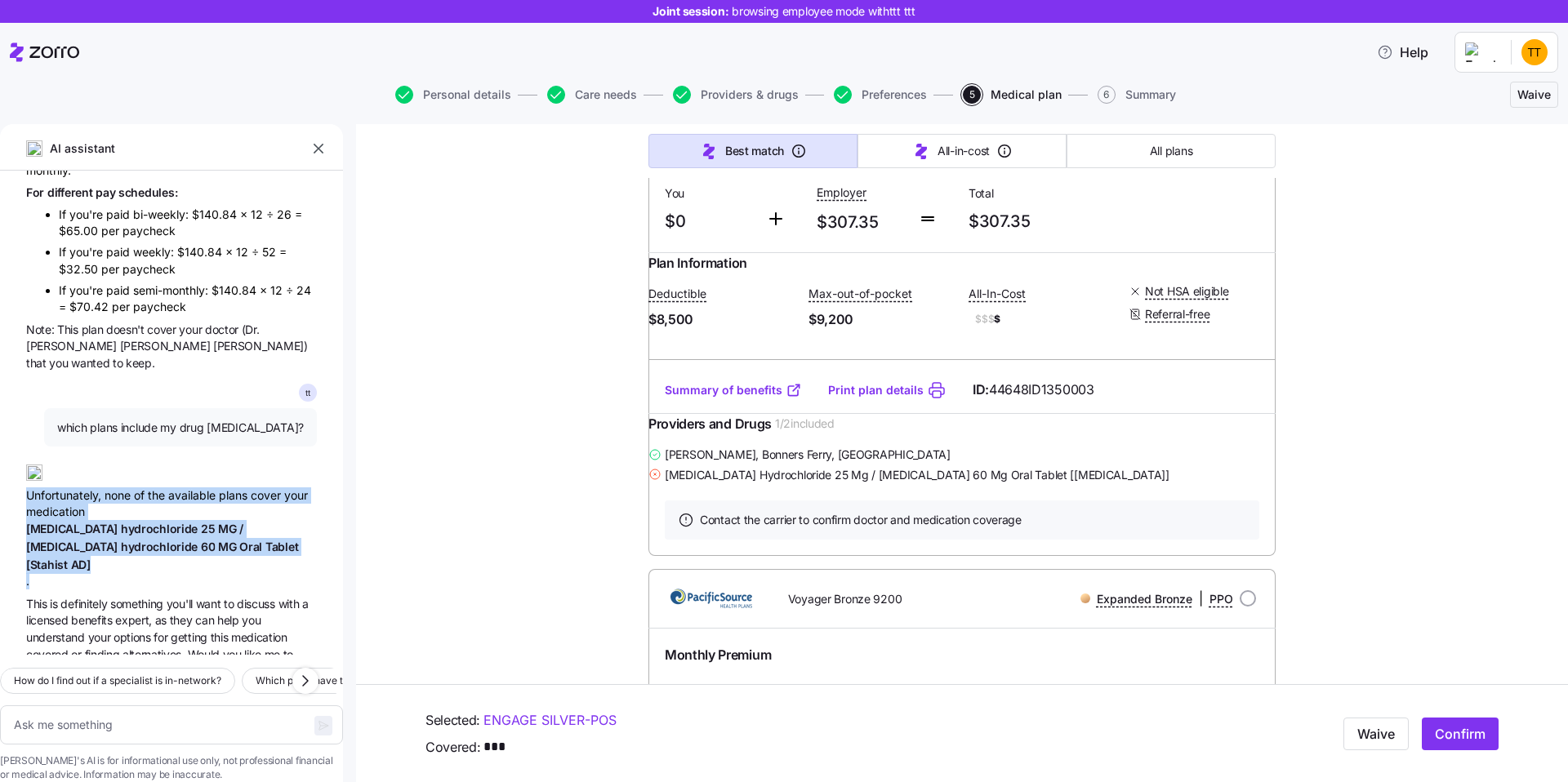
click at [113, 613] on span "benefits" at bounding box center [92, 620] width 44 height 14
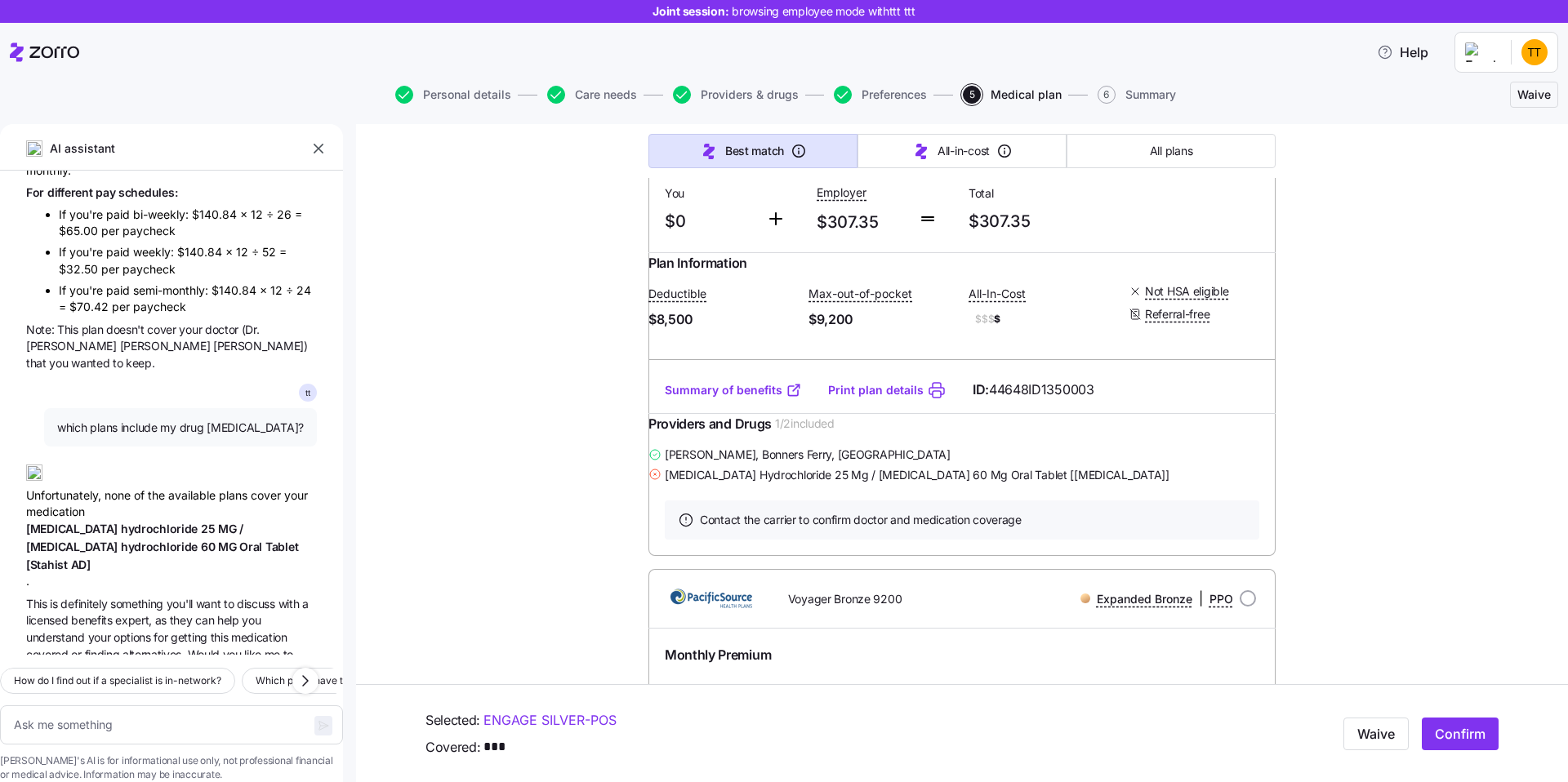
click at [113, 613] on span "benefits" at bounding box center [92, 620] width 44 height 14
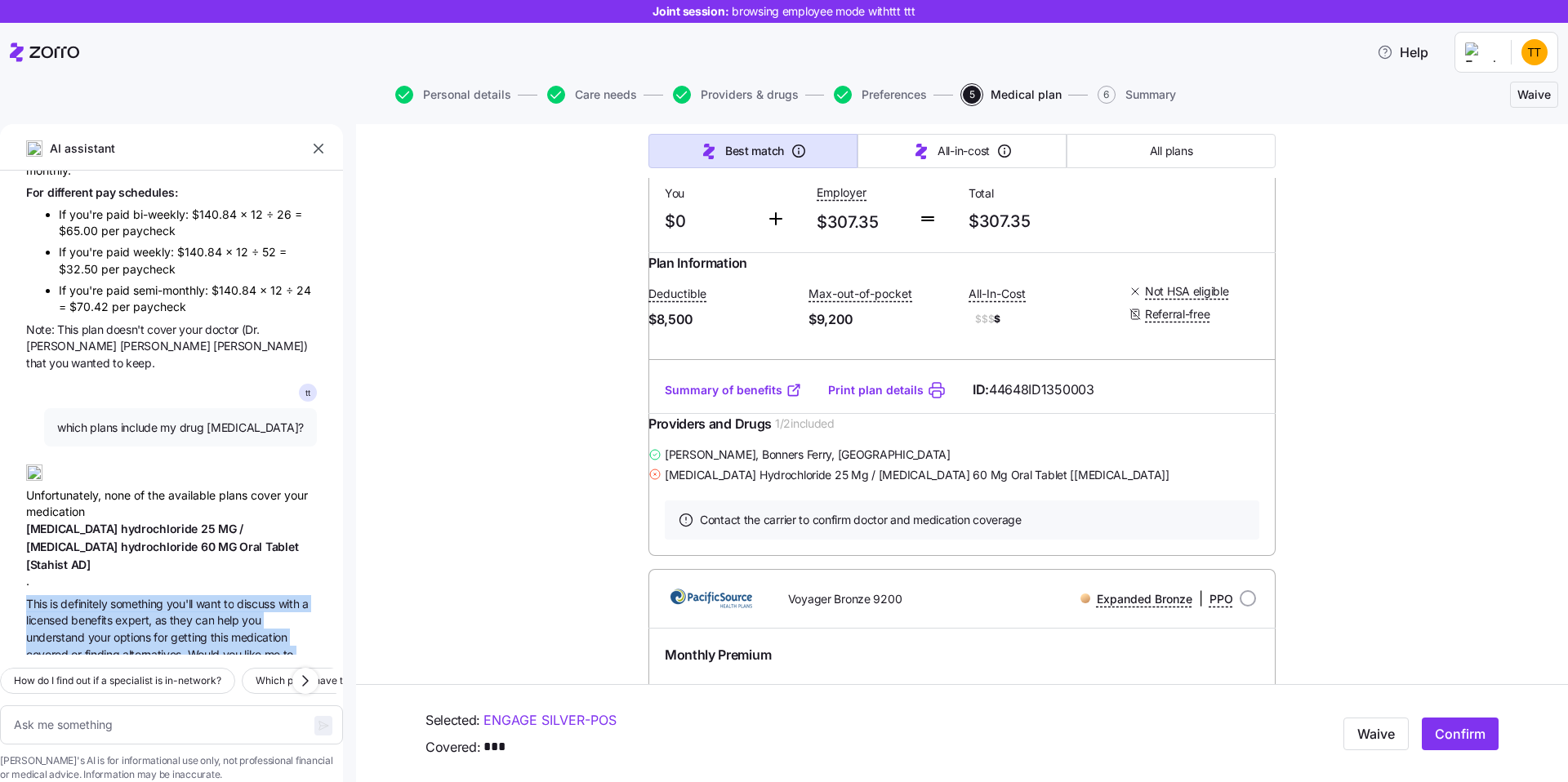
click at [184, 613] on span "they" at bounding box center [182, 620] width 25 height 14
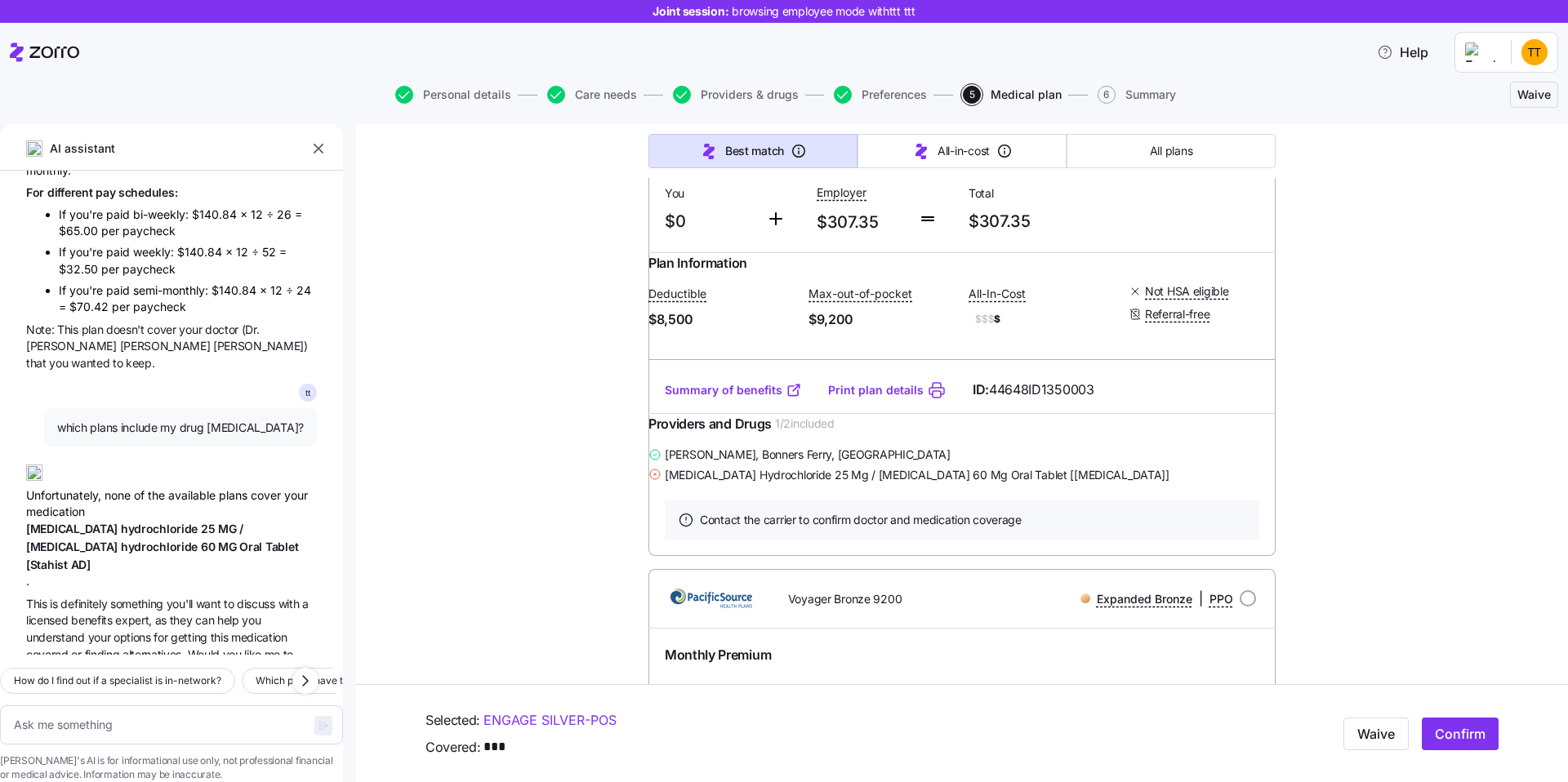
click at [184, 613] on span "they" at bounding box center [182, 620] width 25 height 14
click at [197, 613] on span "can" at bounding box center [207, 620] width 22 height 14
click at [62, 522] on span "[MEDICAL_DATA]" at bounding box center [74, 529] width 95 height 14
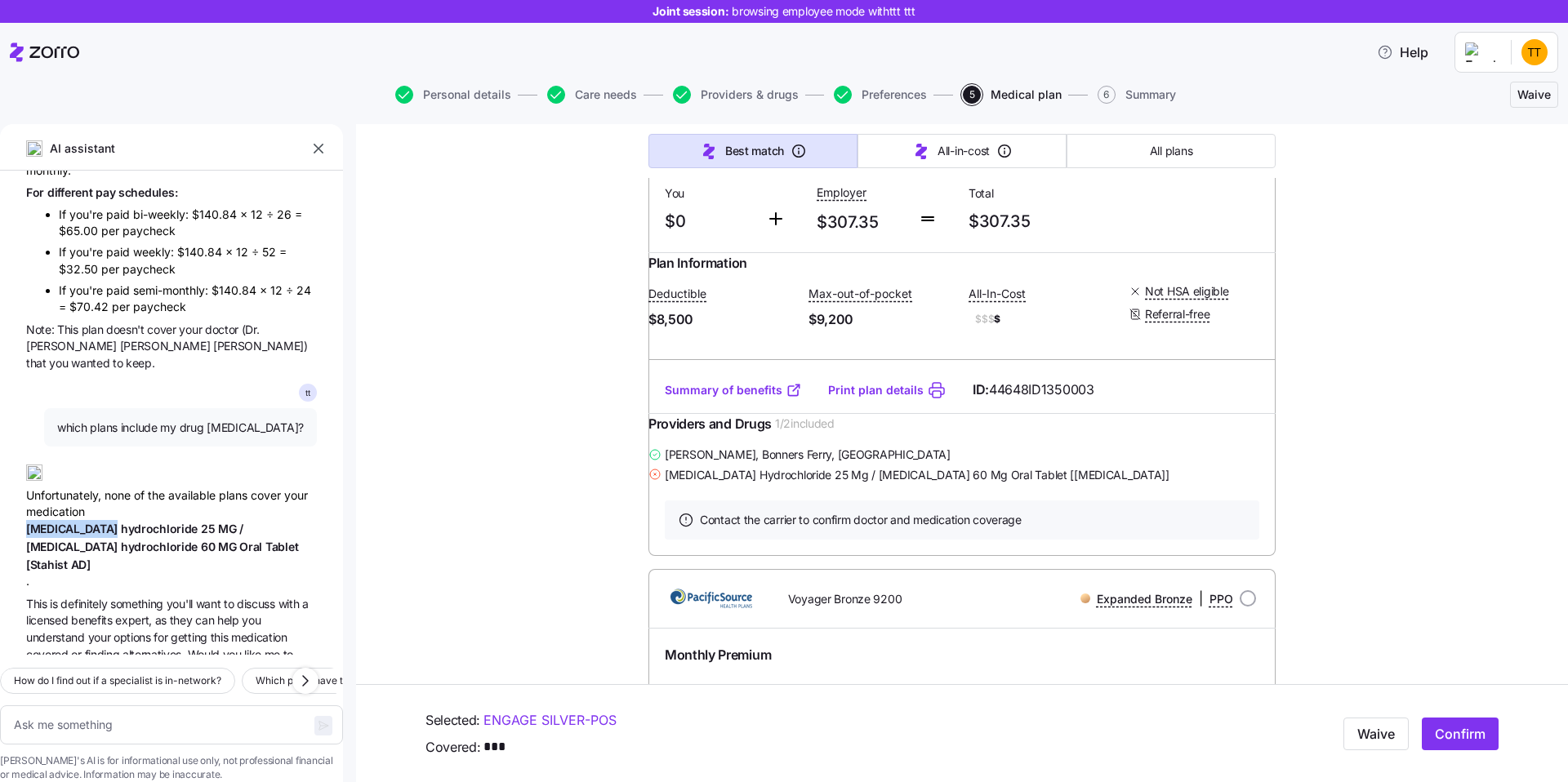
click at [62, 522] on span "[MEDICAL_DATA]" at bounding box center [74, 529] width 95 height 14
click at [62, 460] on div "Unfortunately, none of the available plans cover your medication [MEDICAL_DATA]…" at bounding box center [171, 520] width 291 height 139
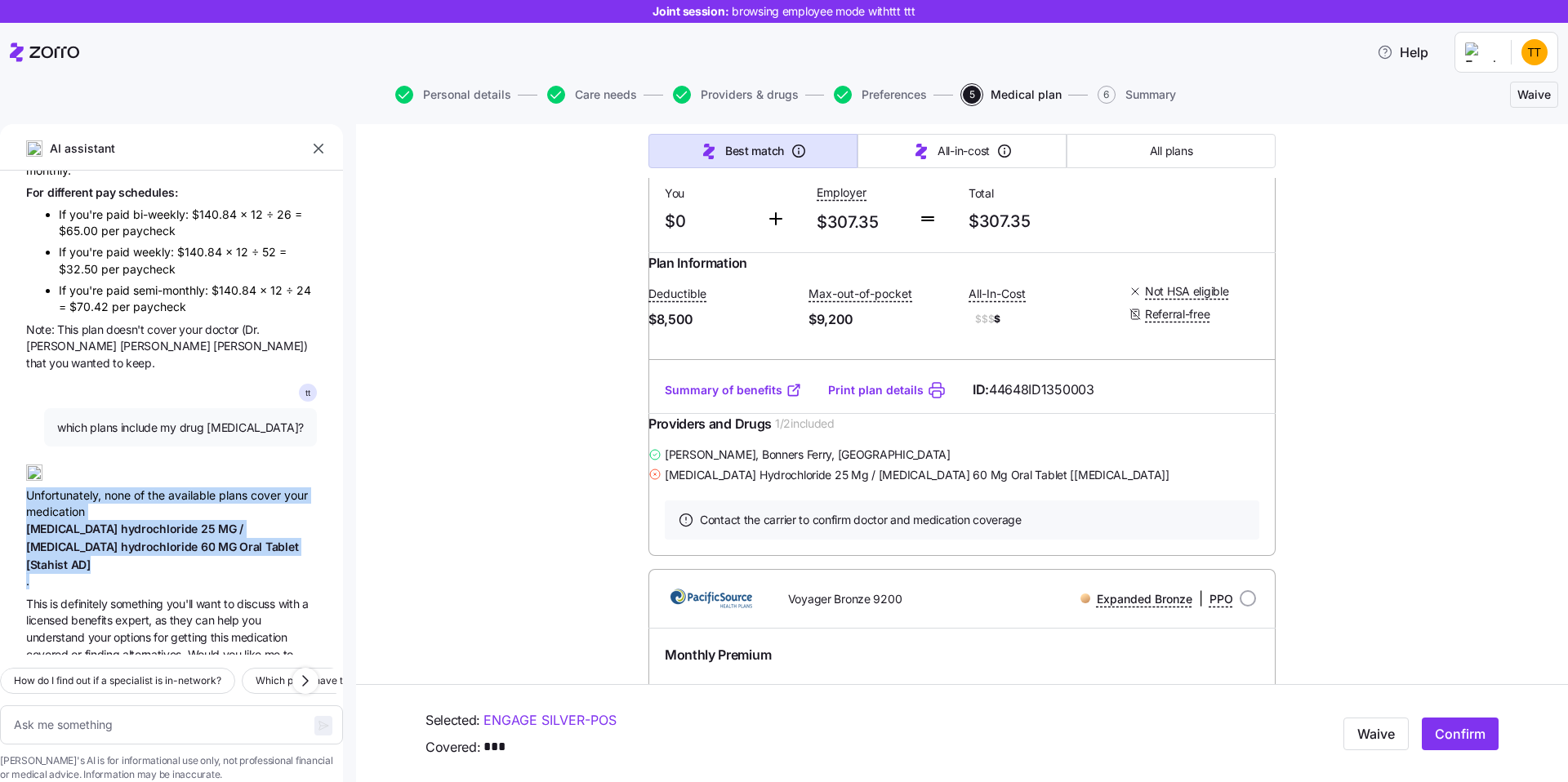
click at [62, 460] on div "Unfortunately, none of the available plans cover your medication [MEDICAL_DATA]…" at bounding box center [171, 520] width 291 height 139
click at [86, 540] on span "[MEDICAL_DATA]" at bounding box center [74, 546] width 95 height 14
click at [71, 522] on span "[MEDICAL_DATA]" at bounding box center [74, 529] width 95 height 14
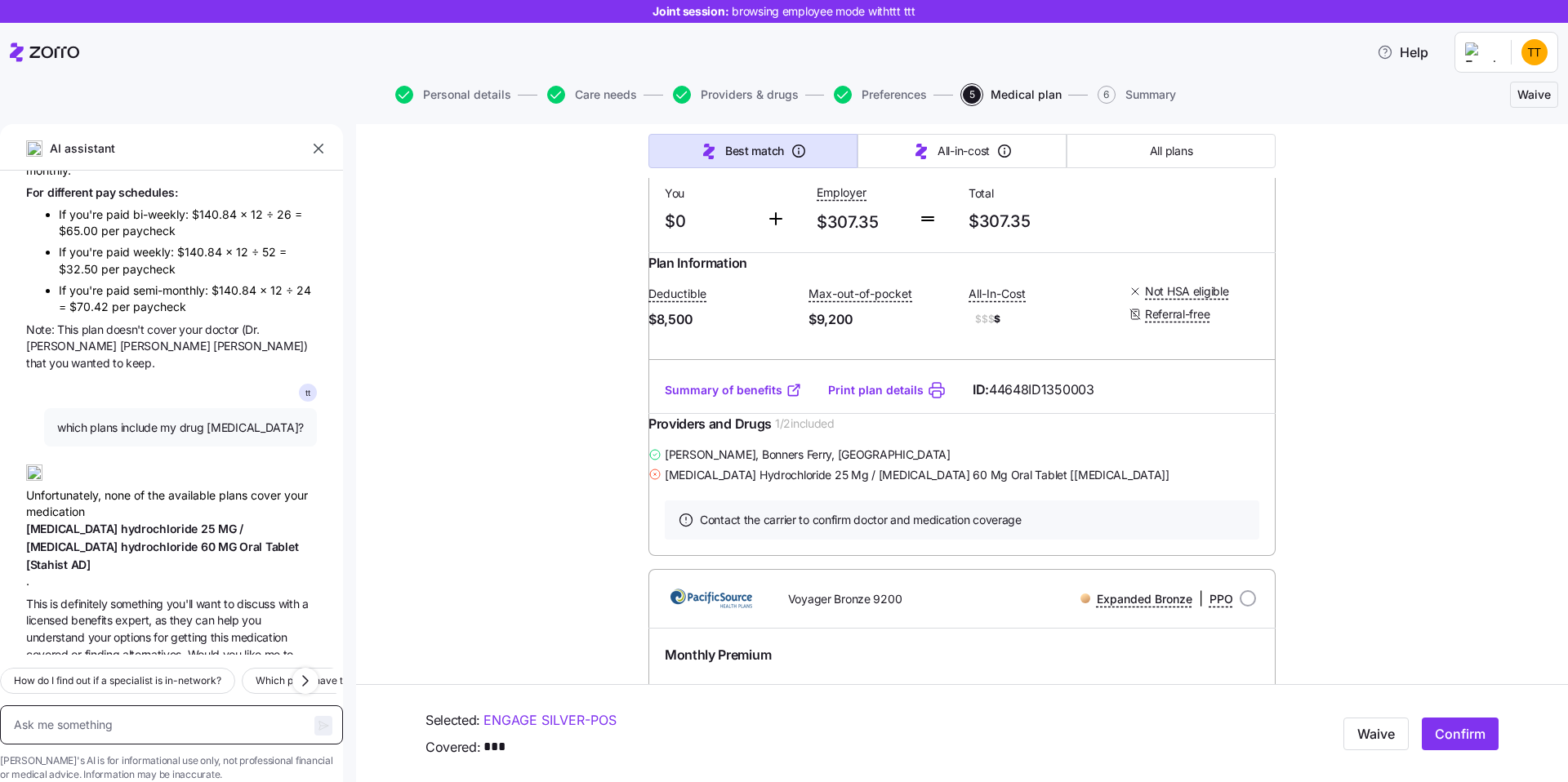
click at [188, 706] on textarea at bounding box center [171, 725] width 343 height 39
click at [142, 706] on textarea "how do I know which plan includes" at bounding box center [171, 725] width 343 height 39
click at [242, 707] on textarea "how do I know if a plan includes" at bounding box center [171, 725] width 343 height 39
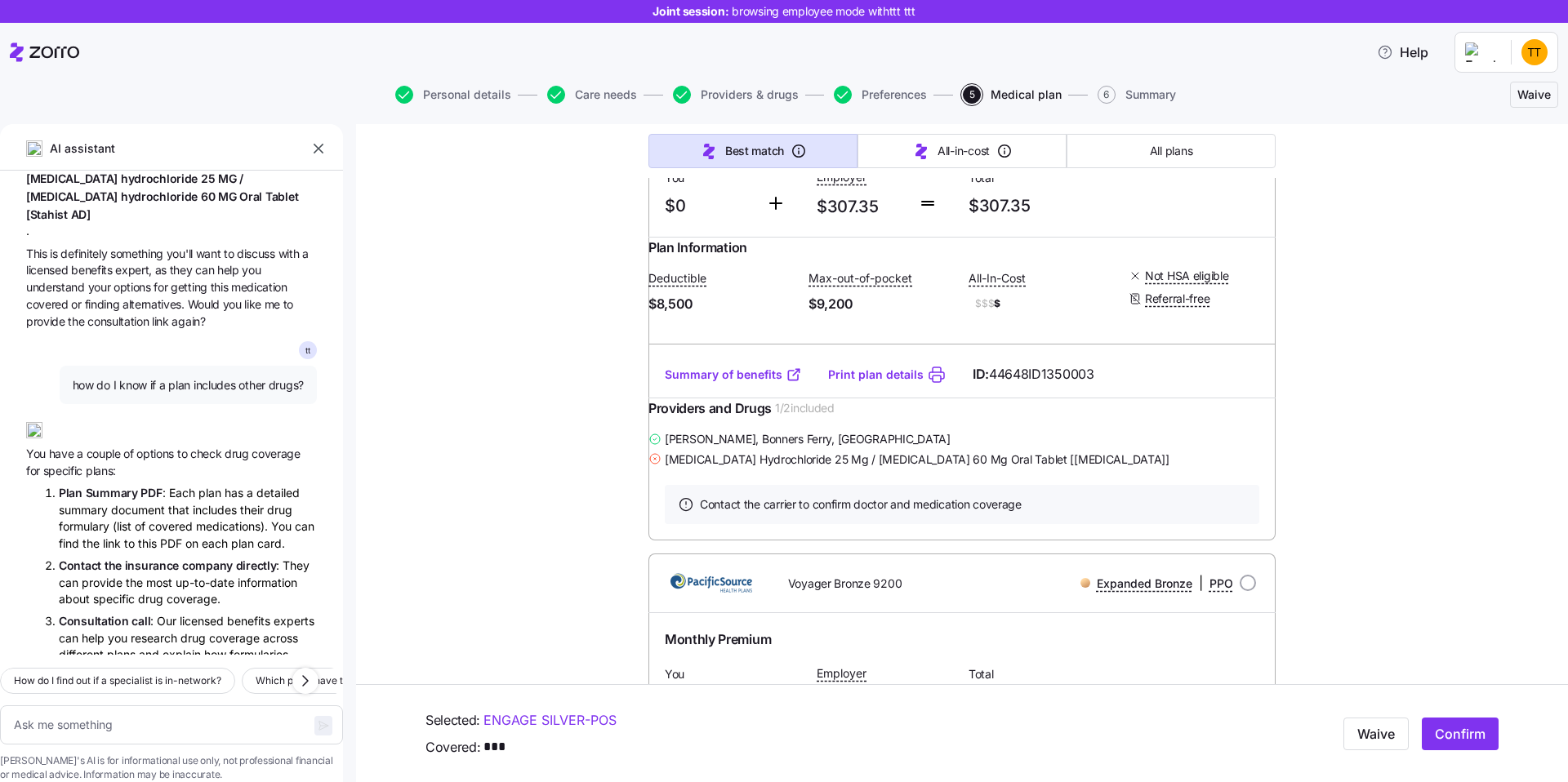
scroll to position [2446, 0]
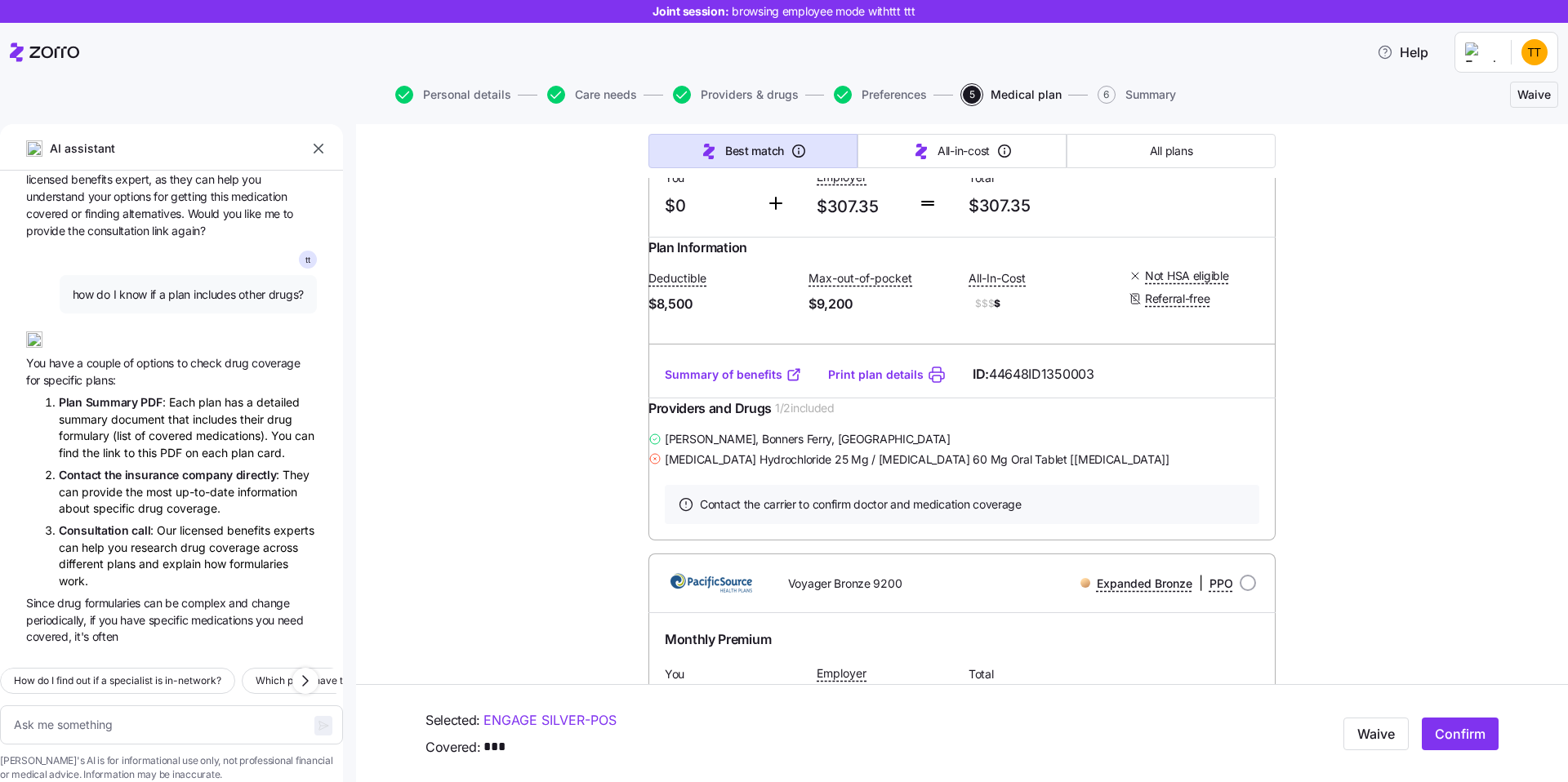
click at [224, 356] on span "drug" at bounding box center [237, 362] width 27 height 14
click at [129, 356] on span "of" at bounding box center [129, 362] width 13 height 14
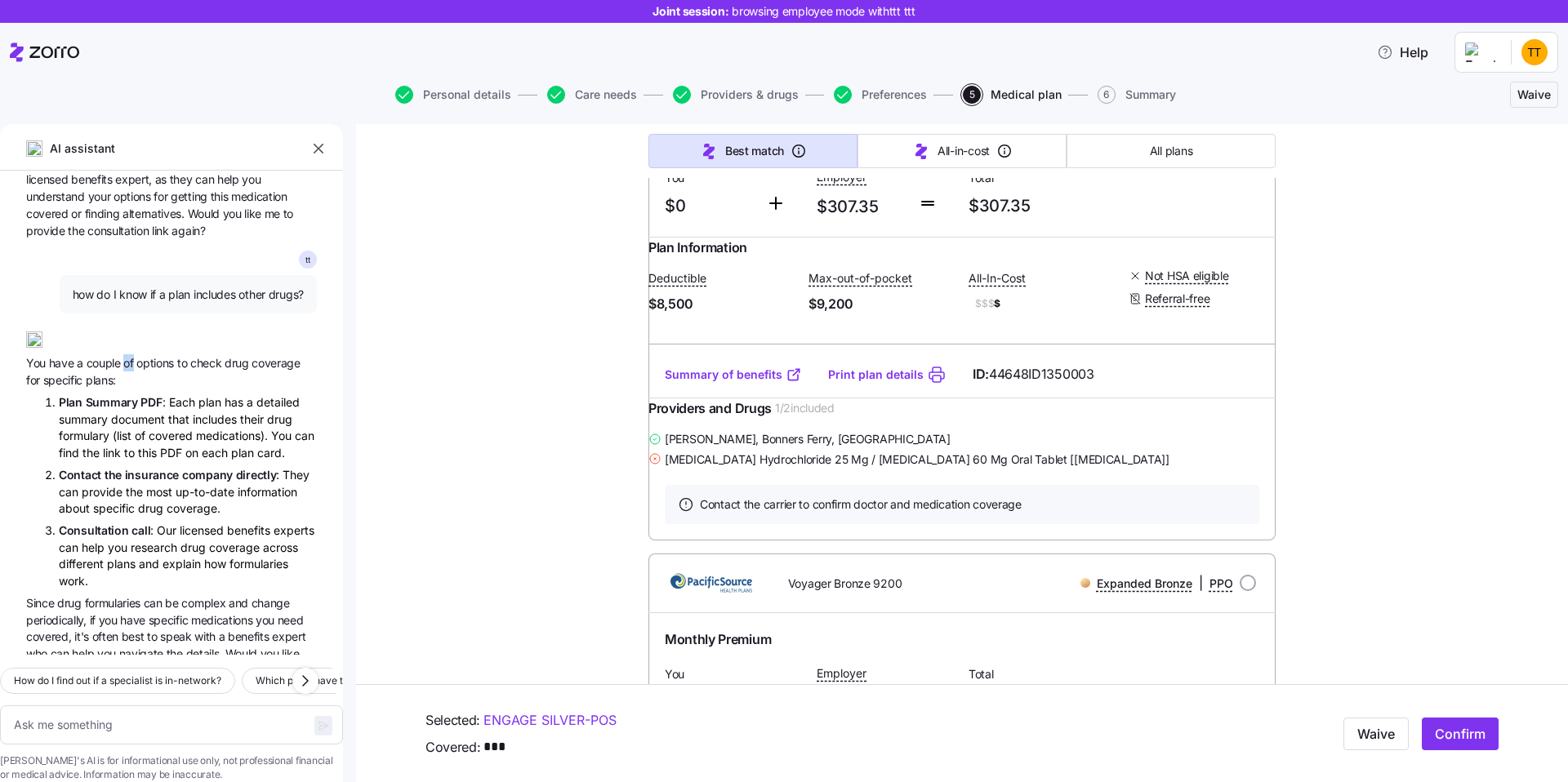
click at [129, 356] on span "of" at bounding box center [129, 362] width 13 height 14
click at [139, 394] on li "Plan Summary PDF : Each plan has a detailed summary document that includes thei…" at bounding box center [187, 427] width 258 height 68
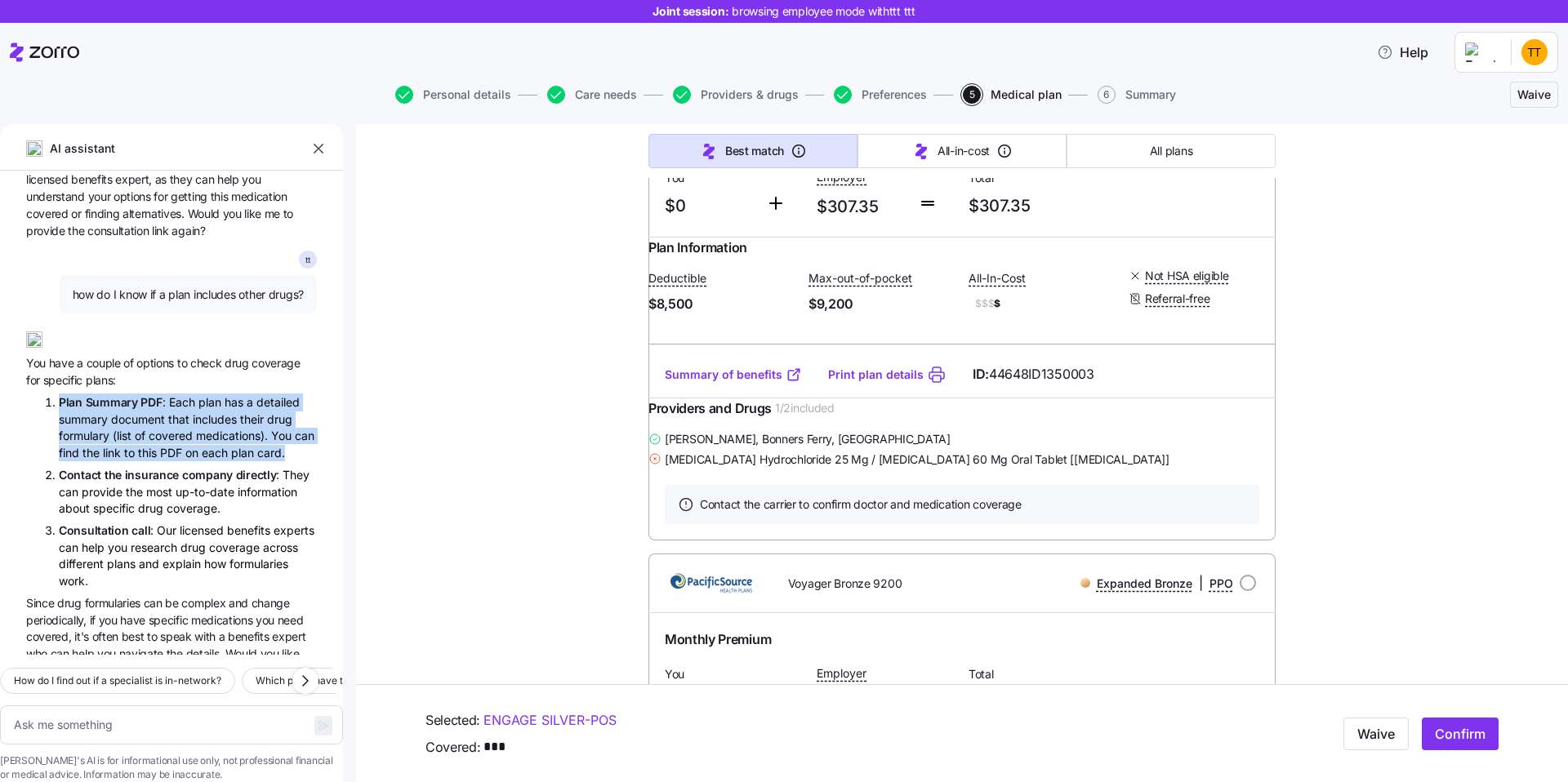
click at [139, 394] on li "Plan Summary PDF : Each plan has a detailed summary document that includes thei…" at bounding box center [187, 427] width 258 height 68
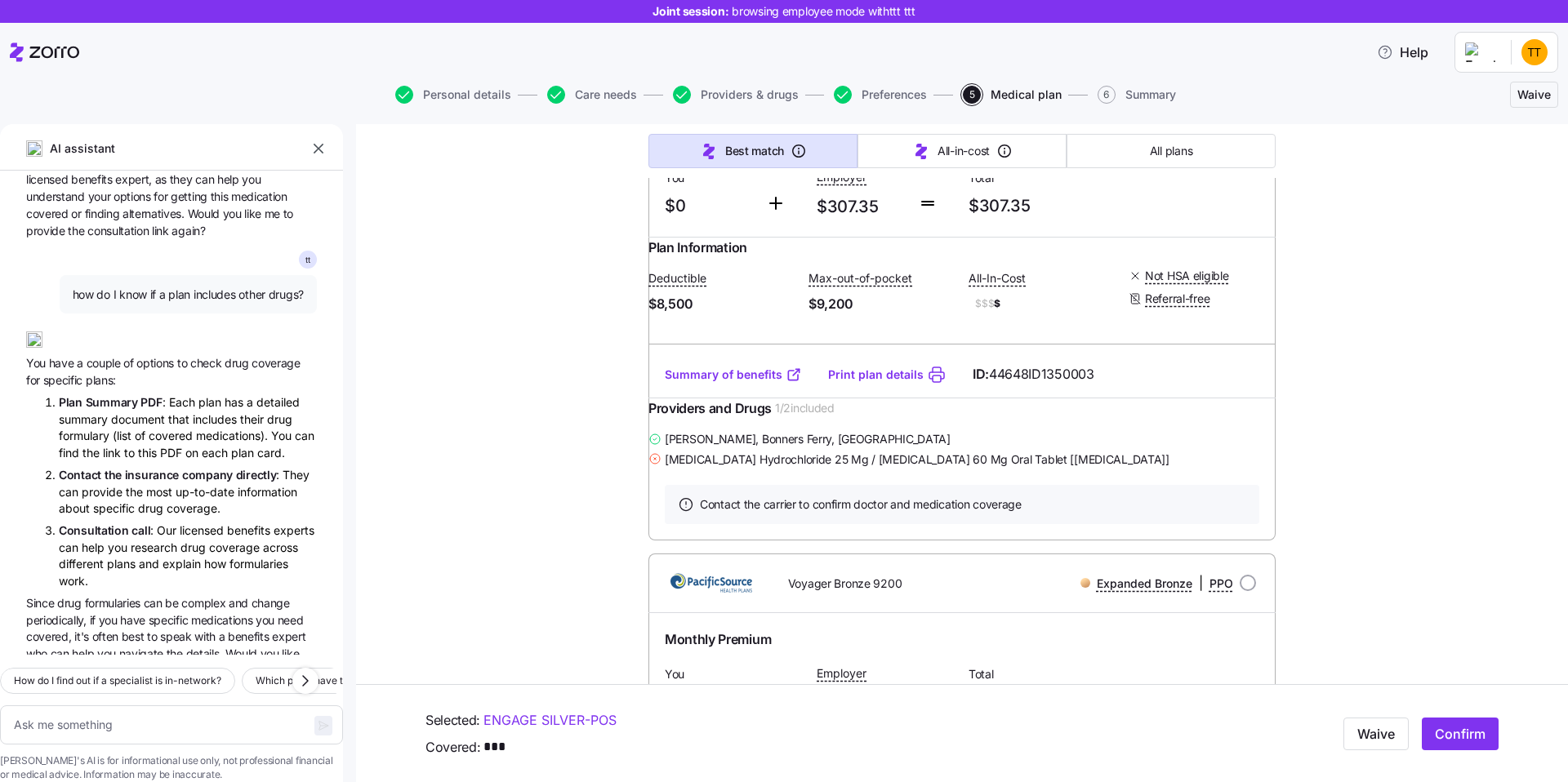
click at [139, 394] on li "Plan Summary PDF : Each plan has a detailed summary document that includes thei…" at bounding box center [187, 427] width 258 height 68
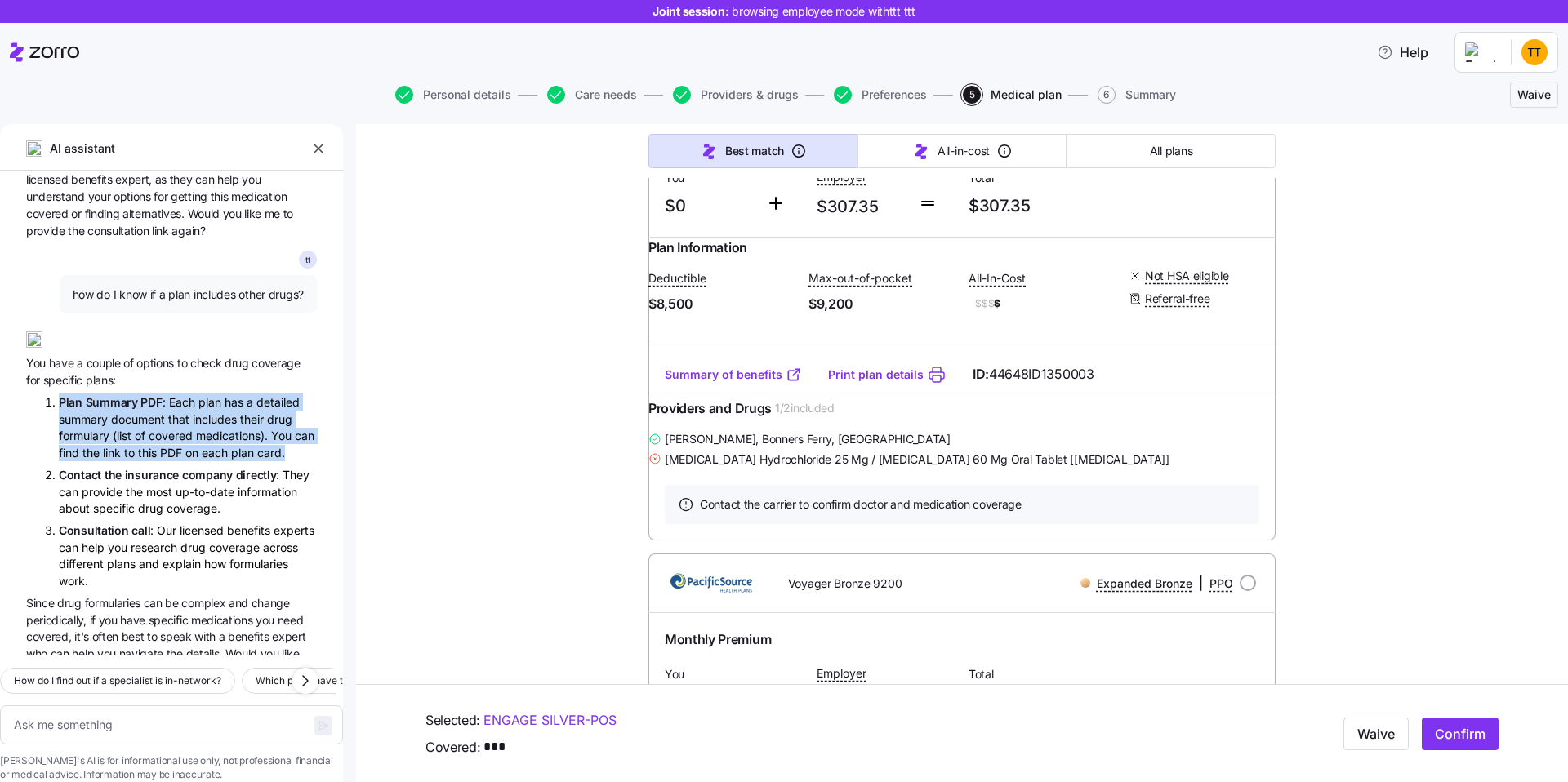
click at [170, 466] on div "t t which plans have my doctor and lowest deductible? Based on your needs, here…" at bounding box center [171, 412] width 343 height 484
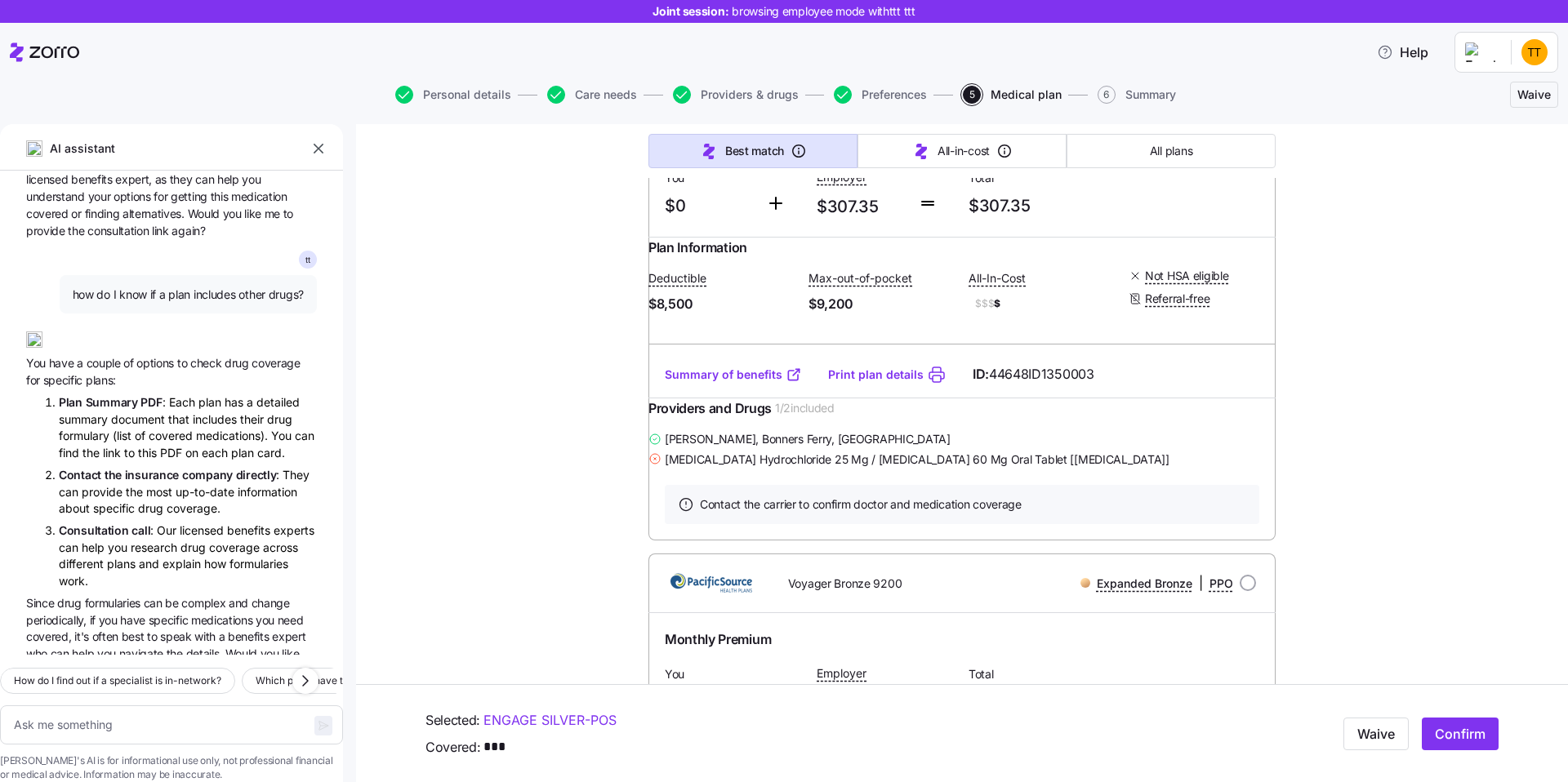
click at [148, 466] on li "Contact the insurance company directly : They can provide the most up-to-date i…" at bounding box center [187, 492] width 258 height 50
click at [174, 466] on li "Contact the insurance company directly : They can provide the most up-to-date i…" at bounding box center [187, 492] width 258 height 50
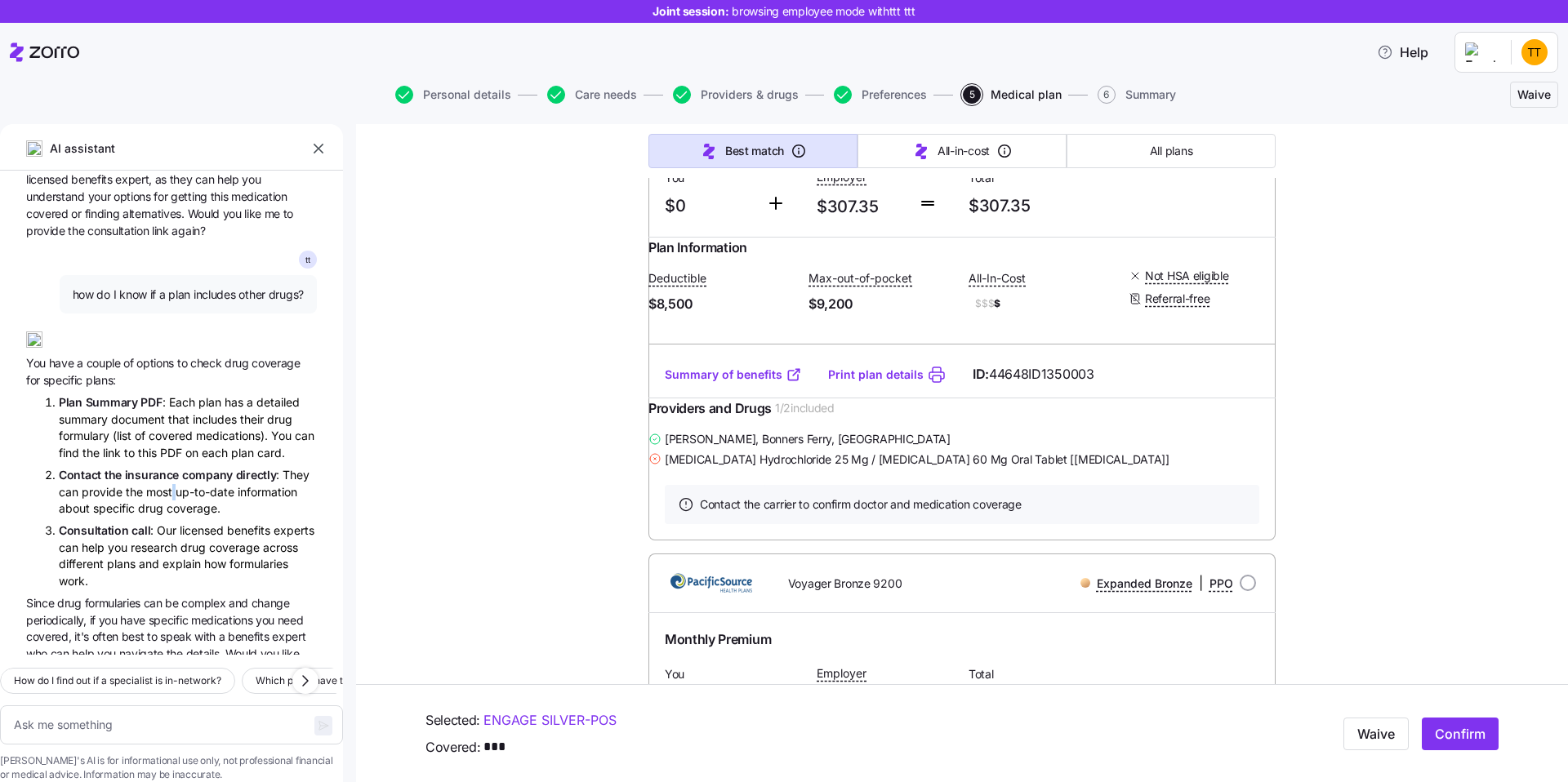
click at [174, 466] on li "Contact the insurance company directly : They can provide the most up-to-date i…" at bounding box center [187, 492] width 258 height 50
click at [176, 522] on li "Consultation call : Our licensed benefits experts can help you research drug co…" at bounding box center [187, 556] width 258 height 68
click at [131, 394] on li "Plan Summary PDF : Each plan has a detailed summary document that includes thei…" at bounding box center [187, 427] width 258 height 68
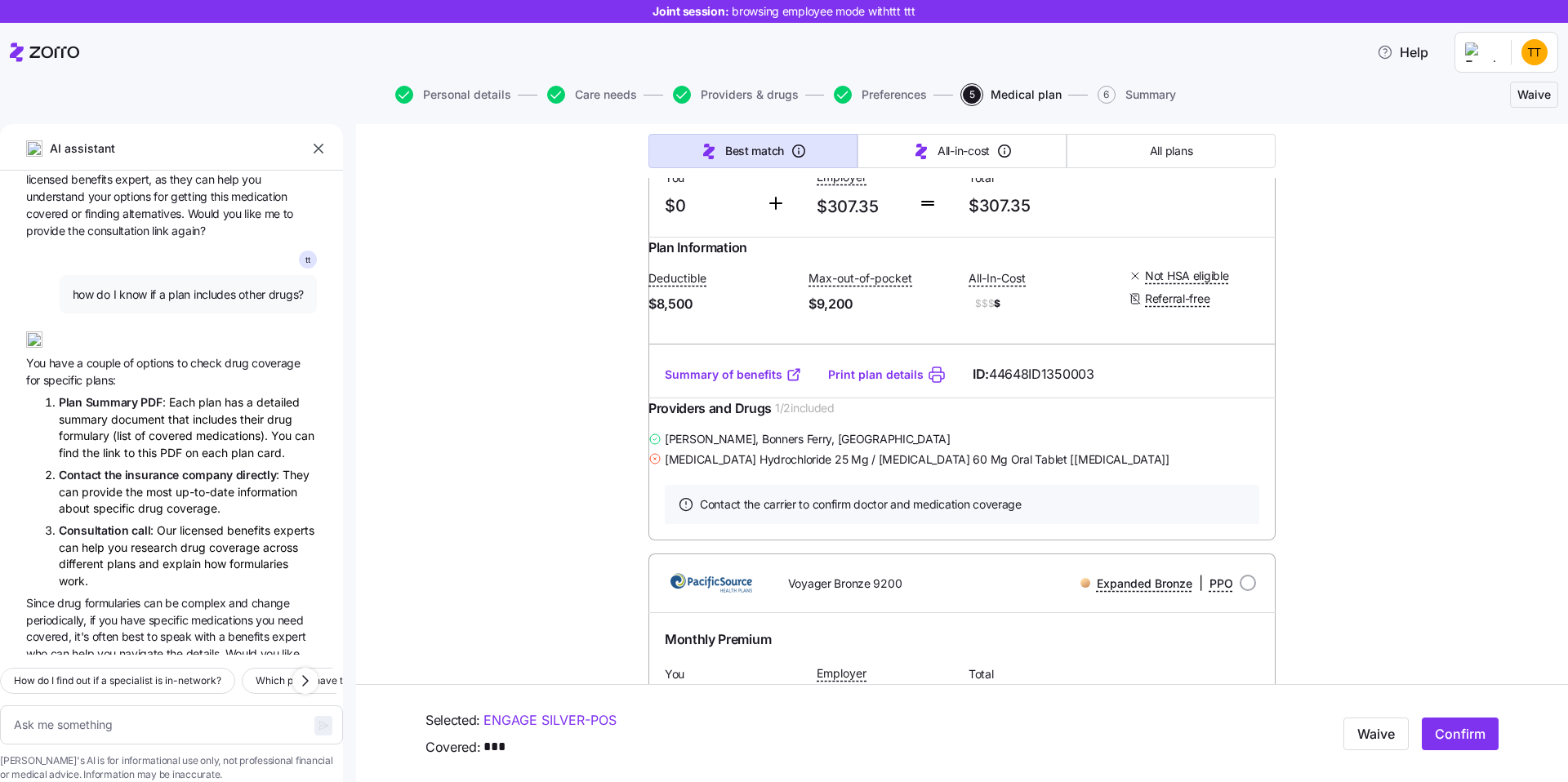
click at [131, 394] on li "Plan Summary PDF : Each plan has a detailed summary document that includes thei…" at bounding box center [187, 427] width 258 height 68
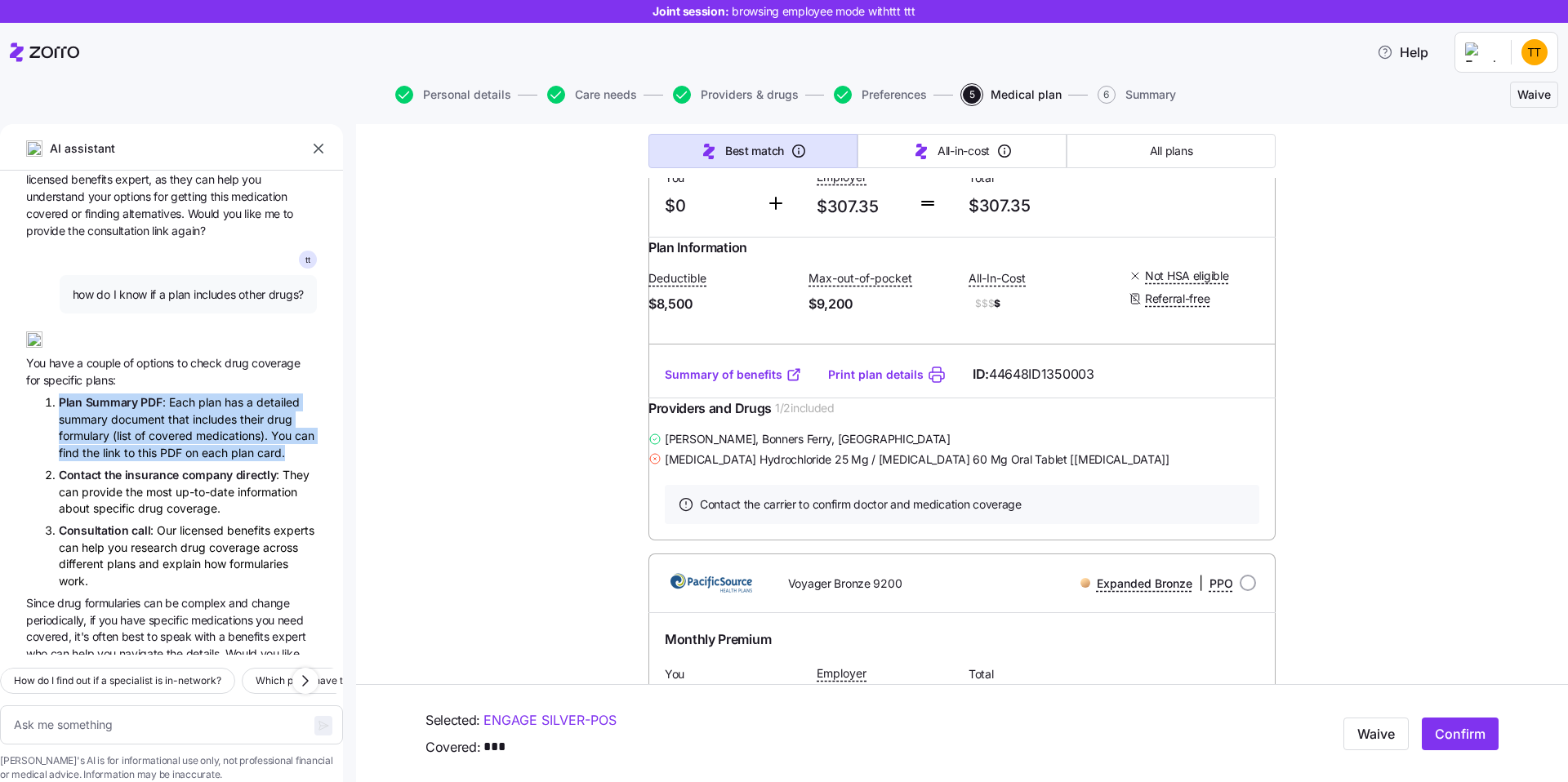
click at [192, 394] on li "Plan Summary PDF : Each plan has a detailed summary document that includes thei…" at bounding box center [187, 427] width 258 height 68
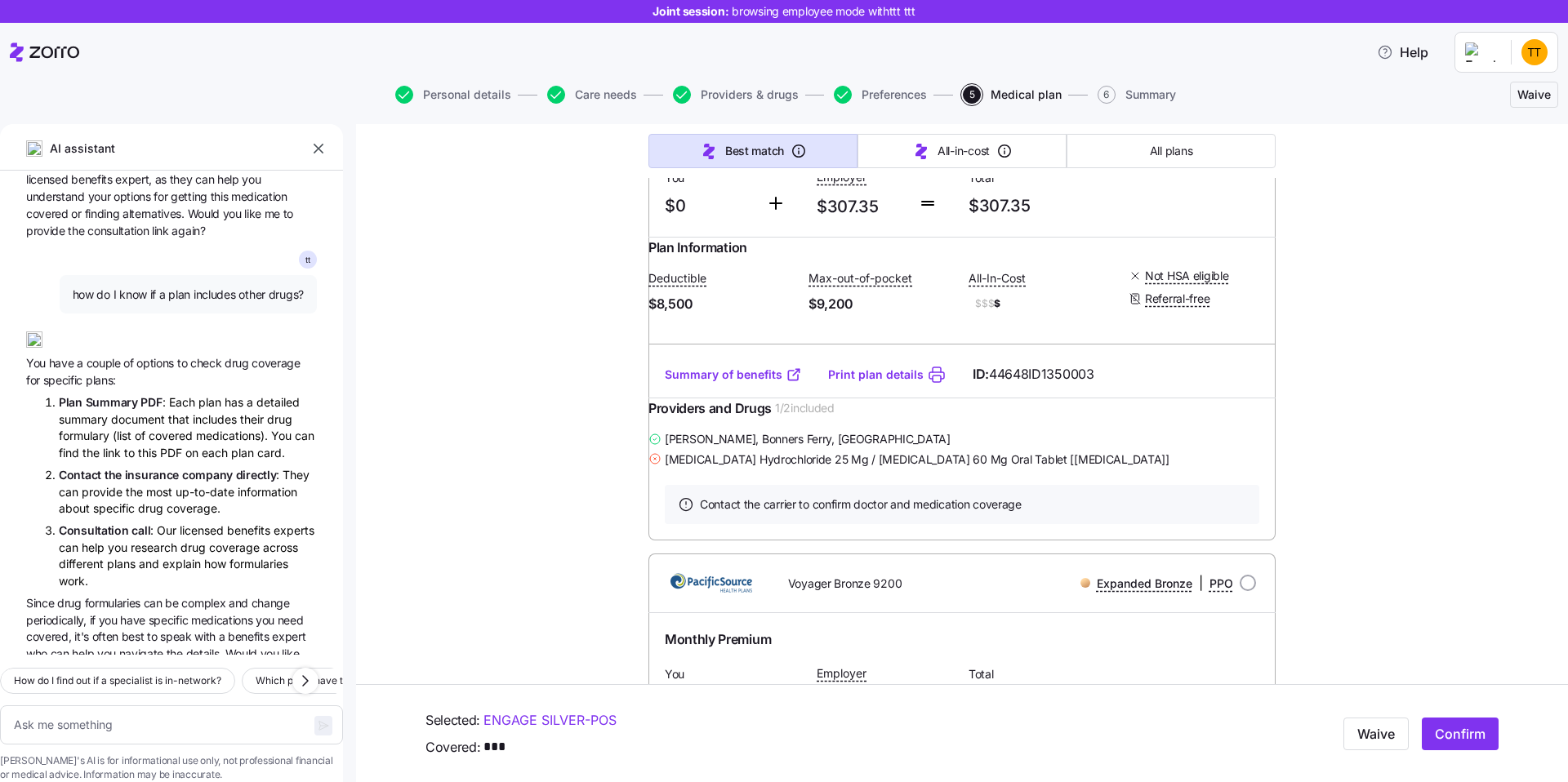
click at [146, 394] on li "Plan Summary PDF : Each plan has a detailed summary document that includes thei…" at bounding box center [187, 427] width 258 height 68
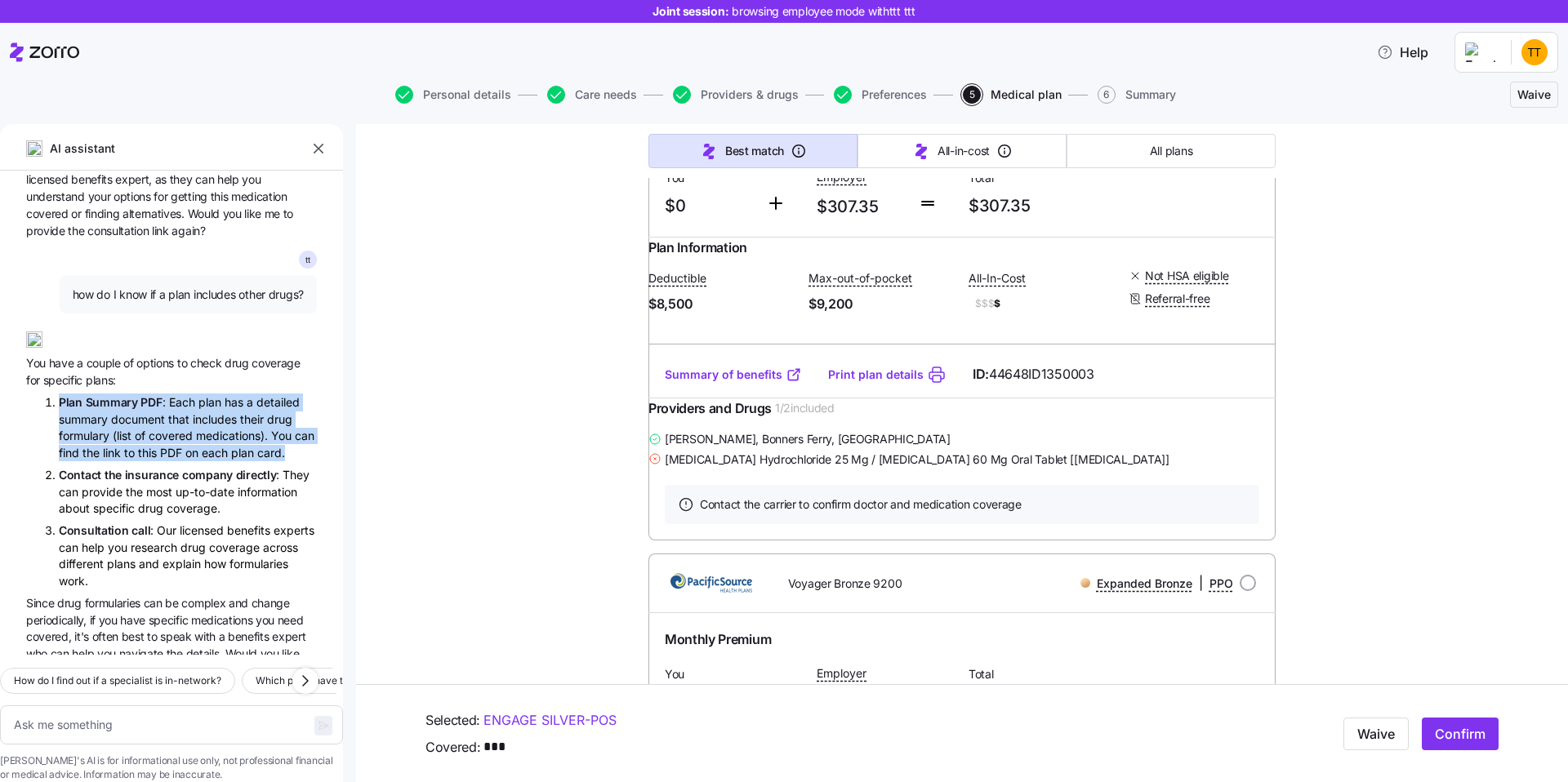
click at [197, 394] on li "Plan Summary PDF : Each plan has a detailed summary document that includes thei…" at bounding box center [187, 427] width 258 height 68
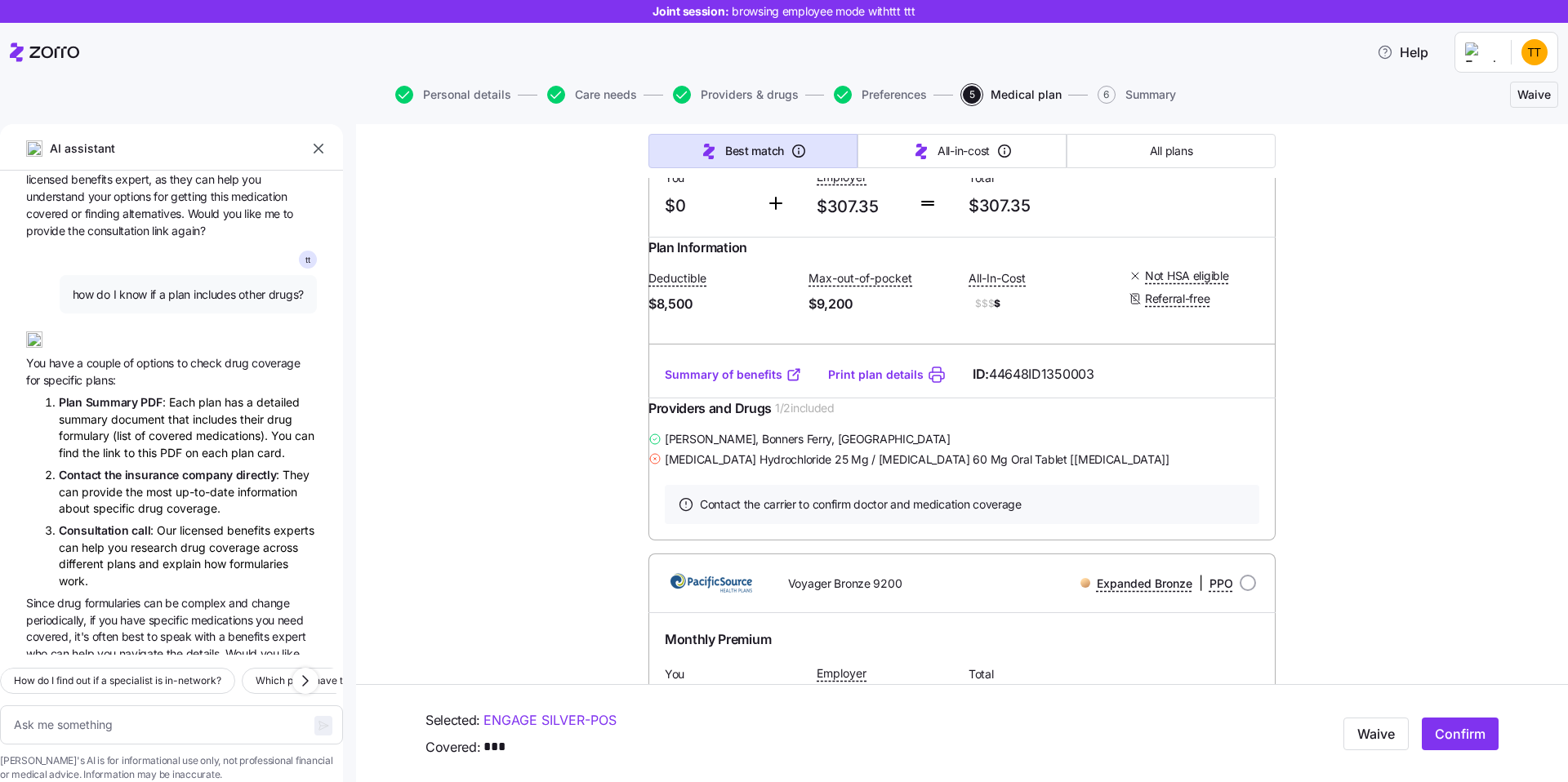
click at [197, 394] on li "Plan Summary PDF : Each plan has a detailed summary document that includes thei…" at bounding box center [187, 427] width 258 height 68
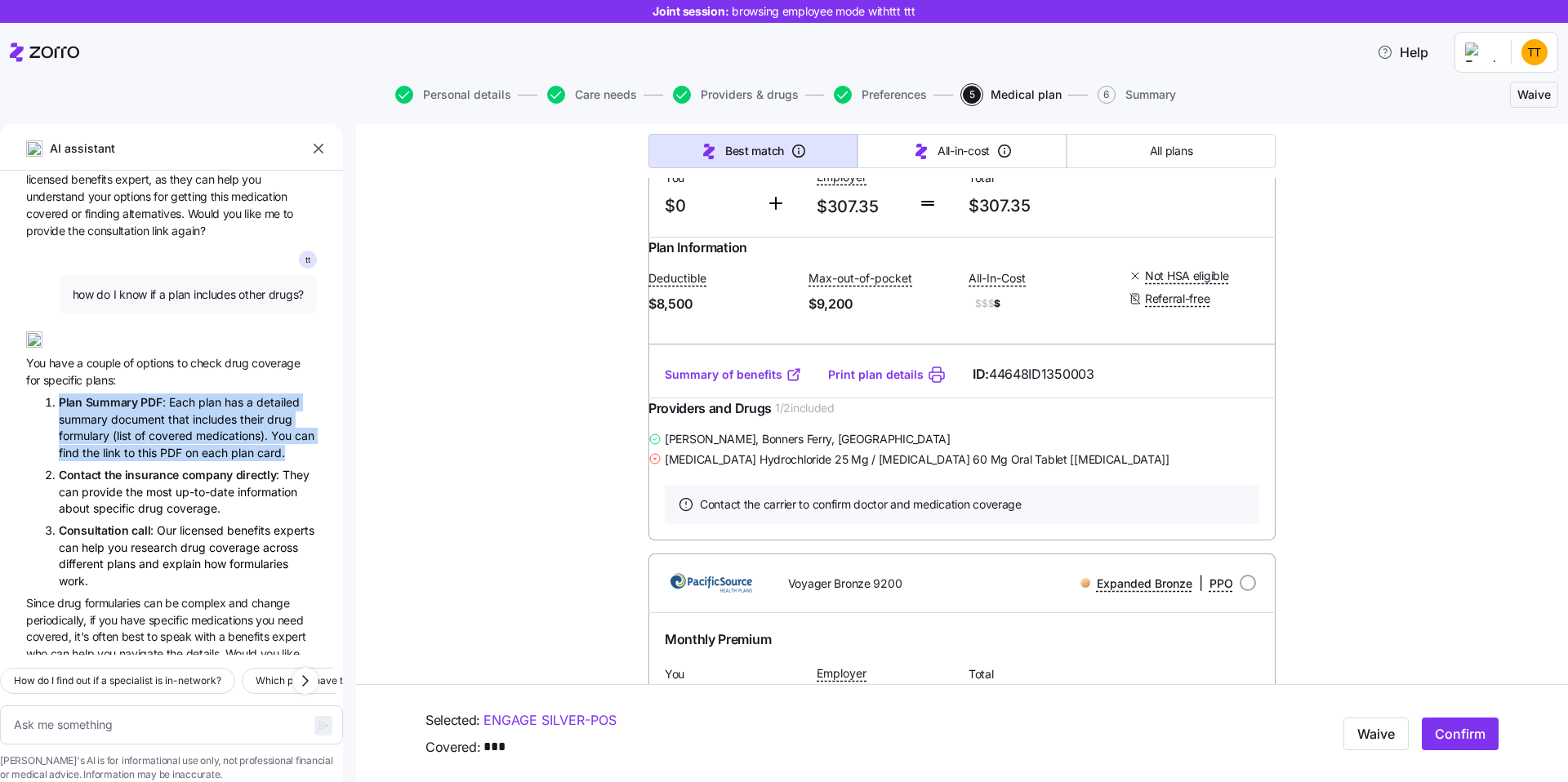
click at [121, 394] on li "Plan Summary PDF : Each plan has a detailed summary document that includes thei…" at bounding box center [187, 427] width 258 height 68
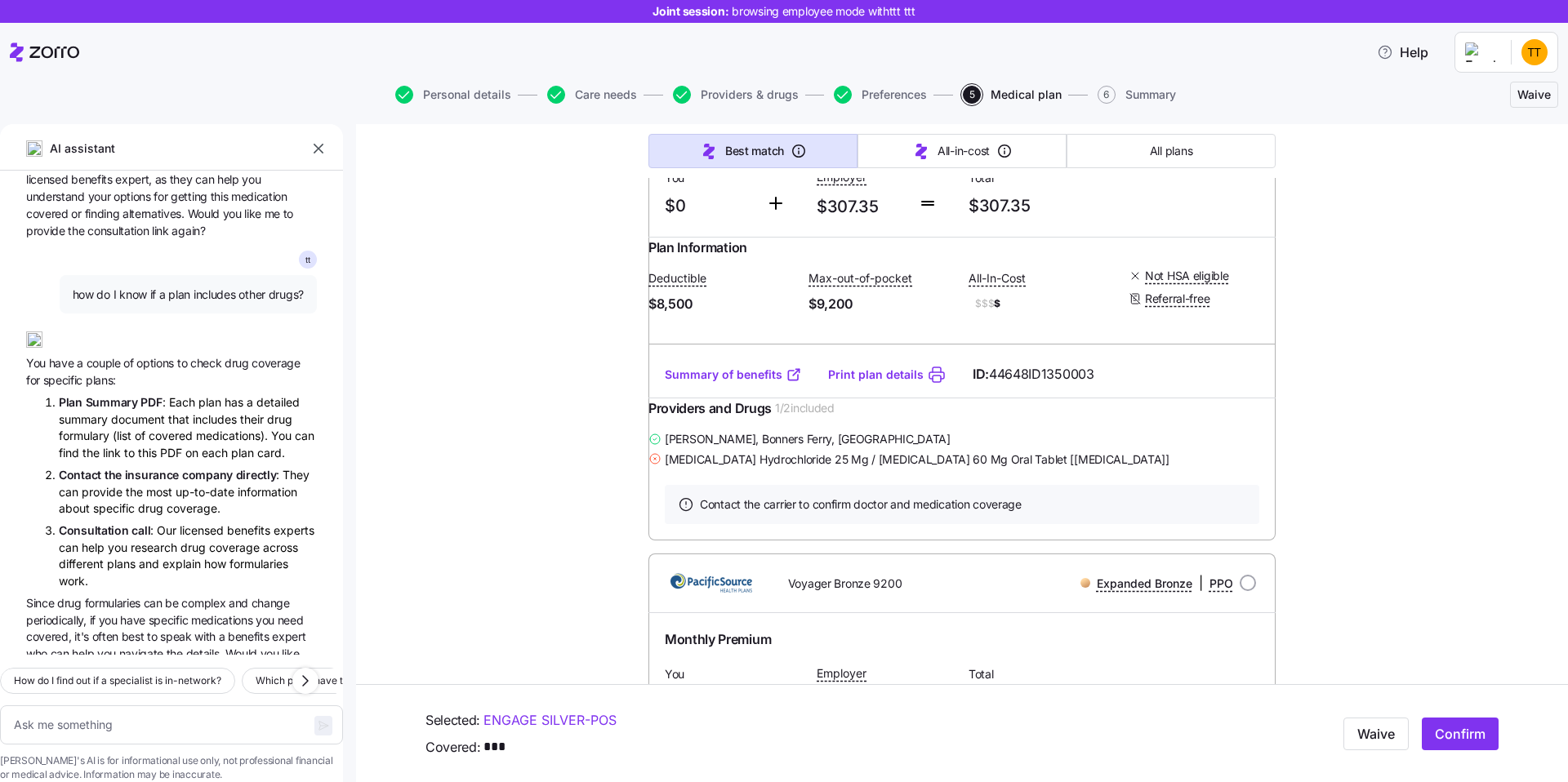
click at [121, 394] on li "Plan Summary PDF : Each plan has a detailed summary document that includes thei…" at bounding box center [187, 427] width 258 height 68
click at [195, 394] on li "Plan Summary PDF : Each plan has a detailed summary document that includes thei…" at bounding box center [187, 427] width 258 height 68
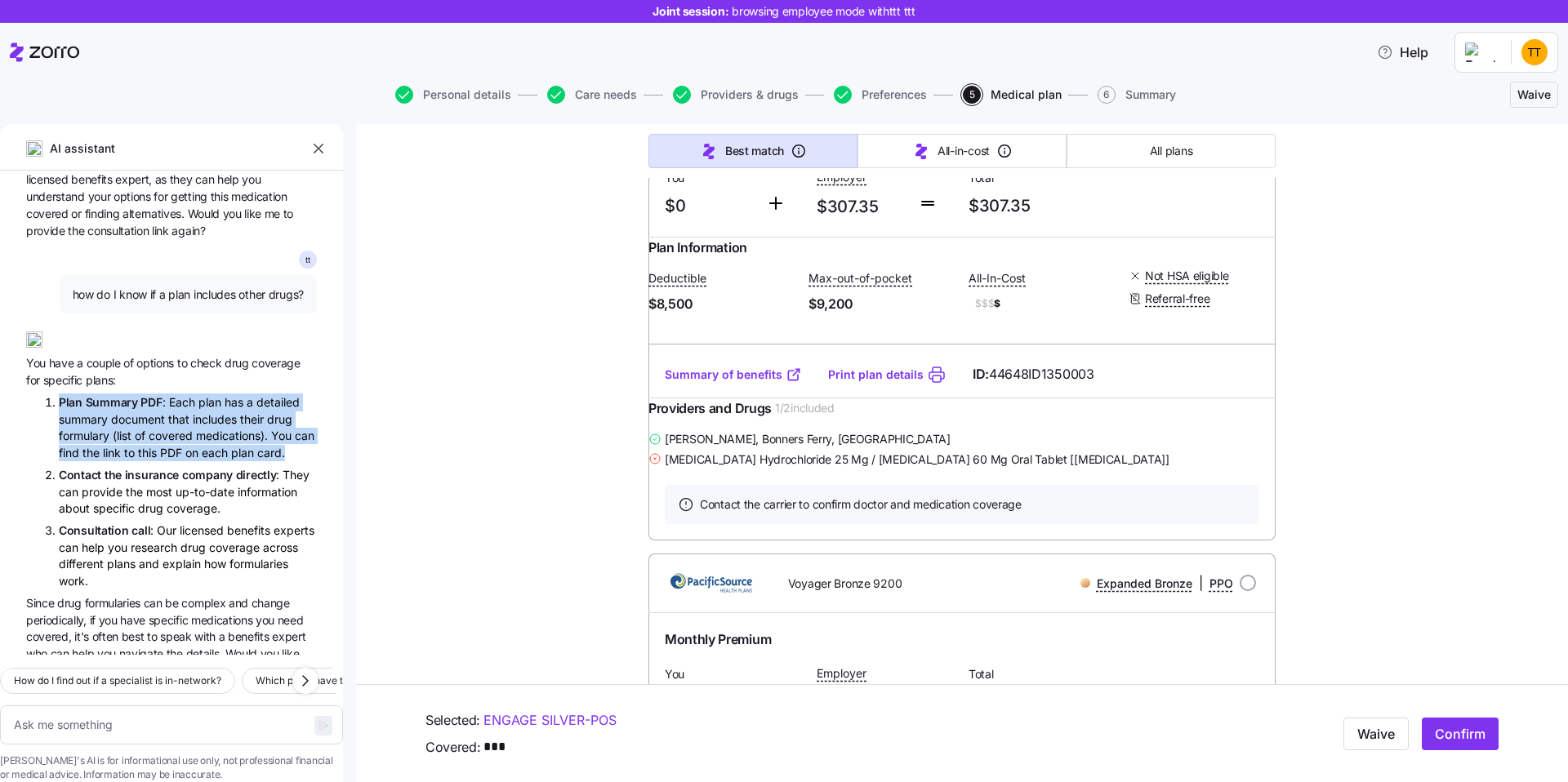
click at [227, 394] on li "Plan Summary PDF : Each plan has a detailed summary document that includes thei…" at bounding box center [187, 427] width 258 height 68
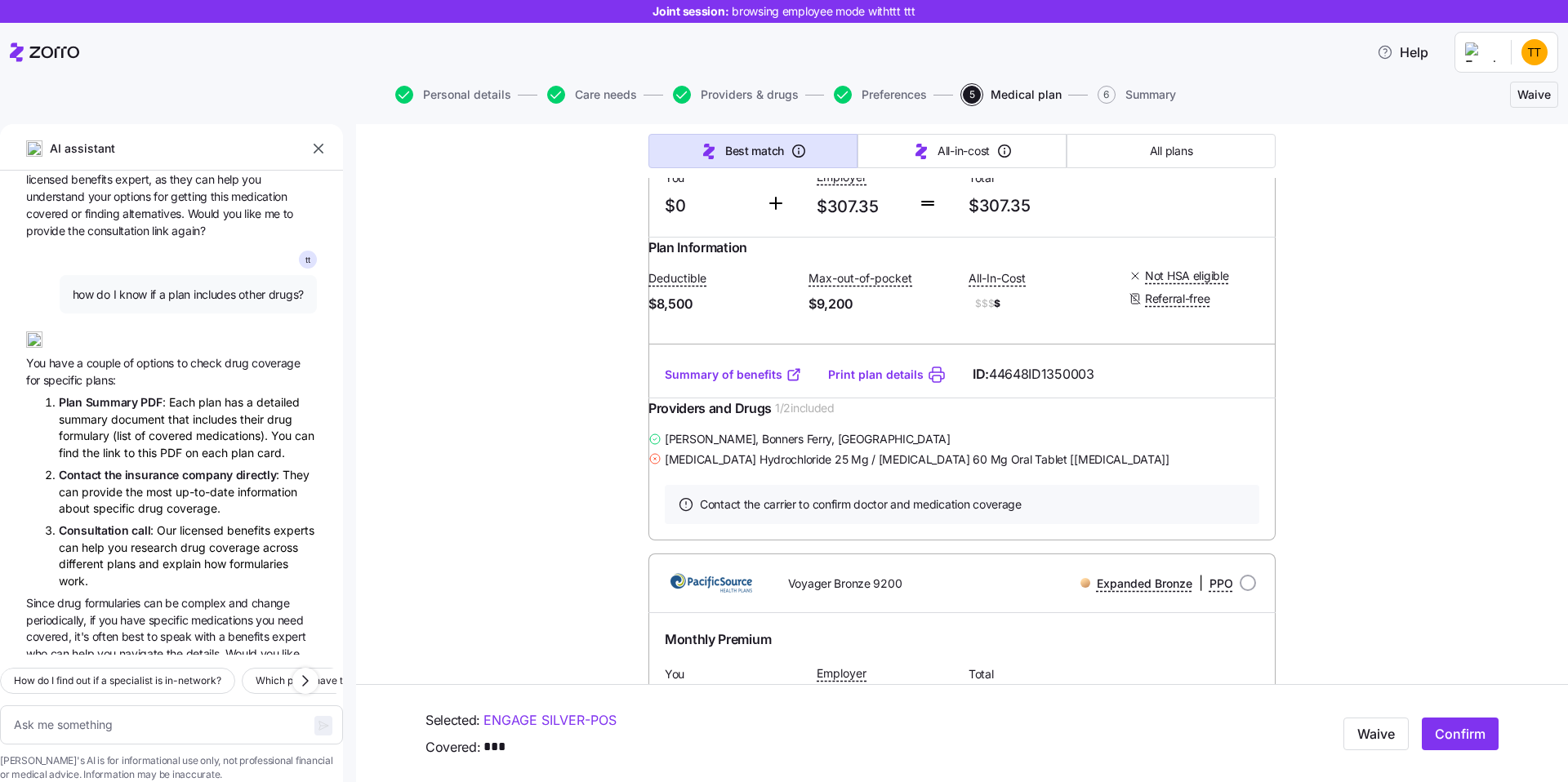
click at [227, 394] on li "Plan Summary PDF : Each plan has a detailed summary document that includes thei…" at bounding box center [187, 427] width 258 height 68
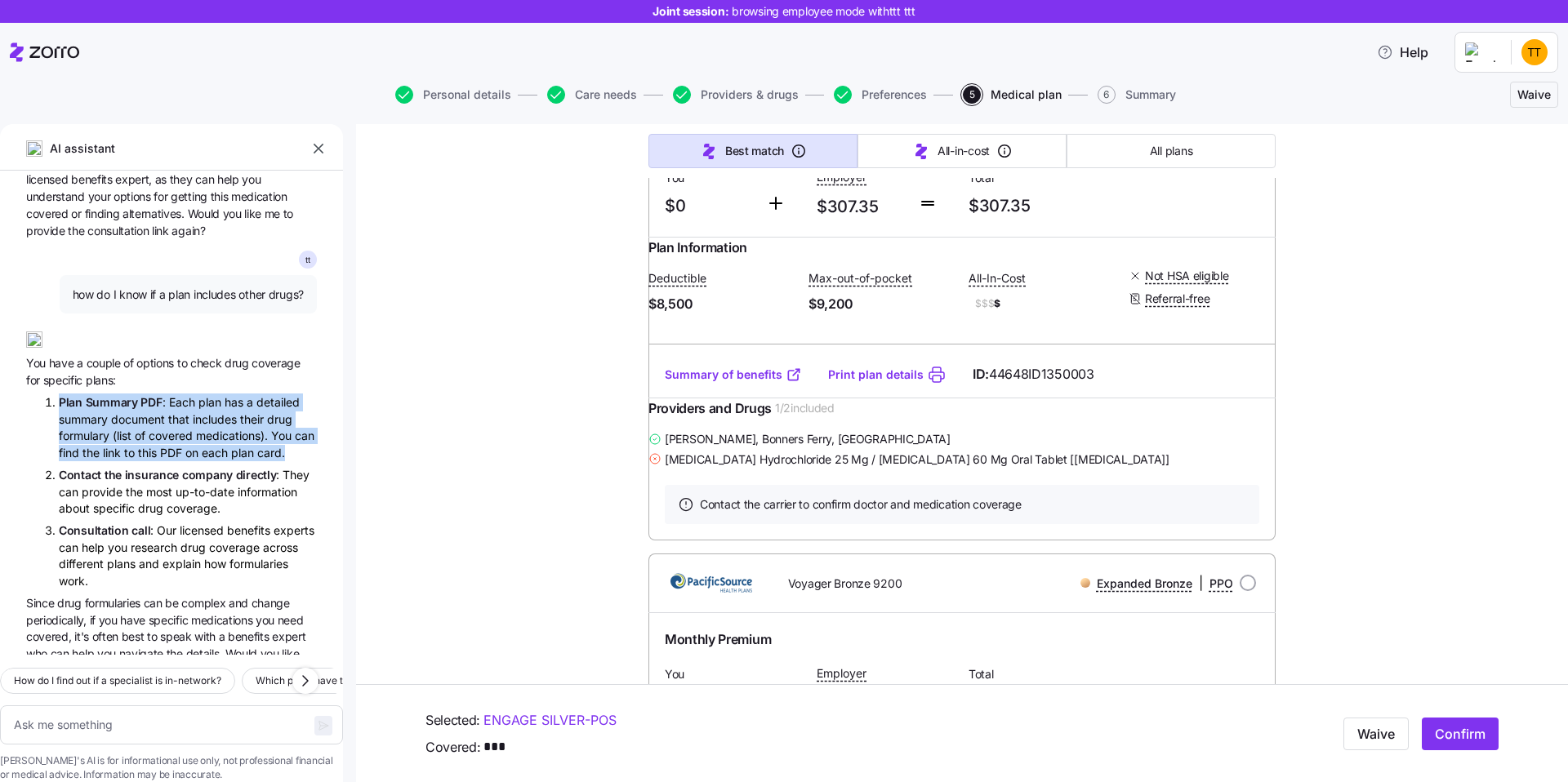
click at [162, 394] on li "Plan Summary PDF : Each plan has a detailed summary document that includes thei…" at bounding box center [187, 427] width 258 height 68
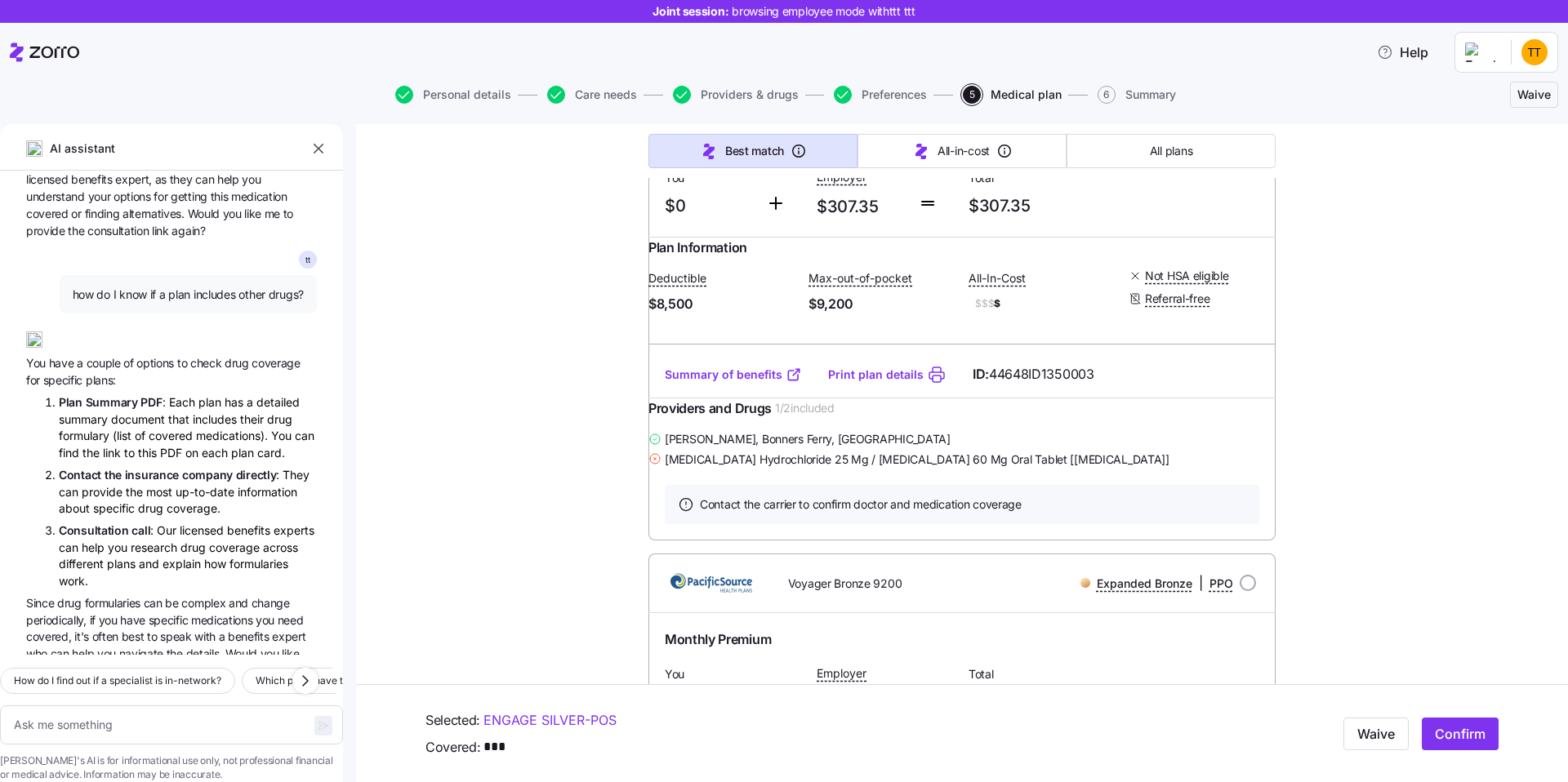
click at [162, 394] on li "Plan Summary PDF : Each plan has a detailed summary document that includes thei…" at bounding box center [187, 427] width 258 height 68
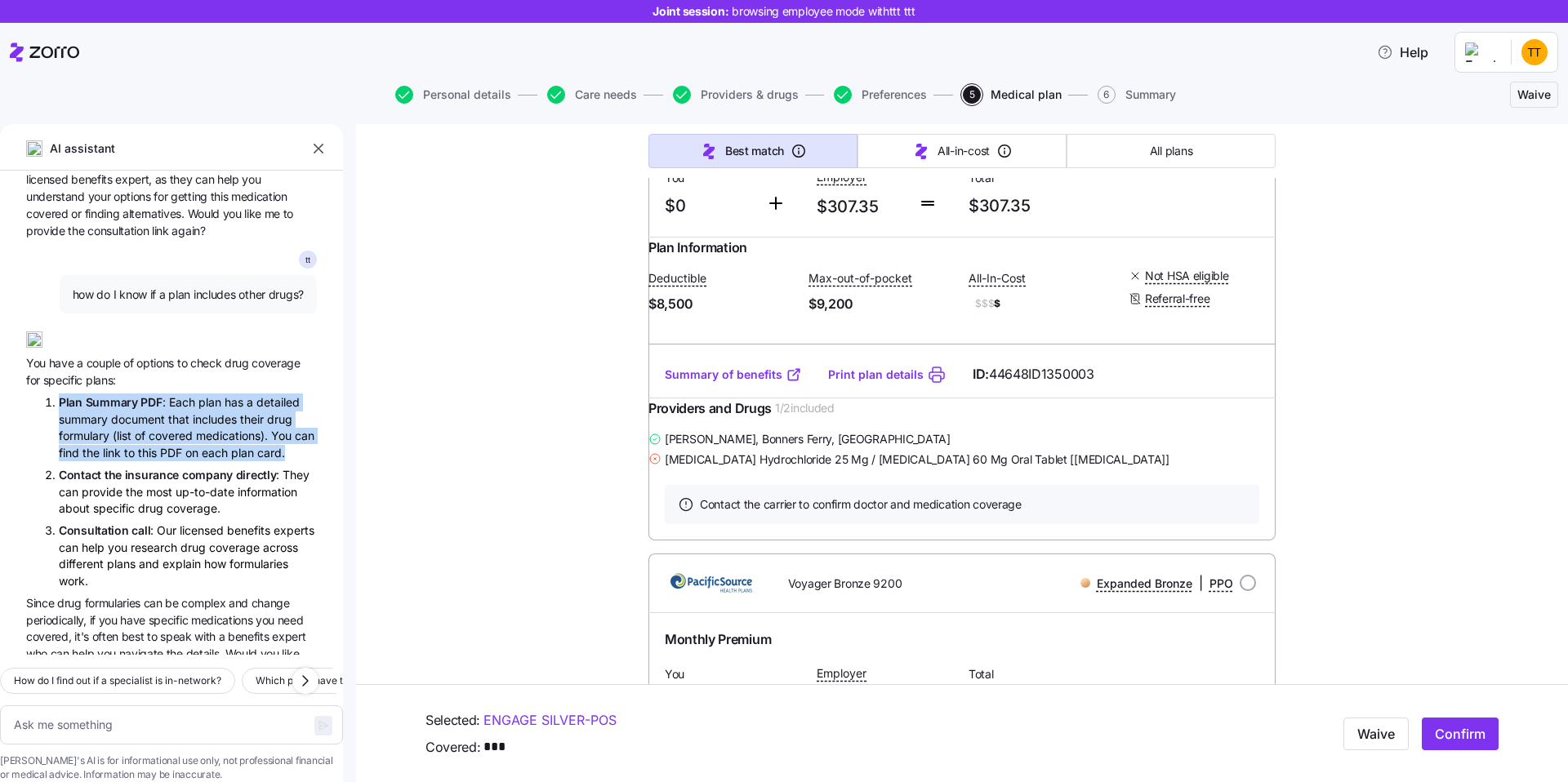
click at [129, 394] on li "Plan Summary PDF : Each plan has a detailed summary document that includes thei…" at bounding box center [187, 427] width 258 height 68
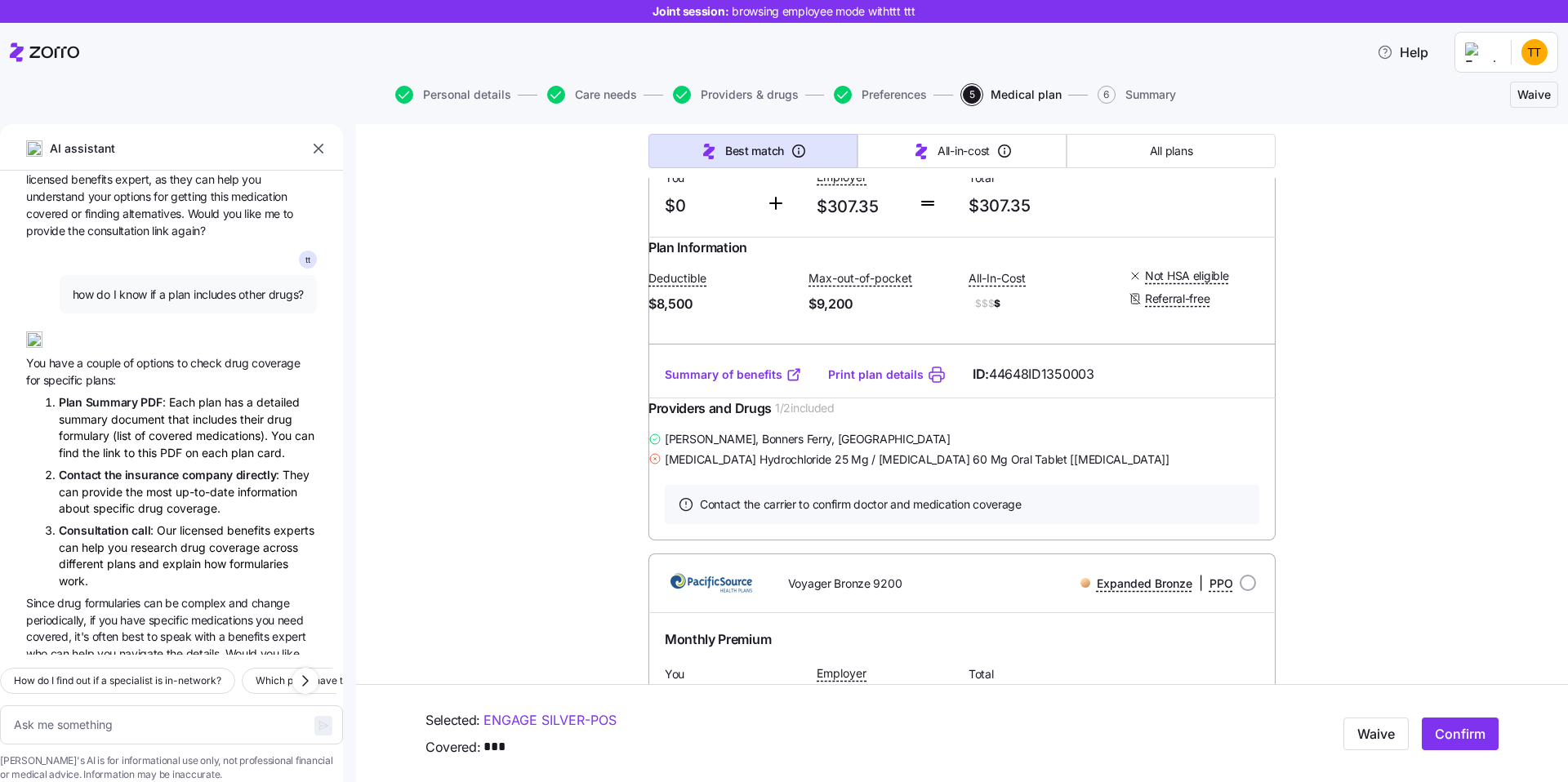
click at [129, 394] on li "Plan Summary PDF : Each plan has a detailed summary document that includes thei…" at bounding box center [187, 427] width 258 height 68
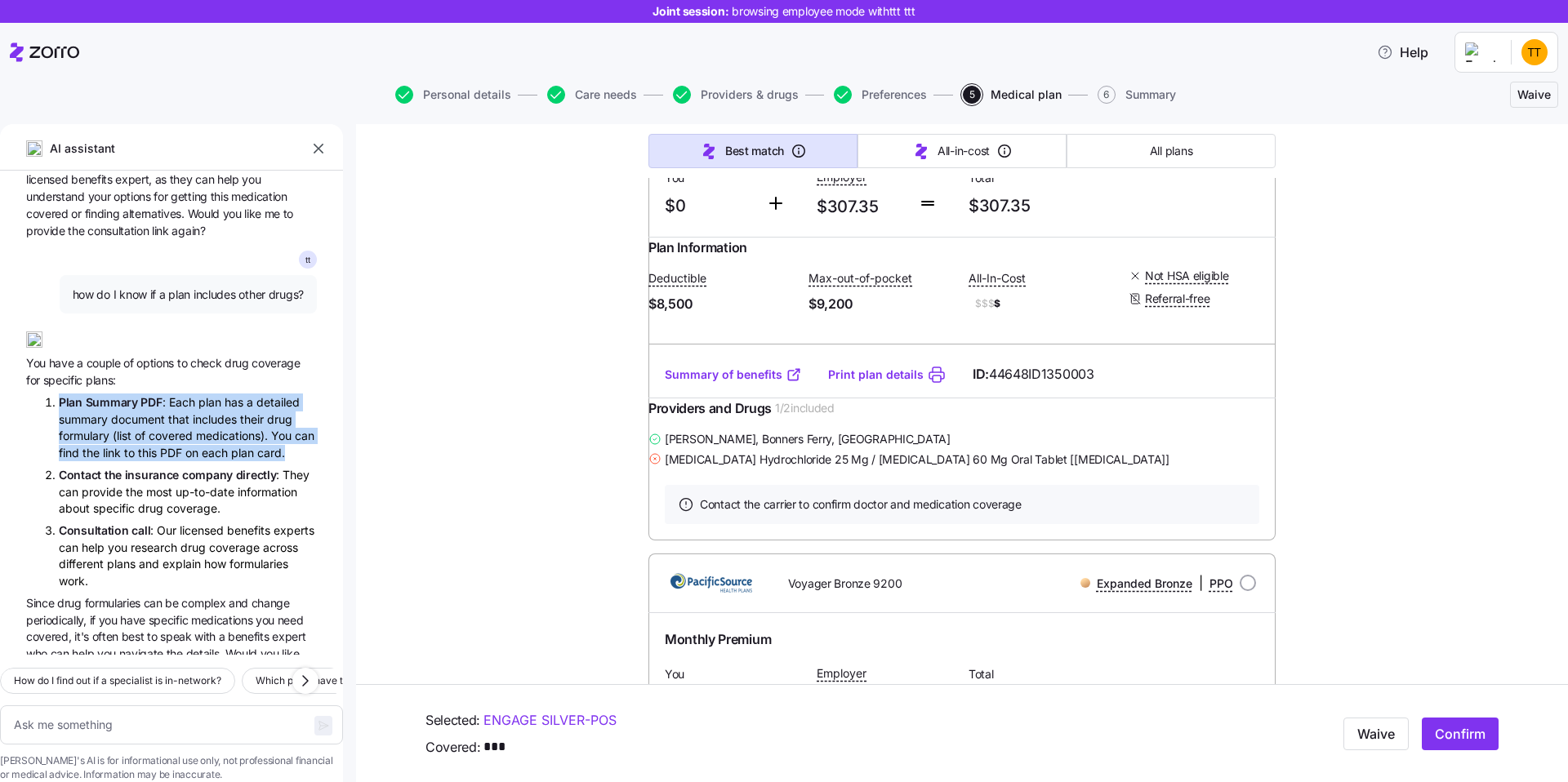
click at [222, 394] on li "Plan Summary PDF : Each plan has a detailed summary document that includes thei…" at bounding box center [187, 427] width 258 height 68
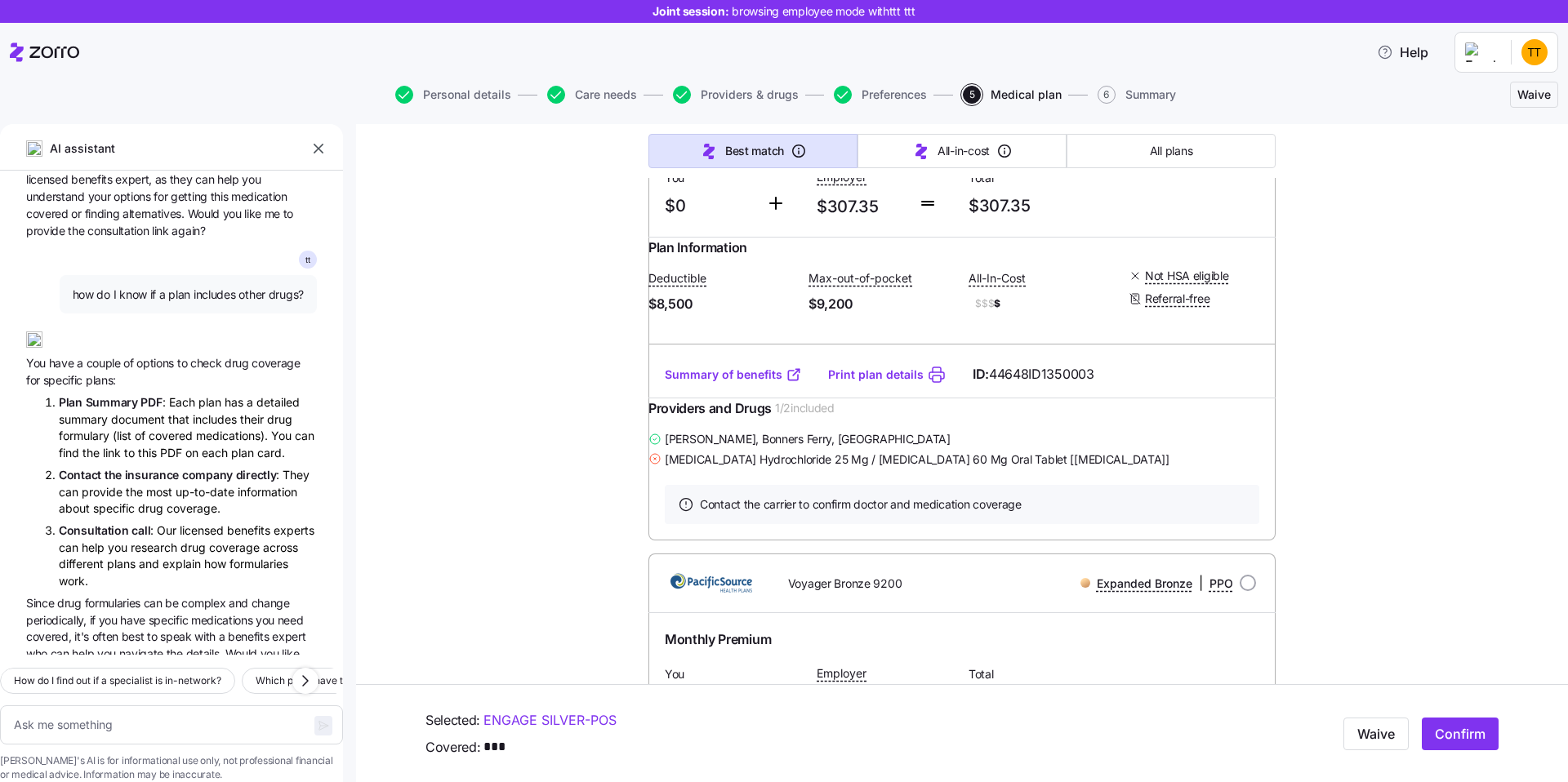
click at [222, 394] on li "Plan Summary PDF : Each plan has a detailed summary document that includes thei…" at bounding box center [187, 427] width 258 height 68
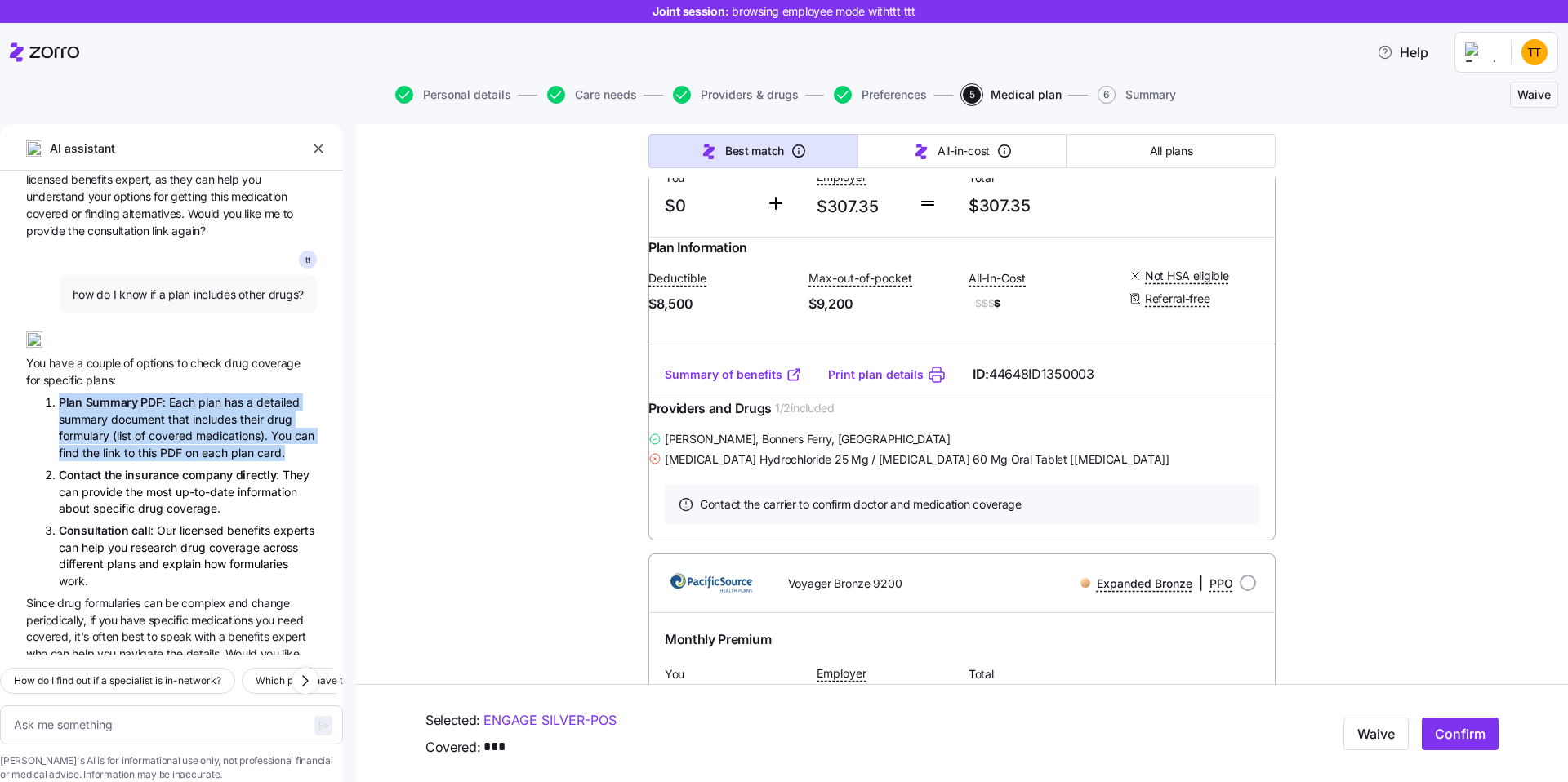
click at [171, 394] on li "Plan Summary PDF : Each plan has a detailed summary document that includes thei…" at bounding box center [187, 427] width 258 height 68
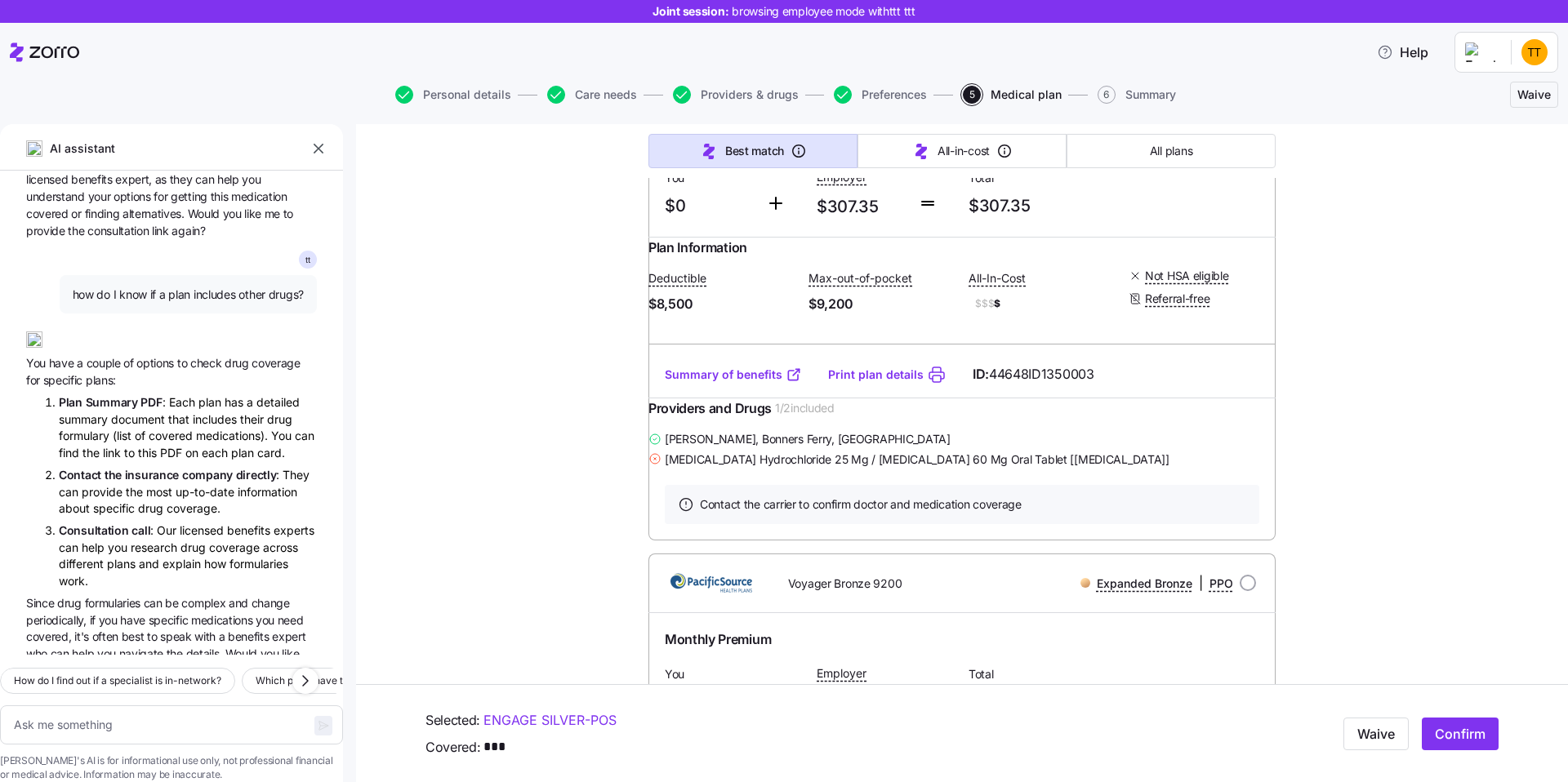
click at [171, 394] on li "Plan Summary PDF : Each plan has a detailed summary document that includes thei…" at bounding box center [187, 427] width 258 height 68
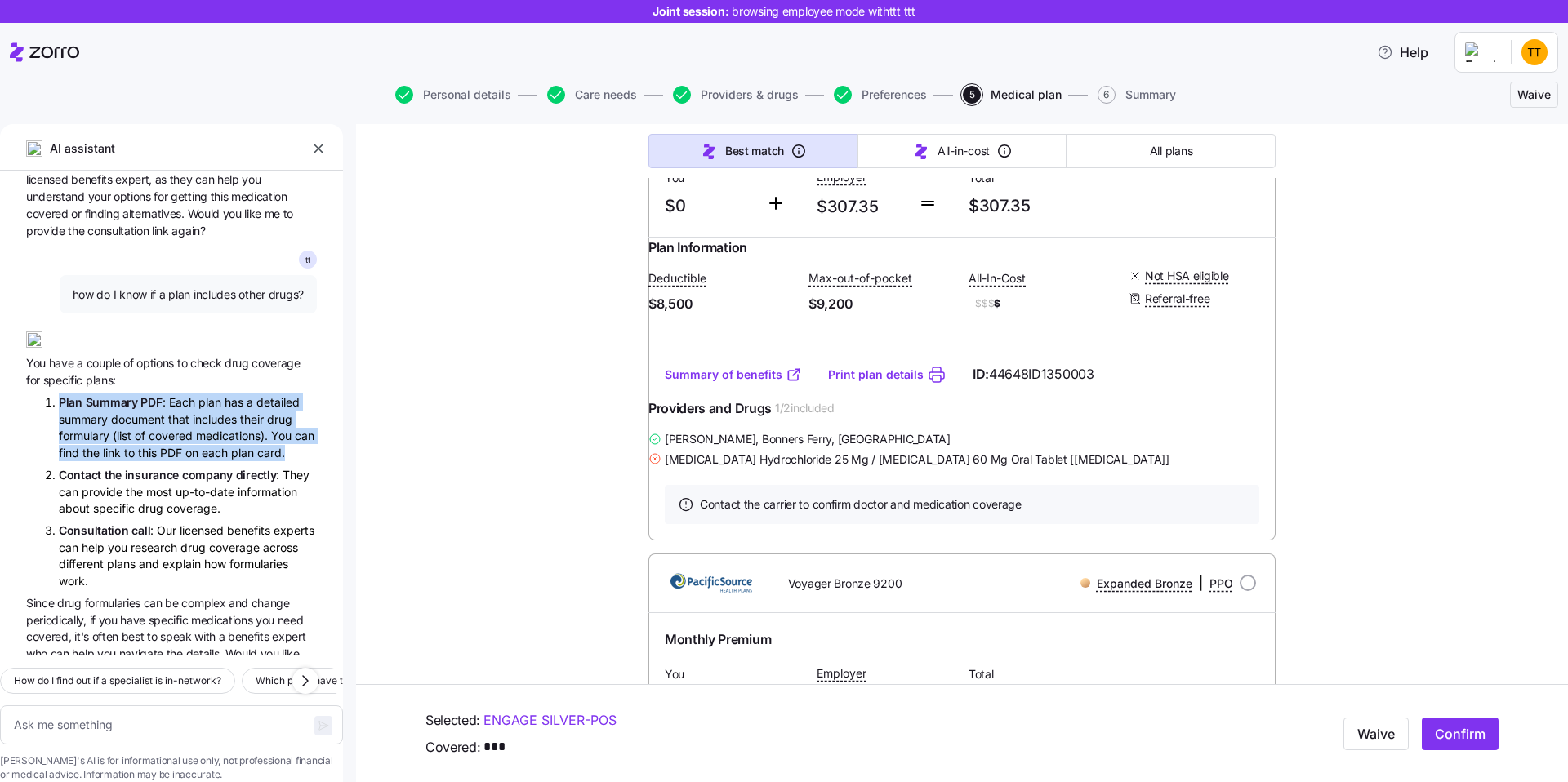
click at [169, 466] on li "Contact the insurance company directly : They can provide the most up-to-date i…" at bounding box center [187, 492] width 258 height 50
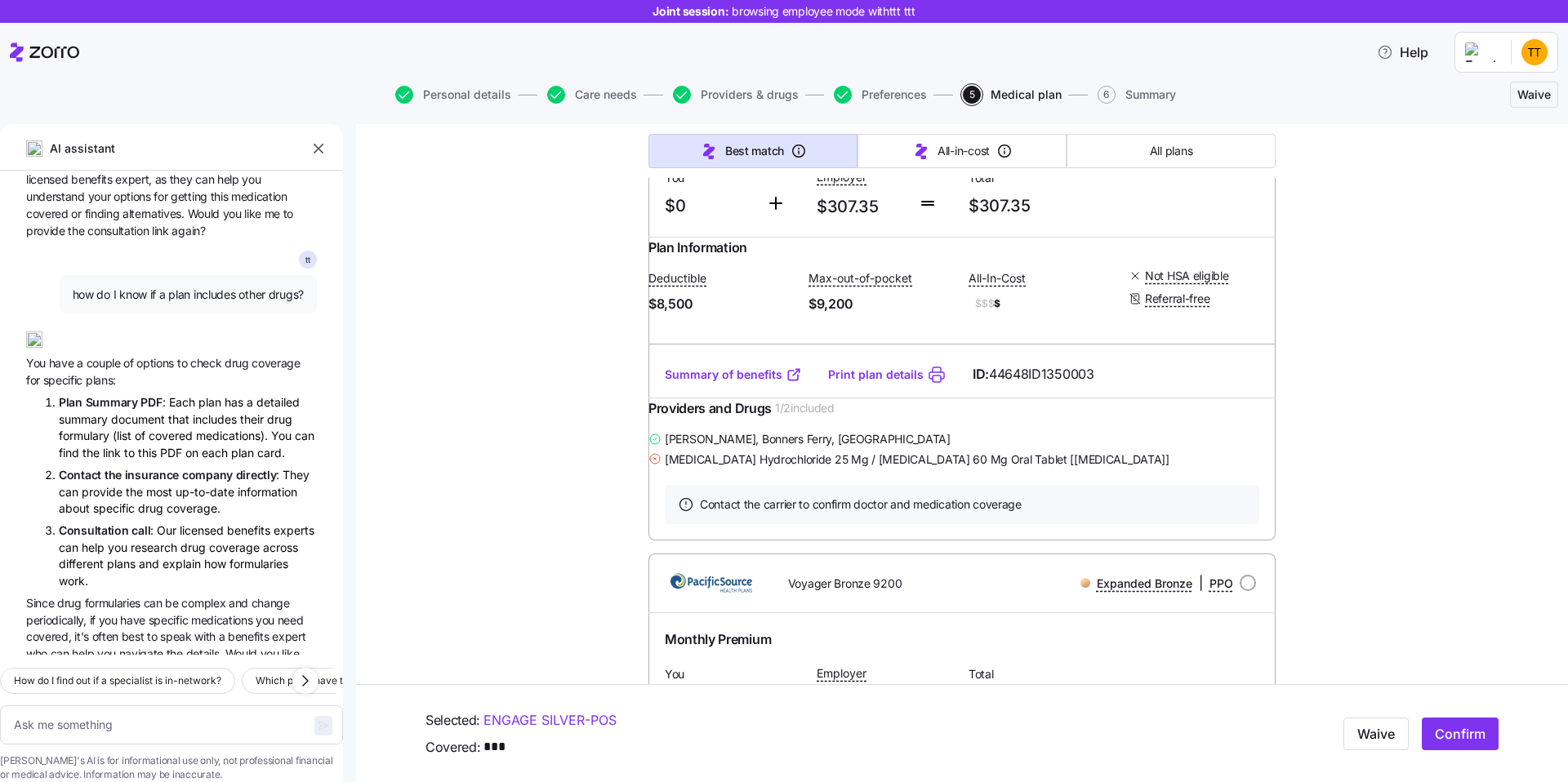
click at [169, 466] on li "Contact the insurance company directly : They can provide the most up-to-date i…" at bounding box center [187, 492] width 258 height 50
click at [134, 522] on li "Consultation call : Our licensed benefits experts can help you research drug co…" at bounding box center [187, 556] width 258 height 68
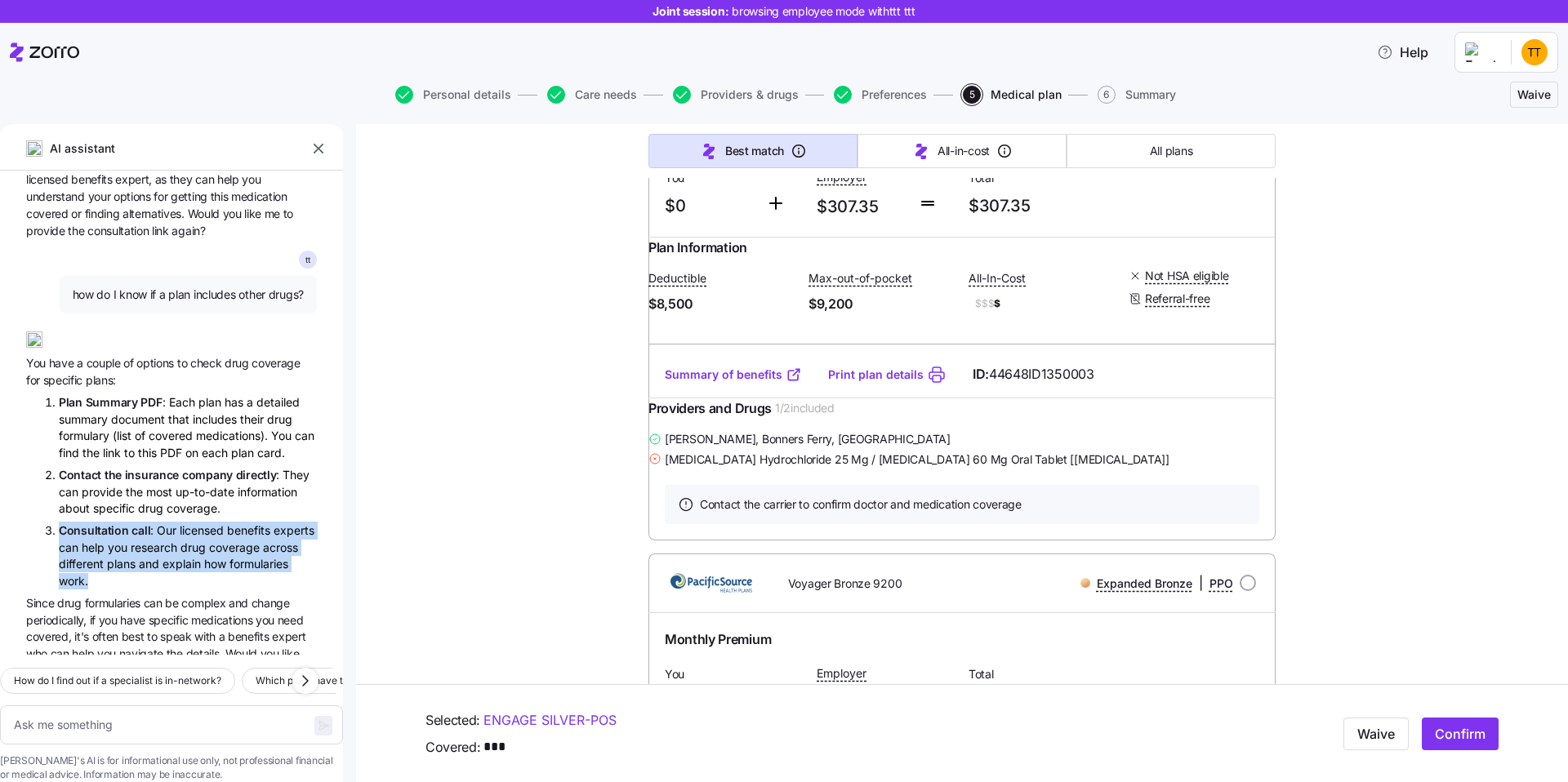
click at [175, 522] on li "Consultation call : Our licensed benefits experts can help you research drug co…" at bounding box center [187, 556] width 258 height 68
click at [177, 596] on span "be" at bounding box center [173, 602] width 17 height 14
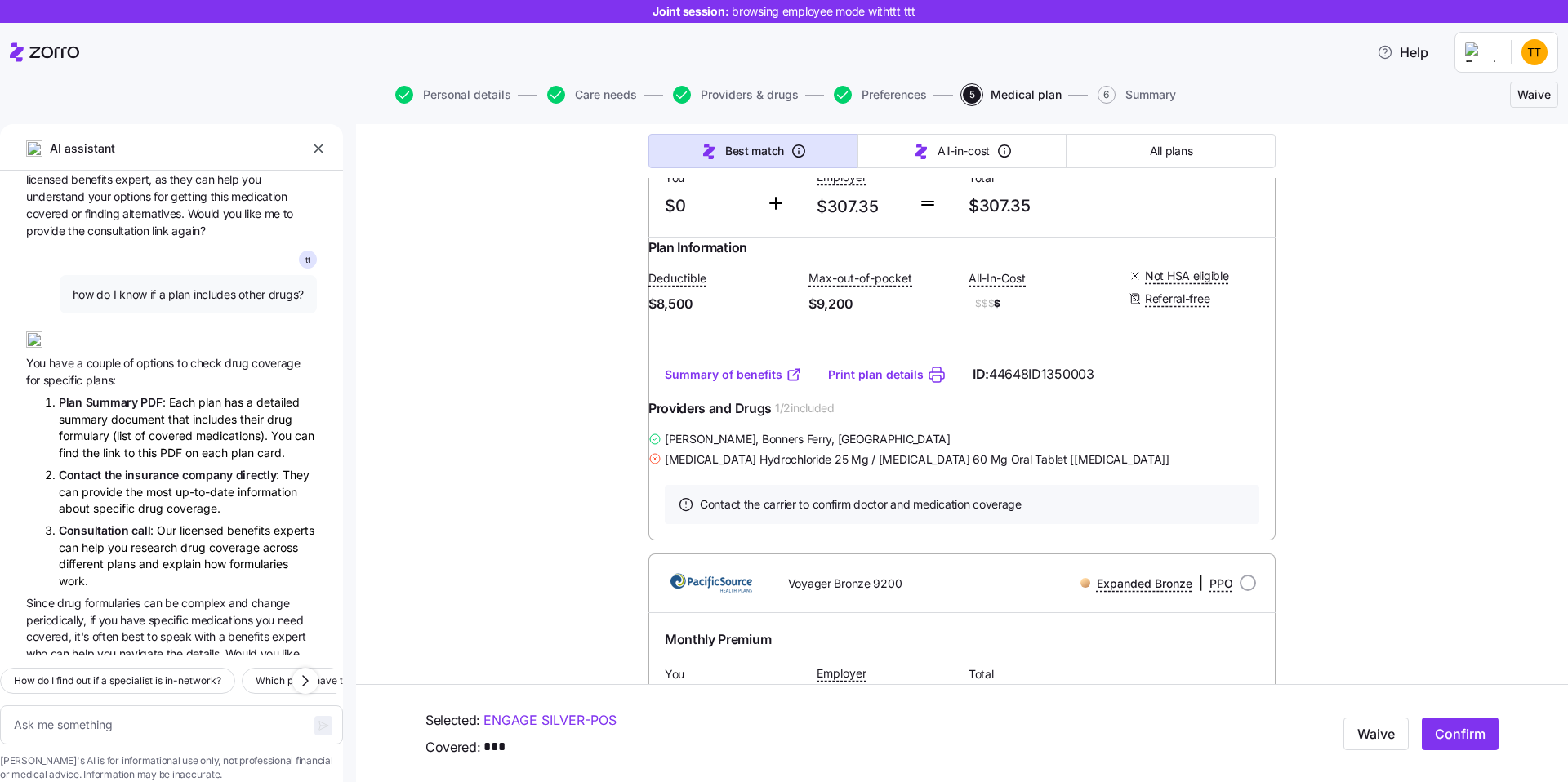
click at [702, 383] on link "Summary of benefits" at bounding box center [733, 375] width 137 height 17
